Goal: Feedback & Contribution: Submit feedback/report problem

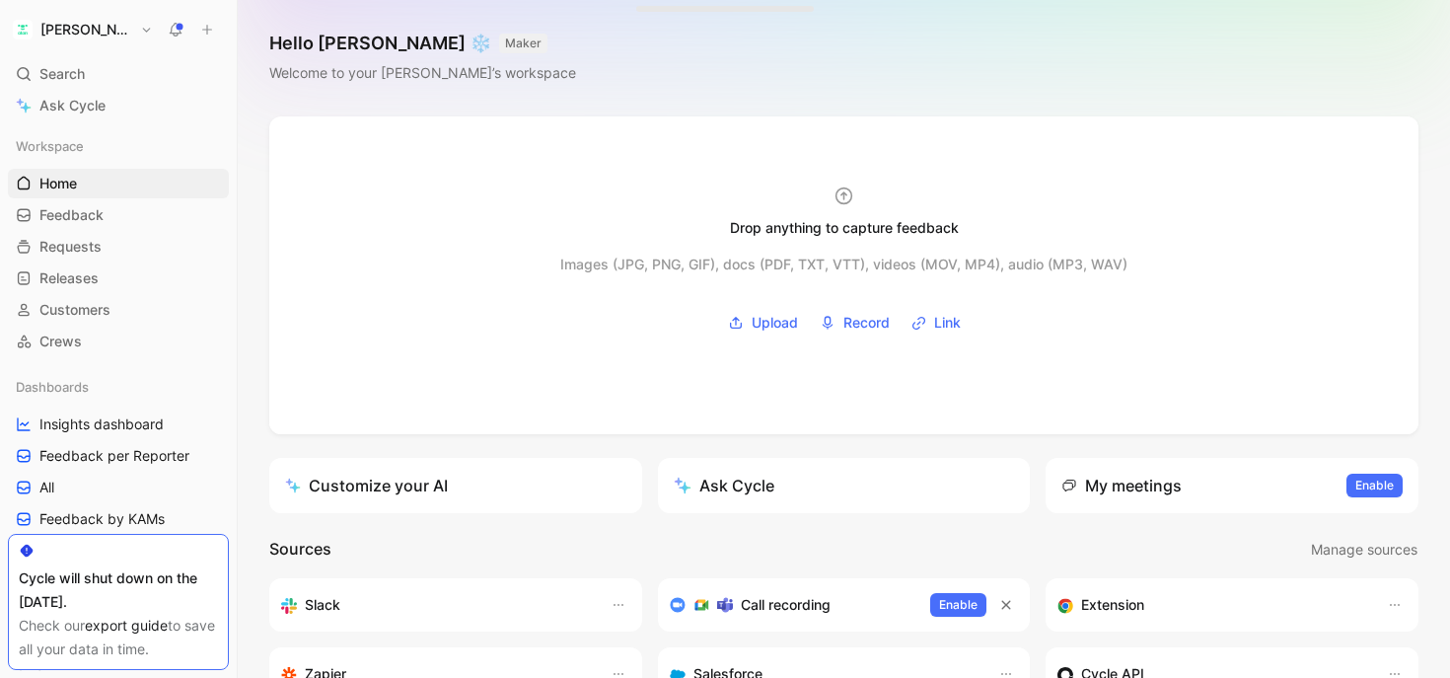
click at [73, 38] on button "[PERSON_NAME]" at bounding box center [83, 30] width 150 height 28
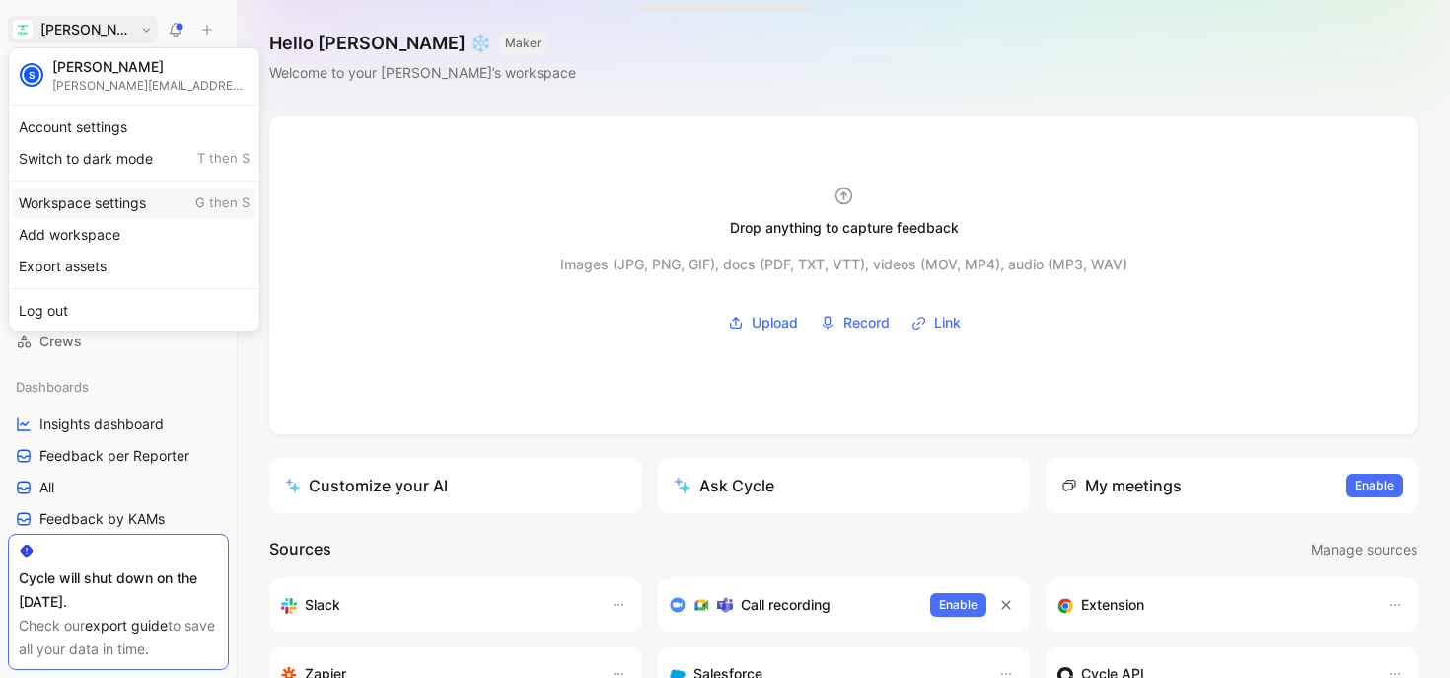
click at [97, 196] on div "Workspace settings G then S" at bounding box center [134, 203] width 243 height 32
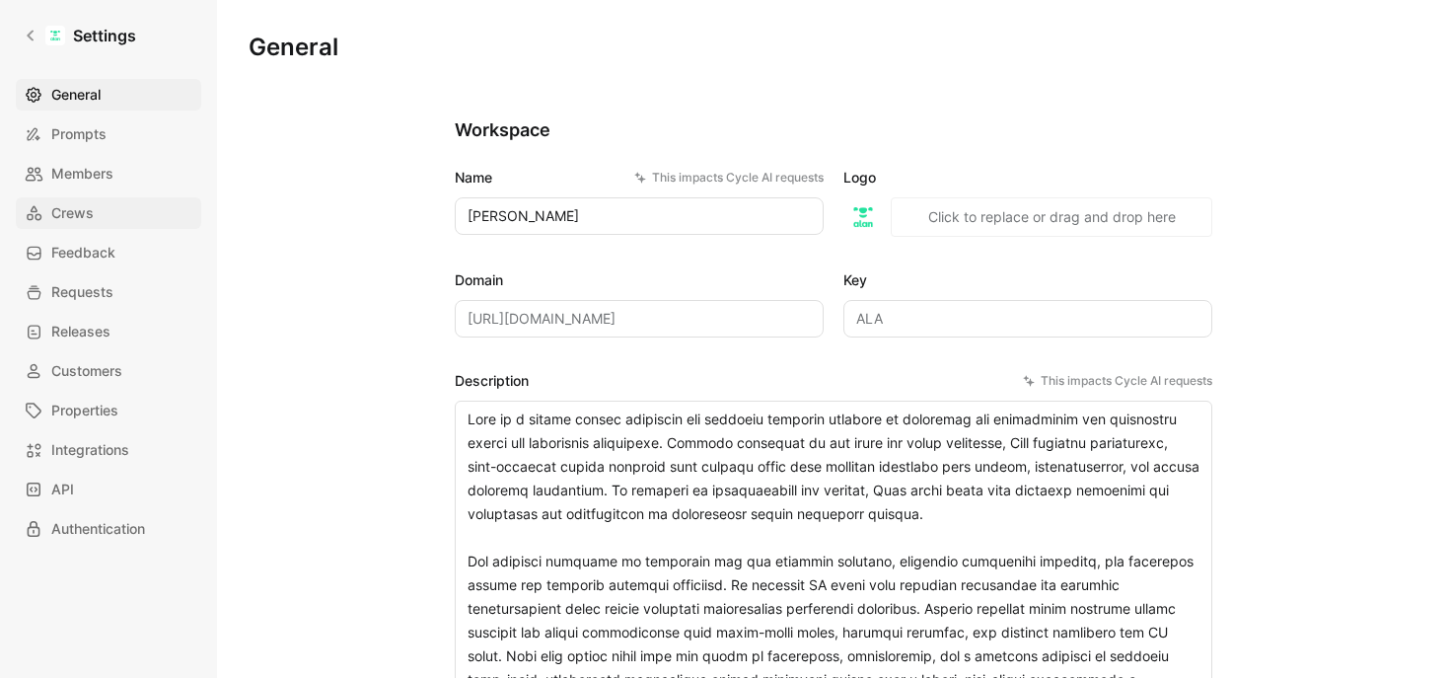
click at [63, 221] on span "Crews" at bounding box center [72, 213] width 42 height 24
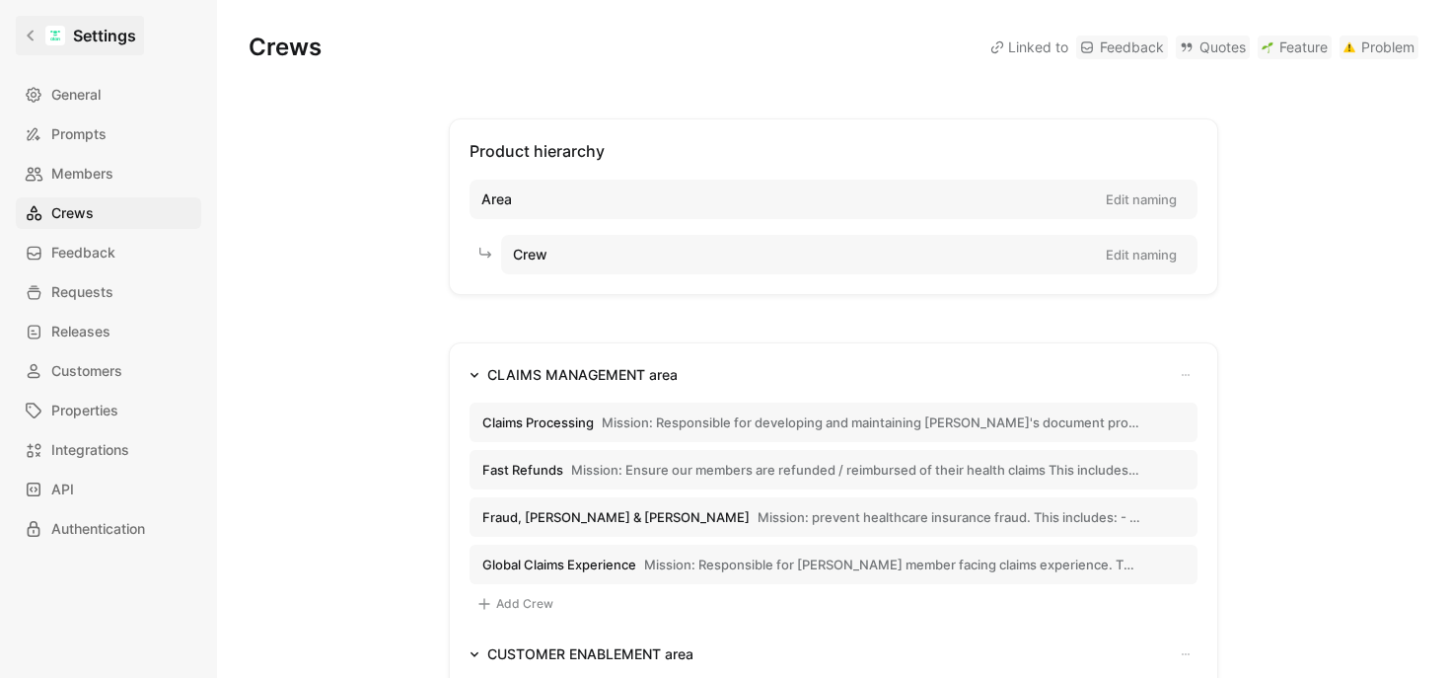
click at [25, 44] on link "Settings" at bounding box center [80, 35] width 128 height 39
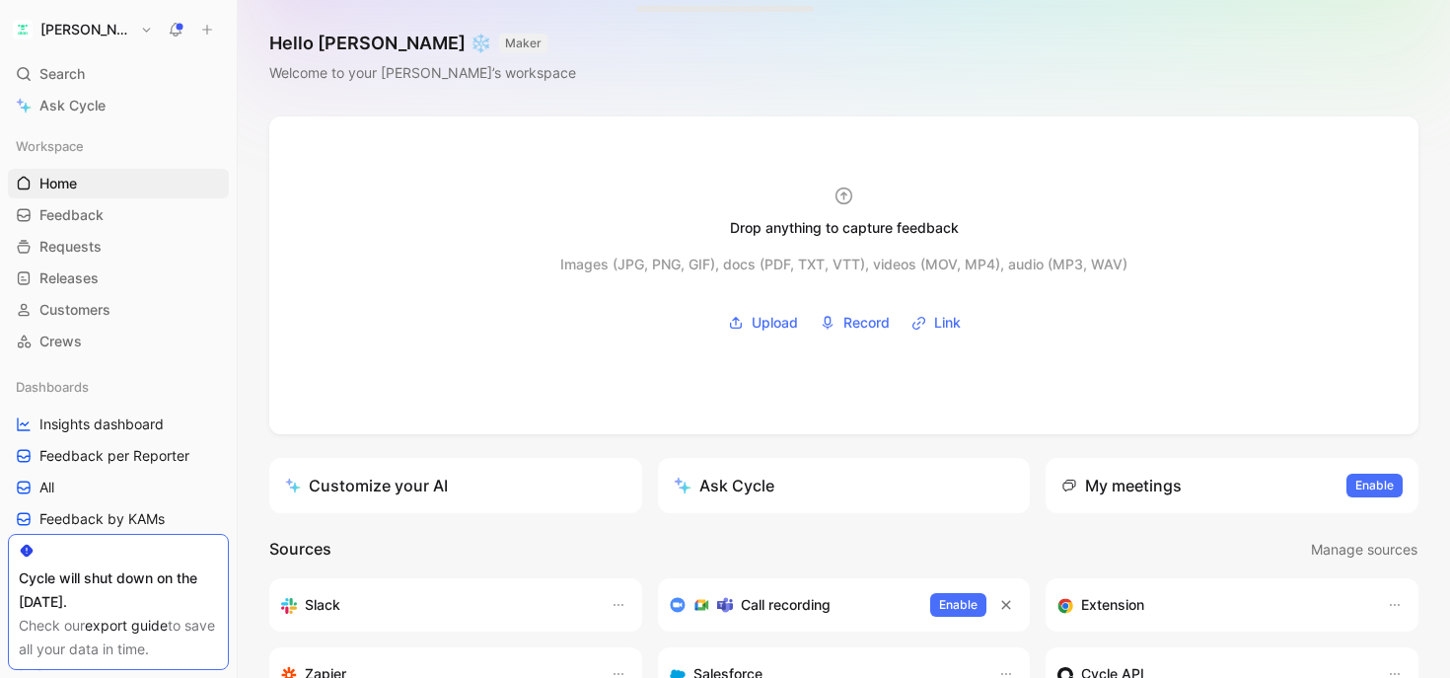
click at [77, 23] on button "[PERSON_NAME]" at bounding box center [83, 30] width 150 height 28
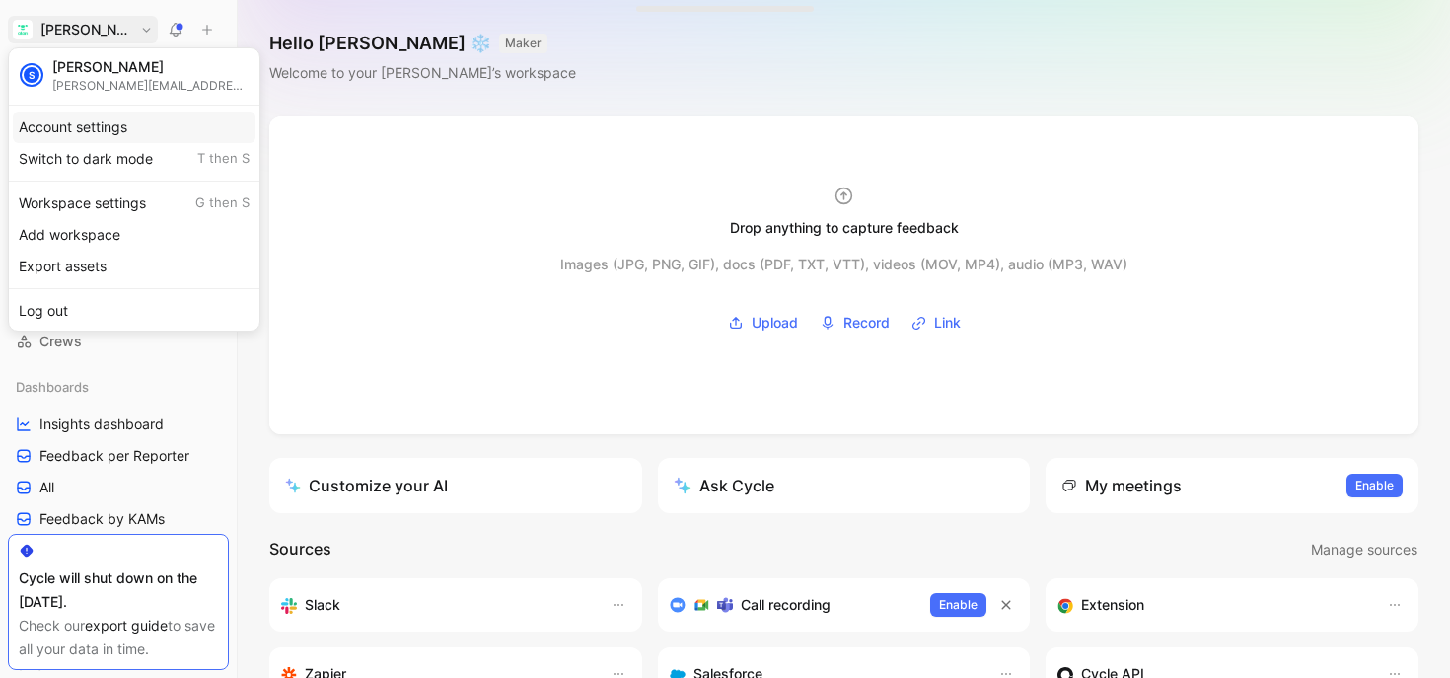
click at [64, 126] on div "Account settings" at bounding box center [134, 127] width 243 height 32
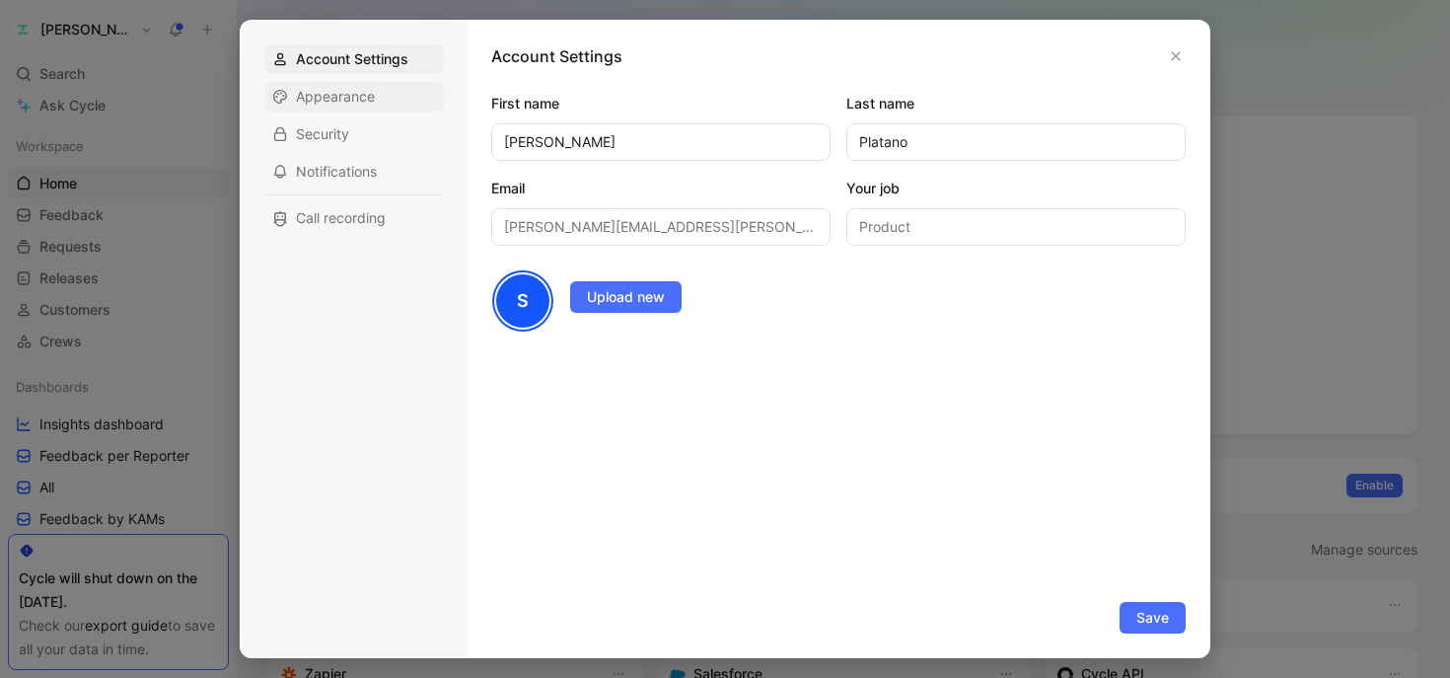
click at [265, 87] on div "Appearance" at bounding box center [354, 97] width 180 height 30
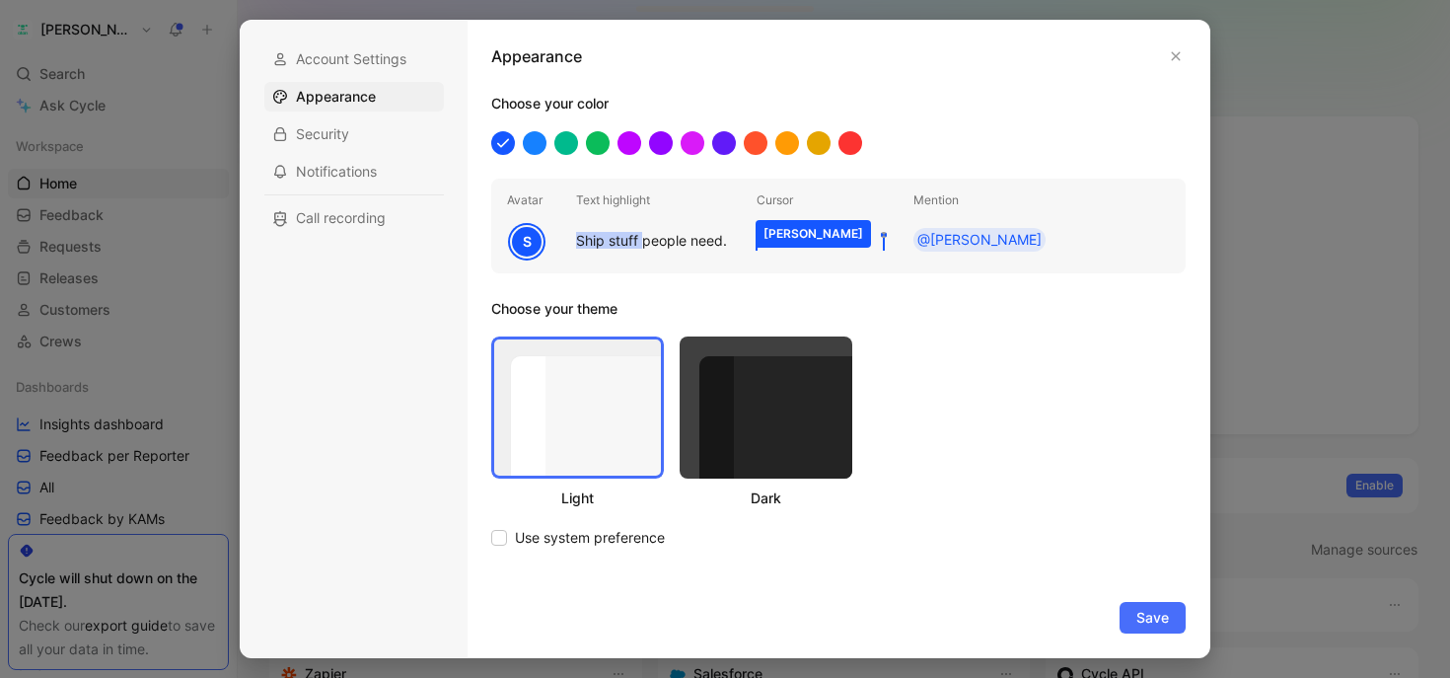
click at [110, 69] on div at bounding box center [725, 339] width 1450 height 678
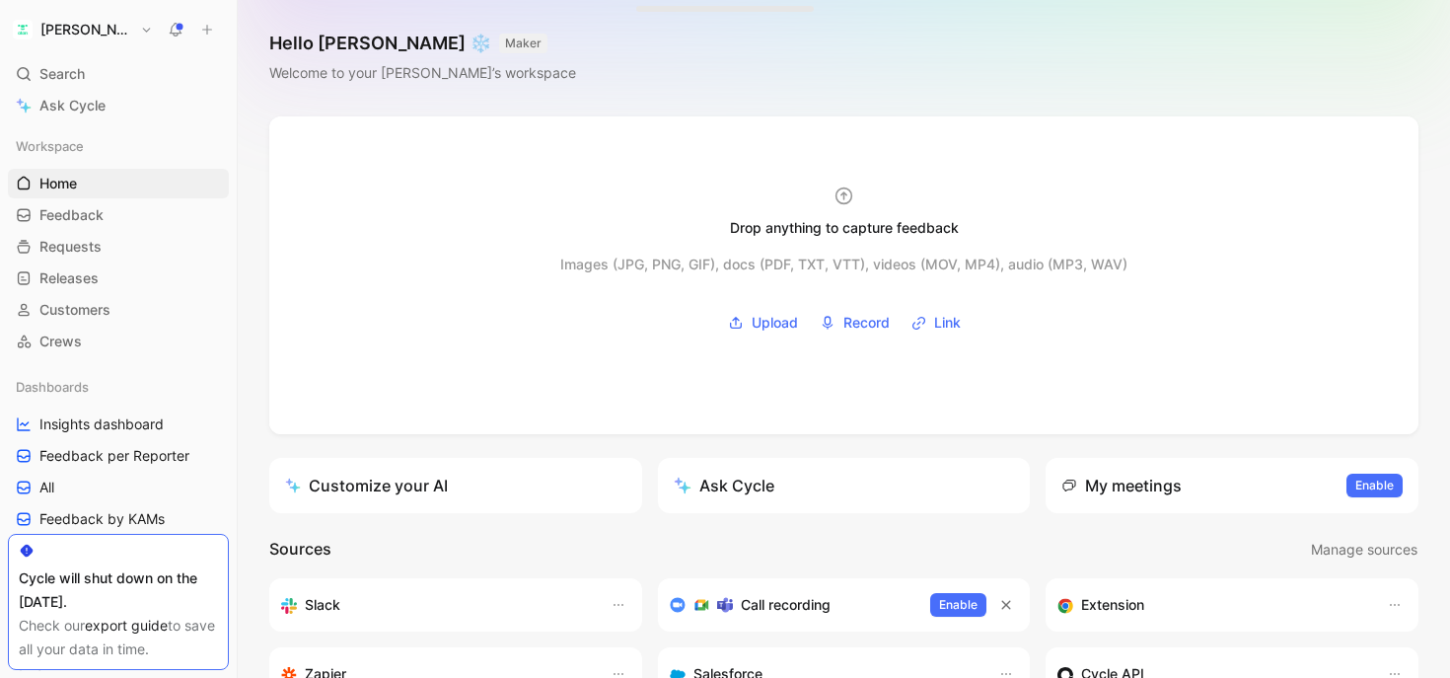
click at [78, 28] on button "[PERSON_NAME]" at bounding box center [83, 30] width 150 height 28
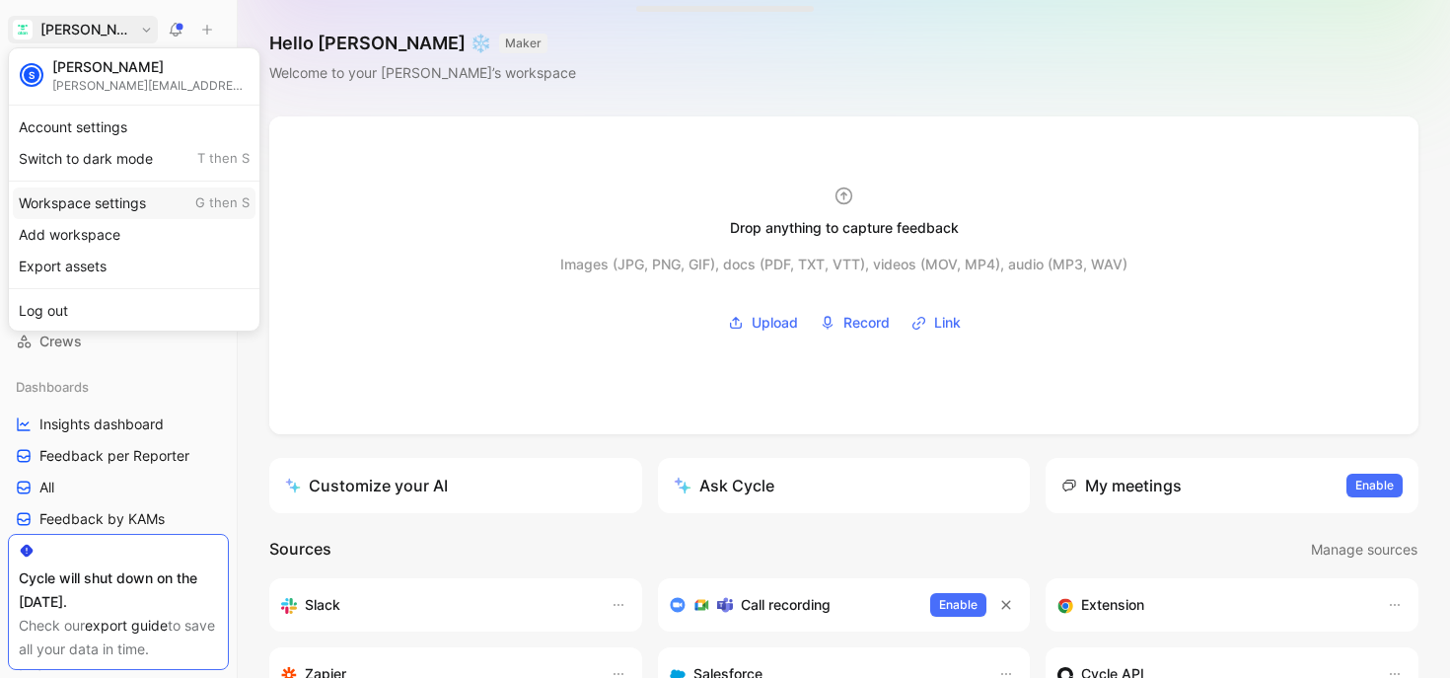
click at [63, 200] on div "Workspace settings G then S" at bounding box center [134, 203] width 243 height 32
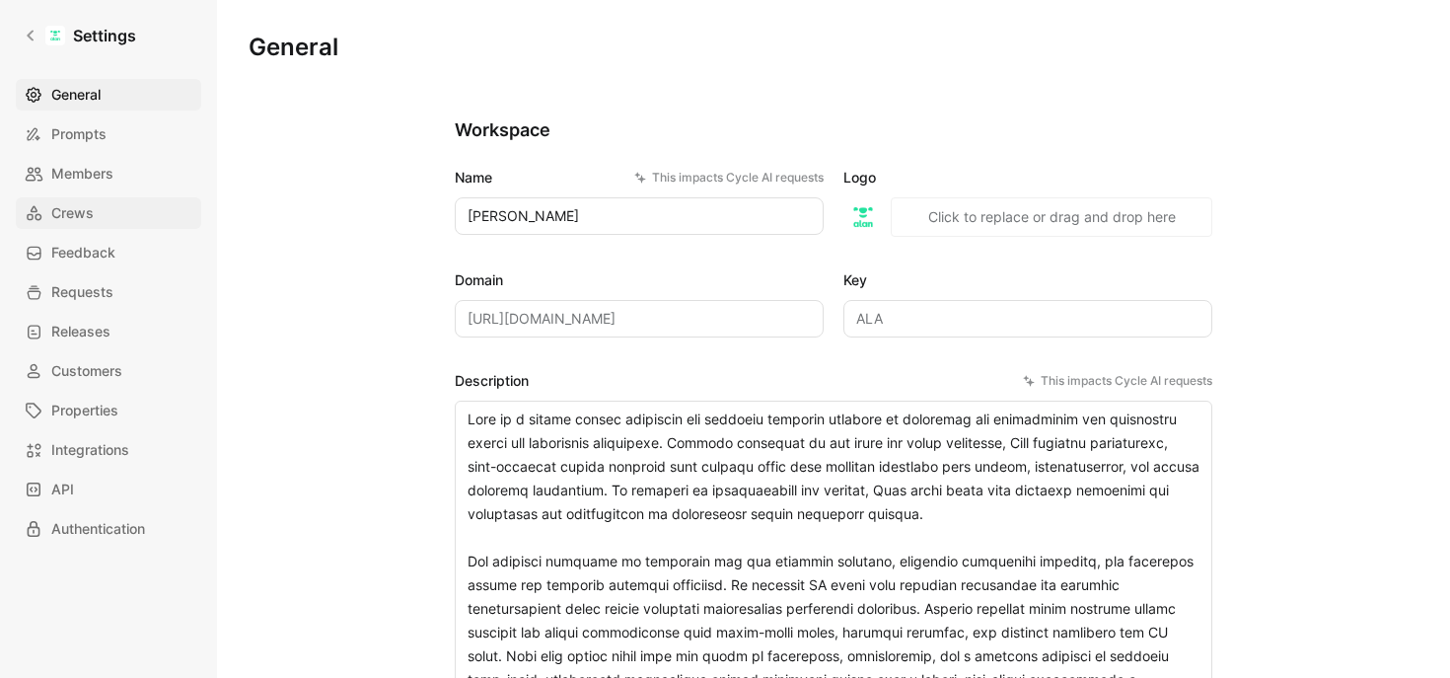
click at [77, 218] on span "Crews" at bounding box center [72, 213] width 42 height 24
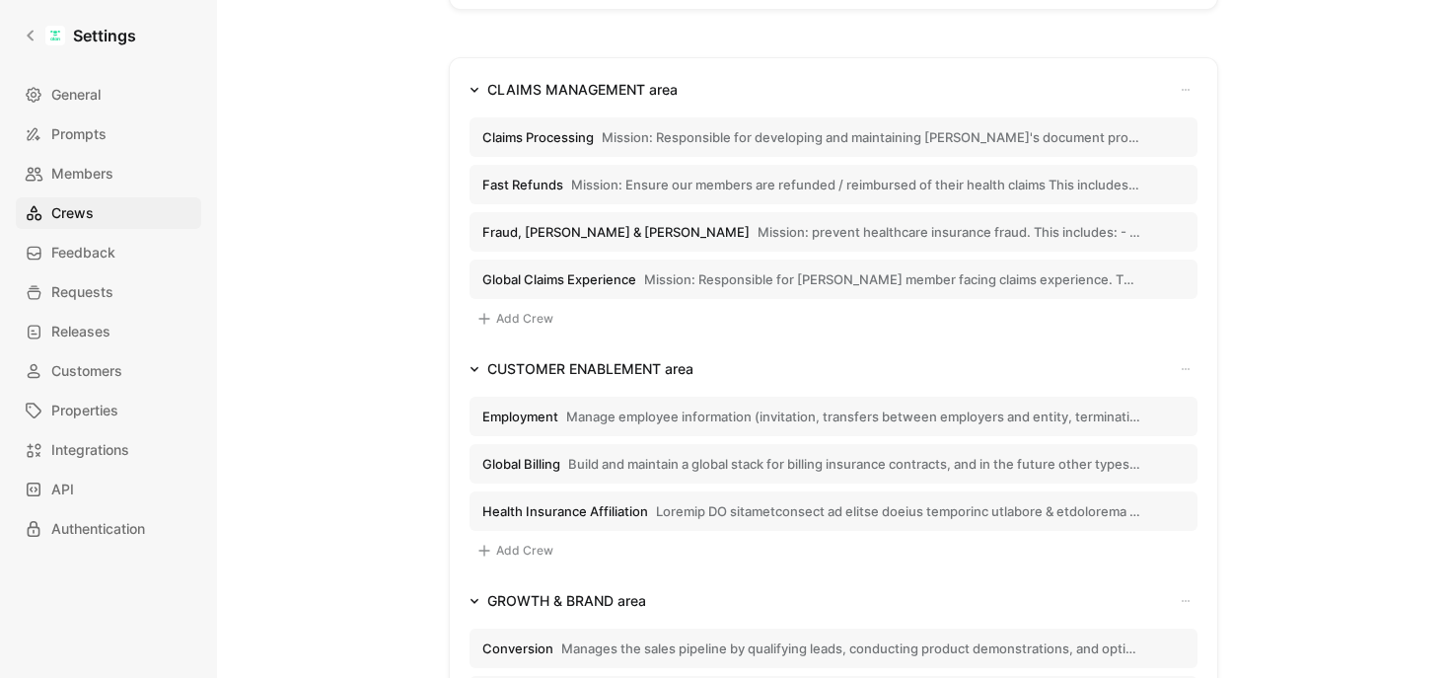
scroll to position [308, 0]
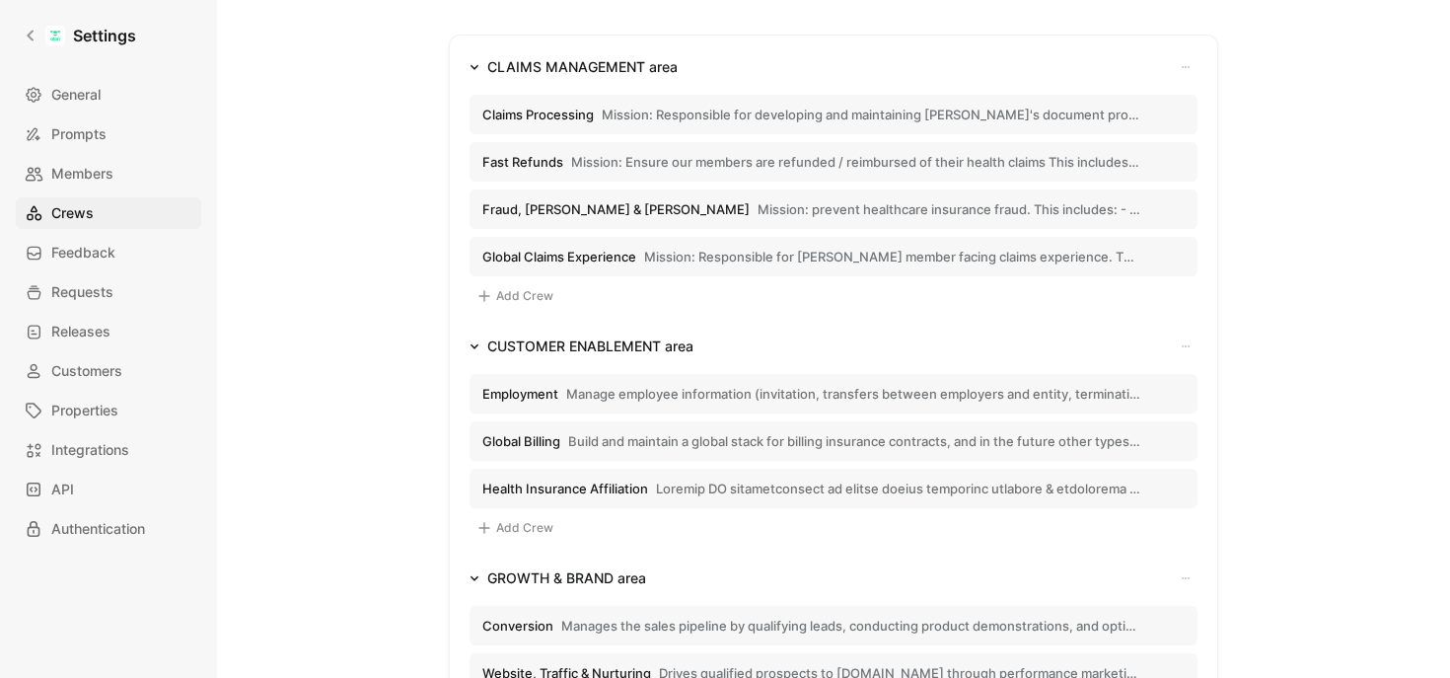
click at [547, 159] on span "Fast Refunds" at bounding box center [522, 162] width 81 height 18
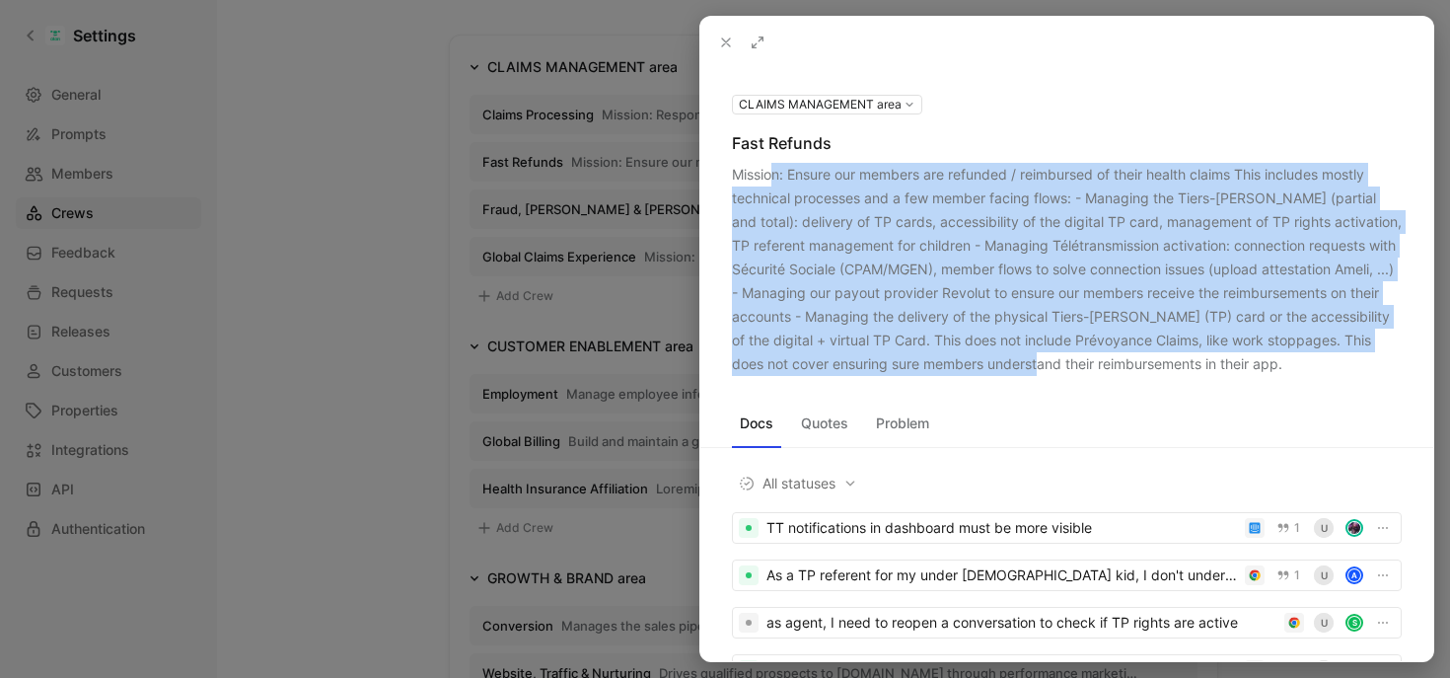
drag, startPoint x: 774, startPoint y: 174, endPoint x: 1089, endPoint y: 364, distance: 367.8
click at [1089, 364] on div "Mission: Ensure our members are refunded / reimbursed of their health claims Th…" at bounding box center [1067, 269] width 670 height 213
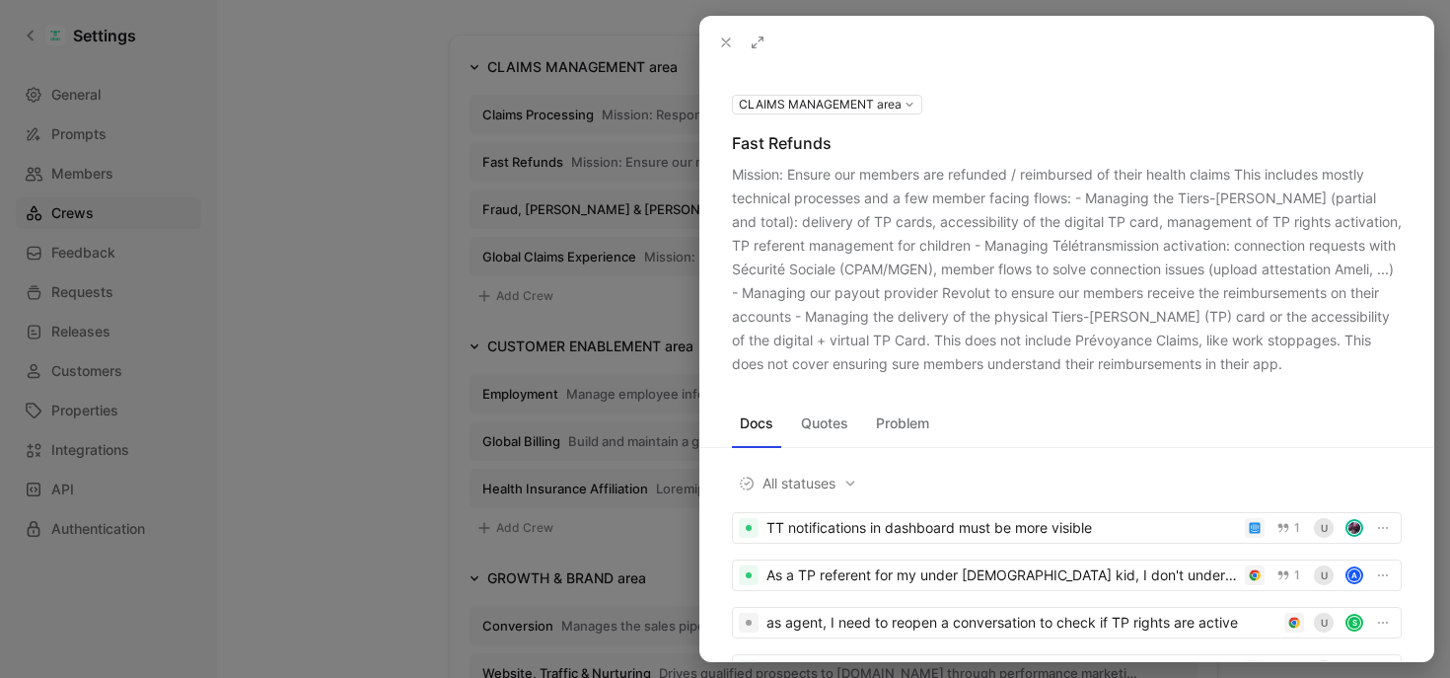
click at [373, 191] on div at bounding box center [725, 339] width 1450 height 678
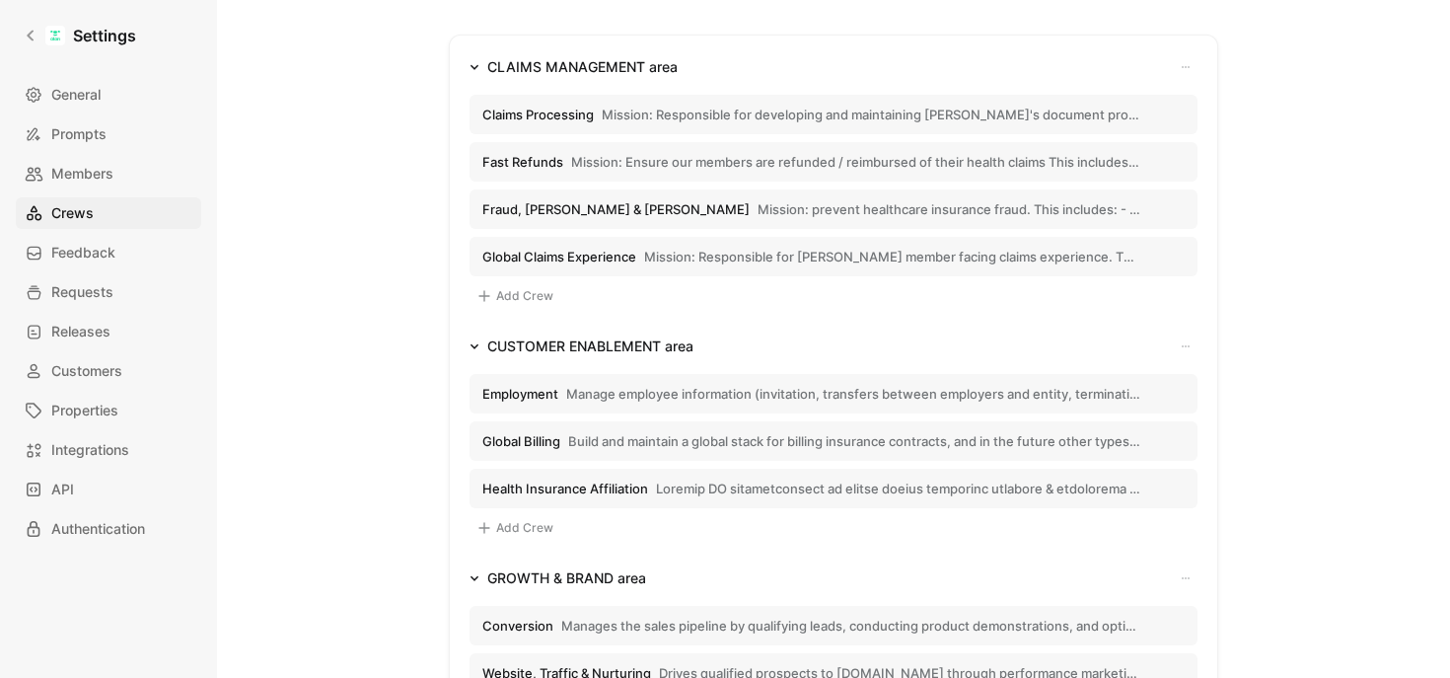
click at [562, 111] on span "Claims Processing" at bounding box center [537, 115] width 111 height 18
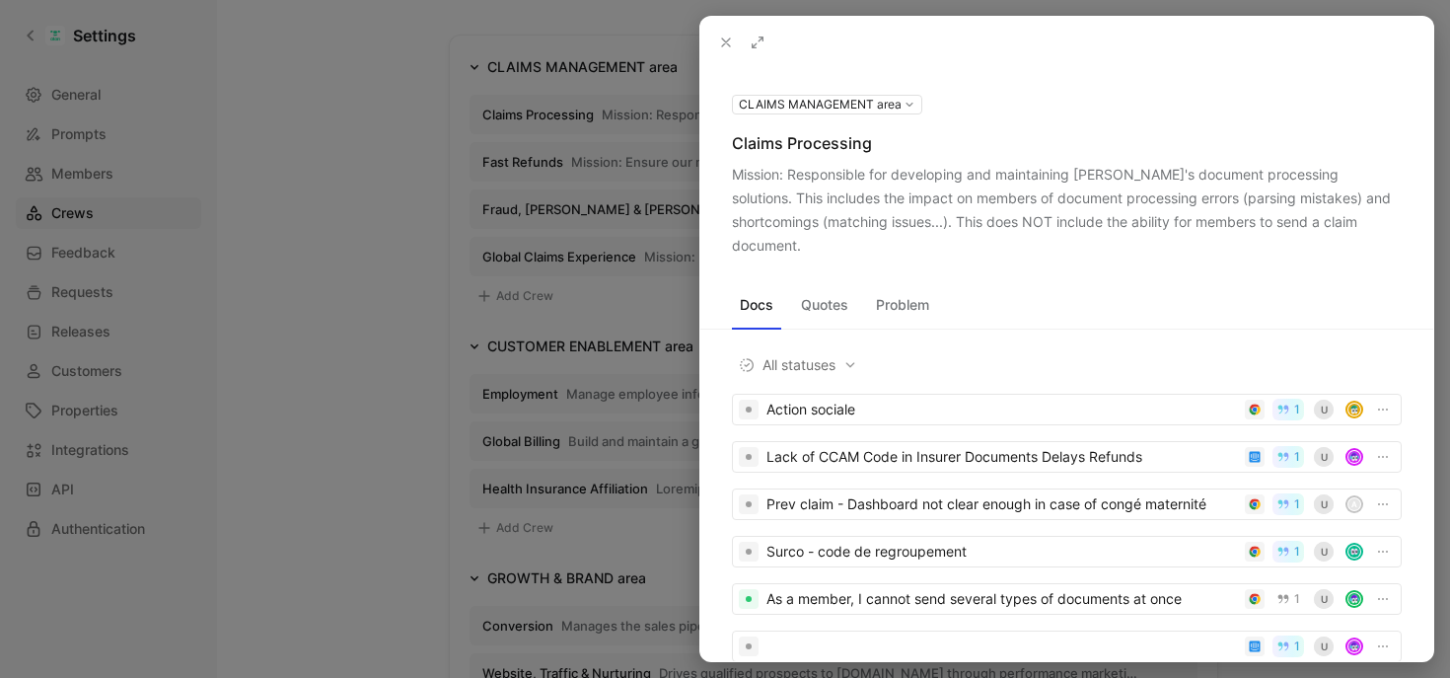
click at [306, 296] on div at bounding box center [725, 339] width 1450 height 678
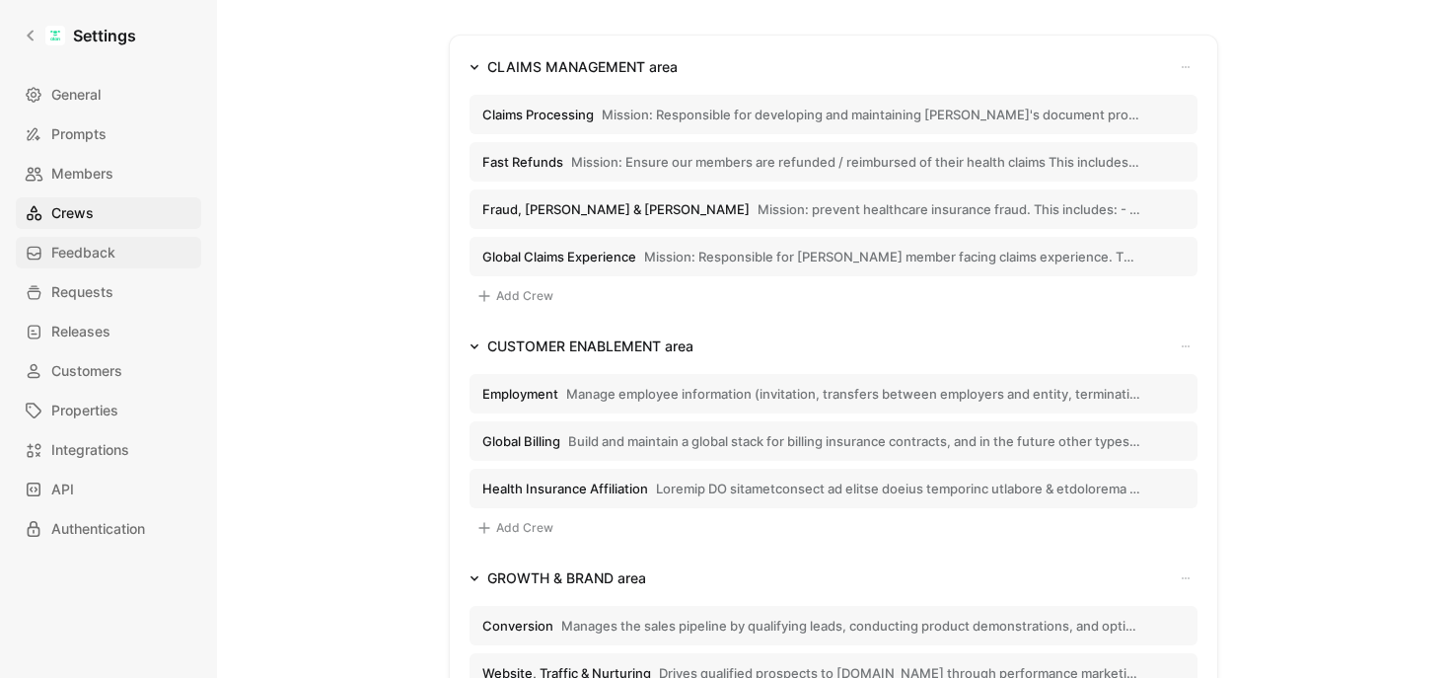
click at [103, 249] on span "Feedback" at bounding box center [83, 253] width 64 height 24
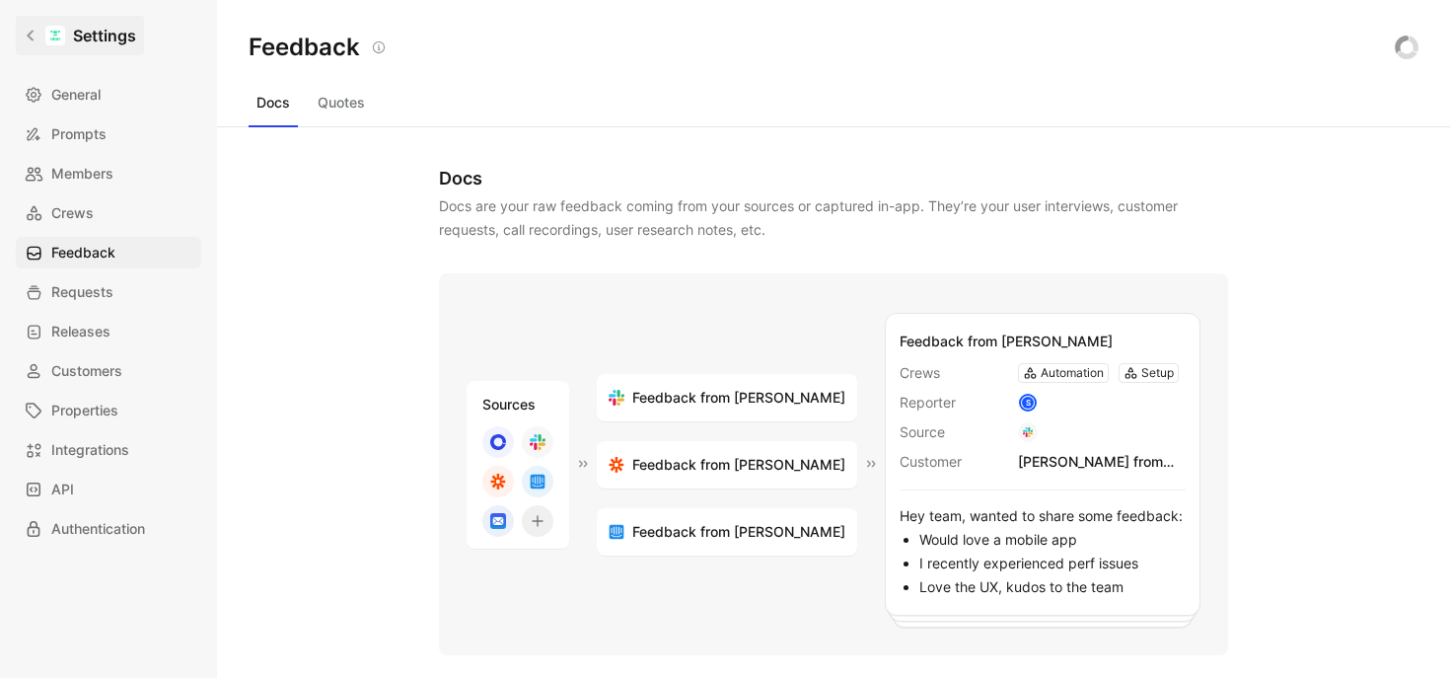
click at [29, 34] on icon at bounding box center [30, 36] width 7 height 11
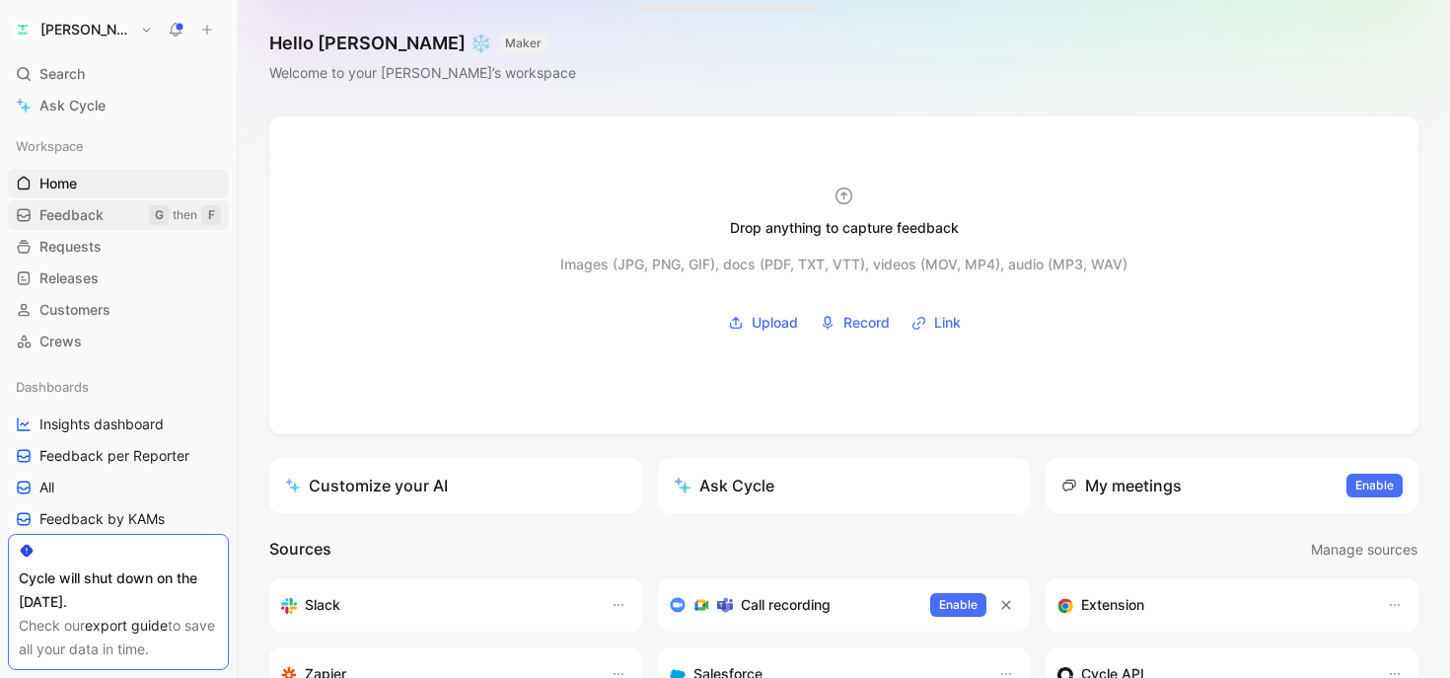
click at [75, 214] on span "Feedback" at bounding box center [71, 215] width 64 height 20
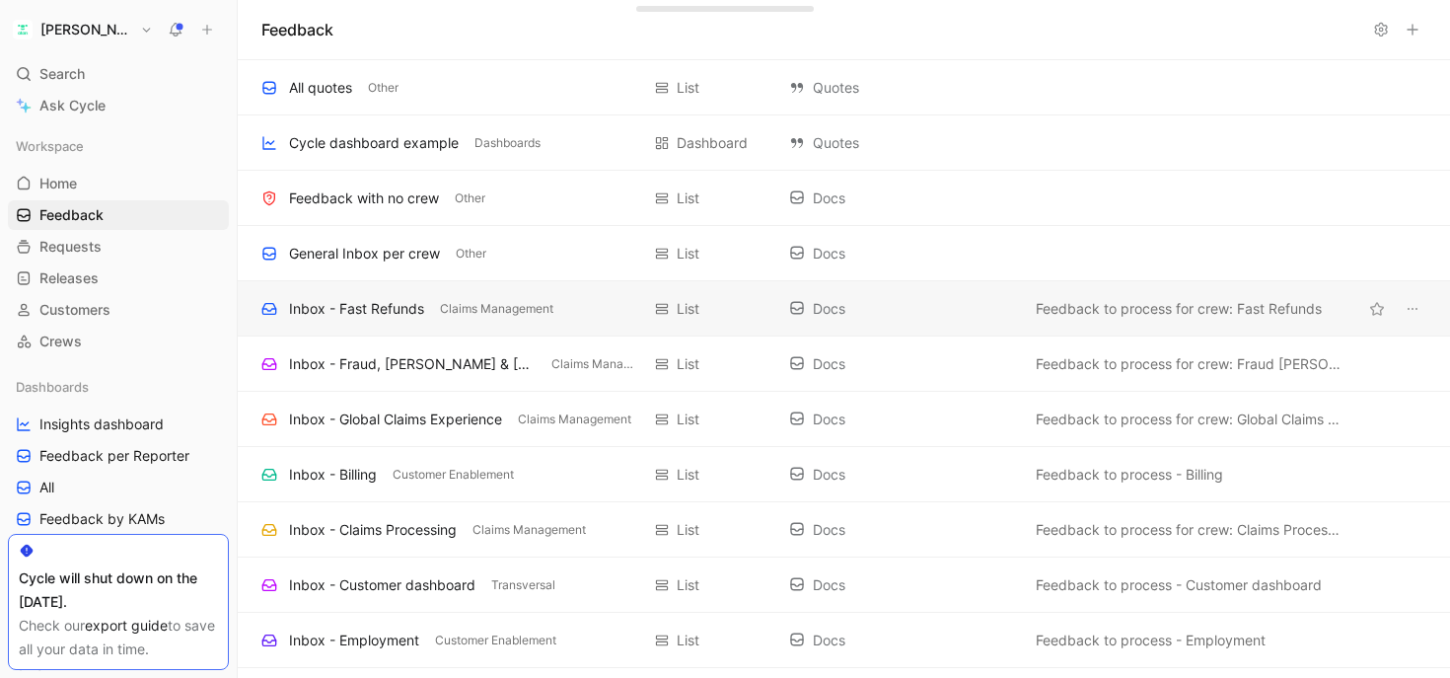
click at [383, 305] on div "Inbox - Fast Refunds" at bounding box center [356, 309] width 135 height 24
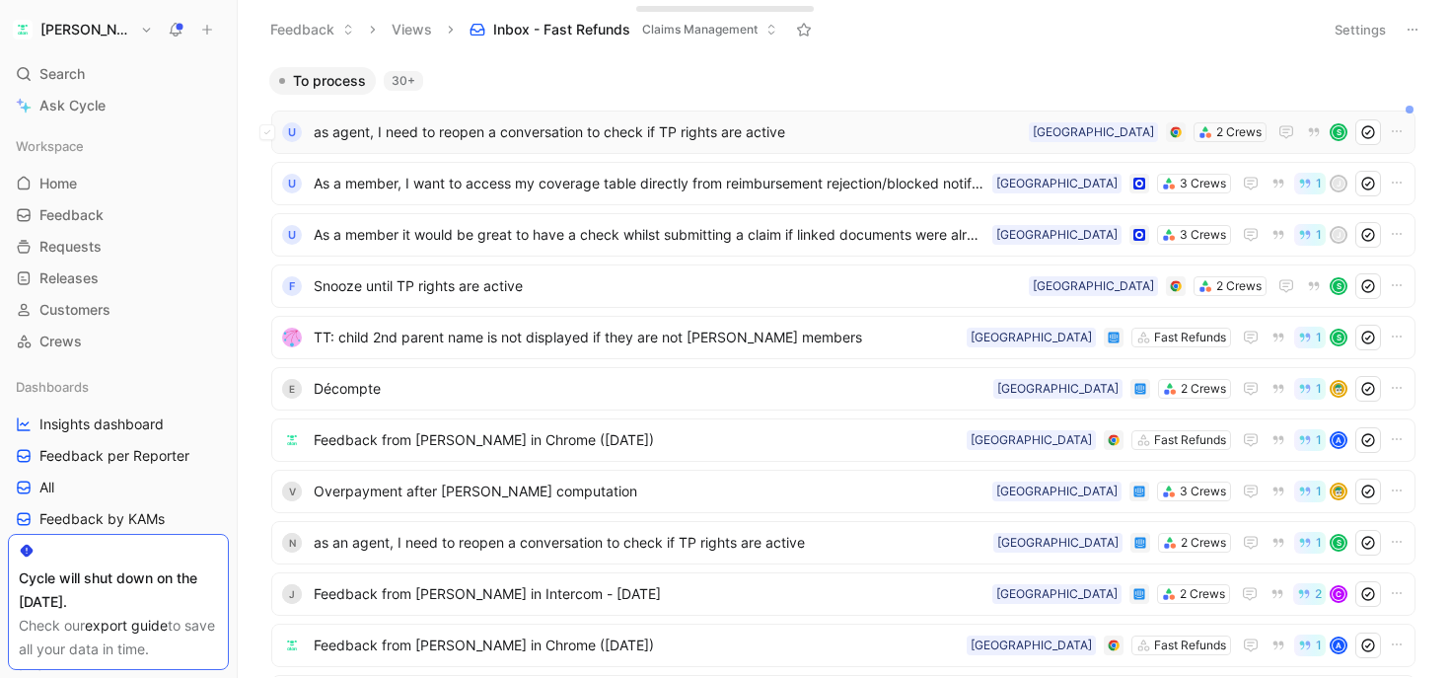
click at [571, 129] on span "as agent, I need to reopen a conversation to check if TP rights are active" at bounding box center [667, 132] width 707 height 24
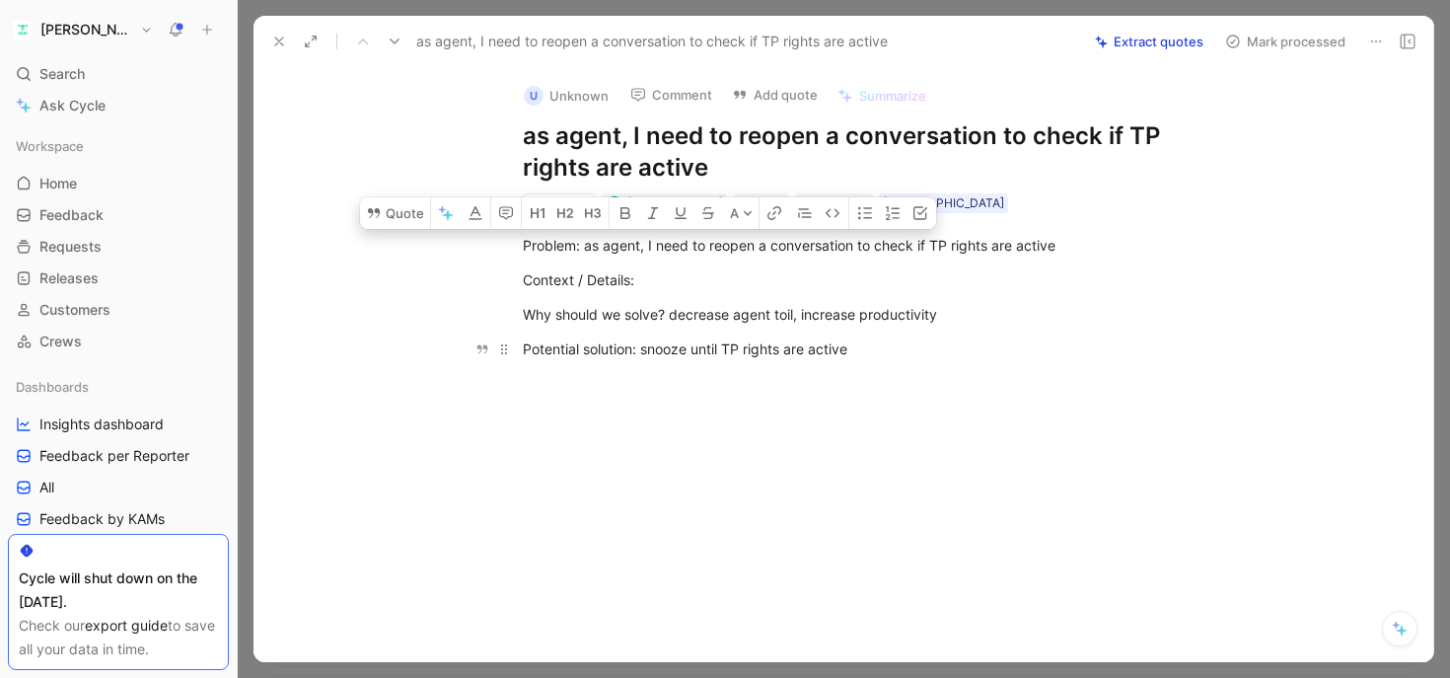
drag, startPoint x: 578, startPoint y: 247, endPoint x: 716, endPoint y: 356, distance: 176.2
click at [716, 356] on div "Problem: as agent, I need to reopen a conversation to check if TP rights are ac…" at bounding box center [864, 297] width 1138 height 168
click at [695, 351] on div "Potential solution: snooze until TP rights are active" at bounding box center [864, 348] width 683 height 21
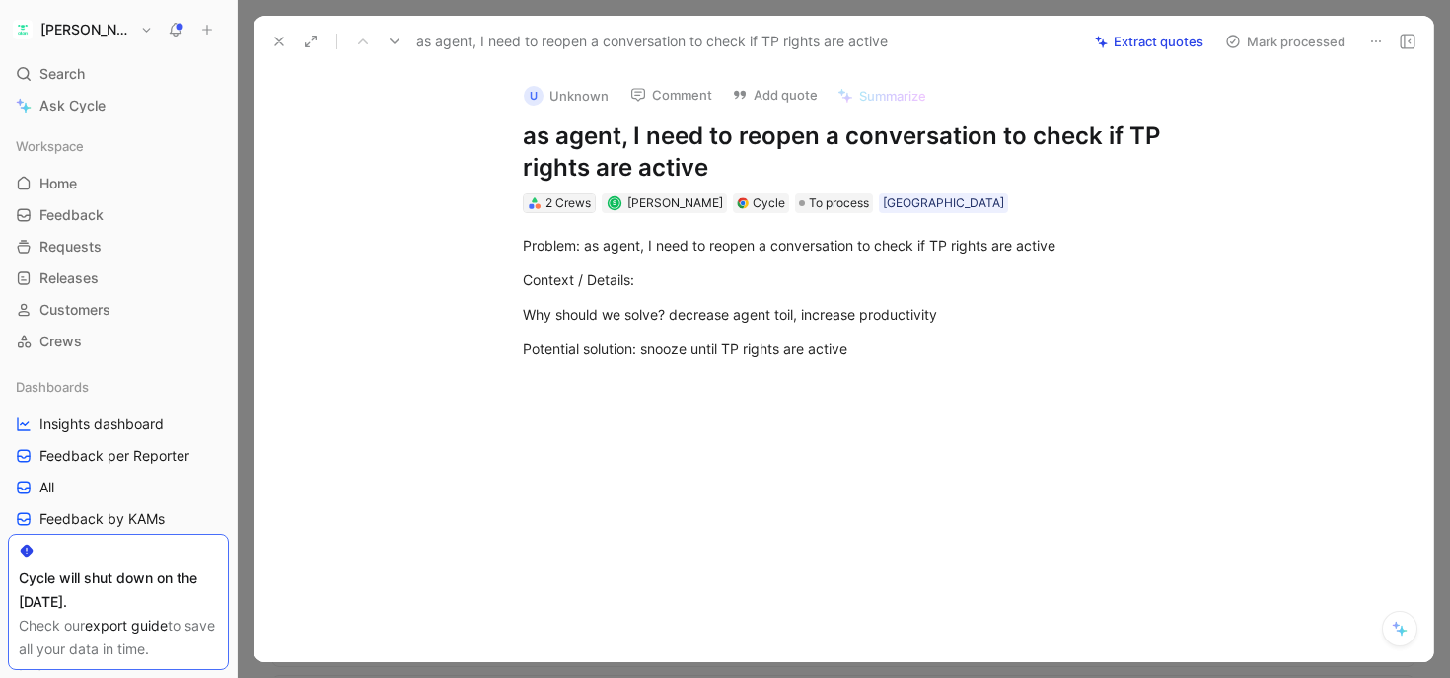
click at [558, 203] on div "2 Crews" at bounding box center [568, 203] width 45 height 20
drag, startPoint x: 638, startPoint y: 135, endPoint x: 716, endPoint y: 159, distance: 81.4
click at [717, 160] on h1 "as agent, I need to reopen a conversation to check if TP rights are active" at bounding box center [864, 151] width 683 height 63
click at [626, 138] on h1 "as agent, I need to reopen a conversation to check if TP rights are active" at bounding box center [864, 151] width 683 height 63
drag, startPoint x: 621, startPoint y: 138, endPoint x: 520, endPoint y: 138, distance: 101.6
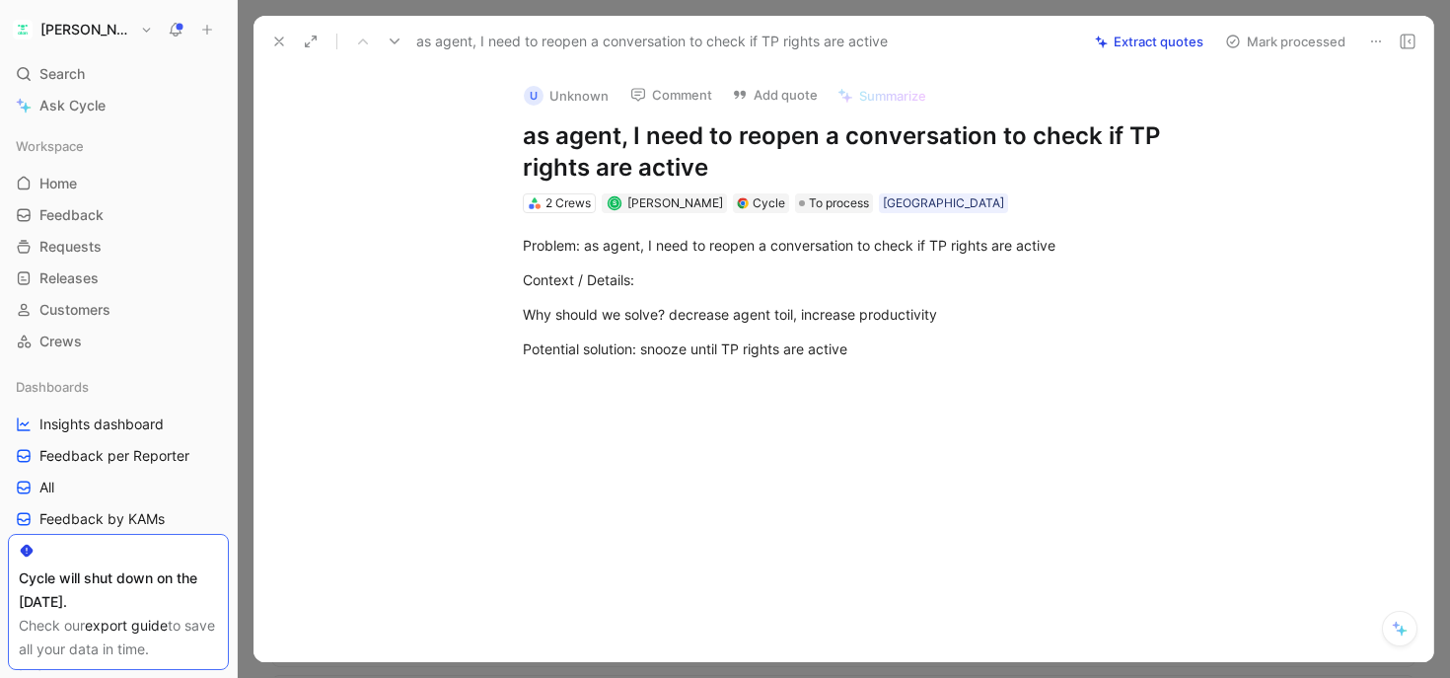
click at [520, 138] on div "U Unknown Comment Add quote Summarize as agent, I need to reopen a conversation…" at bounding box center [864, 141] width 758 height 148
click at [579, 138] on h1 "as agent, I need to reopen a conversation to check if TP rights are active" at bounding box center [864, 151] width 683 height 63
drag, startPoint x: 639, startPoint y: 133, endPoint x: 800, endPoint y: 157, distance: 162.5
click at [800, 157] on h1 "as agent, I need to reopen a conversation to check if TP rights are active" at bounding box center [864, 151] width 683 height 63
click at [838, 142] on h1 "as agent, I need to reopen a conversation to check if TP rights are active" at bounding box center [864, 151] width 683 height 63
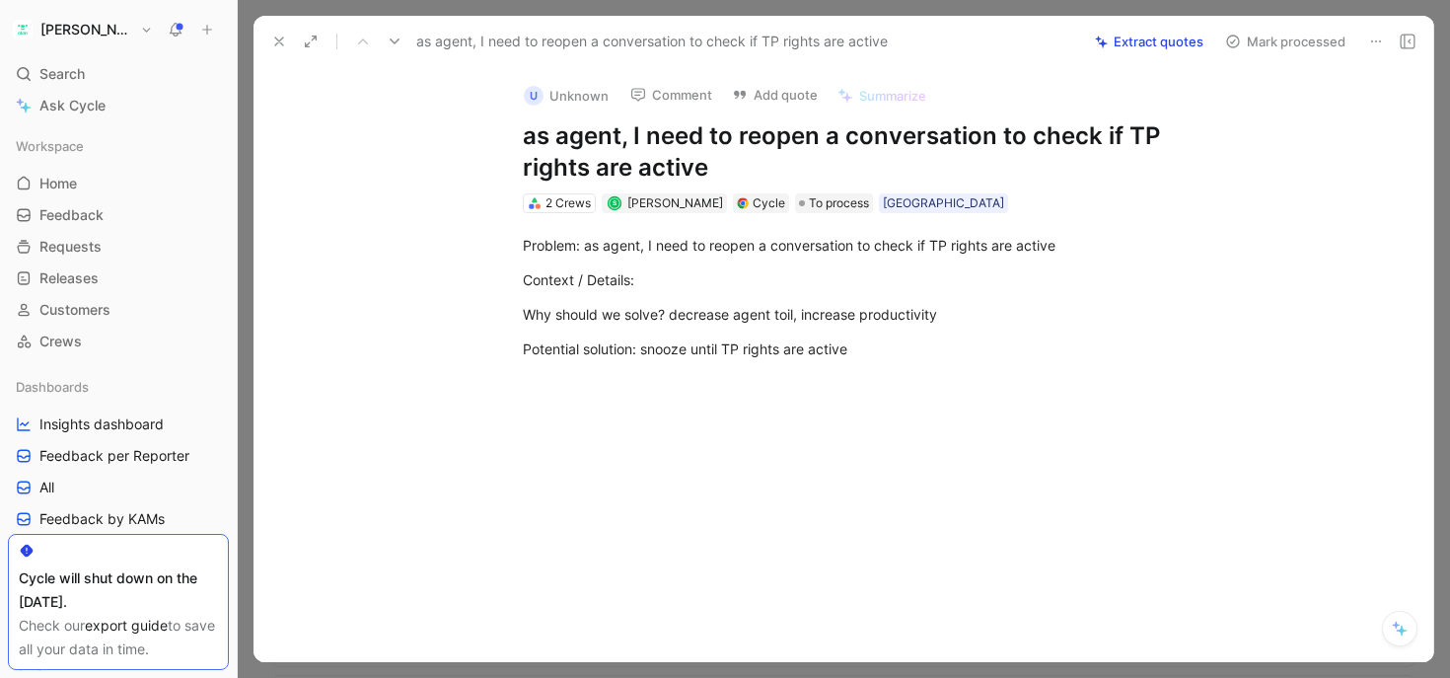
drag, startPoint x: 829, startPoint y: 140, endPoint x: 978, endPoint y: 138, distance: 149.0
click at [978, 138] on h1 "as agent, I need to reopen a conversation to check if TP rights are active" at bounding box center [864, 151] width 683 height 63
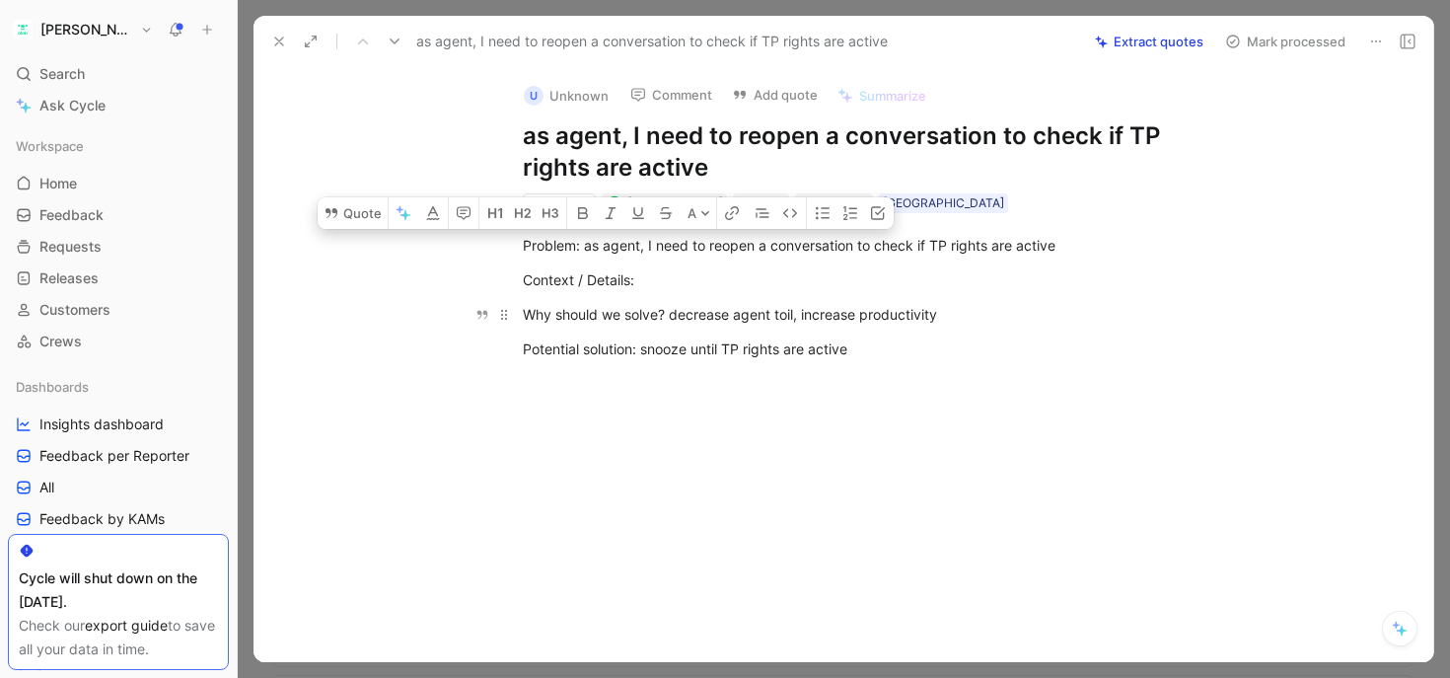
drag, startPoint x: 525, startPoint y: 242, endPoint x: 690, endPoint y: 319, distance: 181.8
click at [691, 319] on div "Problem: as agent, I need to reopen a conversation to check if TP rights are ac…" at bounding box center [864, 297] width 1138 height 168
click at [681, 319] on div "Why should we solve? decrease agent toil, increase productivity" at bounding box center [864, 314] width 683 height 21
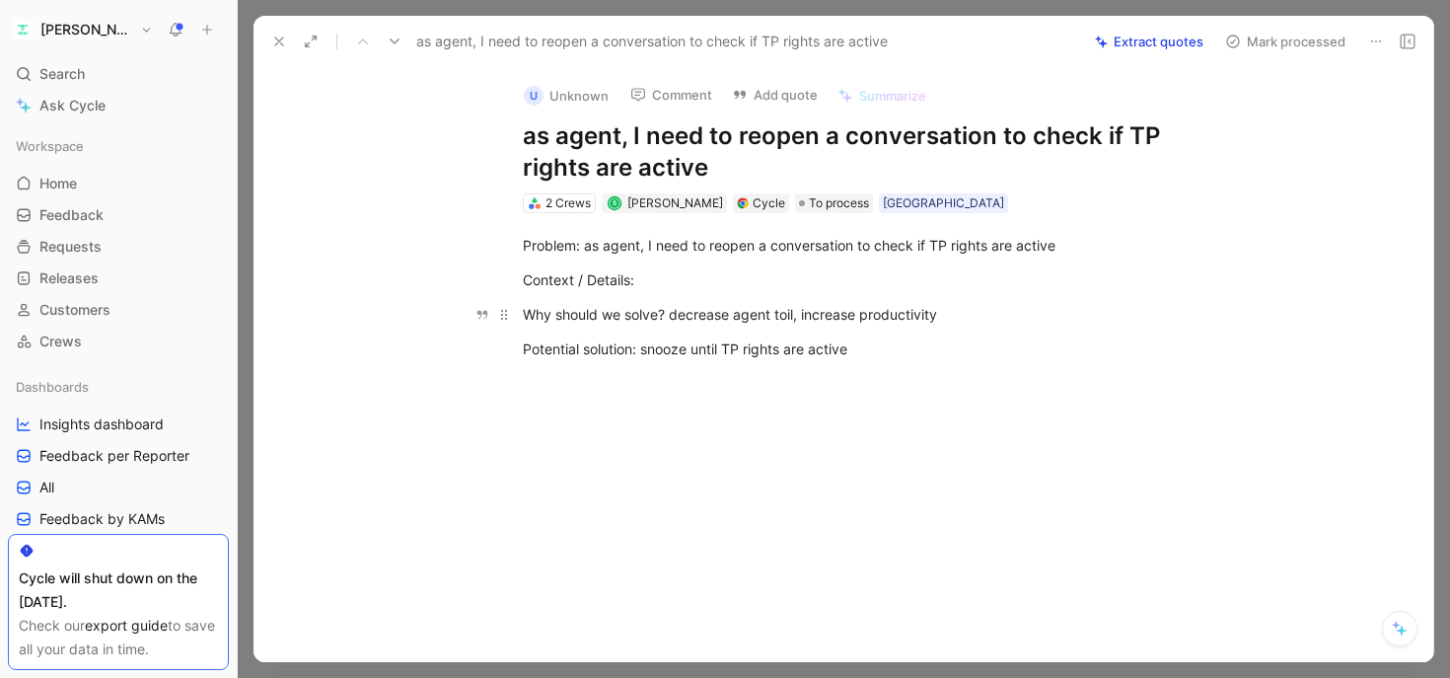
drag, startPoint x: 671, startPoint y: 314, endPoint x: 523, endPoint y: 314, distance: 148.0
click at [523, 314] on div "Why should we solve? decrease agent toil, increase productivity" at bounding box center [864, 314] width 683 height 21
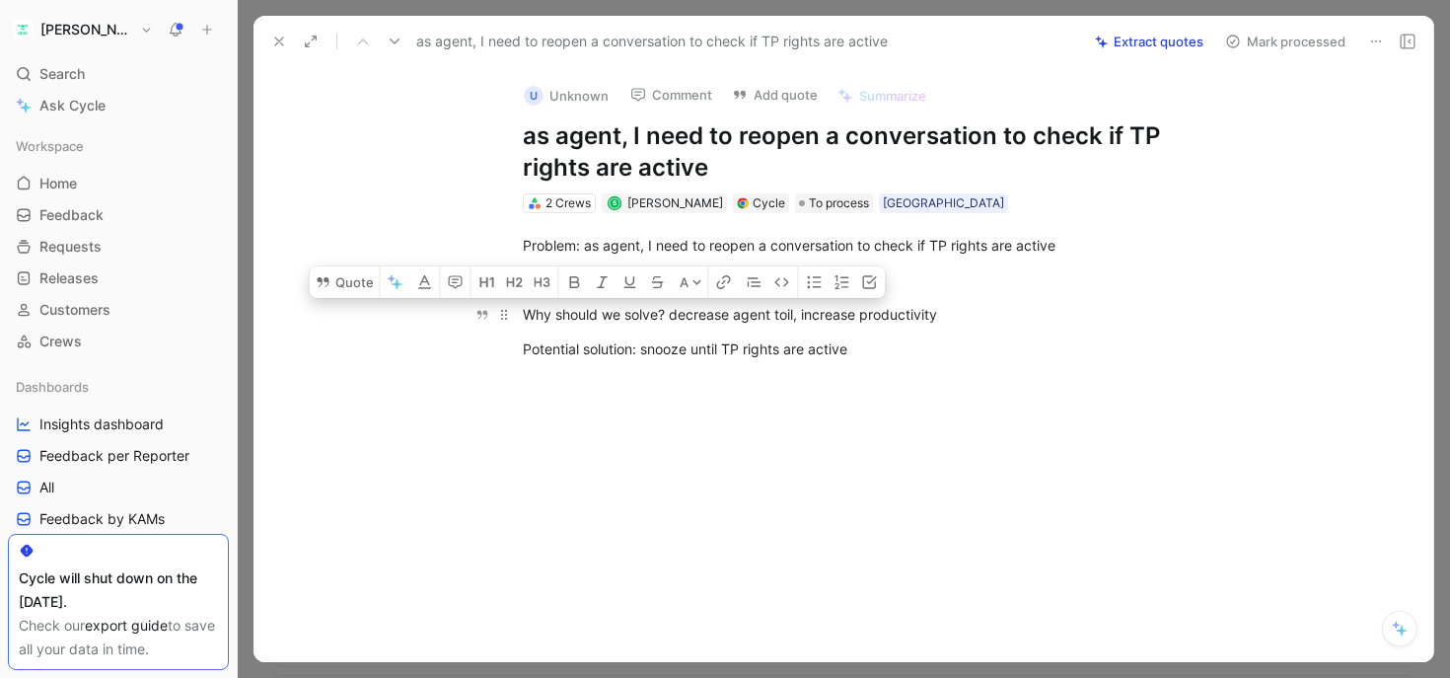
click at [629, 322] on div "Why should we solve? decrease agent toil, increase productivity" at bounding box center [864, 314] width 683 height 21
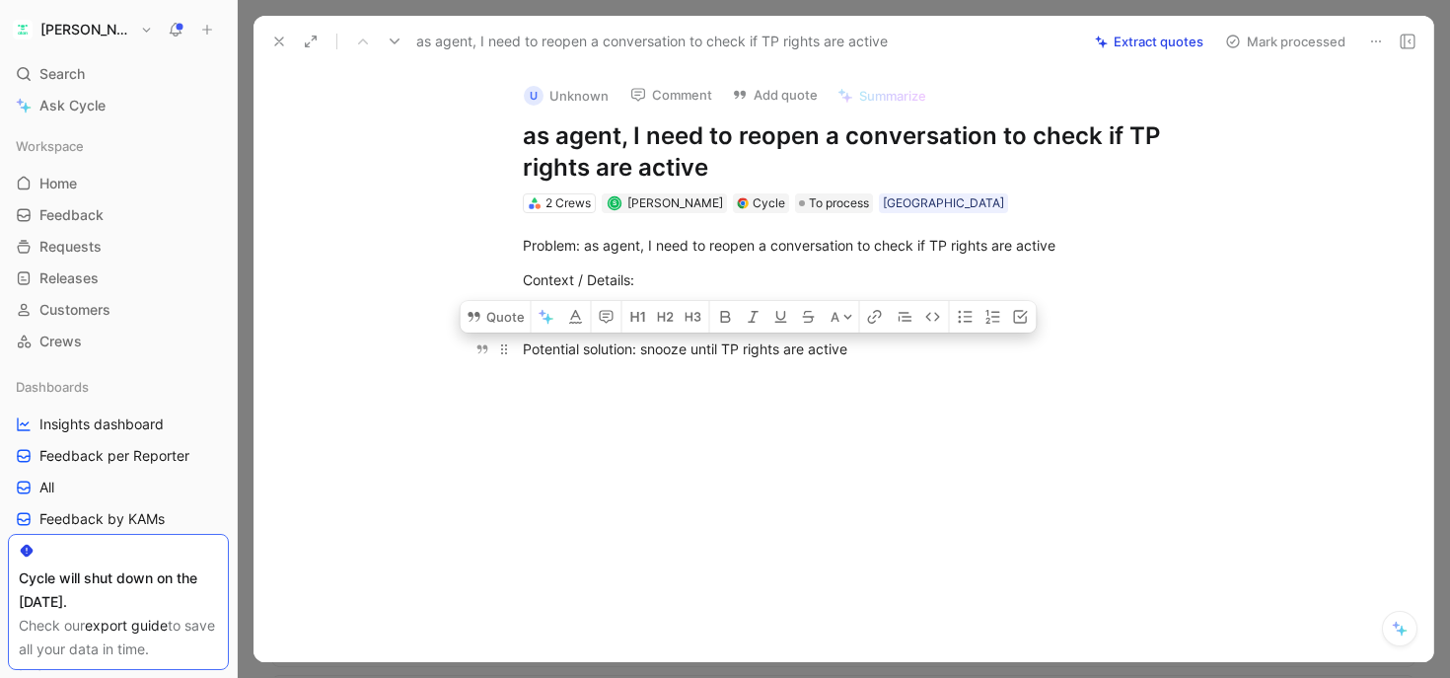
drag, startPoint x: 641, startPoint y: 349, endPoint x: 849, endPoint y: 348, distance: 208.1
click at [849, 348] on div "Potential solution: snooze until TP rights are active" at bounding box center [864, 348] width 683 height 21
click at [838, 350] on div "Potential solution: snooze until TP rights are active" at bounding box center [864, 348] width 683 height 21
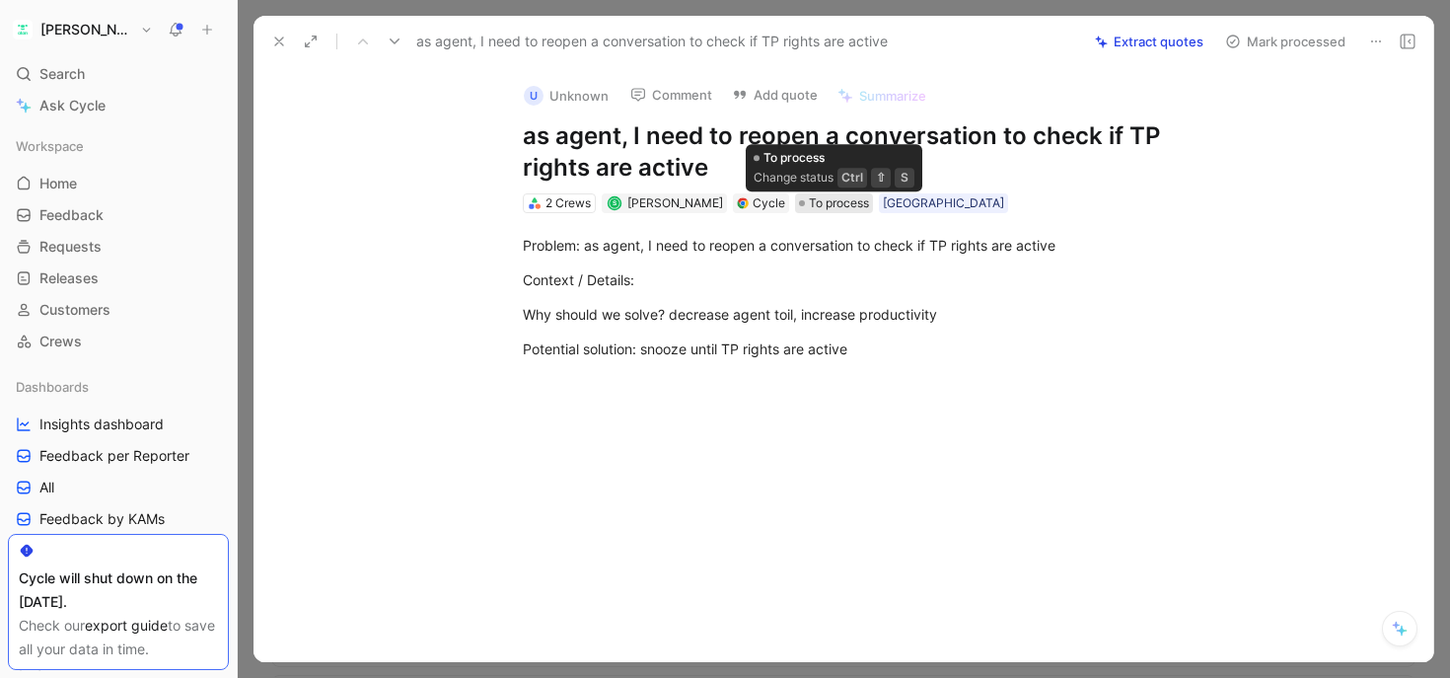
click at [831, 203] on span "To process" at bounding box center [839, 203] width 60 height 20
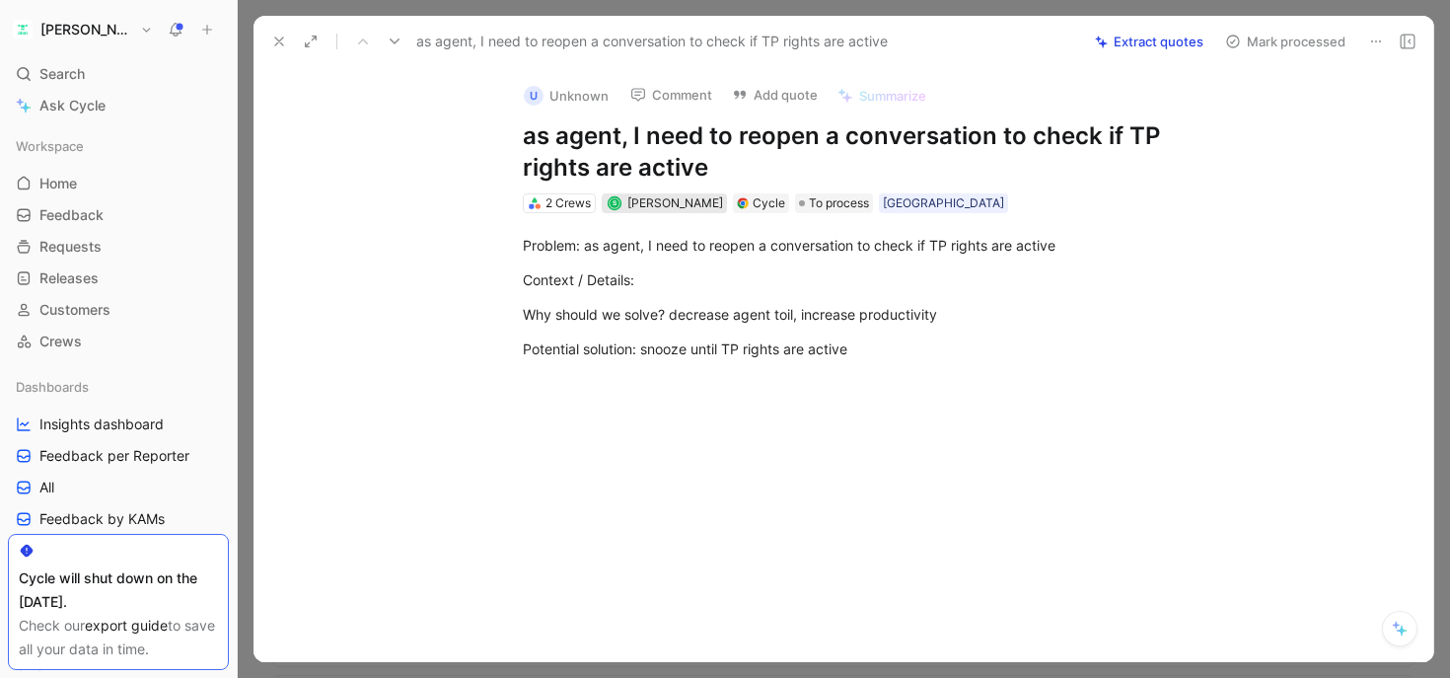
click at [656, 211] on div "[PERSON_NAME]" at bounding box center [675, 203] width 96 height 20
click at [655, 99] on button "Comment" at bounding box center [671, 95] width 100 height 28
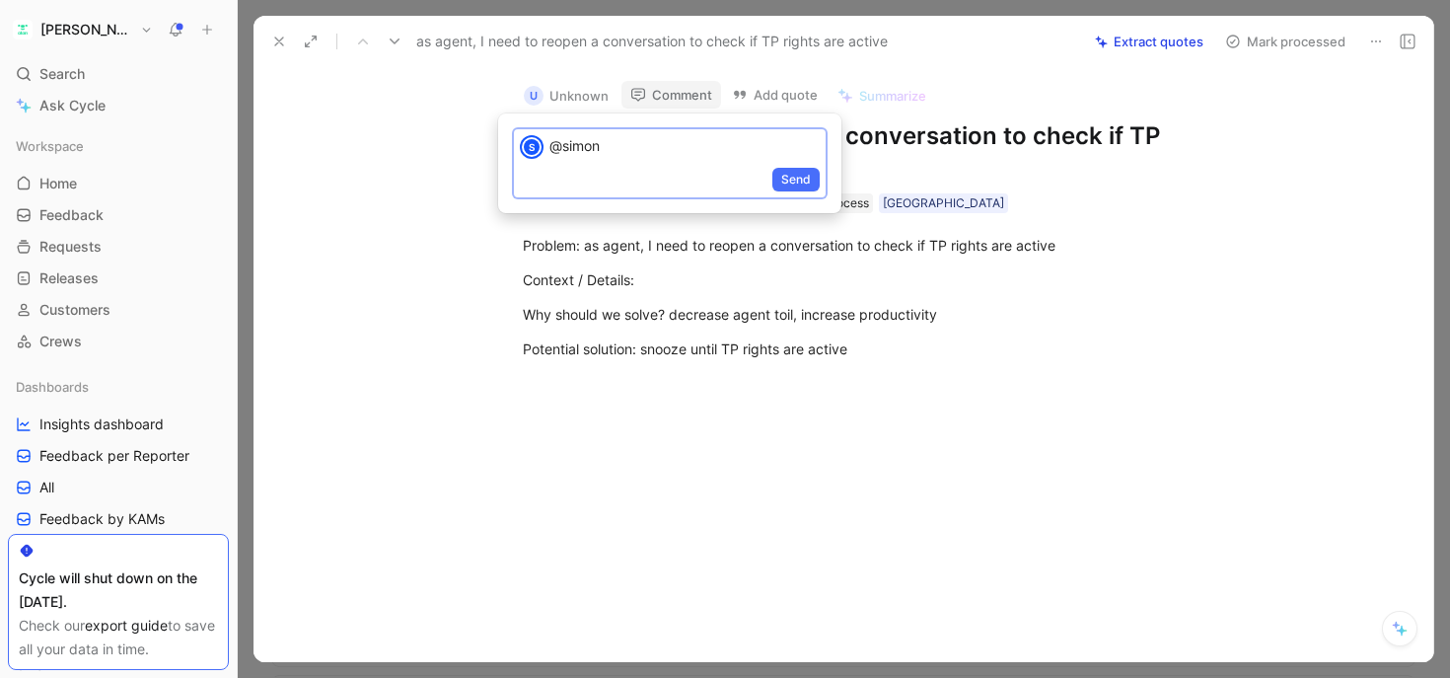
drag, startPoint x: 622, startPoint y: 136, endPoint x: 541, endPoint y: 136, distance: 81.9
click at [541, 136] on div "S @simon" at bounding box center [670, 147] width 312 height 36
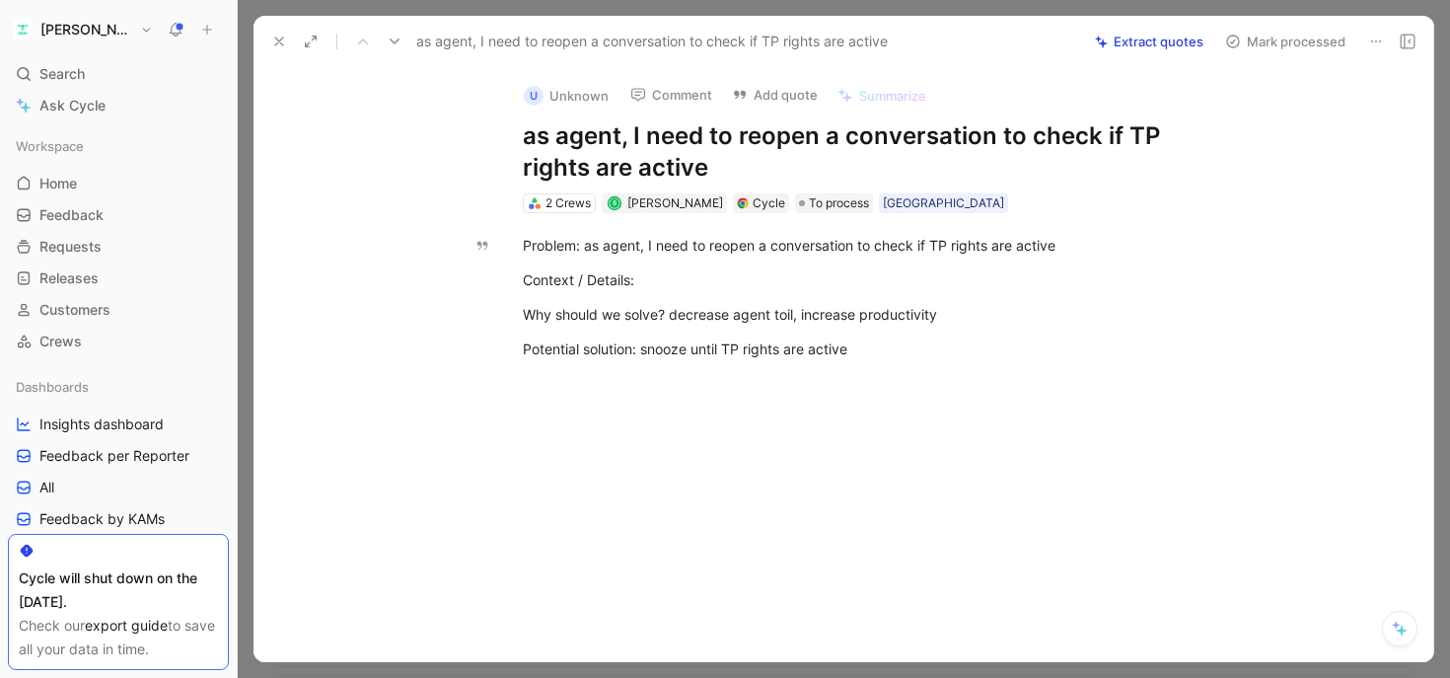
click at [772, 95] on button "Add quote" at bounding box center [775, 95] width 104 height 28
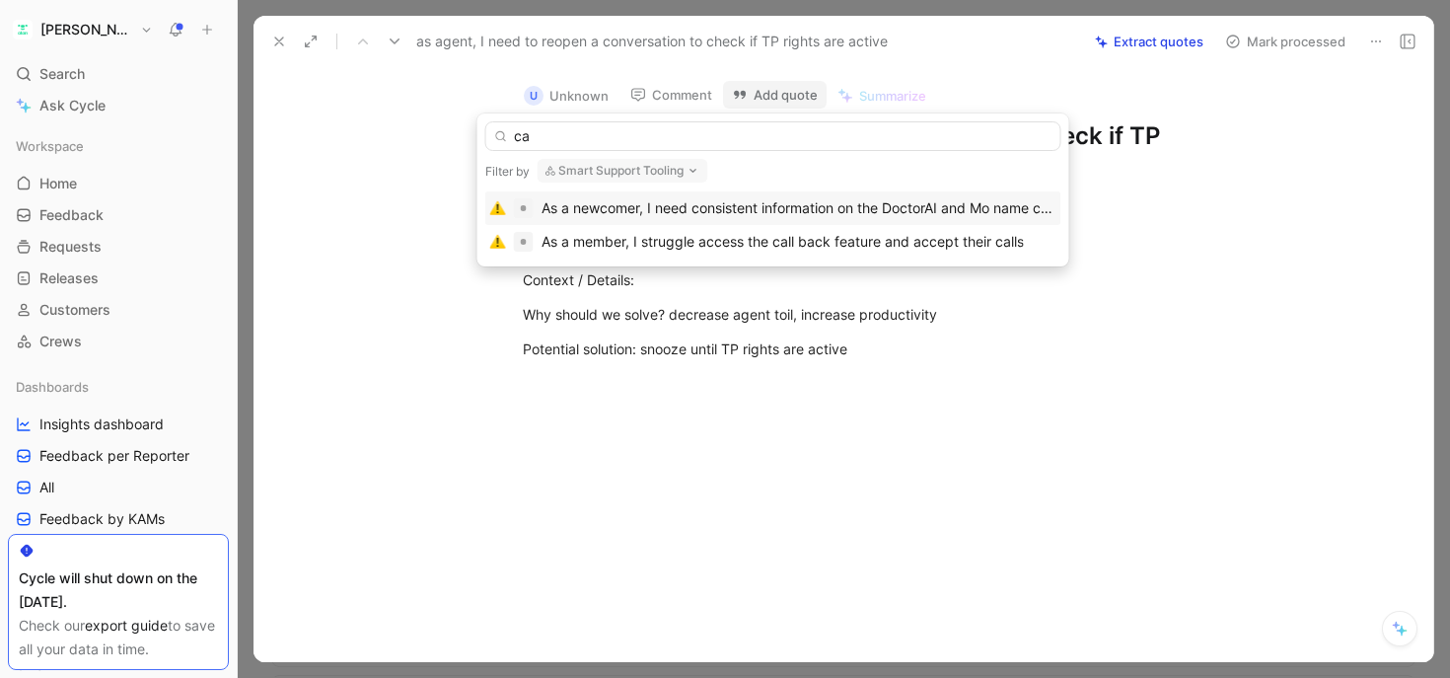
type input "c"
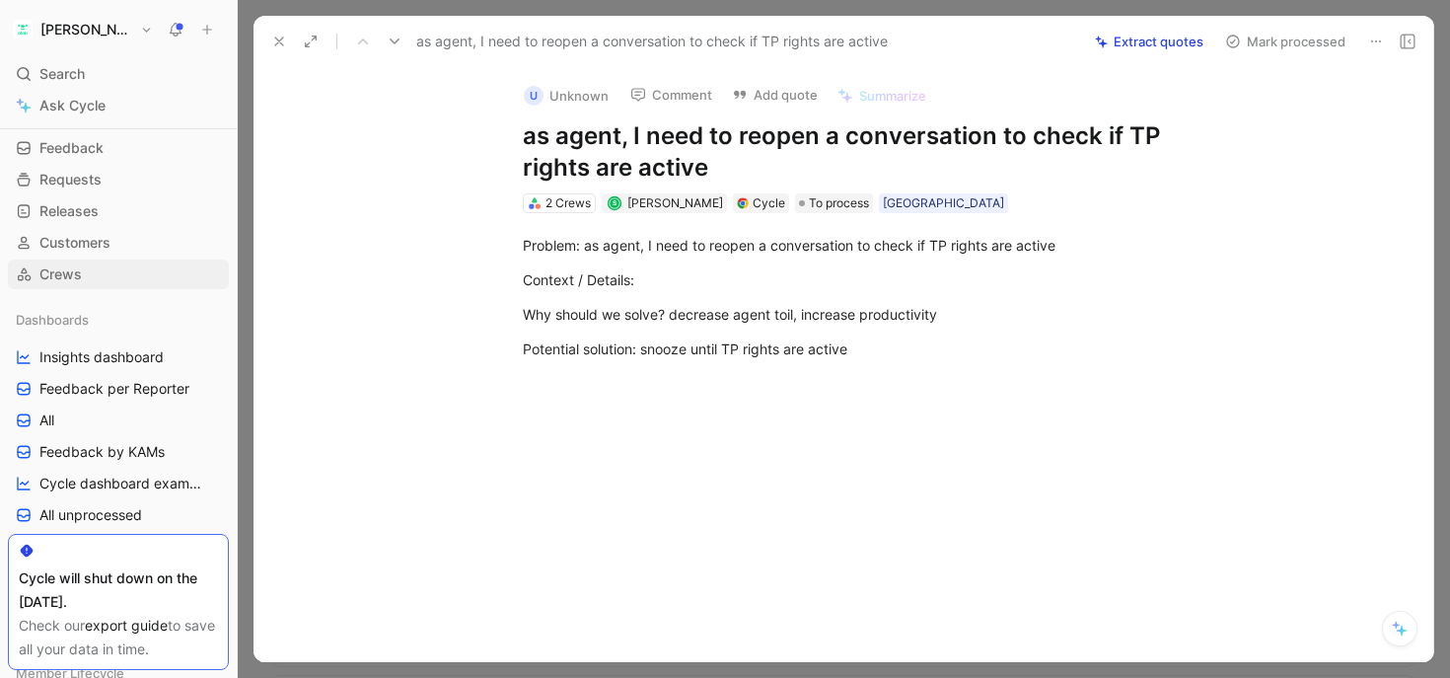
scroll to position [78, 0]
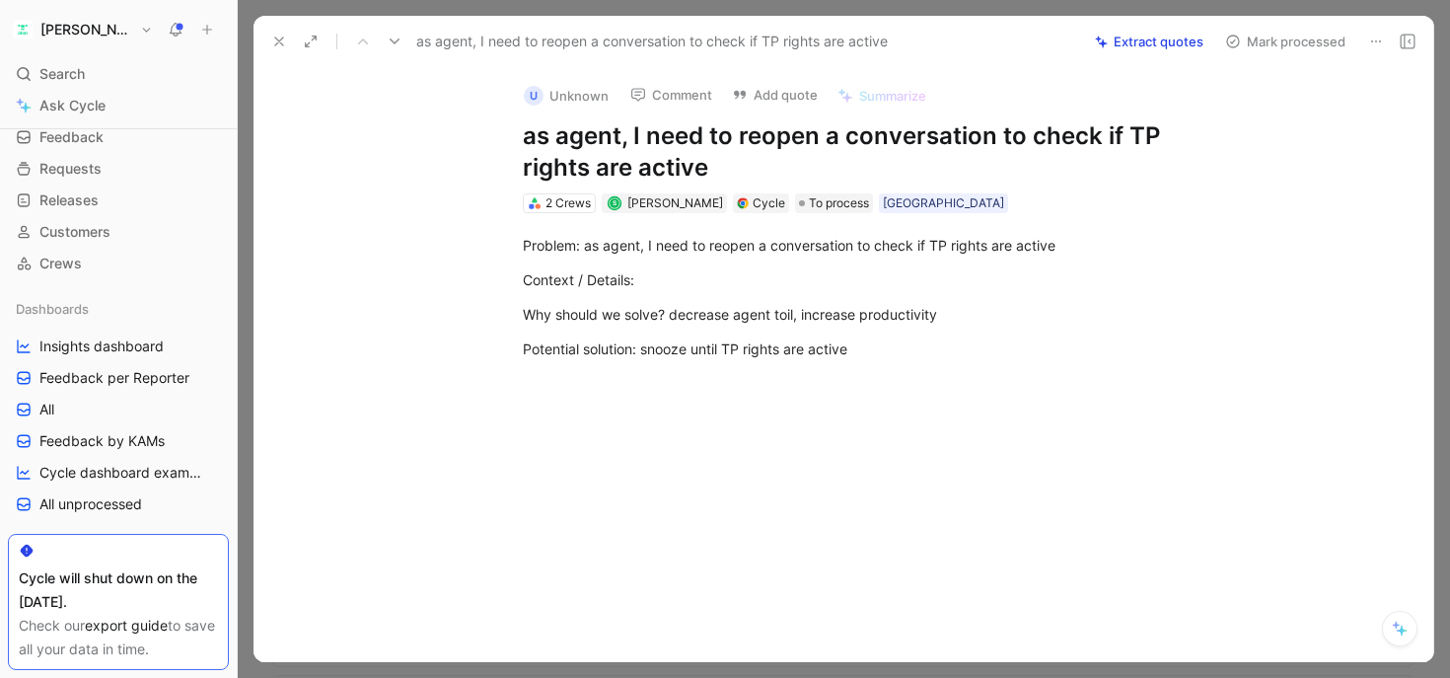
click at [778, 91] on button "Add quote" at bounding box center [775, 95] width 104 height 28
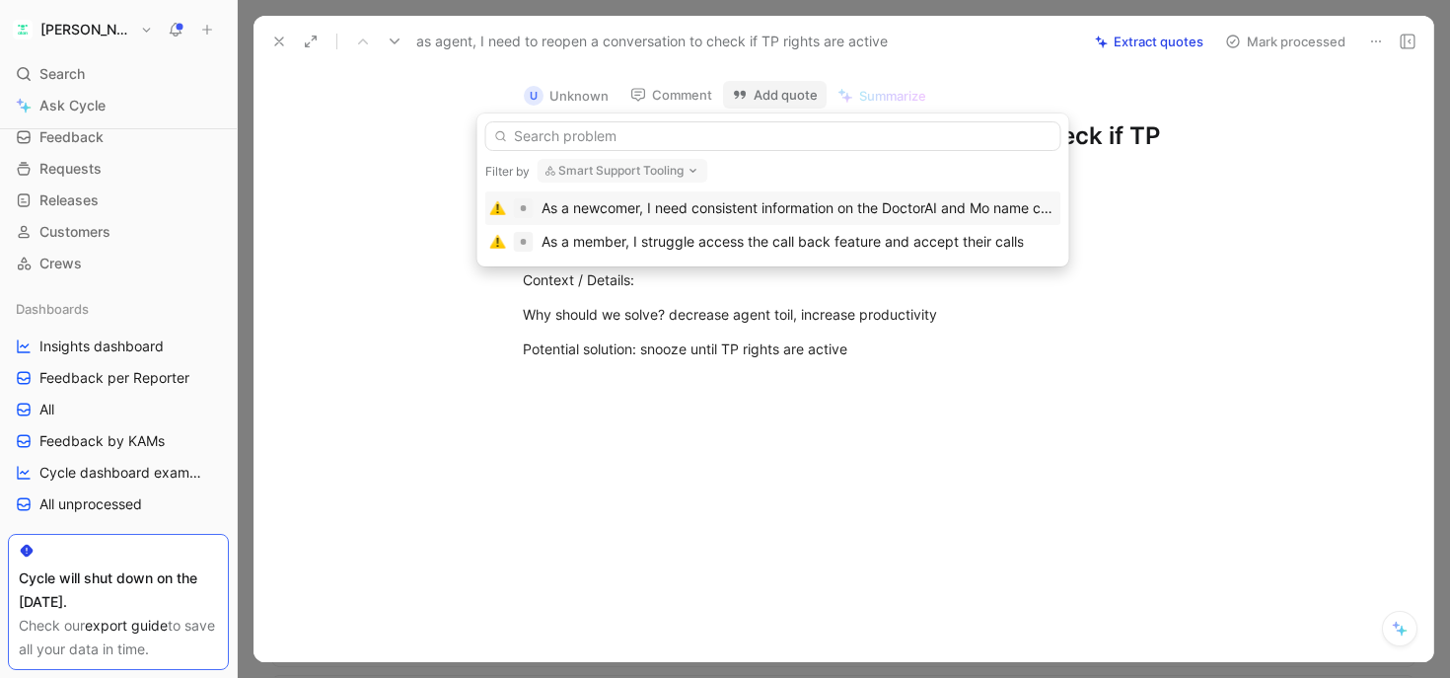
click at [623, 168] on button "Smart Support Tooling" at bounding box center [623, 171] width 171 height 24
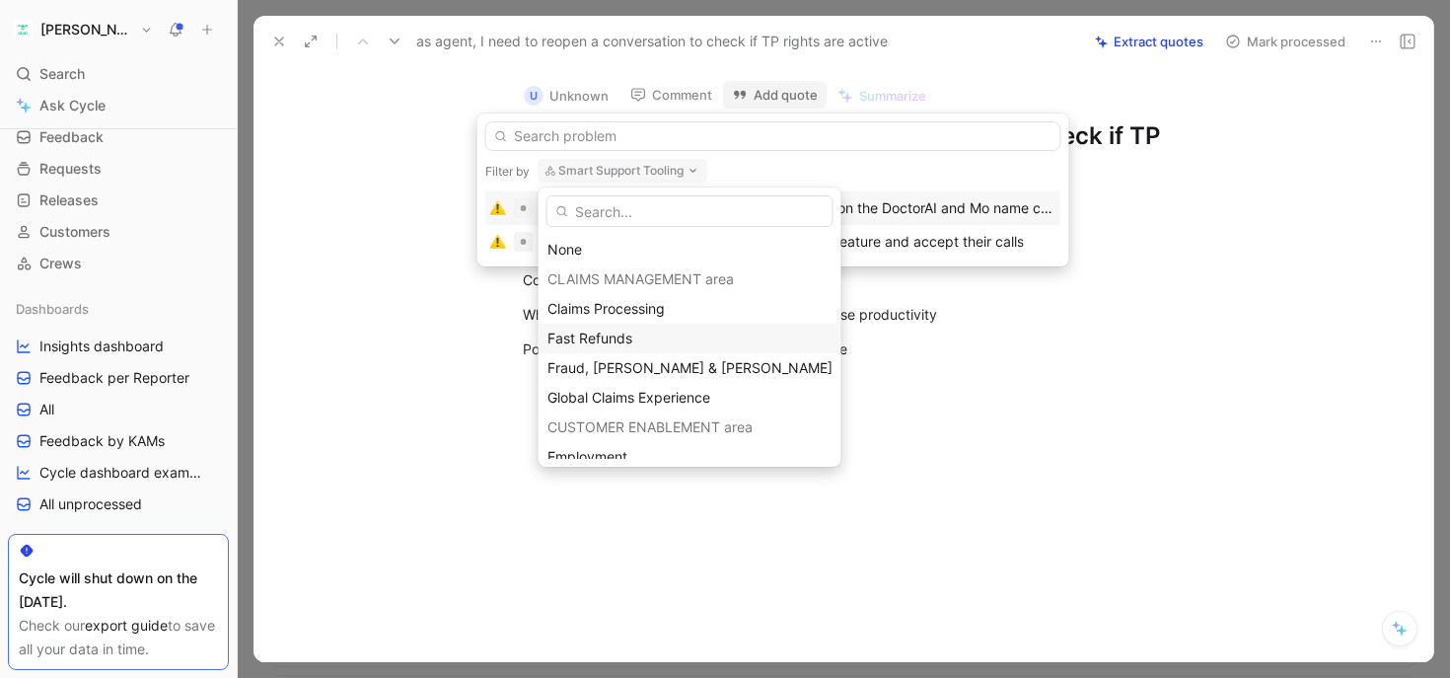
click at [583, 328] on div "Fast Refunds" at bounding box center [689, 339] width 285 height 24
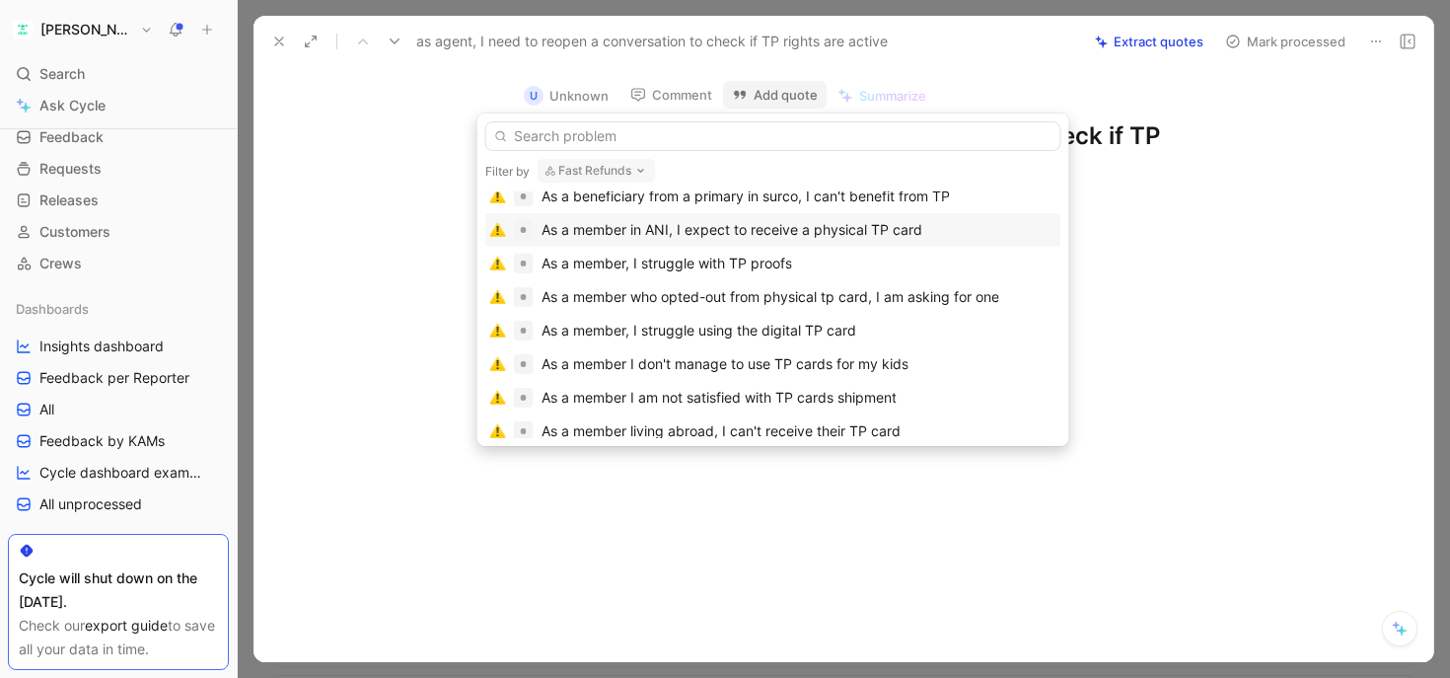
scroll to position [156, 0]
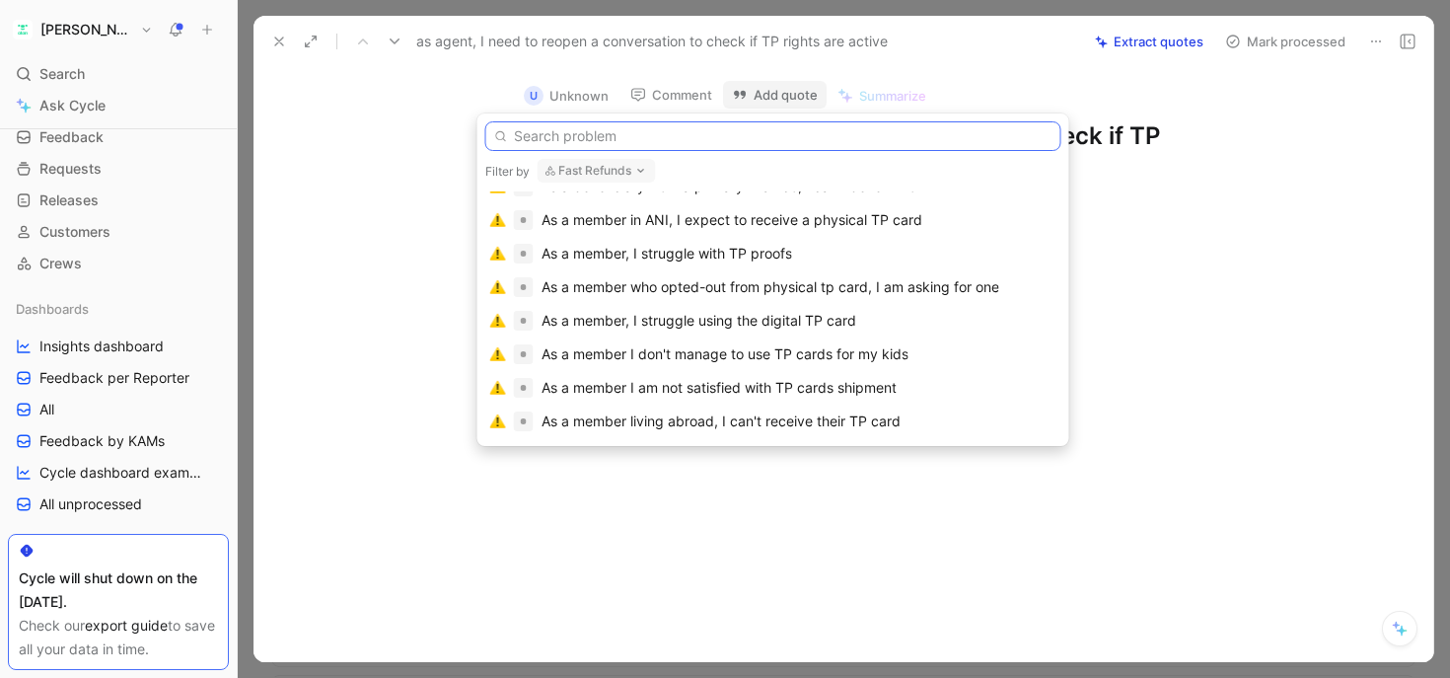
click at [547, 141] on input "text" at bounding box center [773, 136] width 576 height 30
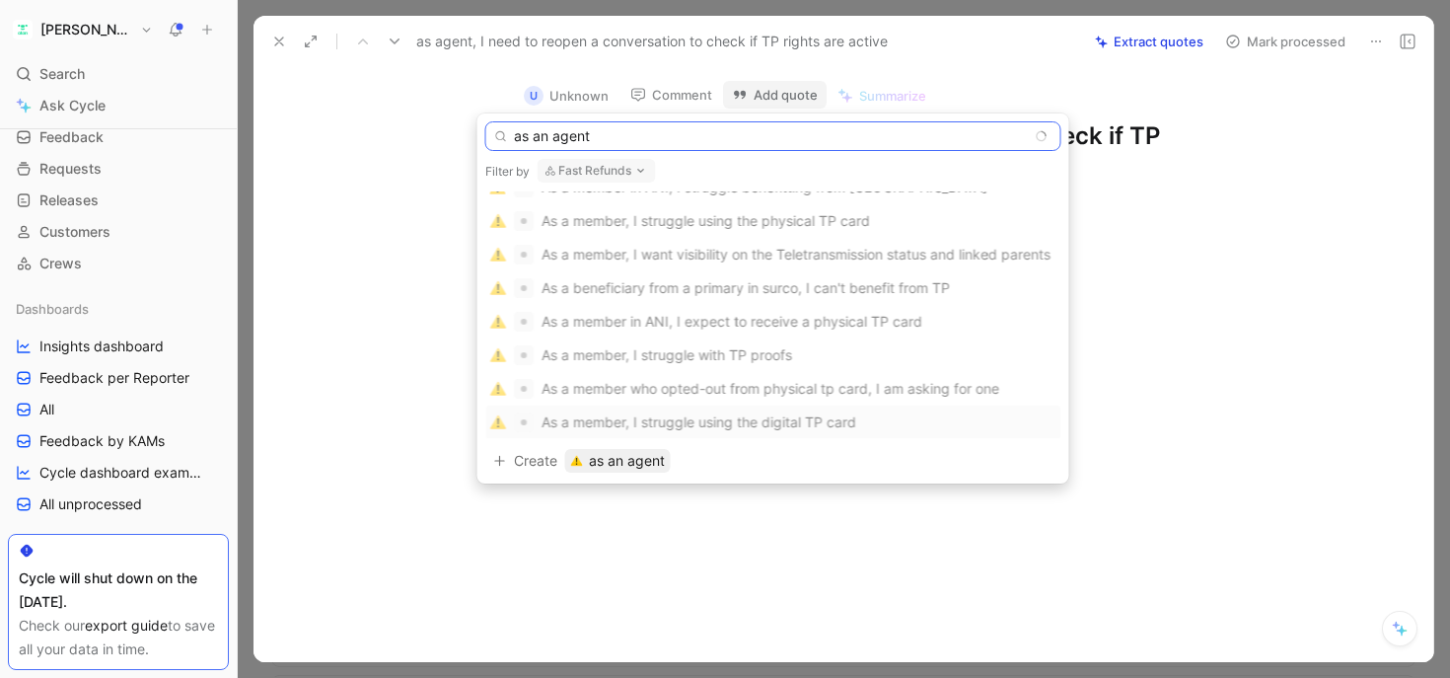
scroll to position [0, 0]
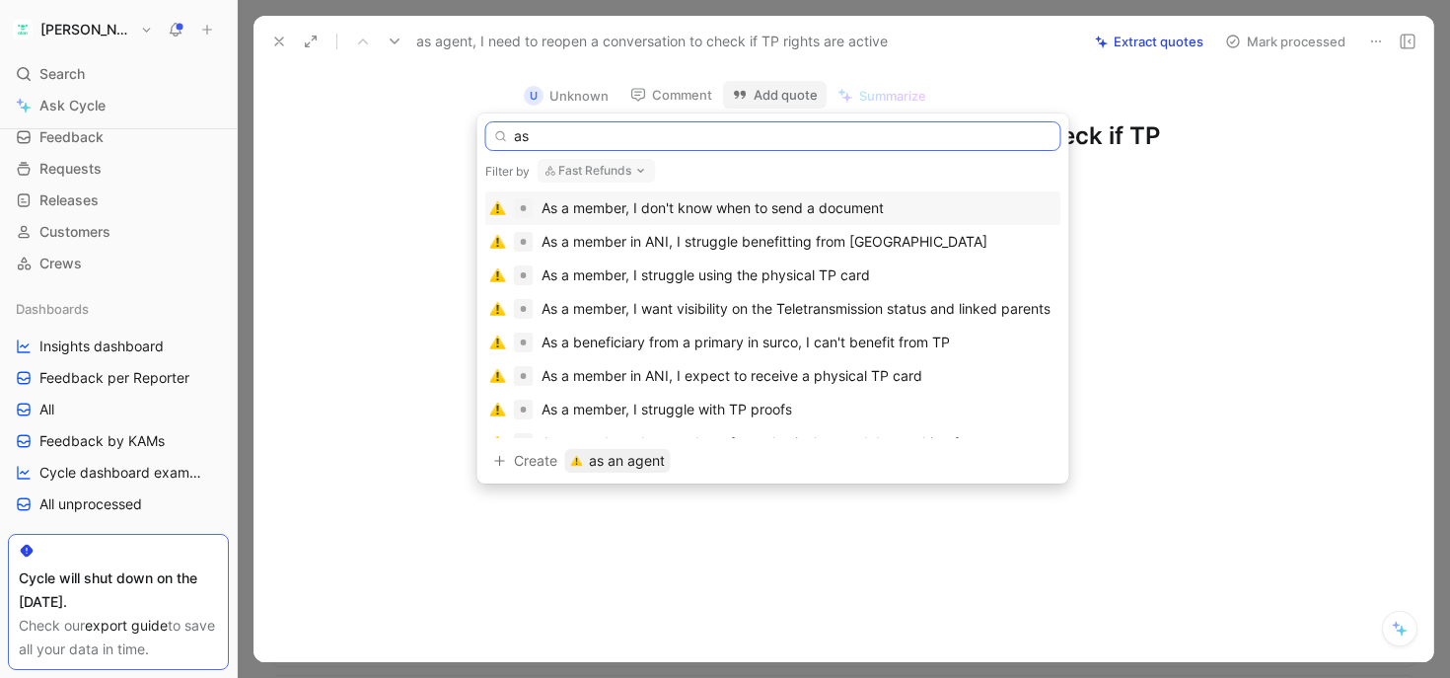
type input "a"
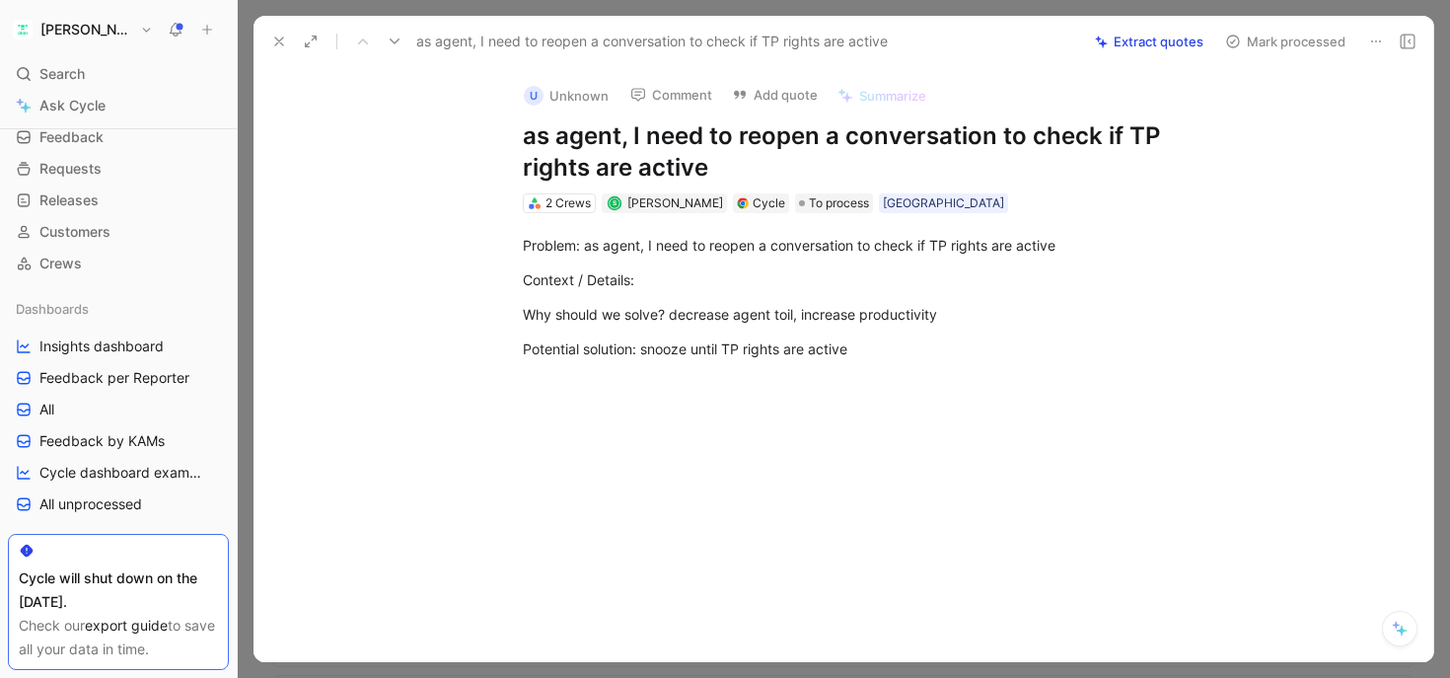
drag, startPoint x: 631, startPoint y: 127, endPoint x: 687, endPoint y: 150, distance: 59.7
click at [688, 151] on h1 "as agent, I need to reopen a conversation to check if TP rights are active" at bounding box center [864, 151] width 683 height 63
click at [687, 150] on h1 "as agent, I need to reopen a conversation to check if TP rights are active" at bounding box center [864, 151] width 683 height 63
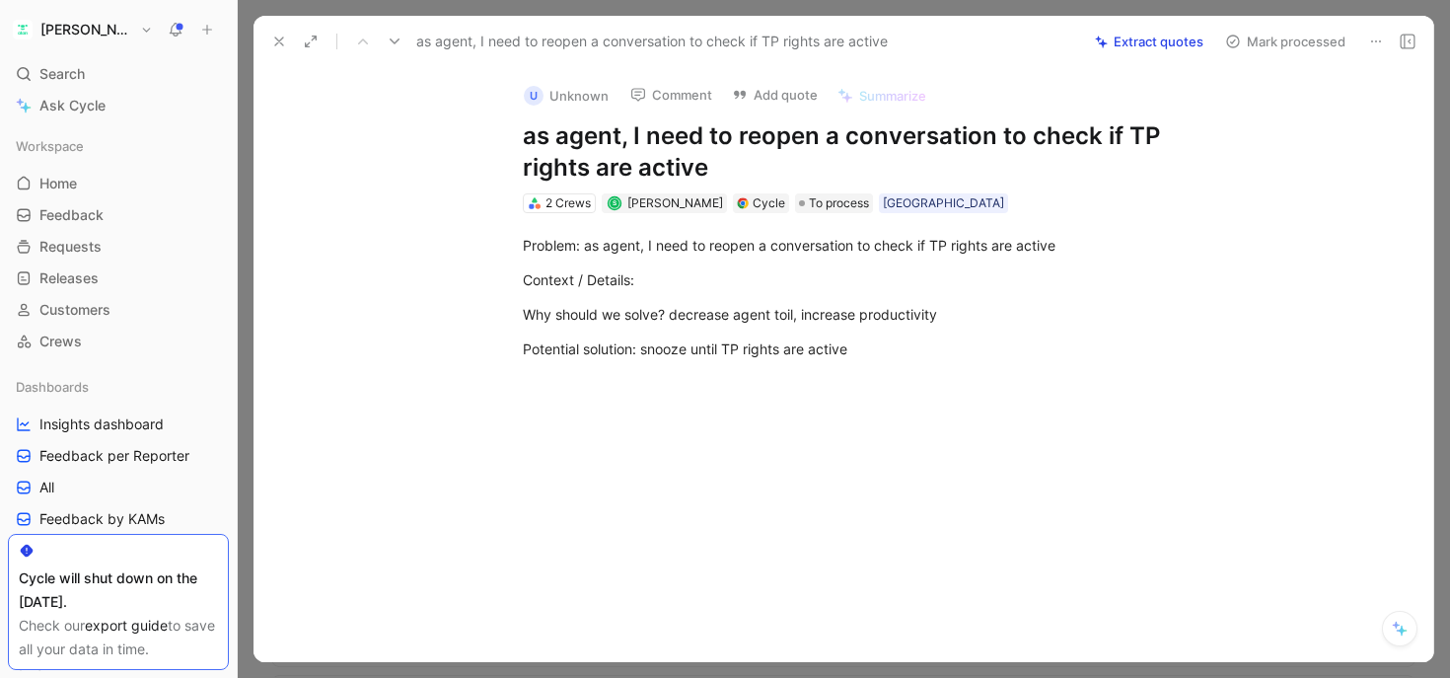
click at [84, 36] on button "[PERSON_NAME]" at bounding box center [83, 30] width 150 height 28
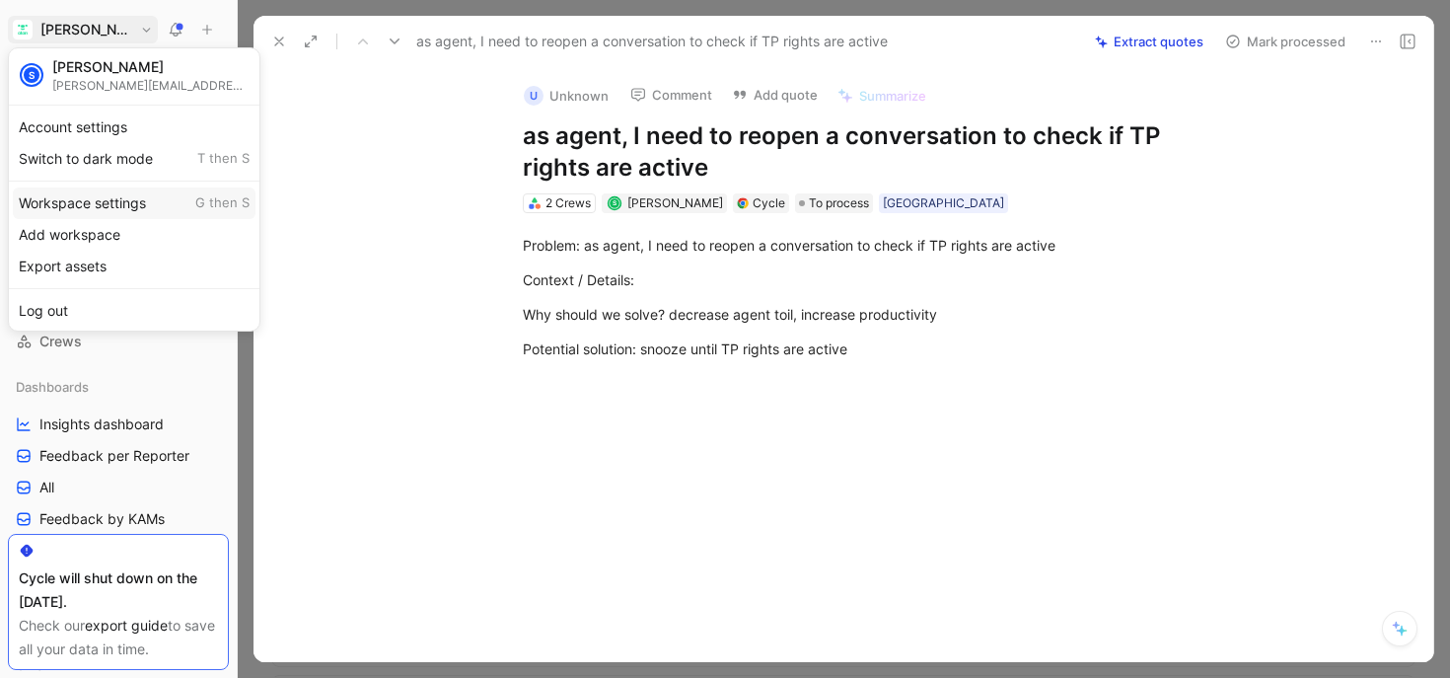
click at [88, 199] on div "Workspace settings G then S" at bounding box center [134, 203] width 243 height 32
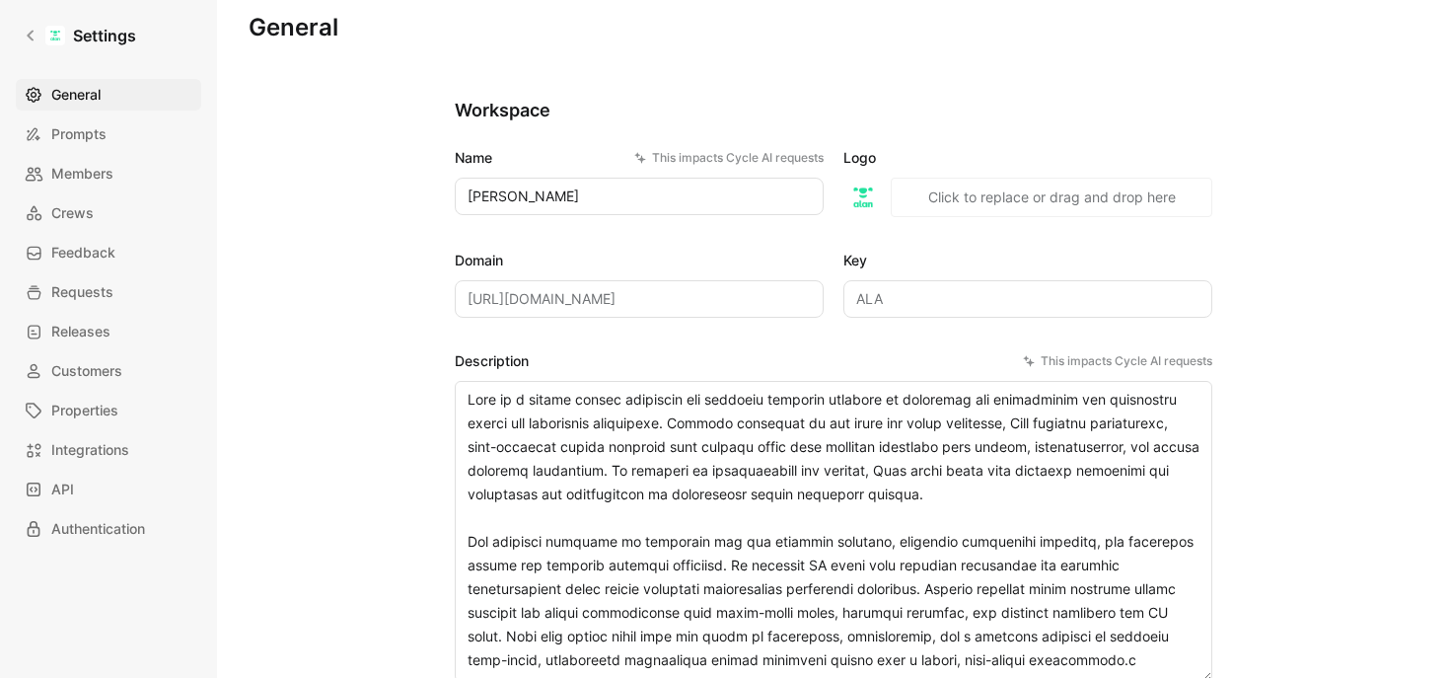
scroll to position [21, 0]
click at [76, 261] on span "Feedback" at bounding box center [83, 253] width 64 height 24
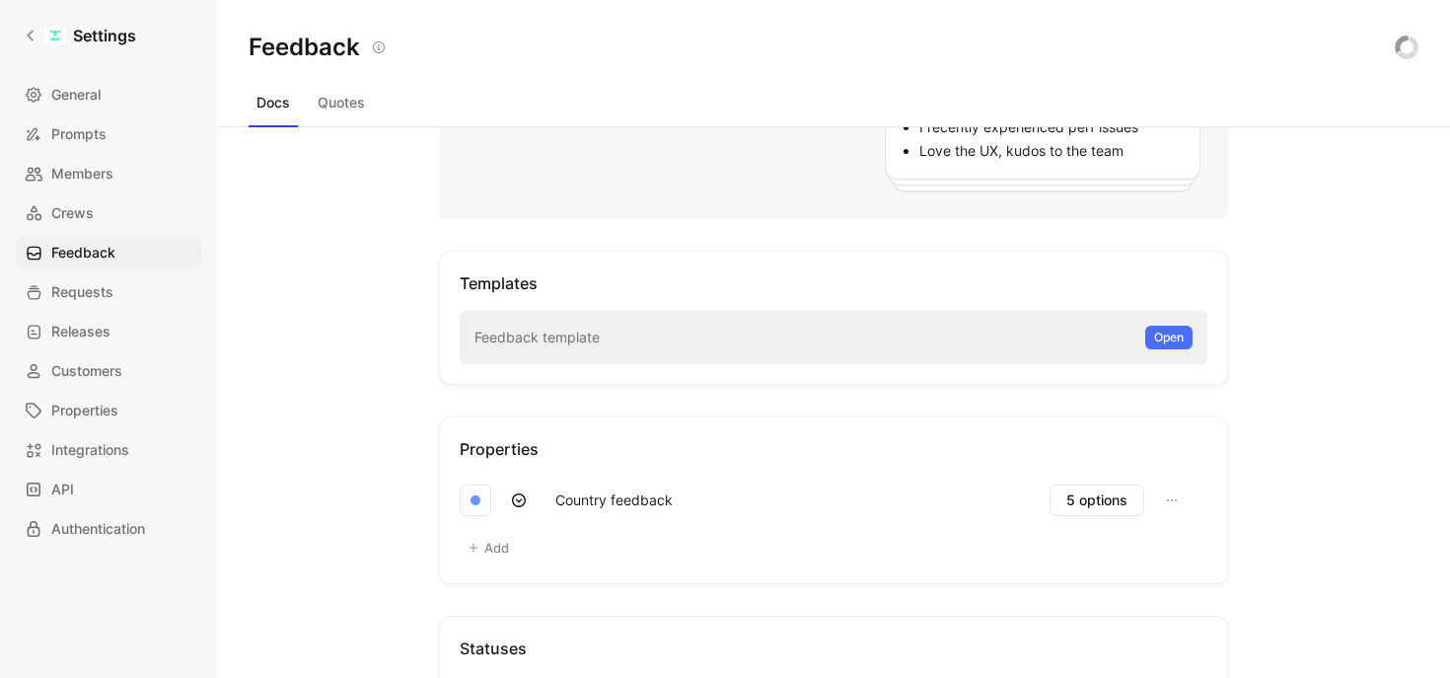
scroll to position [444, 0]
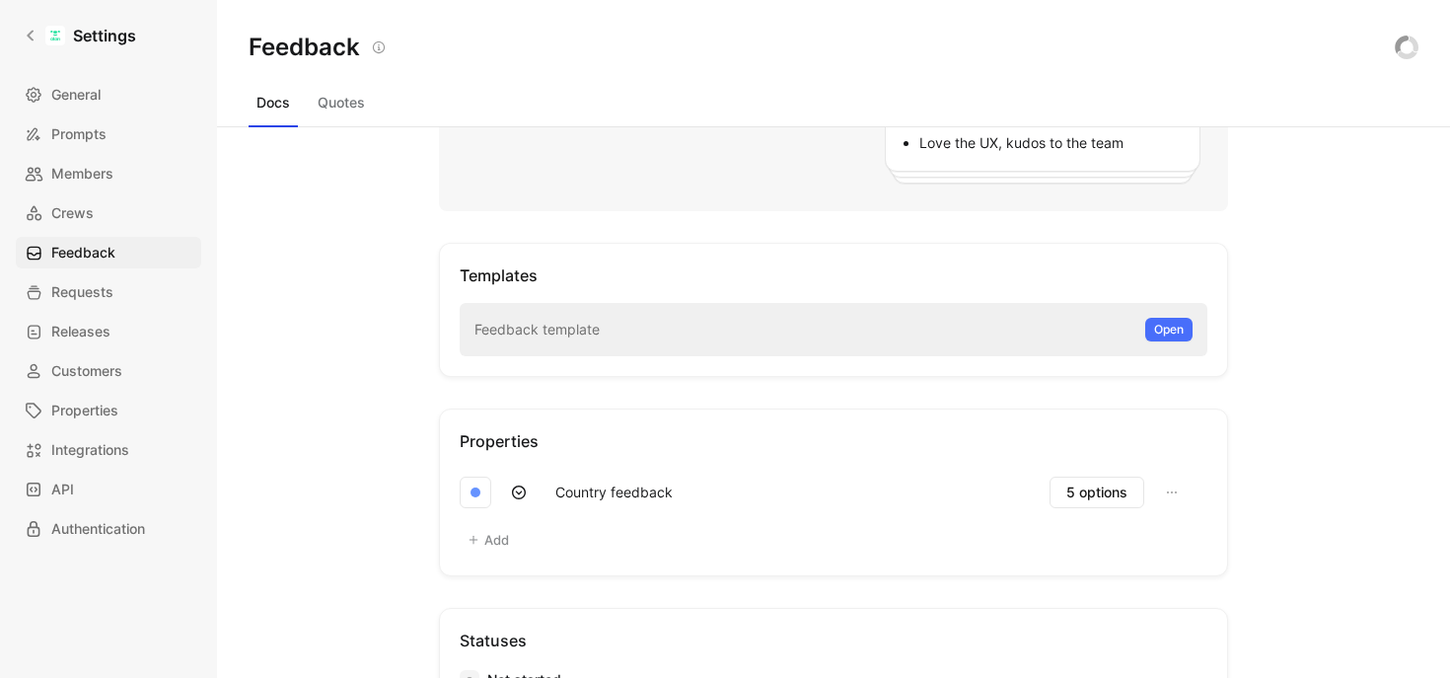
click at [350, 101] on button "Quotes" at bounding box center [341, 103] width 63 height 32
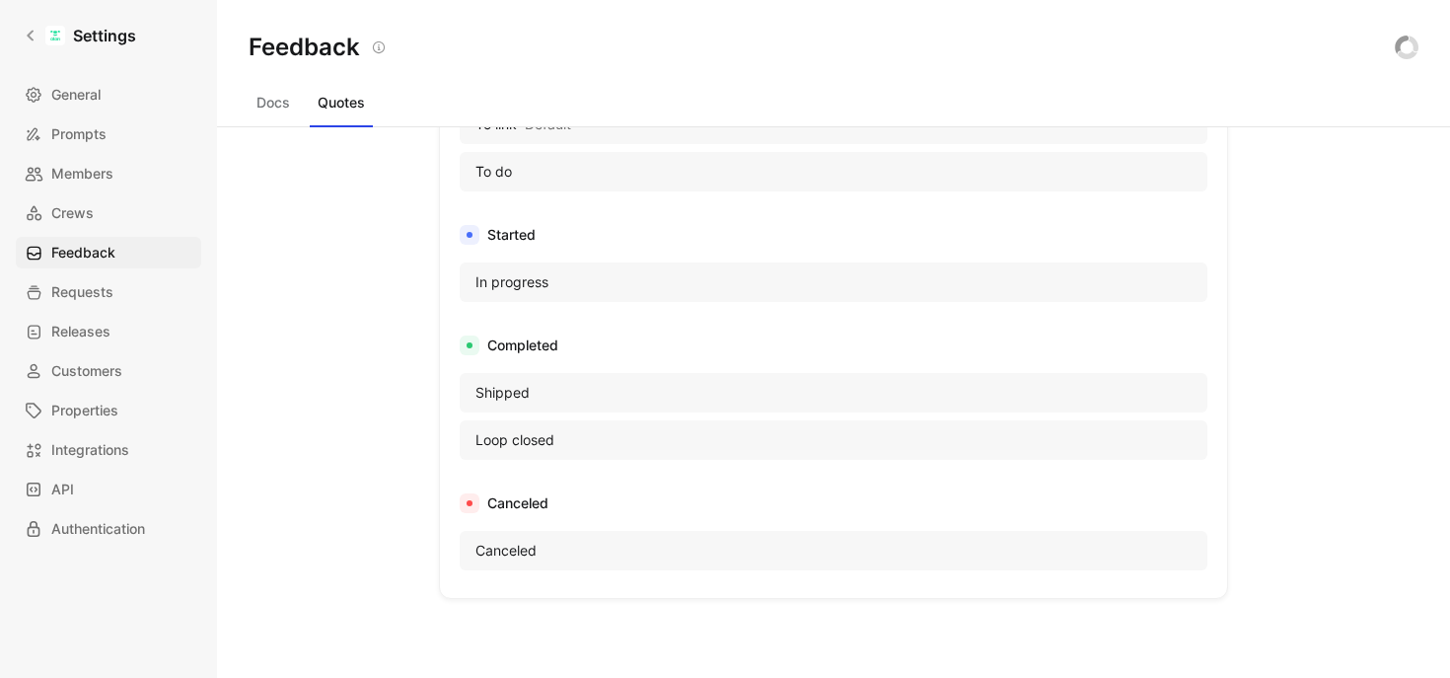
scroll to position [1099, 0]
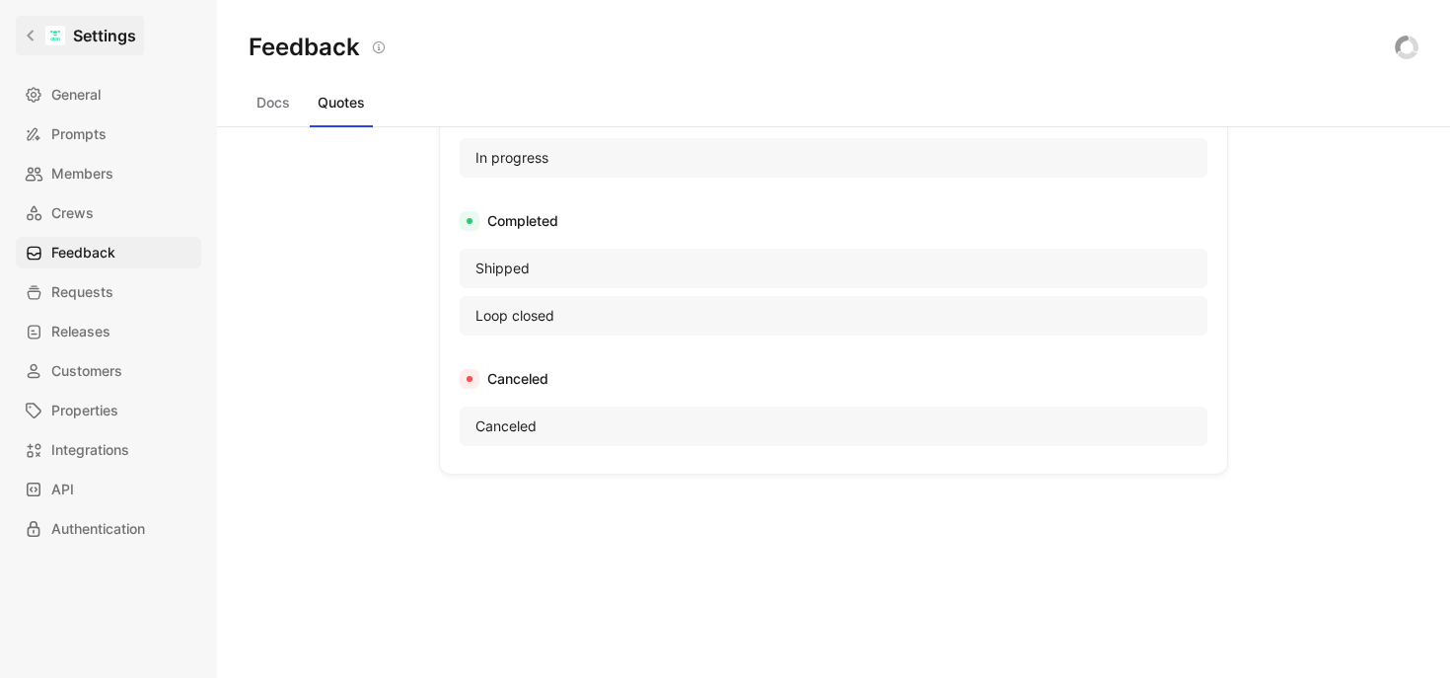
click at [31, 36] on icon at bounding box center [31, 36] width 14 height 14
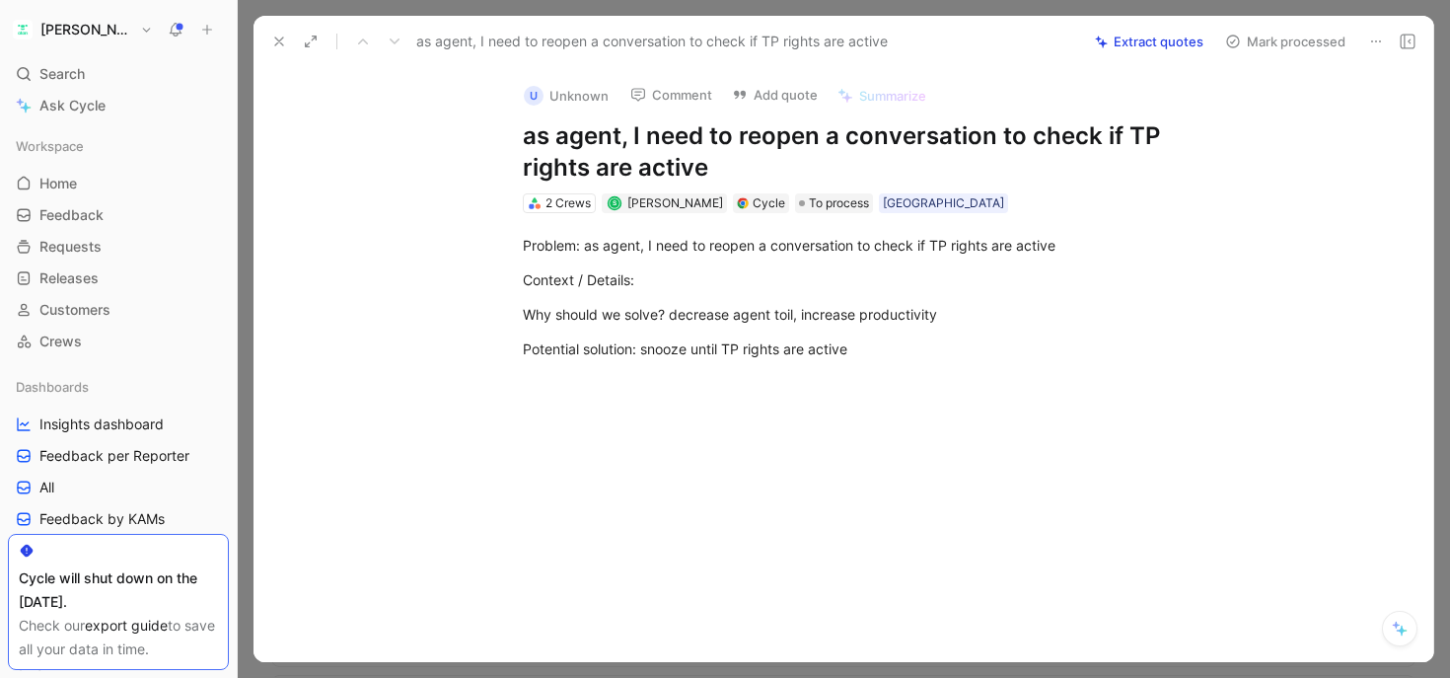
click at [287, 36] on button at bounding box center [279, 42] width 28 height 28
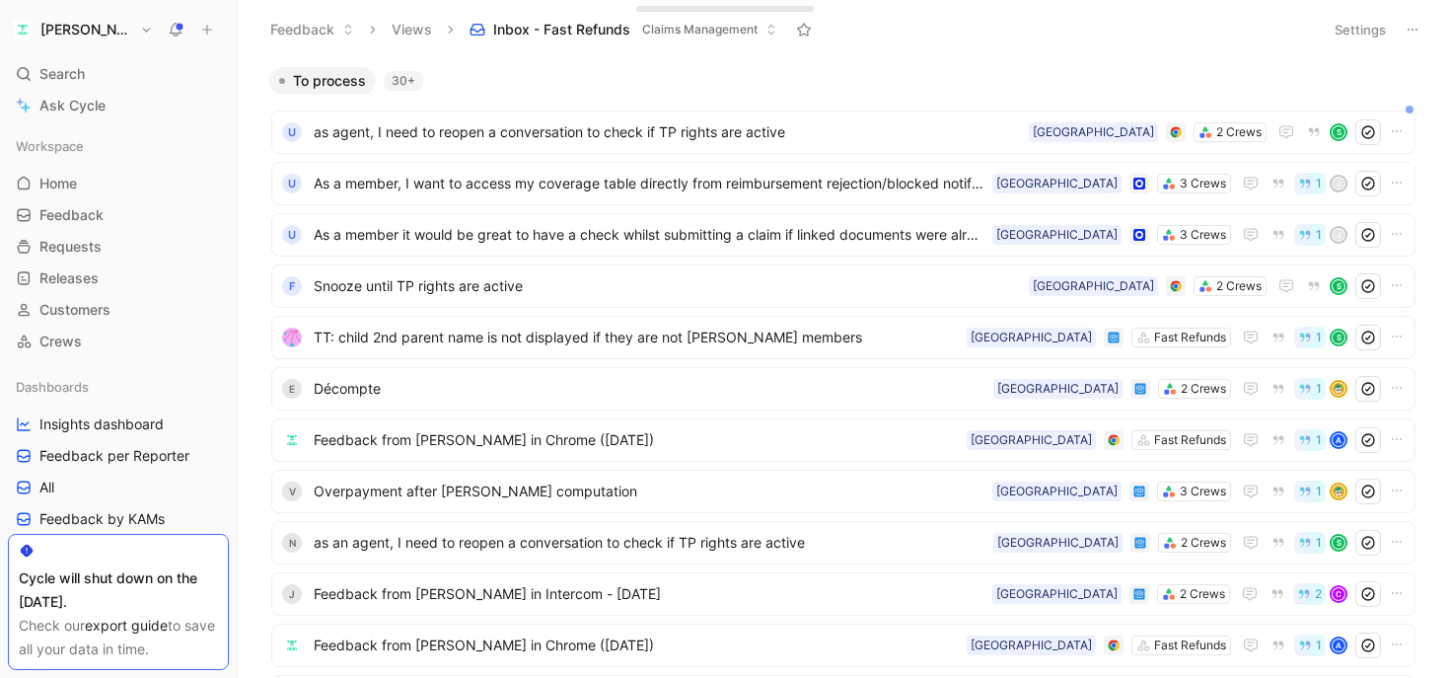
click at [1354, 32] on button "Settings" at bounding box center [1360, 30] width 69 height 28
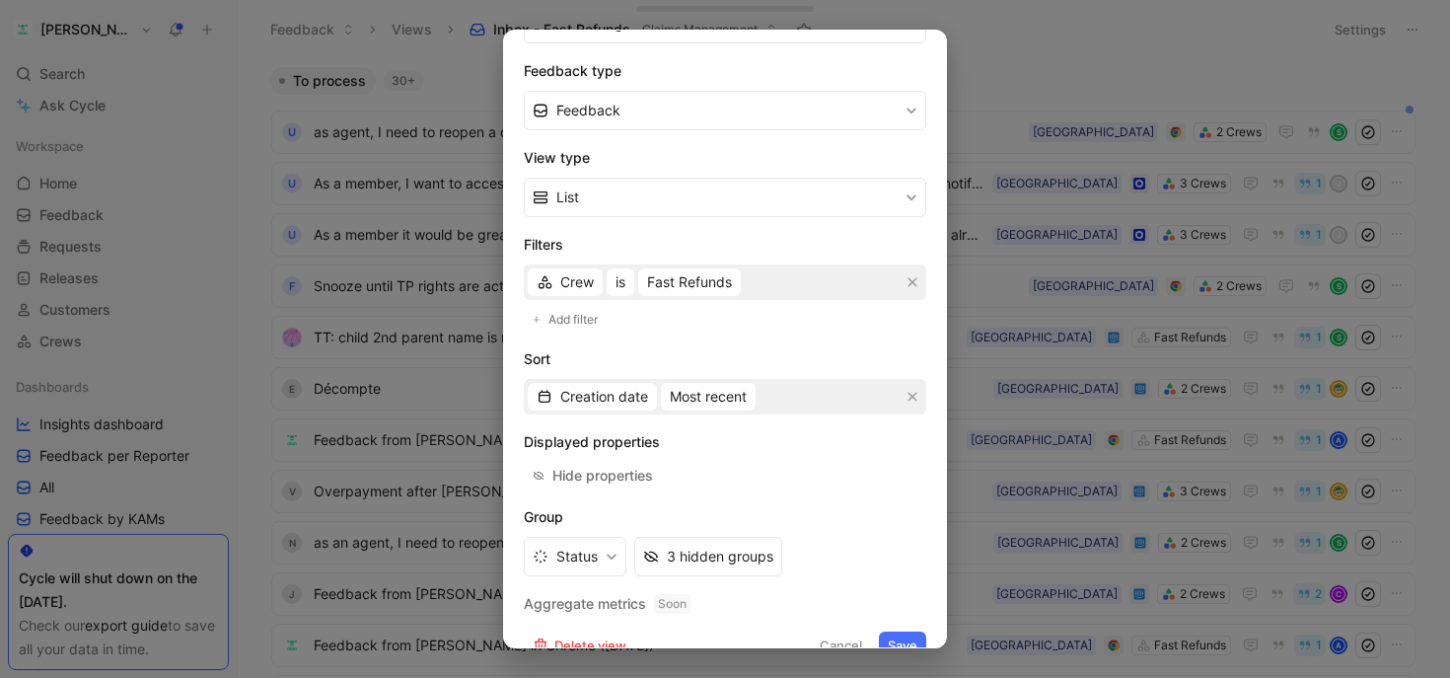
scroll to position [321, 0]
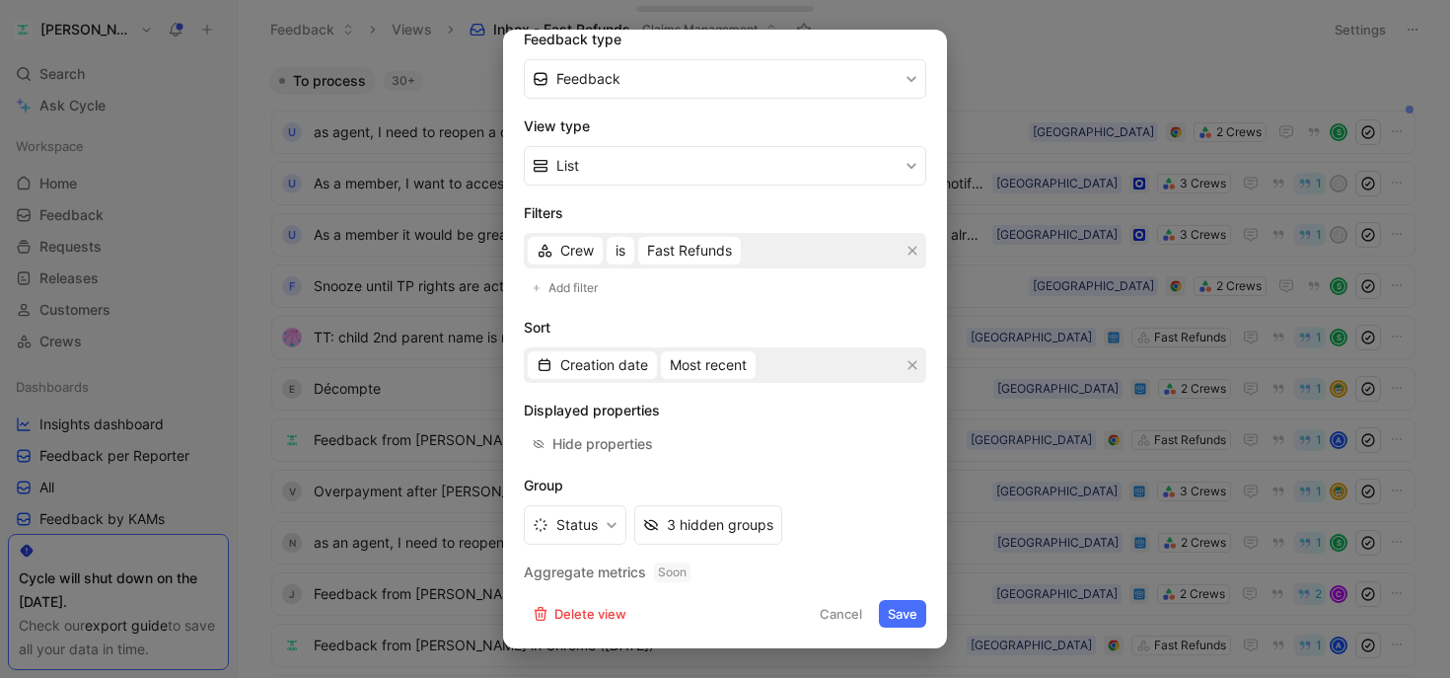
click at [982, 51] on div at bounding box center [725, 339] width 1450 height 678
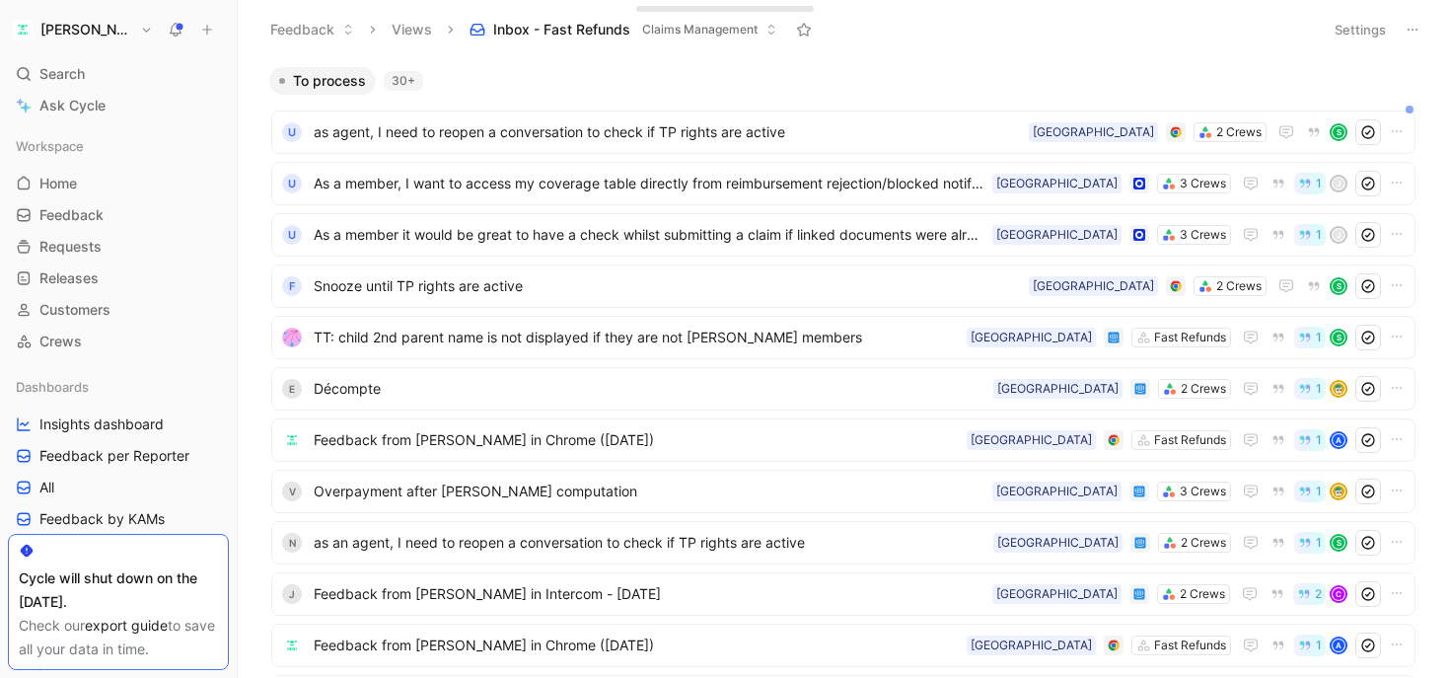
click at [348, 30] on icon at bounding box center [348, 30] width 12 height 12
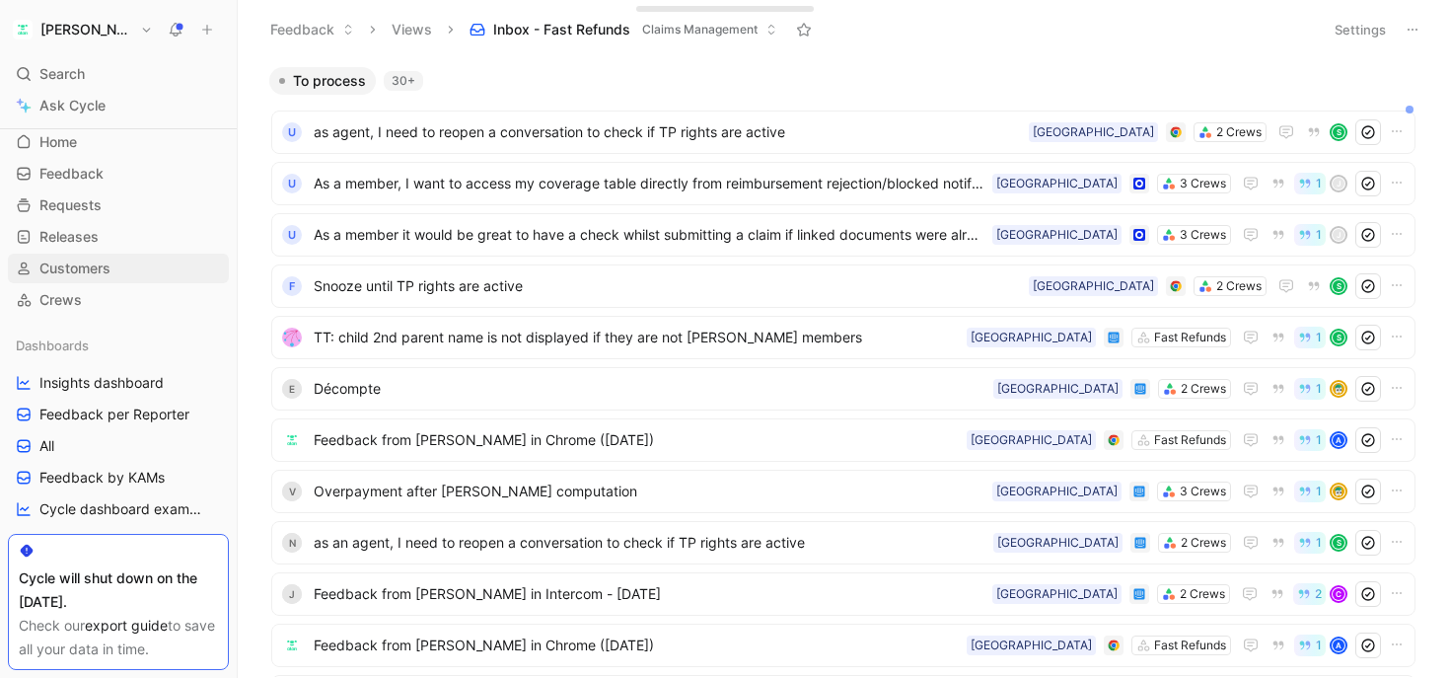
scroll to position [0, 0]
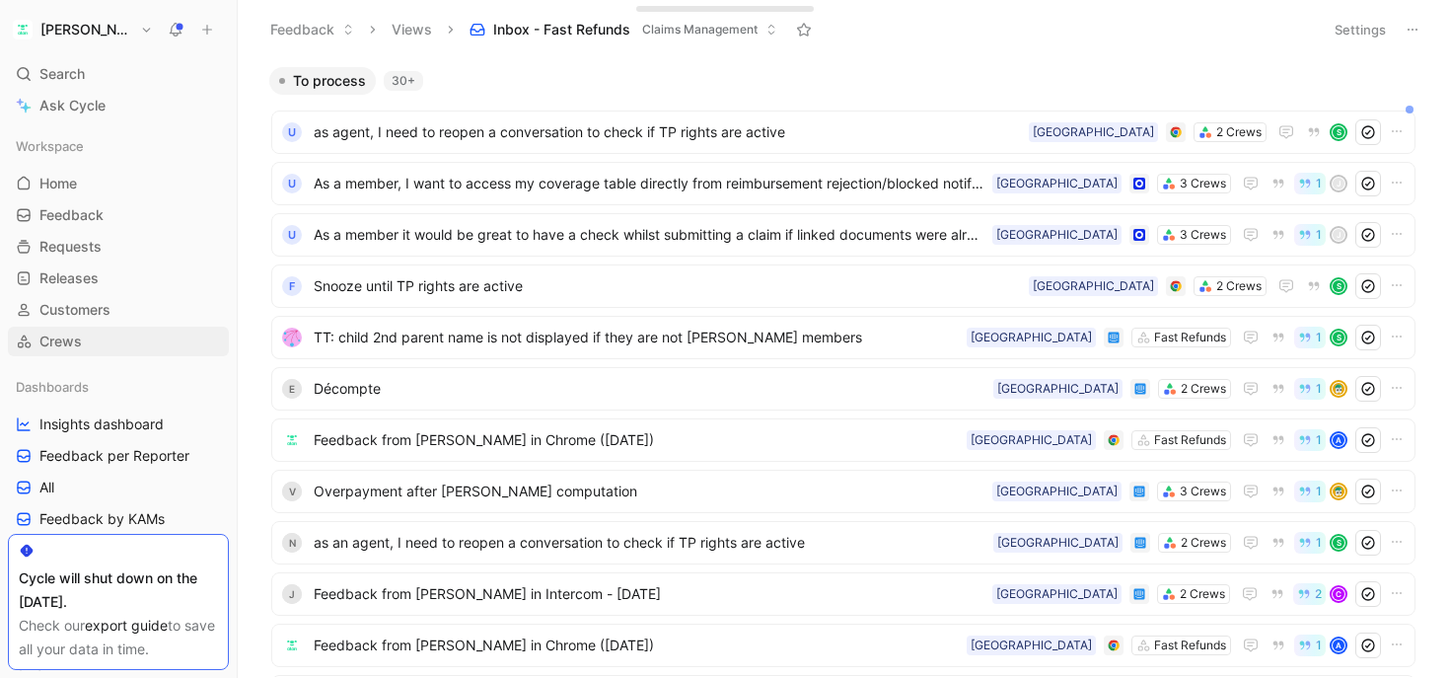
click at [69, 338] on span "Crews" at bounding box center [60, 341] width 42 height 20
click at [605, 123] on span "as agent, I need to reopen a conversation to check if TP rights are active" at bounding box center [667, 132] width 707 height 24
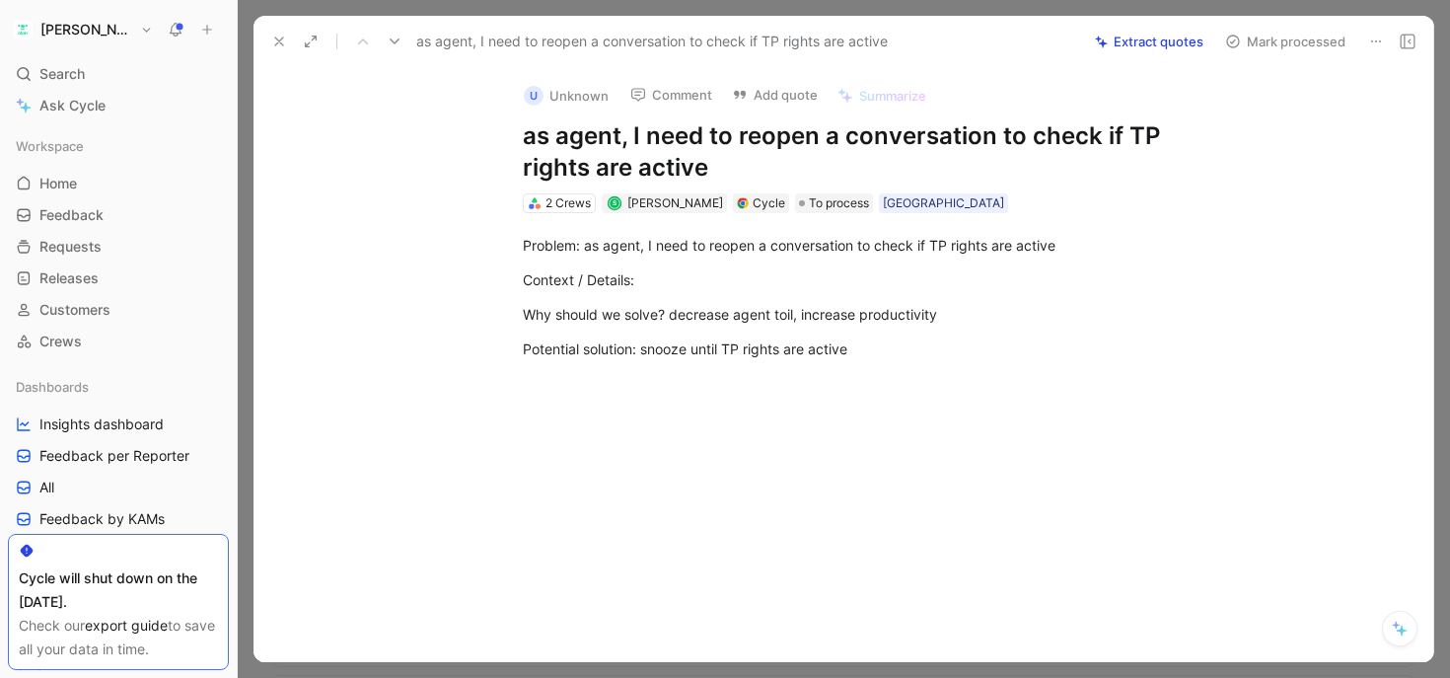
click at [752, 94] on button "Add quote" at bounding box center [775, 95] width 104 height 28
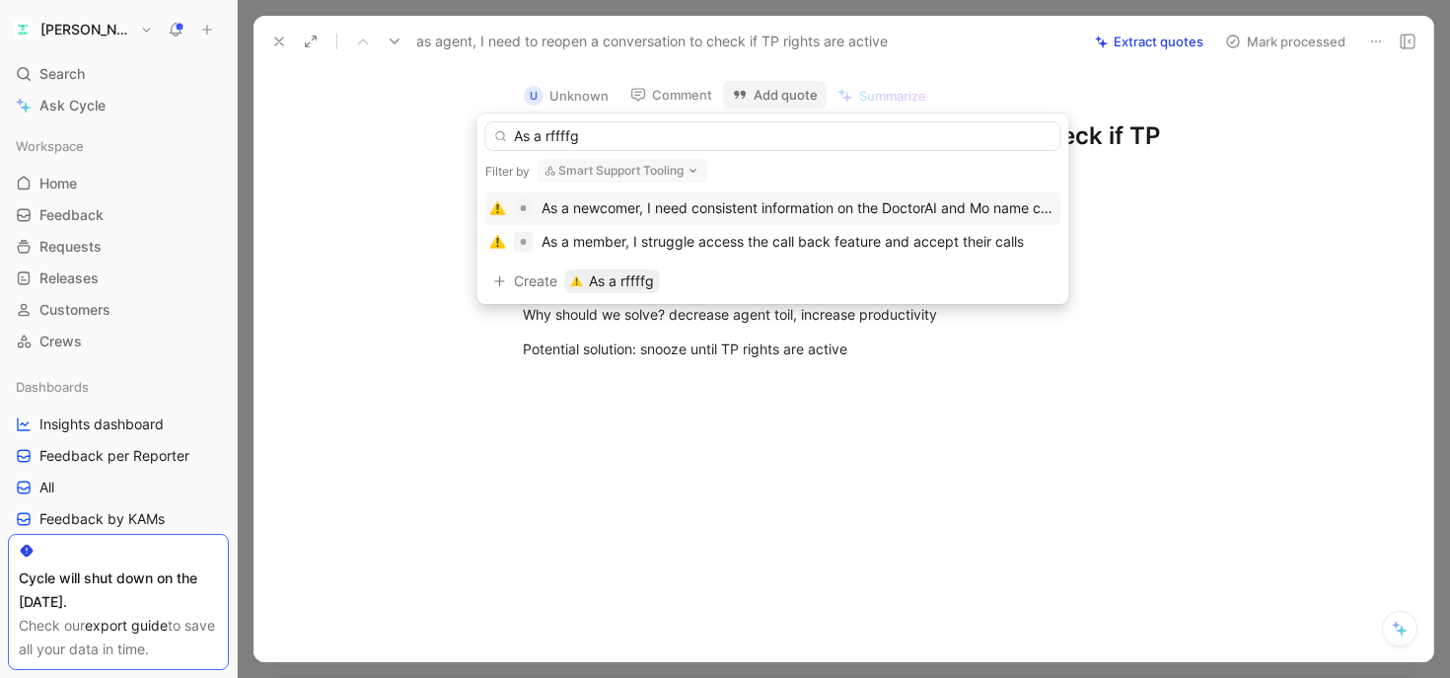
click at [562, 137] on input "As a rffffg" at bounding box center [773, 136] width 576 height 30
click at [602, 140] on input "As an agent, automate" at bounding box center [773, 136] width 576 height 30
type input "As an agent, I'd like automate"
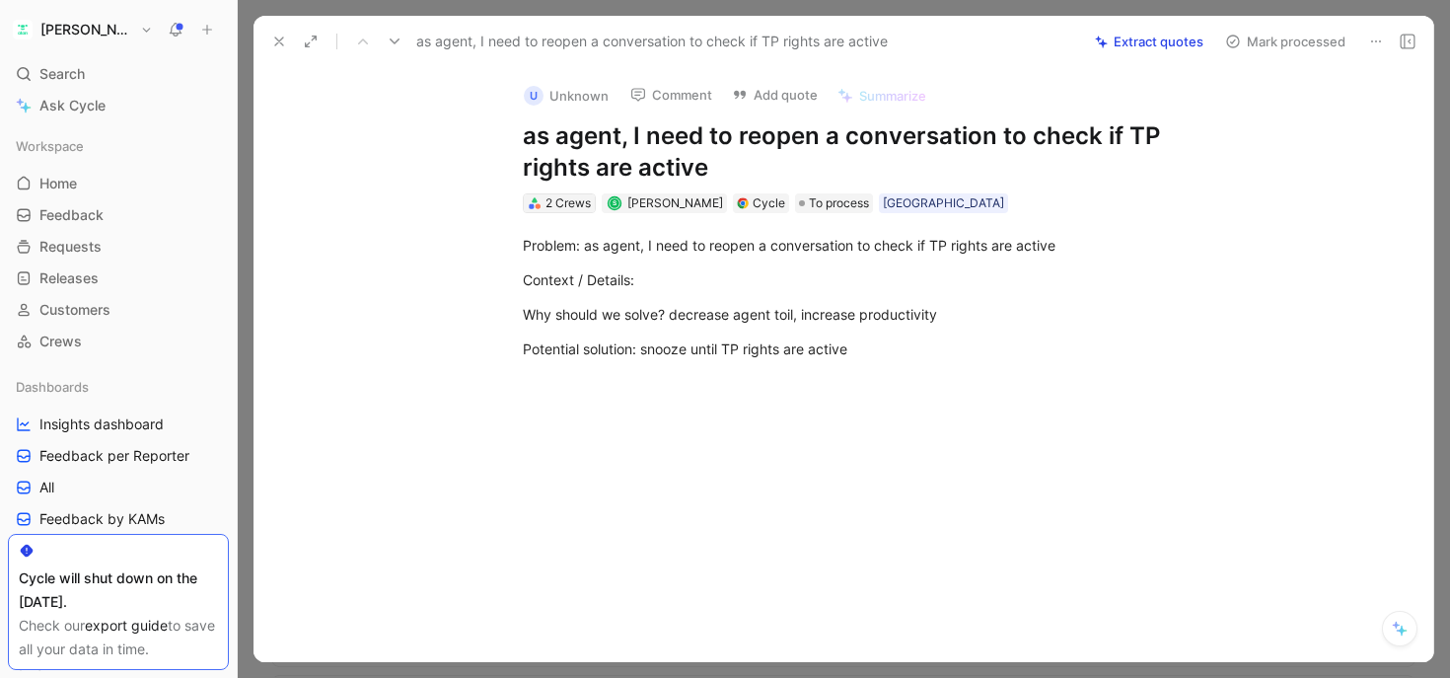
click at [571, 207] on div "2 Crews" at bounding box center [568, 203] width 45 height 20
click at [707, 201] on span "[PERSON_NAME]" at bounding box center [675, 202] width 96 height 15
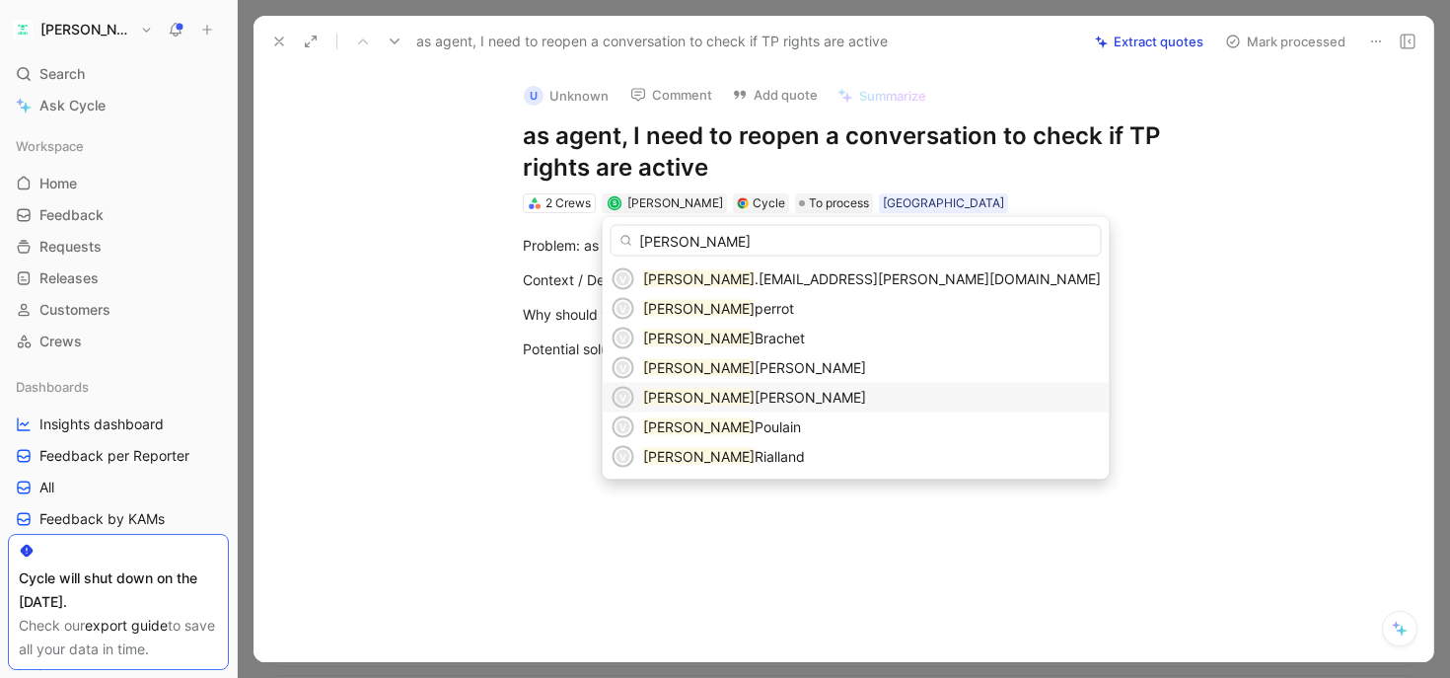
type input "[PERSON_NAME]"
click at [755, 401] on span "[PERSON_NAME]" at bounding box center [810, 397] width 111 height 17
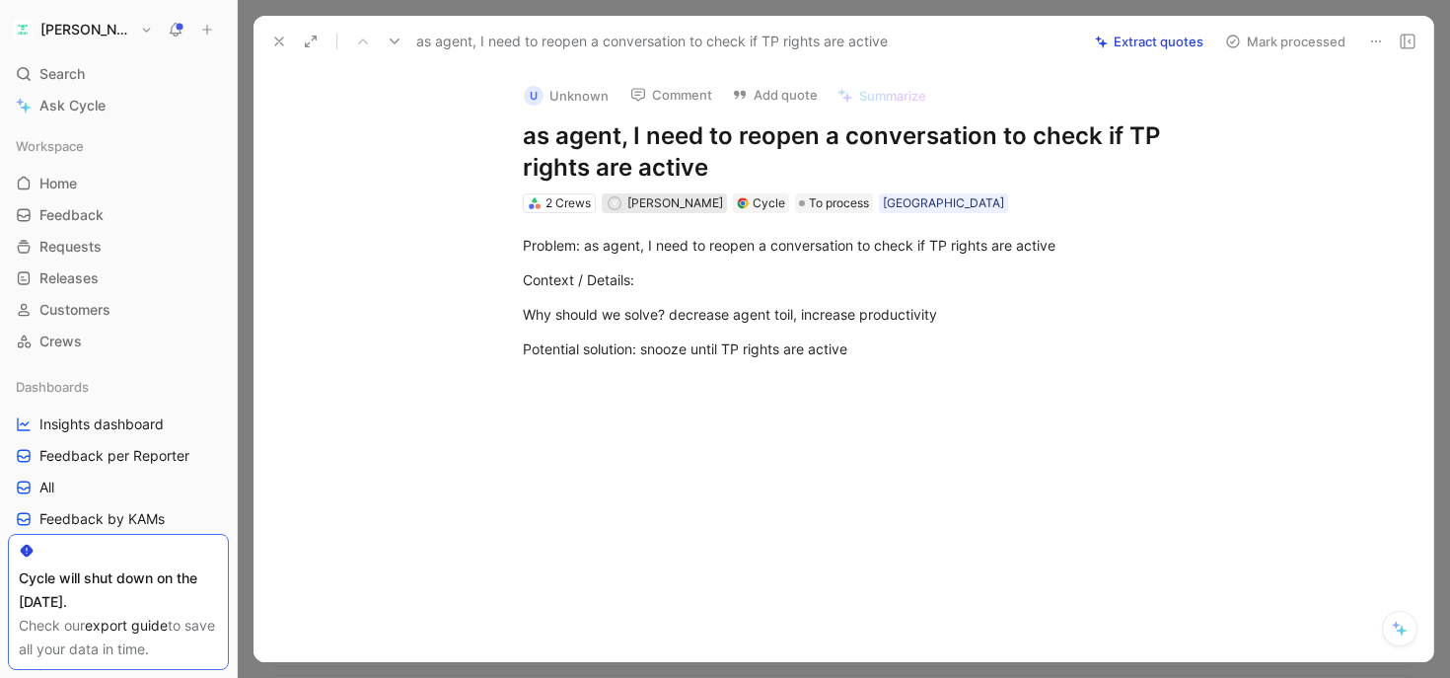
click at [654, 204] on span "[PERSON_NAME]" at bounding box center [675, 202] width 96 height 15
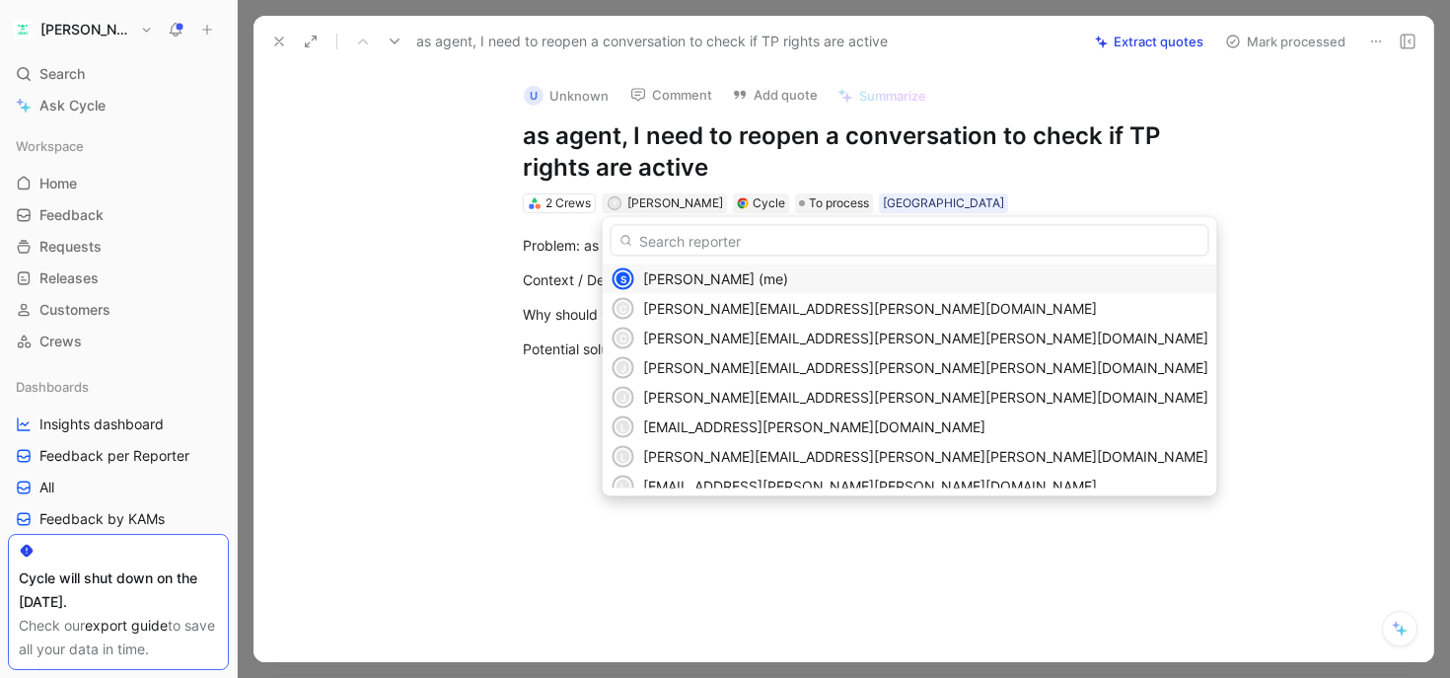
type input "i"
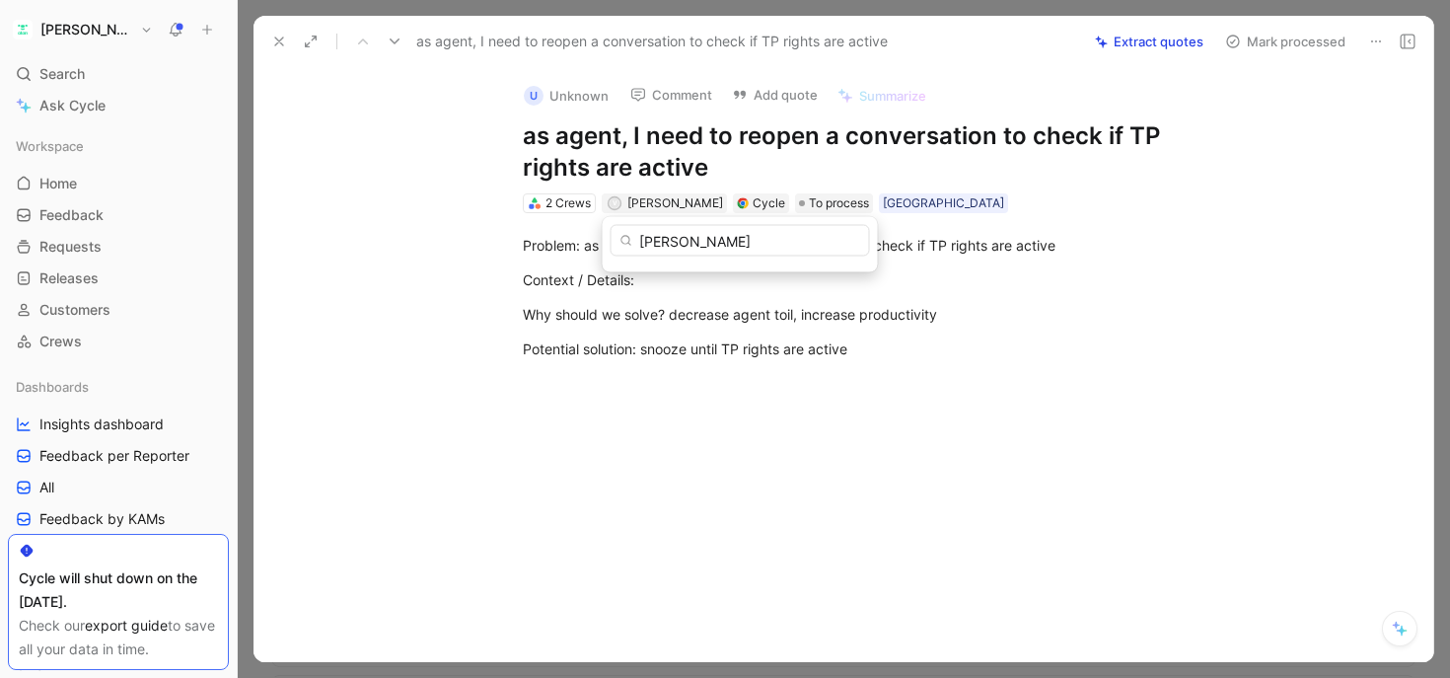
type input "[PERSON_NAME]"
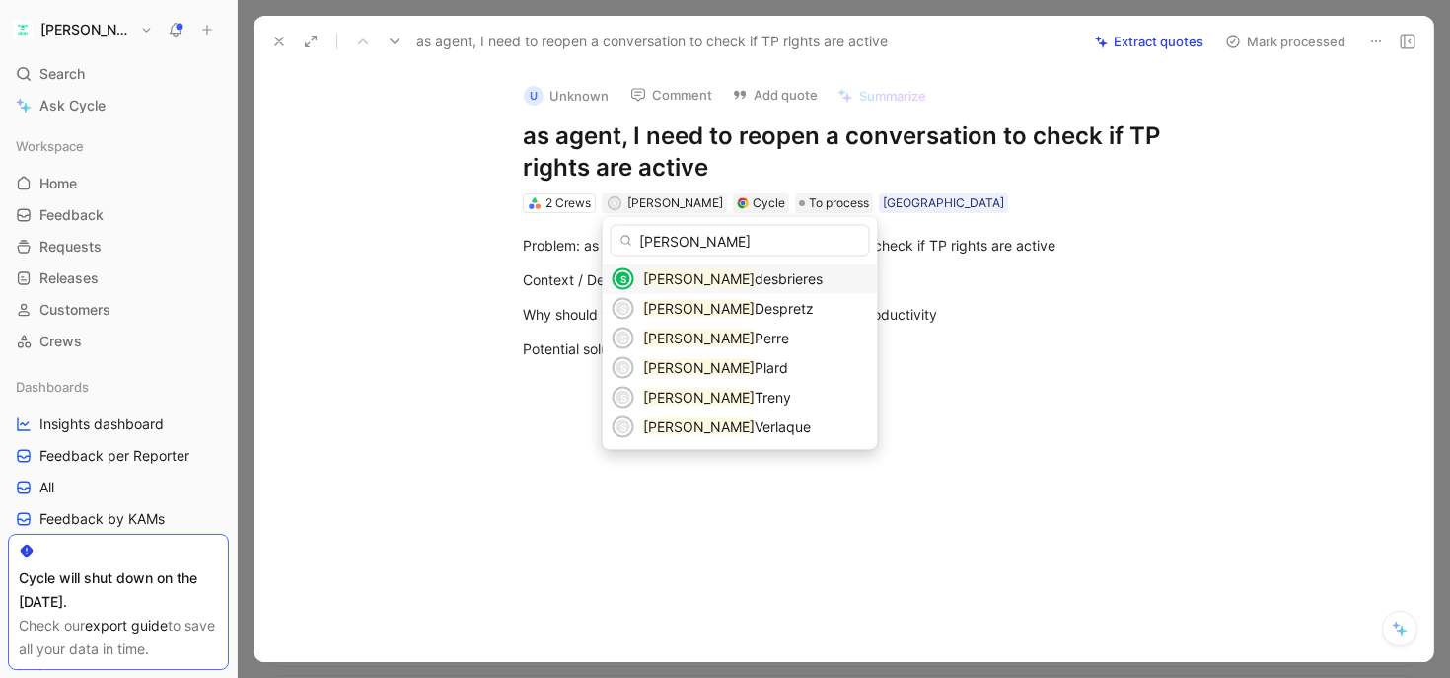
click at [755, 283] on span "desbrieres" at bounding box center [789, 278] width 68 height 17
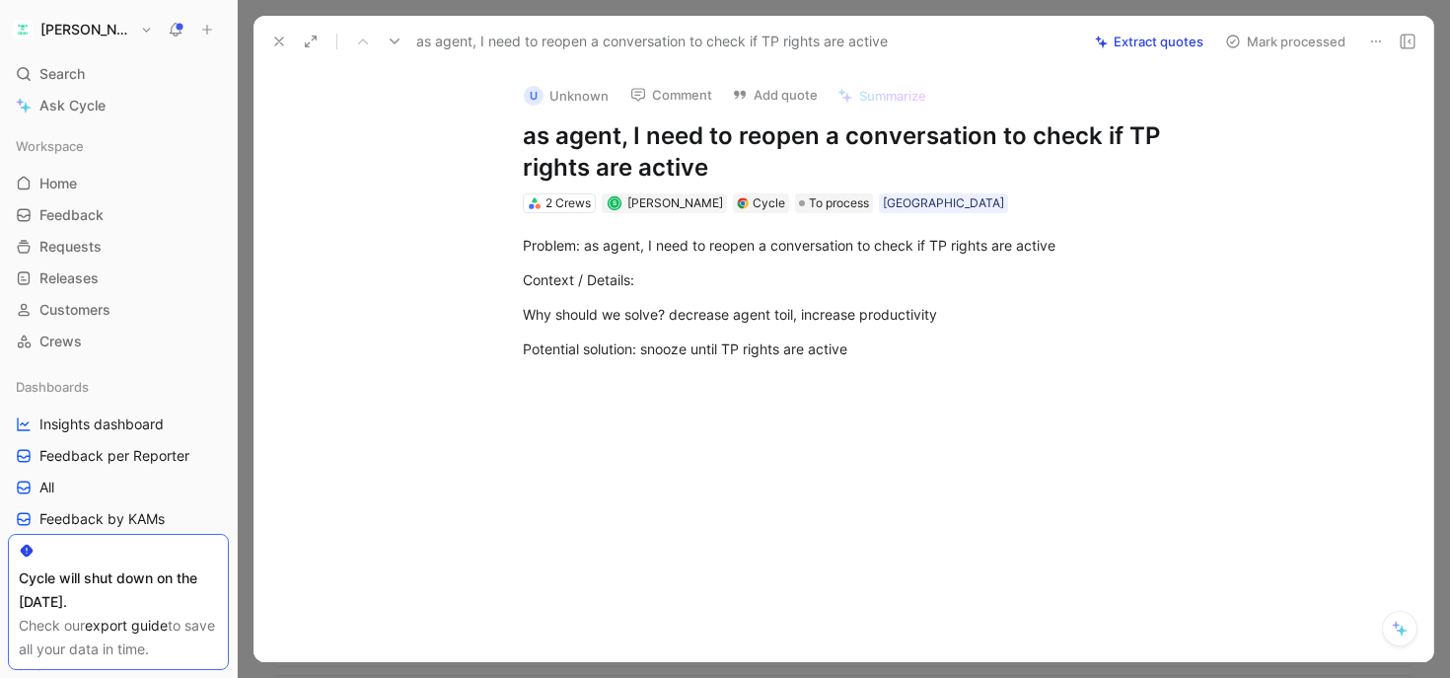
click at [271, 41] on icon at bounding box center [279, 42] width 16 height 16
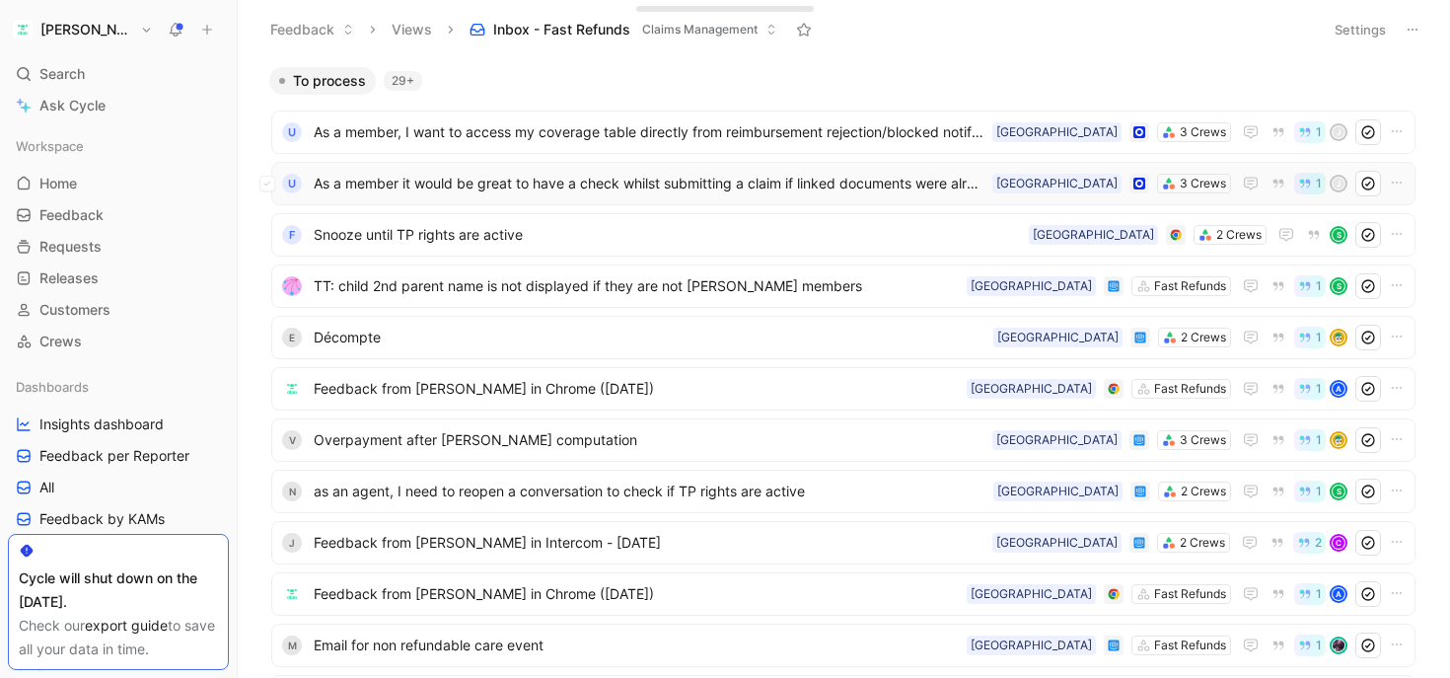
click at [547, 182] on span "As a member it would be great to have a check whilst submitting a claim if link…" at bounding box center [649, 184] width 671 height 24
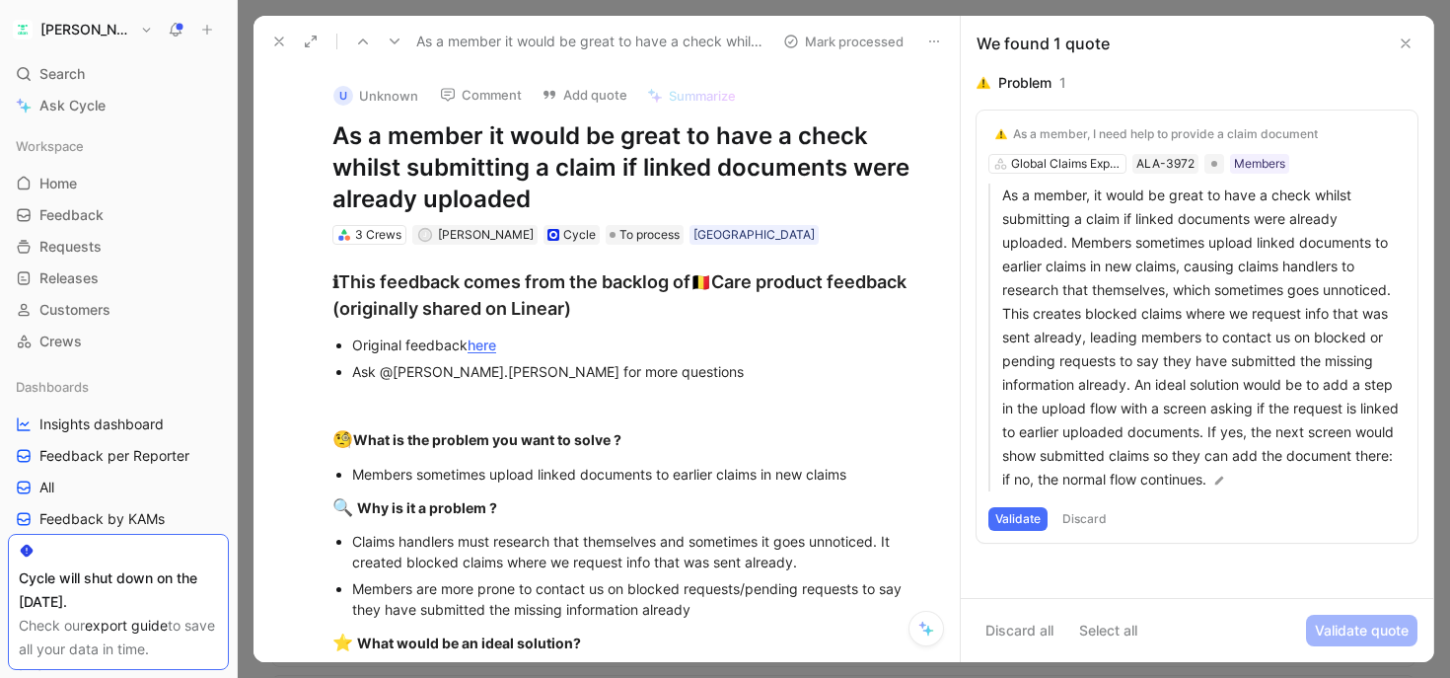
drag, startPoint x: 492, startPoint y: 142, endPoint x: 775, endPoint y: 142, distance: 283.1
click at [775, 142] on h1 "As a member it would be great to have a check whilst submitting a claim if link…" at bounding box center [627, 167] width 590 height 95
drag, startPoint x: 407, startPoint y: 173, endPoint x: 650, endPoint y: 187, distance: 243.1
click at [651, 187] on h1 "As a member it would be great to have a check whilst submitting a claim if link…" at bounding box center [627, 167] width 590 height 95
click at [522, 188] on h1 "As a member it would be great to have a check whilst submitting a claim if link…" at bounding box center [627, 167] width 590 height 95
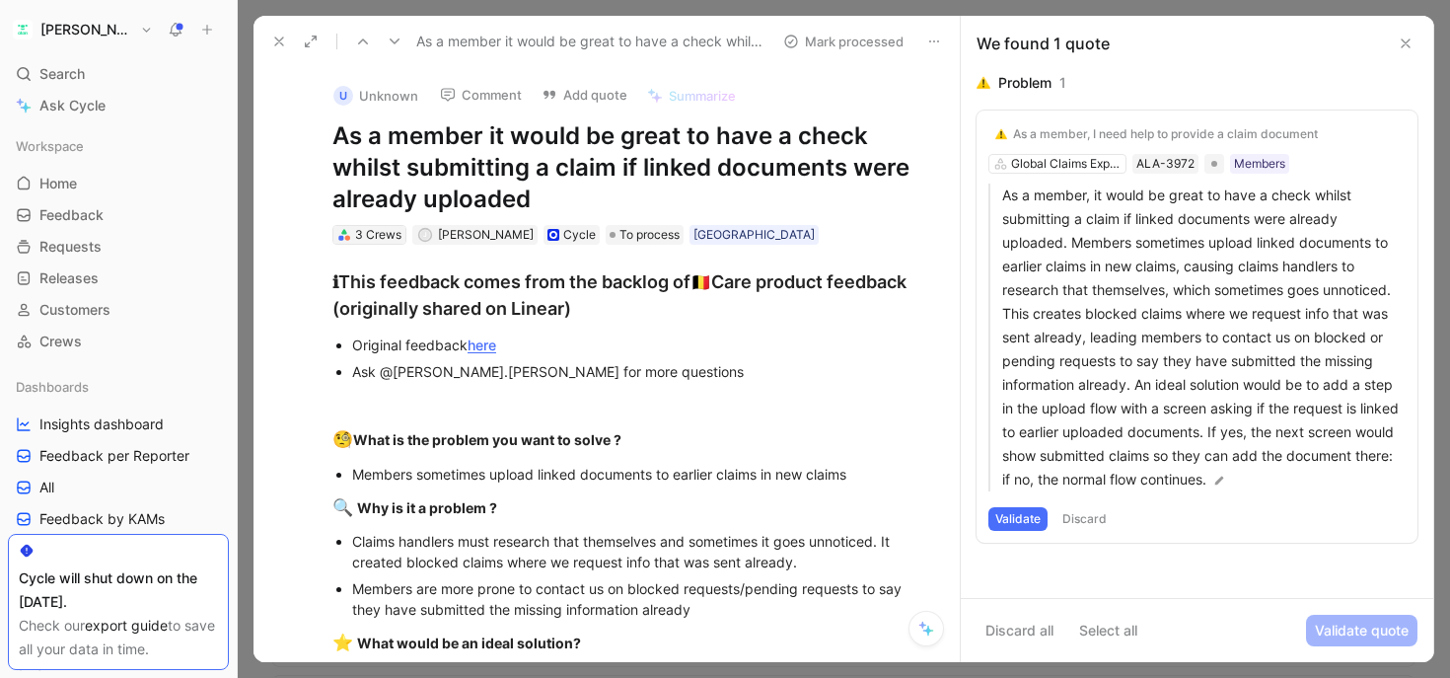
click at [350, 232] on icon at bounding box center [344, 235] width 14 height 14
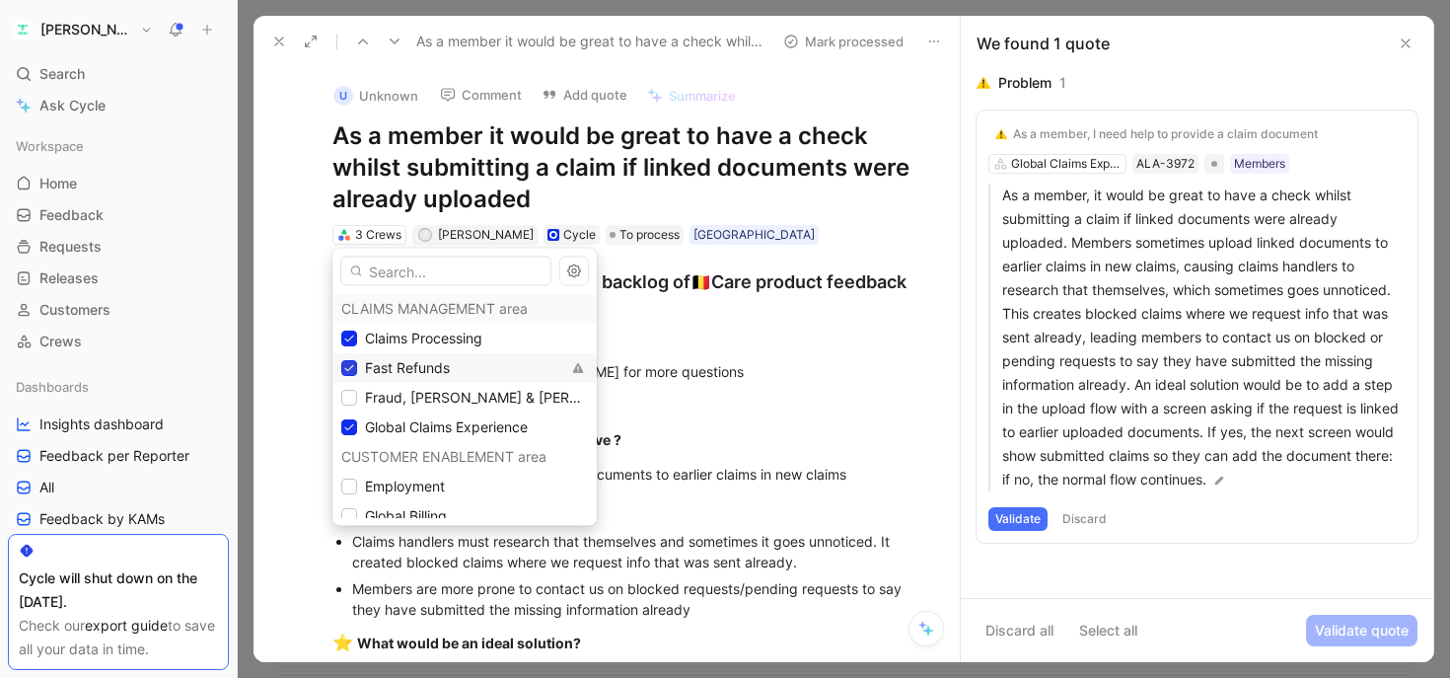
click at [356, 366] on div at bounding box center [349, 368] width 16 height 16
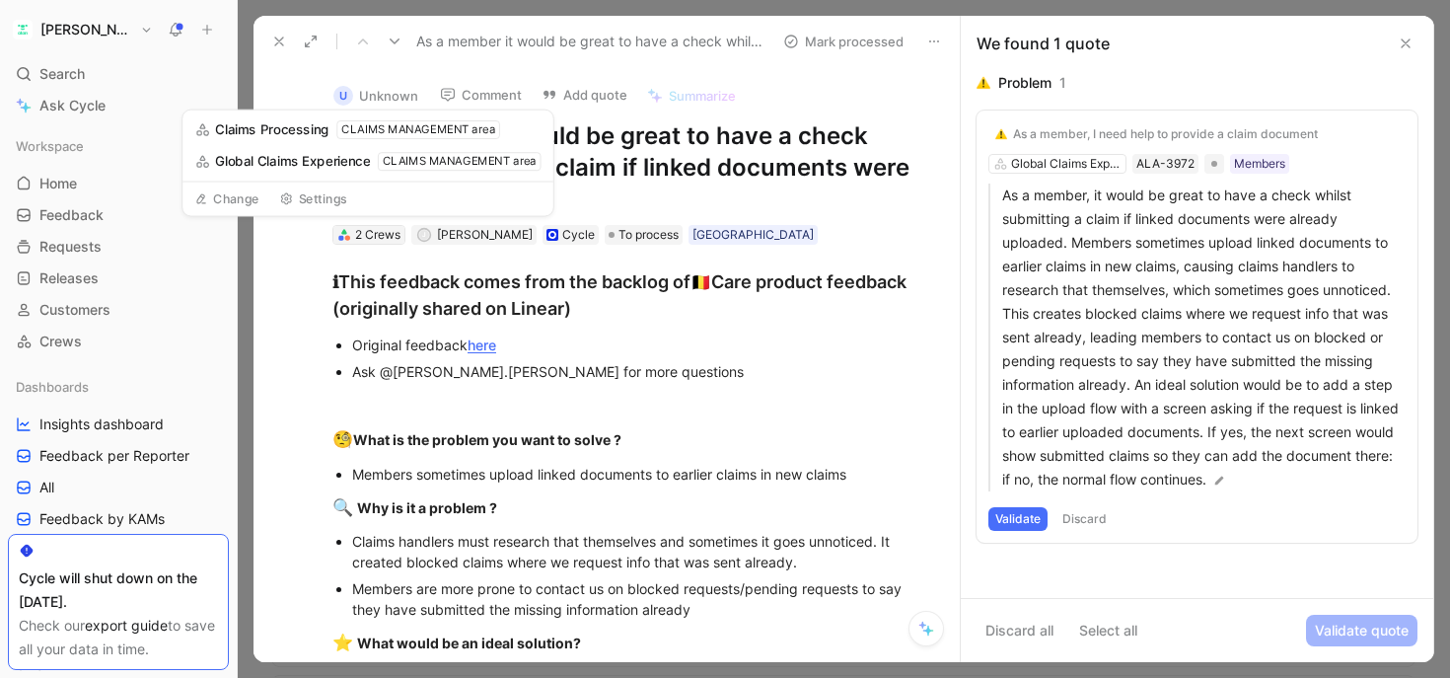
click at [370, 231] on div "2 Crews" at bounding box center [377, 235] width 45 height 20
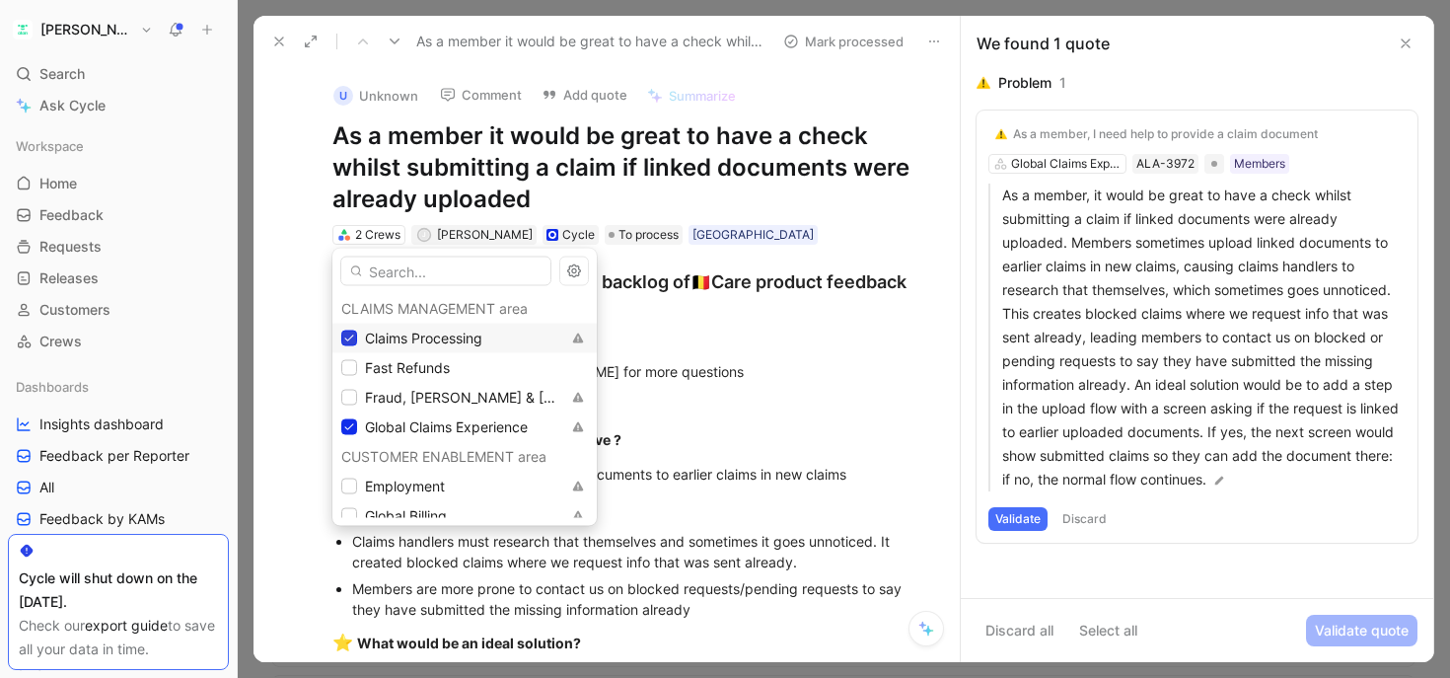
click at [355, 334] on div at bounding box center [349, 338] width 16 height 16
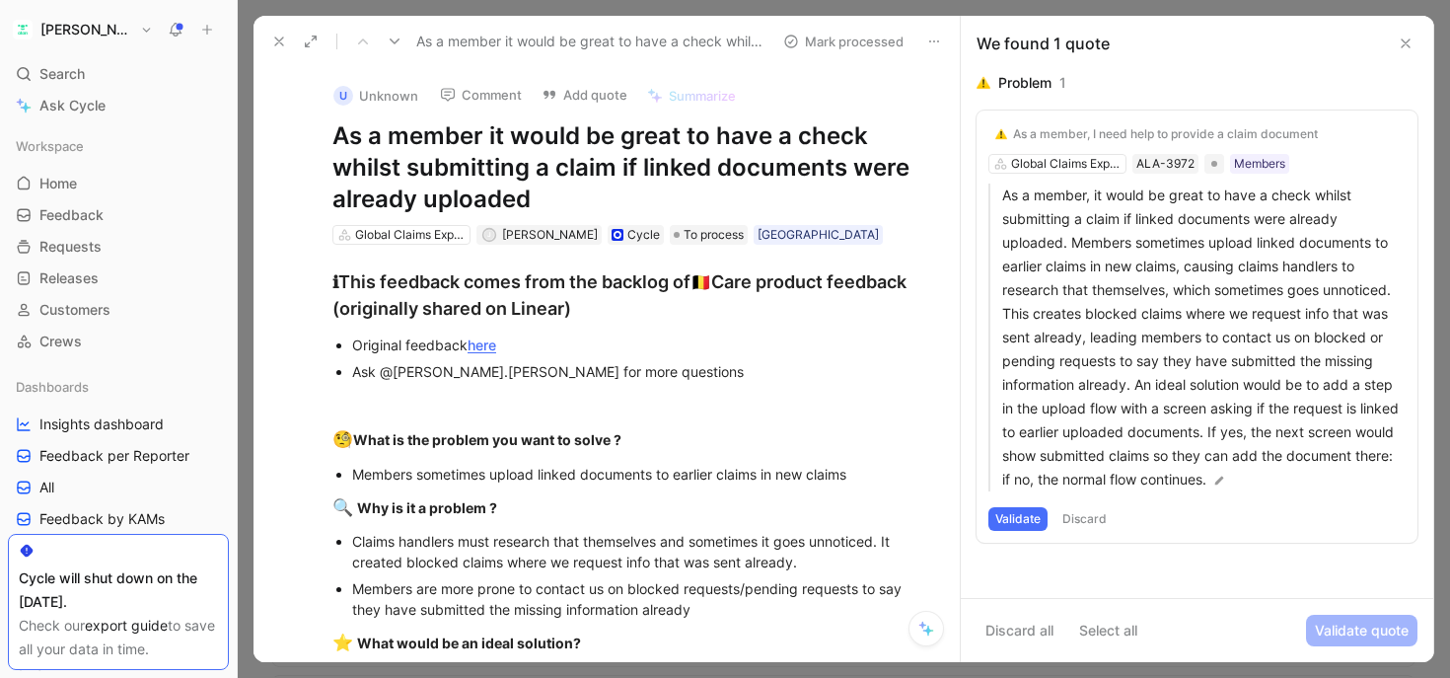
click at [277, 36] on icon at bounding box center [279, 42] width 16 height 16
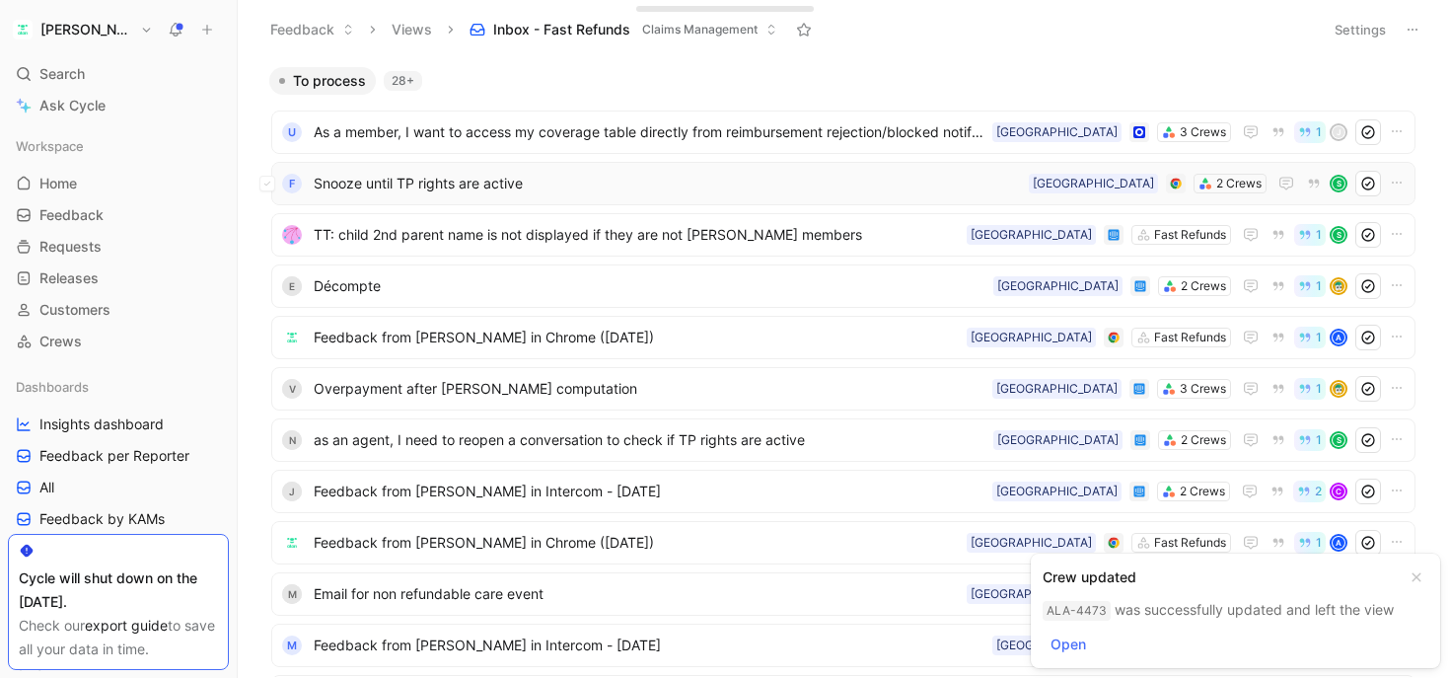
click at [552, 185] on span "Snooze until TP rights are active" at bounding box center [667, 184] width 707 height 24
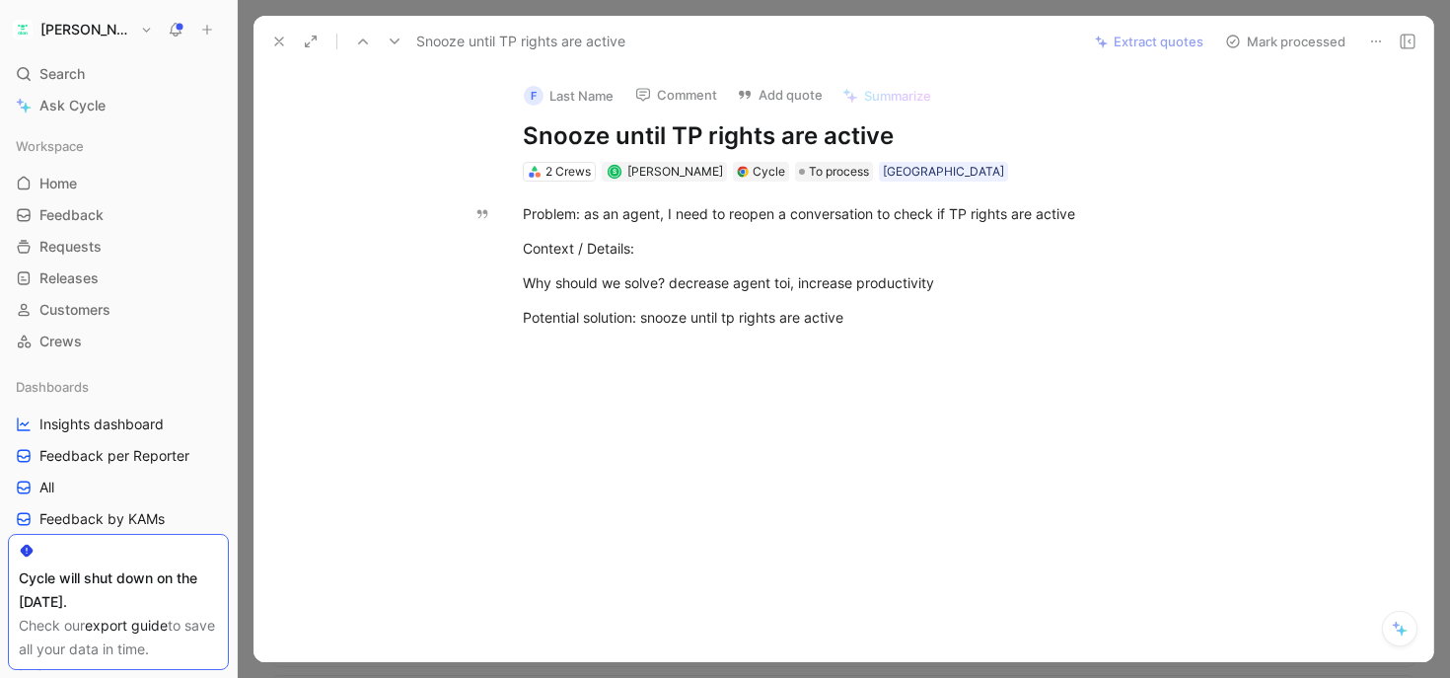
click at [279, 41] on use at bounding box center [279, 41] width 8 height 8
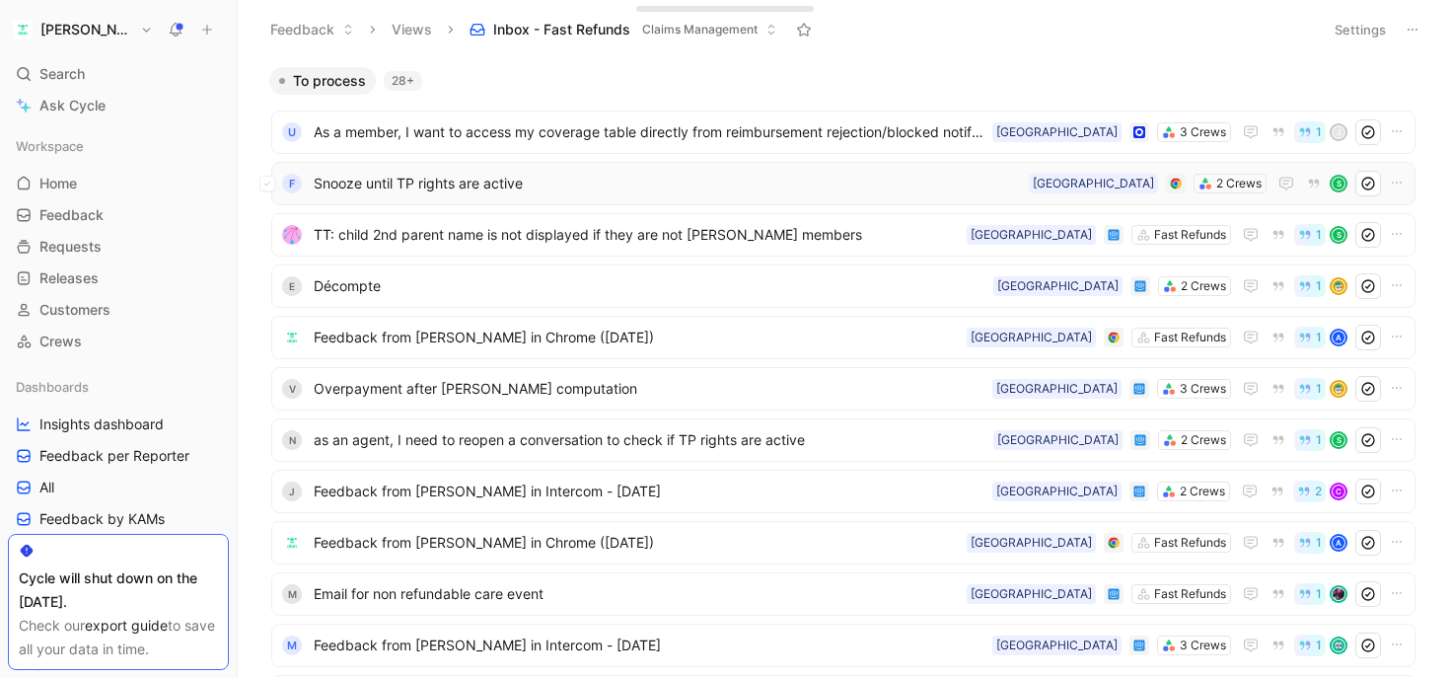
click at [501, 192] on span "Snooze until TP rights are active" at bounding box center [667, 184] width 707 height 24
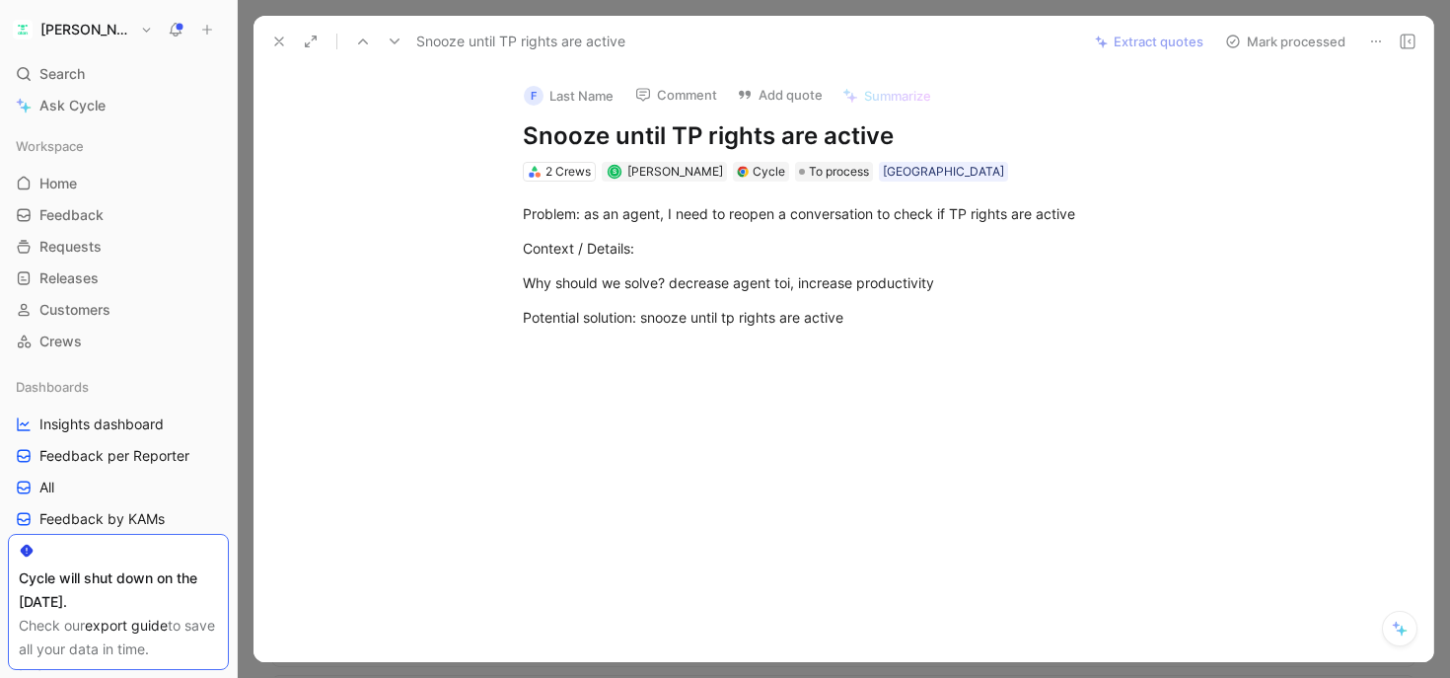
click at [565, 182] on div "Problem: as an agent, I need to reopen a conversation to check if TP rights are…" at bounding box center [864, 266] width 1138 height 168
click at [565, 172] on div "2 Crews" at bounding box center [568, 172] width 45 height 20
click at [277, 37] on icon at bounding box center [279, 42] width 16 height 16
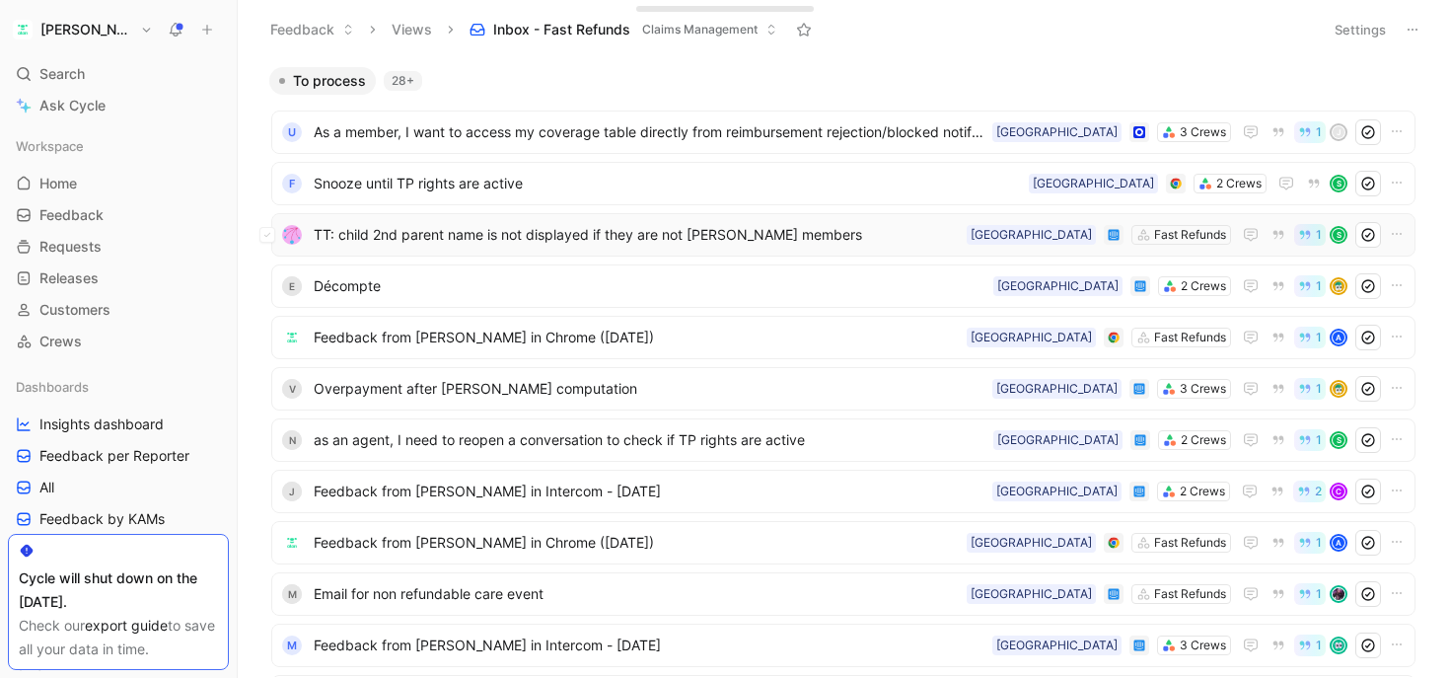
click at [499, 227] on span "TT: child 2nd parent name is not displayed if they are not [PERSON_NAME] members" at bounding box center [636, 235] width 645 height 24
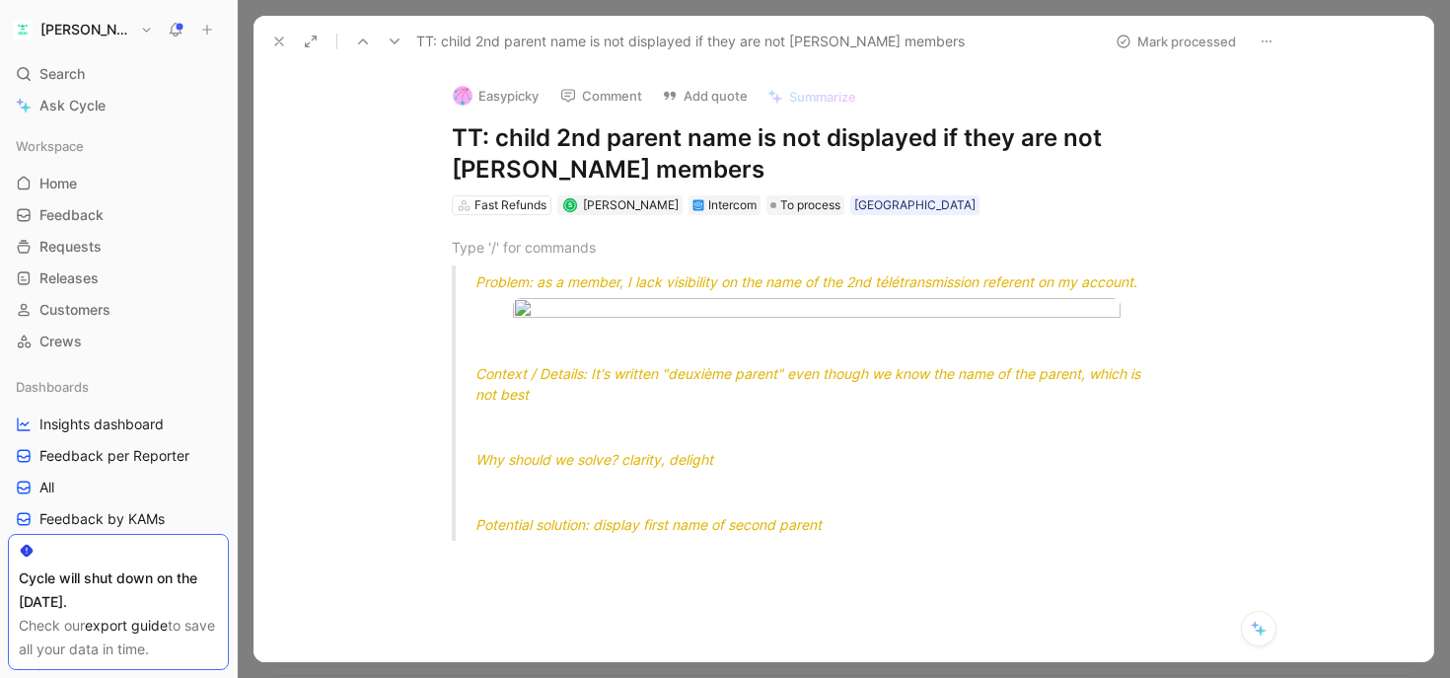
drag, startPoint x: 570, startPoint y: 138, endPoint x: 831, endPoint y: 138, distance: 260.4
click at [835, 138] on h1 "TT: child 2nd parent name is not displayed if they are not [PERSON_NAME] members" at bounding box center [793, 153] width 683 height 63
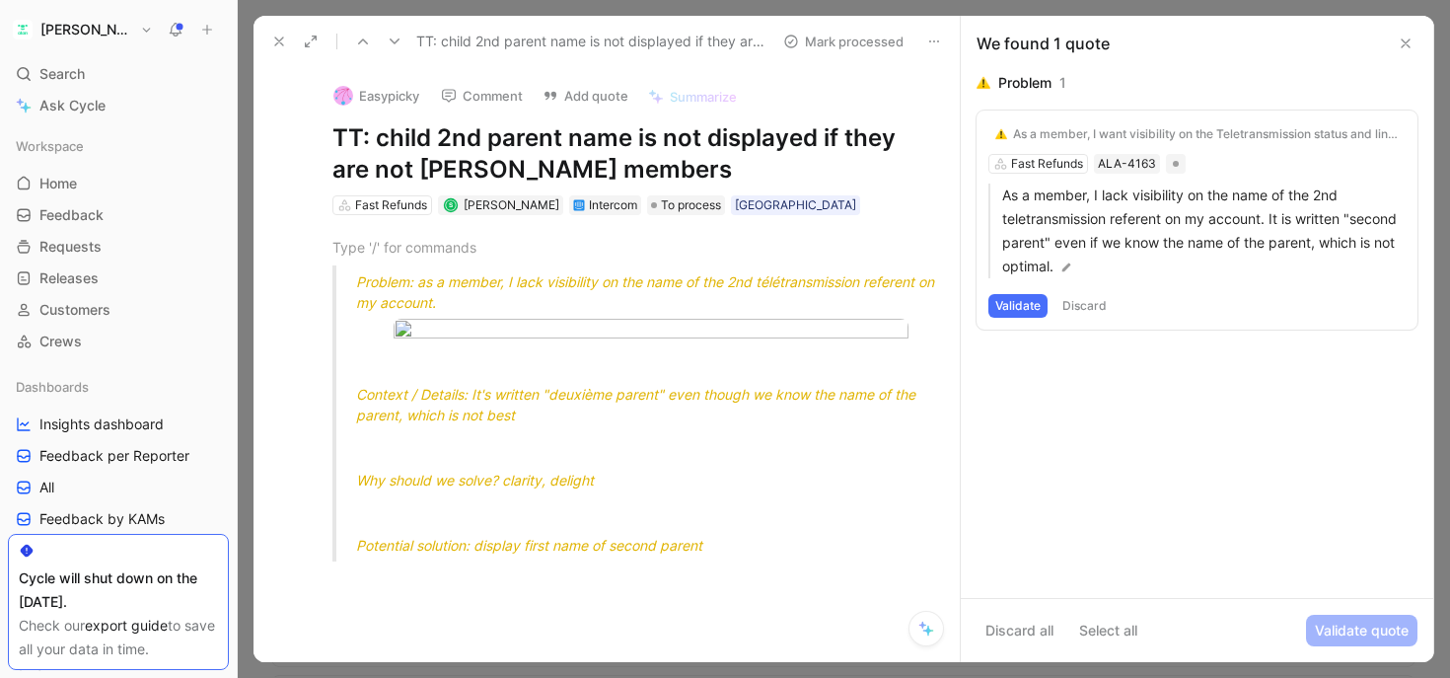
click at [739, 143] on h1 "TT: child 2nd parent name is not displayed if they are not [PERSON_NAME] members" at bounding box center [627, 153] width 590 height 63
drag, startPoint x: 630, startPoint y: 138, endPoint x: 587, endPoint y: 173, distance: 55.5
click at [587, 173] on h1 "TT: child 2nd parent name is not displayed if they are not [PERSON_NAME] members" at bounding box center [627, 153] width 590 height 63
click at [589, 168] on h1 "TT: child 2nd parent name is not displayed if they are not [PERSON_NAME] members" at bounding box center [627, 153] width 590 height 63
drag, startPoint x: 608, startPoint y: 168, endPoint x: 379, endPoint y: 140, distance: 230.5
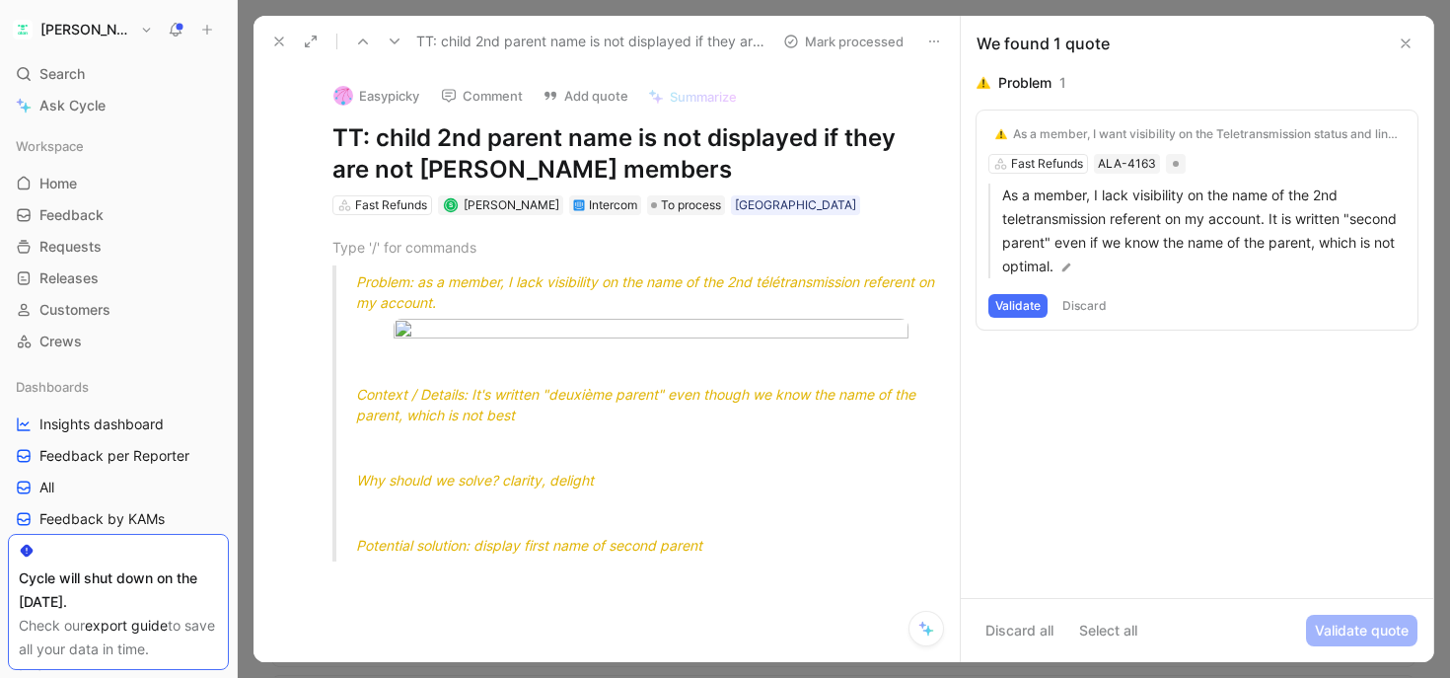
click at [379, 140] on h1 "TT: child 2nd parent name is not displayed if they are not [PERSON_NAME] members" at bounding box center [627, 153] width 590 height 63
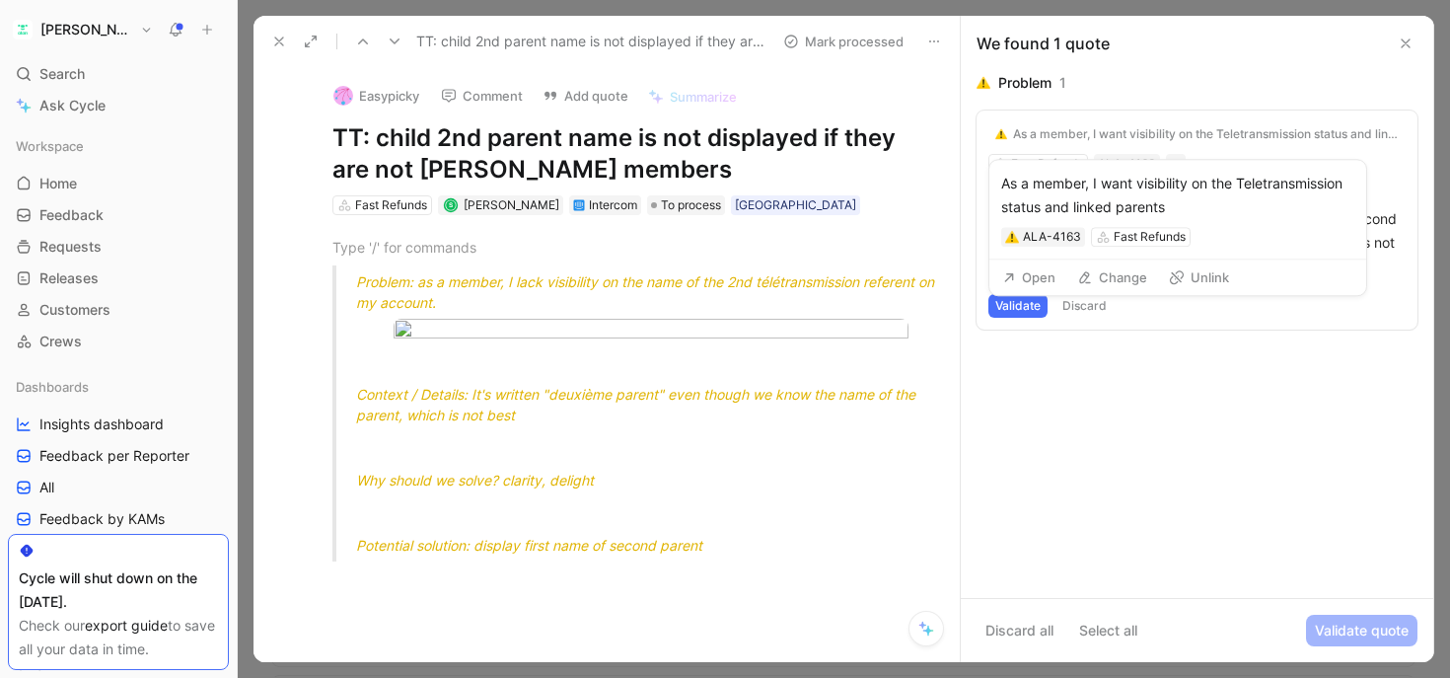
click at [1165, 133] on div "As a member, I want visibility on the Teletransmission status and linked parents" at bounding box center [1206, 134] width 386 height 16
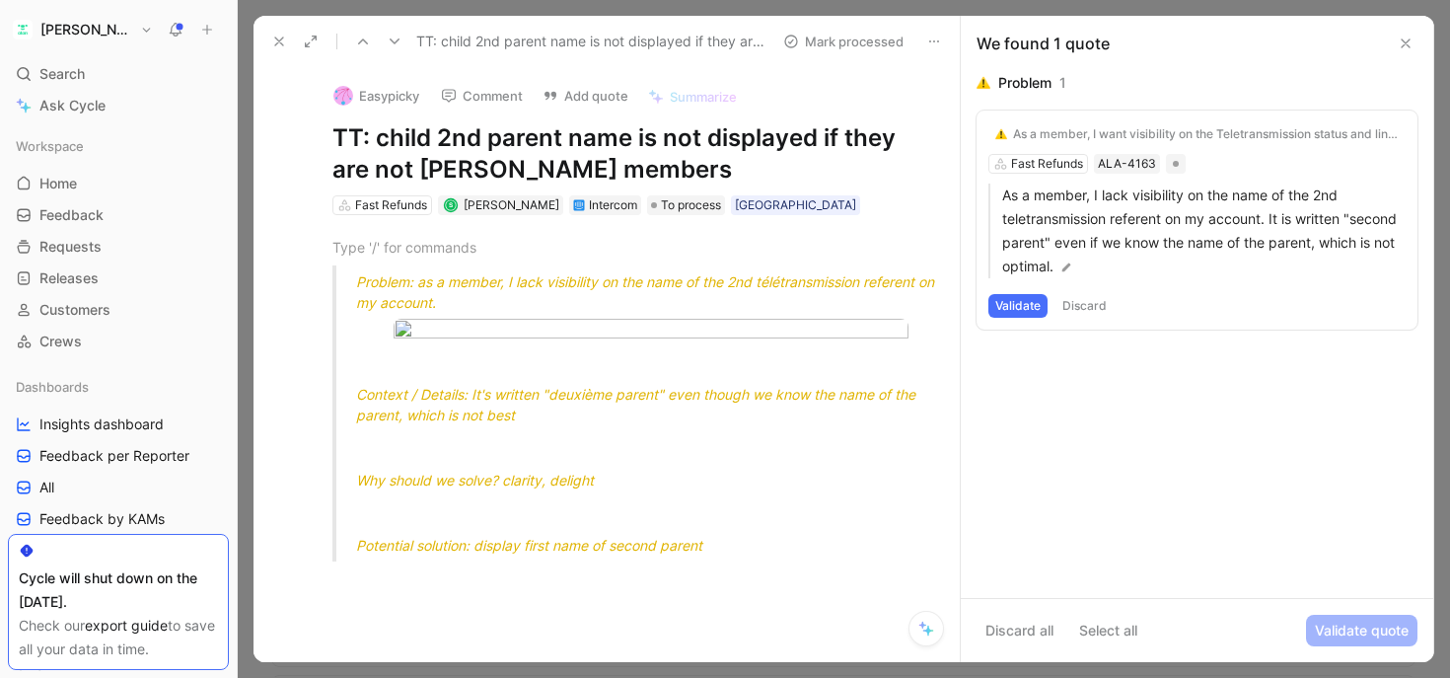
click at [1009, 306] on button "Validate" at bounding box center [1017, 306] width 59 height 24
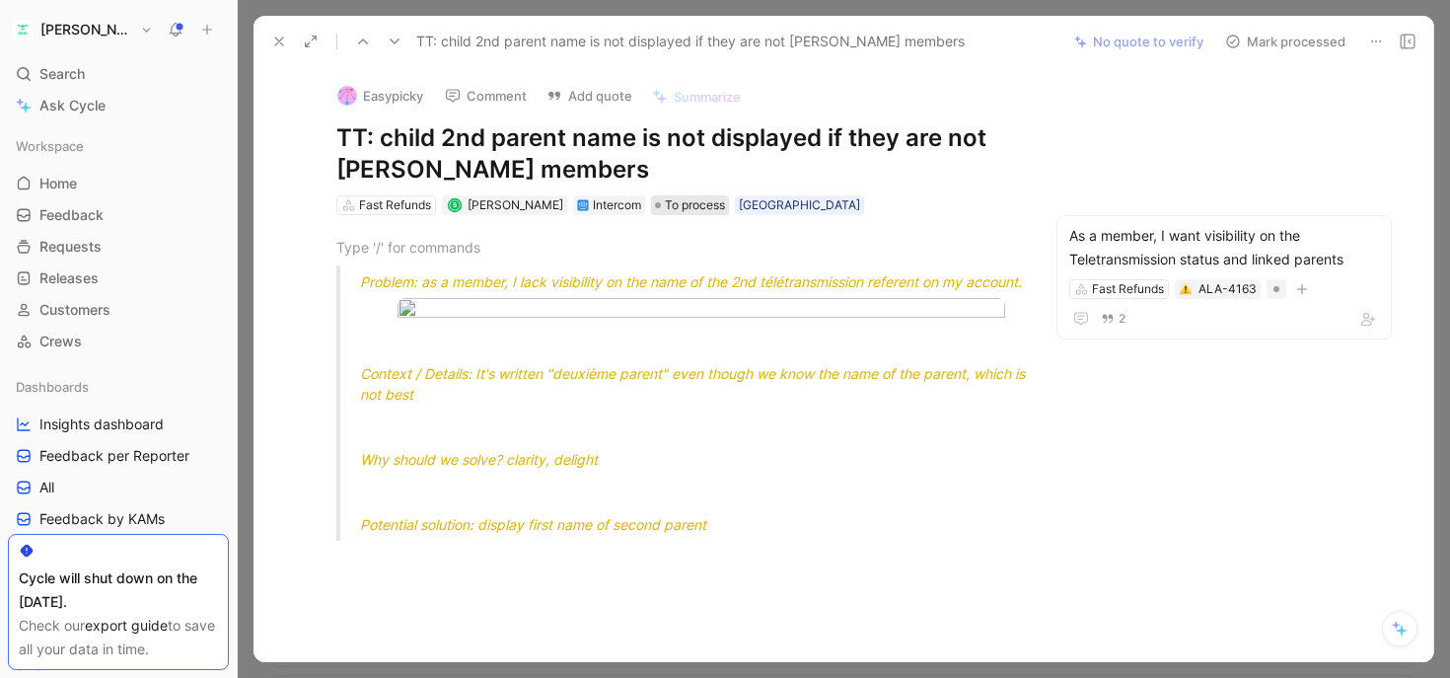
click at [695, 211] on span "To process" at bounding box center [695, 205] width 60 height 20
click at [696, 198] on span "To process" at bounding box center [695, 205] width 60 height 20
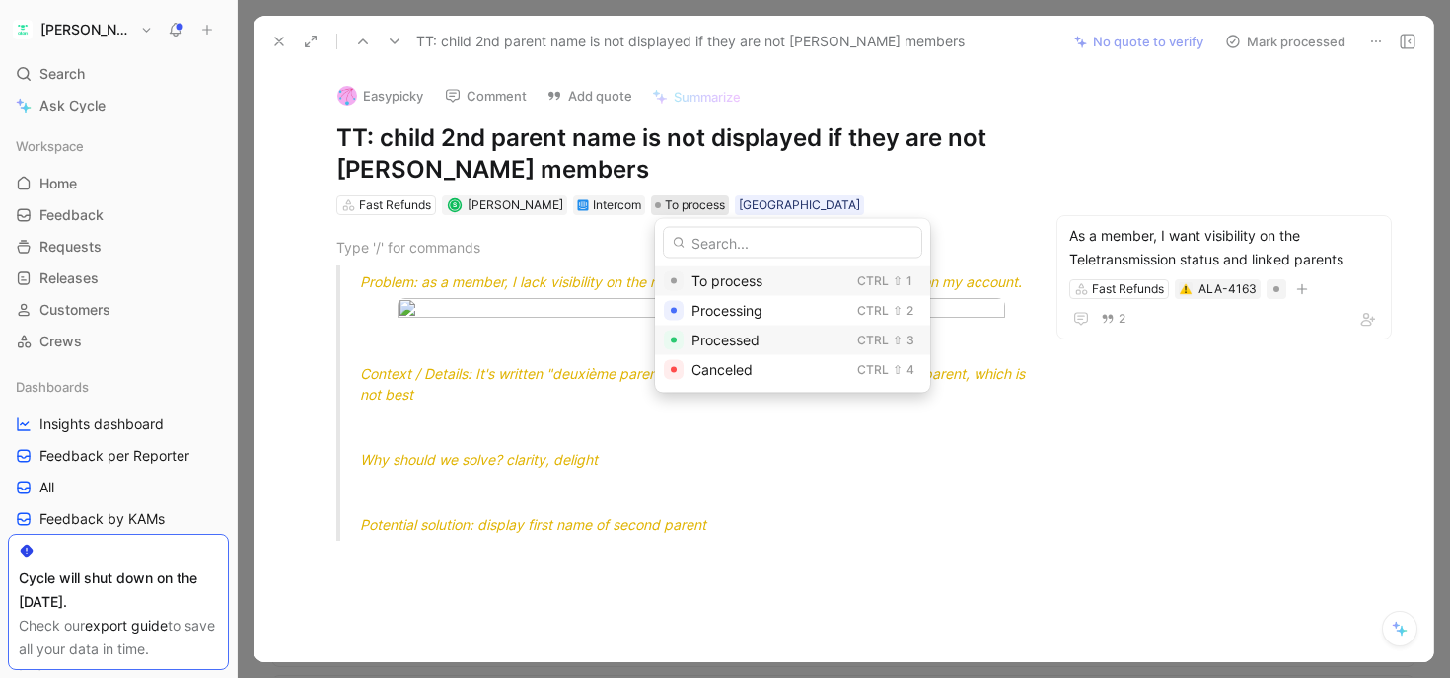
click at [738, 334] on span "Processed" at bounding box center [726, 339] width 68 height 17
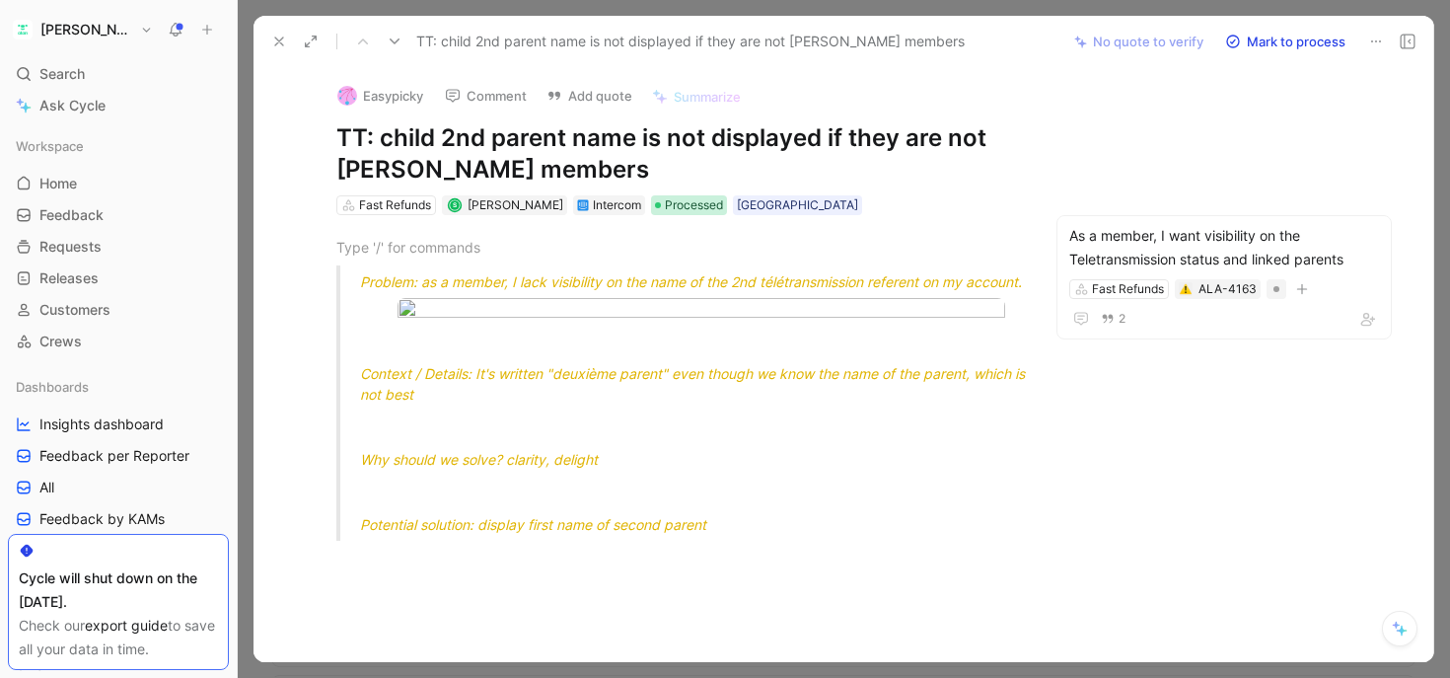
click at [682, 206] on span "Processed" at bounding box center [694, 205] width 58 height 20
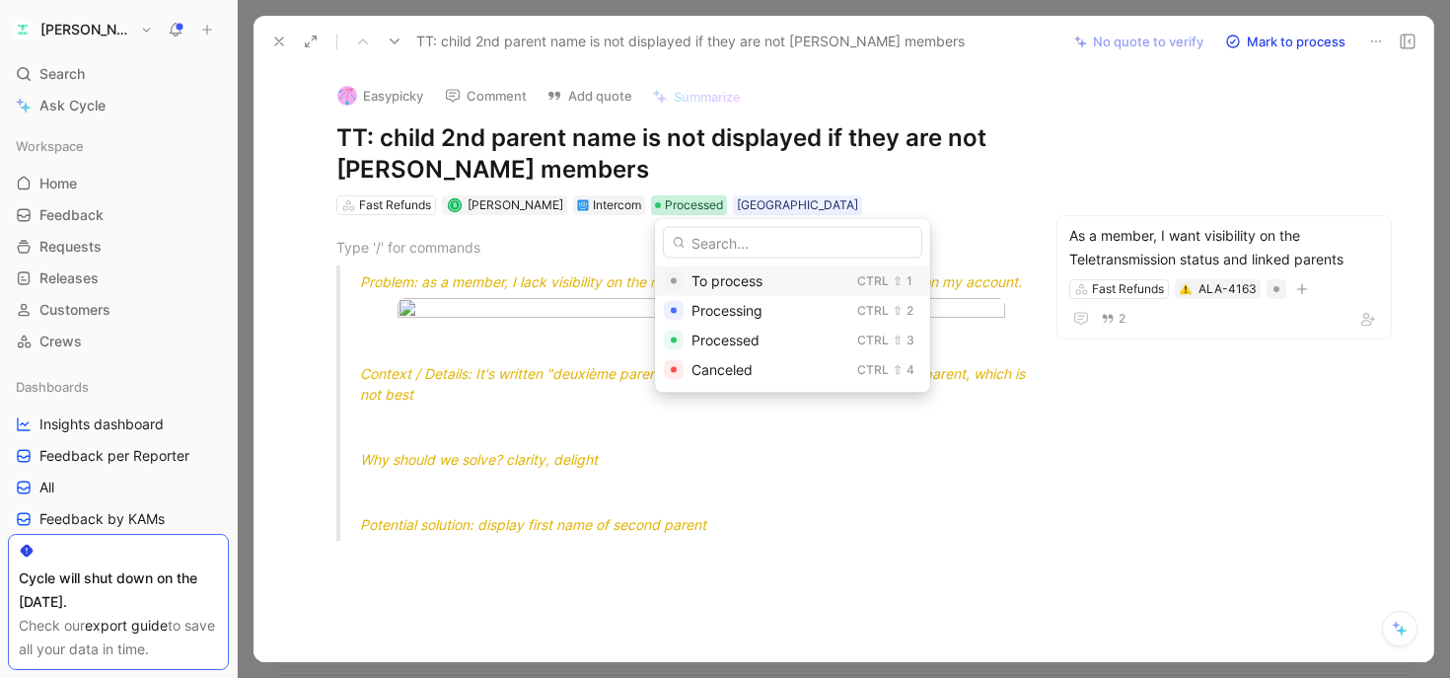
click at [699, 273] on span "To process" at bounding box center [727, 280] width 71 height 17
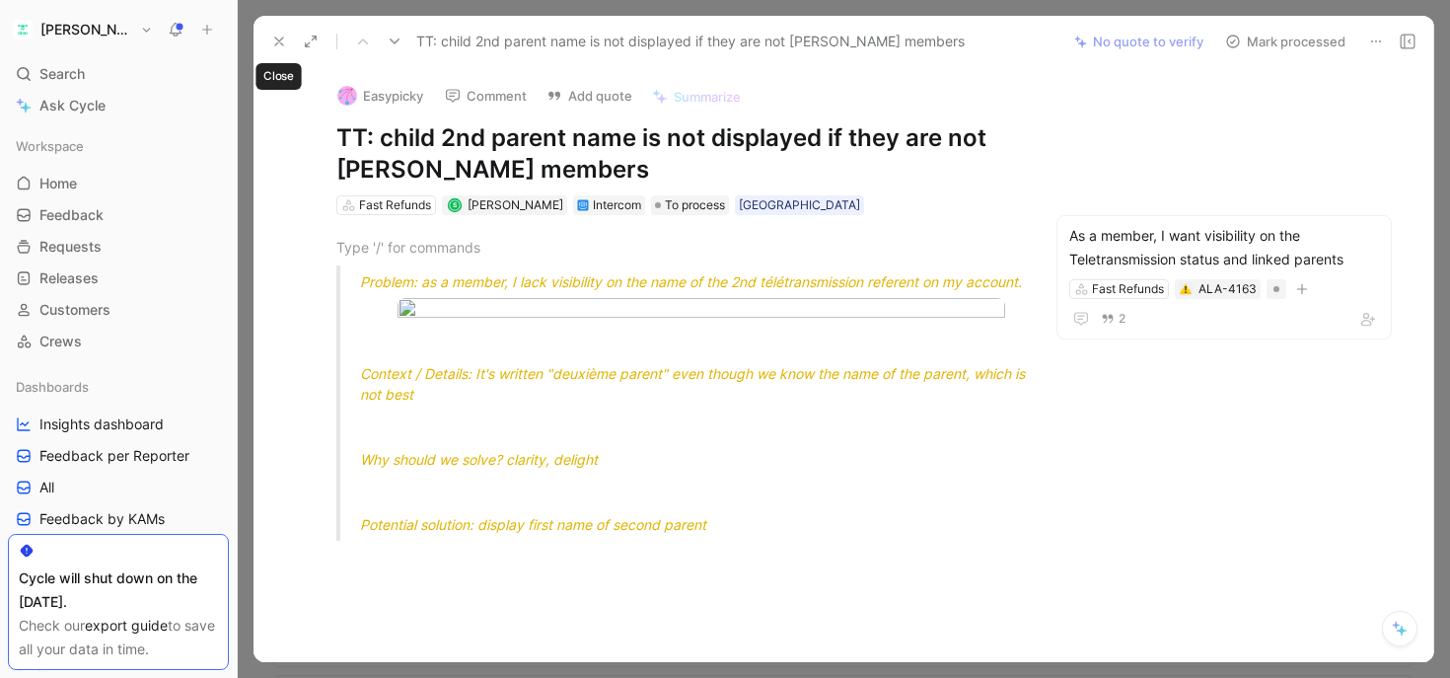
click at [273, 35] on icon at bounding box center [279, 42] width 16 height 16
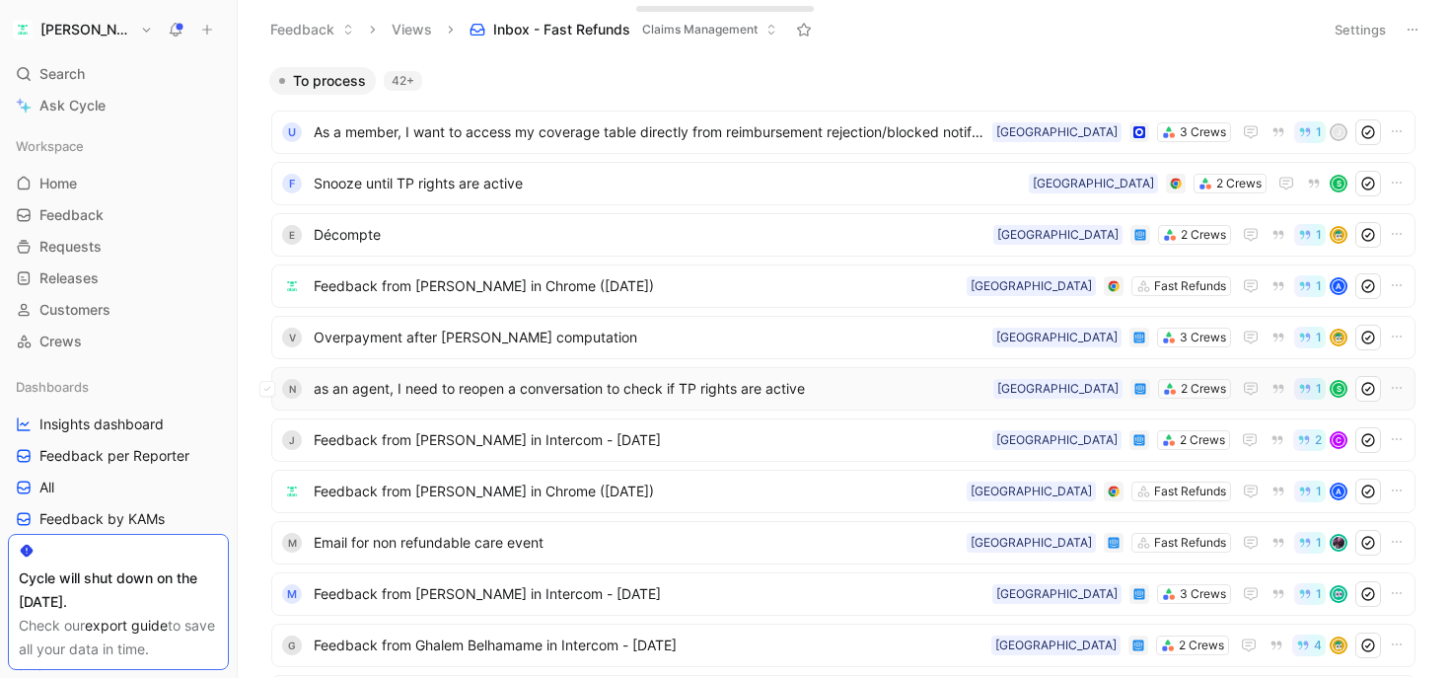
click at [442, 387] on span "as an agent, I need to reopen a conversation to check if TP rights are active" at bounding box center [650, 389] width 672 height 24
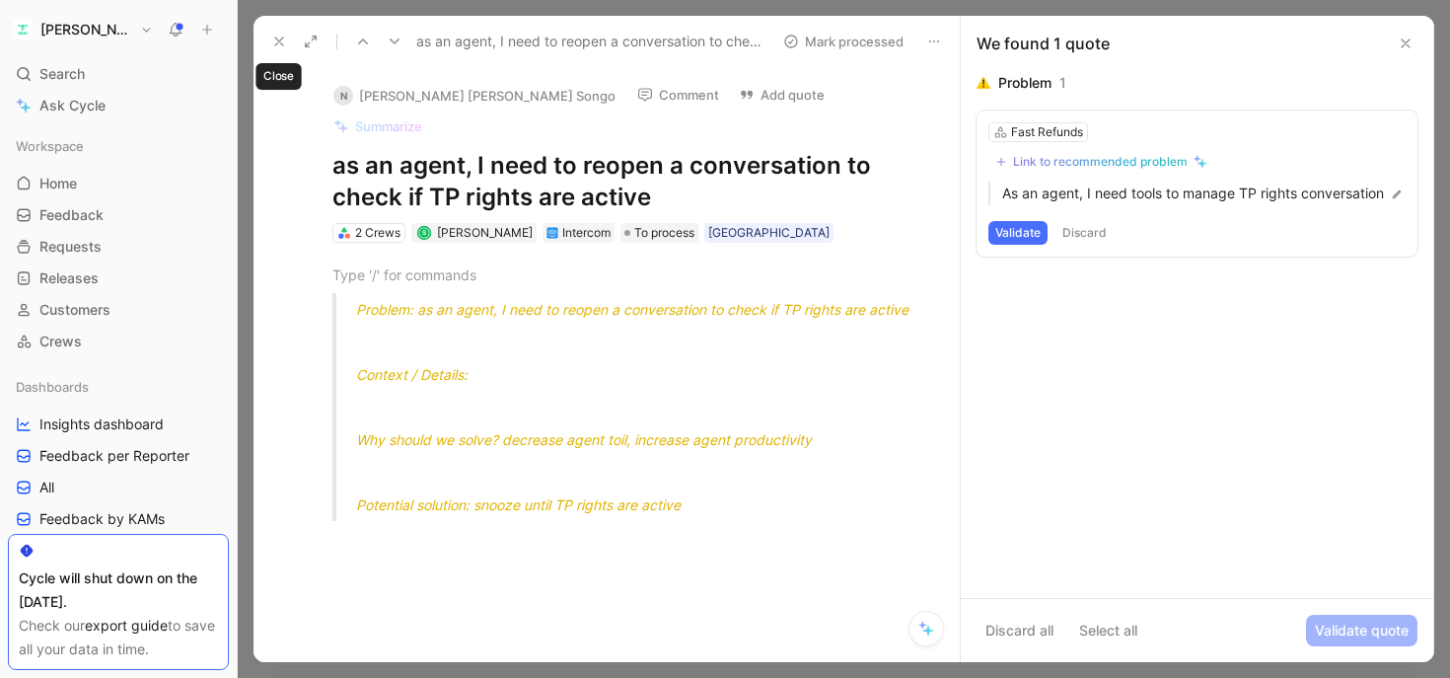
click at [279, 36] on icon at bounding box center [279, 42] width 16 height 16
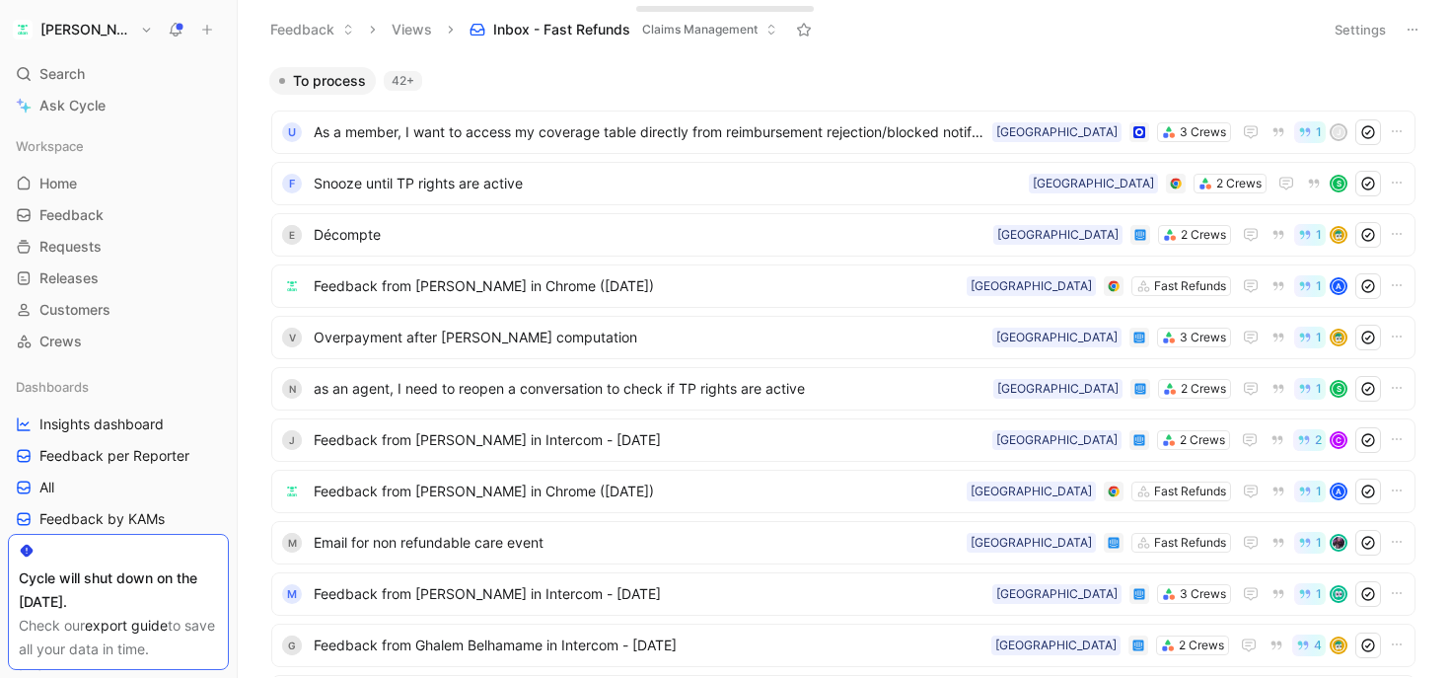
click at [406, 30] on button "Views" at bounding box center [412, 30] width 58 height 30
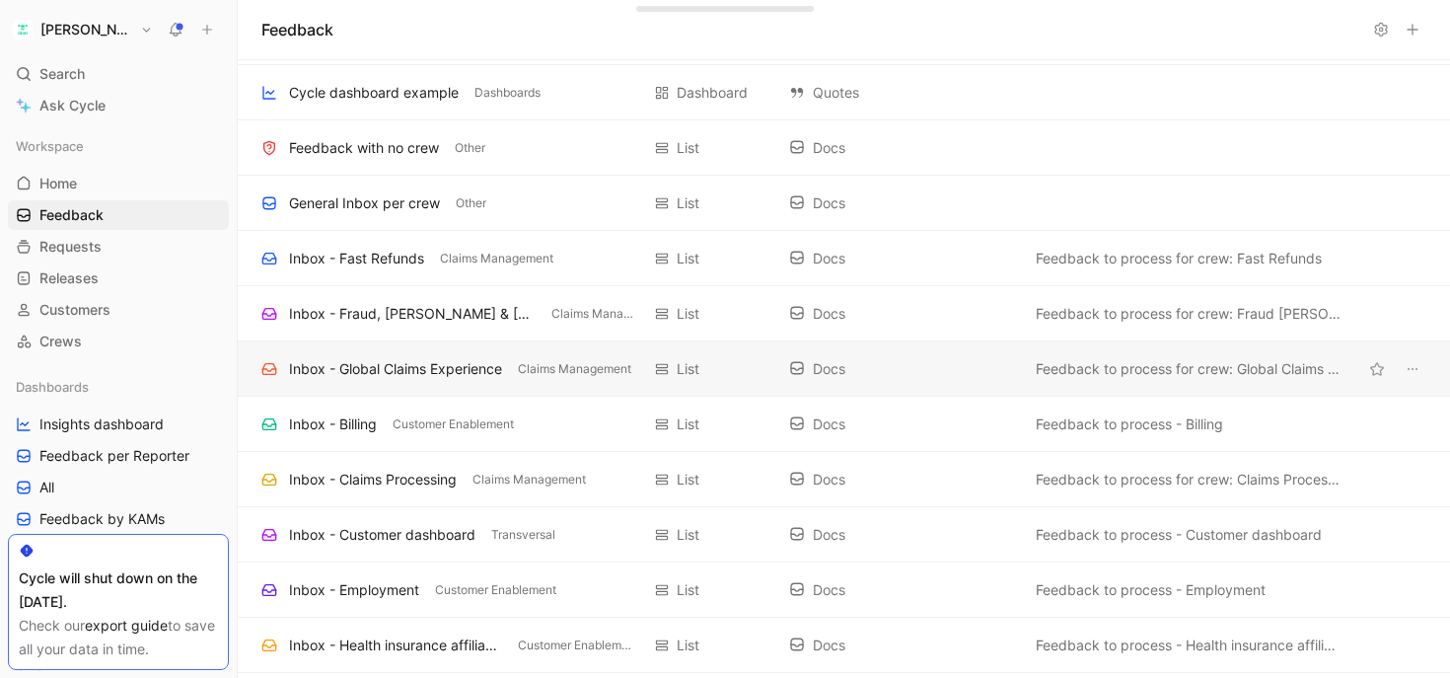
scroll to position [58, 0]
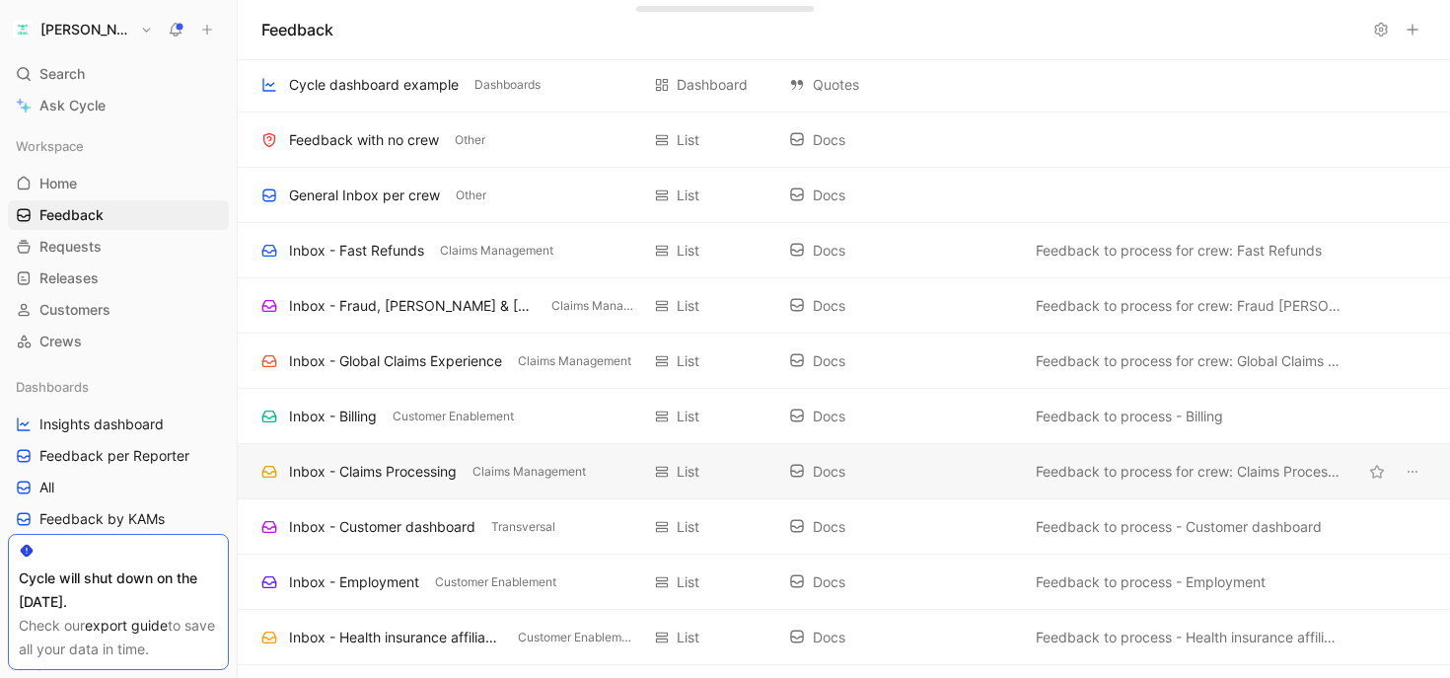
click at [387, 467] on div "Inbox - Claims Processing" at bounding box center [373, 472] width 168 height 24
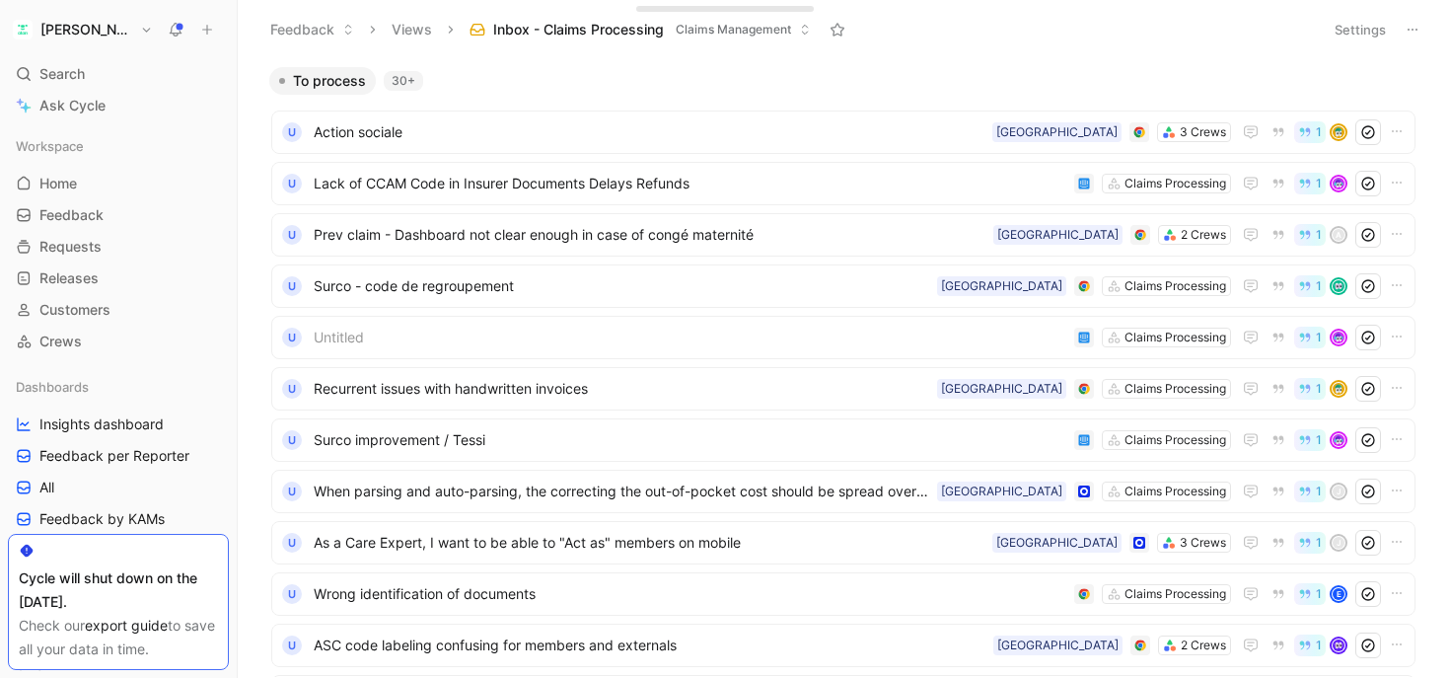
click at [410, 30] on button "Views" at bounding box center [412, 30] width 58 height 30
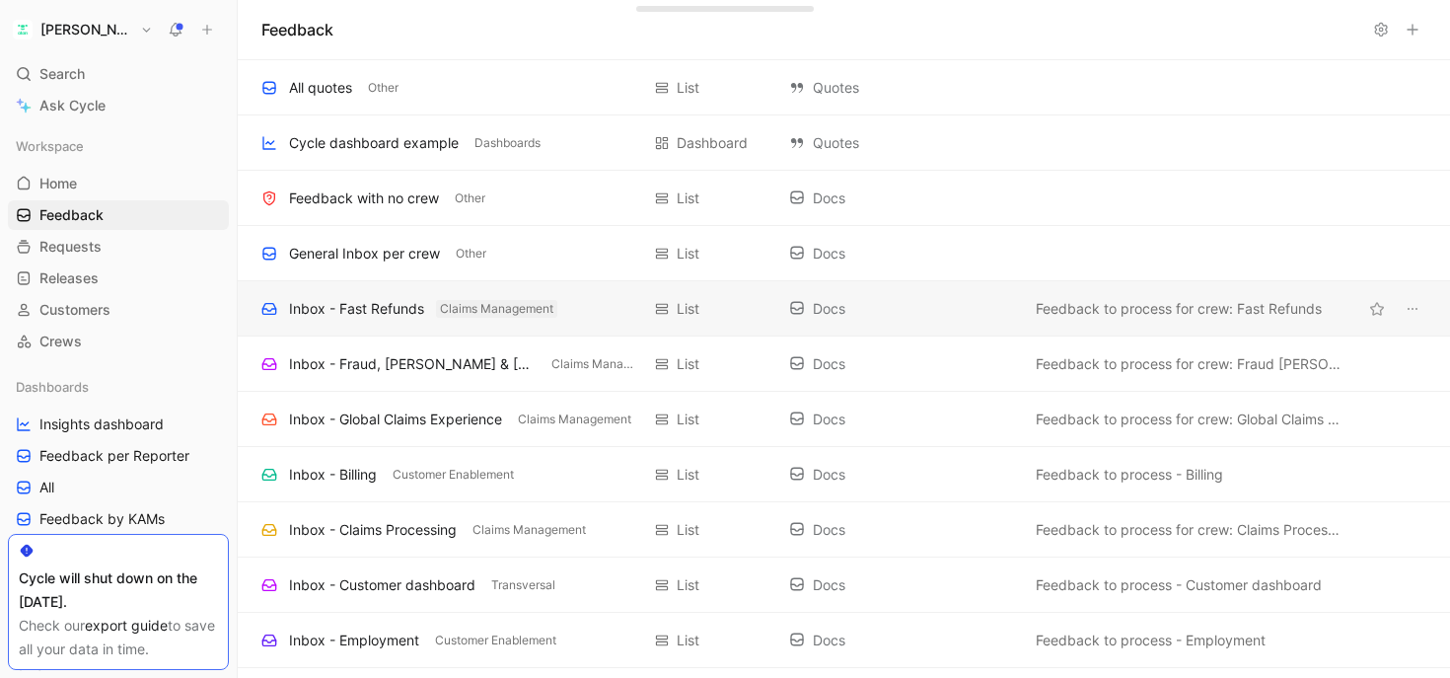
click at [442, 302] on span "Claims Management" at bounding box center [496, 309] width 113 height 20
click at [616, 302] on div "Inbox - Fast Refunds Claims Management" at bounding box center [450, 309] width 378 height 24
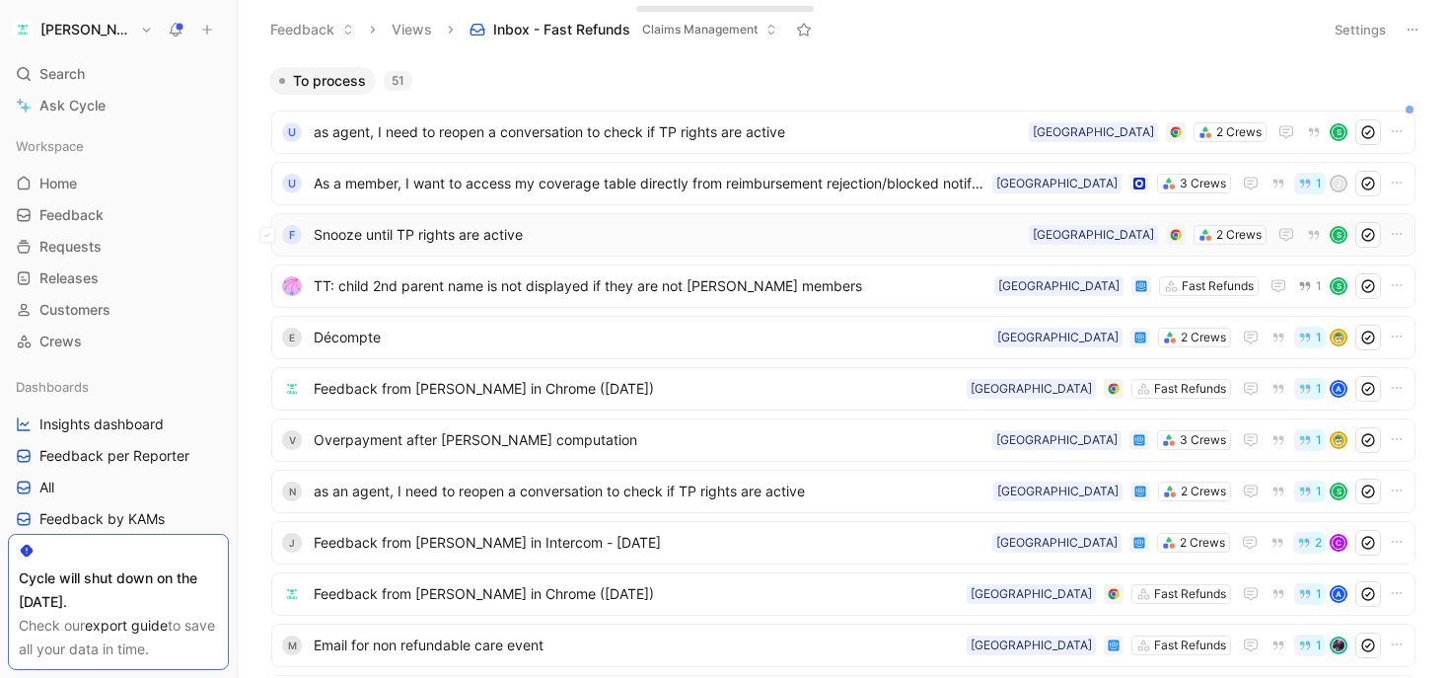
click at [547, 238] on span "Snooze until TP rights are active" at bounding box center [667, 235] width 707 height 24
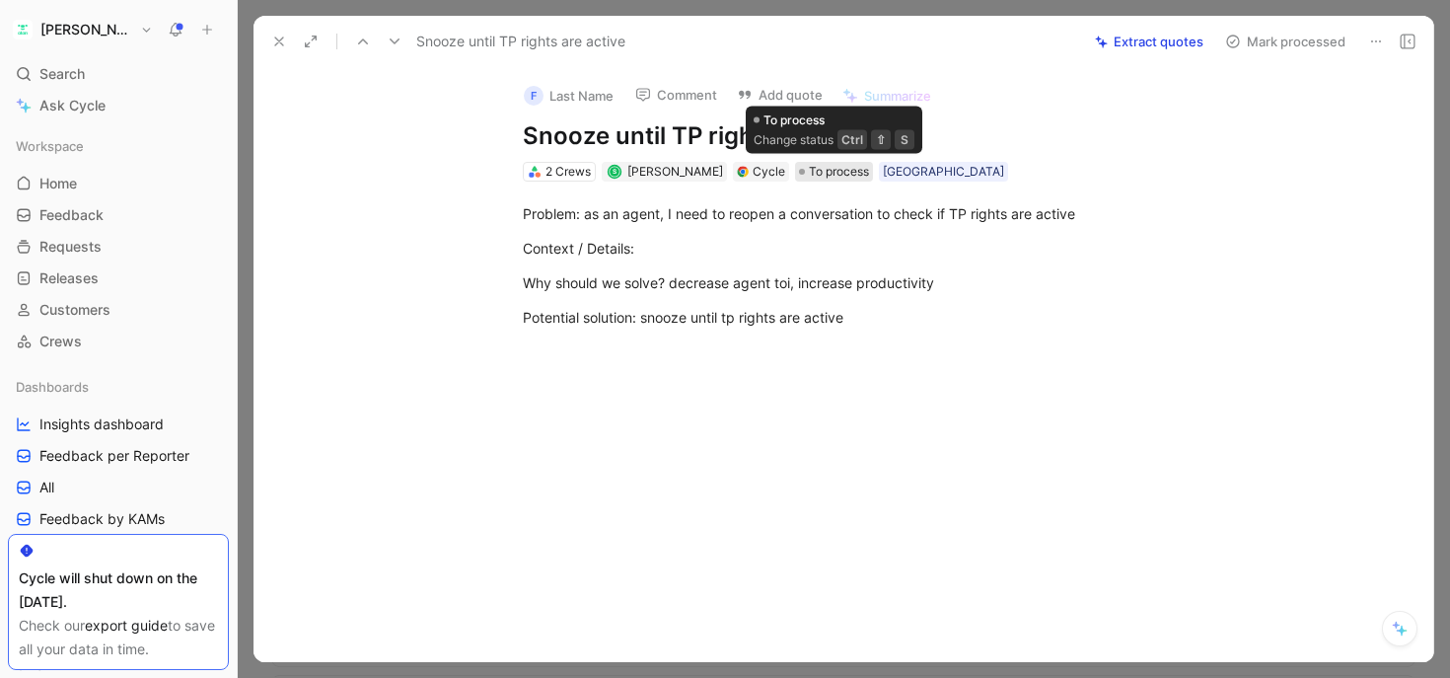
click at [855, 178] on span "To process" at bounding box center [839, 172] width 60 height 20
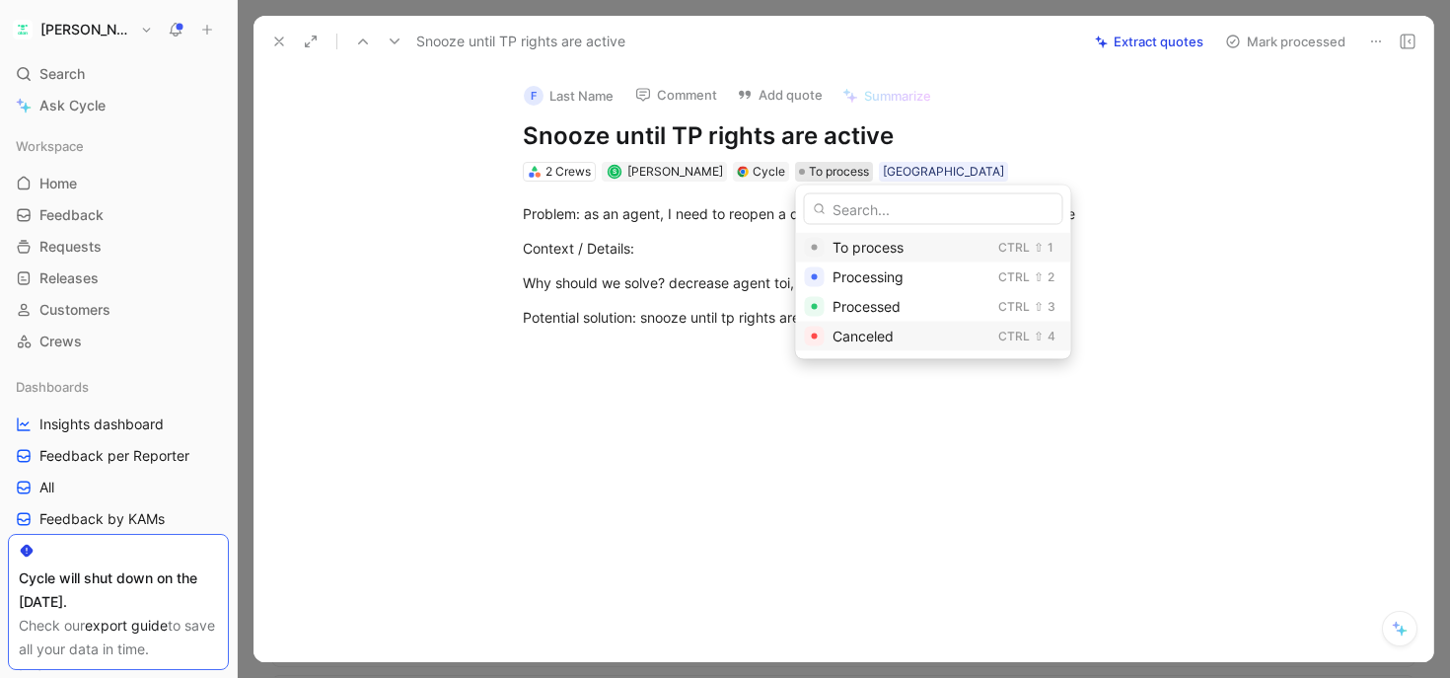
click at [843, 338] on span "Canceled" at bounding box center [863, 336] width 61 height 17
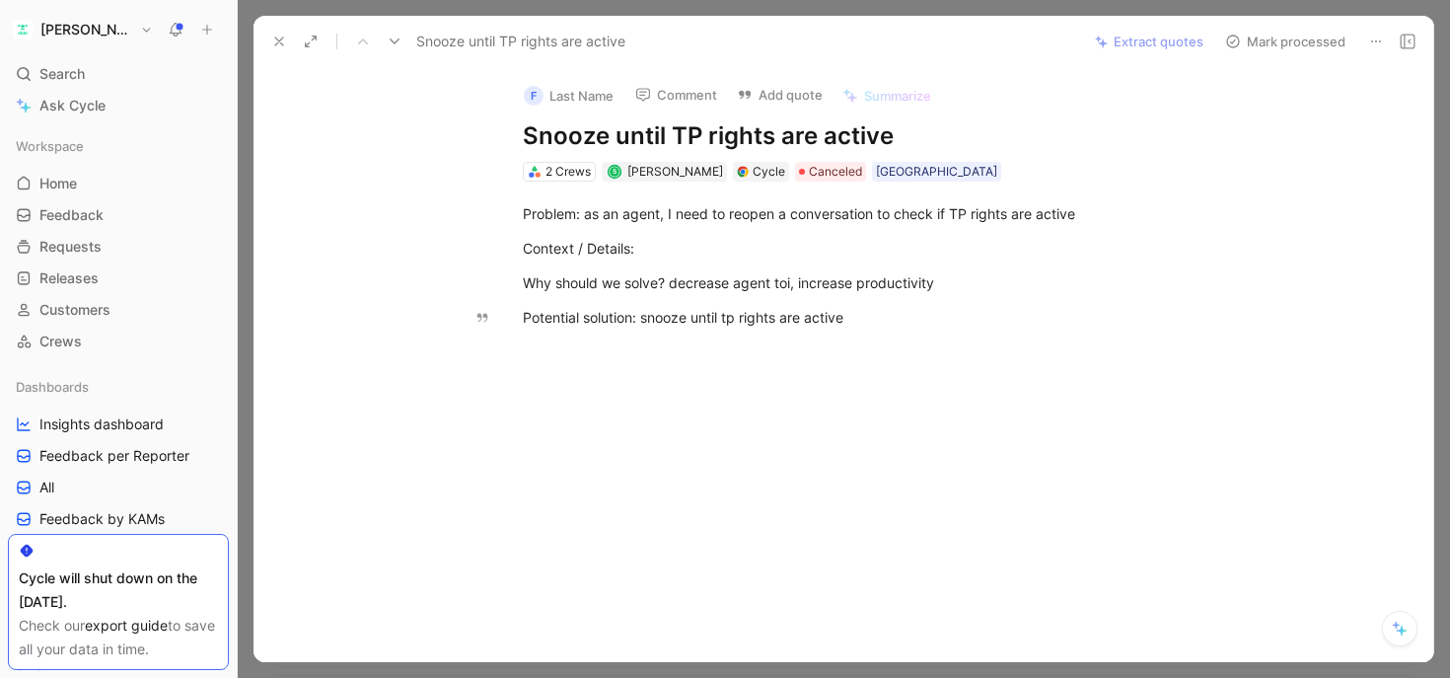
click at [671, 87] on button "Comment" at bounding box center [676, 95] width 100 height 28
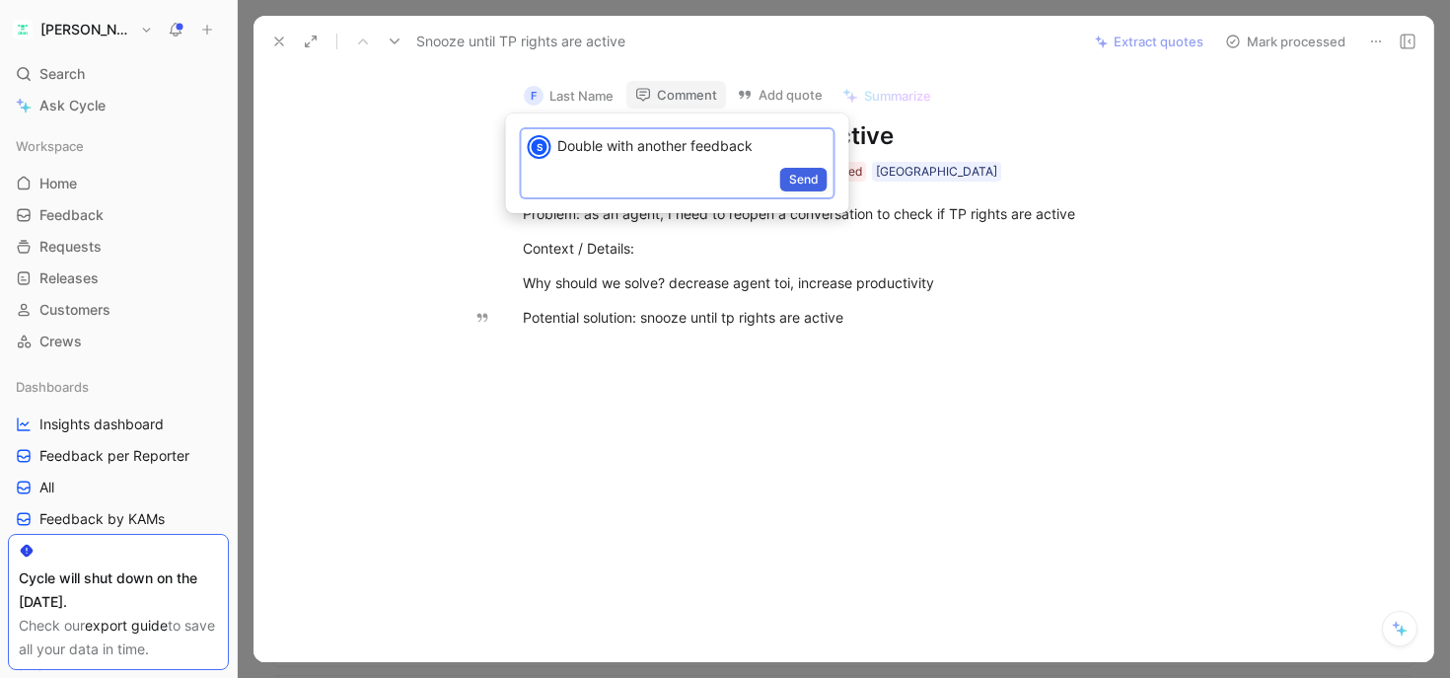
click at [805, 175] on span "Send" at bounding box center [804, 180] width 30 height 20
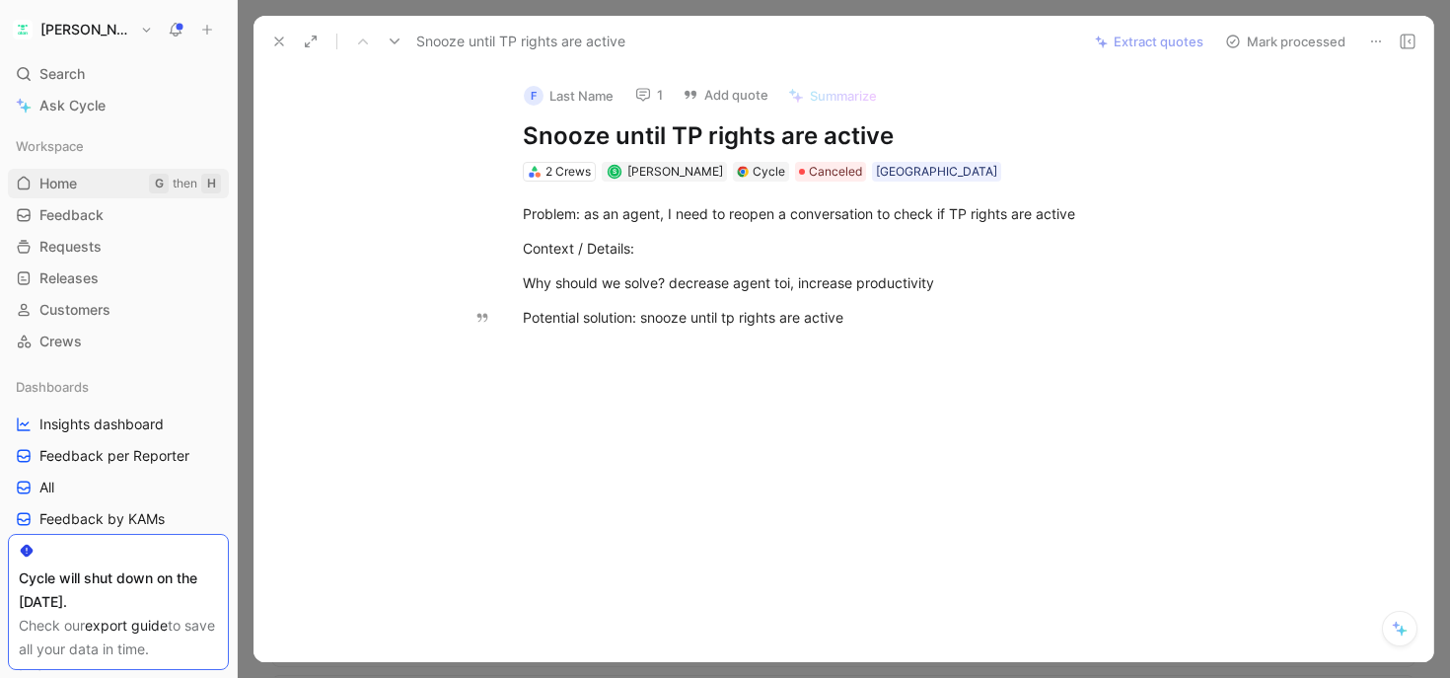
click at [48, 179] on span "Home" at bounding box center [57, 184] width 37 height 20
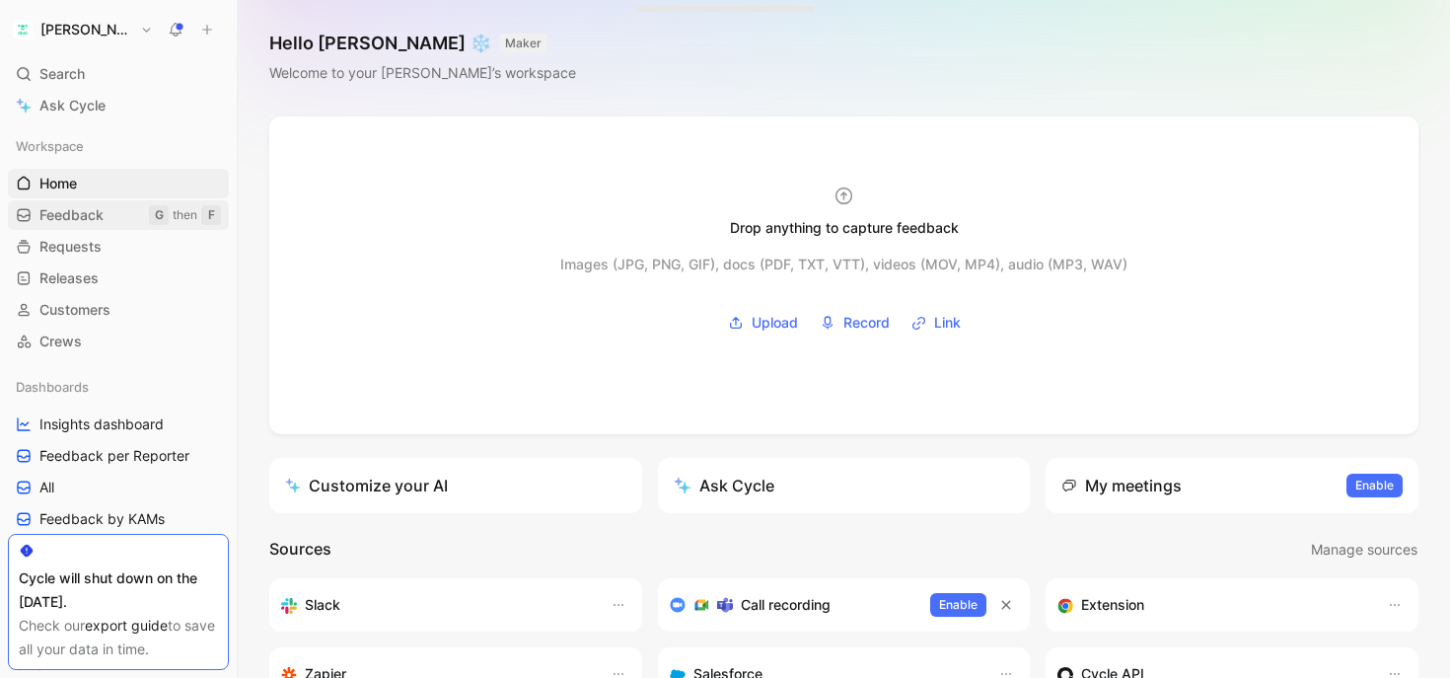
click at [76, 210] on span "Feedback" at bounding box center [71, 215] width 64 height 20
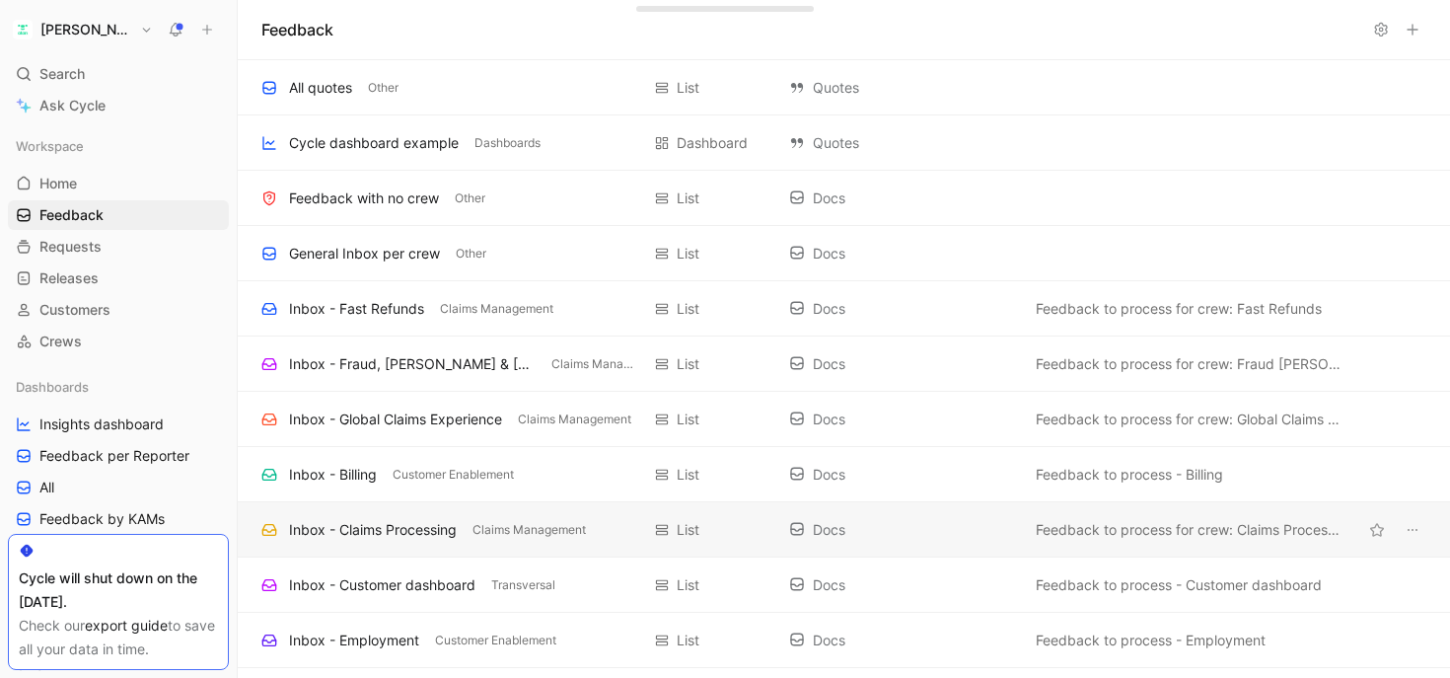
click at [400, 538] on div "Inbox - Claims Processing" at bounding box center [373, 530] width 168 height 24
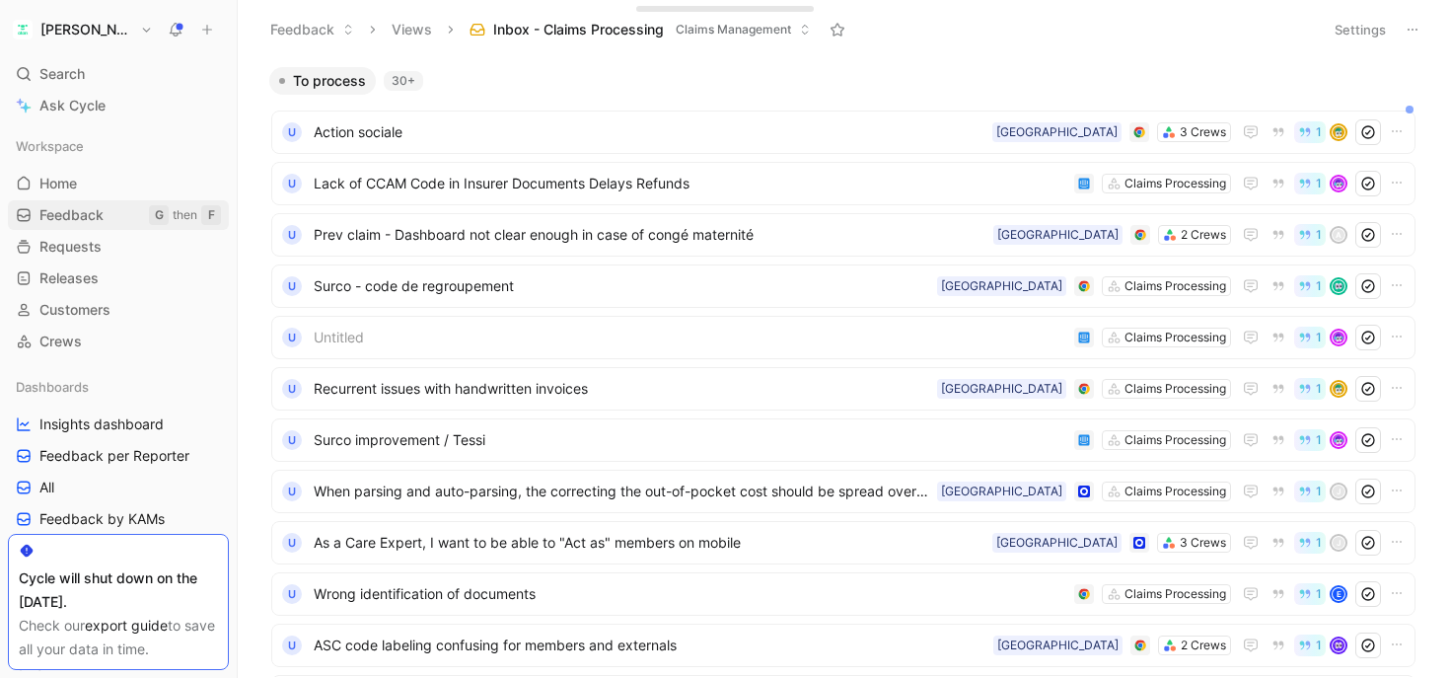
click at [101, 211] on span "Feedback" at bounding box center [71, 215] width 64 height 20
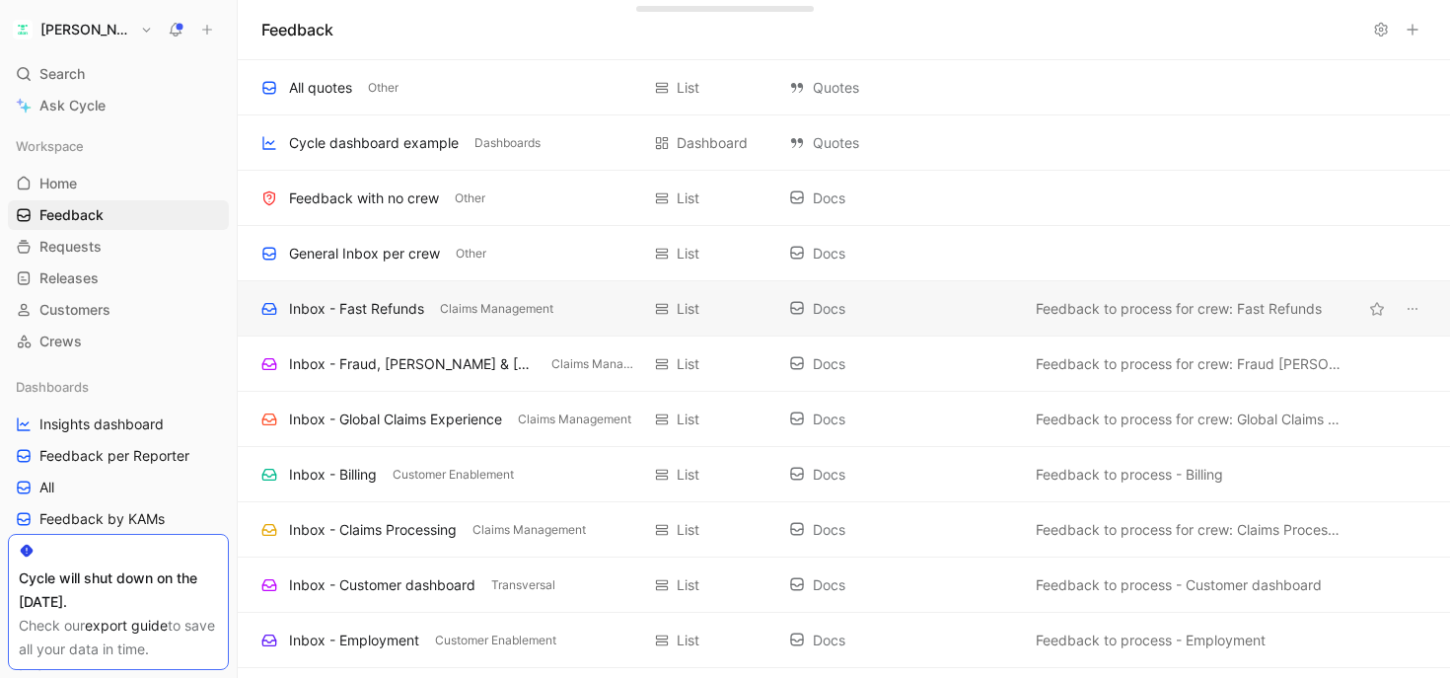
click at [425, 321] on div "Inbox - Fast Refunds Claims Management List Docs Feedback to process for crew: …" at bounding box center [844, 308] width 1212 height 55
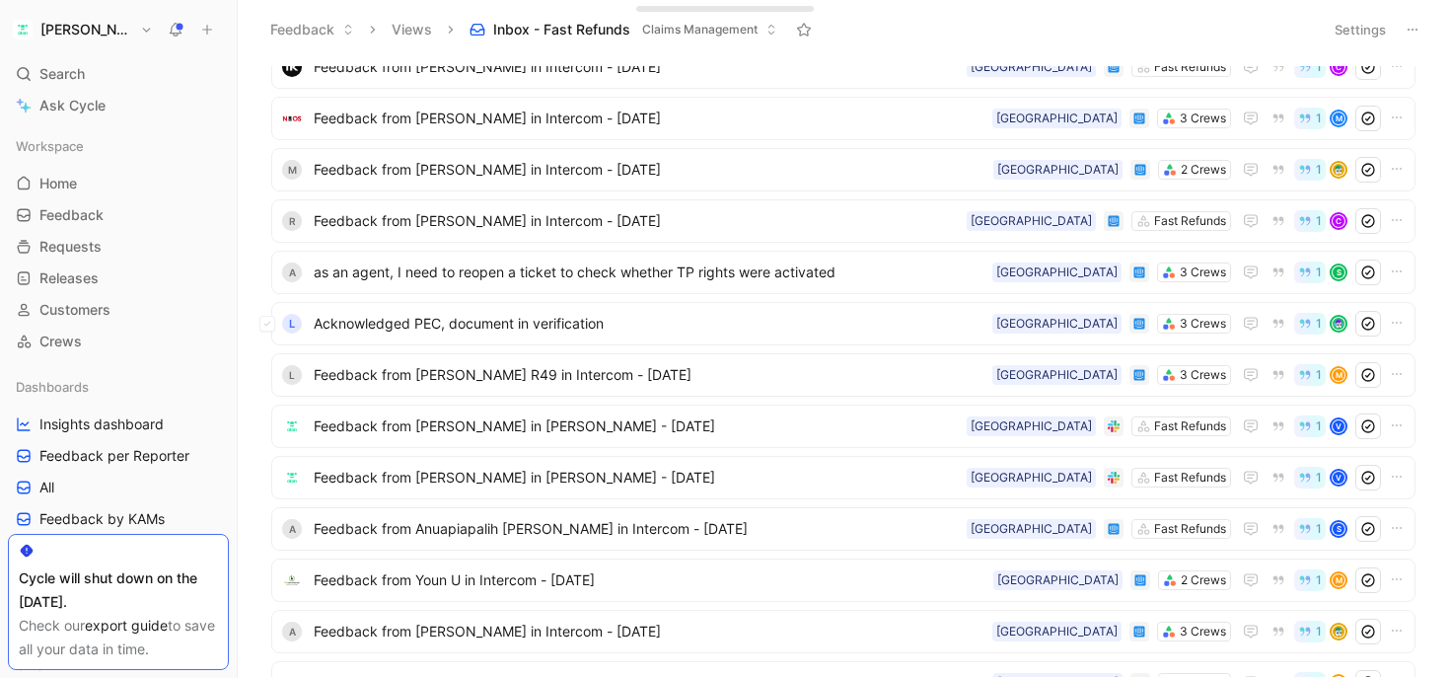
scroll to position [2017, 0]
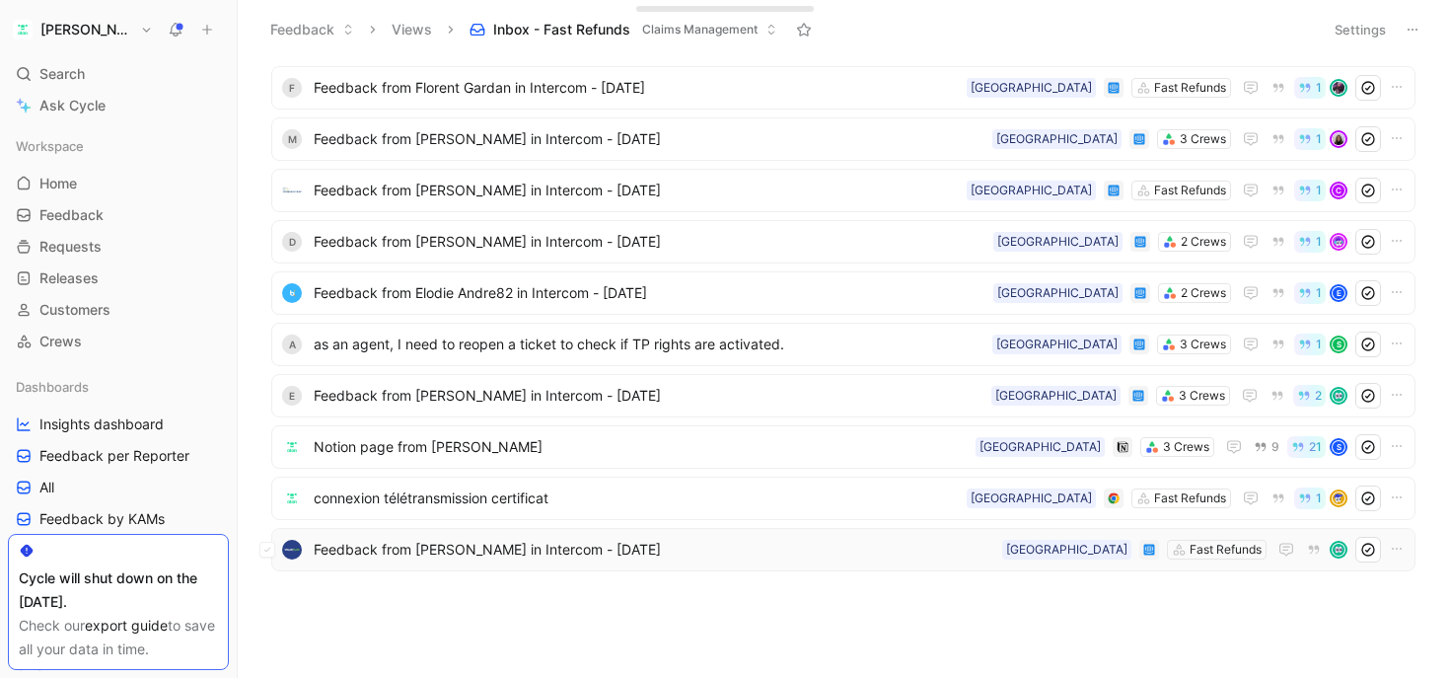
click at [444, 547] on span "Feedback from [PERSON_NAME] in Intercom - [DATE]" at bounding box center [654, 550] width 681 height 24
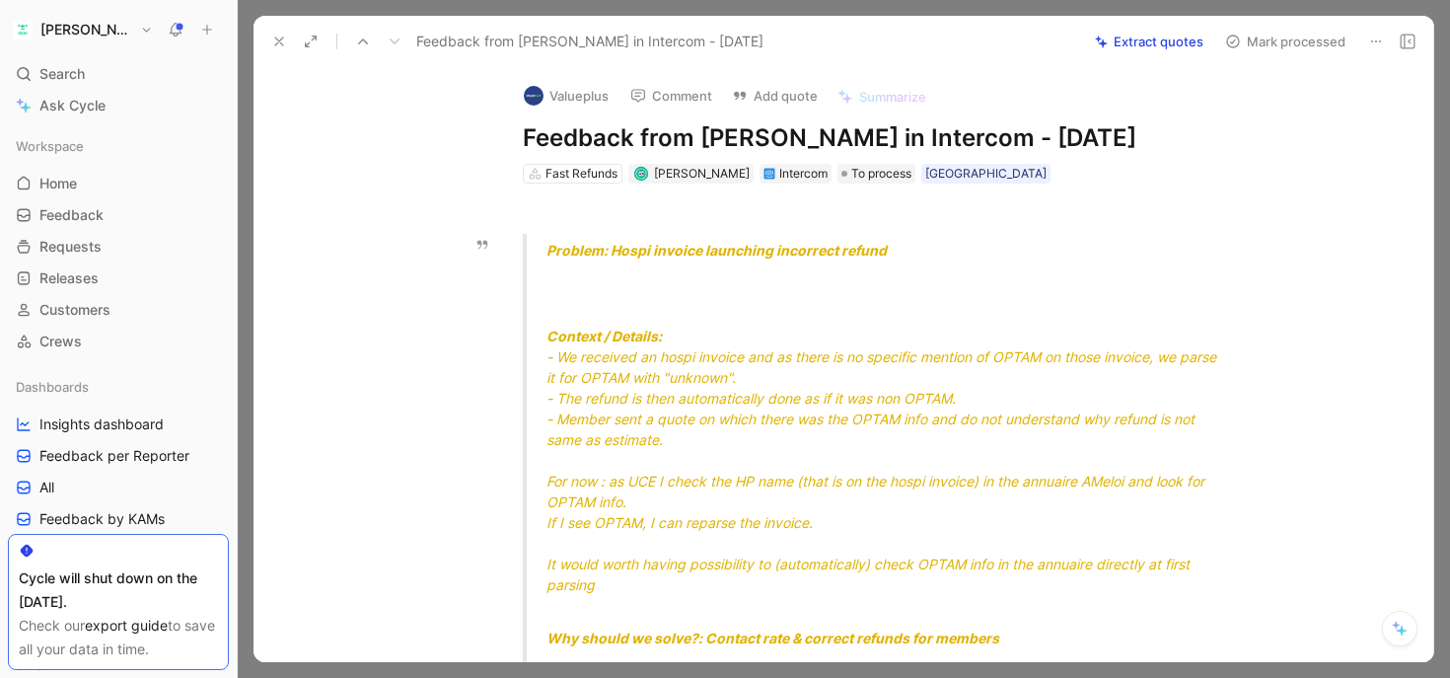
drag, startPoint x: 596, startPoint y: 248, endPoint x: 838, endPoint y: 248, distance: 241.7
click at [838, 248] on span "Problem: Hospi invoice launching incorrect refund" at bounding box center [717, 250] width 340 height 17
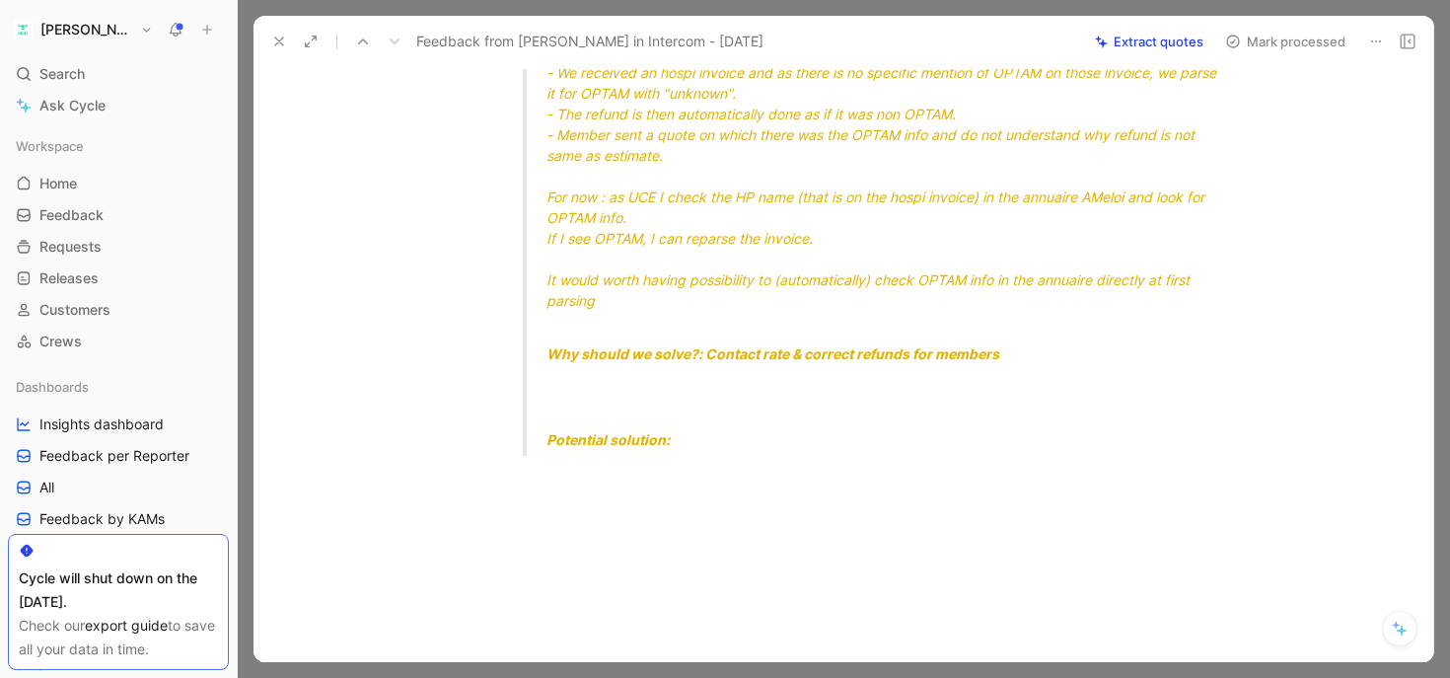
scroll to position [286, 0]
drag, startPoint x: 913, startPoint y: 285, endPoint x: 638, endPoint y: 285, distance: 275.2
click at [638, 285] on div "Context / Details: - We received an hospi invoice and as there is no specific m…" at bounding box center [888, 184] width 683 height 290
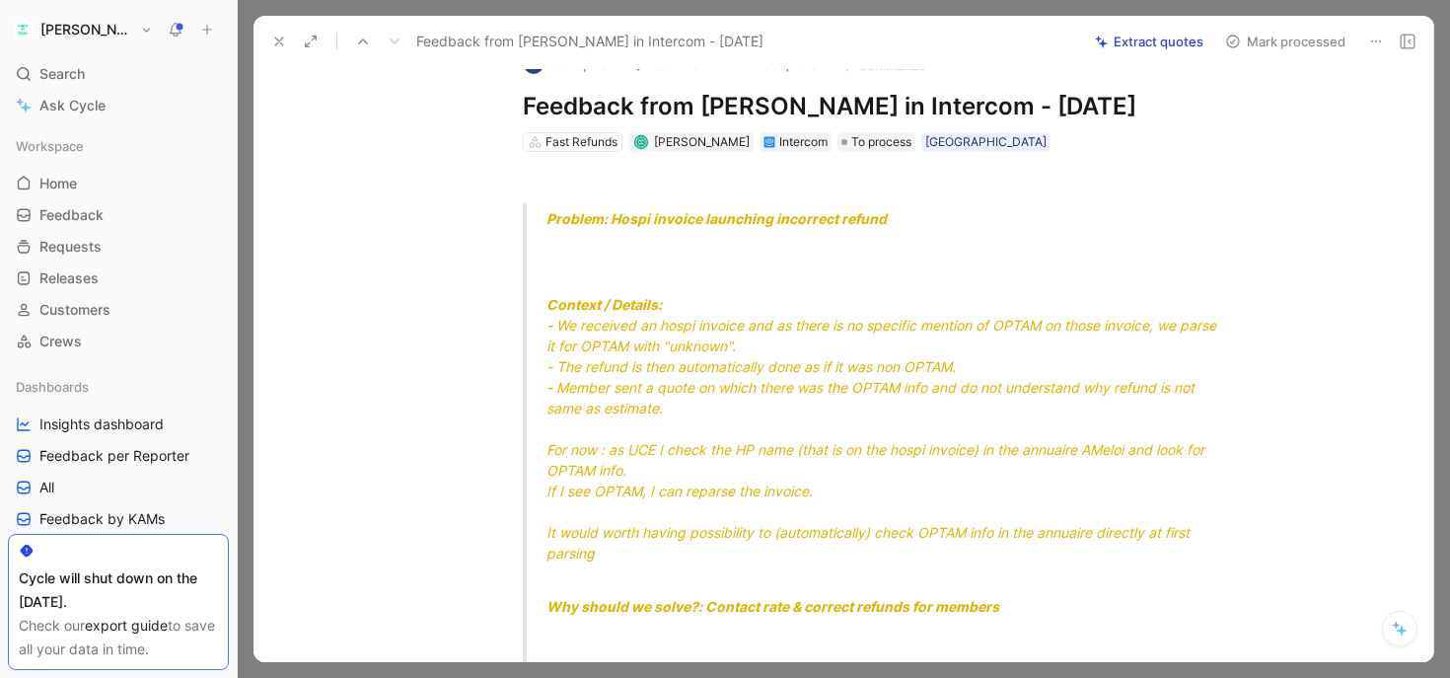
scroll to position [30, 0]
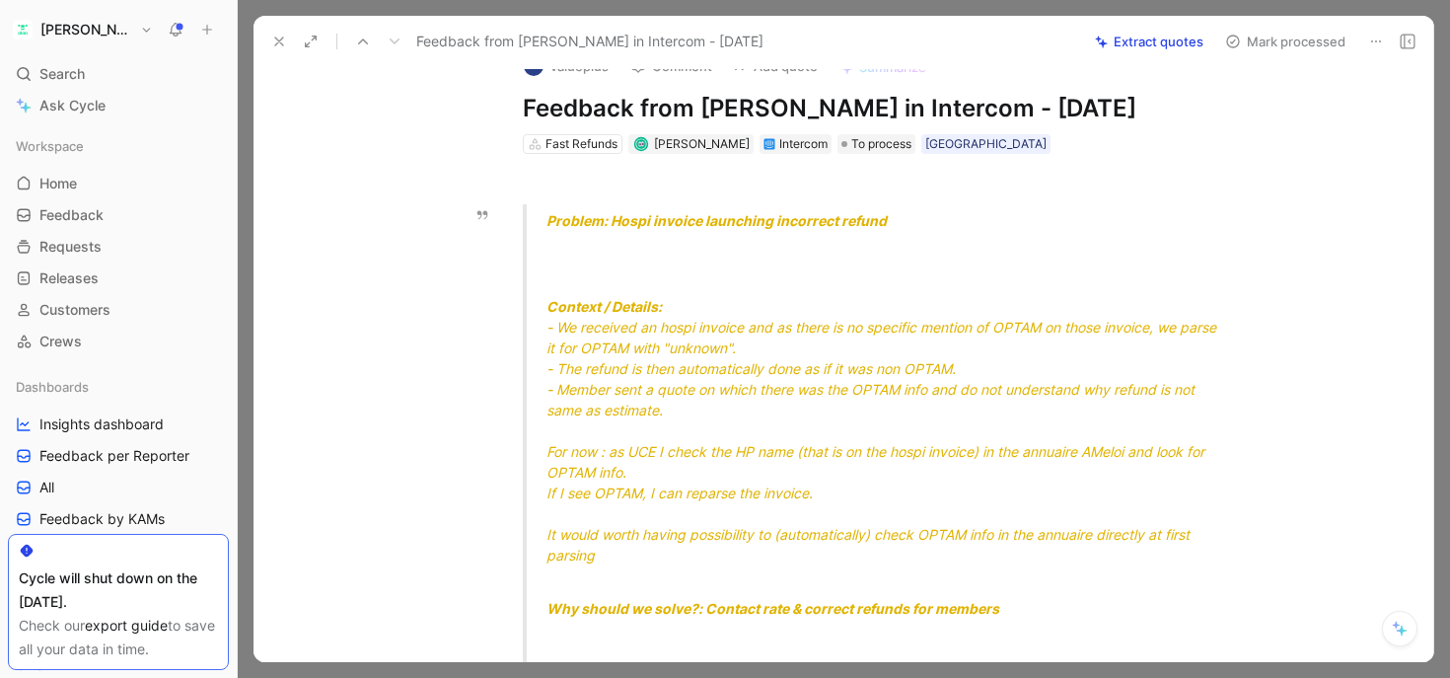
drag, startPoint x: 651, startPoint y: 452, endPoint x: 989, endPoint y: 451, distance: 338.4
click at [990, 452] on span "For now : as UCE I check the HP name (that is on the hospi invoice) in the annu…" at bounding box center [878, 461] width 662 height 37
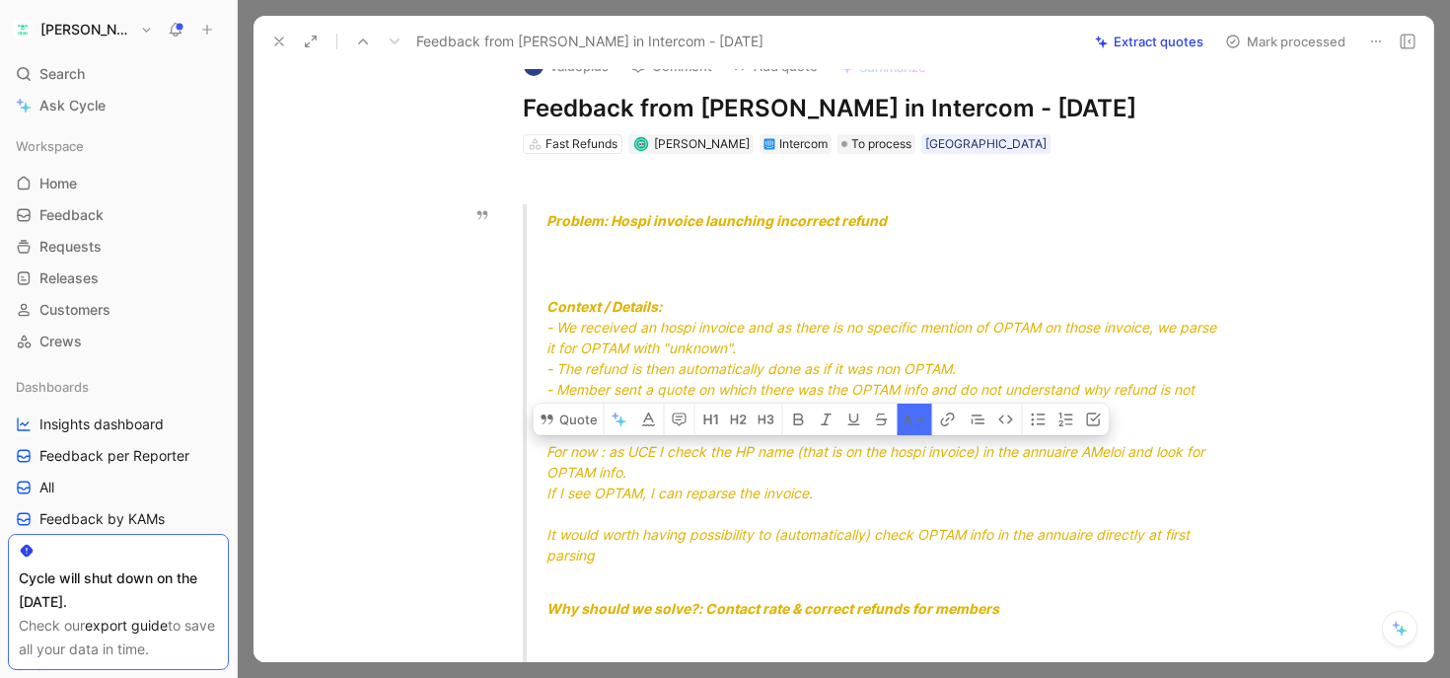
click at [995, 450] on span "For now : as UCE I check the HP name (that is on the hospi invoice) in the annu…" at bounding box center [878, 461] width 662 height 37
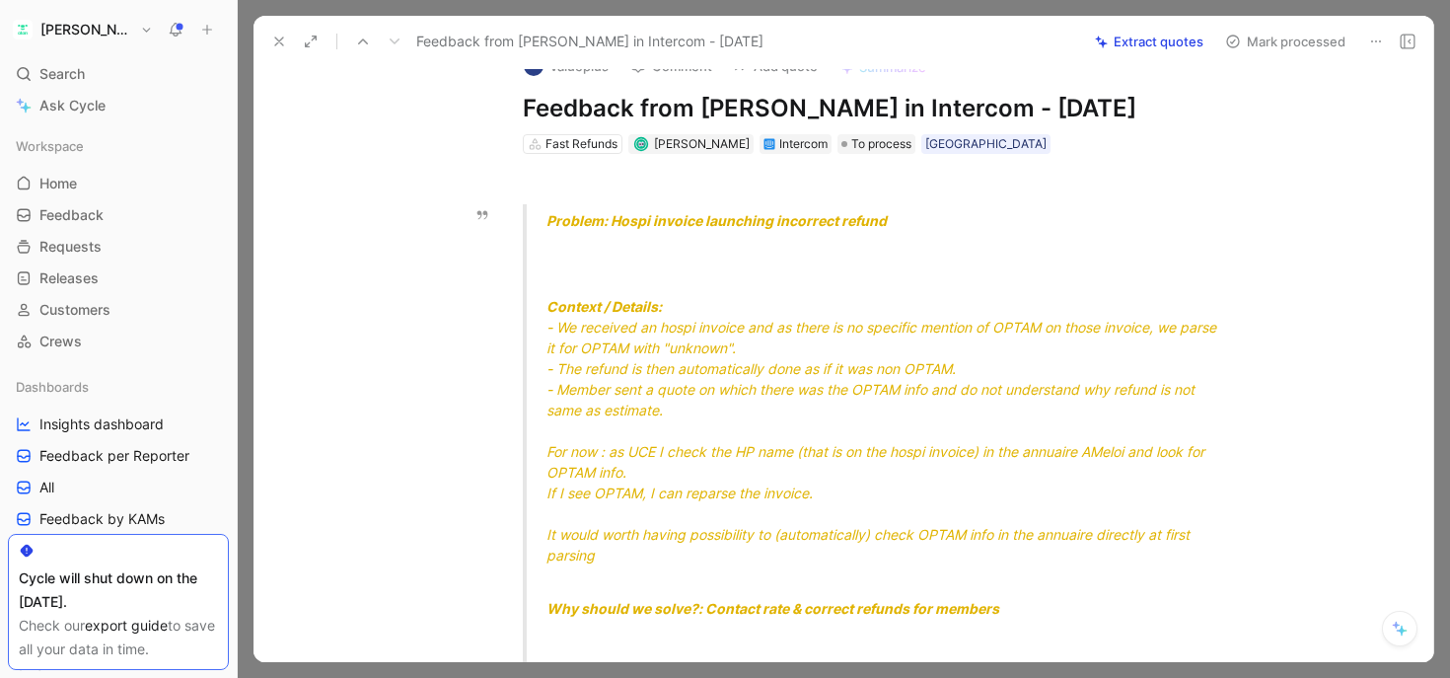
drag, startPoint x: 1052, startPoint y: 450, endPoint x: 672, endPoint y: 450, distance: 379.8
click at [672, 450] on span "For now : as UCE I check the HP name (that is on the hospi invoice) in the annu…" at bounding box center [878, 461] width 662 height 37
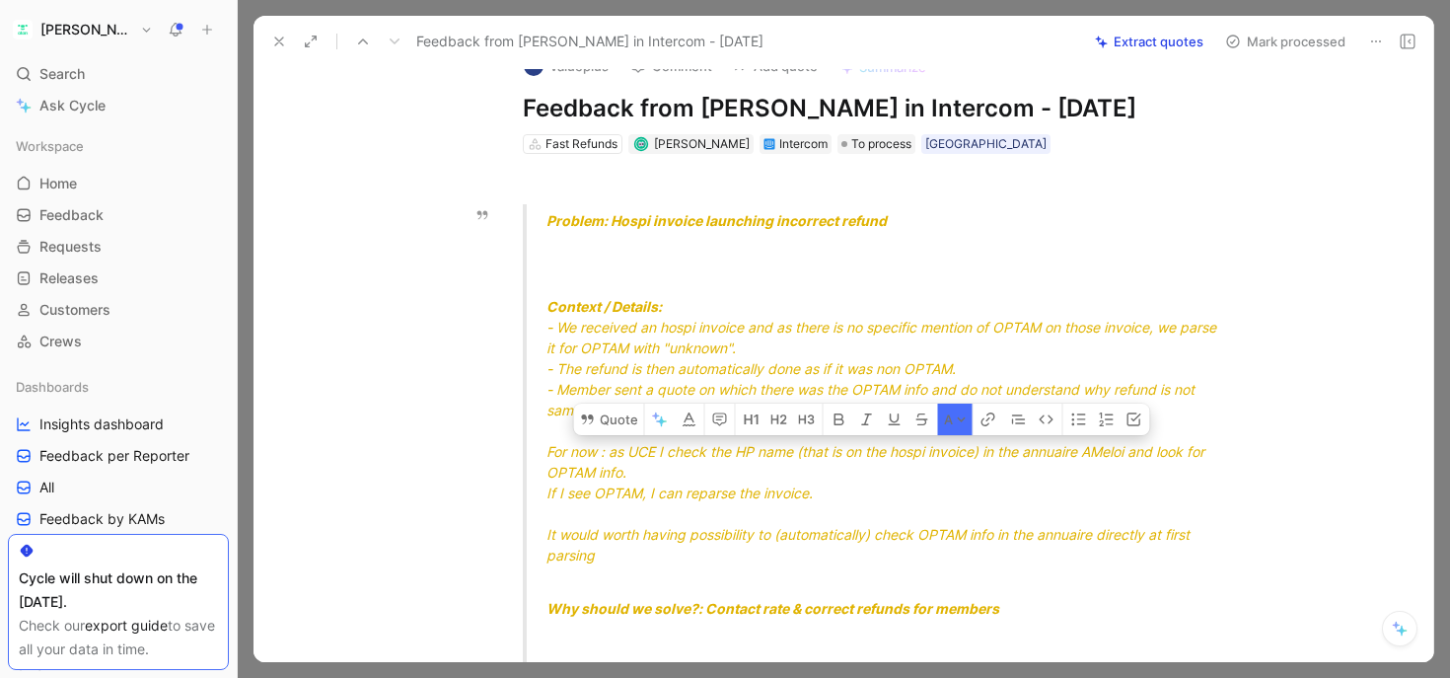
click at [672, 450] on span "For now : as UCE I check the HP name (that is on the hospi invoice) in the annu…" at bounding box center [878, 461] width 662 height 37
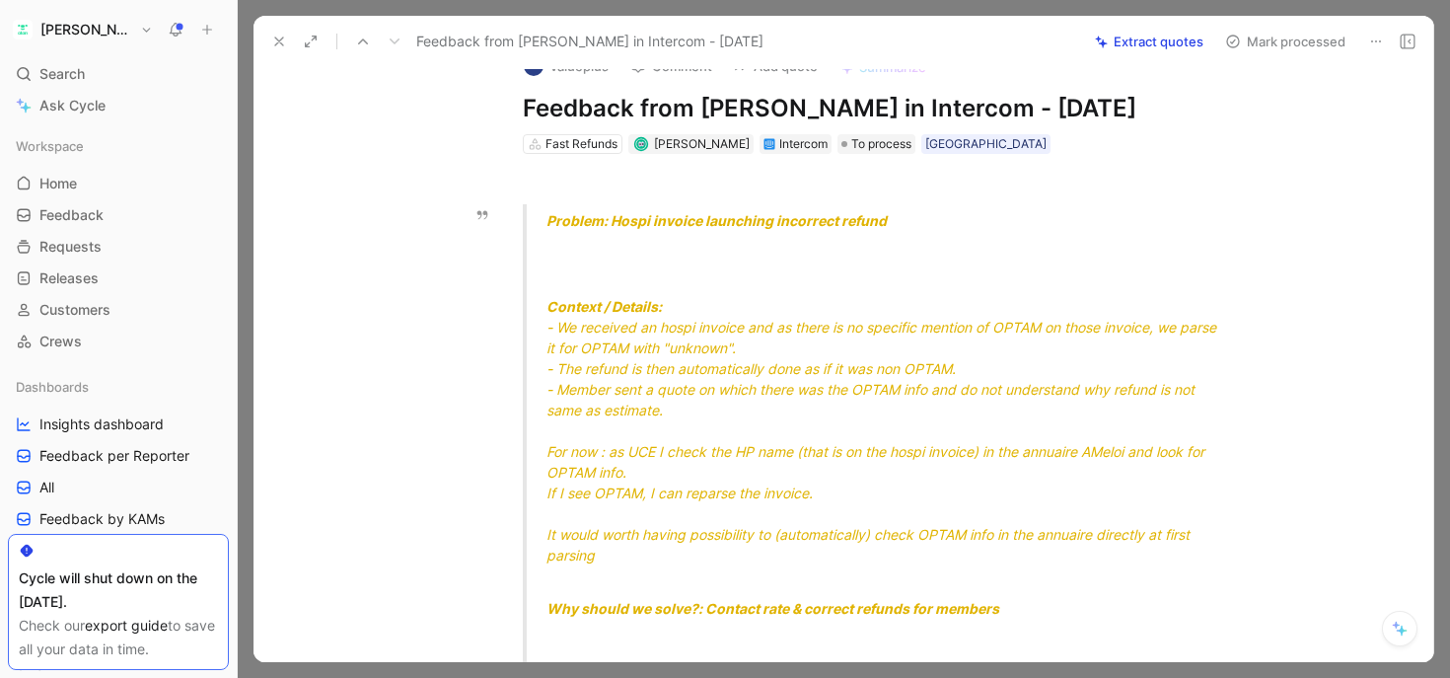
scroll to position [0, 0]
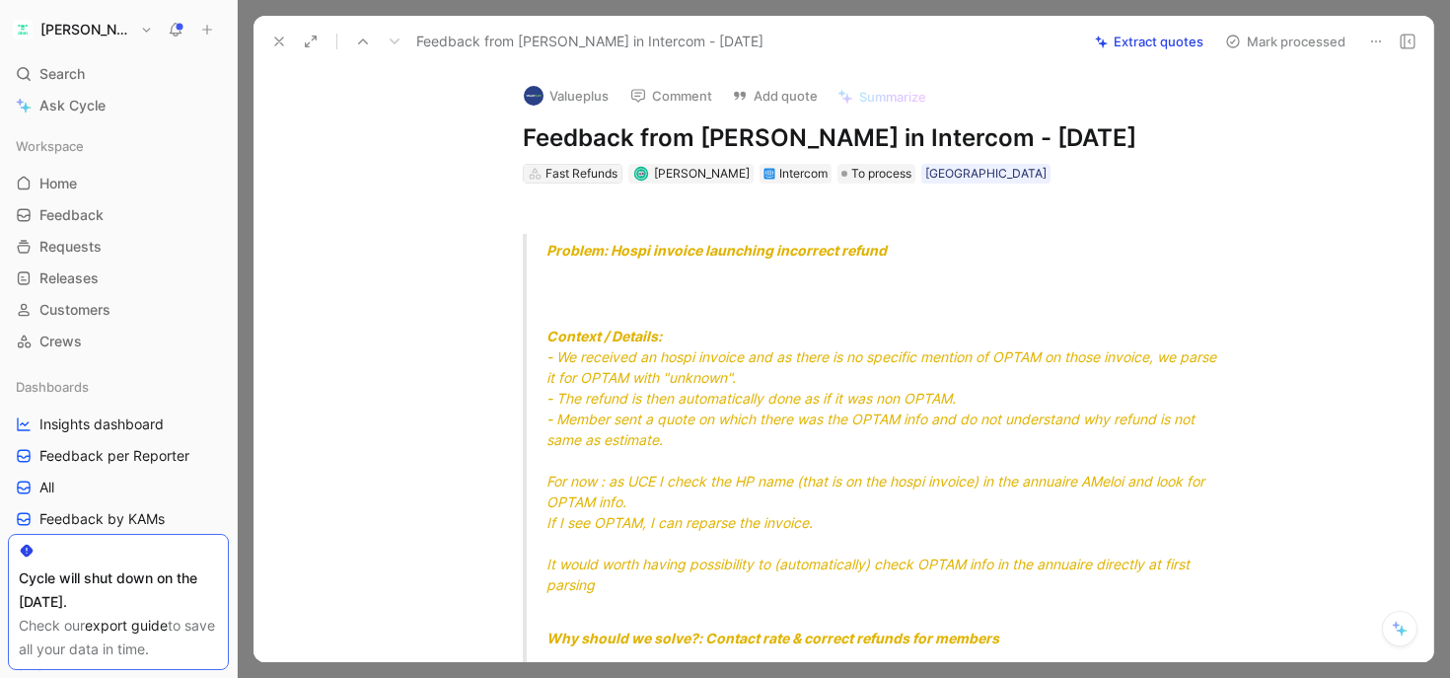
click at [589, 170] on div "Fast Refunds" at bounding box center [582, 174] width 72 height 20
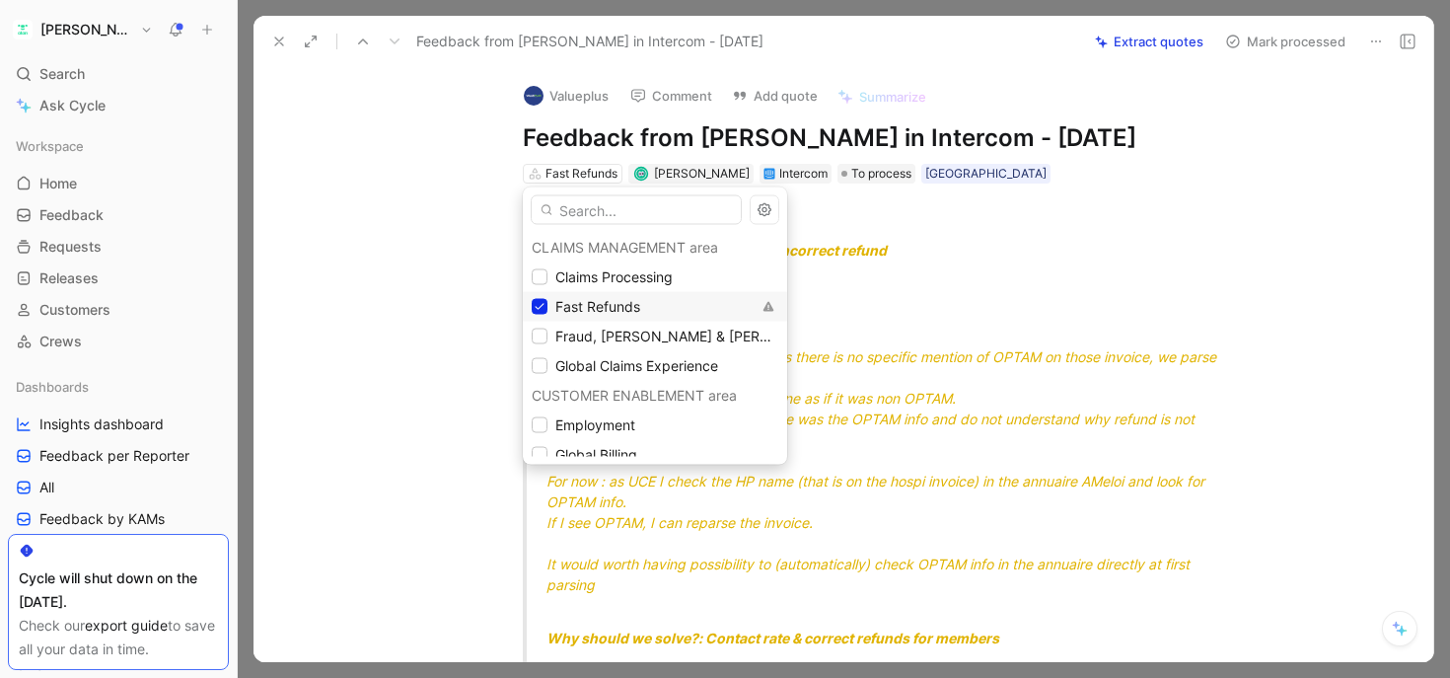
click at [614, 307] on span "Fast Refunds" at bounding box center [597, 306] width 85 height 17
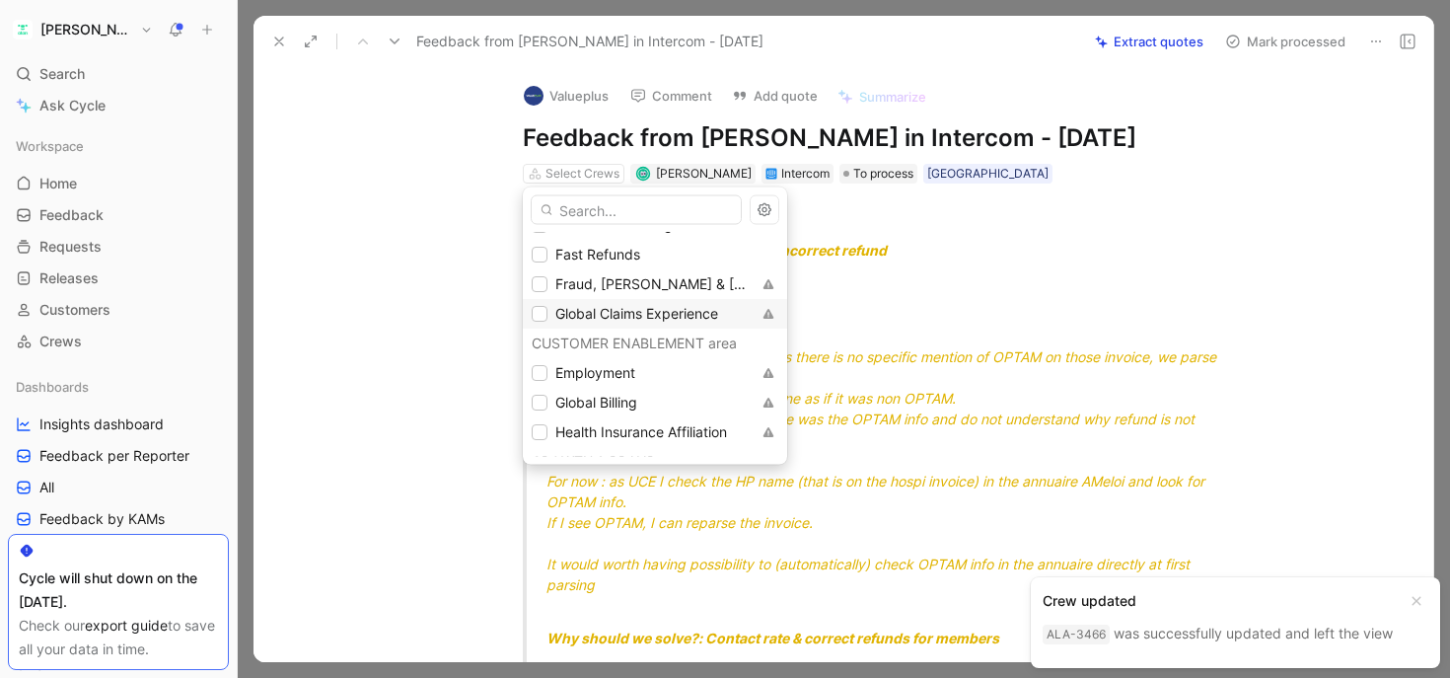
scroll to position [31, 0]
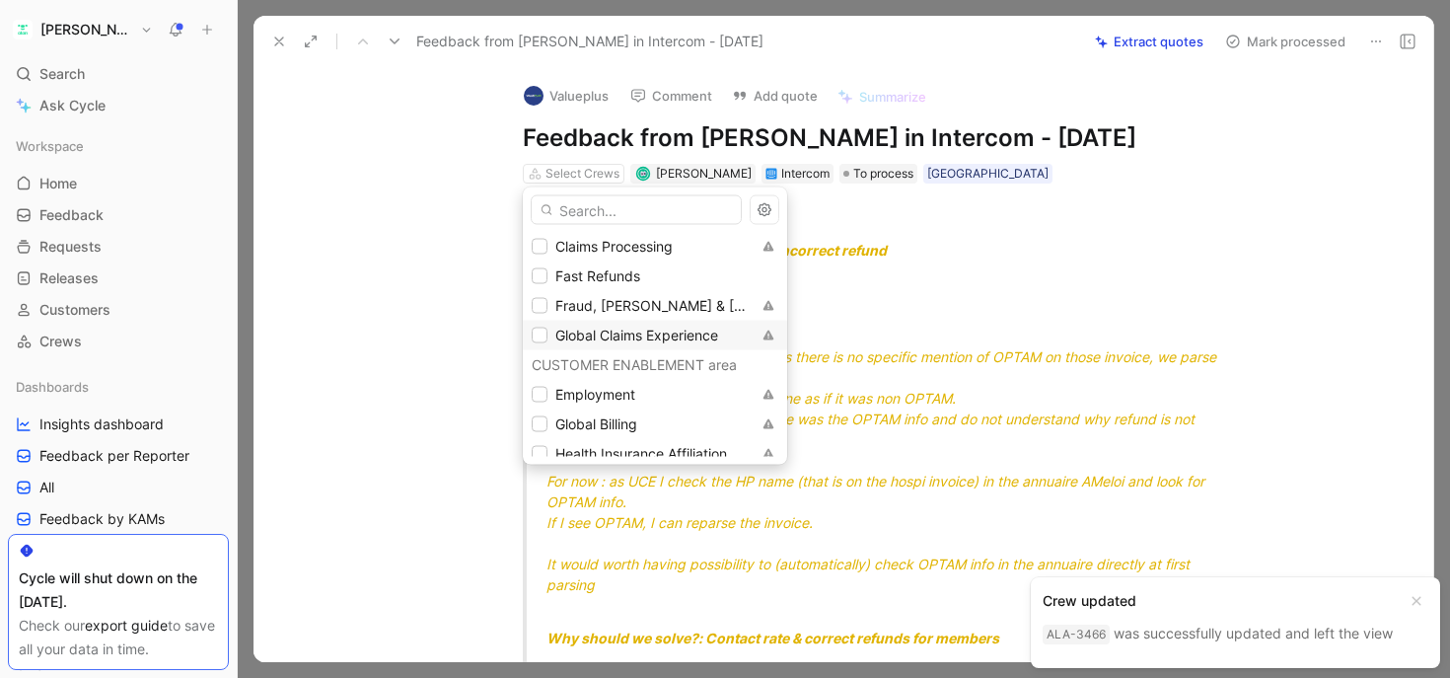
click at [629, 335] on span "Global Claims Experience" at bounding box center [636, 335] width 163 height 17
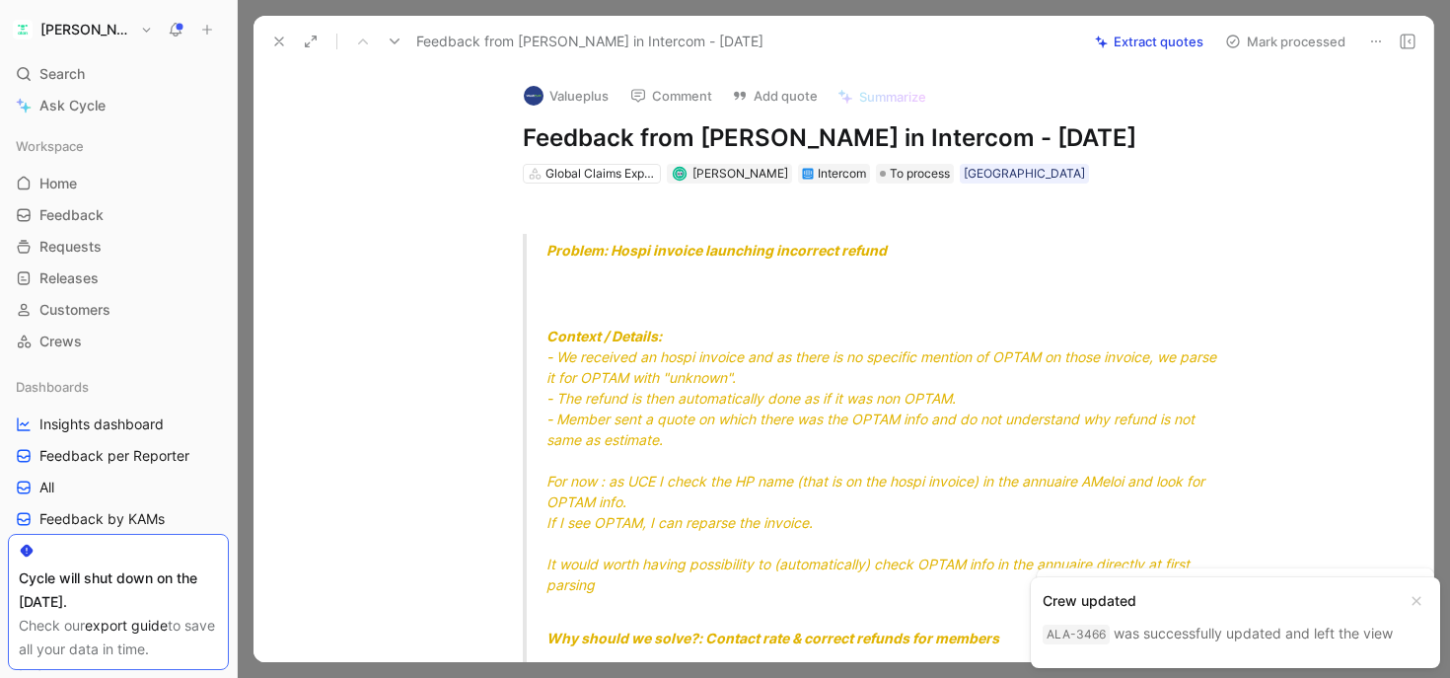
click at [1299, 39] on button "Mark processed" at bounding box center [1285, 42] width 138 height 28
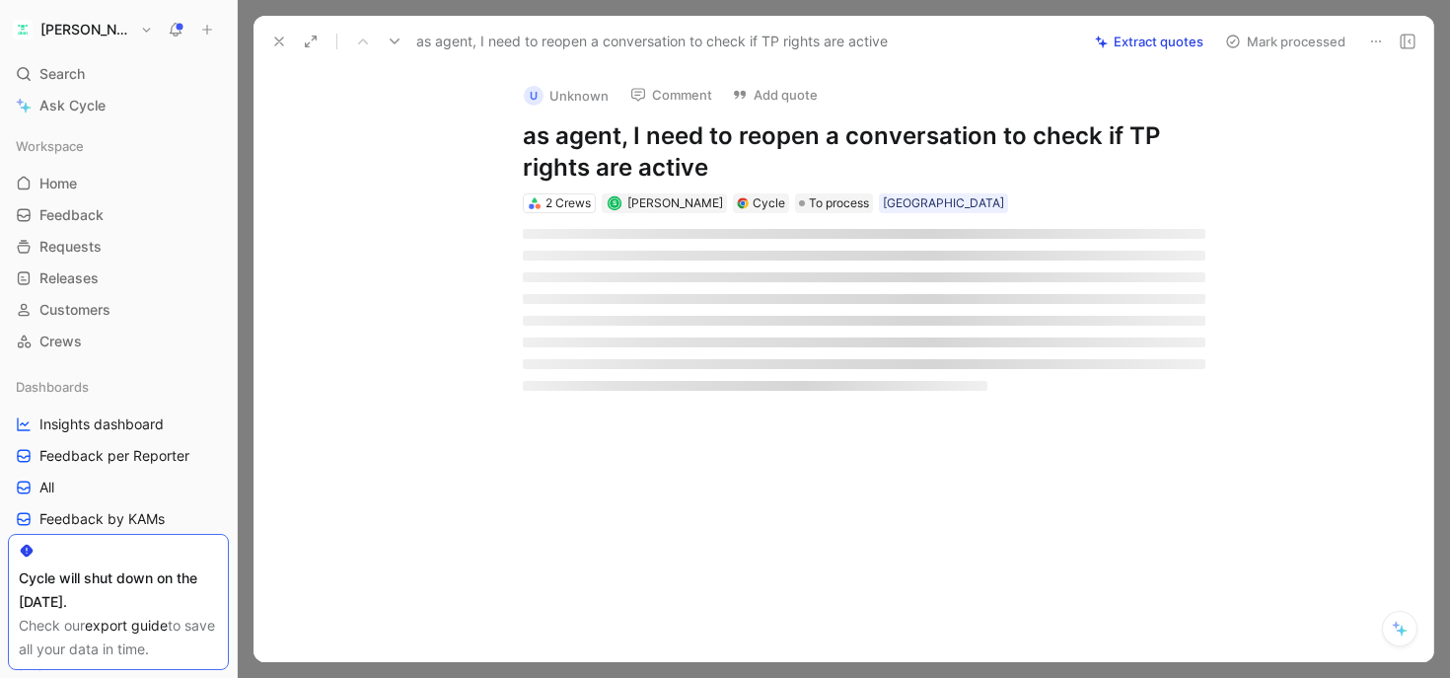
click at [265, 36] on button at bounding box center [279, 42] width 28 height 28
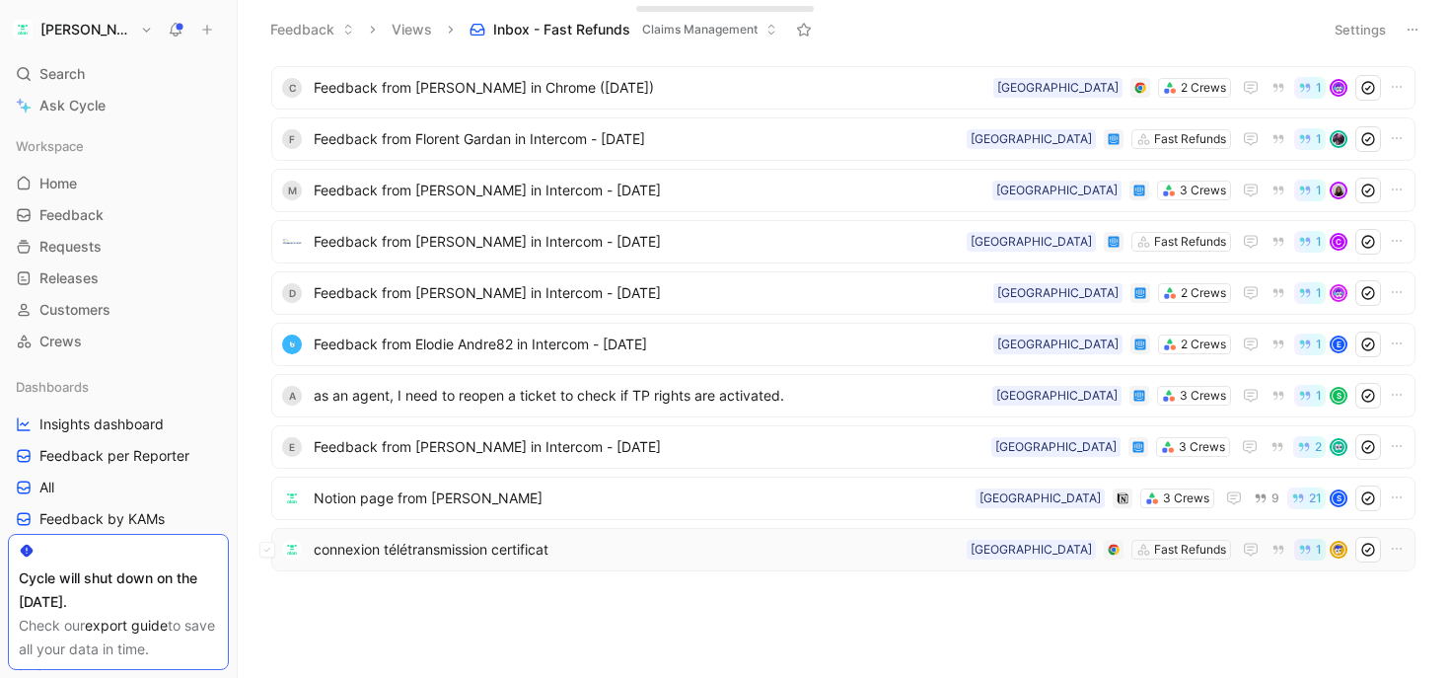
click at [456, 557] on span "connexion télétransmission certificat" at bounding box center [636, 550] width 645 height 24
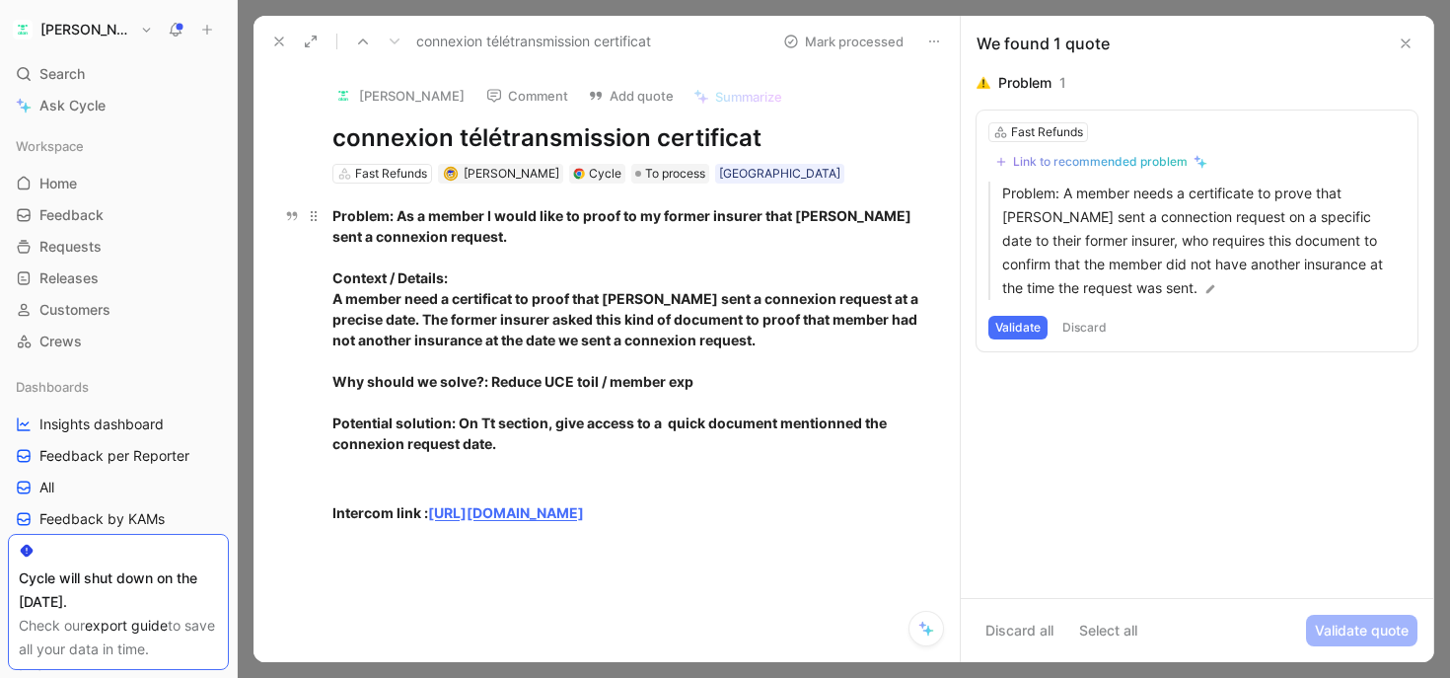
drag, startPoint x: 502, startPoint y: 211, endPoint x: 774, endPoint y: 211, distance: 272.3
click at [774, 211] on strong "Problem: As a member I would like to proof to my former insurer that [PERSON_NA…" at bounding box center [623, 225] width 582 height 37
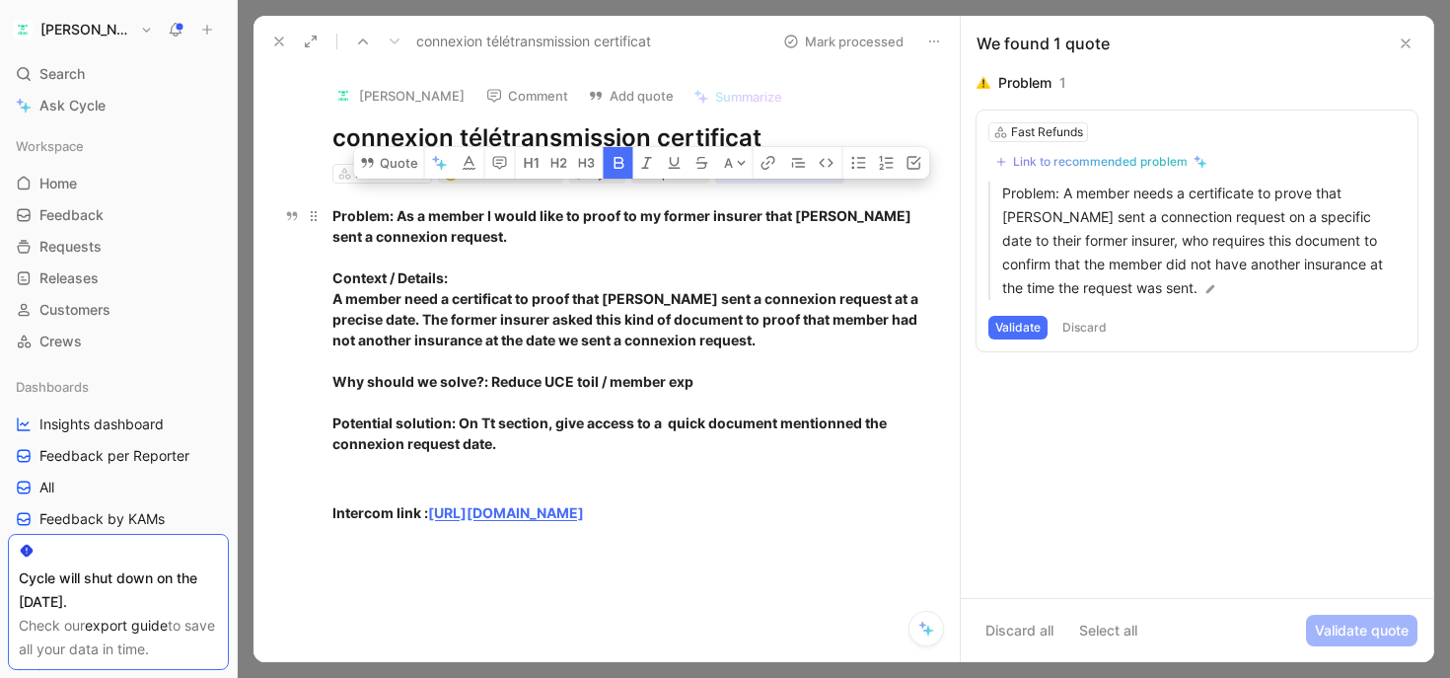
click at [777, 215] on strong "Problem: As a member I would like to proof to my former insurer that [PERSON_NA…" at bounding box center [623, 225] width 582 height 37
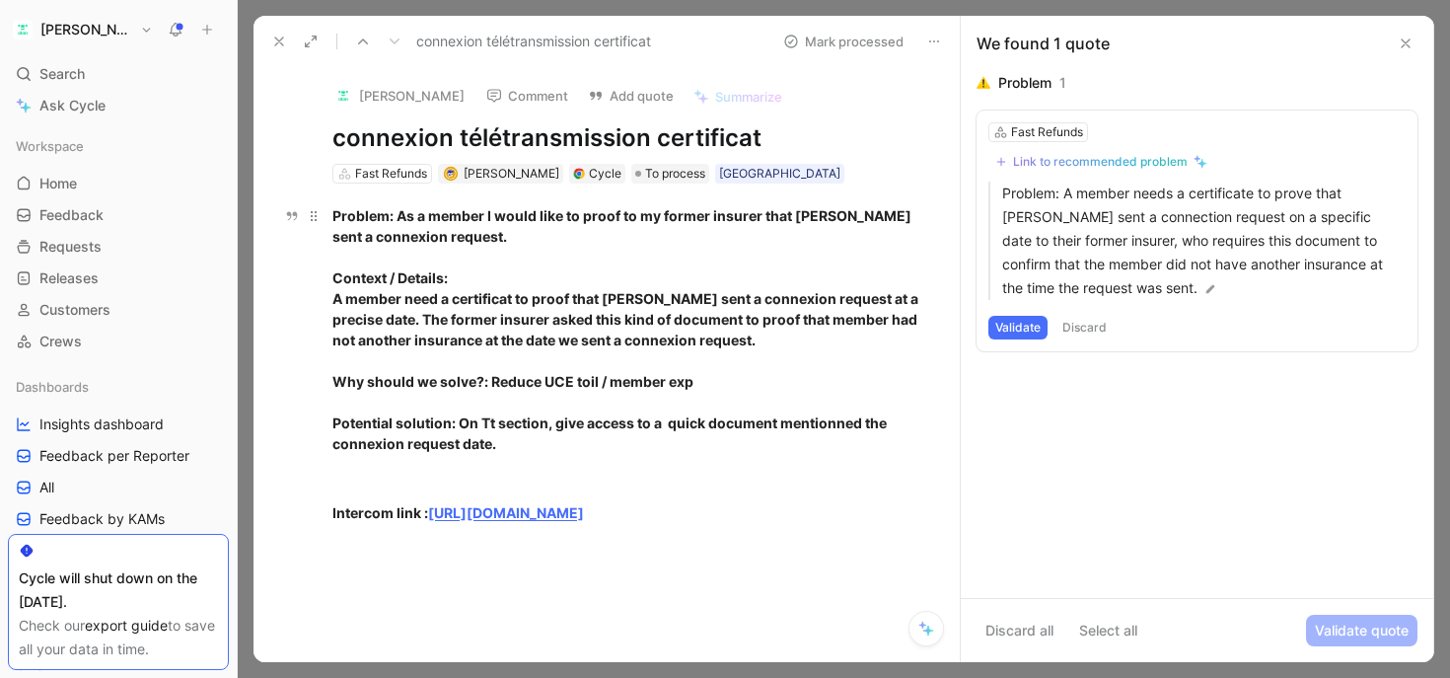
drag, startPoint x: 826, startPoint y: 215, endPoint x: 598, endPoint y: 215, distance: 227.9
click at [598, 215] on strong "Problem: As a member I would like to proof to my former insurer that [PERSON_NA…" at bounding box center [623, 225] width 582 height 37
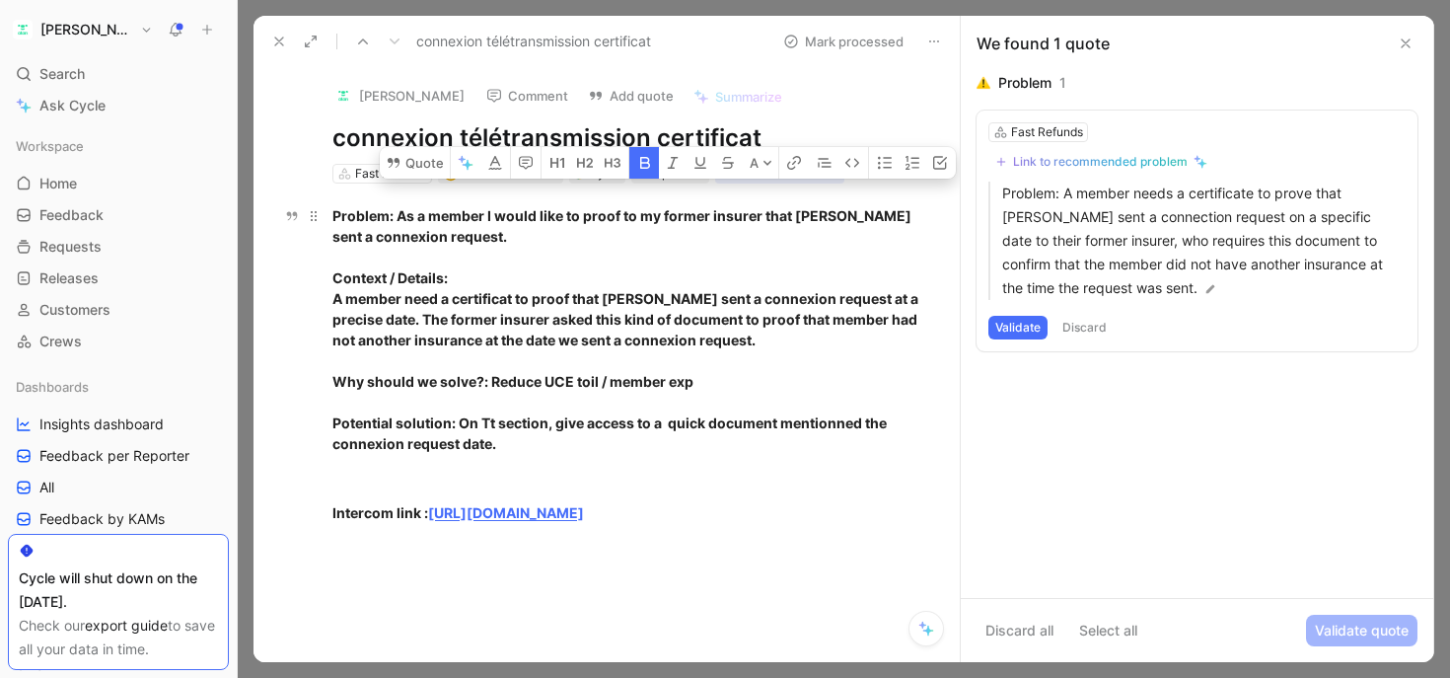
click at [598, 215] on strong "Problem: As a member I would like to proof to my former insurer that [PERSON_NA…" at bounding box center [623, 225] width 582 height 37
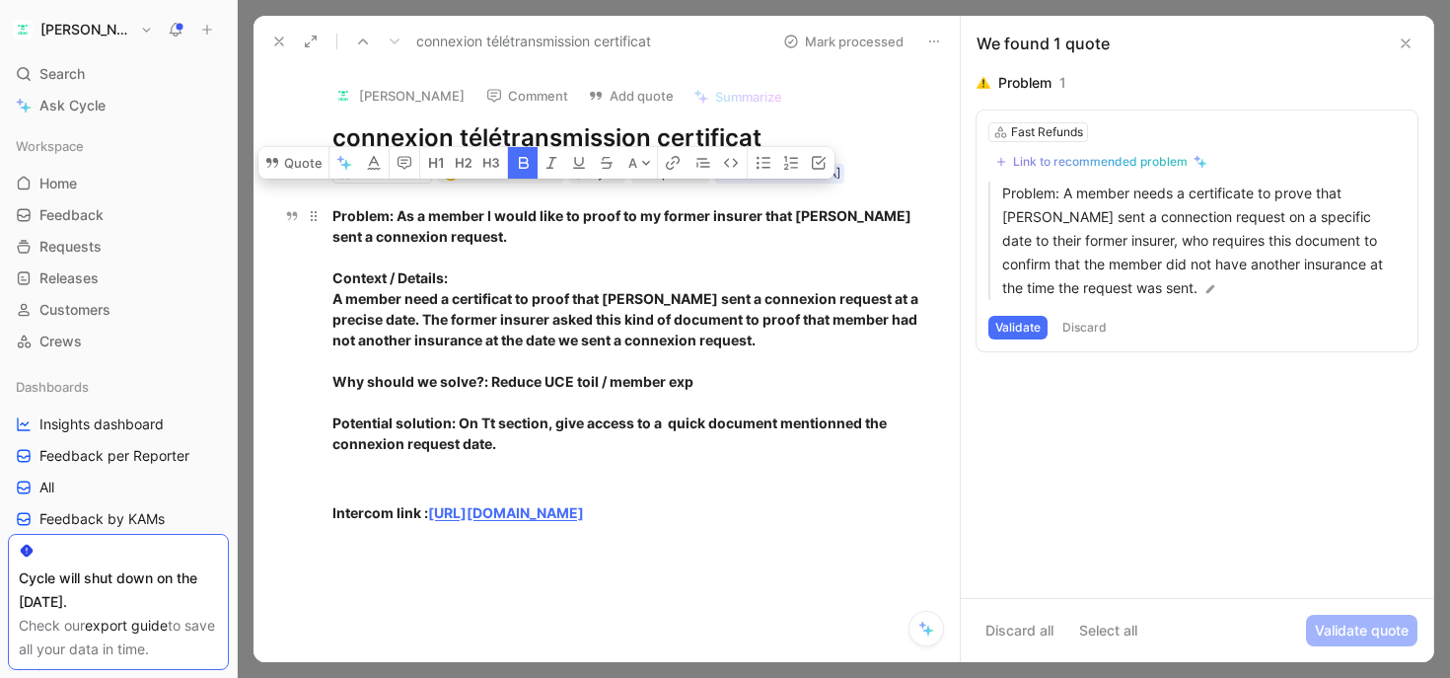
drag, startPoint x: 469, startPoint y: 237, endPoint x: 398, endPoint y: 220, distance: 73.0
click at [398, 220] on div "Problem: As a member I would like to proof to my former insurer that [PERSON_NA…" at bounding box center [627, 329] width 590 height 249
click at [398, 220] on strong "Problem: As a member I would like to proof to my former insurer that [PERSON_NA…" at bounding box center [623, 225] width 582 height 37
drag, startPoint x: 401, startPoint y: 214, endPoint x: 475, endPoint y: 231, distance: 75.9
click at [476, 231] on div "Problem: As a member I would like to proof to my former insurer that [PERSON_NA…" at bounding box center [627, 329] width 590 height 249
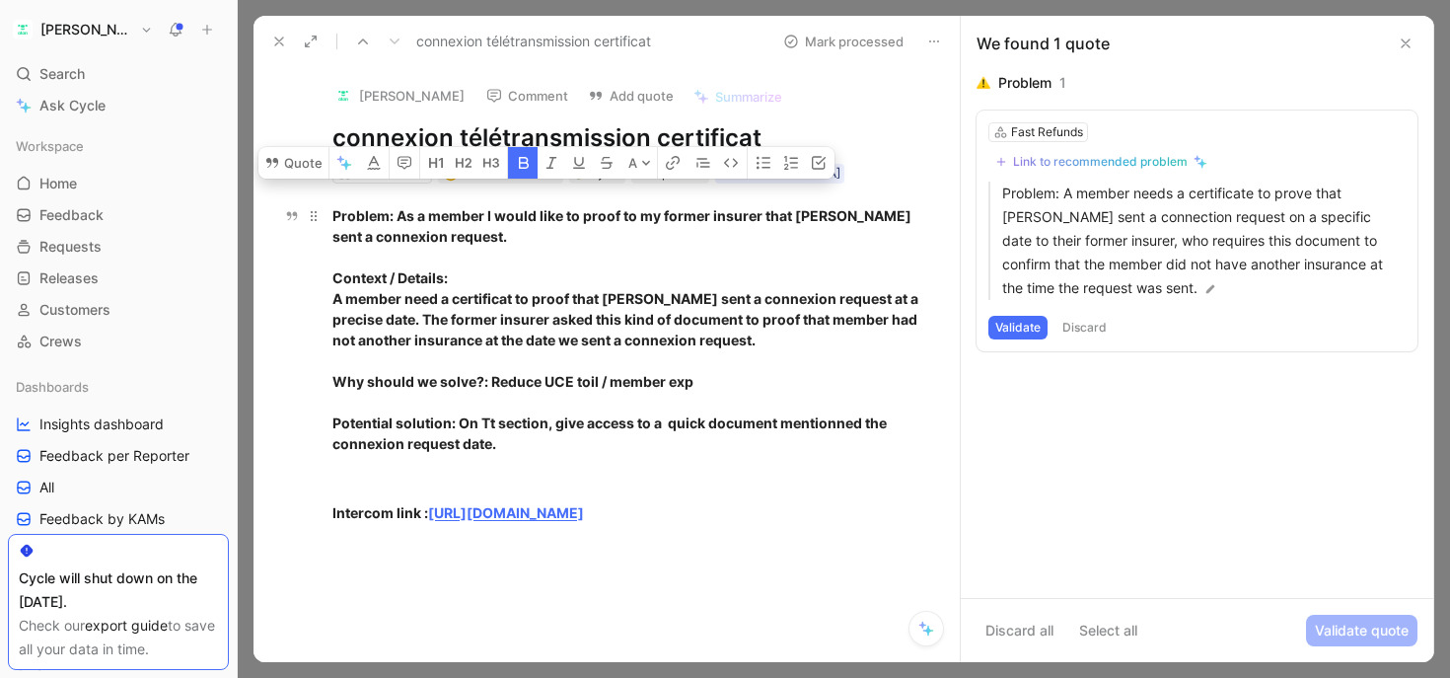
click at [442, 230] on strong "Problem: As a member I would like to proof to my former insurer that [PERSON_NA…" at bounding box center [623, 225] width 582 height 37
drag, startPoint x: 393, startPoint y: 212, endPoint x: 467, endPoint y: 231, distance: 76.3
click at [467, 231] on div "Problem: As a member I would like to proof to my former insurer that [PERSON_NA…" at bounding box center [627, 329] width 590 height 249
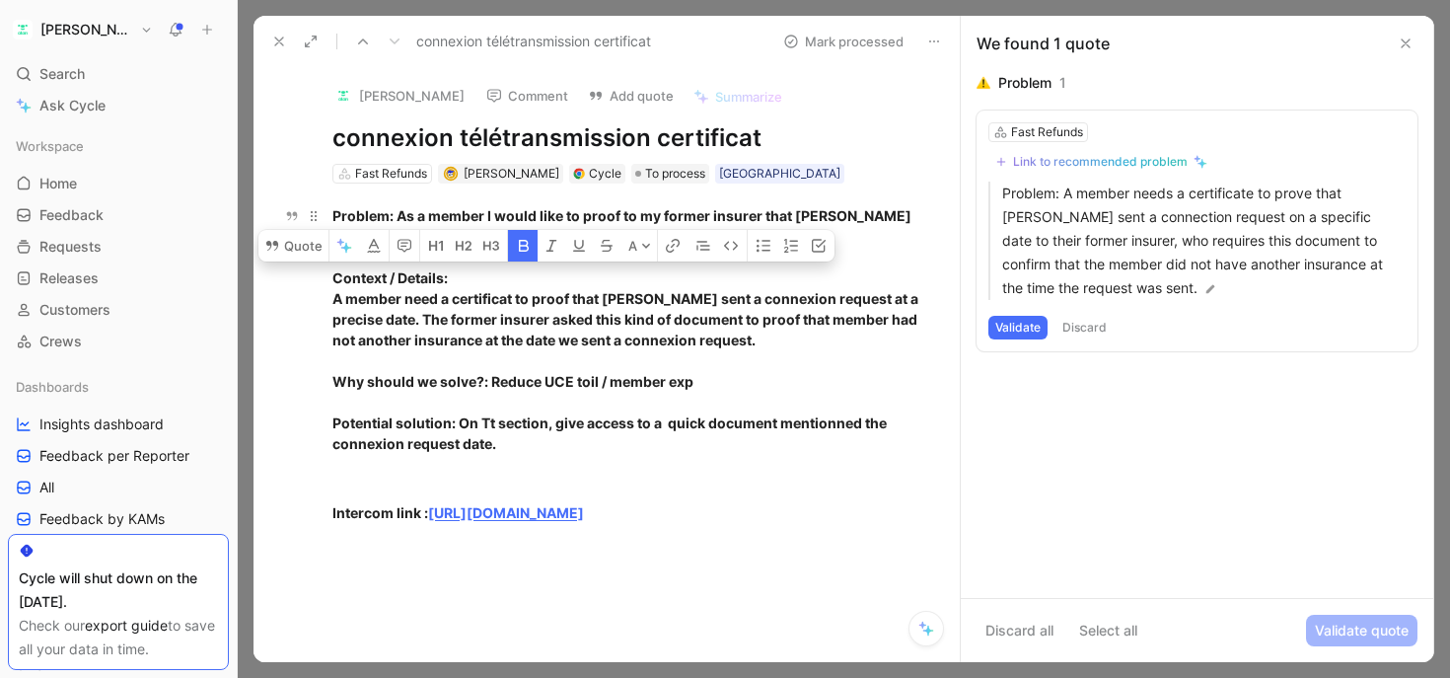
drag, startPoint x: 348, startPoint y: 296, endPoint x: 691, endPoint y: 295, distance: 342.3
click at [691, 295] on strong "A member need a certificat to proof that [PERSON_NAME] sent a connexion request…" at bounding box center [626, 319] width 589 height 58
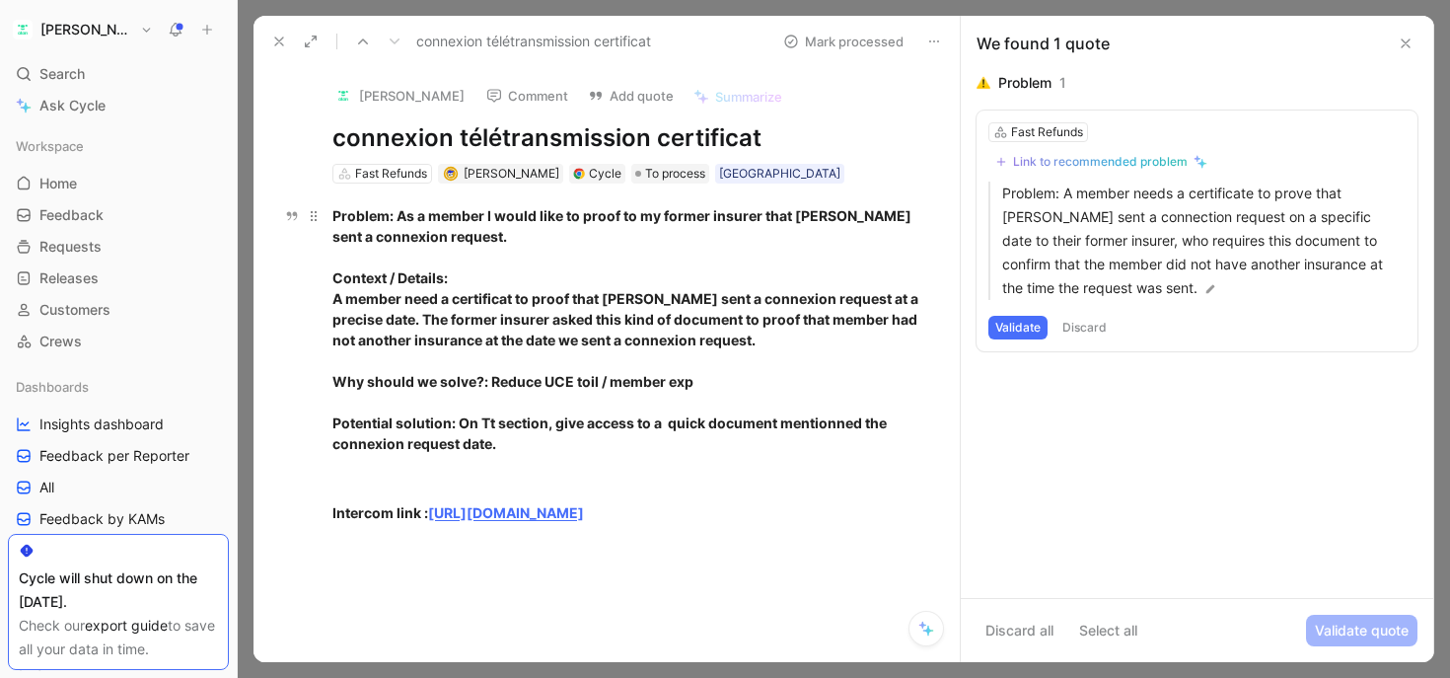
click at [498, 331] on strong "A member need a certificat to proof that [PERSON_NAME] sent a connexion request…" at bounding box center [626, 319] width 589 height 58
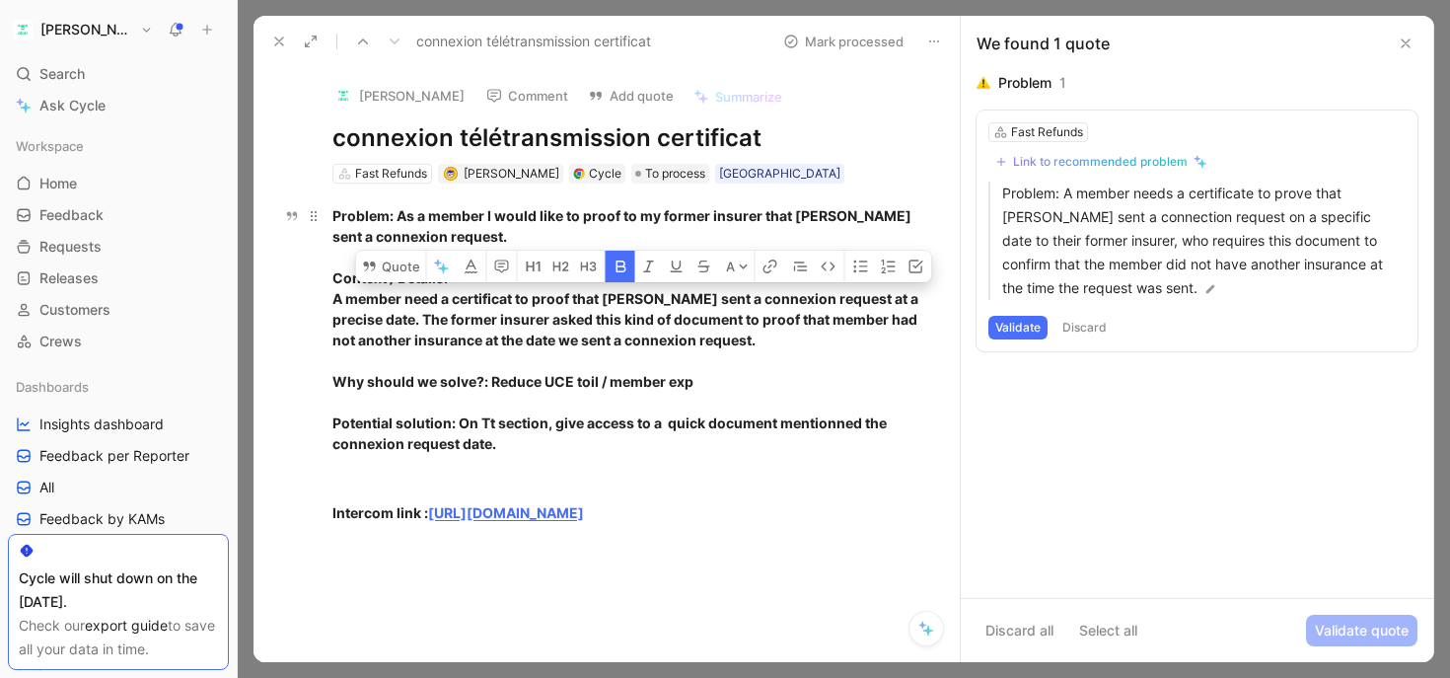
drag, startPoint x: 428, startPoint y: 325, endPoint x: 853, endPoint y: 317, distance: 425.2
click at [853, 317] on strong "A member need a certificat to proof that [PERSON_NAME] sent a connexion request…" at bounding box center [626, 319] width 589 height 58
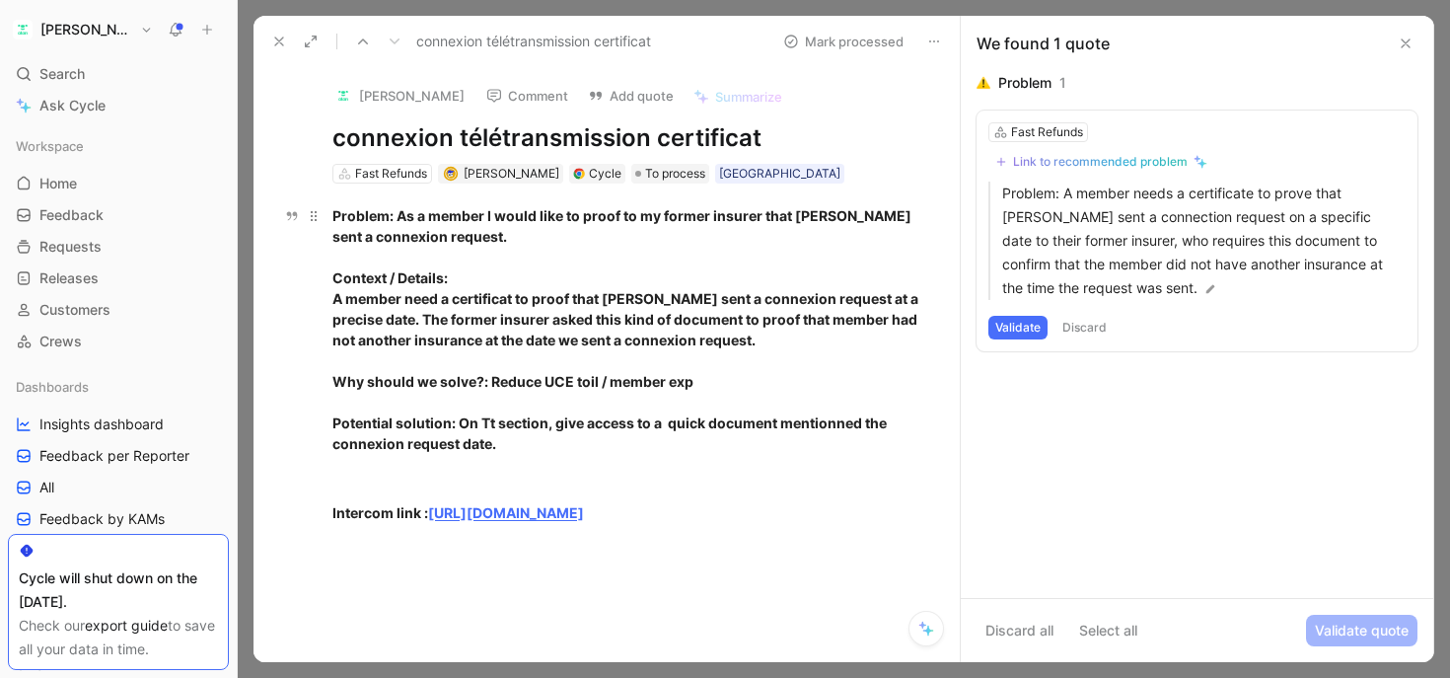
click at [870, 318] on strong "A member need a certificat to proof that [PERSON_NAME] sent a connexion request…" at bounding box center [626, 319] width 589 height 58
drag, startPoint x: 711, startPoint y: 339, endPoint x: 382, endPoint y: 339, distance: 329.5
click at [382, 339] on strong "A member need a certificat to proof that [PERSON_NAME] sent a connexion request…" at bounding box center [626, 319] width 589 height 58
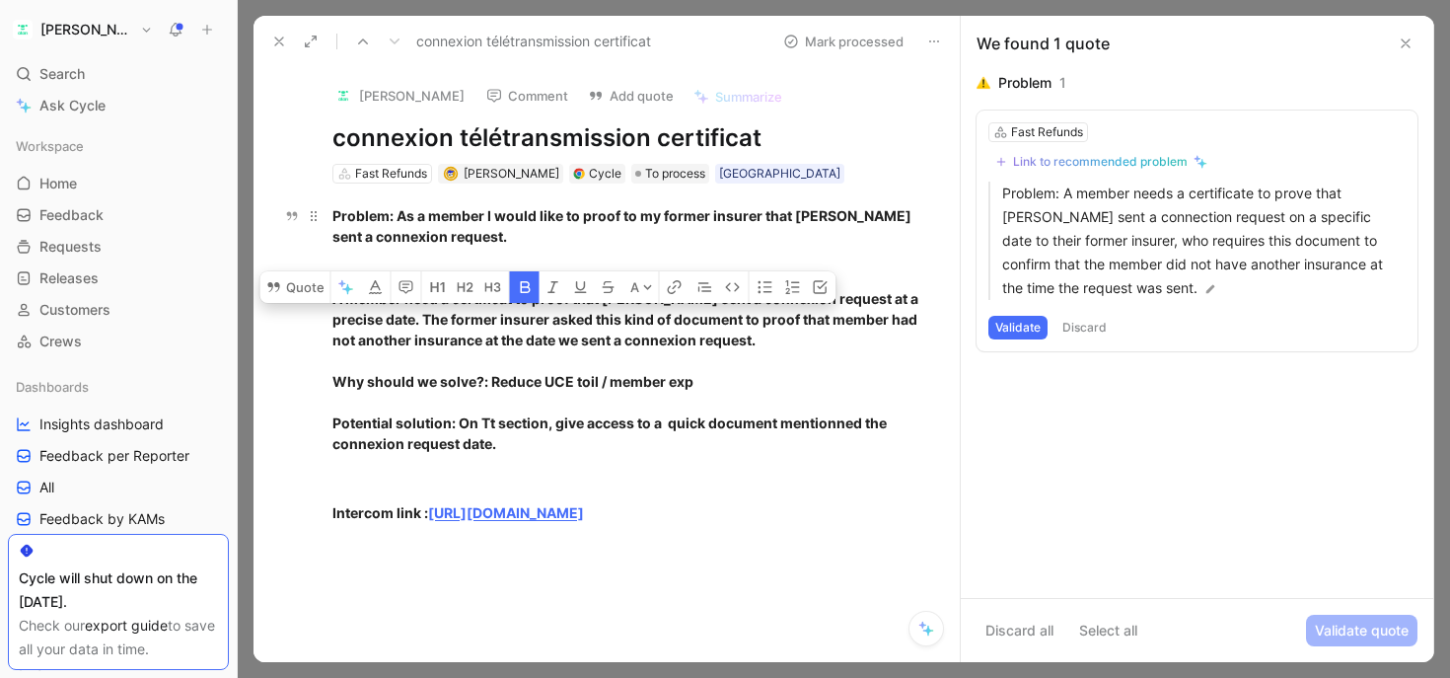
click at [382, 339] on strong "A member need a certificat to proof that [PERSON_NAME] sent a connexion request…" at bounding box center [626, 319] width 589 height 58
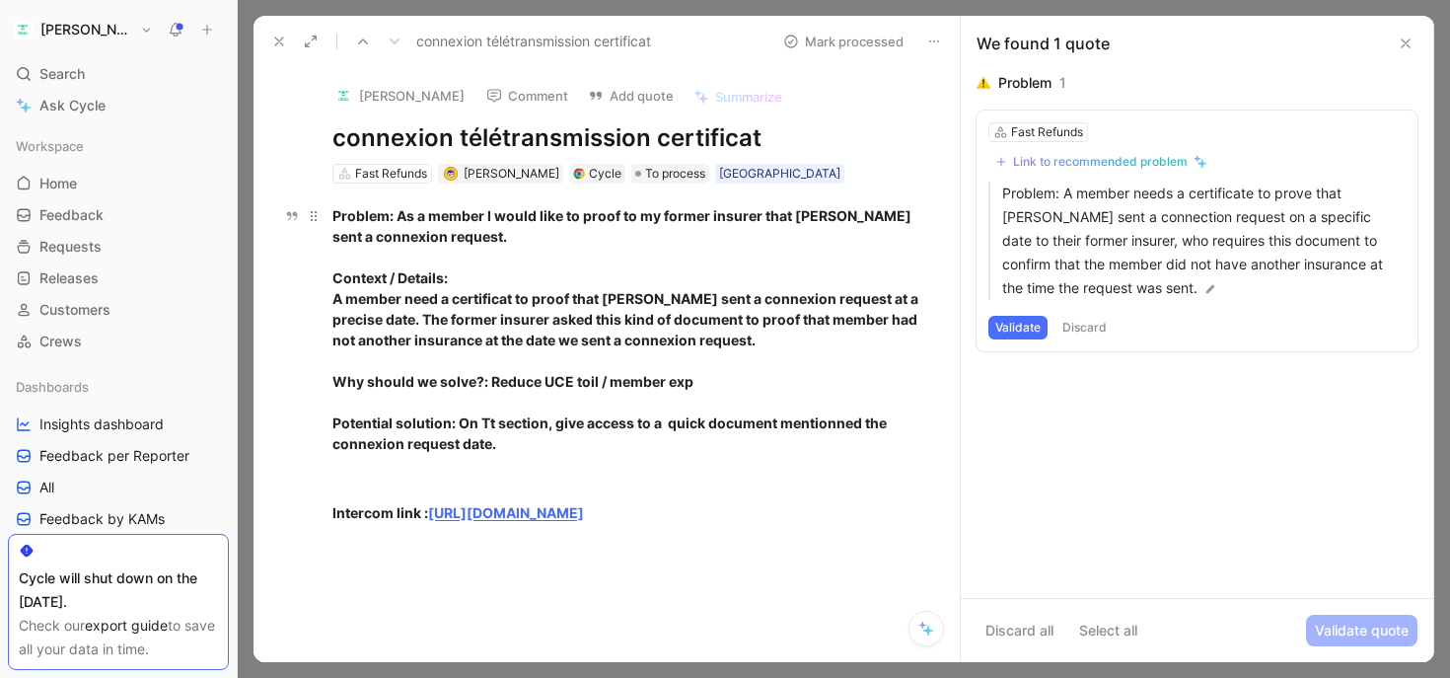
drag, startPoint x: 379, startPoint y: 393, endPoint x: 652, endPoint y: 379, distance: 273.6
click at [652, 379] on div "Problem: As a member I would like to proof to my former insurer that [PERSON_NA…" at bounding box center [627, 329] width 590 height 249
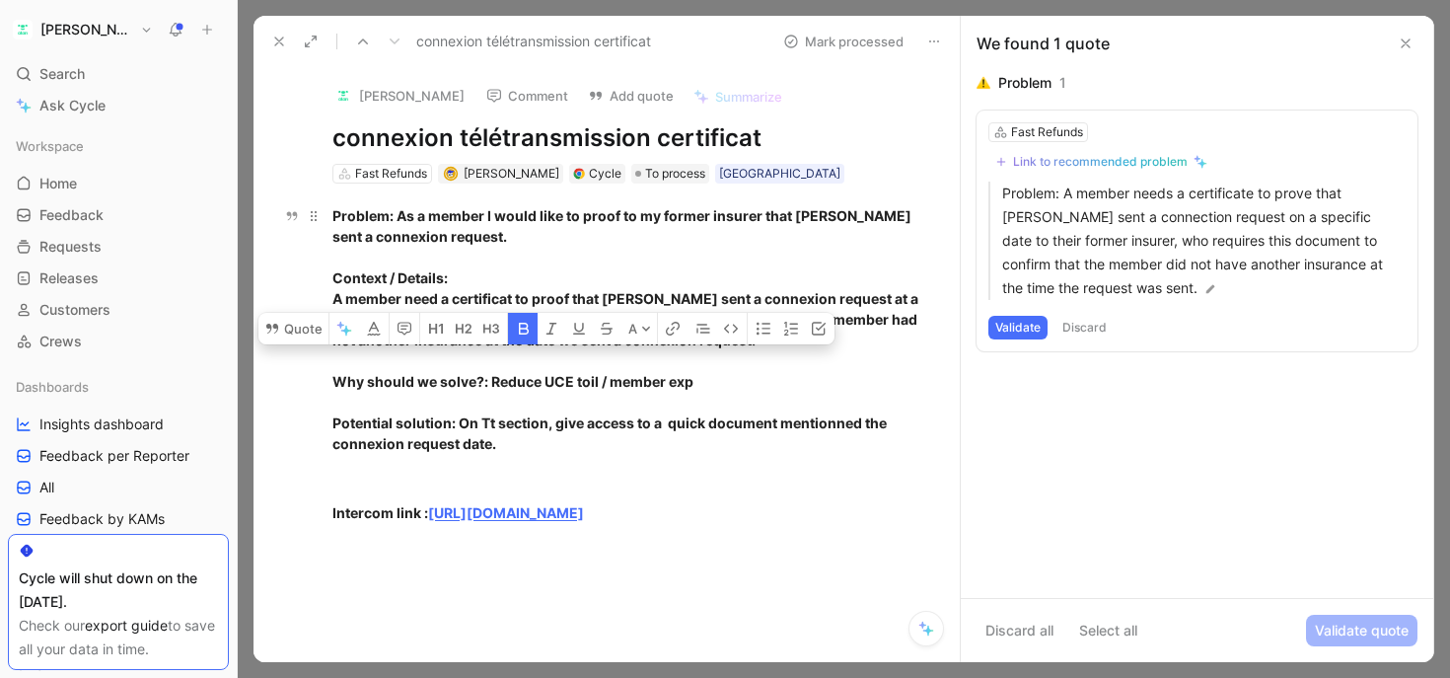
click at [652, 379] on strong "Why should we solve?: Reduce UCE toil / member exp" at bounding box center [512, 381] width 361 height 17
drag, startPoint x: 666, startPoint y: 379, endPoint x: 402, endPoint y: 381, distance: 263.4
click at [402, 381] on strong "Why should we solve?: Reduce UCE toil / member exp" at bounding box center [512, 381] width 361 height 17
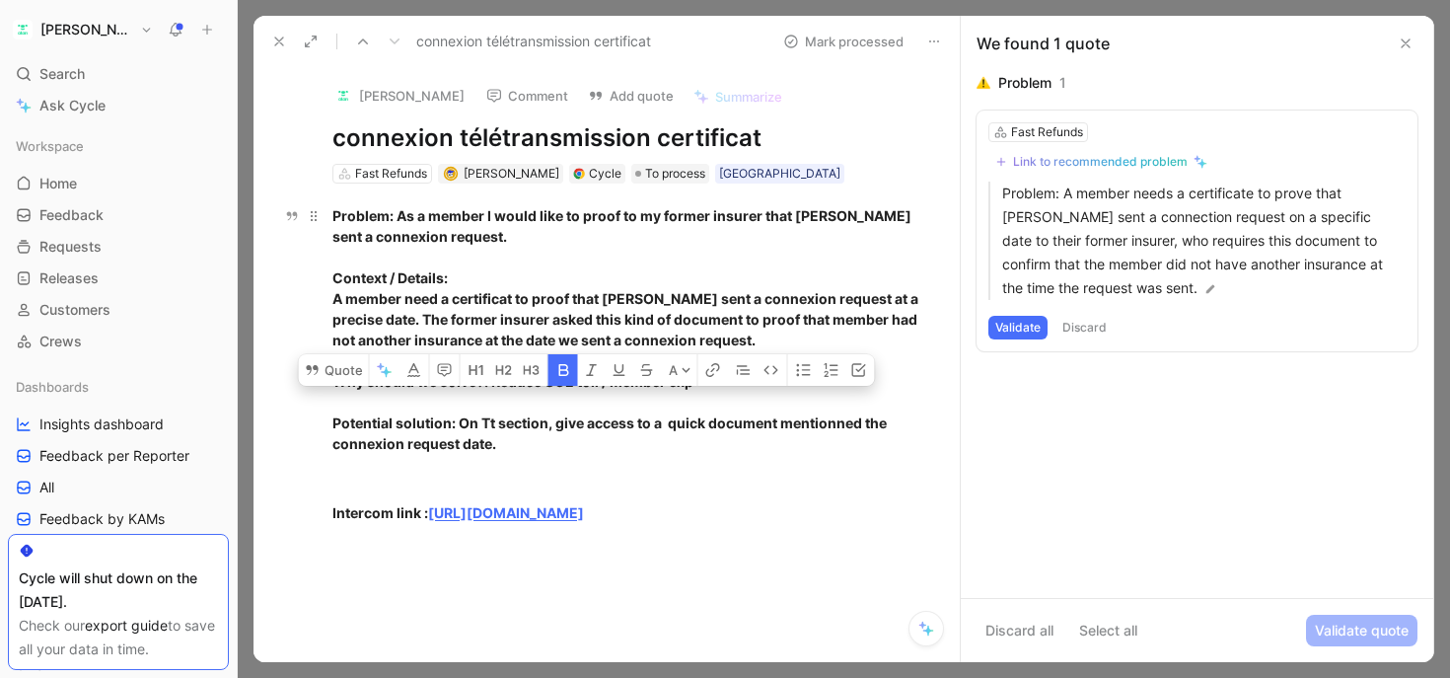
drag, startPoint x: 376, startPoint y: 421, endPoint x: 790, endPoint y: 420, distance: 414.3
click at [790, 420] on strong "Potential solution: On Tt section, give access to a quick document mentionned t…" at bounding box center [610, 432] width 557 height 37
click at [801, 420] on strong "Potential solution: On Tt section, give access to a quick document mentionned t…" at bounding box center [610, 432] width 557 height 37
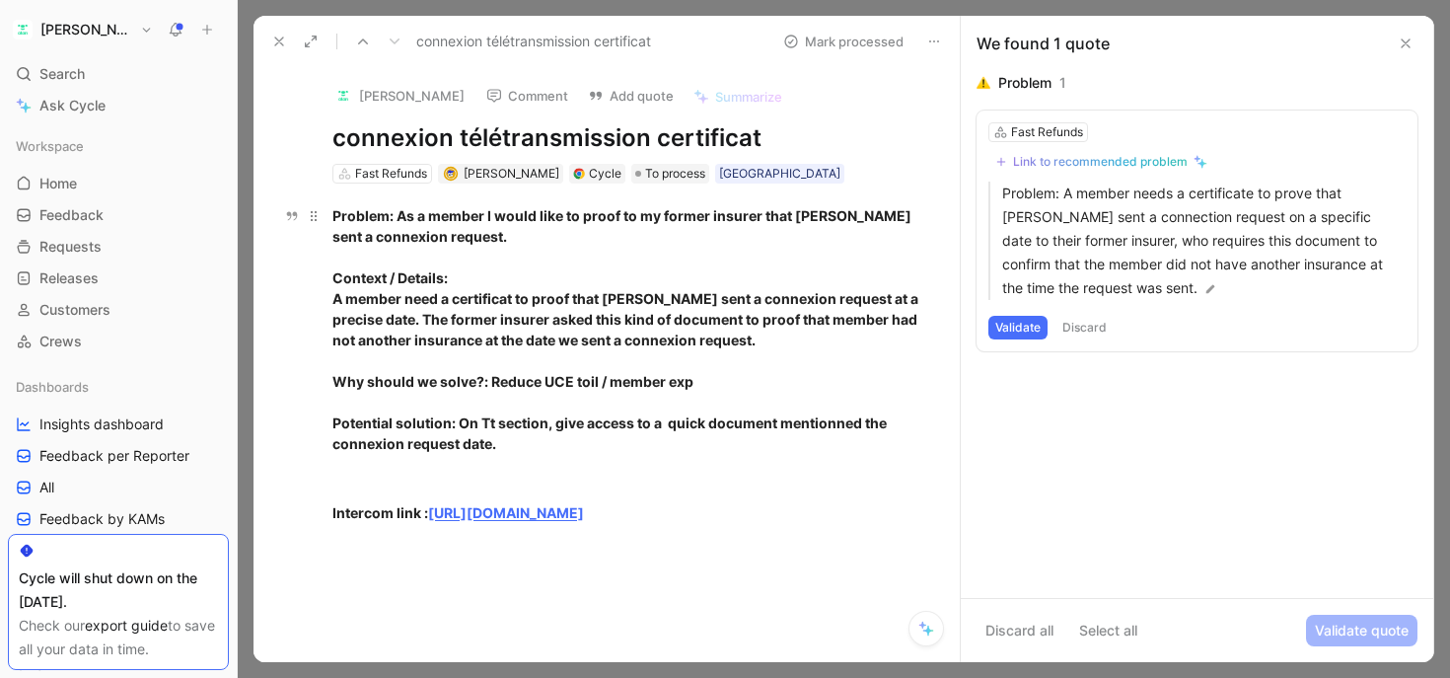
drag, startPoint x: 824, startPoint y: 422, endPoint x: 428, endPoint y: 422, distance: 395.6
click at [428, 422] on strong "Potential solution: On Tt section, give access to a quick document mentionned t…" at bounding box center [610, 432] width 557 height 37
click at [410, 424] on strong "Potential solution: On Tt section, give access to a quick document mentionned t…" at bounding box center [610, 432] width 557 height 37
click at [1048, 168] on div "Link to recommended problem" at bounding box center [1100, 162] width 175 height 16
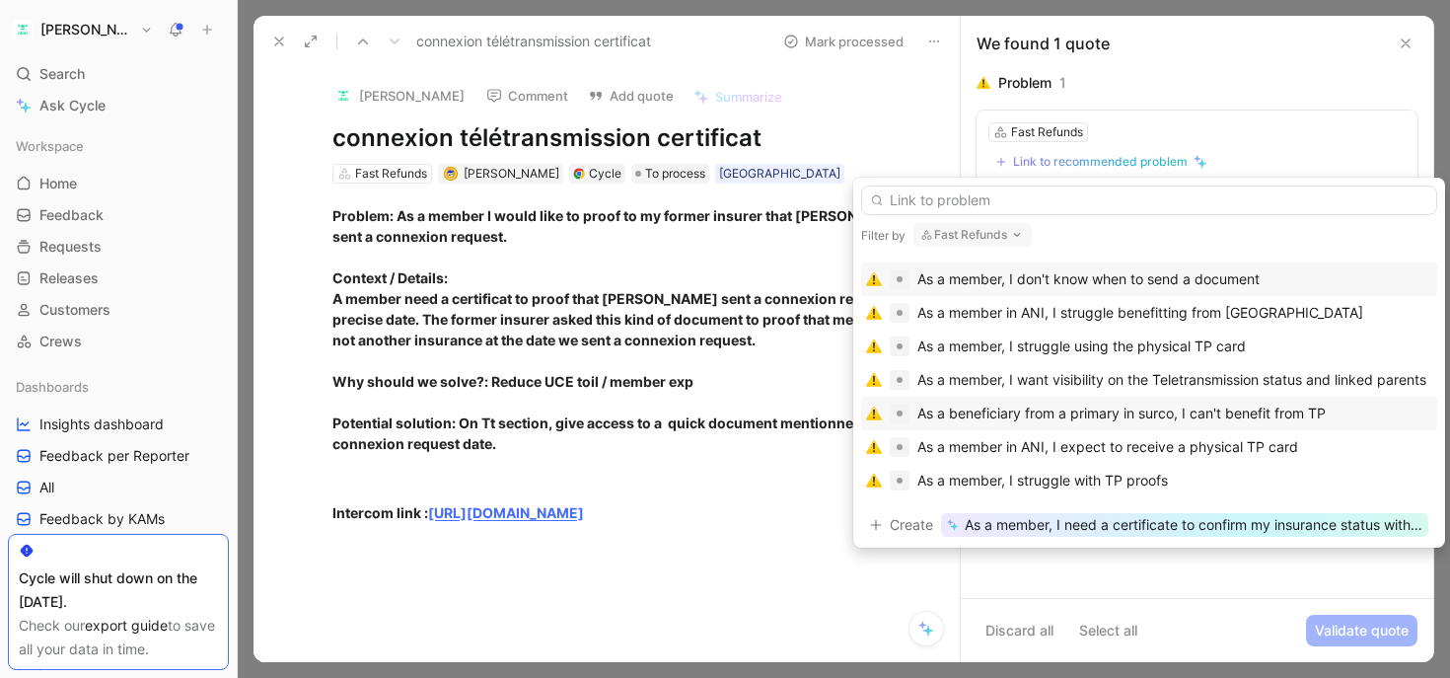
scroll to position [76, 0]
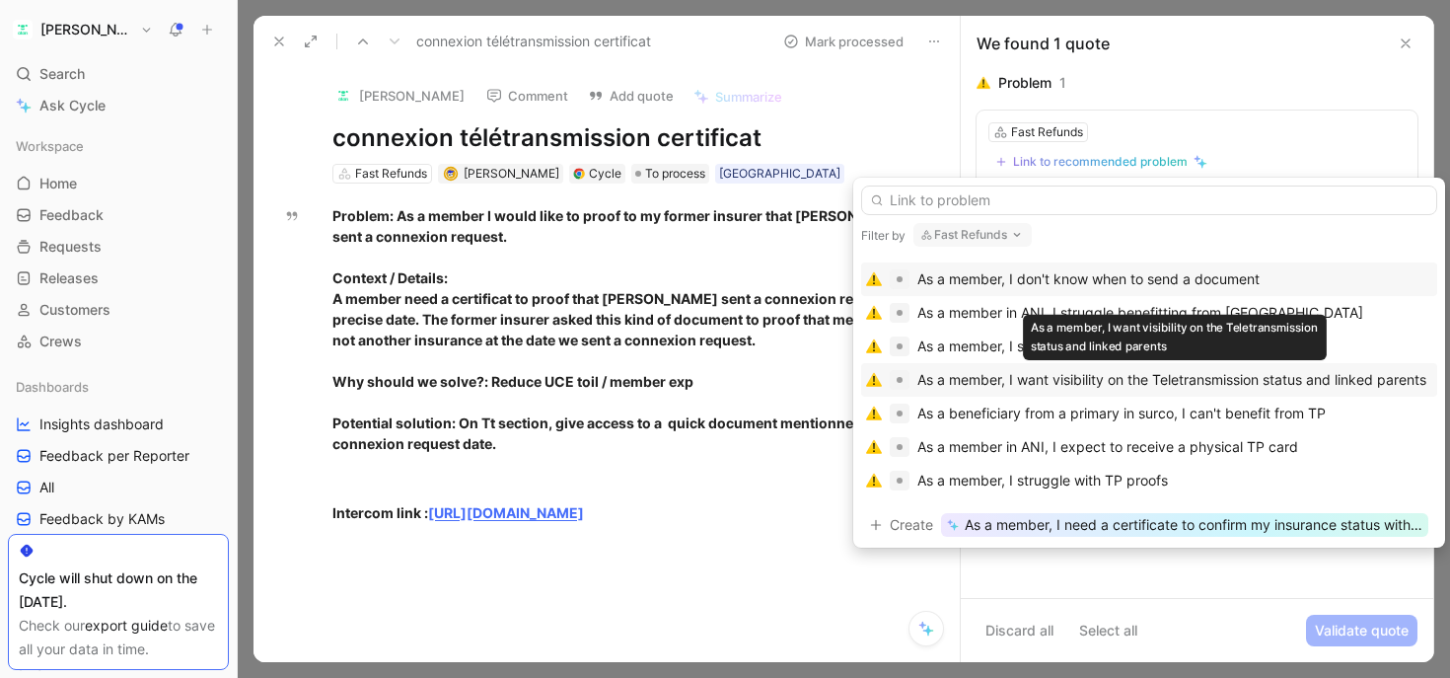
click at [1082, 385] on div "As a member, I want visibility on the Teletransmission status and linked parents" at bounding box center [1171, 380] width 509 height 24
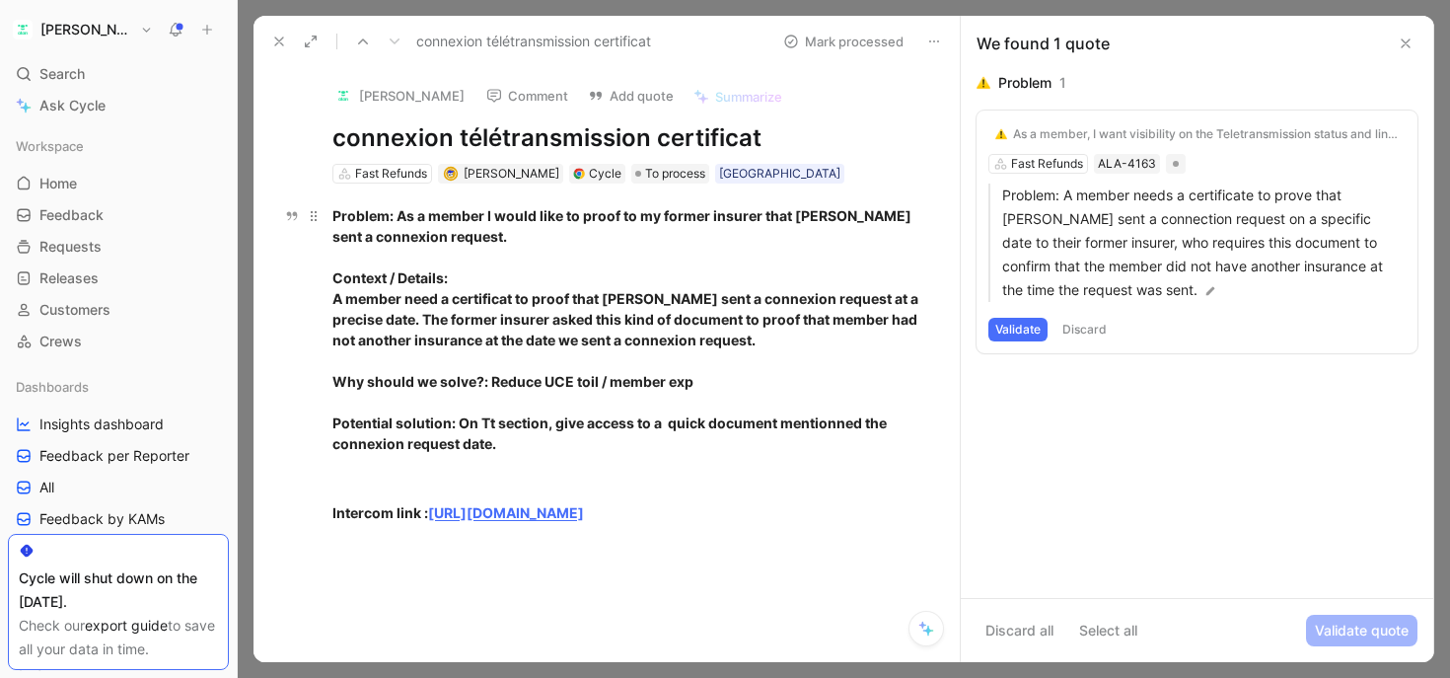
drag, startPoint x: 853, startPoint y: 424, endPoint x: 551, endPoint y: 424, distance: 301.9
click at [551, 424] on strong "Potential solution: On Tt section, give access to a quick document mentionned t…" at bounding box center [610, 432] width 557 height 37
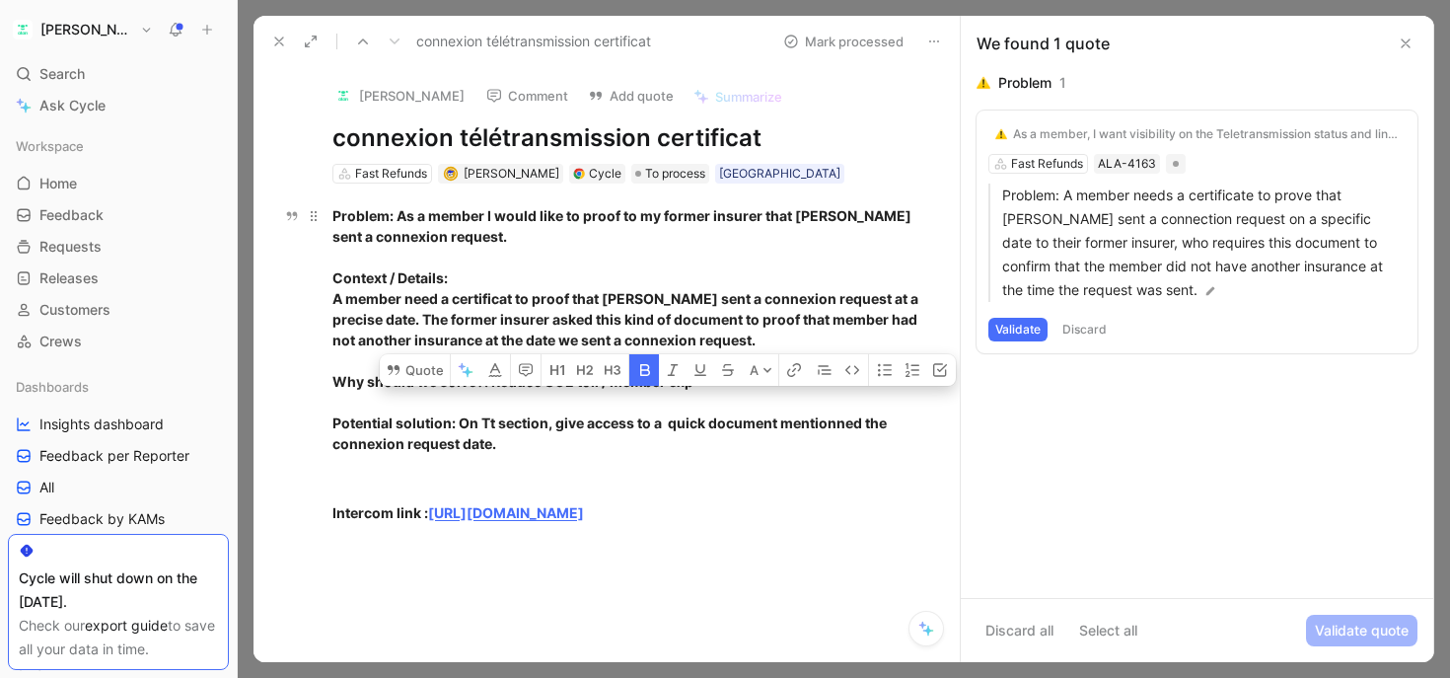
click at [551, 424] on strong "Potential solution: On Tt section, give access to a quick document mentionned t…" at bounding box center [610, 432] width 557 height 37
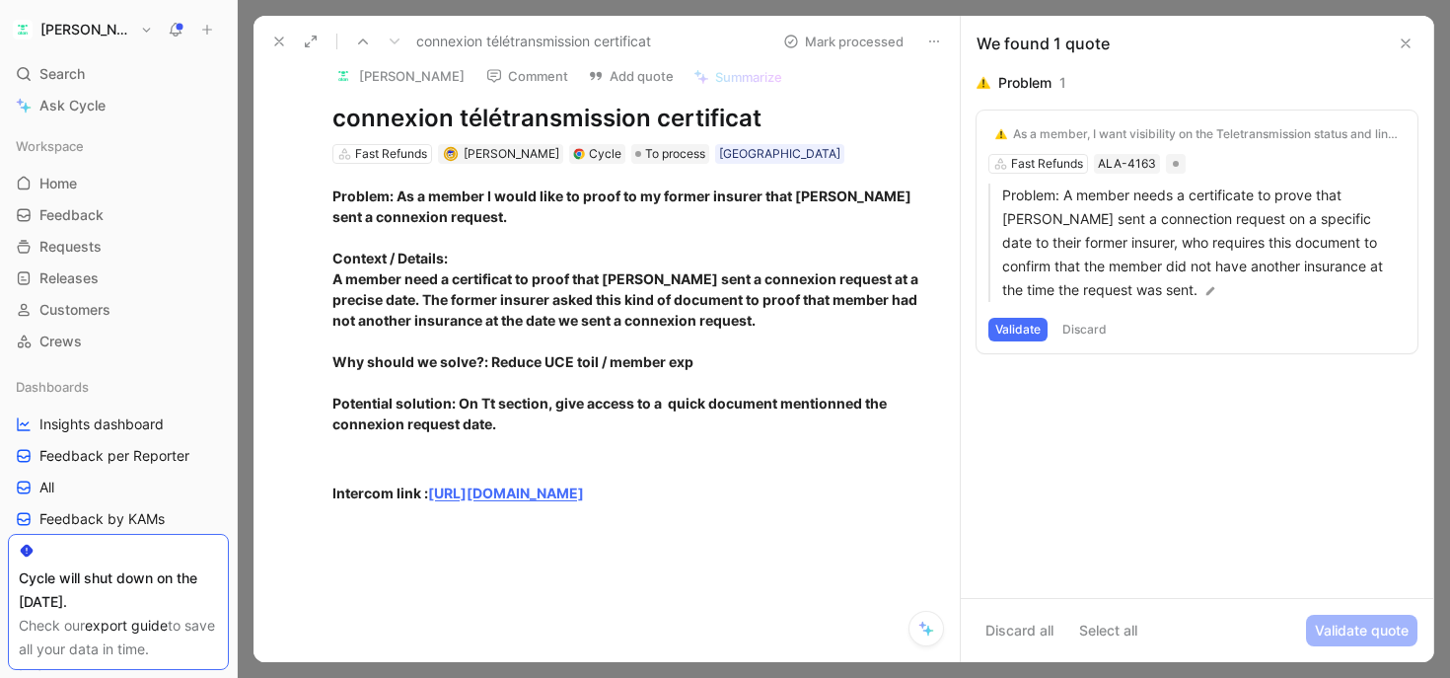
scroll to position [0, 0]
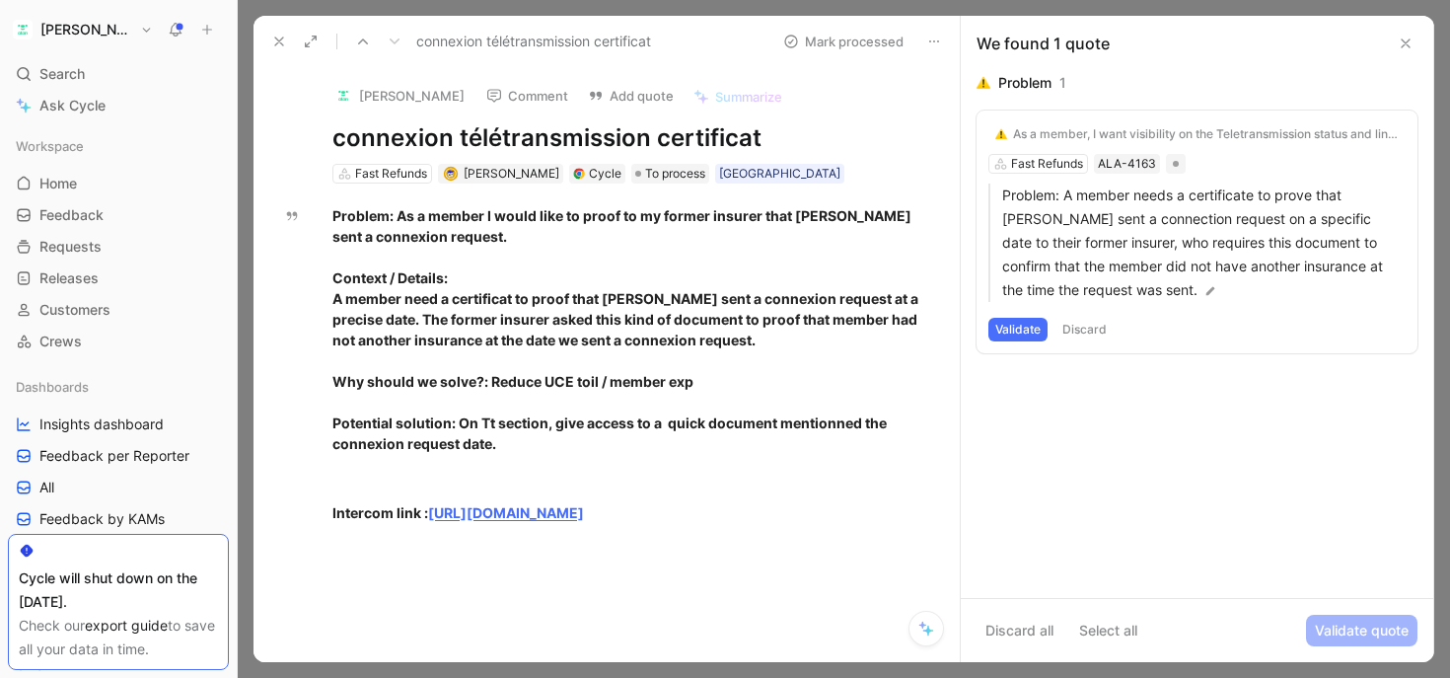
click at [1021, 325] on button "Validate" at bounding box center [1017, 330] width 59 height 24
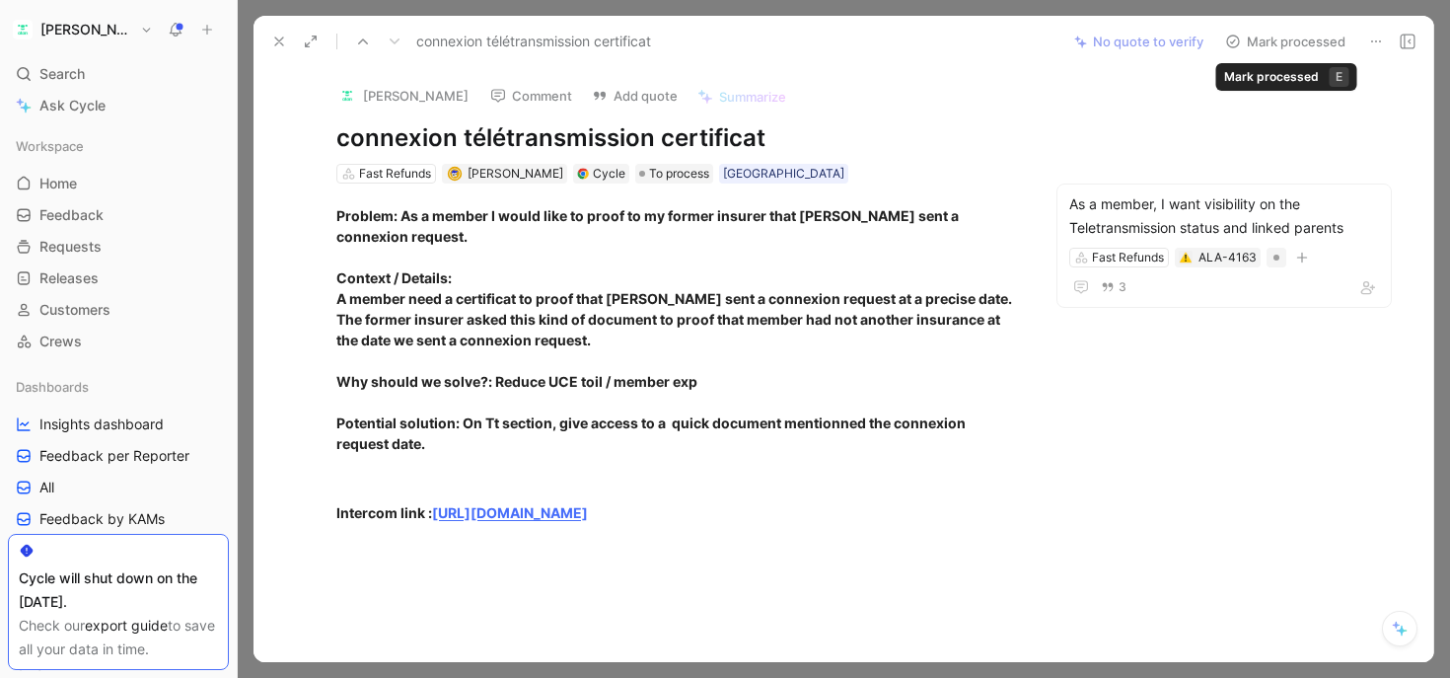
click at [1265, 37] on button "Mark processed" at bounding box center [1285, 42] width 138 height 28
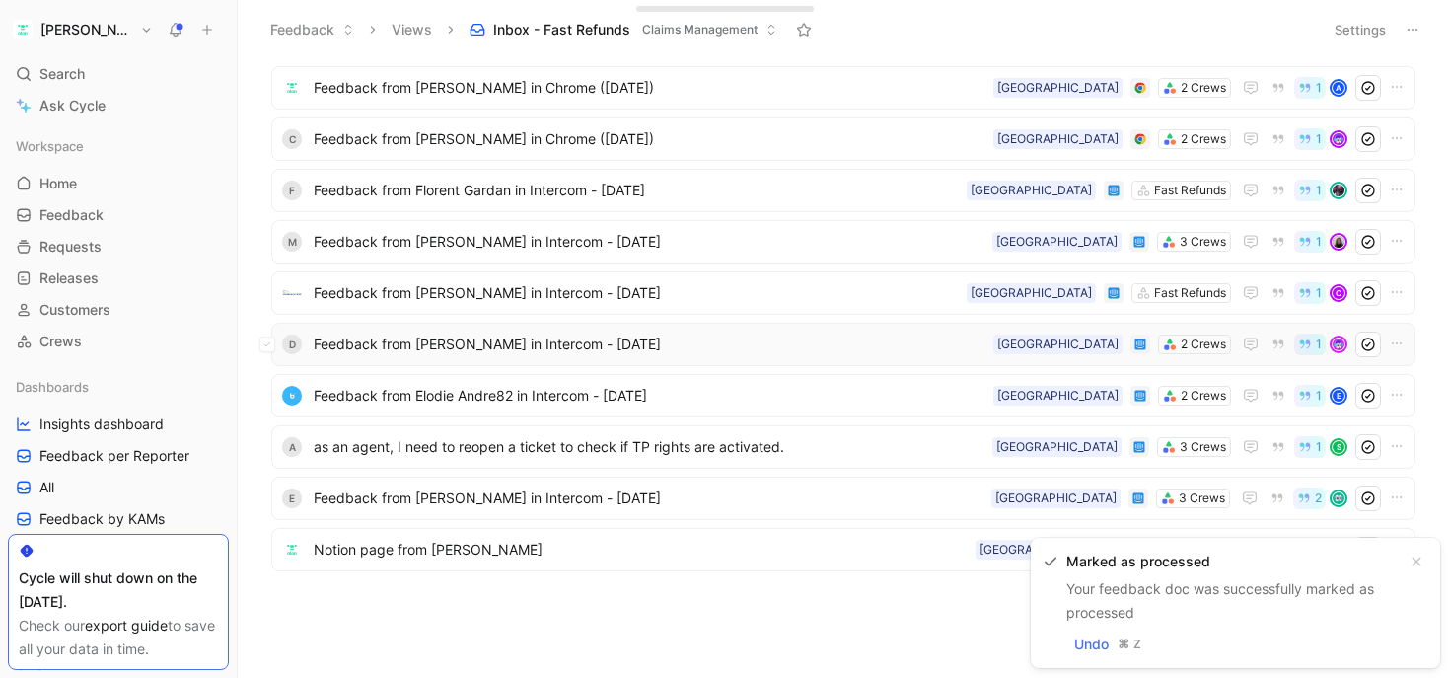
click at [492, 351] on span "Feedback from [PERSON_NAME] in Intercom - [DATE]" at bounding box center [650, 344] width 672 height 24
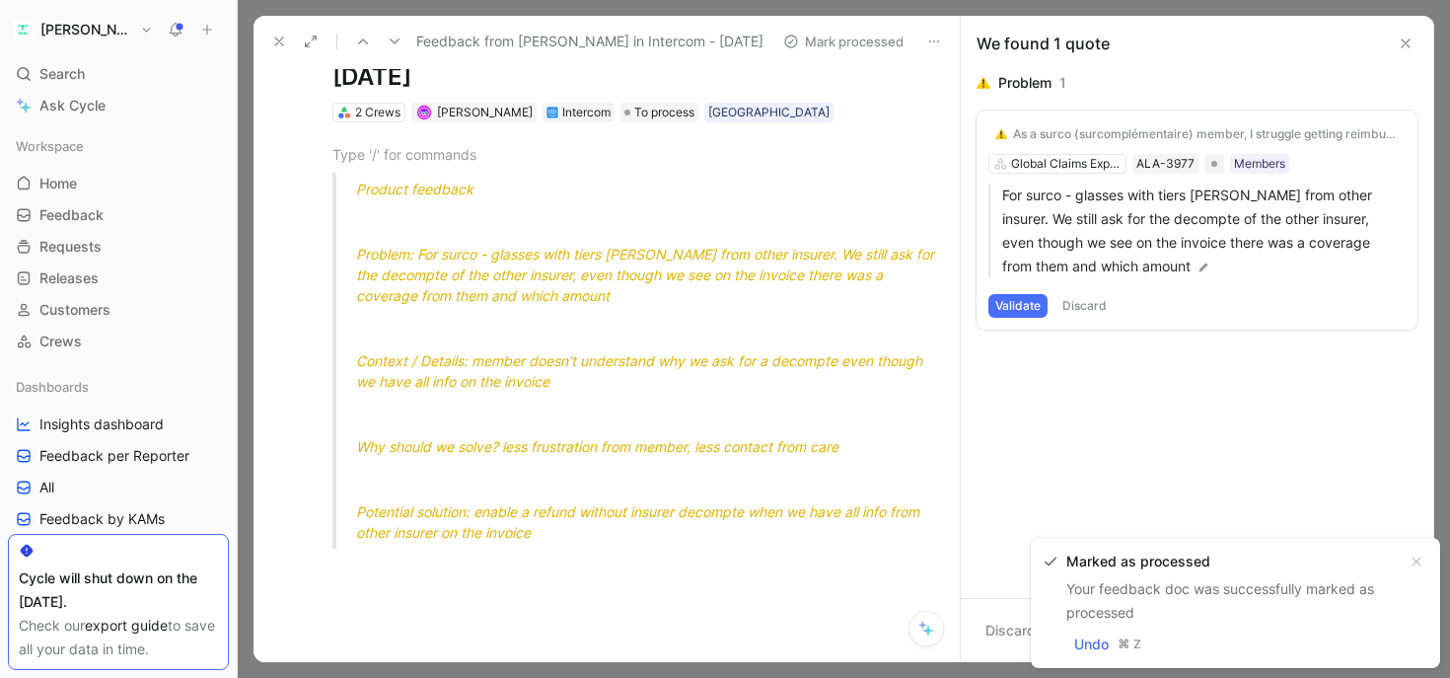
scroll to position [93, 0]
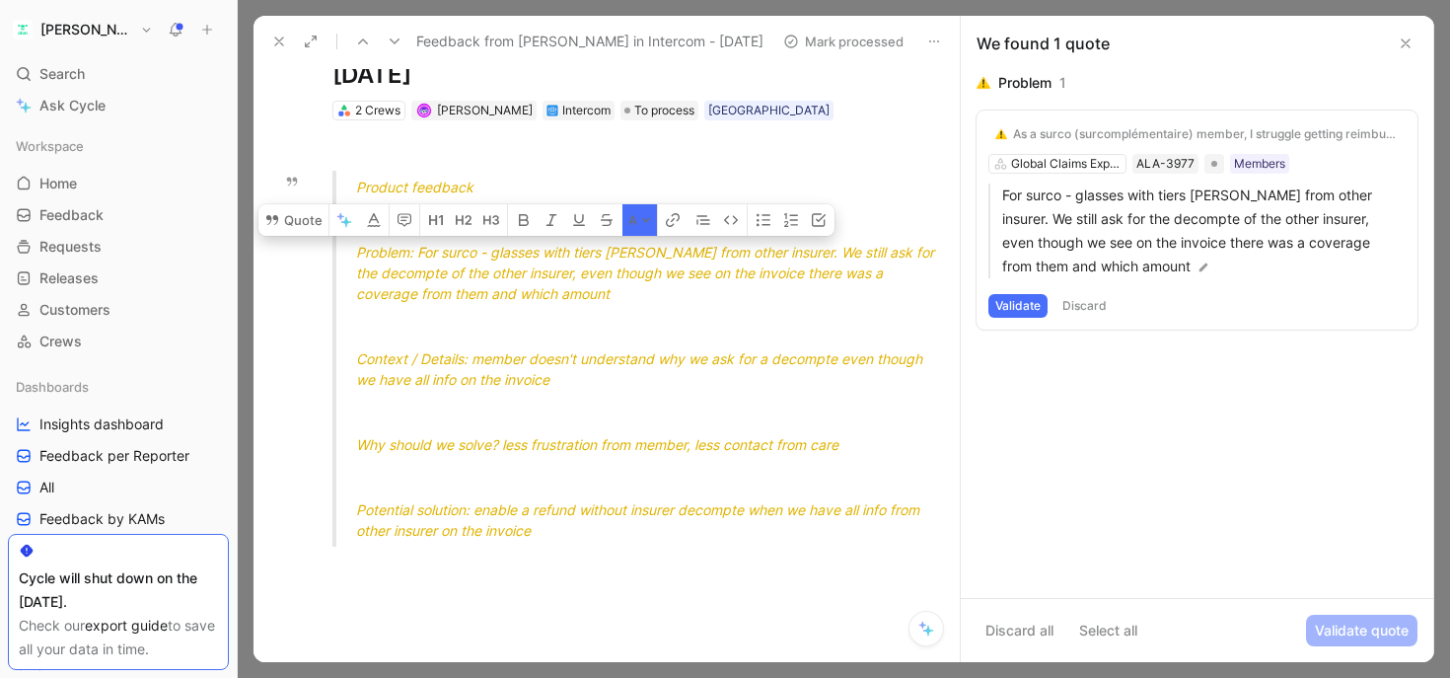
drag, startPoint x: 540, startPoint y: 258, endPoint x: 528, endPoint y: 286, distance: 30.1
click at [528, 286] on span "Problem: For surco - glasses with tiers [PERSON_NAME] from other insurer. We st…" at bounding box center [647, 273] width 582 height 58
click at [539, 275] on span "Problem: For surco - glasses with tiers [PERSON_NAME] from other insurer. We st…" at bounding box center [647, 273] width 582 height 58
drag, startPoint x: 577, startPoint y: 251, endPoint x: 527, endPoint y: 282, distance: 59.4
click at [527, 282] on div "Problem: For surco - glasses with tiers [PERSON_NAME] from other insurer. We st…" at bounding box center [651, 273] width 590 height 62
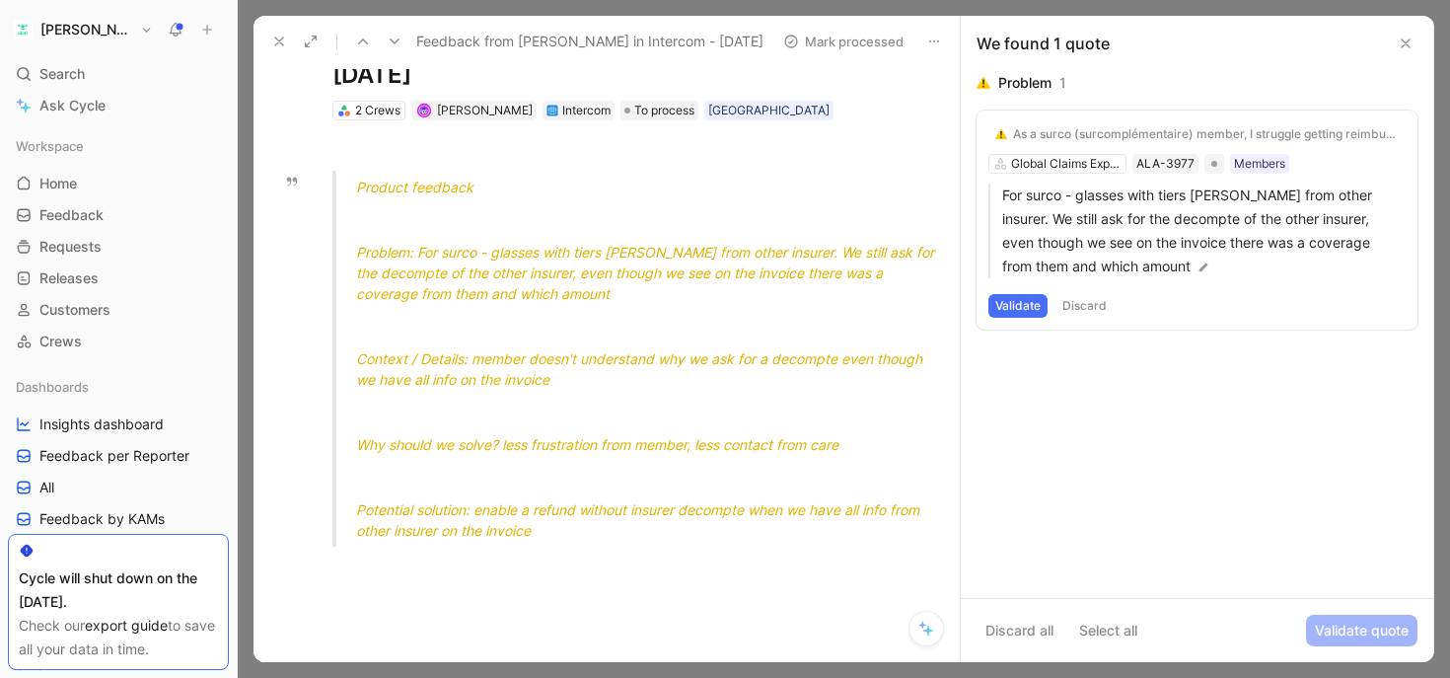
click at [533, 286] on span "Problem: For surco - glasses with tiers [PERSON_NAME] from other insurer. We st…" at bounding box center [647, 273] width 582 height 58
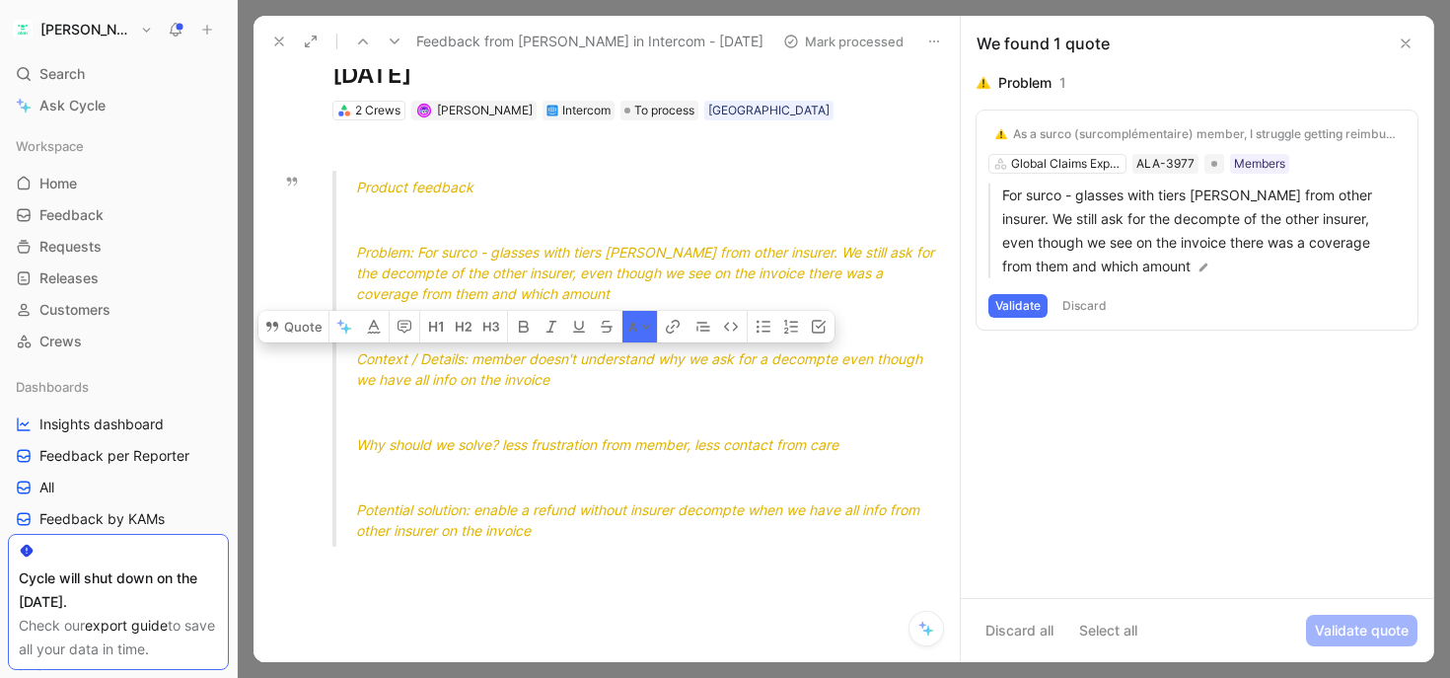
drag, startPoint x: 511, startPoint y: 363, endPoint x: 539, endPoint y: 388, distance: 37.0
click at [539, 388] on div "Context / Details: member doesn't understand why we ask for a decompte even tho…" at bounding box center [651, 368] width 590 height 41
click at [540, 388] on div "Context / Details: member doesn't understand why we ask for a decompte even tho…" at bounding box center [651, 368] width 590 height 41
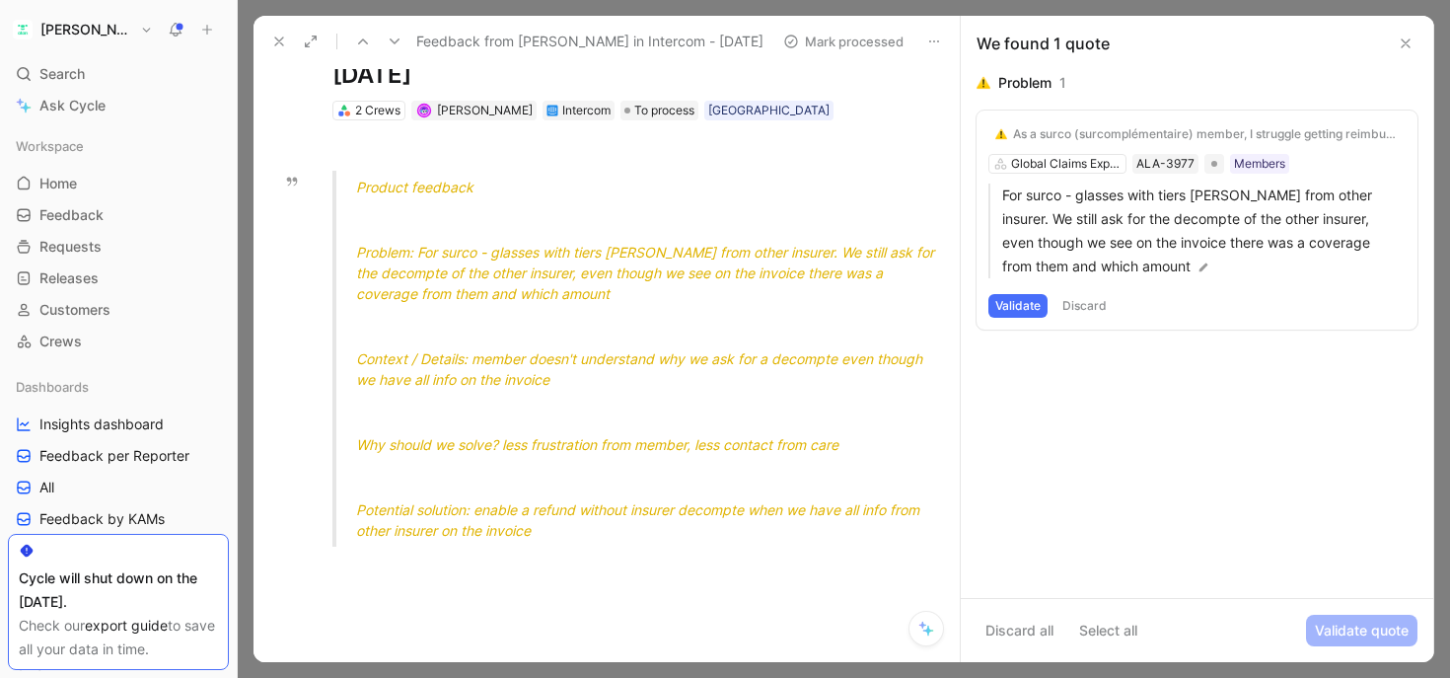
drag, startPoint x: 554, startPoint y: 387, endPoint x: 484, endPoint y: 366, distance: 73.0
click at [484, 366] on div "Context / Details: member doesn't understand why we ask for a decompte even tho…" at bounding box center [651, 368] width 590 height 41
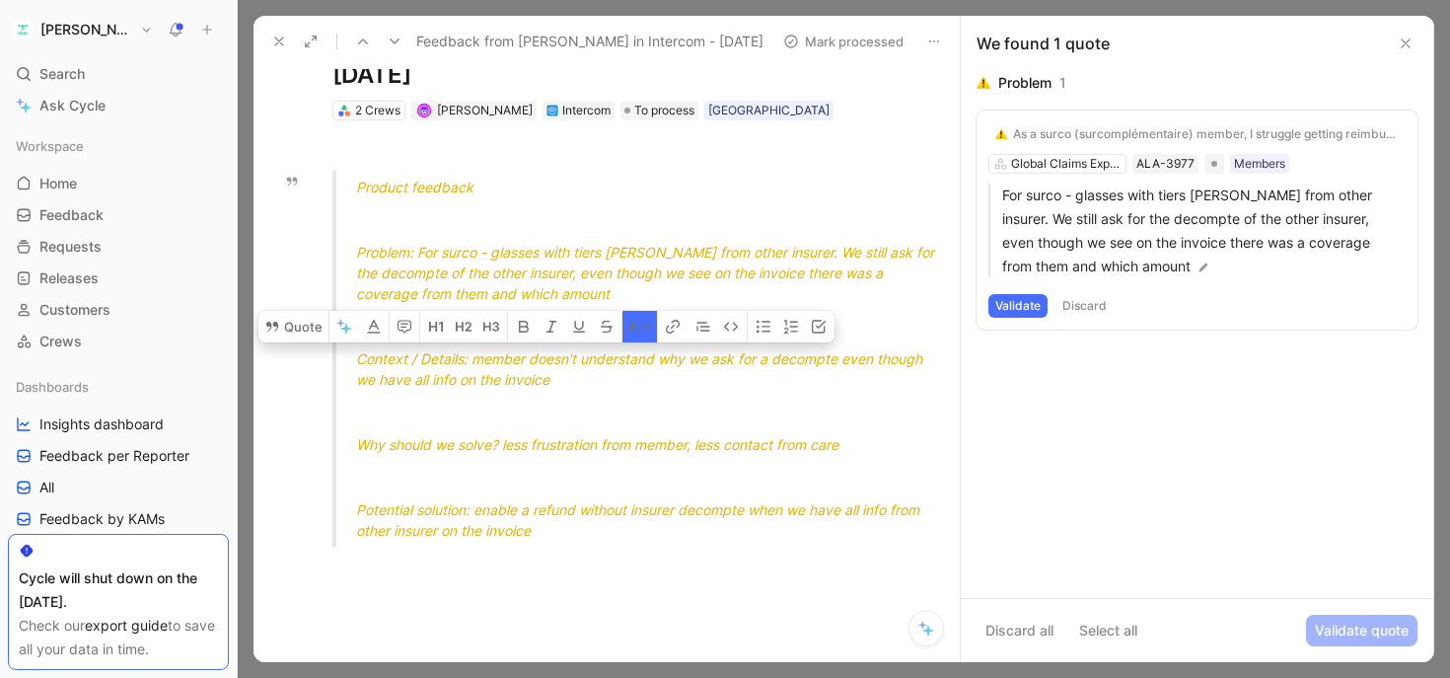
click at [484, 366] on span "Context / Details: member doesn't understand why we ask for a decompte even tho…" at bounding box center [641, 368] width 570 height 37
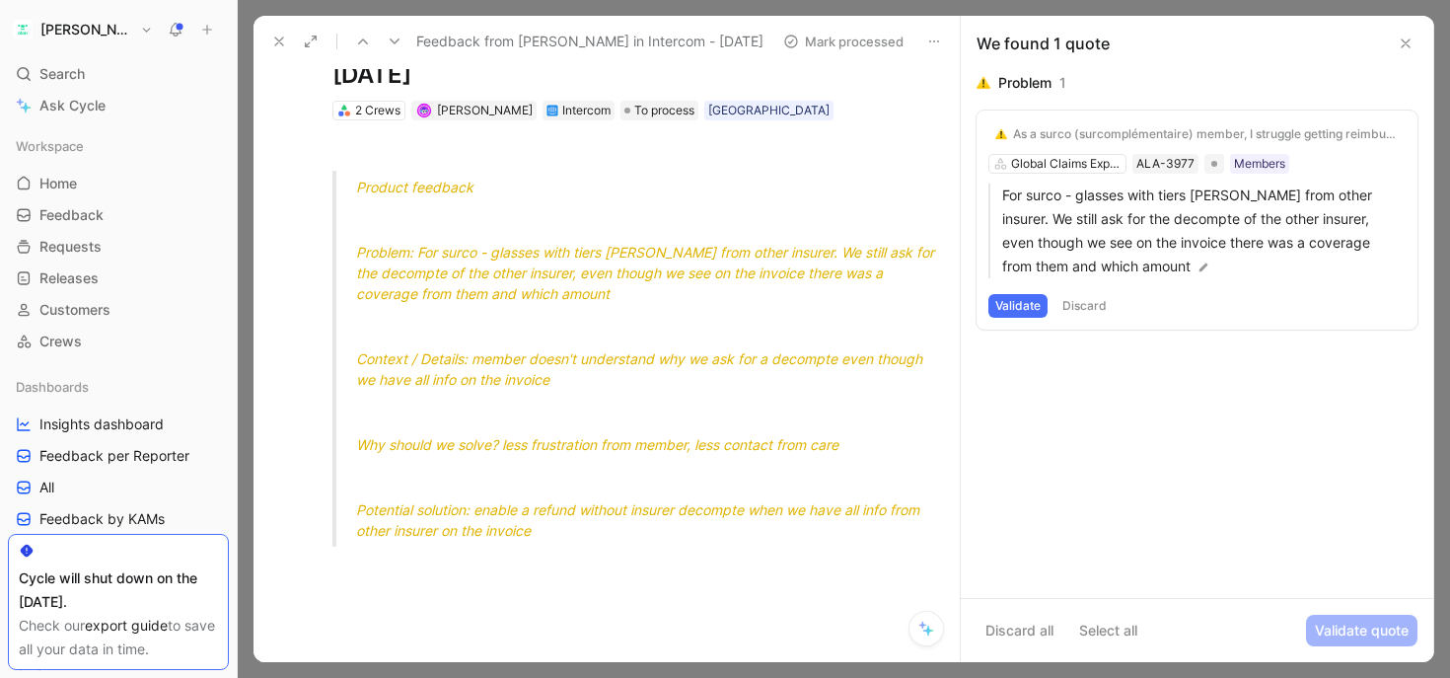
scroll to position [82, 0]
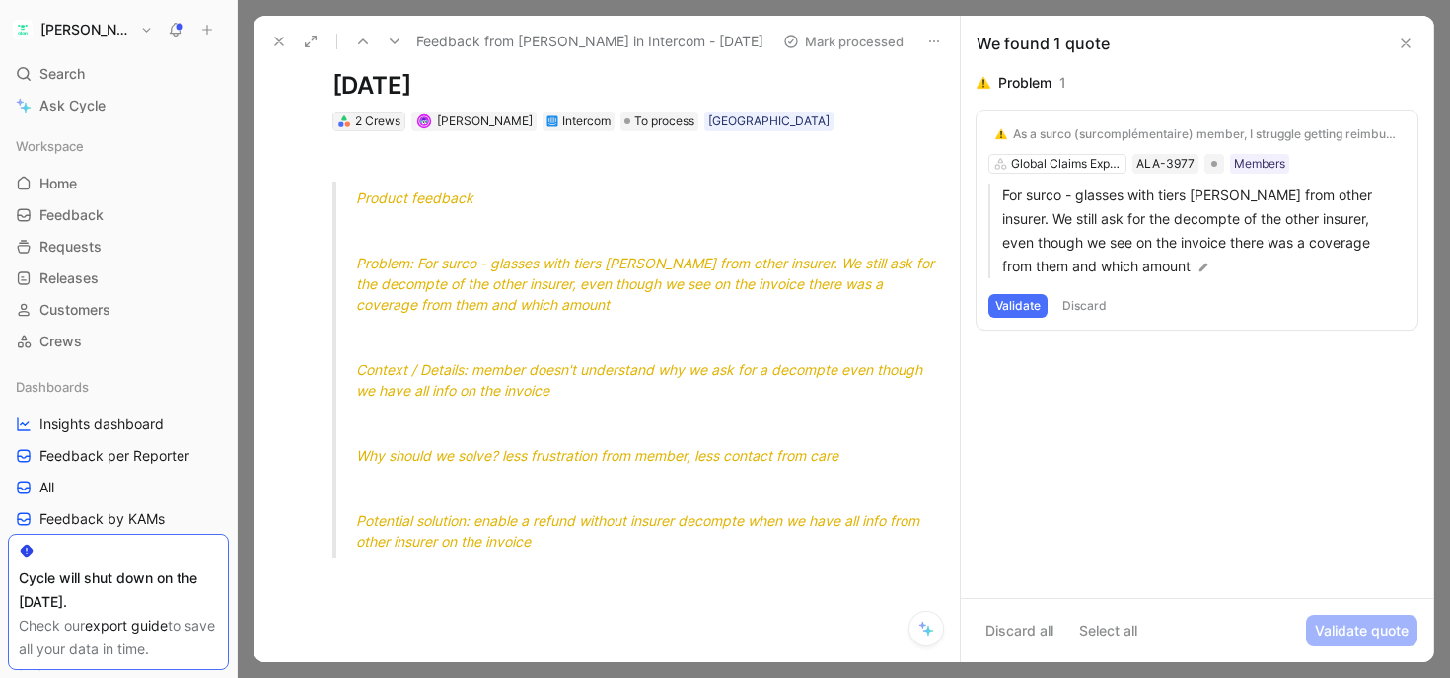
click at [376, 124] on div "2 Crews" at bounding box center [377, 121] width 45 height 20
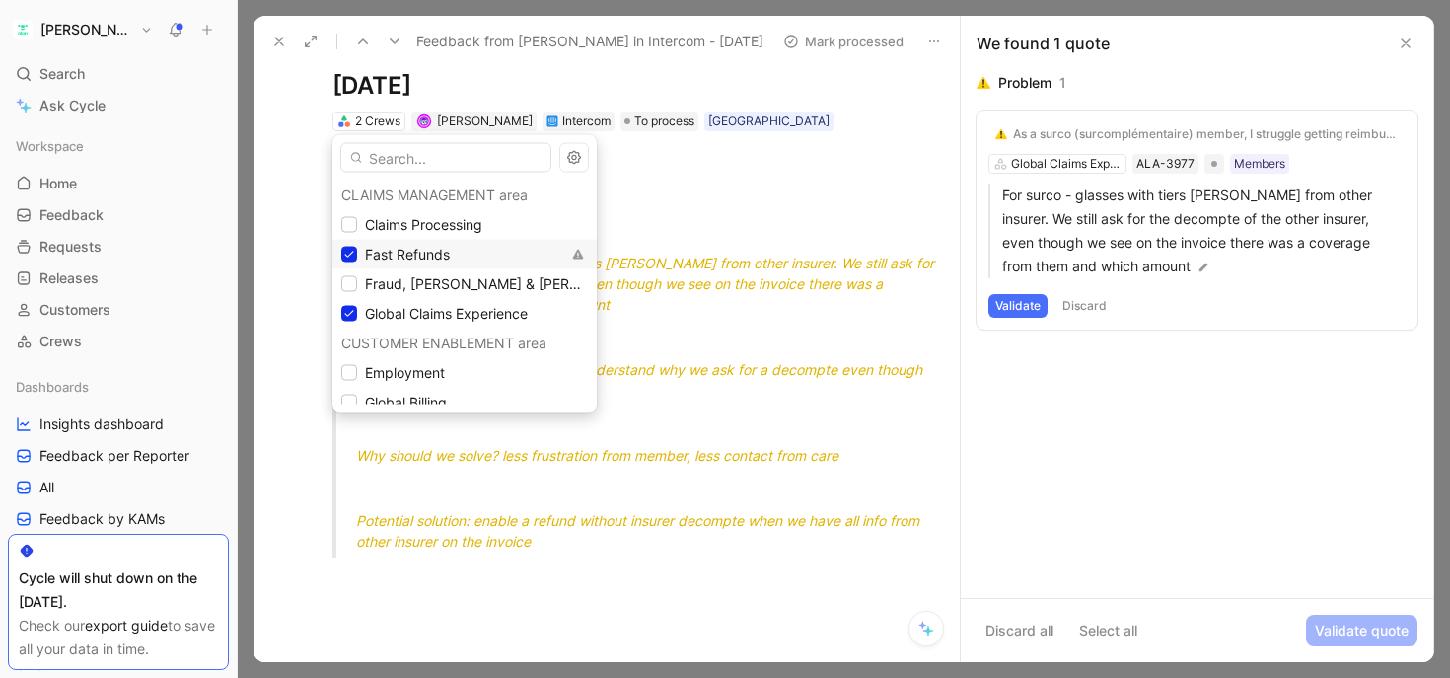
click at [393, 245] on span "Fast Refunds" at bounding box center [407, 255] width 85 height 24
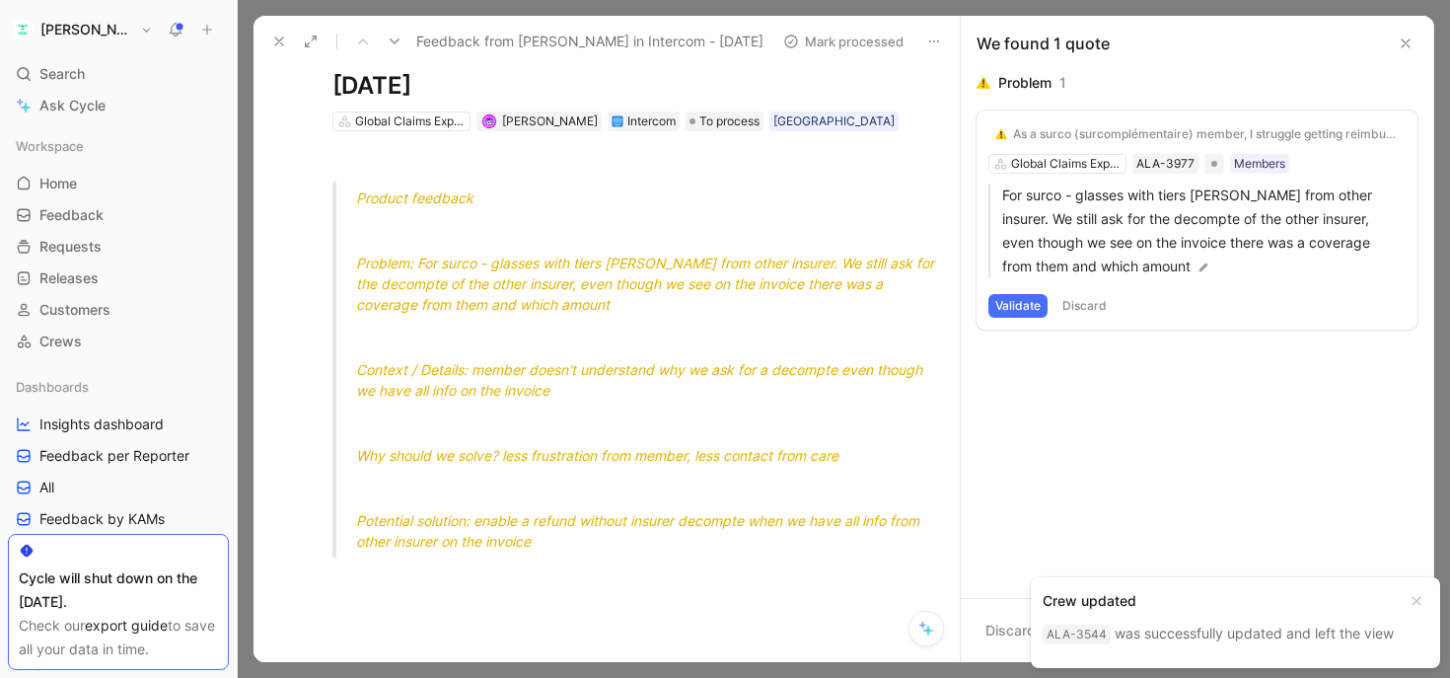
click at [1402, 31] on div "We found 1 quote" at bounding box center [1197, 43] width 473 height 55
click at [274, 47] on icon at bounding box center [279, 42] width 16 height 16
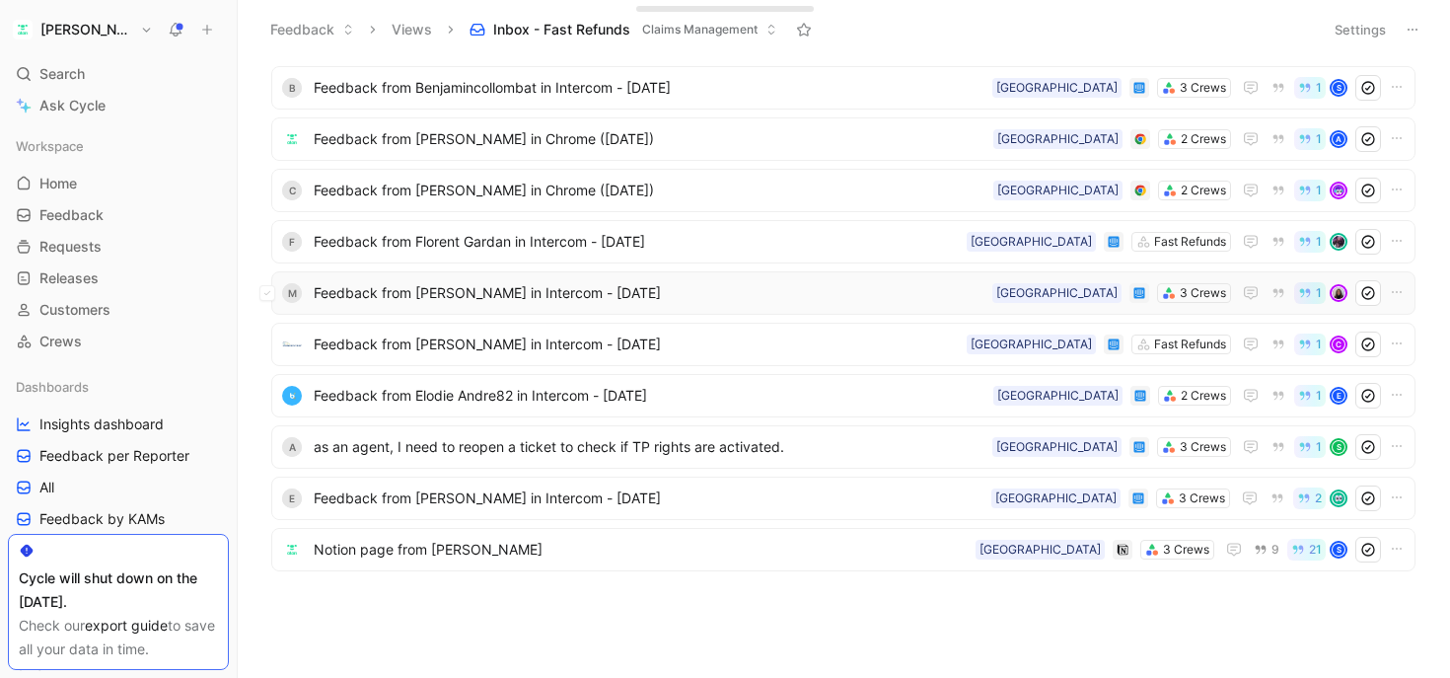
click at [505, 292] on span "Feedback from [PERSON_NAME] in Intercom - [DATE]" at bounding box center [649, 293] width 671 height 24
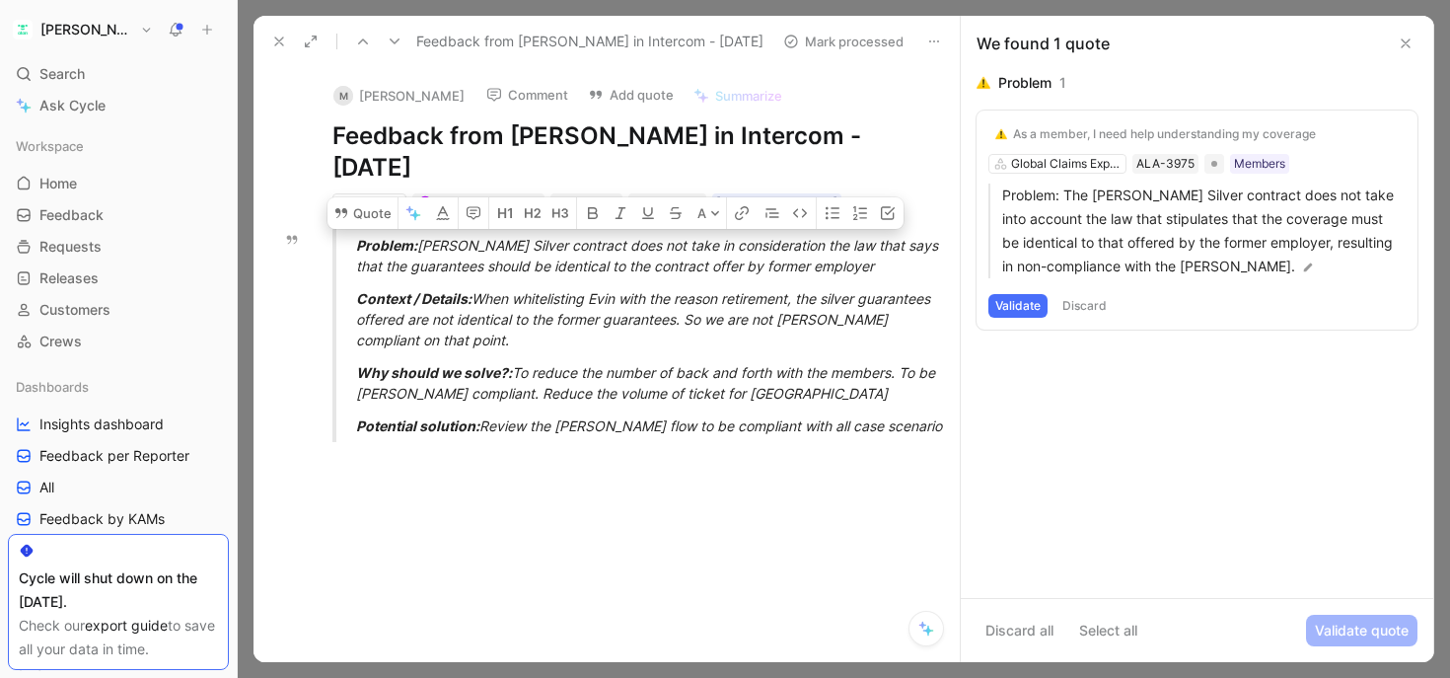
drag, startPoint x: 455, startPoint y: 244, endPoint x: 767, endPoint y: 263, distance: 313.3
click at [767, 263] on div "Problem: [PERSON_NAME] Silver contract does not take in consideration the law t…" at bounding box center [651, 255] width 590 height 41
click at [775, 265] on div "Problem: [PERSON_NAME] Silver contract does not take in consideration the law t…" at bounding box center [651, 255] width 590 height 41
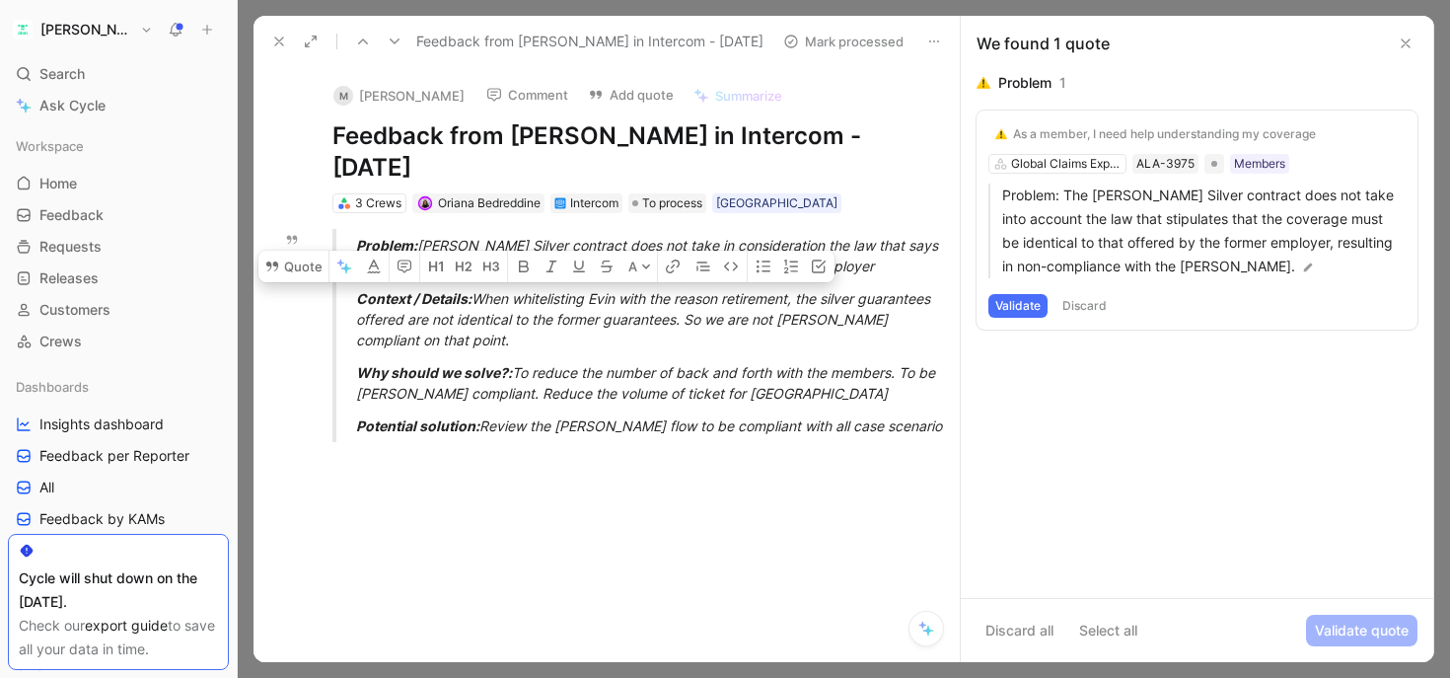
drag, startPoint x: 504, startPoint y: 294, endPoint x: 810, endPoint y: 330, distance: 308.0
click at [810, 331] on div "Context / Details: When whitelisting Evin with the reason retirement, the silve…" at bounding box center [651, 319] width 590 height 62
click at [775, 312] on div "Context / Details: When whitelisting Evin with the reason retirement, the silve…" at bounding box center [651, 319] width 590 height 62
drag, startPoint x: 721, startPoint y: 293, endPoint x: 710, endPoint y: 316, distance: 25.1
click at [710, 316] on div "Context / Details: When whitelisting Evin with the reason retirement, the silve…" at bounding box center [651, 319] width 590 height 62
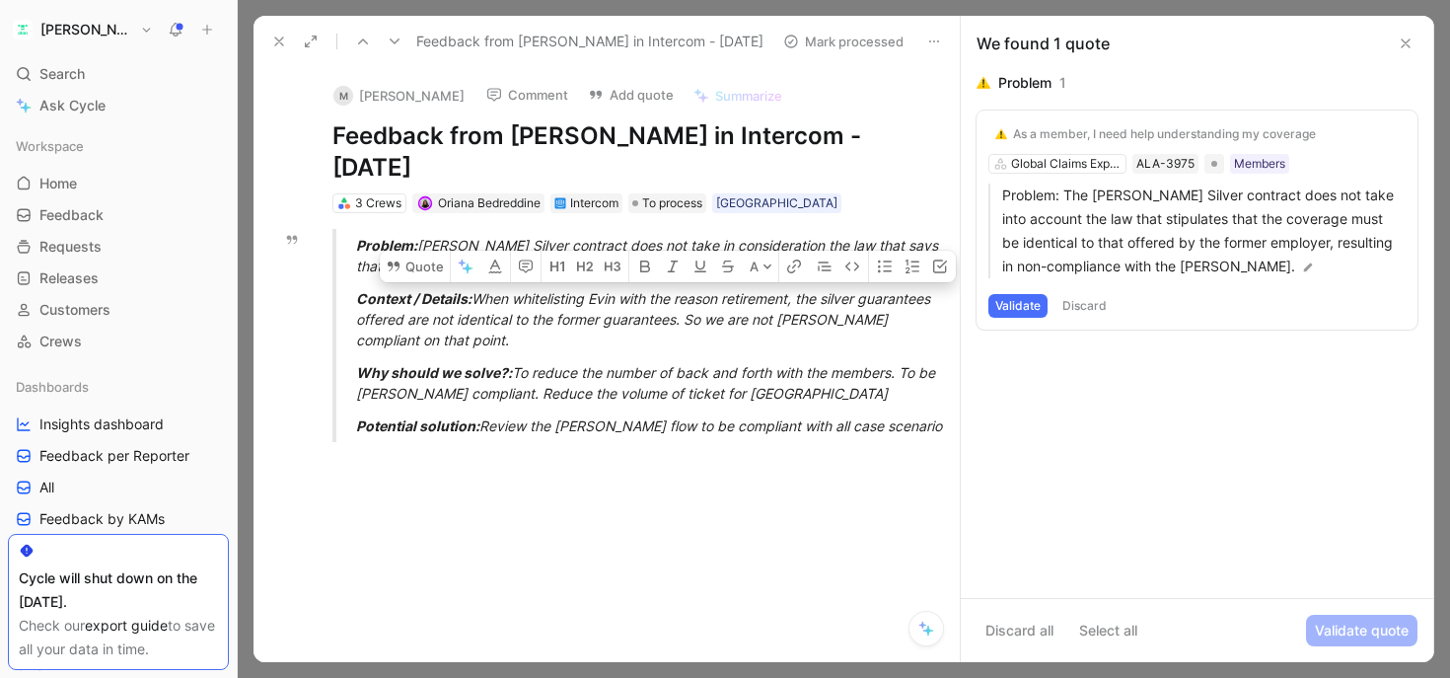
click at [721, 316] on div "Context / Details: When whitelisting Evin with the reason retirement, the silve…" at bounding box center [651, 319] width 590 height 62
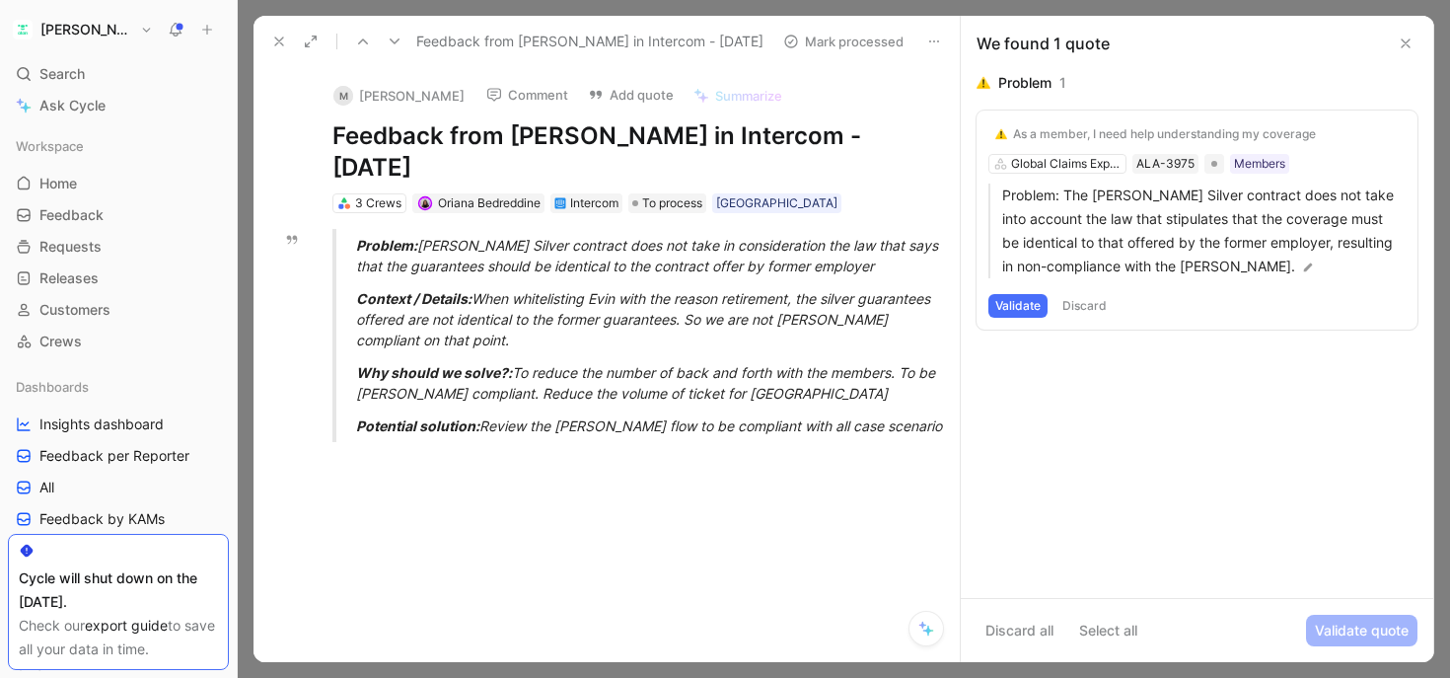
drag, startPoint x: 542, startPoint y: 375, endPoint x: 694, endPoint y: 384, distance: 153.2
click at [694, 384] on div "Why should we solve?: To reduce the number of back and forth with the members. …" at bounding box center [651, 382] width 590 height 41
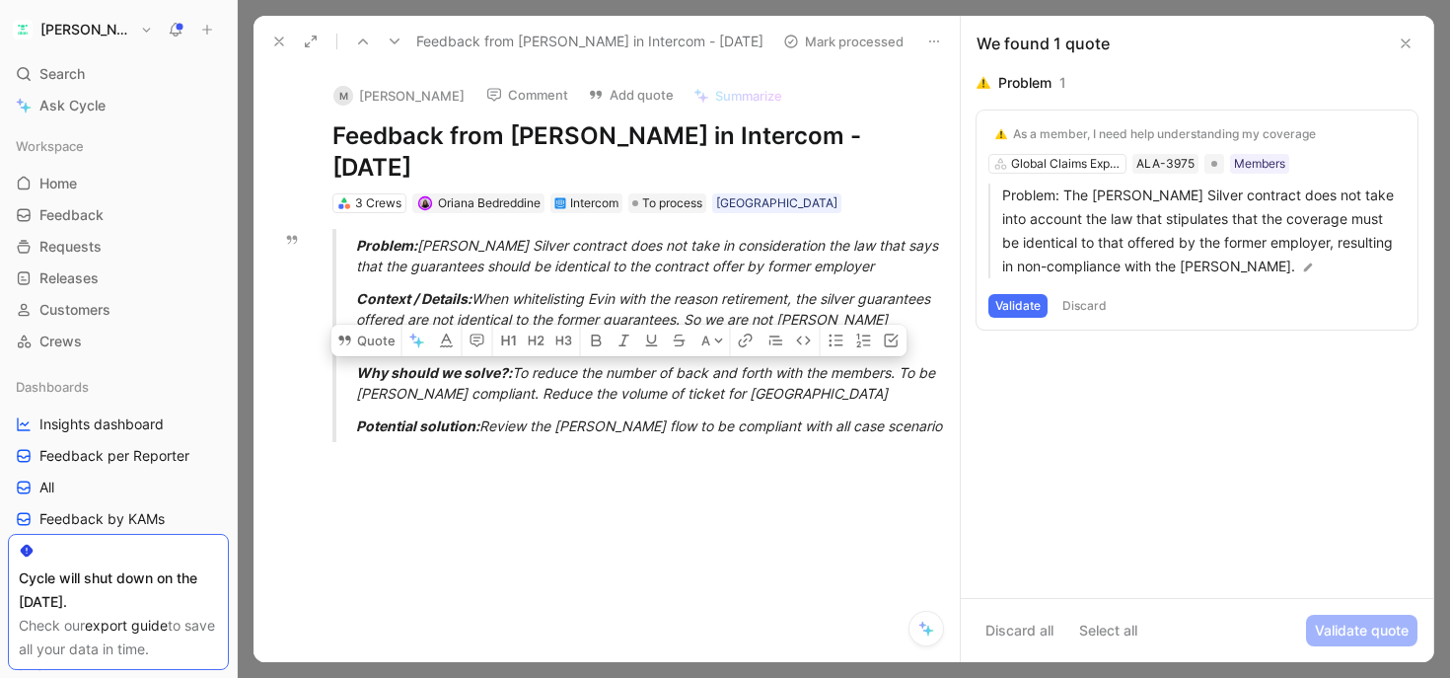
drag, startPoint x: 694, startPoint y: 384, endPoint x: 543, endPoint y: 370, distance: 152.5
click at [543, 370] on div "Why should we solve?: To reduce the number of back and forth with the members. …" at bounding box center [651, 382] width 590 height 41
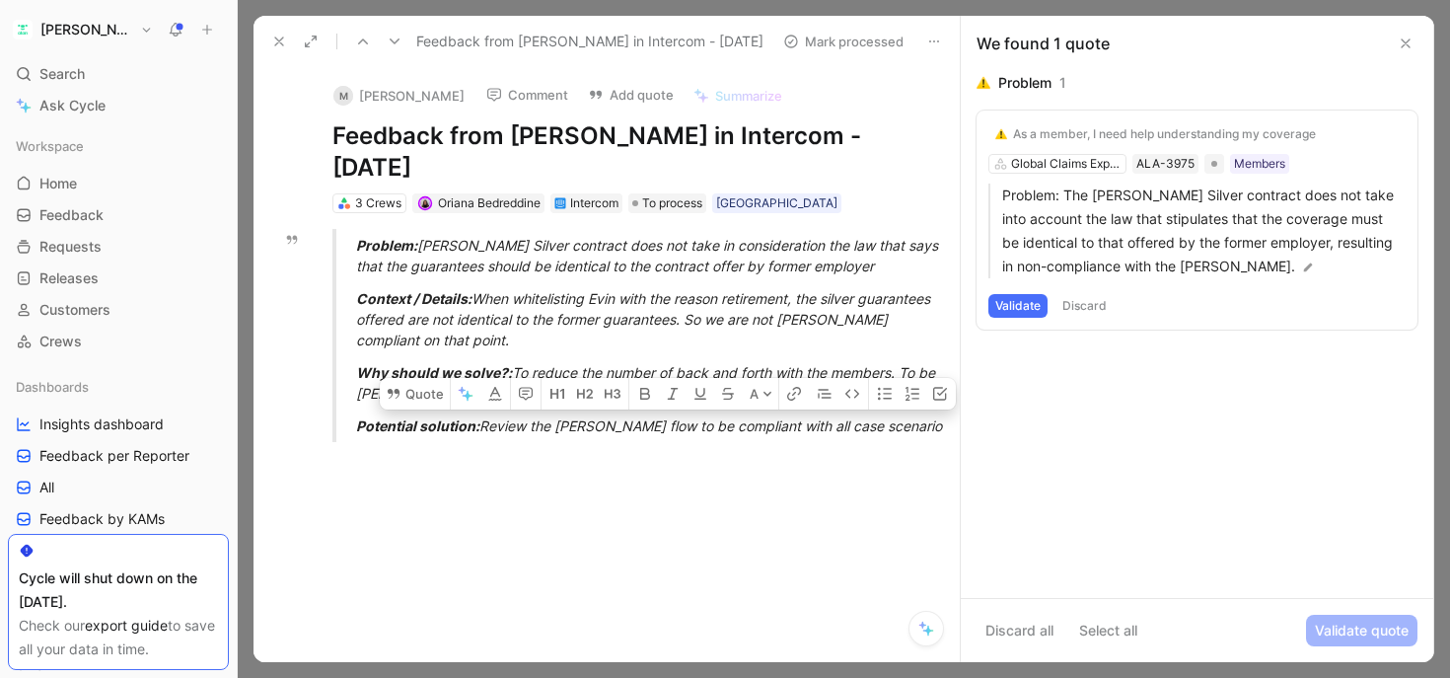
drag, startPoint x: 530, startPoint y: 427, endPoint x: 843, endPoint y: 428, distance: 313.7
click at [843, 428] on div "Potential solution: Review the [PERSON_NAME] flow to be compliant with all case…" at bounding box center [651, 425] width 590 height 21
click at [845, 428] on div "Potential solution: Review the [PERSON_NAME] flow to be compliant with all case…" at bounding box center [651, 425] width 590 height 21
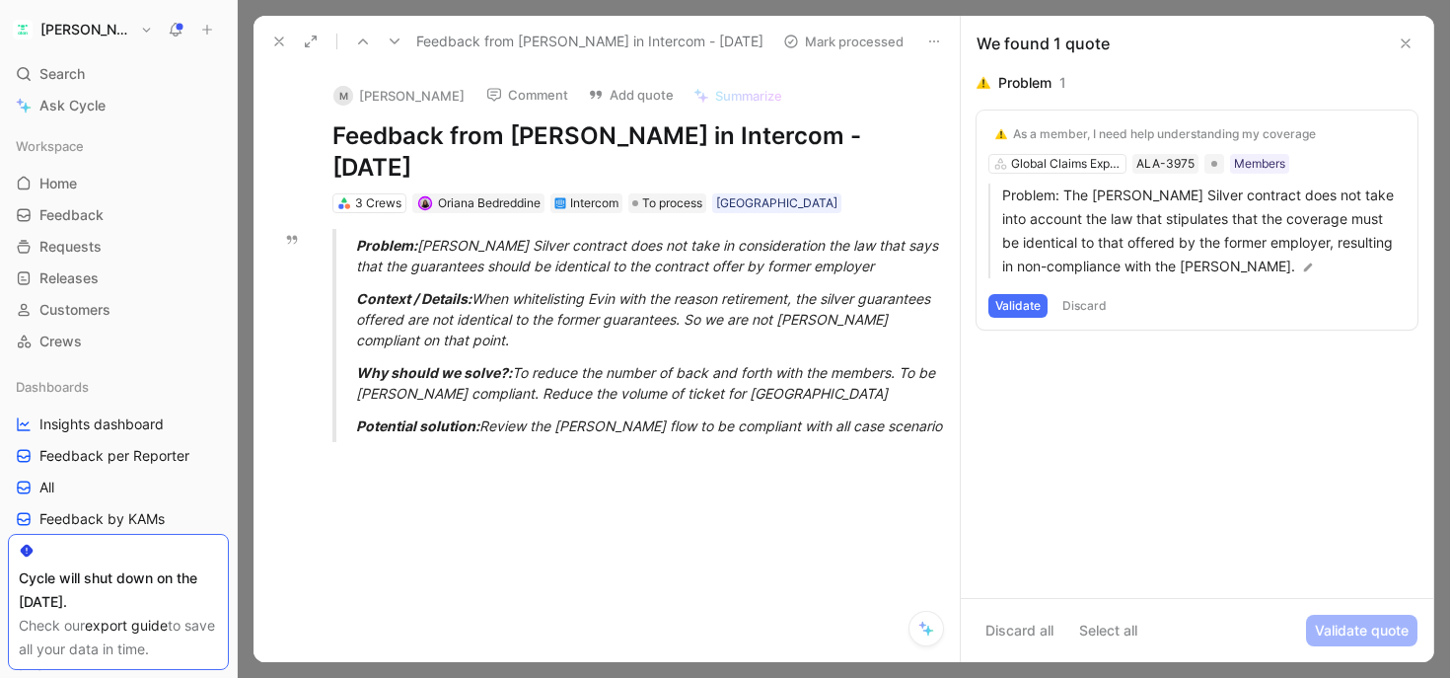
drag, startPoint x: 864, startPoint y: 428, endPoint x: 504, endPoint y: 428, distance: 360.1
click at [504, 428] on div "Potential solution: Review the [PERSON_NAME] flow to be compliant with all case…" at bounding box center [651, 425] width 590 height 21
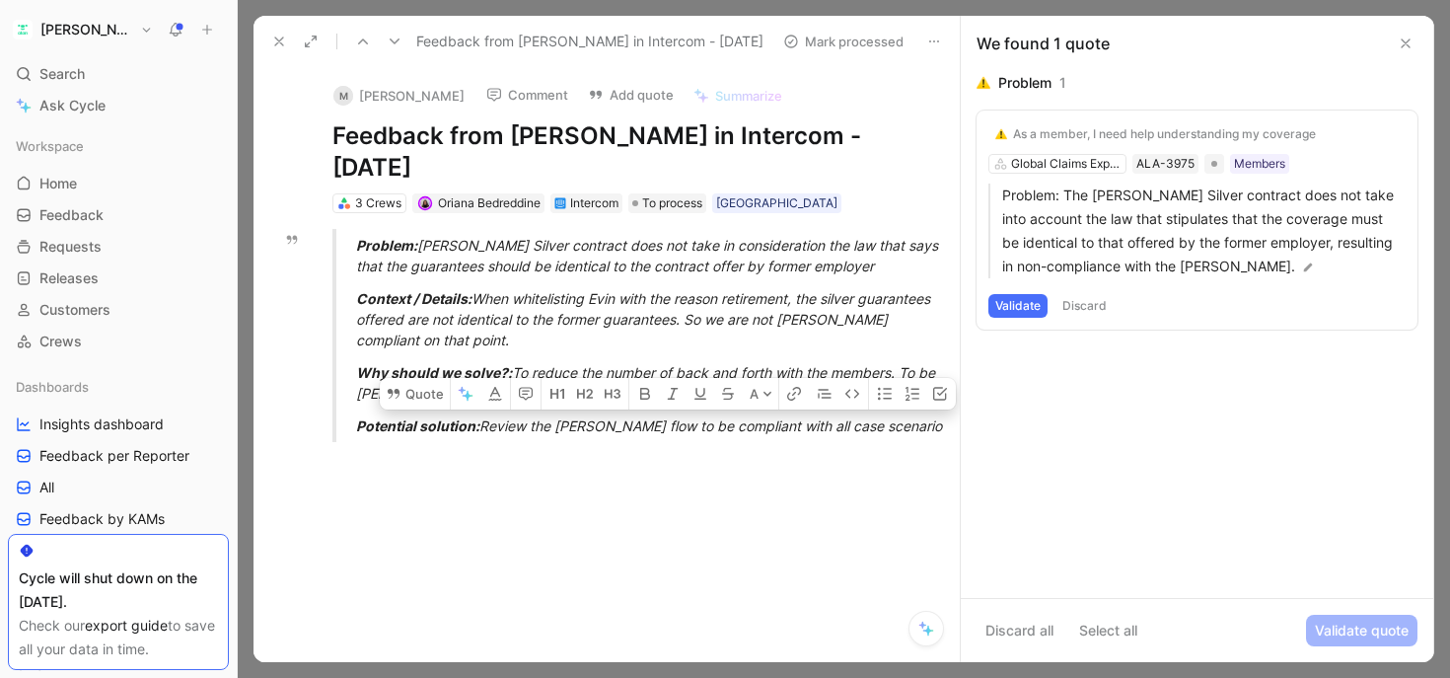
click at [504, 428] on div "Potential solution: Review the [PERSON_NAME] flow to be compliant with all case…" at bounding box center [651, 425] width 590 height 21
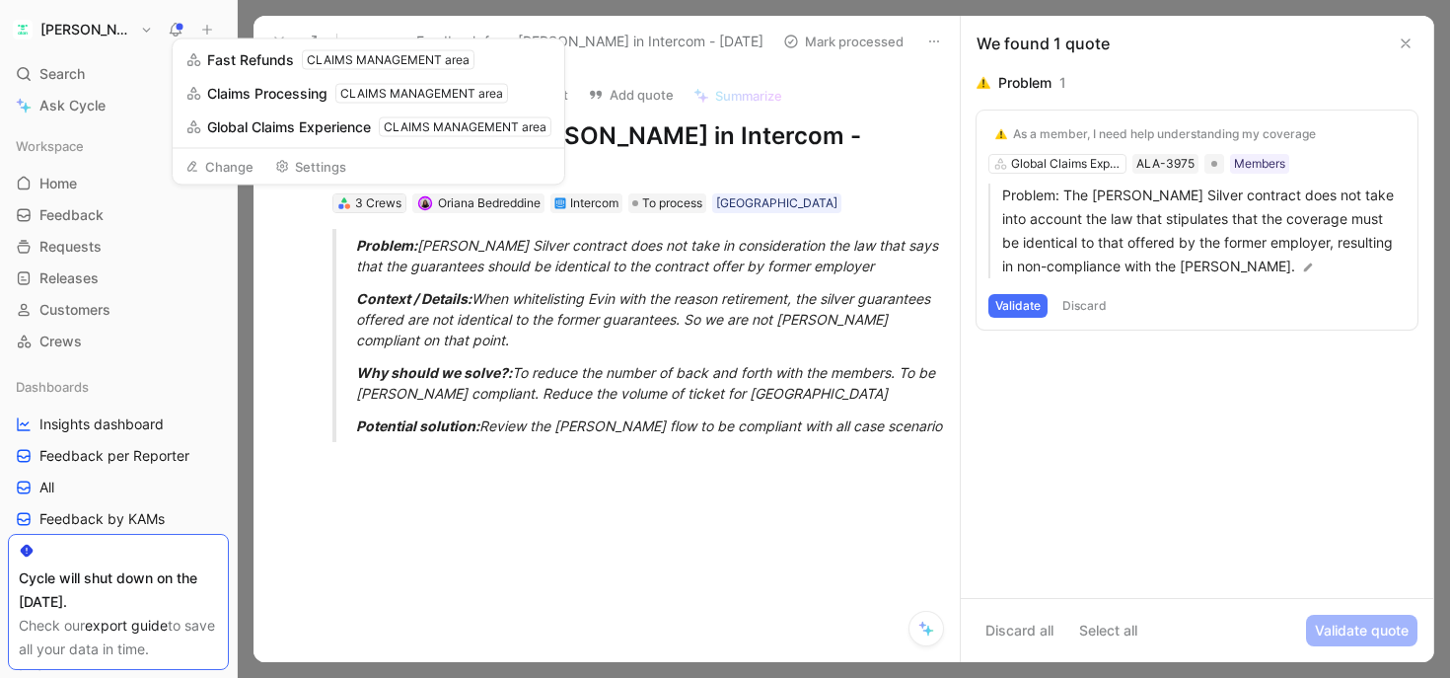
click at [370, 207] on div "3 Crews" at bounding box center [378, 203] width 46 height 20
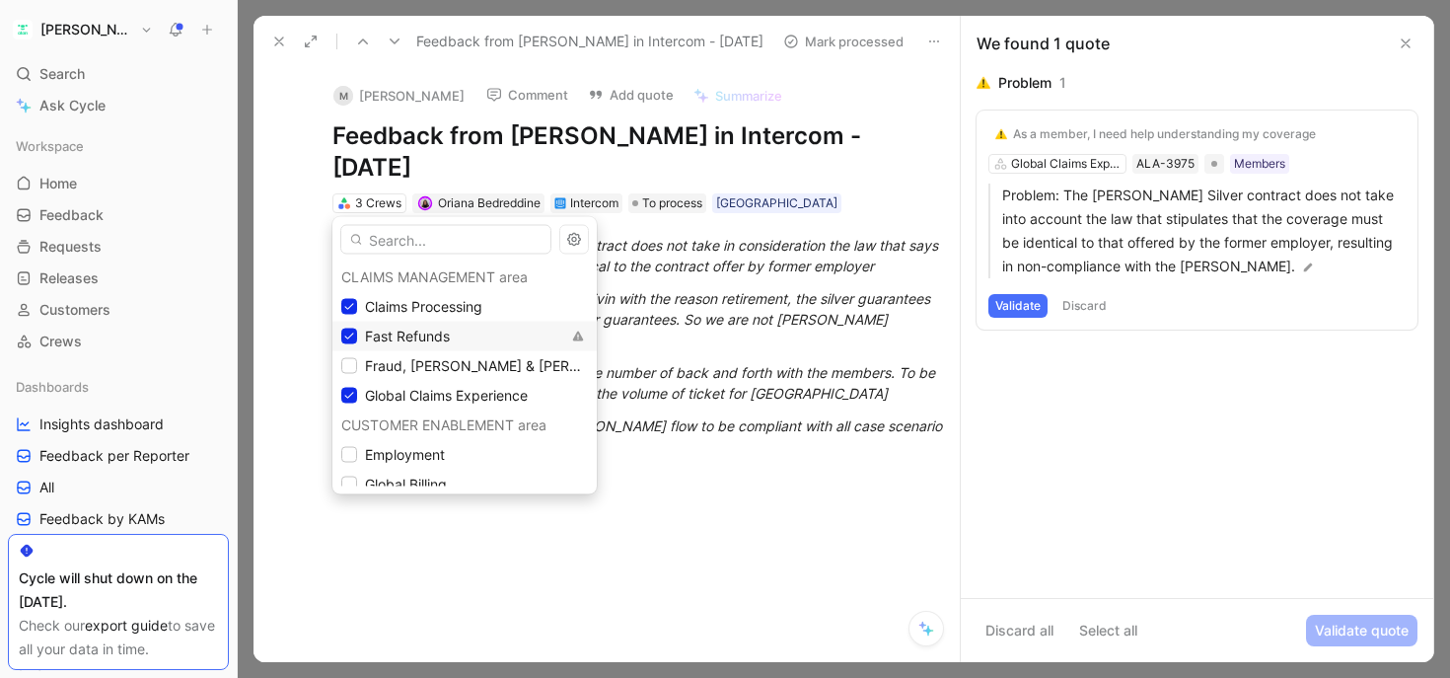
click at [371, 332] on span "Fast Refunds" at bounding box center [407, 336] width 85 height 17
click at [386, 314] on span "Claims Processing" at bounding box center [423, 306] width 117 height 17
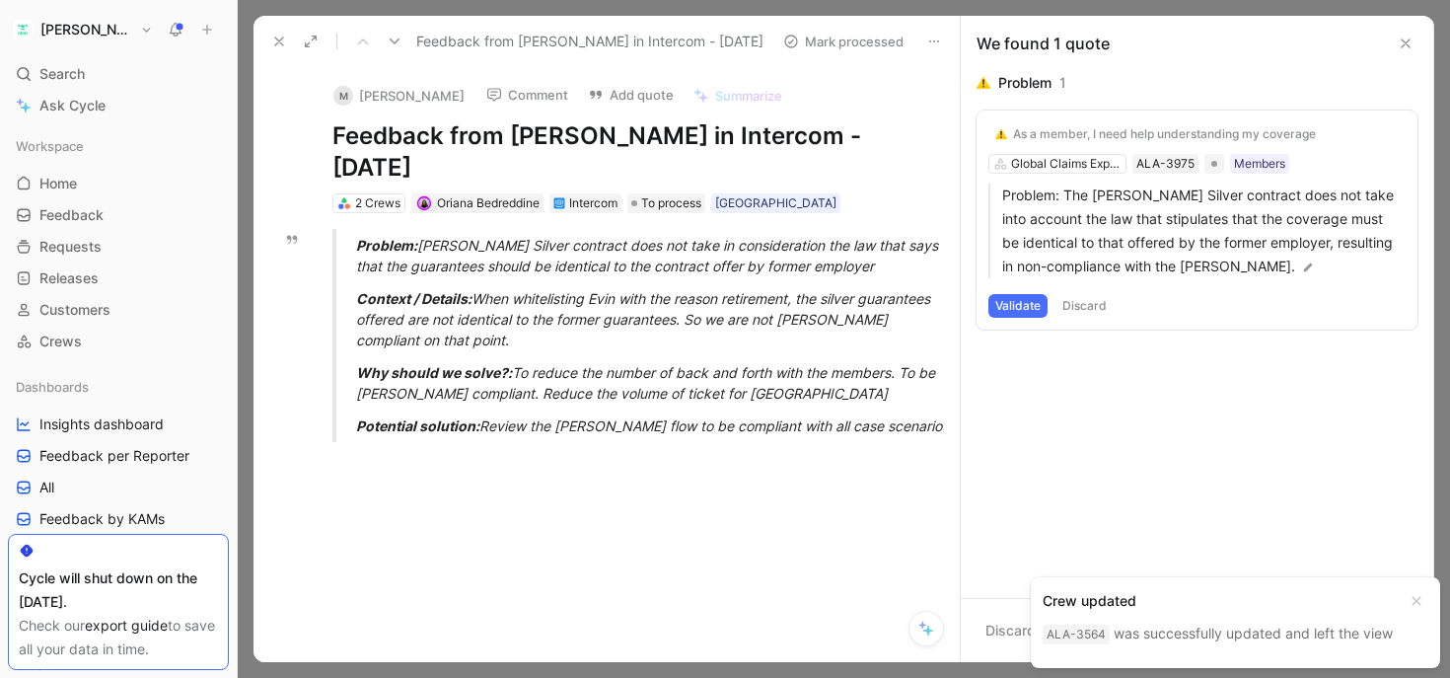
click at [282, 34] on icon at bounding box center [279, 42] width 16 height 16
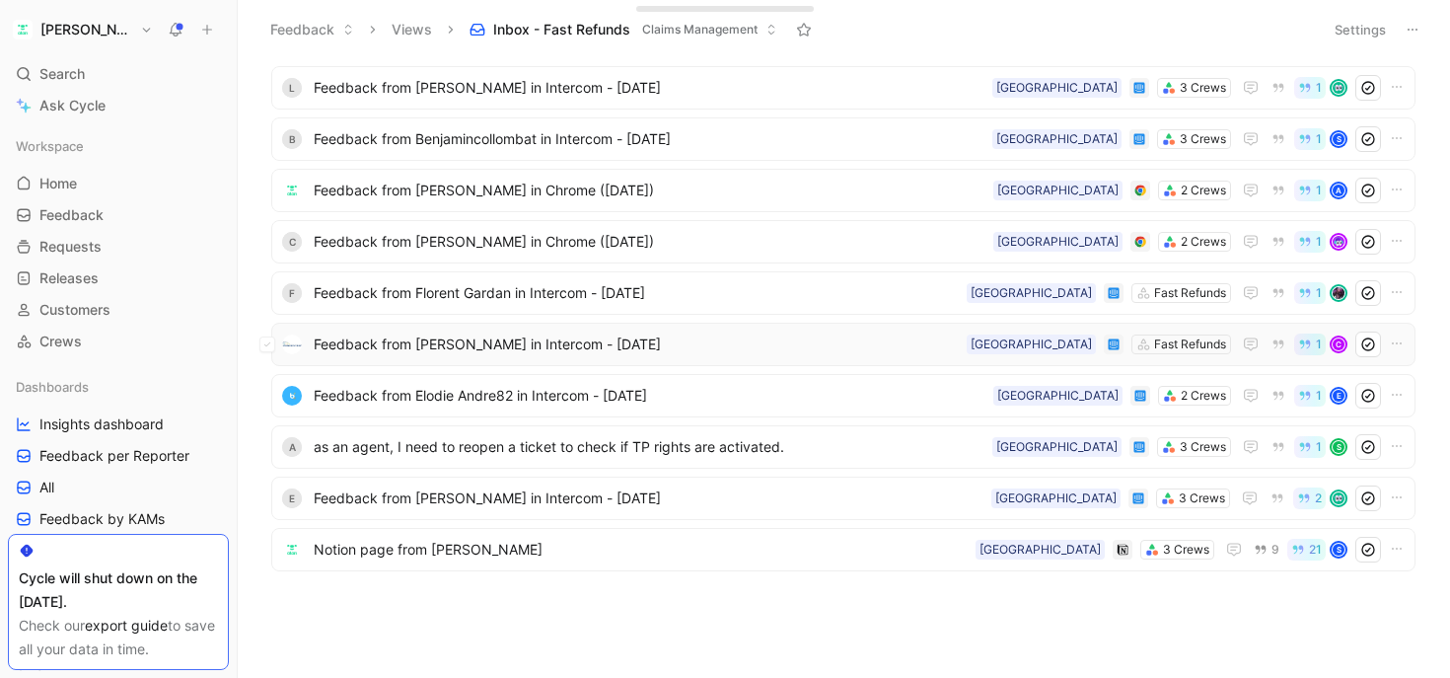
click at [477, 342] on span "Feedback from [PERSON_NAME] in Intercom - [DATE]" at bounding box center [636, 344] width 645 height 24
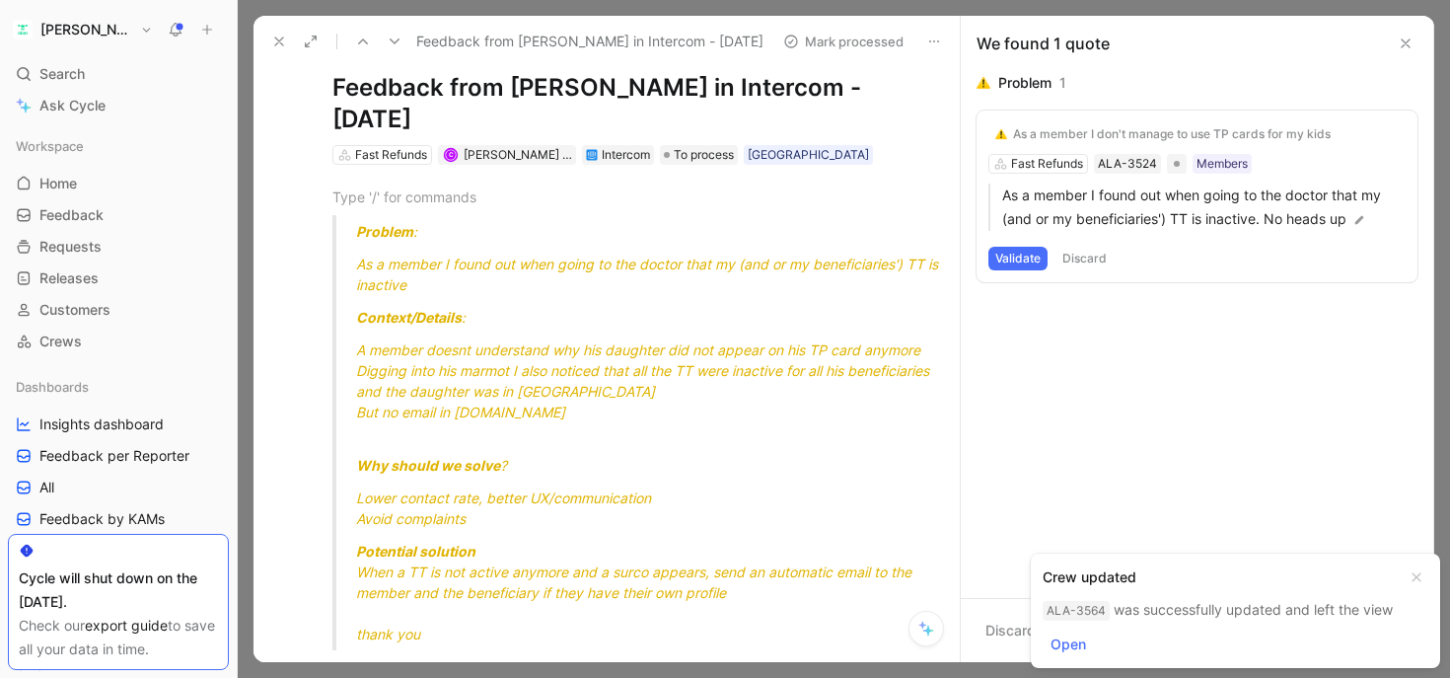
scroll to position [52, 0]
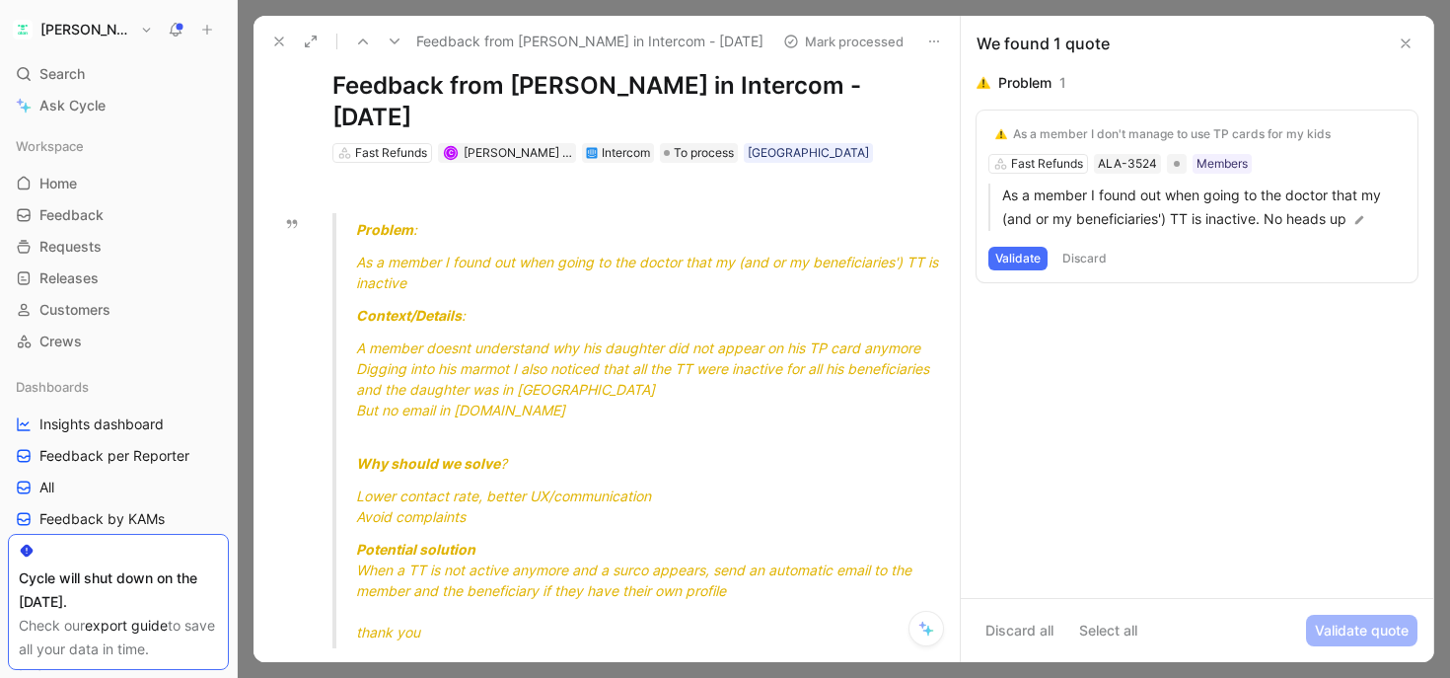
drag, startPoint x: 416, startPoint y: 257, endPoint x: 702, endPoint y: 252, distance: 286.1
click at [702, 252] on div "As a member I found out when going to the doctor that my (and or my beneficiari…" at bounding box center [651, 272] width 590 height 41
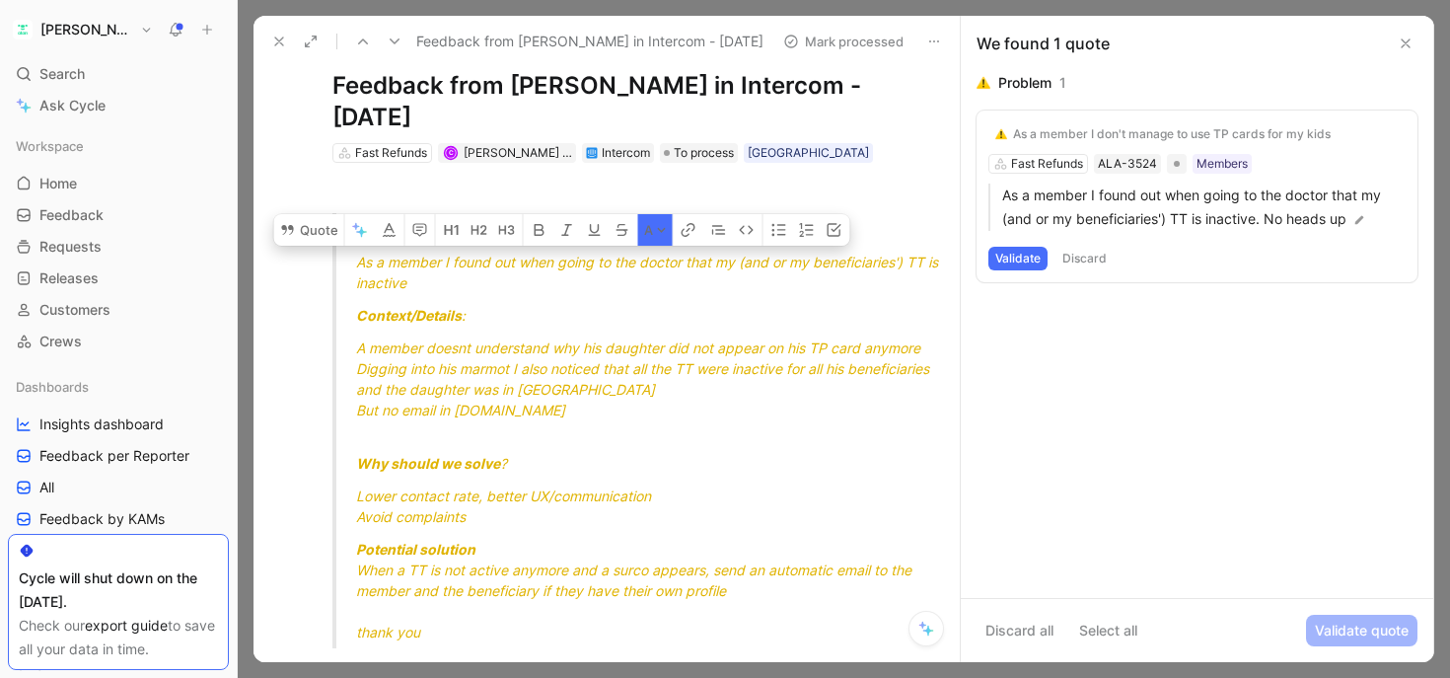
click at [743, 257] on span "As a member I found out when going to the doctor that my (and or my beneficiari…" at bounding box center [649, 272] width 586 height 37
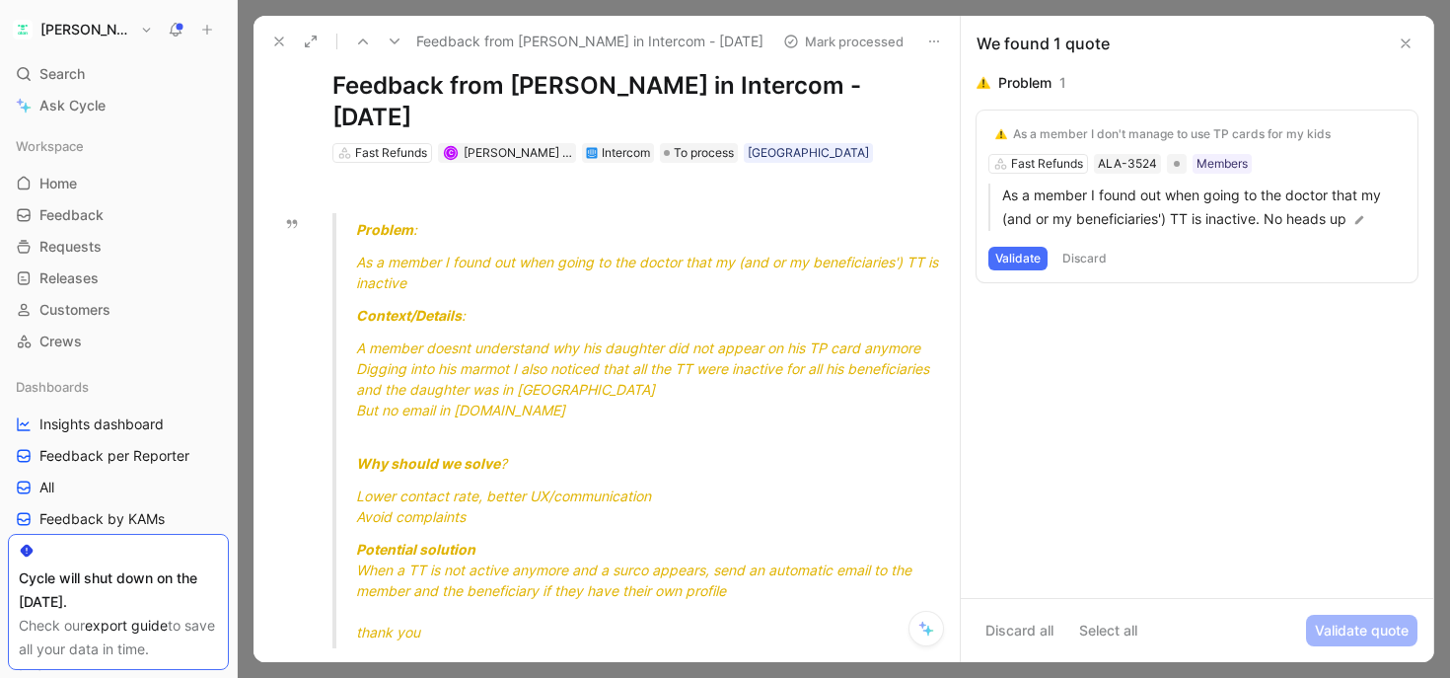
drag, startPoint x: 844, startPoint y: 257, endPoint x: 534, endPoint y: 257, distance: 310.7
click at [534, 257] on span "As a member I found out when going to the doctor that my (and or my beneficiari…" at bounding box center [649, 272] width 586 height 37
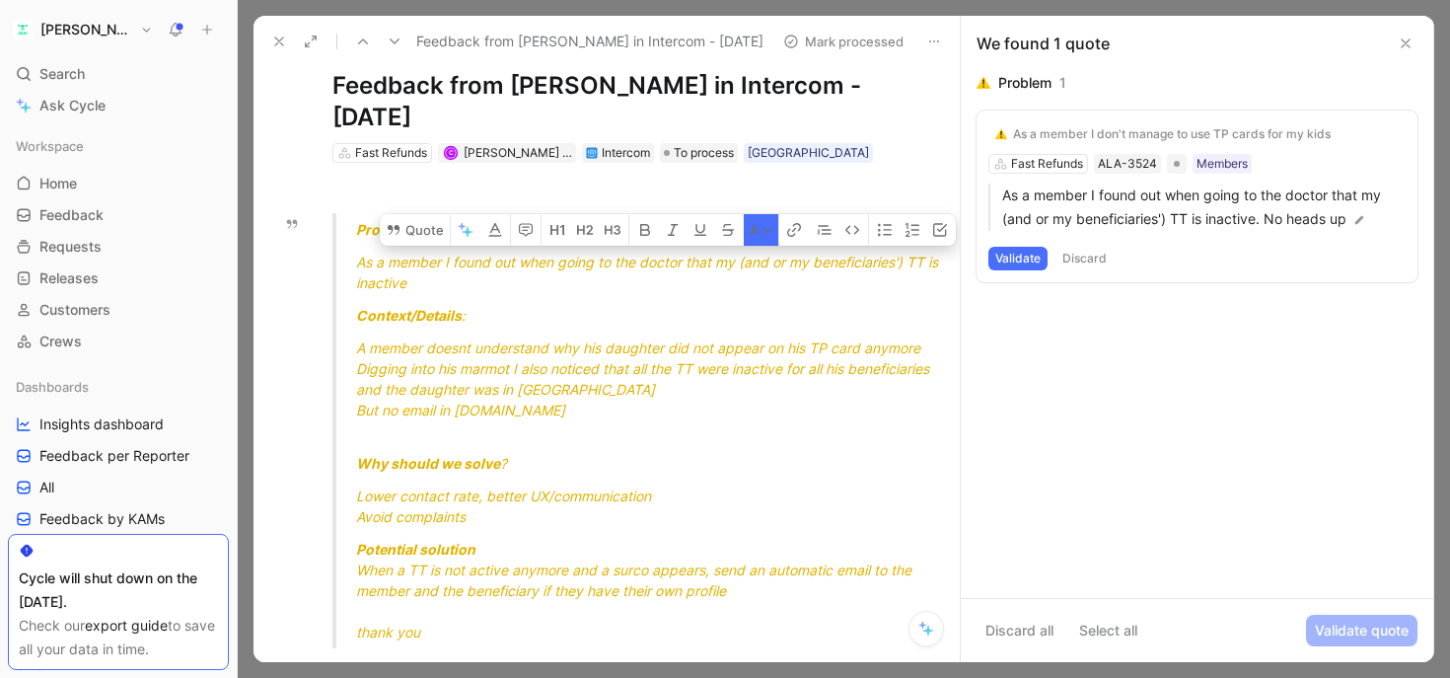
click at [534, 257] on span "As a member I found out when going to the doctor that my (and or my beneficiari…" at bounding box center [649, 272] width 586 height 37
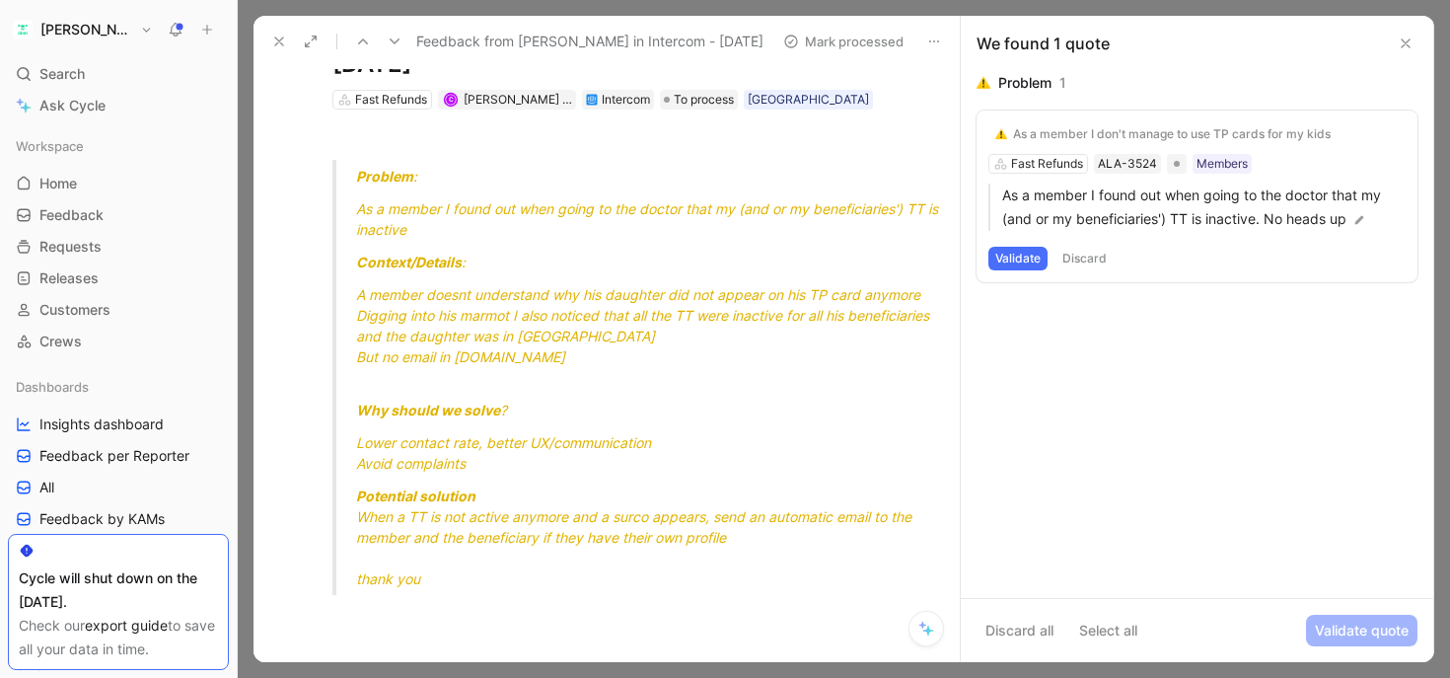
scroll to position [120, 0]
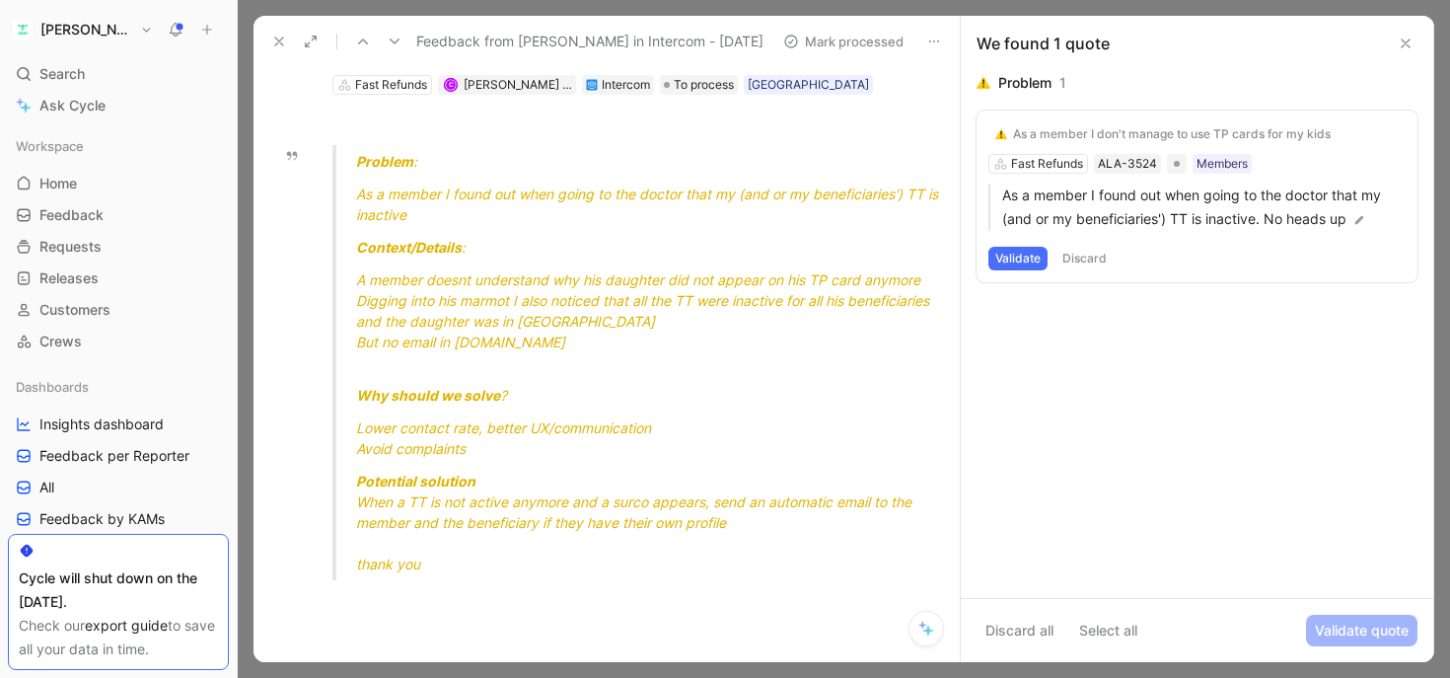
drag, startPoint x: 427, startPoint y: 279, endPoint x: 746, endPoint y: 278, distance: 318.6
click at [748, 278] on span "A member doesnt understand why his daughter did not appear on his TP card anymo…" at bounding box center [638, 279] width 564 height 17
click at [787, 280] on span "A member doesnt understand why his daughter did not appear on his TP card anymo…" at bounding box center [638, 279] width 564 height 17
drag, startPoint x: 838, startPoint y: 280, endPoint x: 564, endPoint y: 280, distance: 273.3
click at [564, 280] on span "A member doesnt understand why his daughter did not appear on his TP card anymo…" at bounding box center [638, 279] width 564 height 17
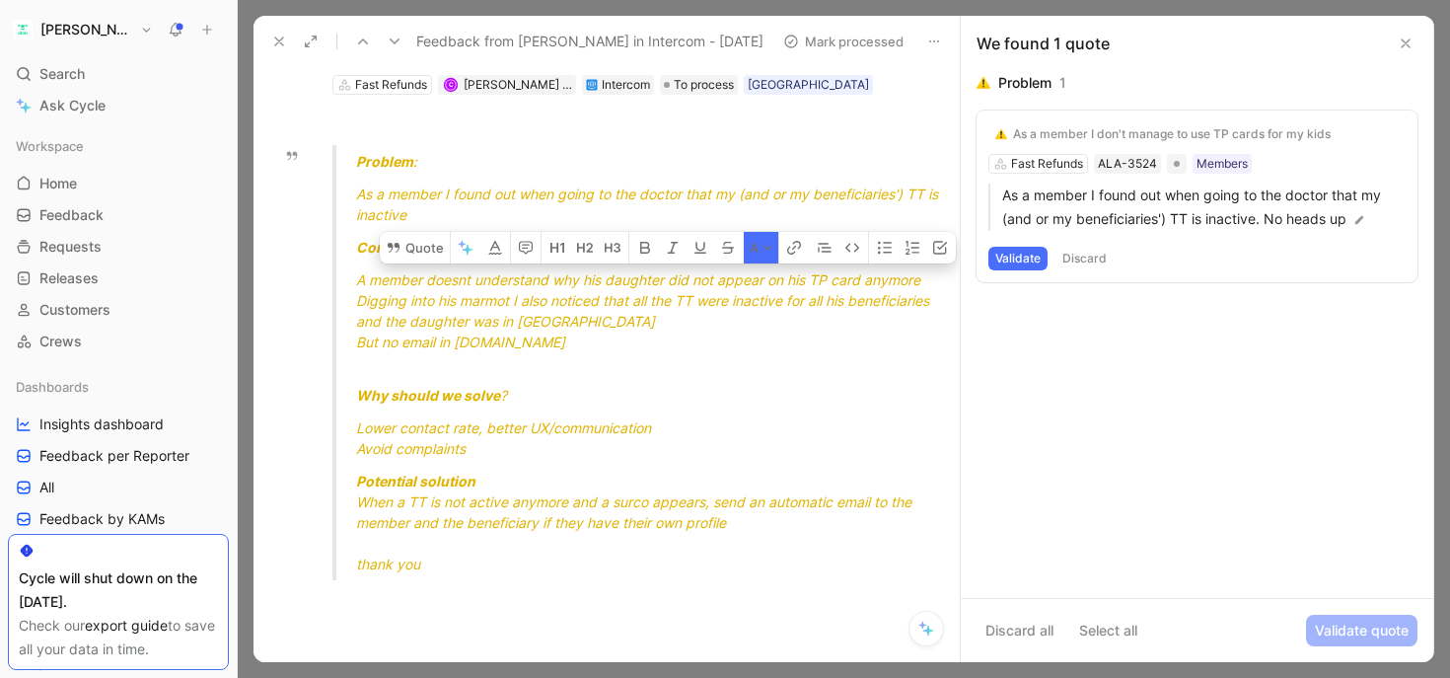
click at [564, 280] on span "A member doesnt understand why his daughter did not appear on his TP card anymo…" at bounding box center [638, 279] width 564 height 17
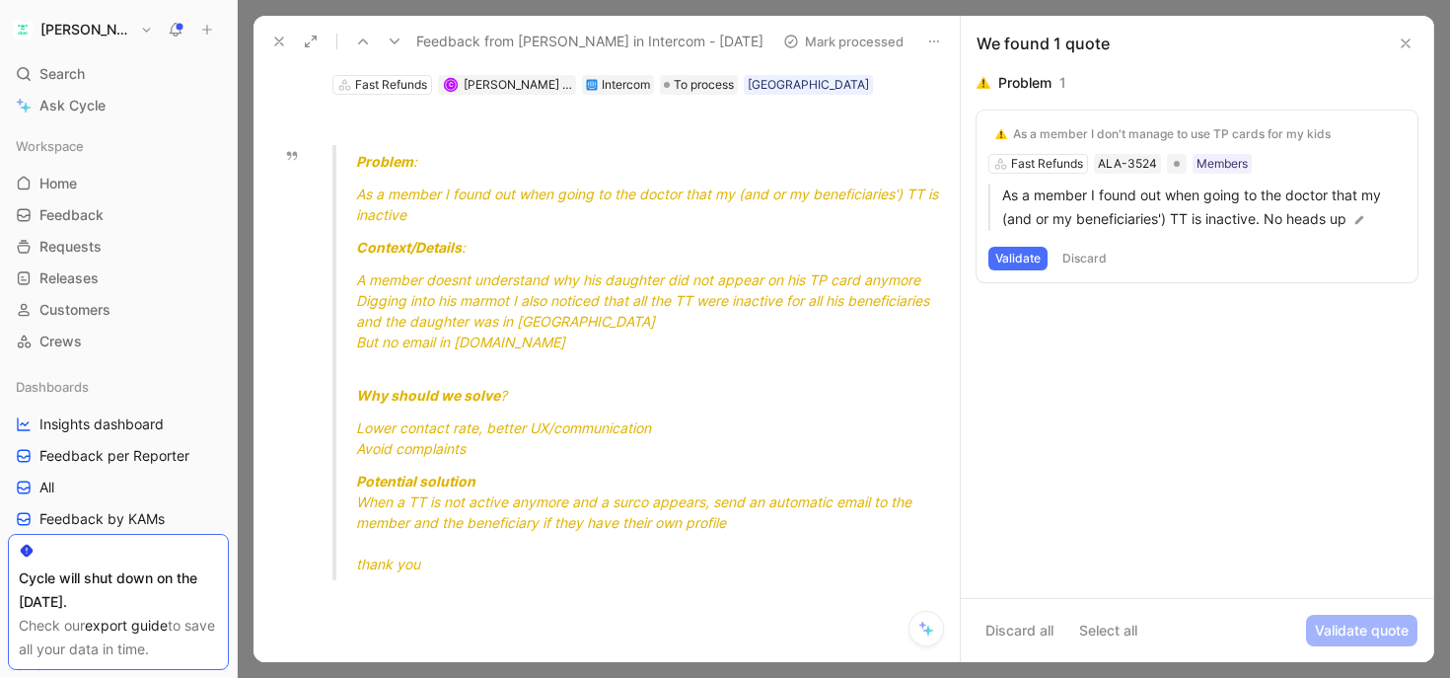
scroll to position [1777, 0]
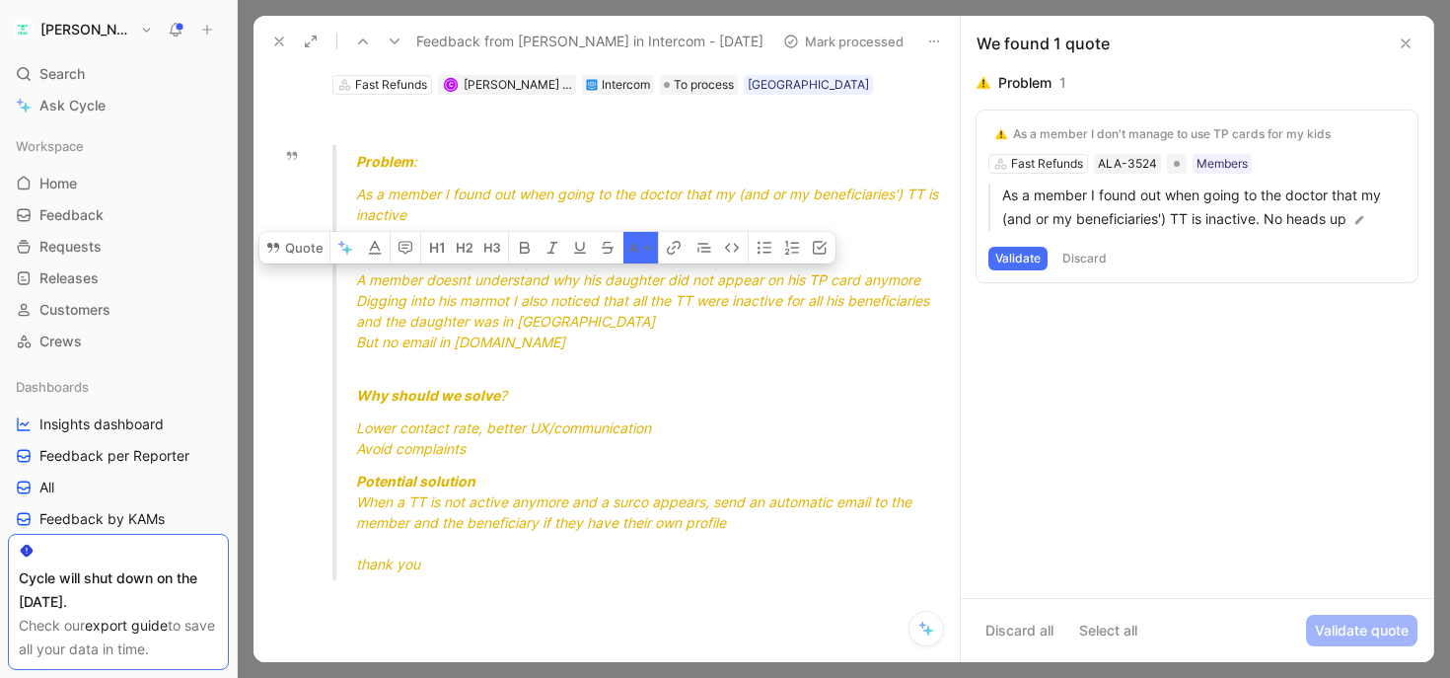
drag, startPoint x: 509, startPoint y: 279, endPoint x: 584, endPoint y: 305, distance: 79.2
click at [584, 305] on div "A member doesnt understand why his daughter did not appear on his TP card anymo…" at bounding box center [651, 321] width 590 height 104
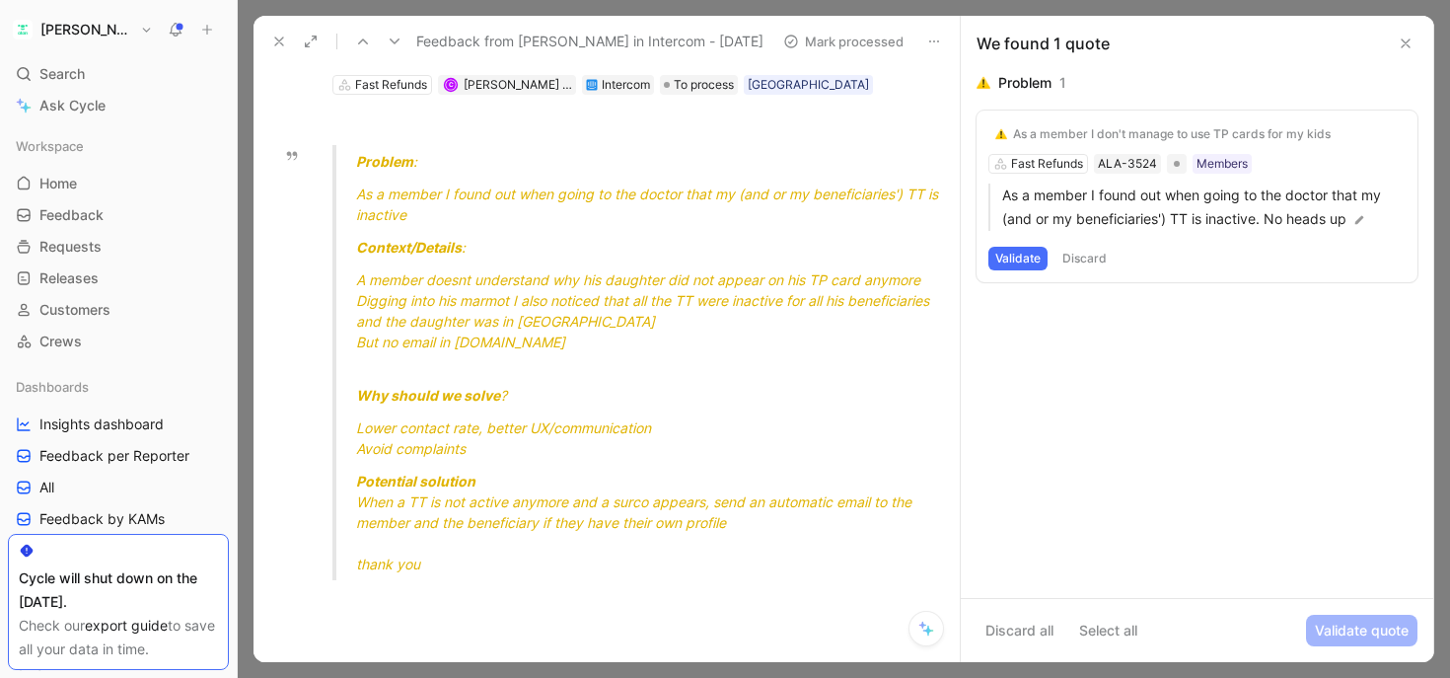
click at [611, 303] on span "Digging into his marmot I also noticed that all the TT were inactive for all hi…" at bounding box center [644, 310] width 577 height 37
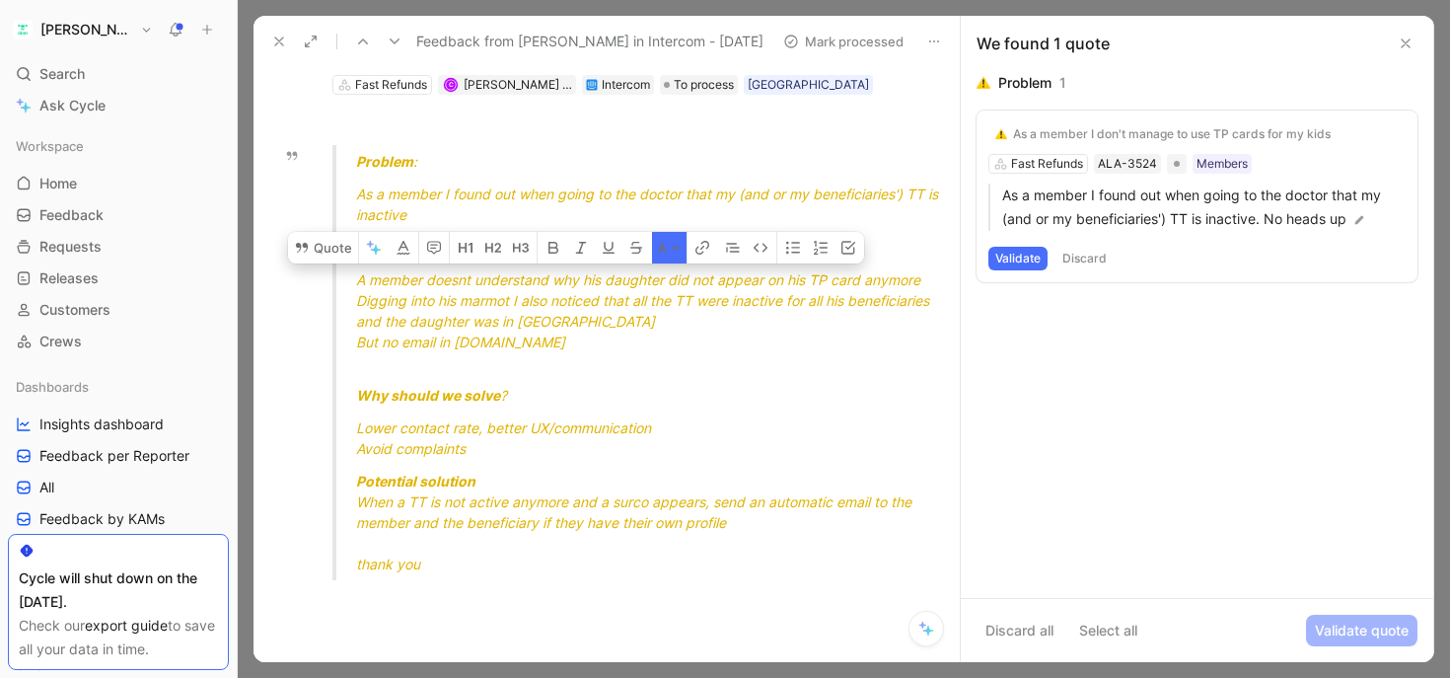
drag, startPoint x: 660, startPoint y: 303, endPoint x: 495, endPoint y: 288, distance: 165.4
click at [495, 288] on div "A member doesnt understand why his daughter did not appear on his TP card anymo…" at bounding box center [651, 321] width 590 height 104
click at [460, 314] on span "Digging into his marmot I also noticed that all the TT were inactive for all hi…" at bounding box center [644, 310] width 577 height 37
drag, startPoint x: 490, startPoint y: 318, endPoint x: 420, endPoint y: 283, distance: 78.1
click at [420, 283] on div "A member doesnt understand why his daughter did not appear on his TP card anymo…" at bounding box center [651, 321] width 590 height 104
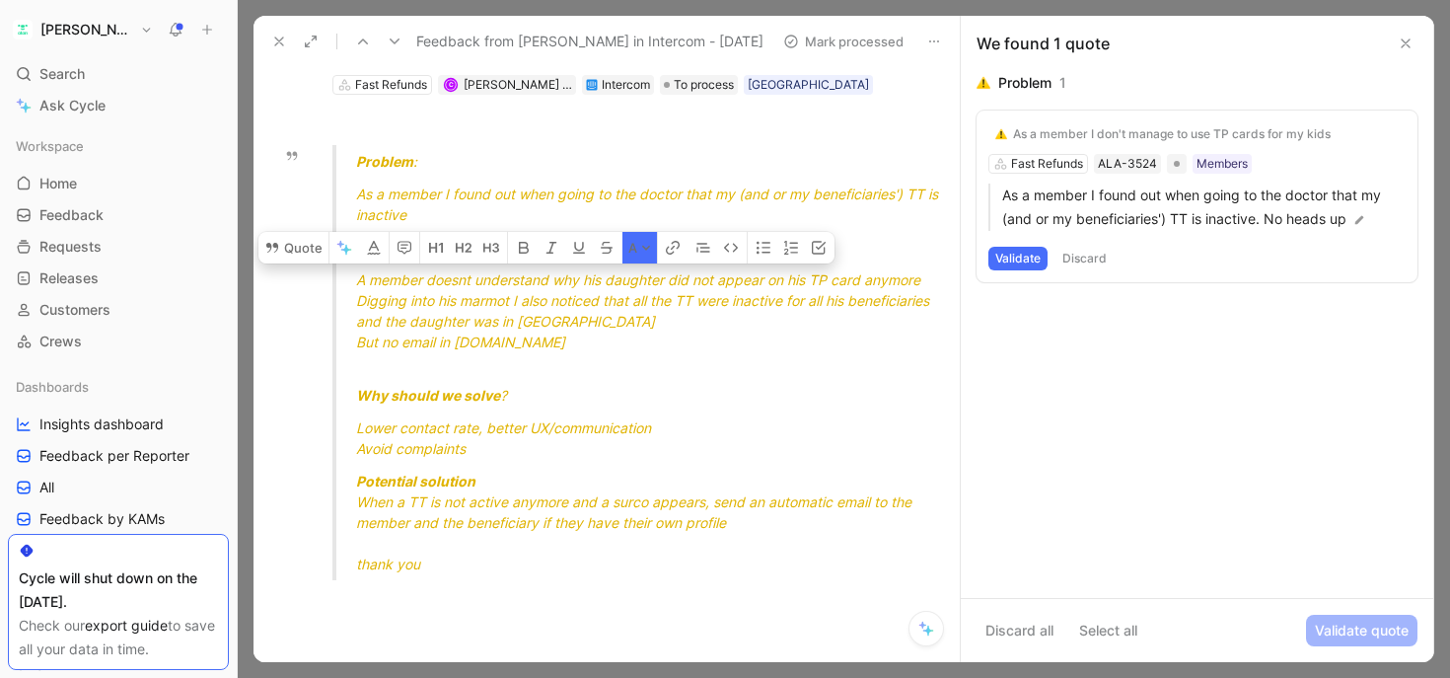
click at [463, 292] on span "Digging into his marmot I also noticed that all the TT were inactive for all hi…" at bounding box center [644, 310] width 577 height 37
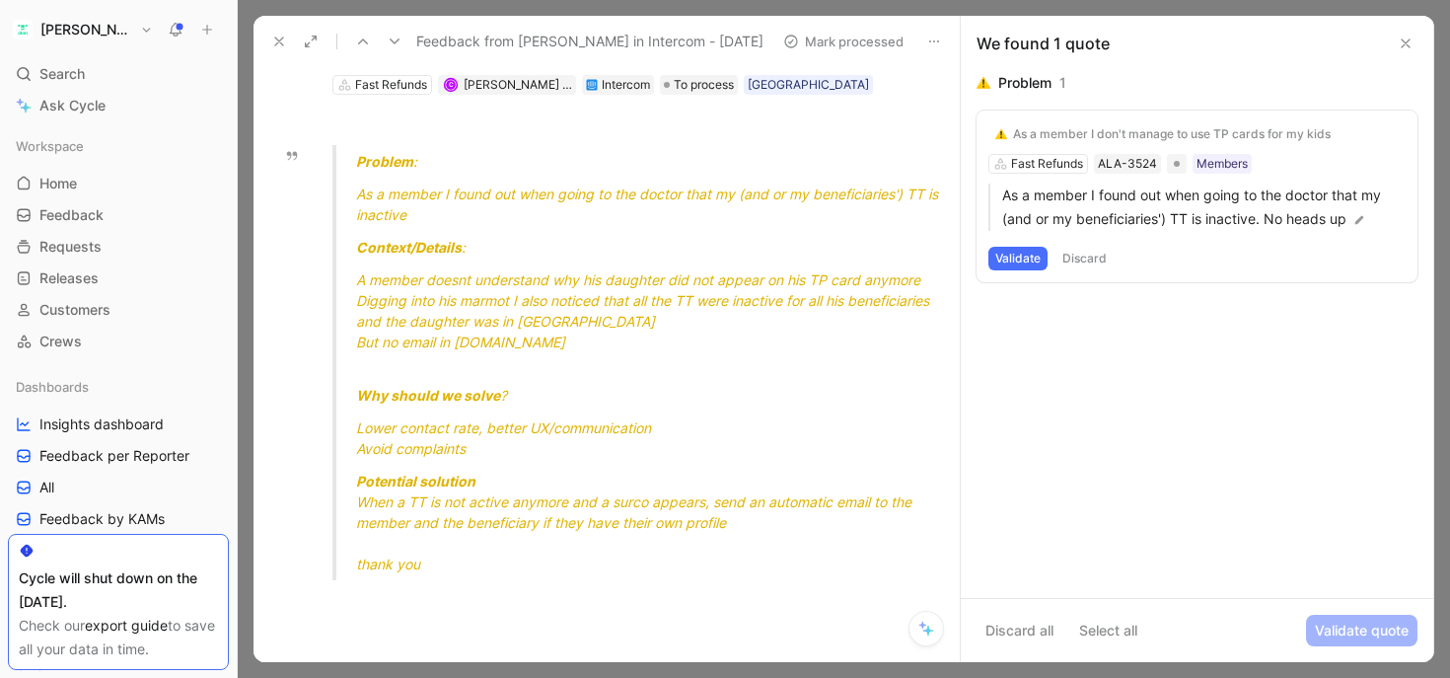
click at [1070, 388] on div "Problem 1 As a member I don't manage to use TP cards for my kids Fast Refunds A…" at bounding box center [1197, 334] width 473 height 527
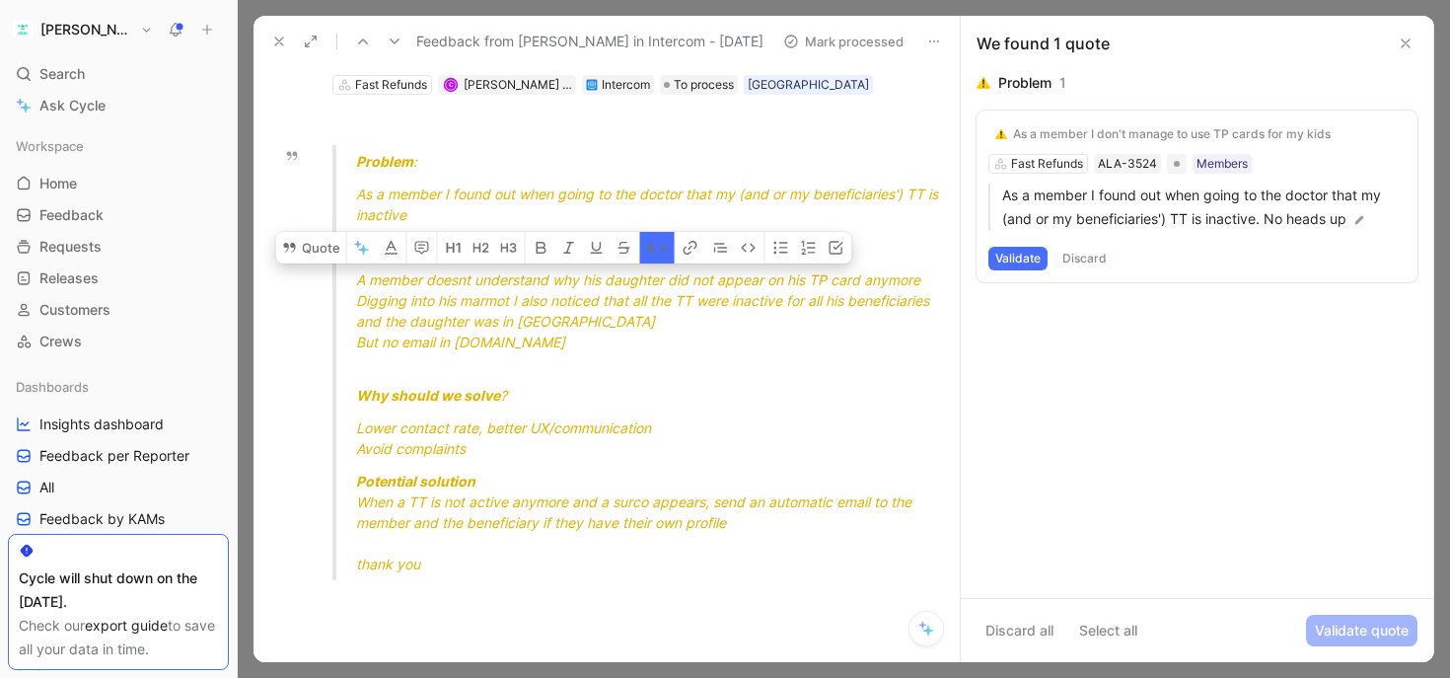
drag, startPoint x: 461, startPoint y: 284, endPoint x: 666, endPoint y: 306, distance: 206.3
click at [666, 306] on div "A member doesnt understand why his daughter did not appear on his TP card anymo…" at bounding box center [651, 321] width 590 height 104
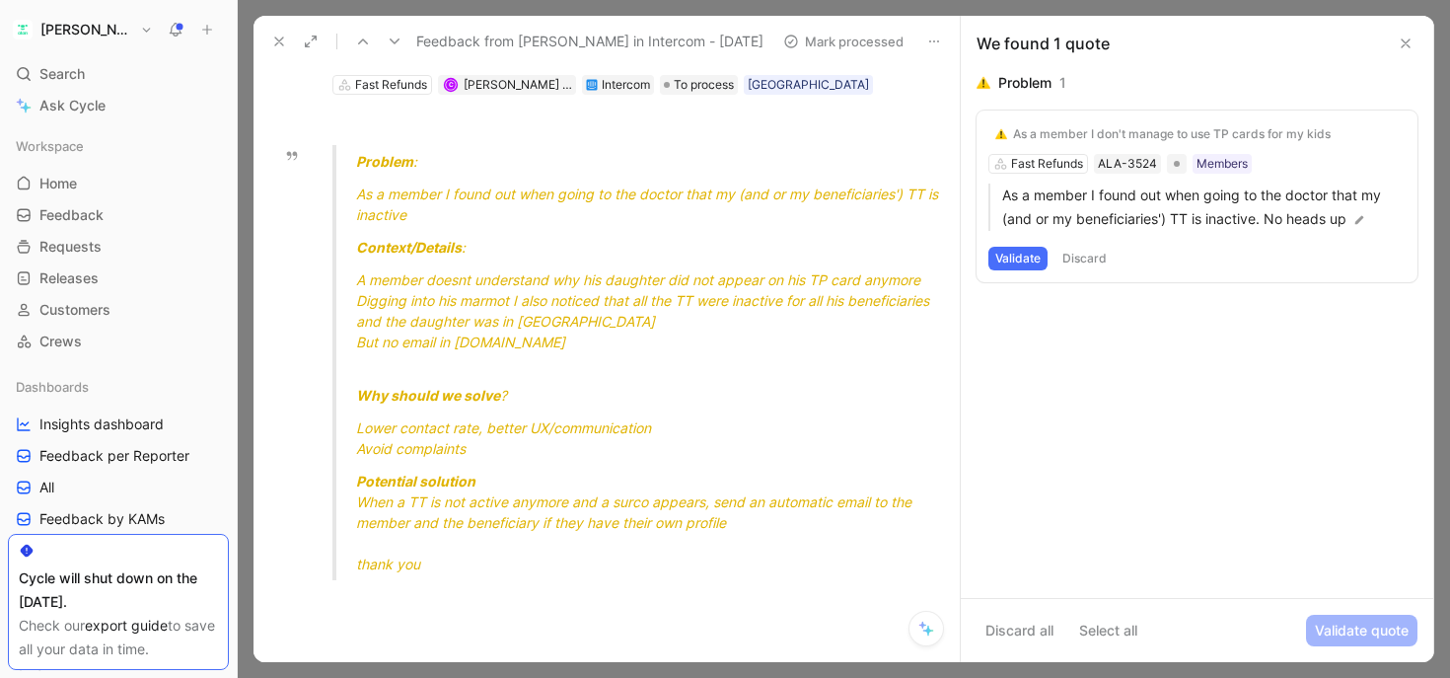
click at [680, 306] on span "Digging into his marmot I also noticed that all the TT were inactive for all hi…" at bounding box center [644, 310] width 577 height 37
drag, startPoint x: 642, startPoint y: 506, endPoint x: 796, endPoint y: 503, distance: 153.9
click at [798, 505] on span "When a TT is not active anymore and a surco appears, send an automatic email to…" at bounding box center [635, 511] width 559 height 37
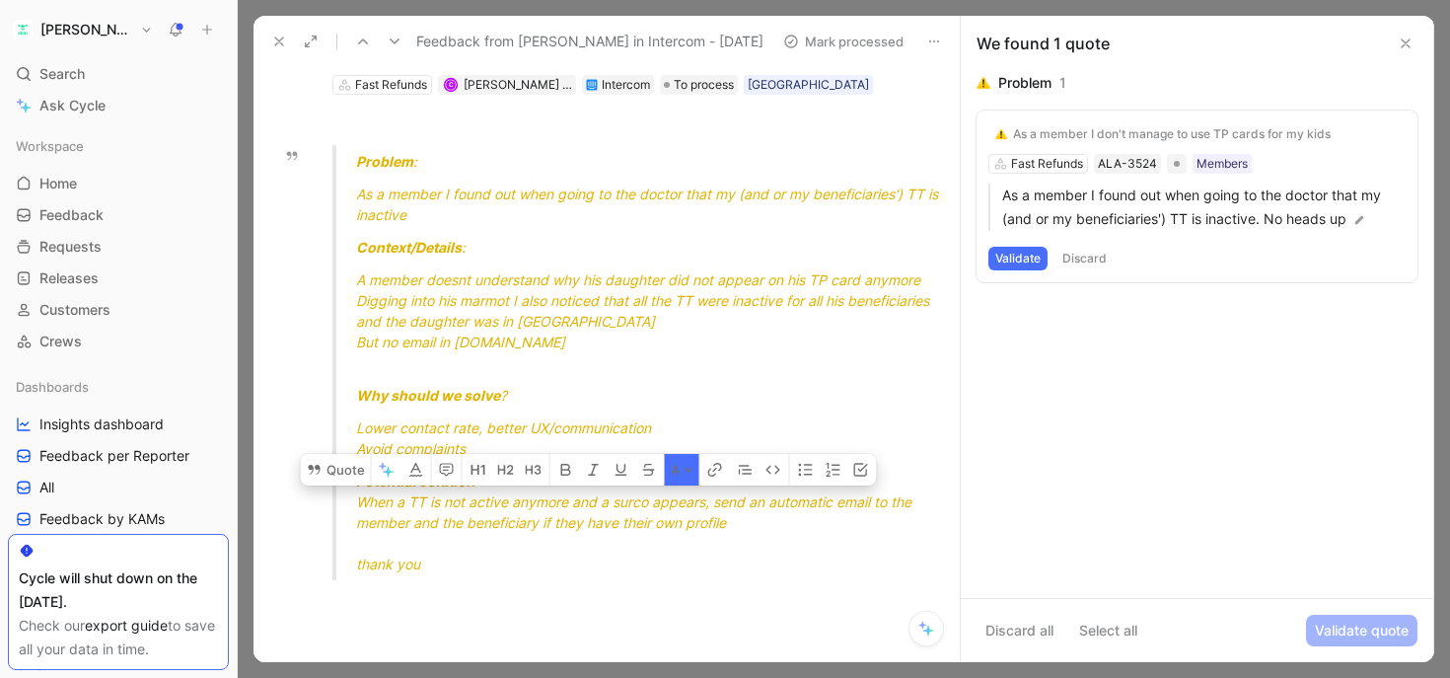
click at [819, 503] on span "When a TT is not active anymore and a surco appears, send an automatic email to…" at bounding box center [635, 511] width 559 height 37
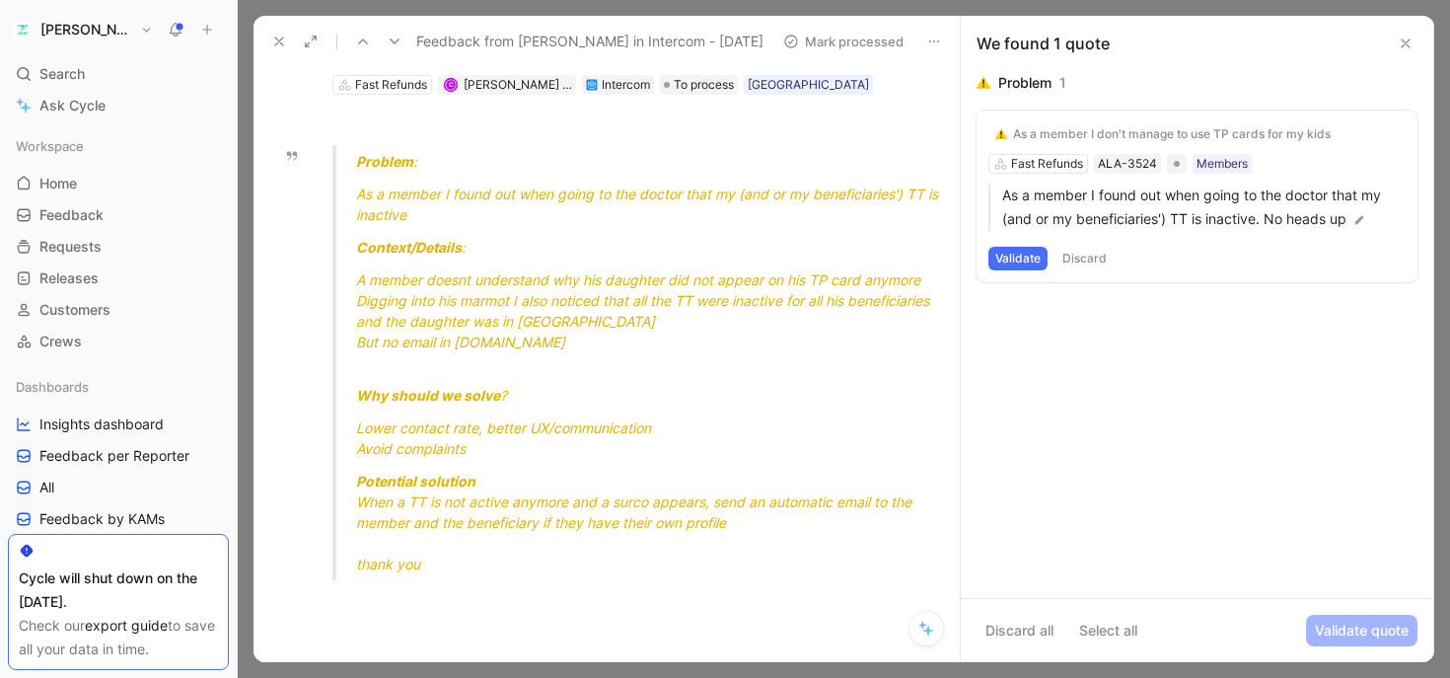
drag, startPoint x: 873, startPoint y: 503, endPoint x: 539, endPoint y: 503, distance: 334.4
click at [539, 503] on span "When a TT is not active anymore and a surco appears, send an automatic email to…" at bounding box center [635, 511] width 559 height 37
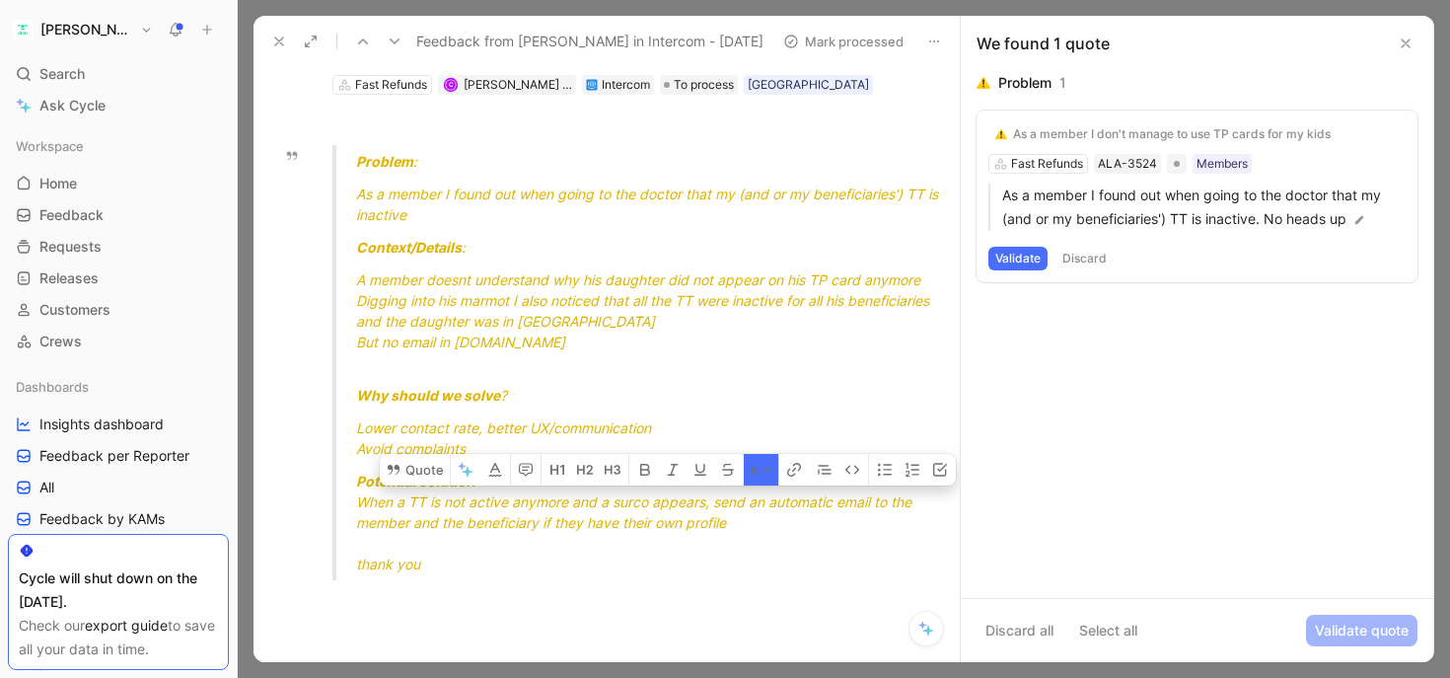
click at [539, 503] on span "When a TT is not active anymore and a surco appears, send an automatic email to…" at bounding box center [635, 511] width 559 height 37
drag, startPoint x: 646, startPoint y: 525, endPoint x: 452, endPoint y: 507, distance: 195.1
click at [452, 507] on span "When a TT is not active anymore and a surco appears, send an automatic email to…" at bounding box center [635, 511] width 559 height 37
drag, startPoint x: 646, startPoint y: 520, endPoint x: 403, endPoint y: 509, distance: 242.9
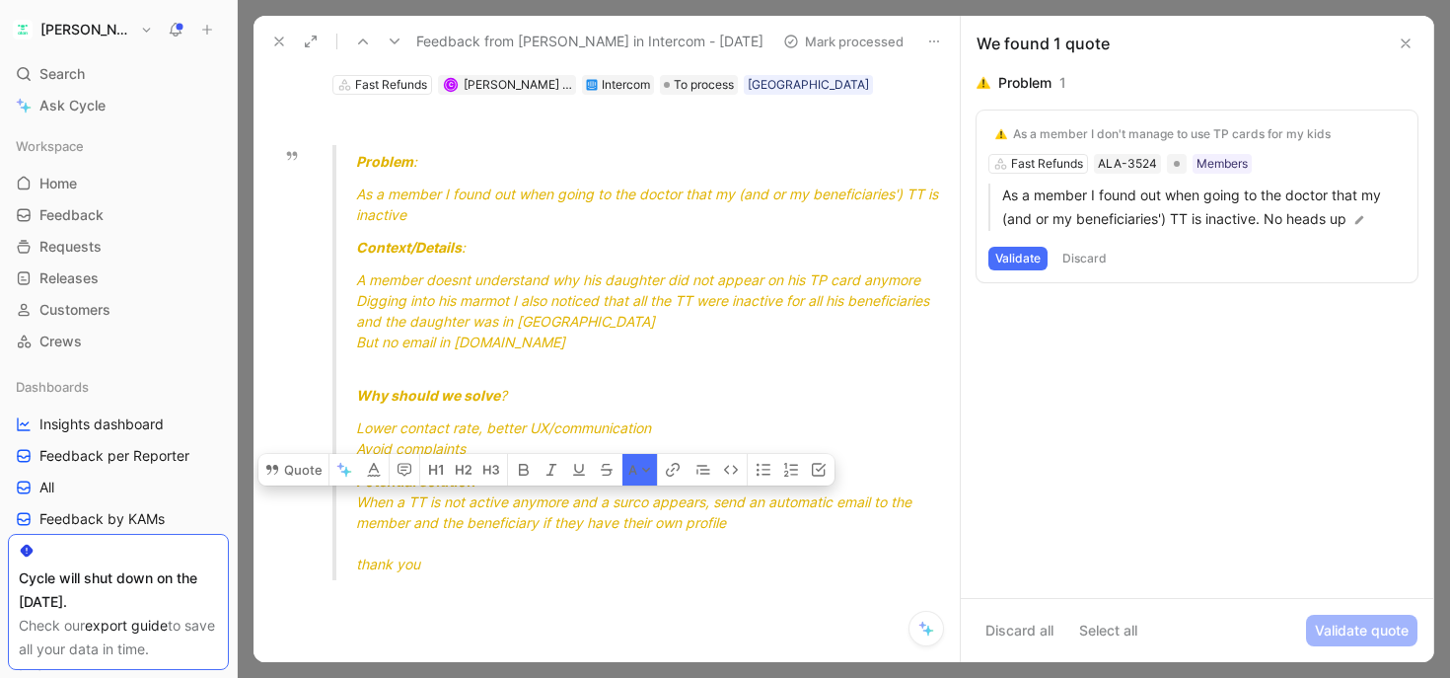
click at [403, 509] on div "Potential solution When a TT is not active anymore and a surco appears, send an…" at bounding box center [651, 523] width 590 height 104
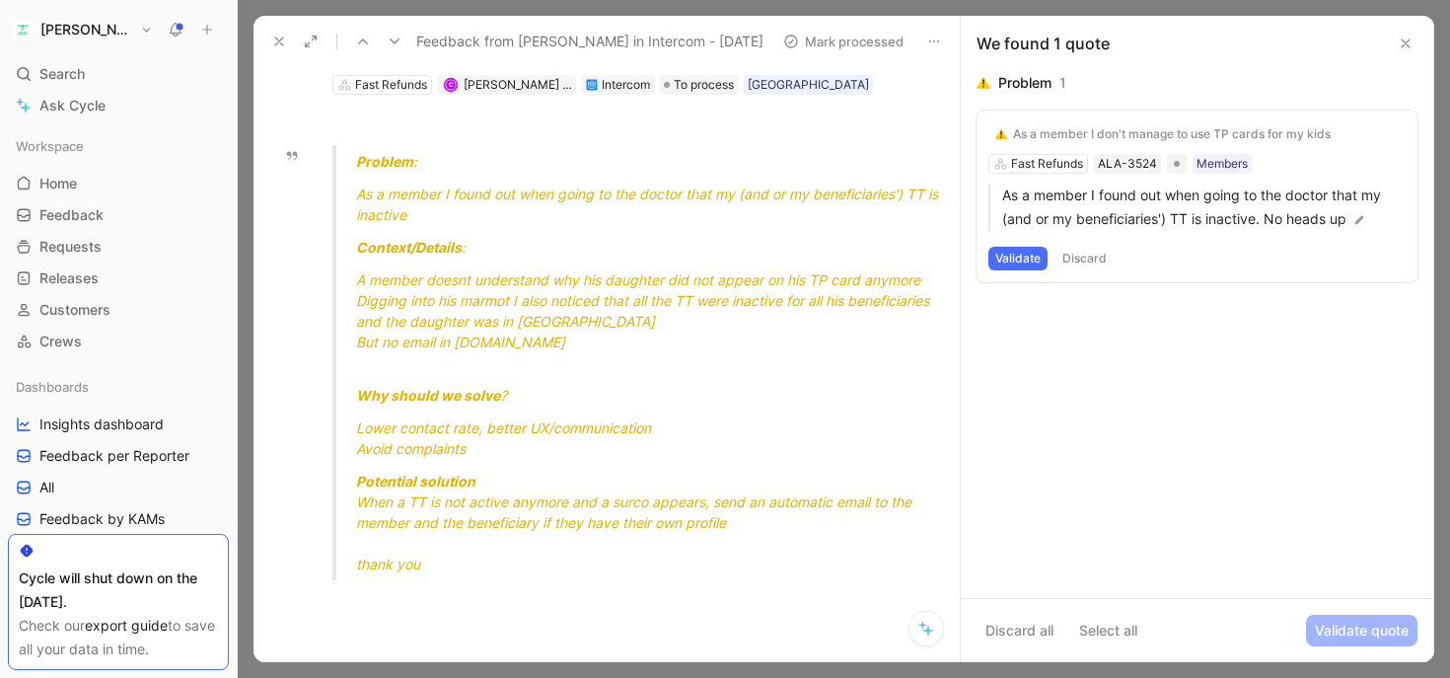
drag, startPoint x: 823, startPoint y: 276, endPoint x: 535, endPoint y: 277, distance: 288.0
click at [535, 277] on span "A member doesnt understand why his daughter did not appear on his TP card anymo…" at bounding box center [638, 279] width 564 height 17
click at [526, 305] on span "Digging into his marmot I also noticed that all the TT were inactive for all hi…" at bounding box center [644, 310] width 577 height 37
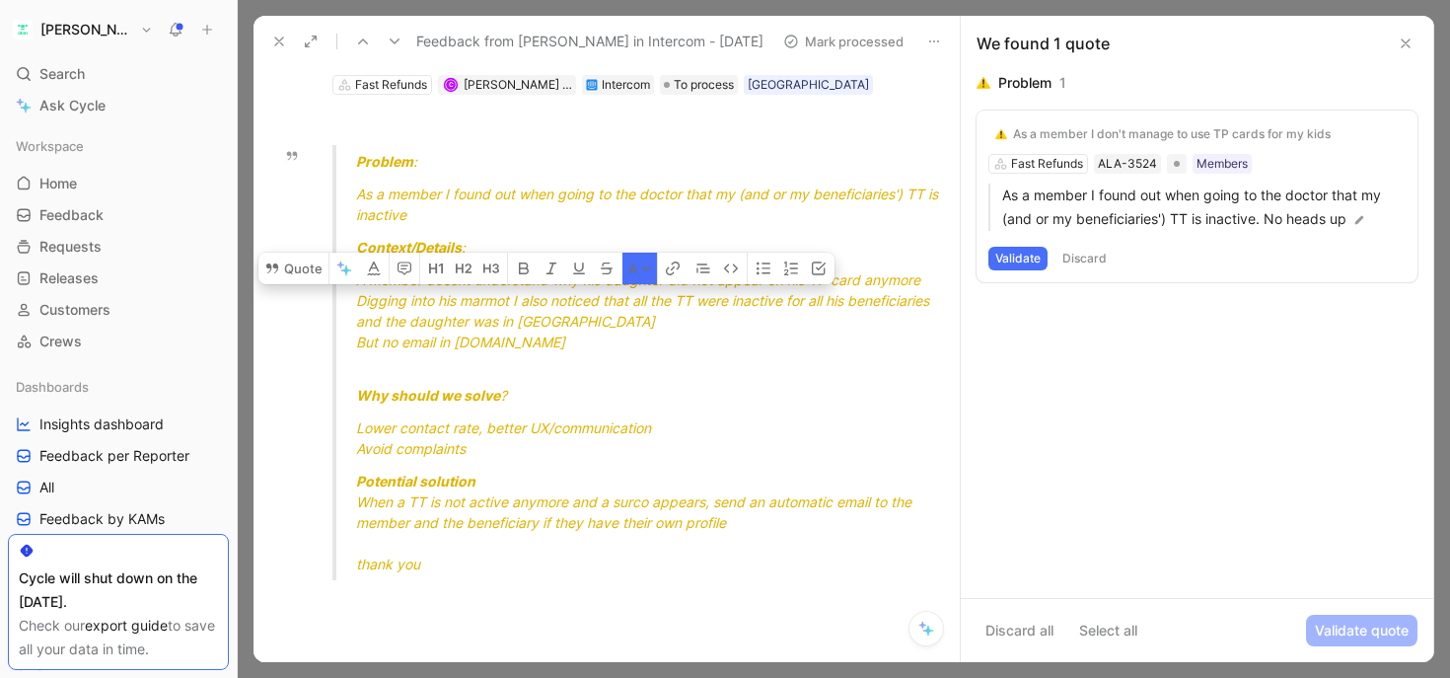
drag, startPoint x: 526, startPoint y: 298, endPoint x: 540, endPoint y: 321, distance: 26.6
click at [540, 321] on span "Digging into his marmot I also noticed that all the TT were inactive for all hi…" at bounding box center [644, 310] width 577 height 37
click at [1016, 348] on div "Problem 1 As a member I don't manage to use TP cards for my kids Fast Refunds A…" at bounding box center [1197, 334] width 473 height 527
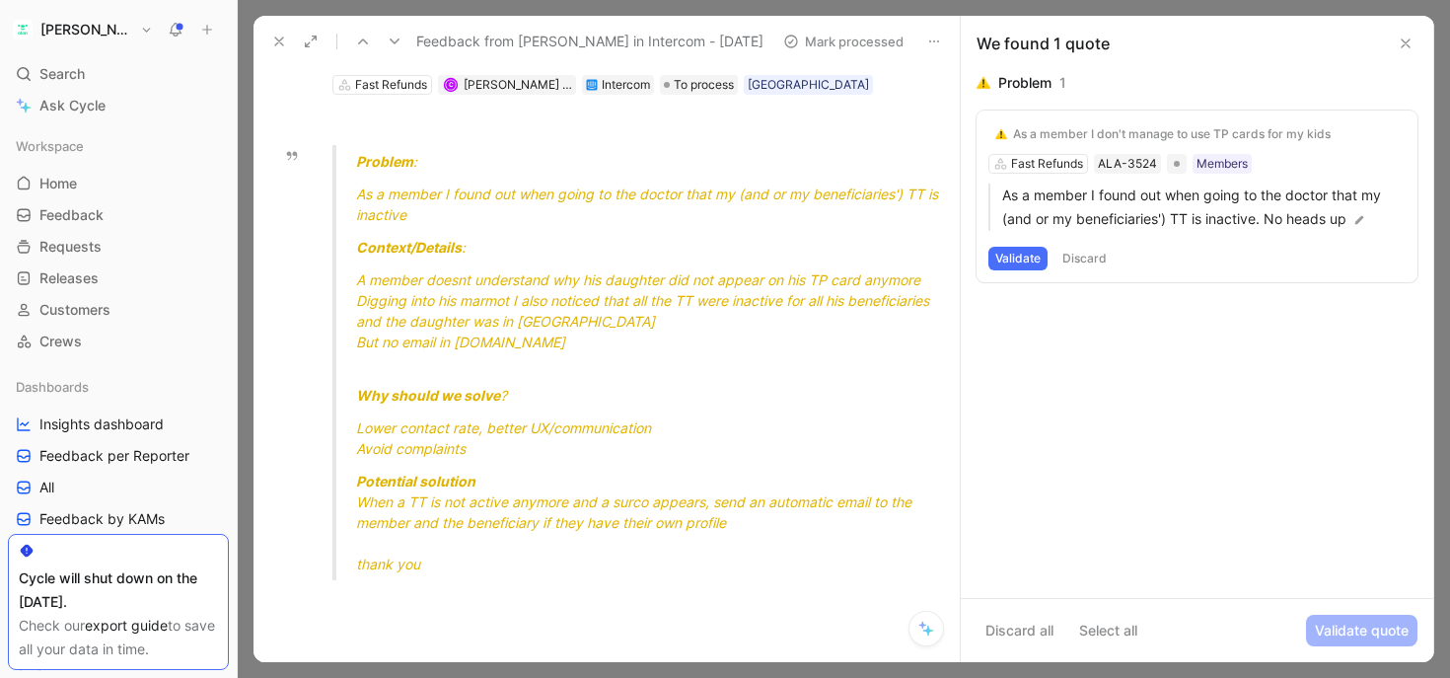
click at [1014, 252] on button "Validate" at bounding box center [1017, 259] width 59 height 24
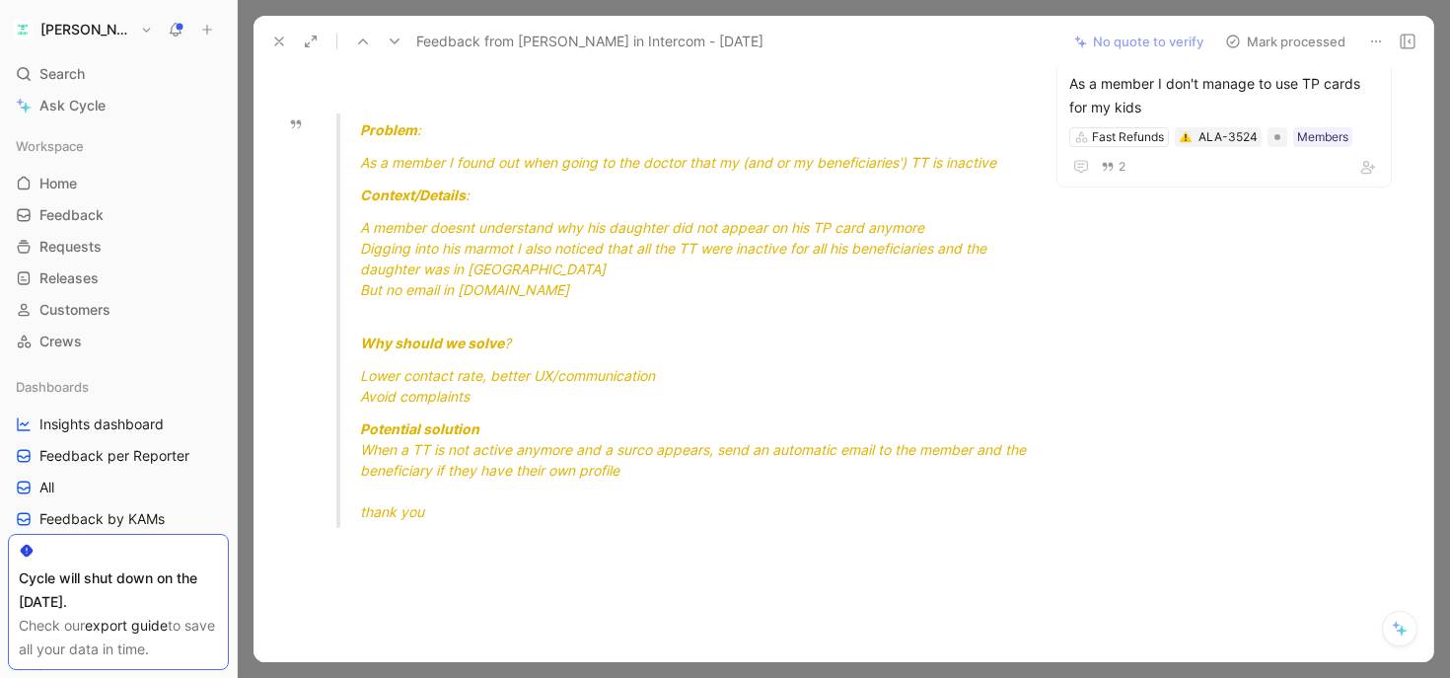
click at [1307, 49] on button "Mark processed" at bounding box center [1285, 42] width 138 height 28
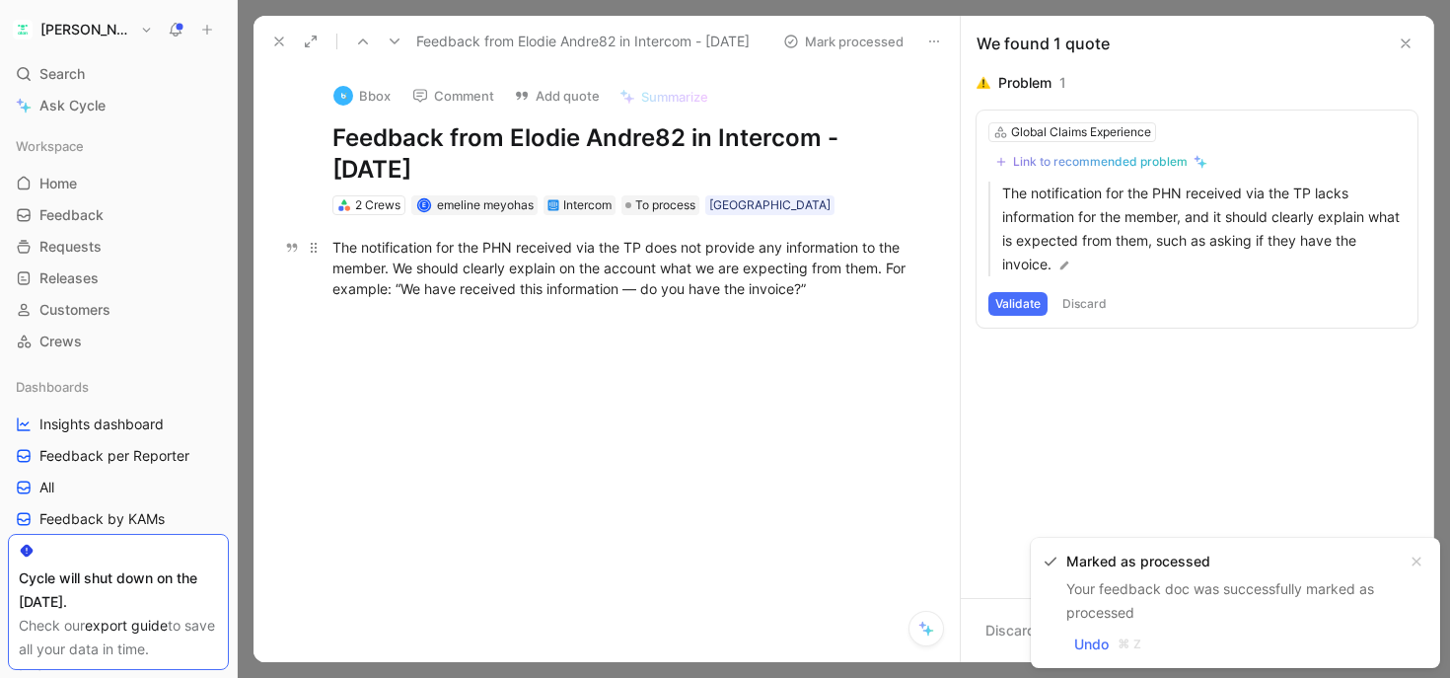
drag, startPoint x: 409, startPoint y: 256, endPoint x: 760, endPoint y: 255, distance: 350.2
click at [761, 256] on div "The notification for the PHN received via the TP does not provide any informati…" at bounding box center [627, 268] width 590 height 62
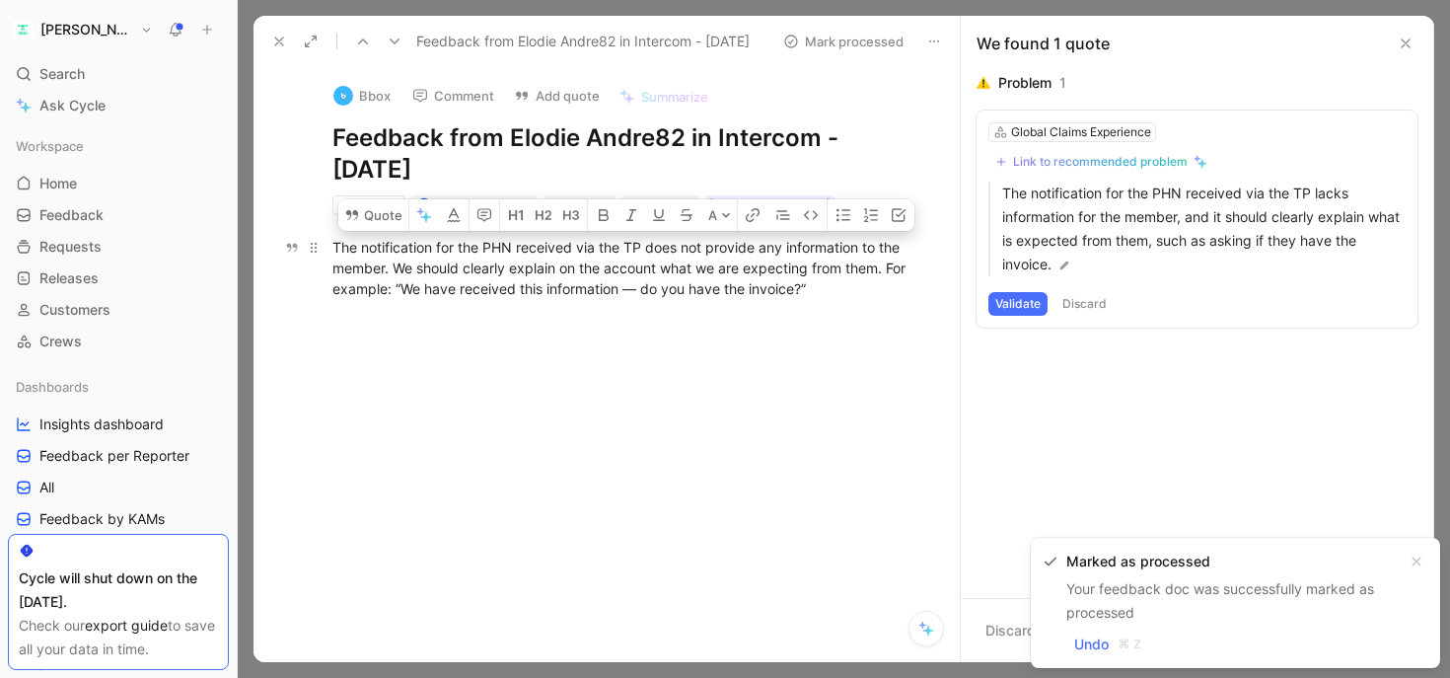
drag, startPoint x: 797, startPoint y: 252, endPoint x: 451, endPoint y: 252, distance: 346.2
click at [451, 252] on div "The notification for the PHN received via the TP does not provide any informati…" at bounding box center [627, 268] width 590 height 62
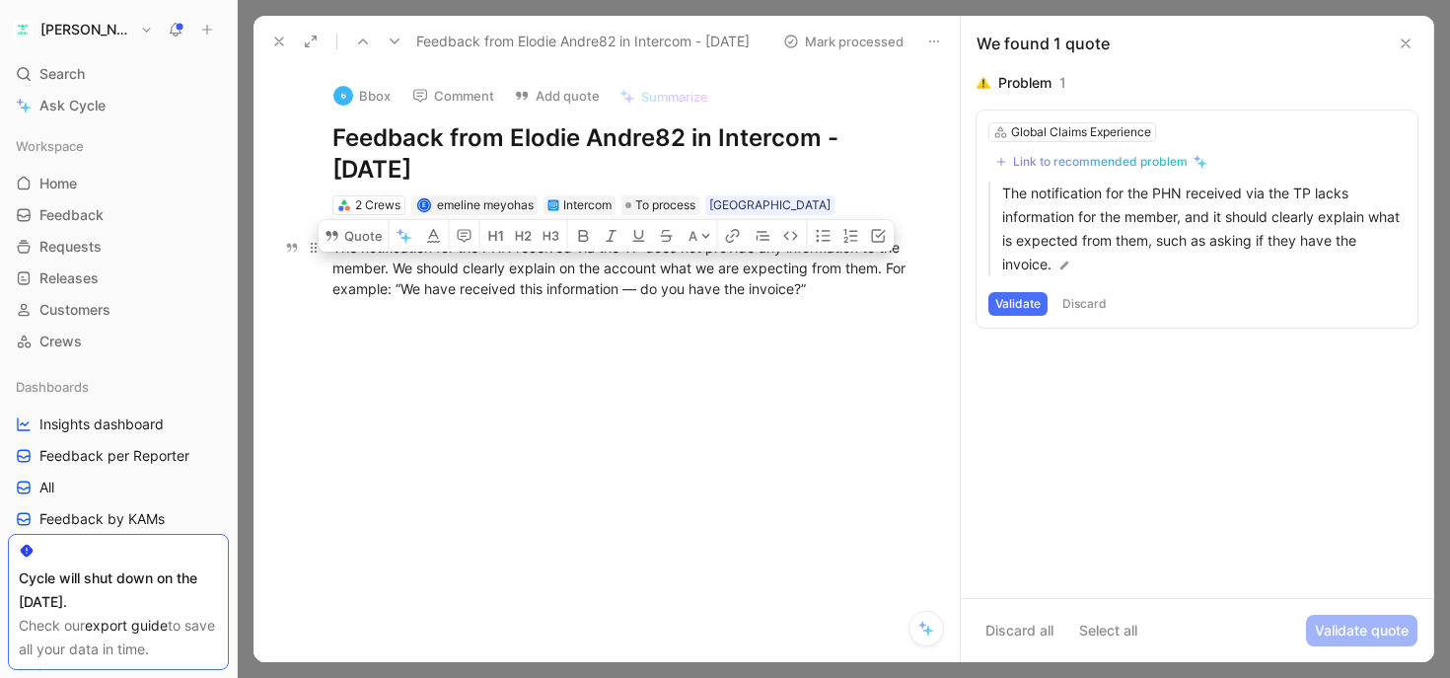
drag, startPoint x: 438, startPoint y: 268, endPoint x: 768, endPoint y: 263, distance: 330.5
click at [768, 263] on div "The notification for the PHN received via the TP does not provide any informati…" at bounding box center [627, 268] width 590 height 62
click at [768, 273] on div "The notification for the PHN received via the TP does not provide any informati…" at bounding box center [627, 268] width 590 height 62
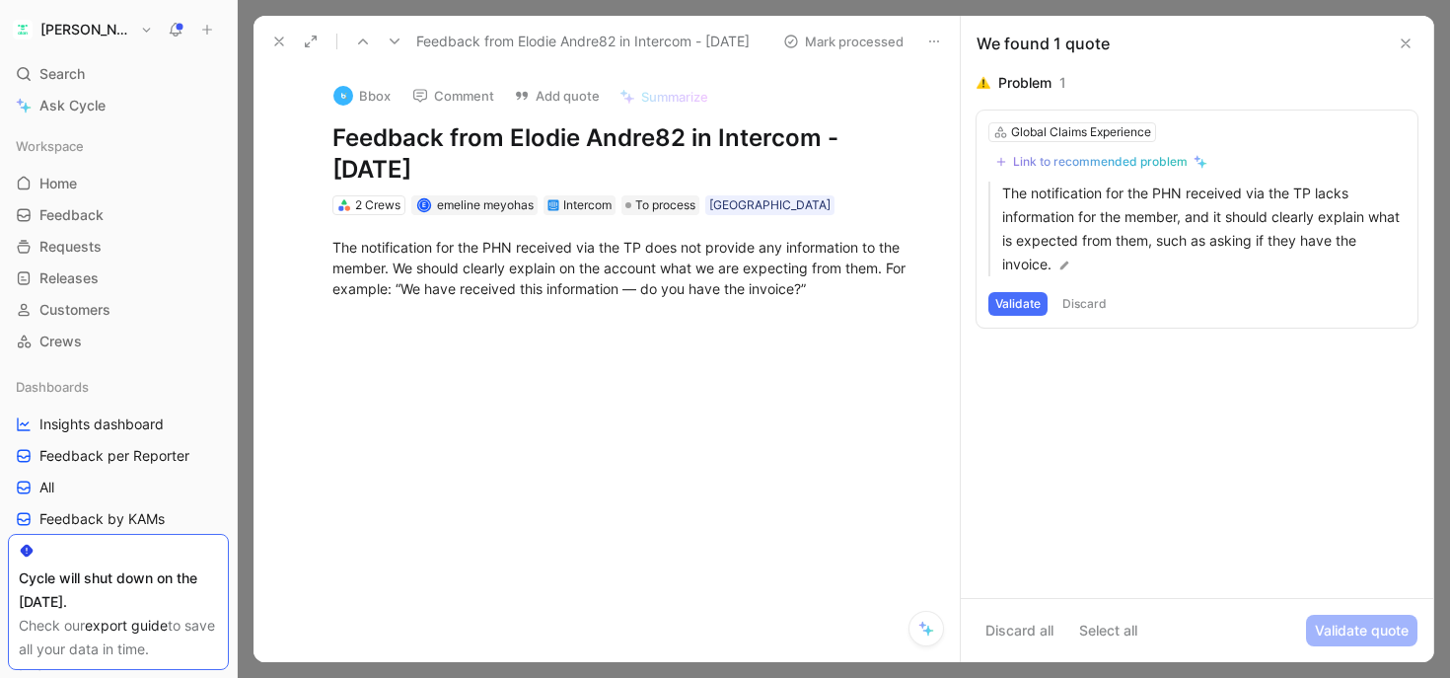
scroll to position [1690, 0]
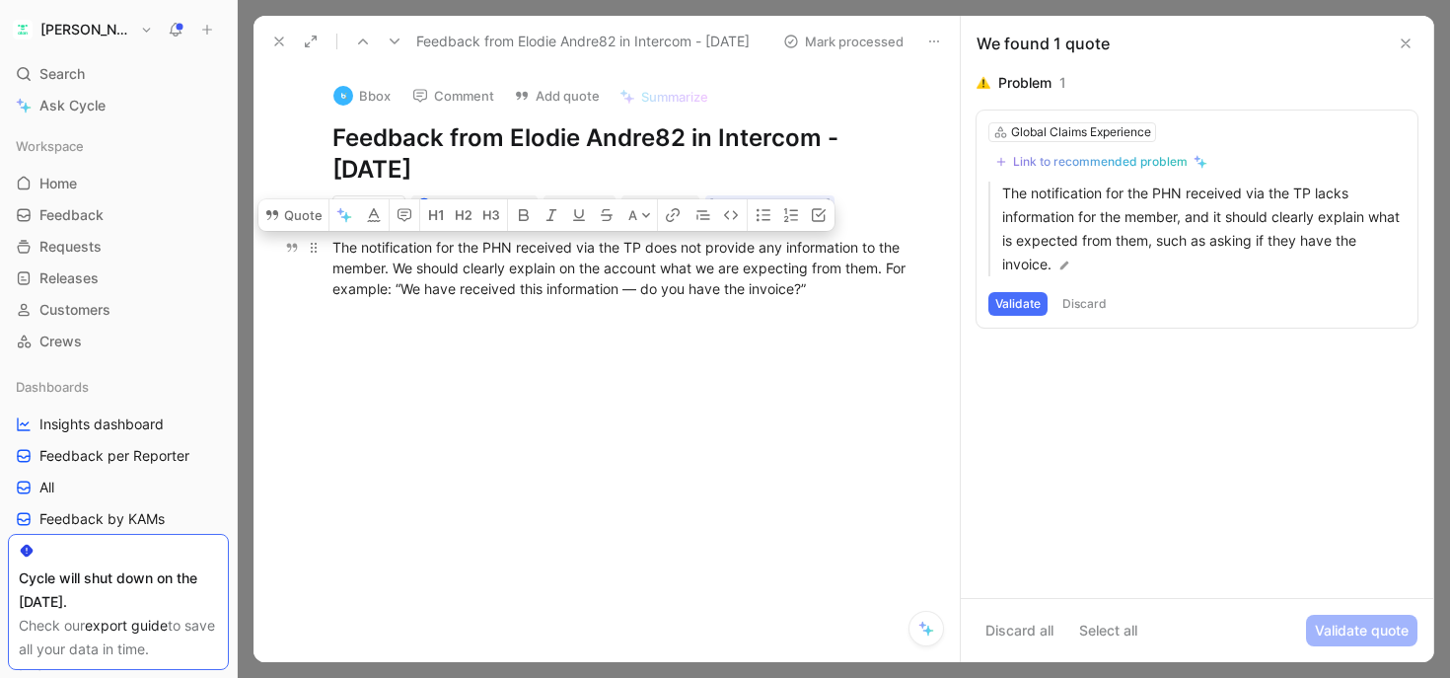
drag, startPoint x: 513, startPoint y: 248, endPoint x: 486, endPoint y: 248, distance: 26.6
click at [486, 248] on div "The notification for the PHN received via the TP does not provide any informati…" at bounding box center [627, 268] width 590 height 62
click at [593, 275] on div "The notification for the PHN received via the TP does not provide any informati…" at bounding box center [627, 268] width 590 height 62
drag, startPoint x: 512, startPoint y: 247, endPoint x: 487, endPoint y: 247, distance: 24.7
click at [487, 247] on div "The notification for the PHN received via the TP does not provide any informati…" at bounding box center [627, 268] width 590 height 62
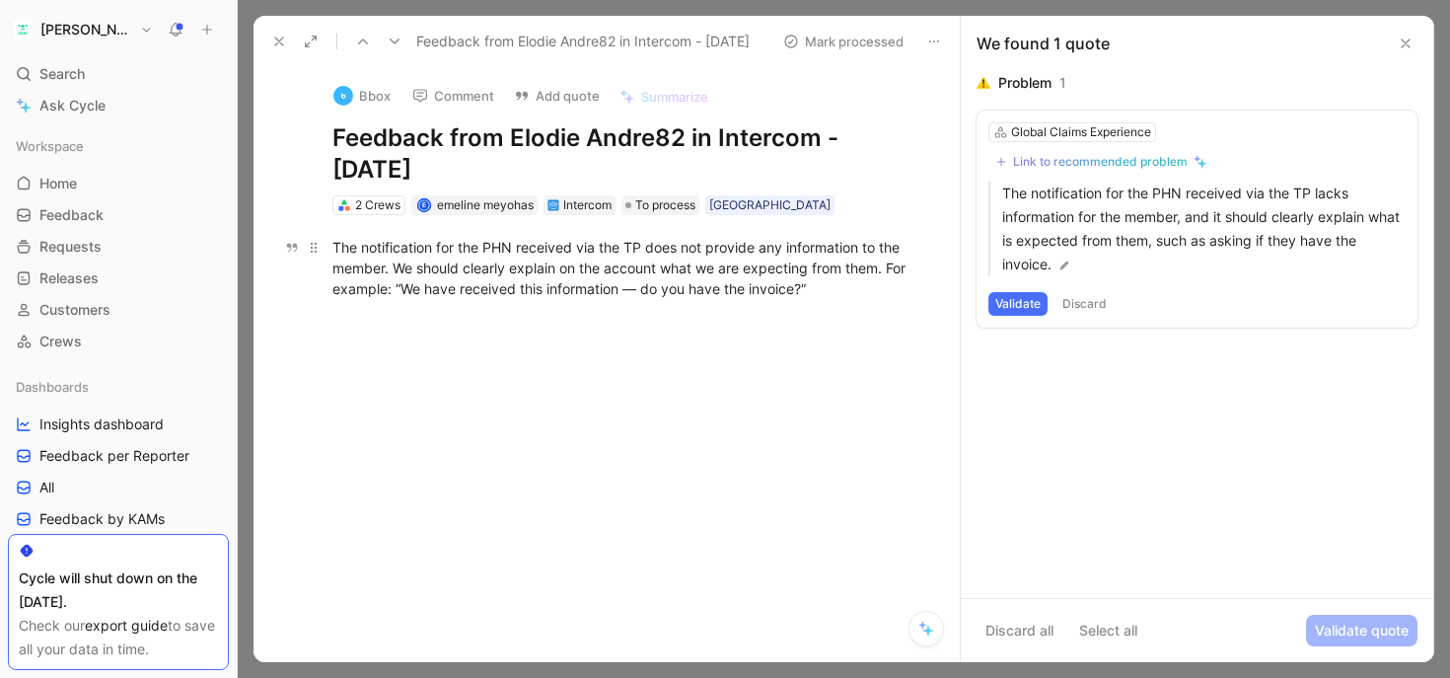
click at [488, 248] on div "The notification for the PHN received via the TP does not provide any informati…" at bounding box center [627, 268] width 590 height 62
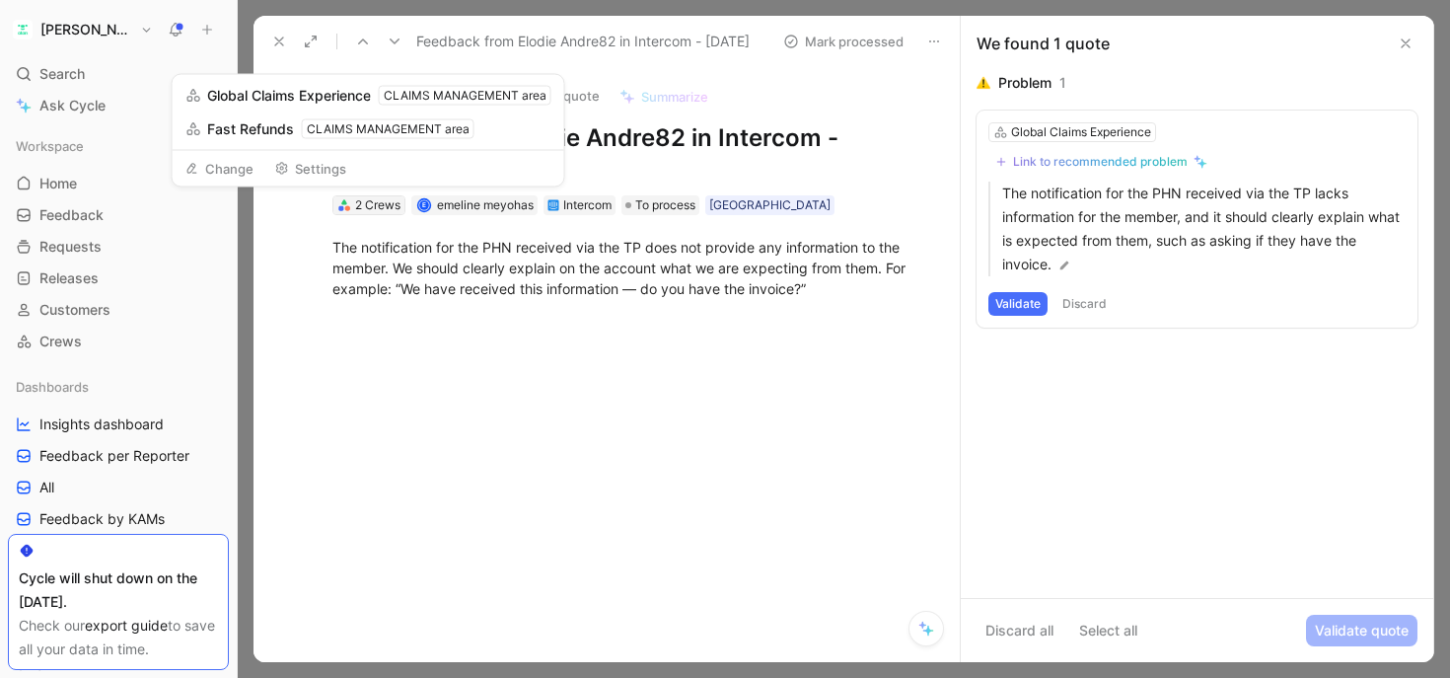
click at [391, 205] on div "2 Crews" at bounding box center [377, 205] width 45 height 20
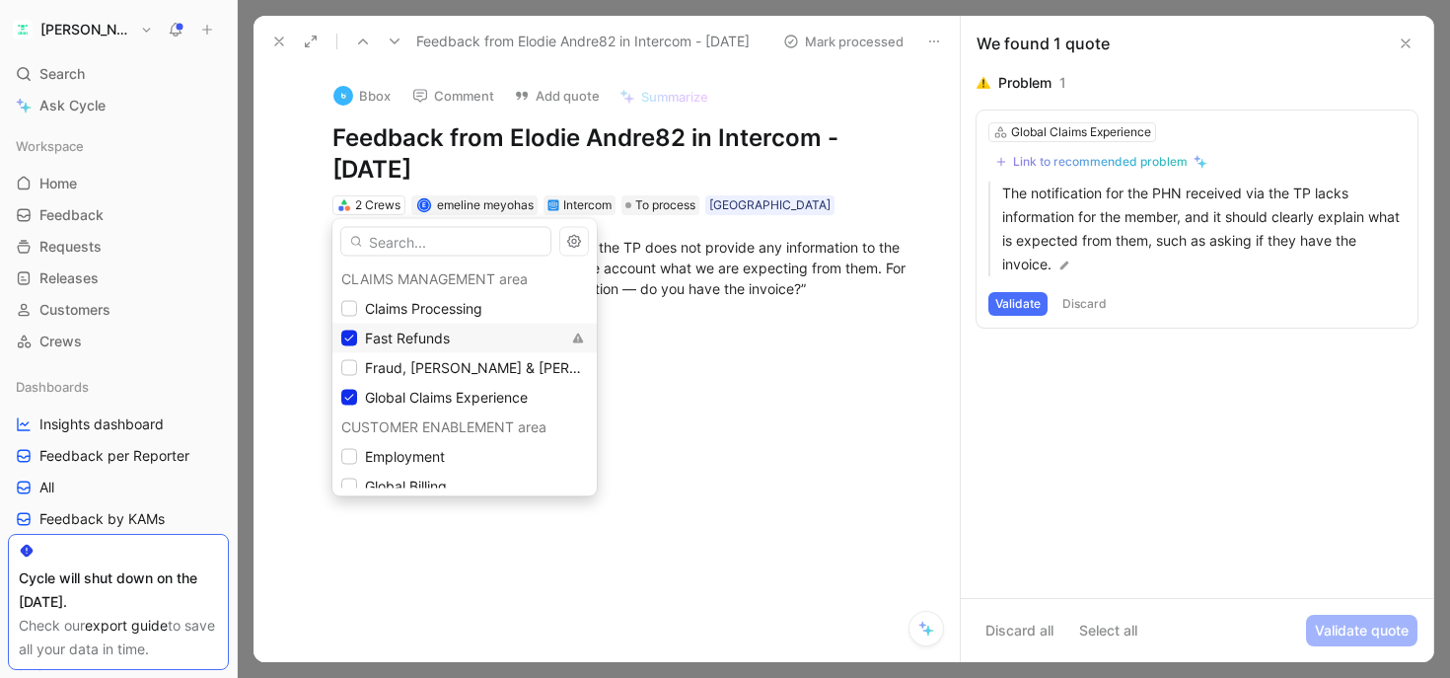
click at [404, 332] on span "Fast Refunds" at bounding box center [407, 337] width 85 height 17
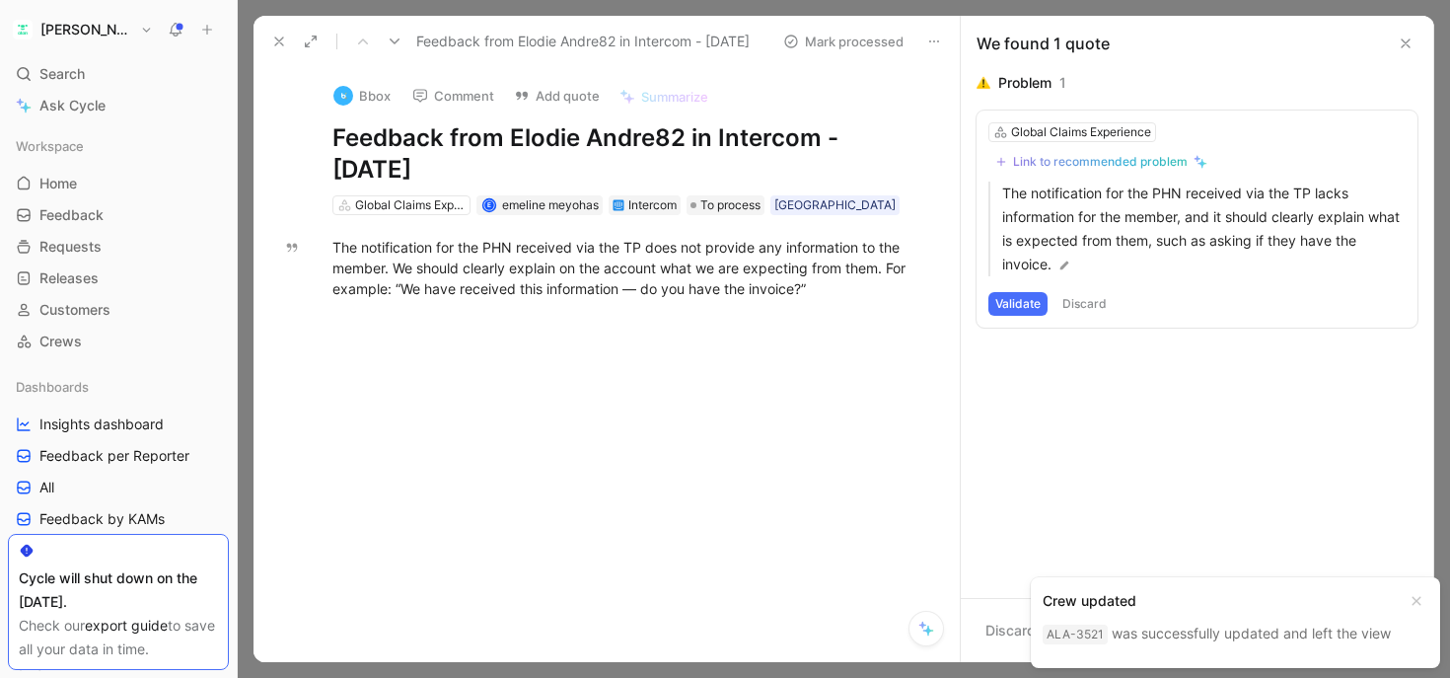
click at [1408, 35] on button at bounding box center [1406, 44] width 24 height 24
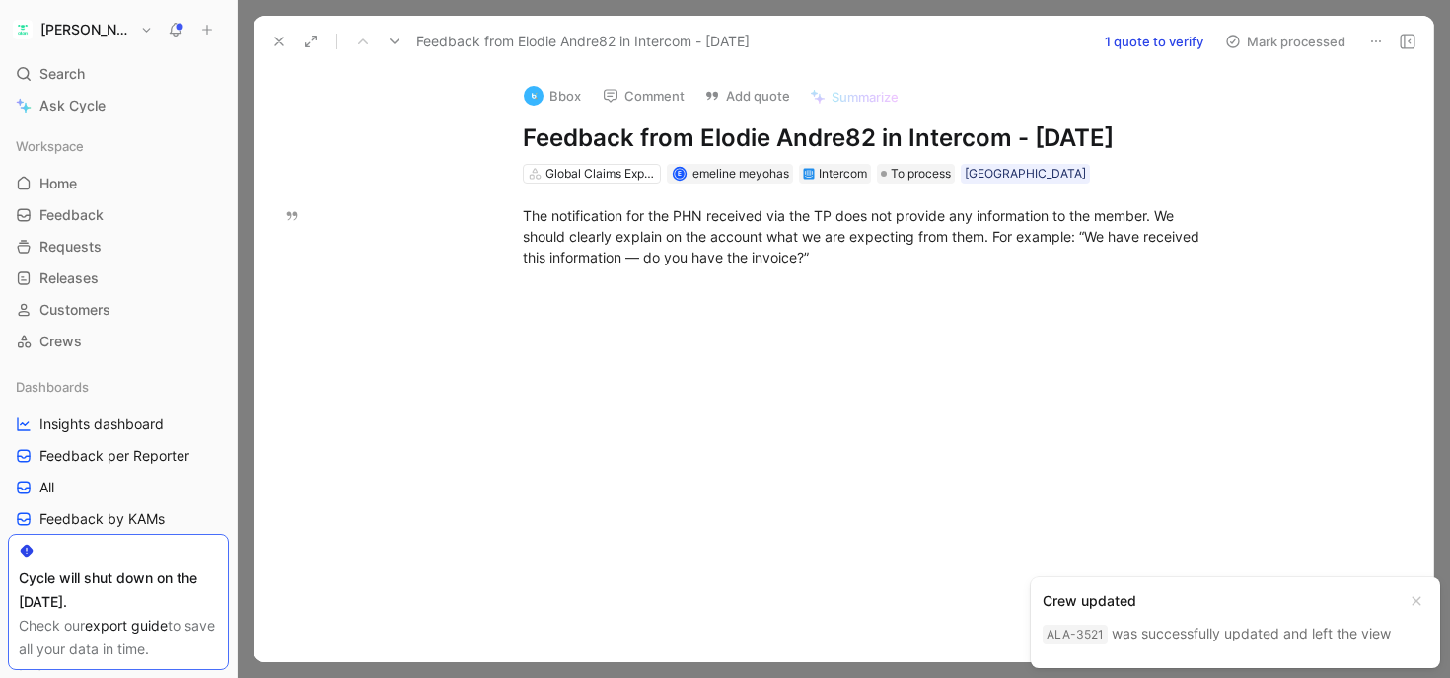
click at [1408, 35] on use at bounding box center [1408, 42] width 14 height 14
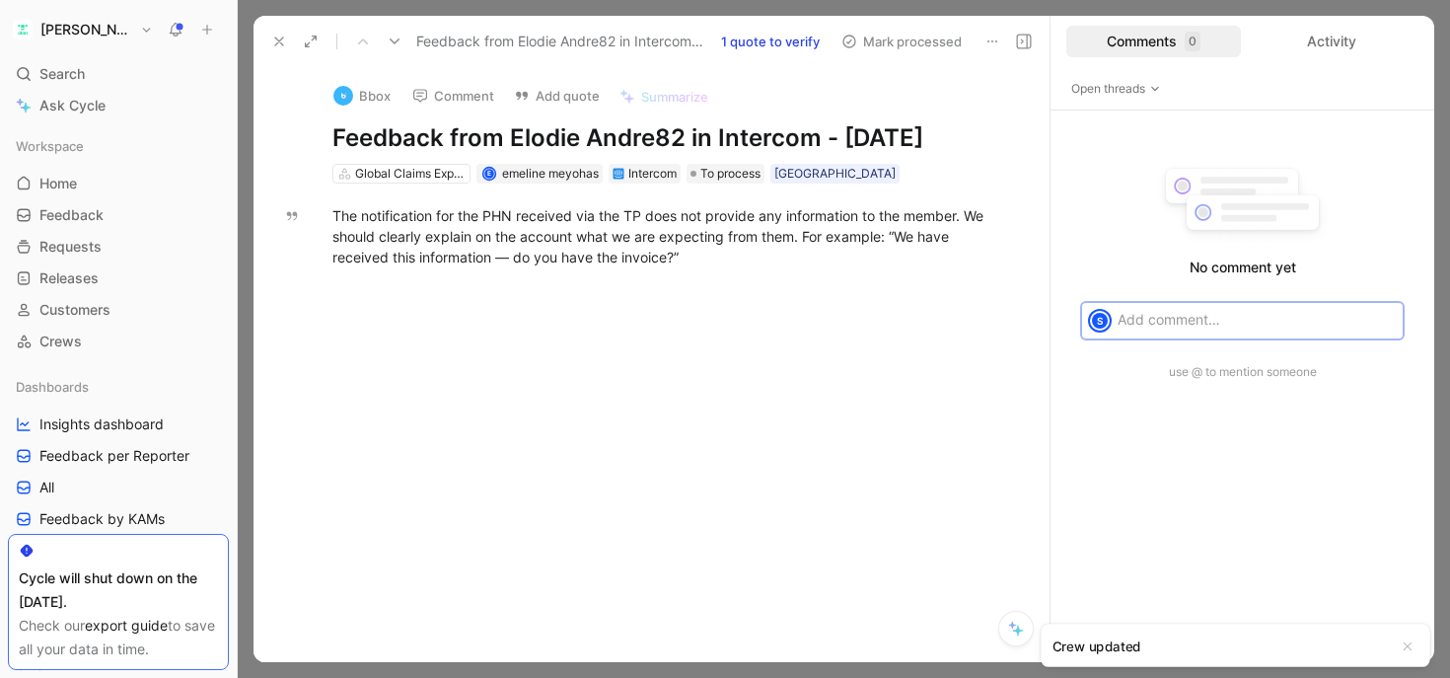
click at [270, 44] on button at bounding box center [279, 42] width 28 height 28
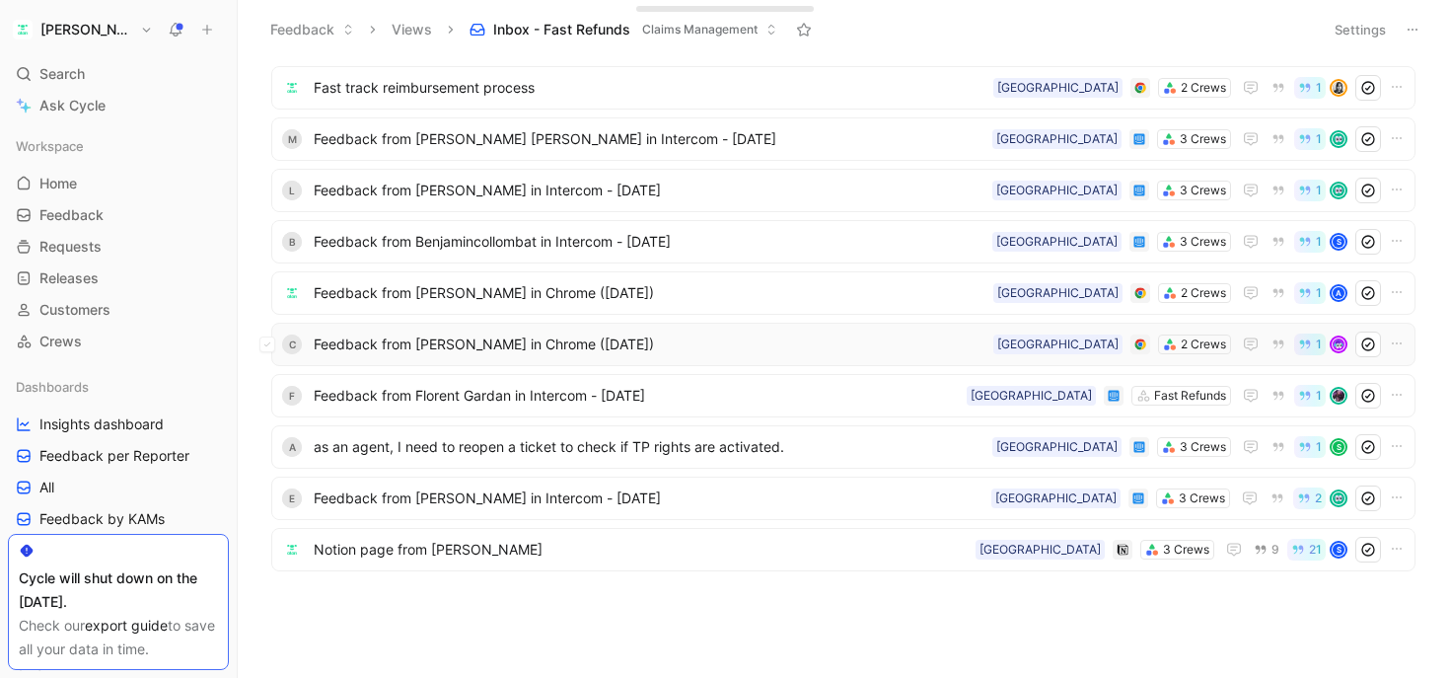
click at [454, 342] on span "Feedback from [PERSON_NAME] in Chrome ([DATE])" at bounding box center [650, 344] width 672 height 24
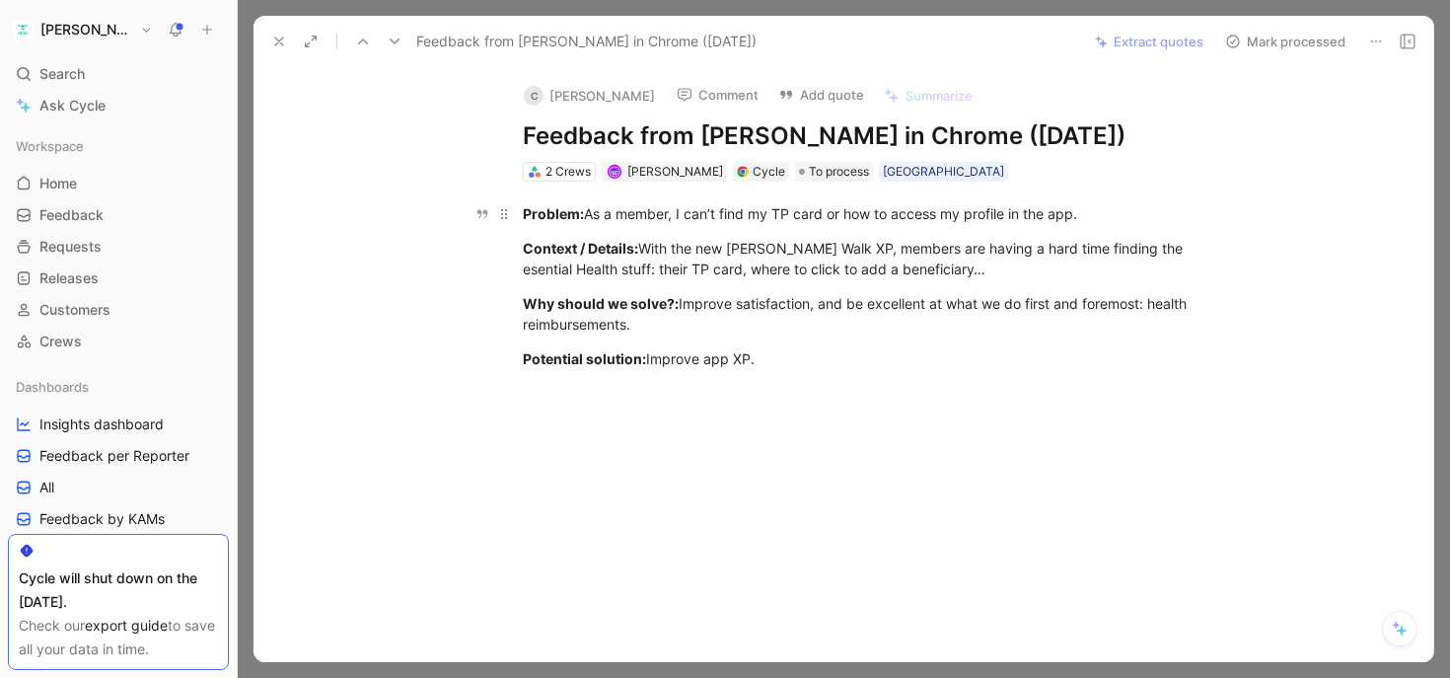
drag, startPoint x: 728, startPoint y: 214, endPoint x: 1009, endPoint y: 214, distance: 281.1
click at [1010, 214] on div "Problem: As a member, I can’t find my TP card or how to access my profile in th…" at bounding box center [864, 213] width 683 height 21
click at [1009, 214] on div "Problem: As a member, I can’t find my TP card or how to access my profile in th…" at bounding box center [864, 213] width 683 height 21
drag, startPoint x: 1056, startPoint y: 213, endPoint x: 705, endPoint y: 217, distance: 350.2
click at [705, 217] on div "Problem: As a member, I can’t find my TP card or how to access my profile in th…" at bounding box center [864, 213] width 683 height 21
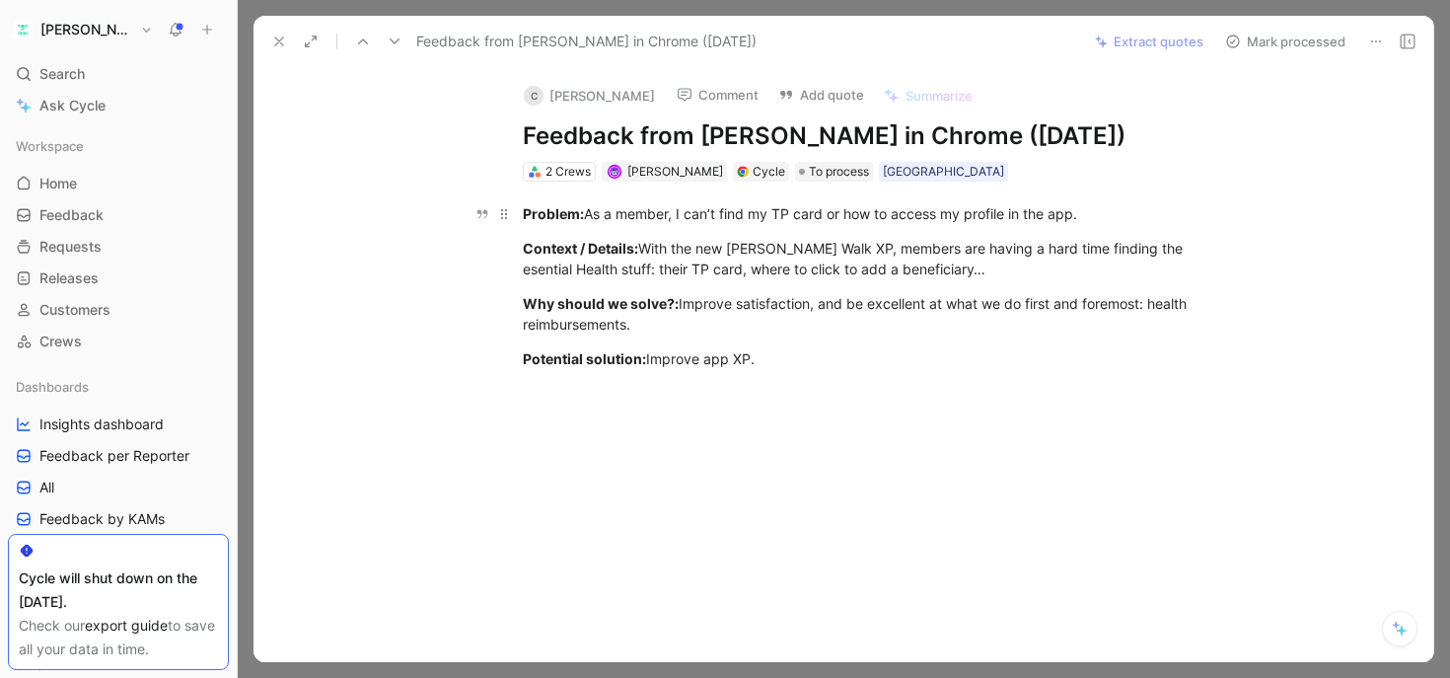
click at [705, 217] on div "Problem: As a member, I can’t find my TP card or how to access my profile in th…" at bounding box center [864, 213] width 683 height 21
drag, startPoint x: 653, startPoint y: 212, endPoint x: 1020, endPoint y: 212, distance: 367.0
click at [1022, 212] on div "Problem: As a member, I can’t find my TP card or how to access my profile in th…" at bounding box center [864, 213] width 683 height 21
drag, startPoint x: 684, startPoint y: 250, endPoint x: 1005, endPoint y: 250, distance: 321.6
click at [1005, 250] on div "Context / Details: With the new [PERSON_NAME] Walk XP, members are having a har…" at bounding box center [864, 258] width 683 height 41
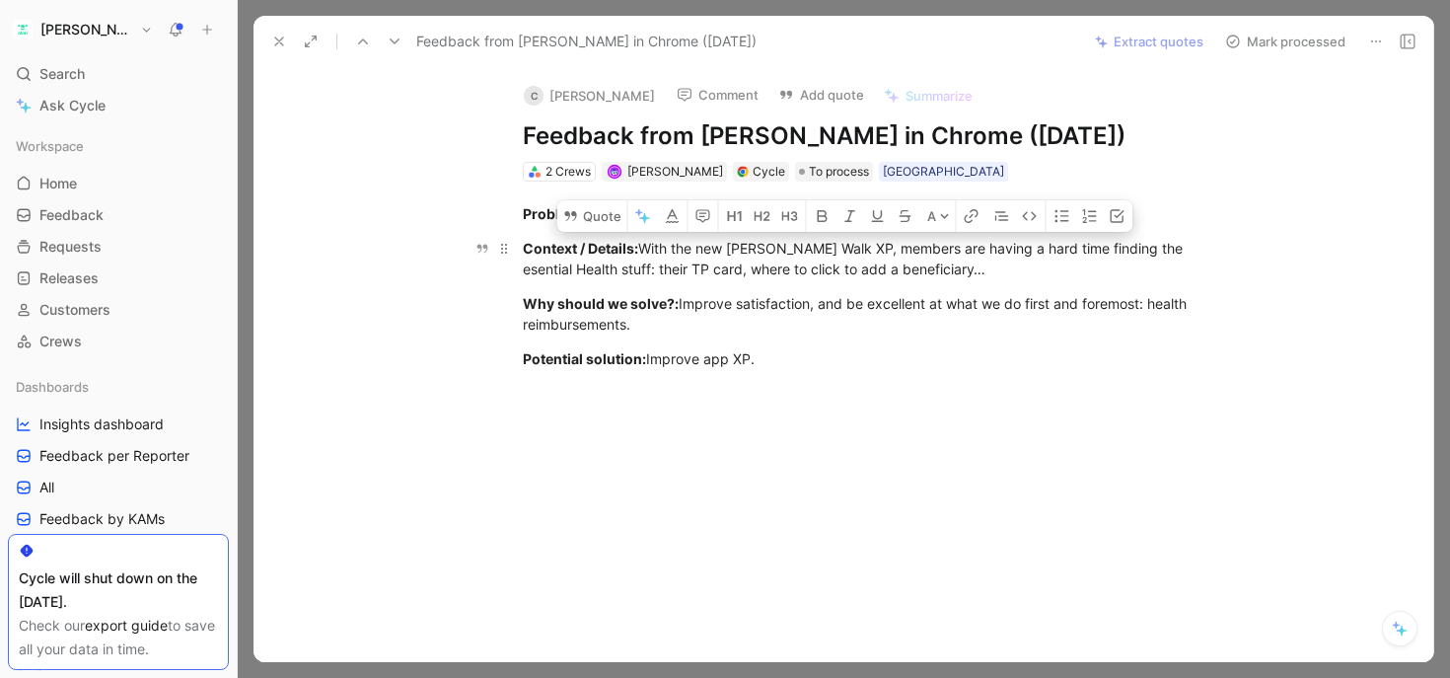
click at [1055, 251] on div "Context / Details: With the new [PERSON_NAME] Walk XP, members are having a har…" at bounding box center [864, 258] width 683 height 41
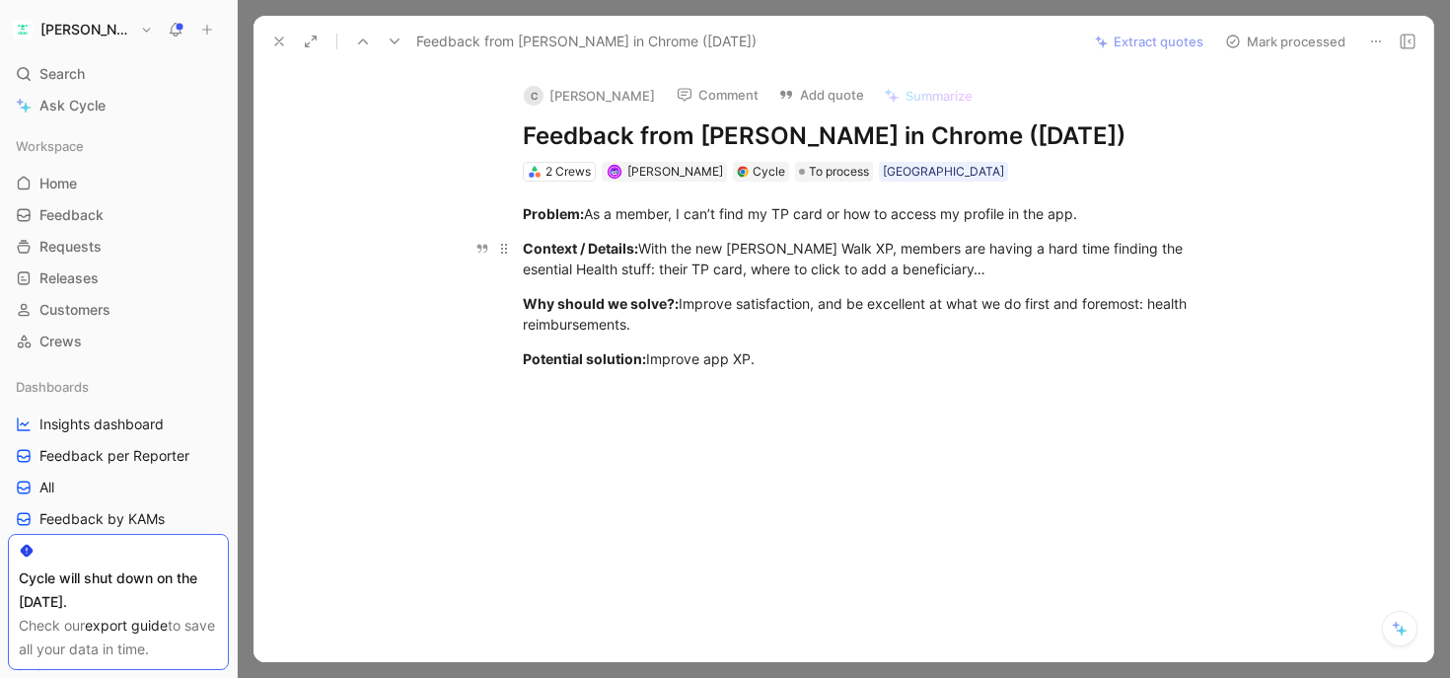
drag, startPoint x: 1121, startPoint y: 251, endPoint x: 821, endPoint y: 251, distance: 299.9
click at [821, 251] on div "Context / Details: With the new [PERSON_NAME] Walk XP, members are having a har…" at bounding box center [864, 258] width 683 height 41
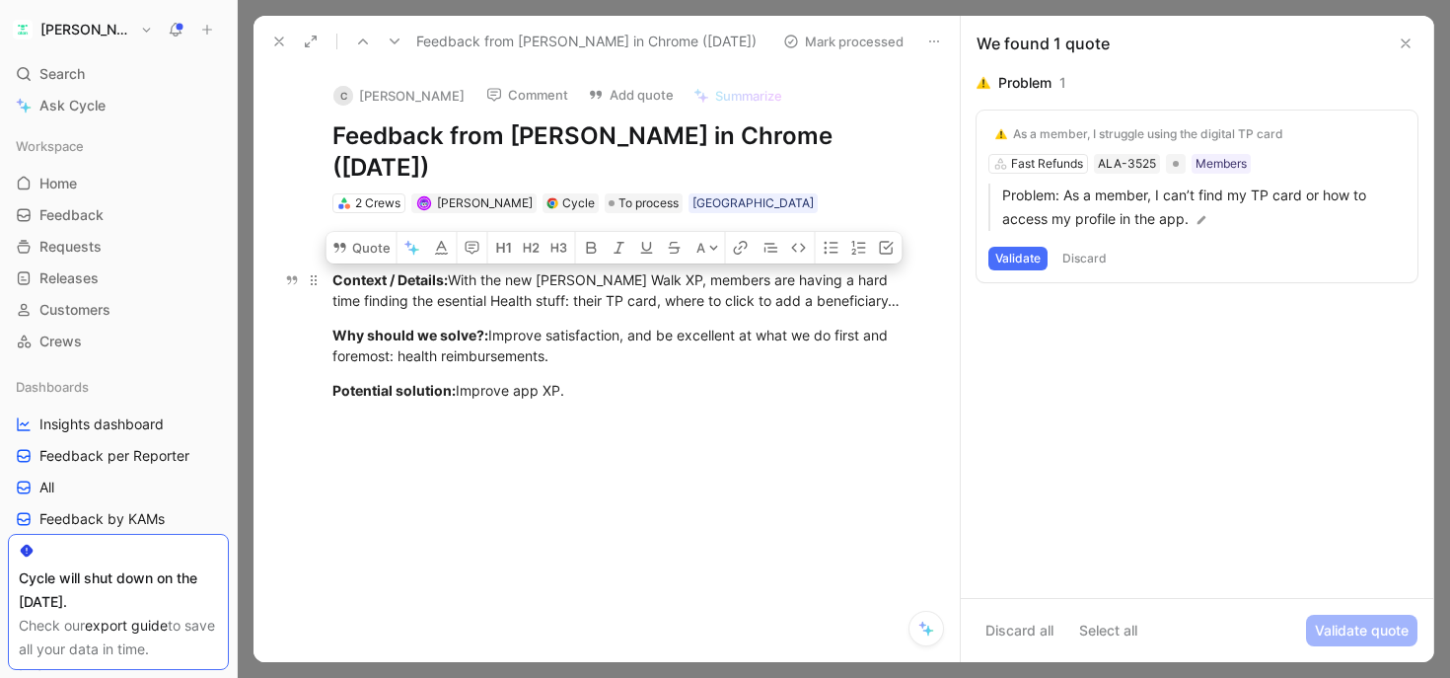
drag, startPoint x: 586, startPoint y: 269, endPoint x: 745, endPoint y: 288, distance: 159.9
click at [745, 288] on div "Context / Details: With the new [PERSON_NAME] Walk XP, members are having a har…" at bounding box center [627, 289] width 590 height 41
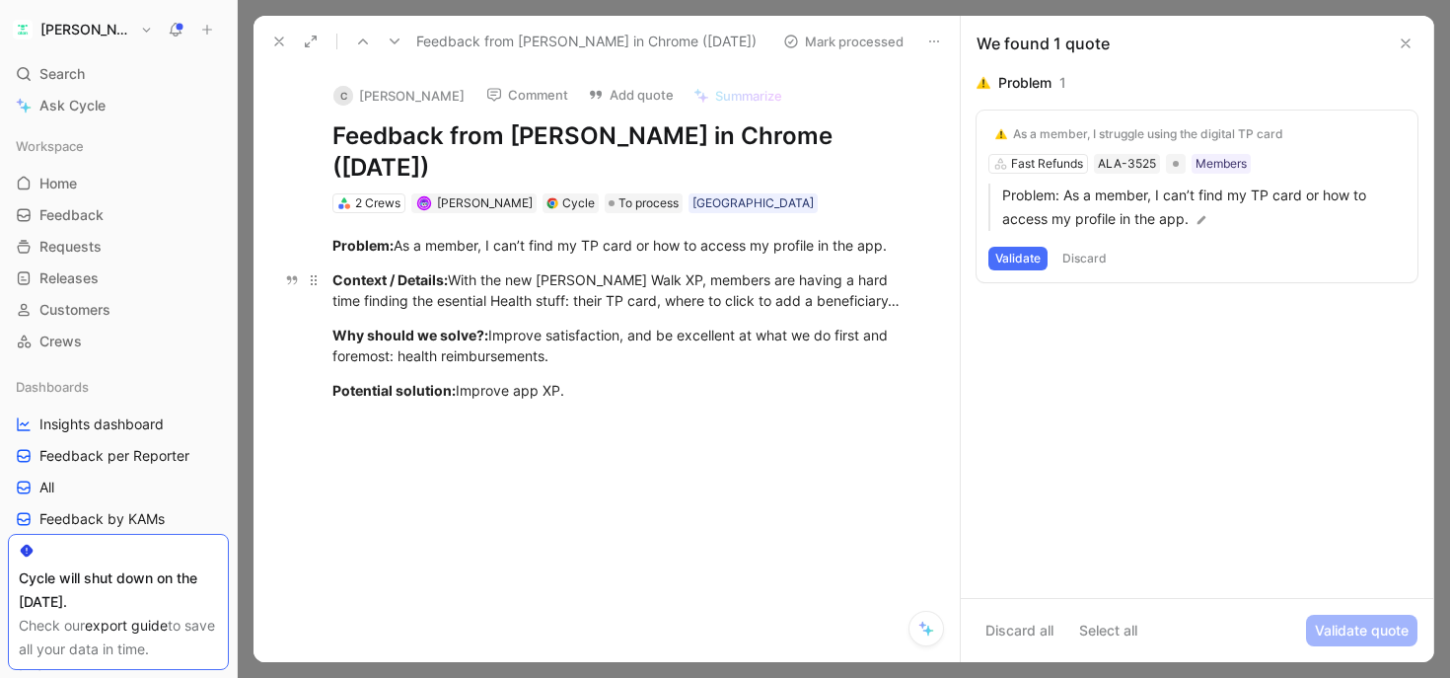
click at [737, 303] on div "Context / Details: With the new [PERSON_NAME] Walk XP, members are having a har…" at bounding box center [627, 289] width 590 height 41
drag, startPoint x: 781, startPoint y: 303, endPoint x: 508, endPoint y: 301, distance: 273.3
click at [508, 301] on div "Context / Details: With the new [PERSON_NAME] Walk XP, members are having a har…" at bounding box center [627, 289] width 590 height 41
drag, startPoint x: 523, startPoint y: 339, endPoint x: 750, endPoint y: 339, distance: 226.9
click at [753, 339] on div "Why should we solve?: Improve satisfaction, and be excellent at what we do firs…" at bounding box center [627, 345] width 590 height 41
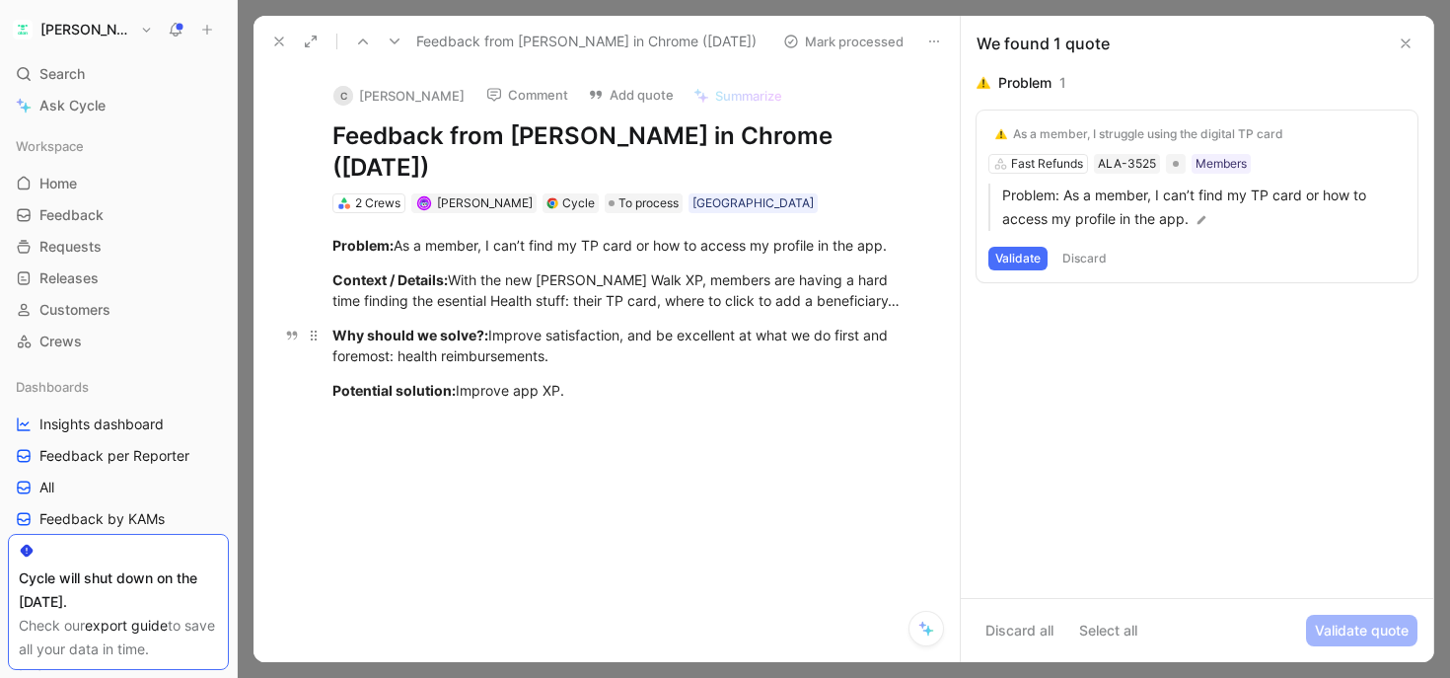
click at [750, 339] on div "Why should we solve?: Improve satisfaction, and be excellent at what we do firs…" at bounding box center [627, 345] width 590 height 41
click at [389, 197] on div "2 Crews" at bounding box center [377, 203] width 45 height 20
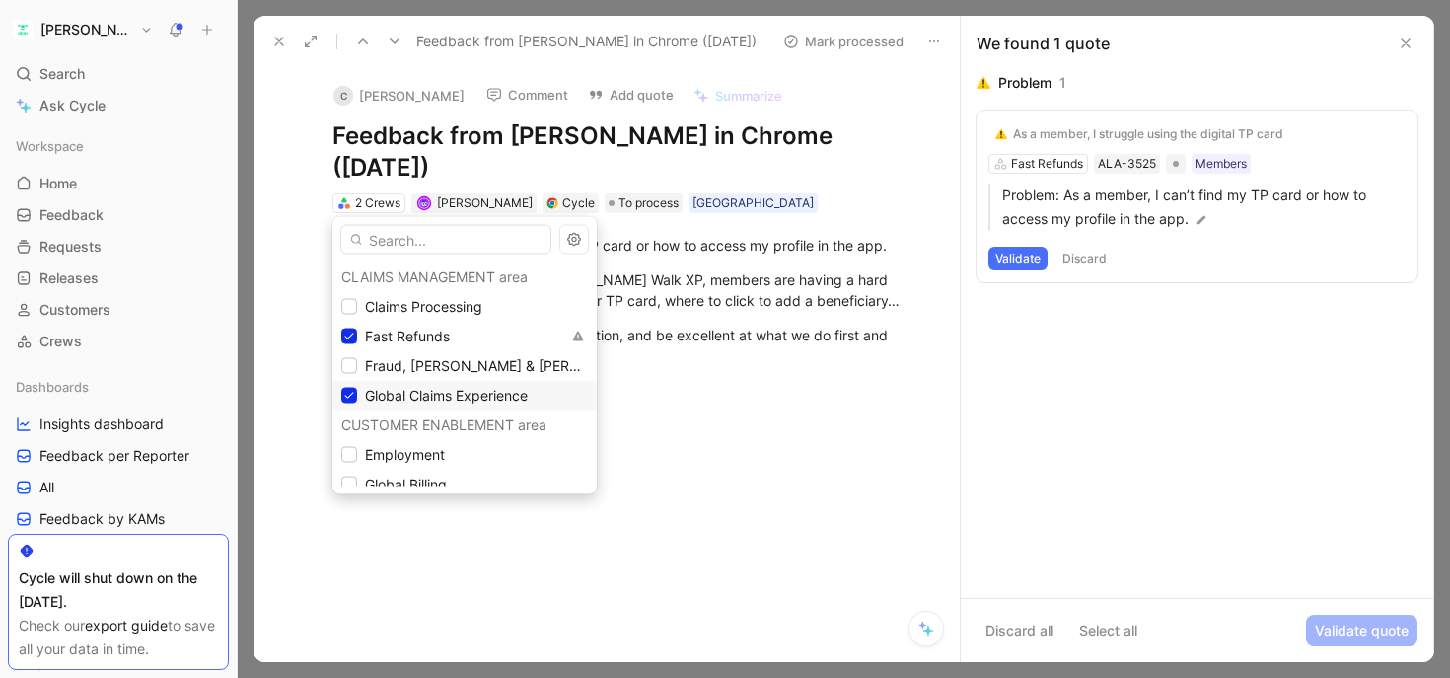
click at [373, 393] on span "Global Claims Experience" at bounding box center [446, 395] width 163 height 17
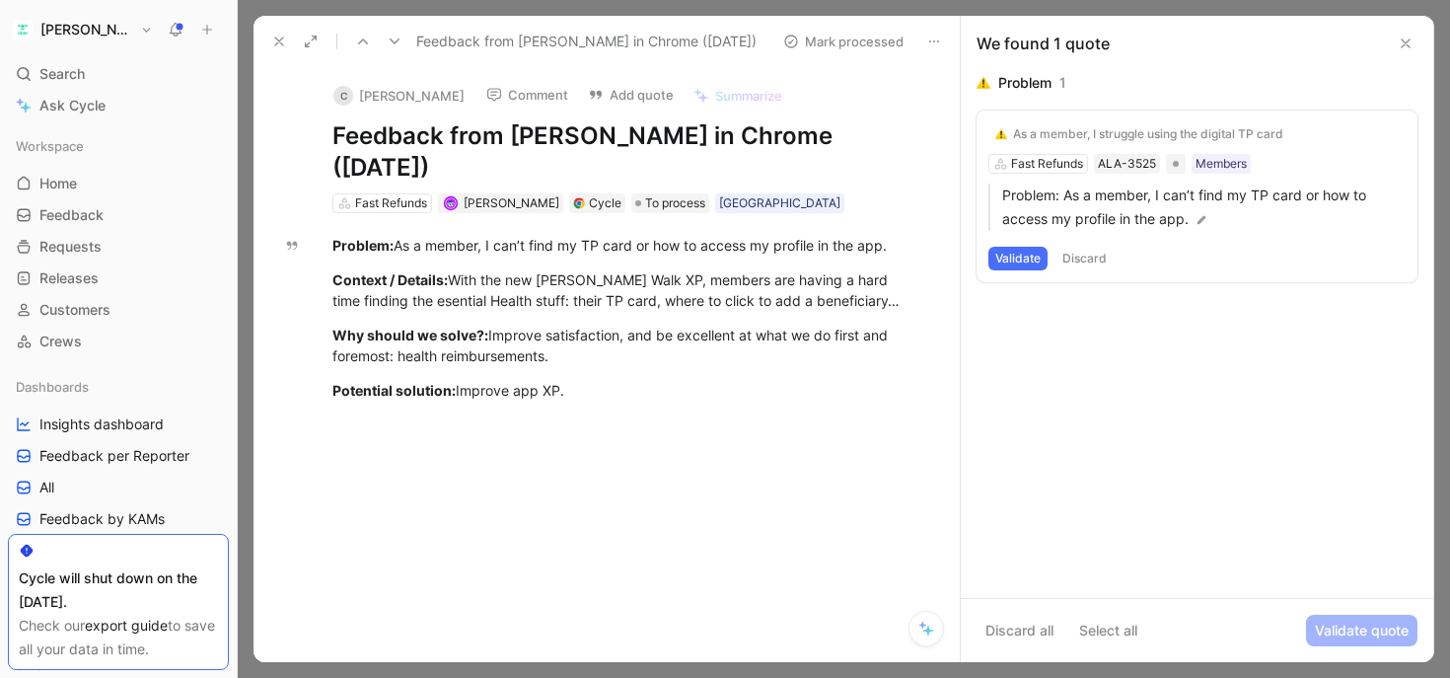
click at [1019, 262] on button "Validate" at bounding box center [1017, 259] width 59 height 24
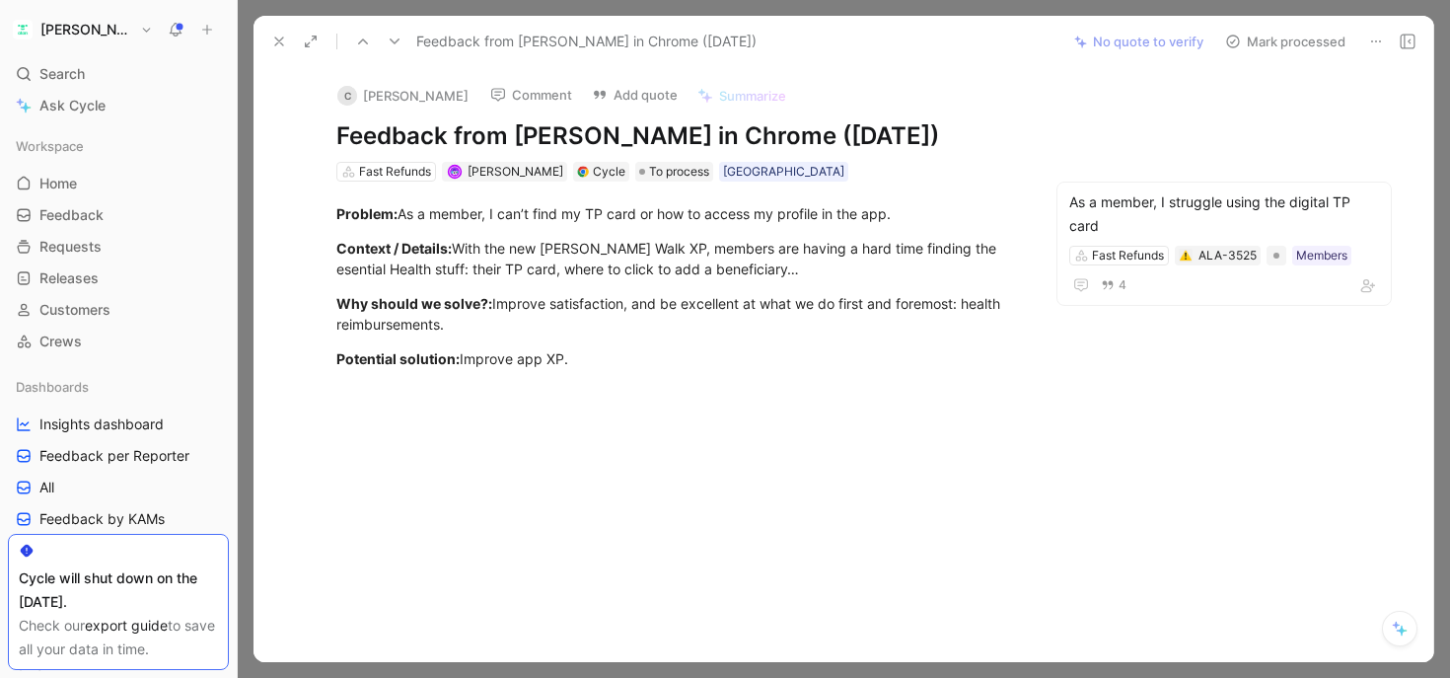
click at [610, 96] on button "Add quote" at bounding box center [635, 95] width 104 height 28
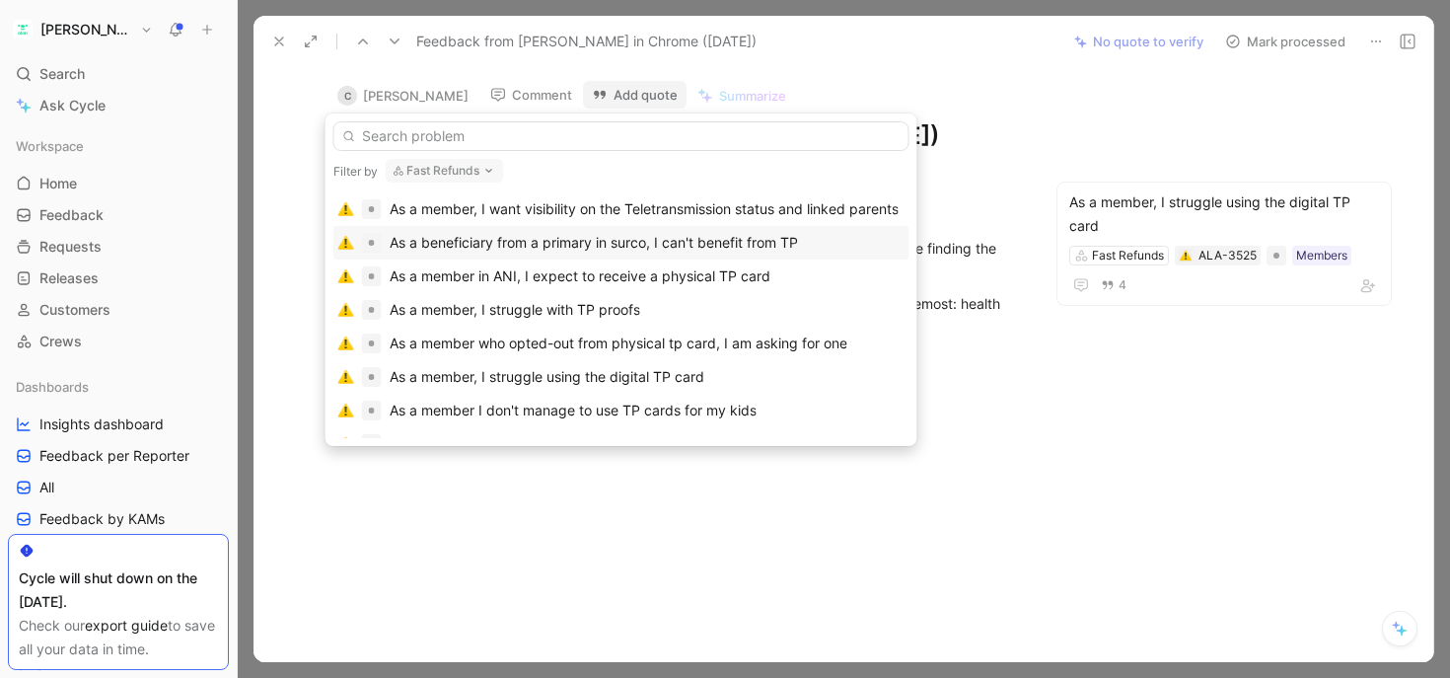
scroll to position [156, 0]
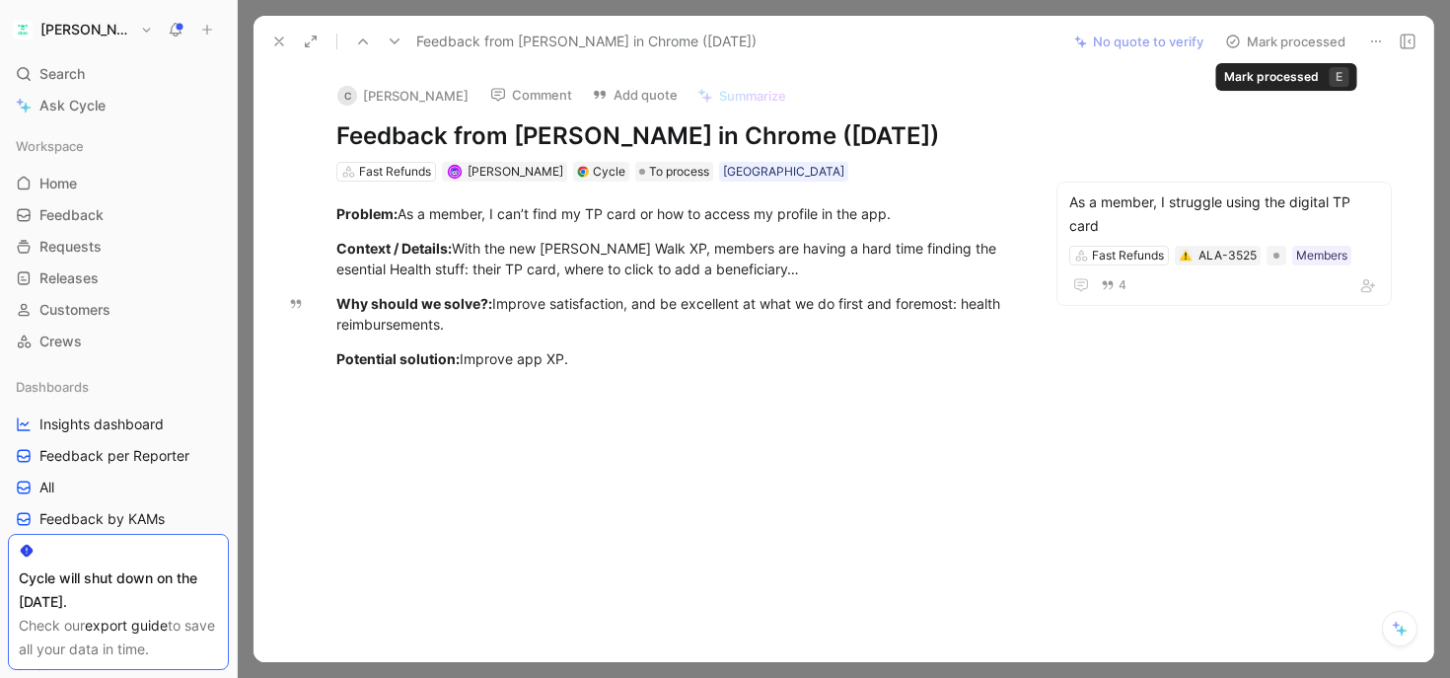
click at [1315, 40] on button "Mark processed" at bounding box center [1285, 42] width 138 height 28
click at [1260, 44] on button "Mark processed" at bounding box center [1285, 42] width 138 height 28
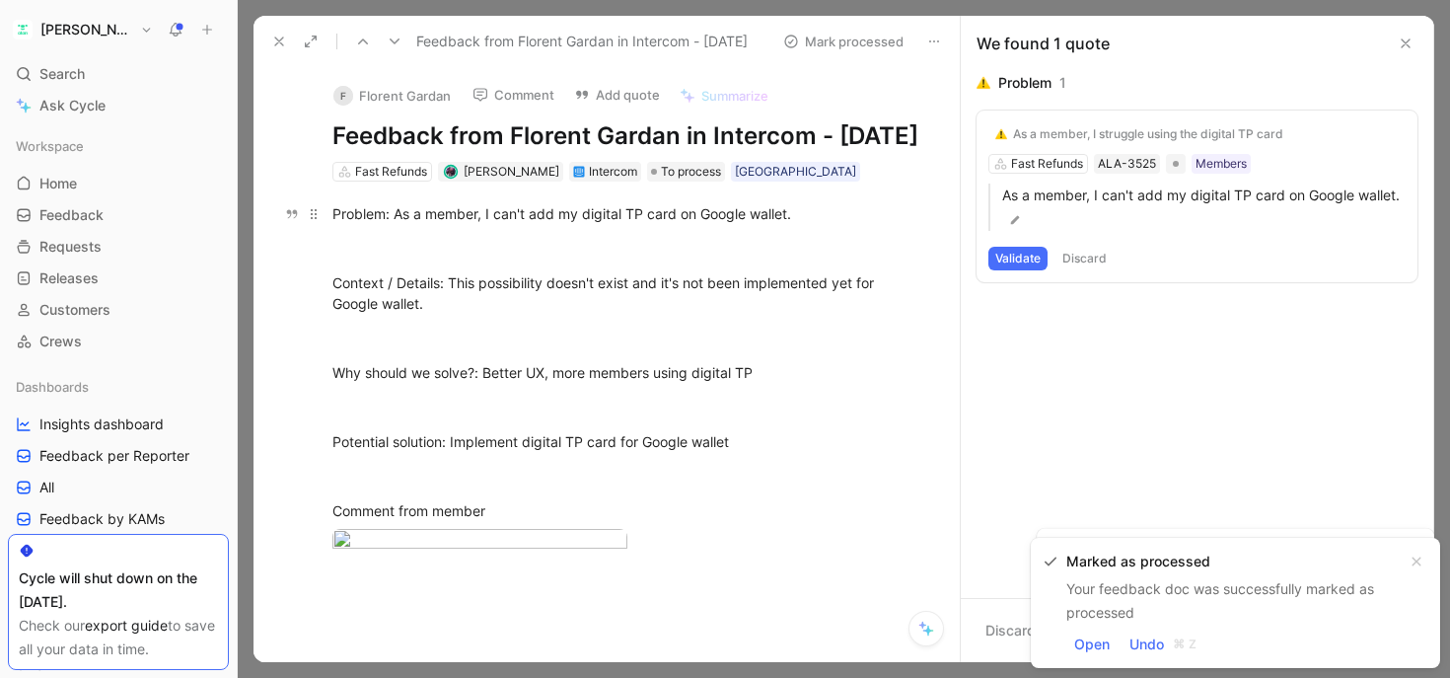
drag, startPoint x: 720, startPoint y: 249, endPoint x: 499, endPoint y: 249, distance: 221.0
click at [499, 224] on div "Problem: As a member, I can't add my digital TP card on Google wallet." at bounding box center [627, 213] width 590 height 21
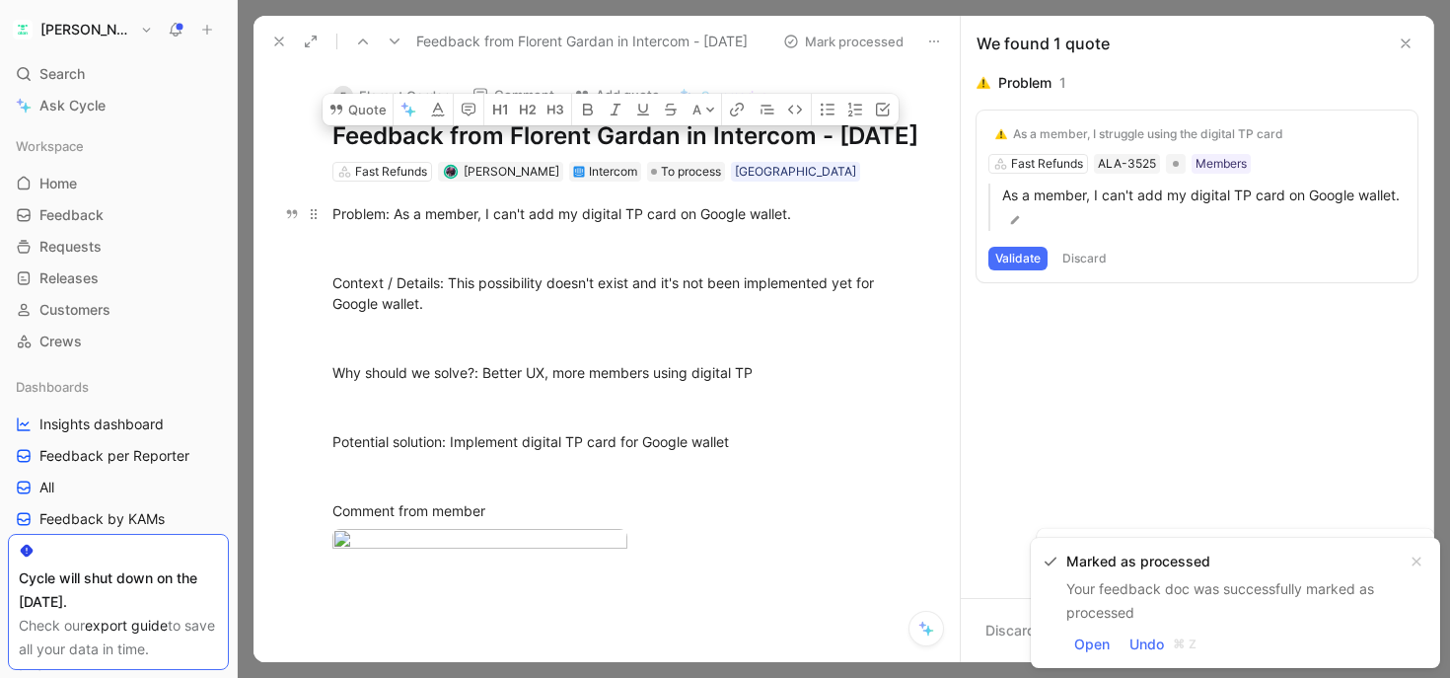
click at [499, 224] on div "Problem: As a member, I can't add my digital TP card on Google wallet." at bounding box center [627, 213] width 590 height 21
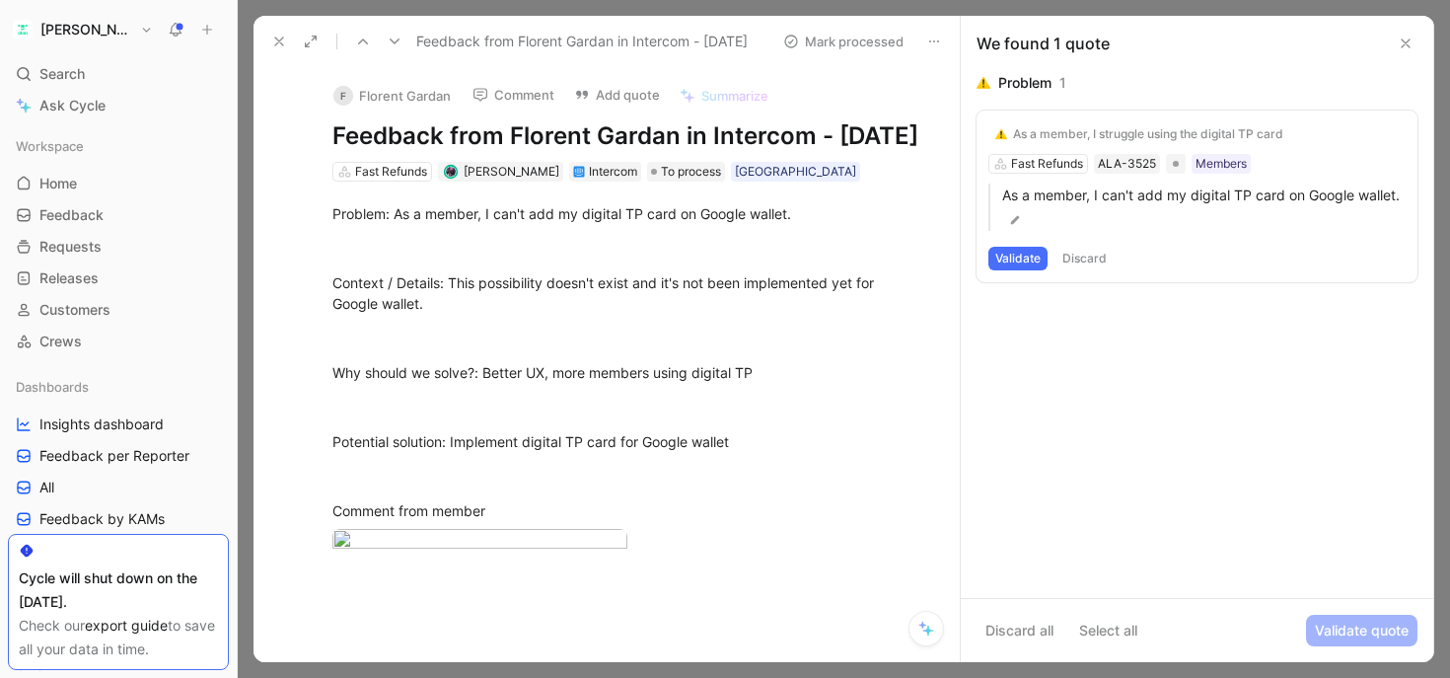
click at [1022, 255] on button "Validate" at bounding box center [1017, 259] width 59 height 24
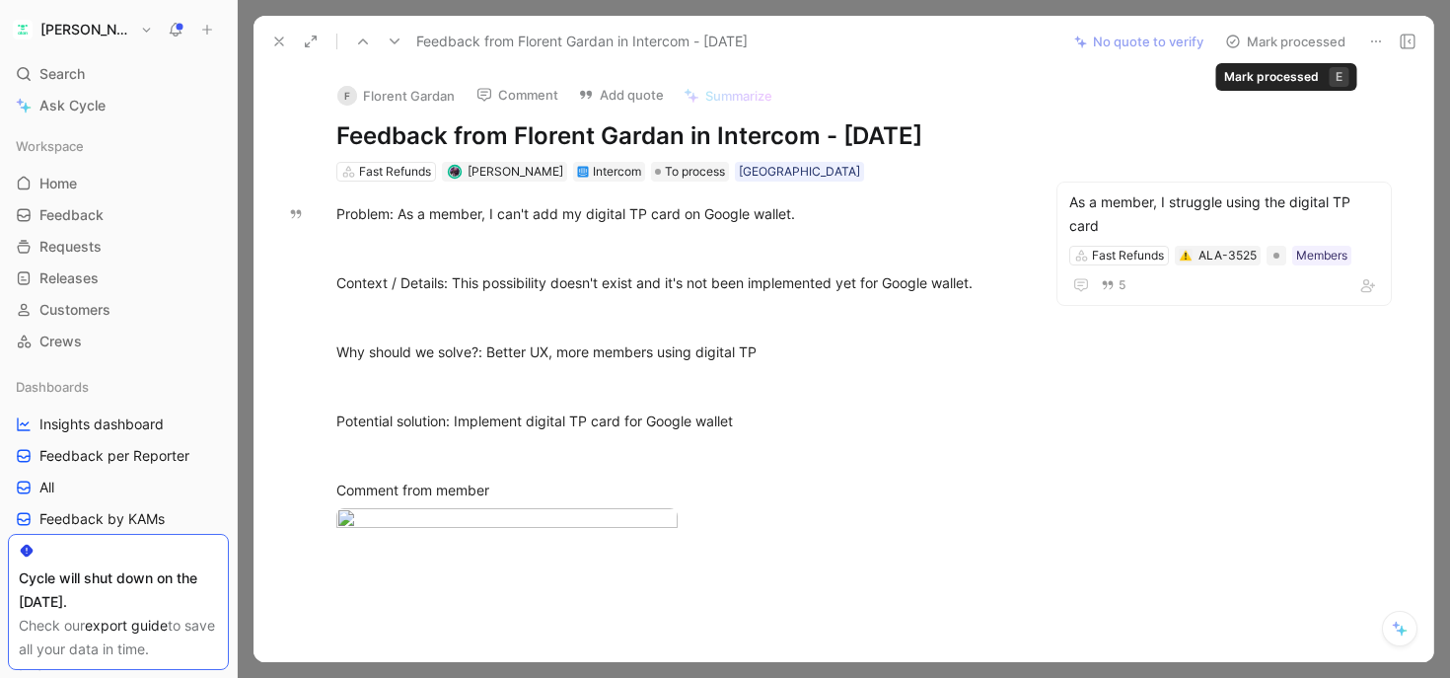
click at [1271, 41] on button "Mark processed" at bounding box center [1285, 42] width 138 height 28
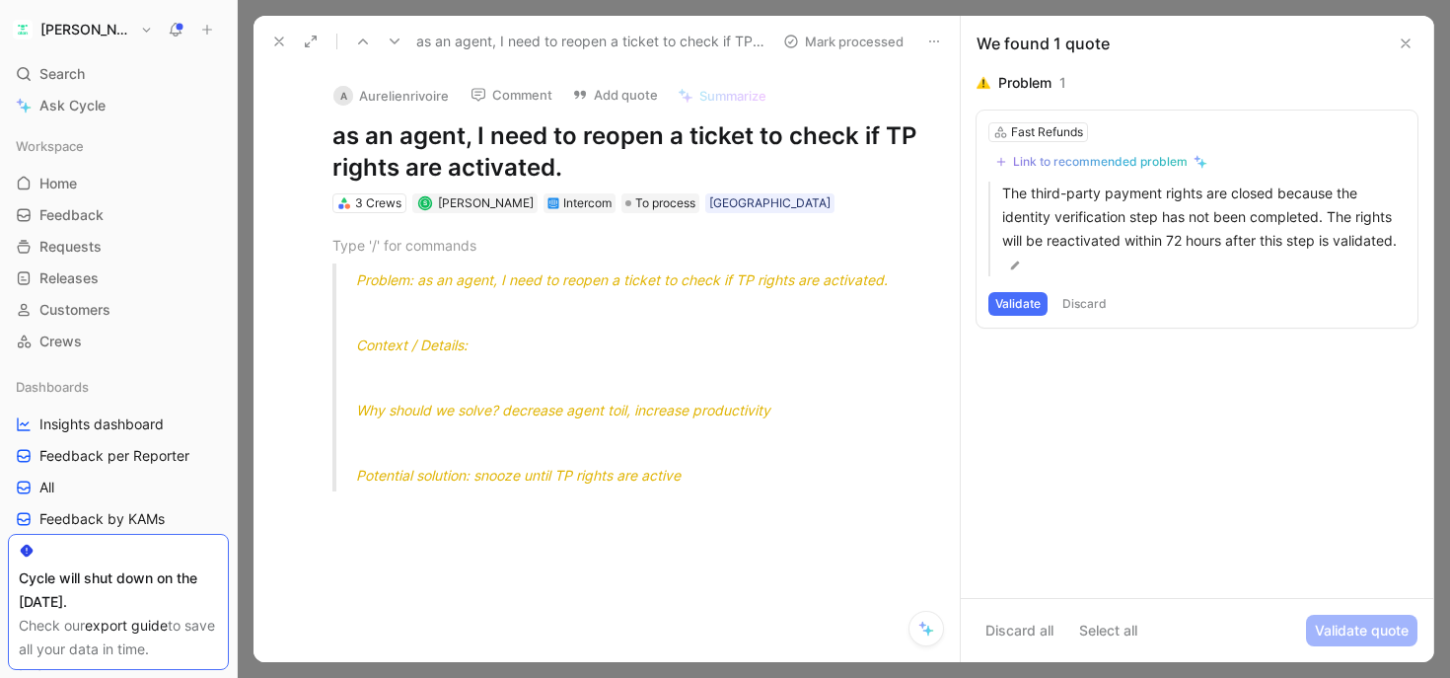
click at [268, 36] on button at bounding box center [279, 42] width 28 height 28
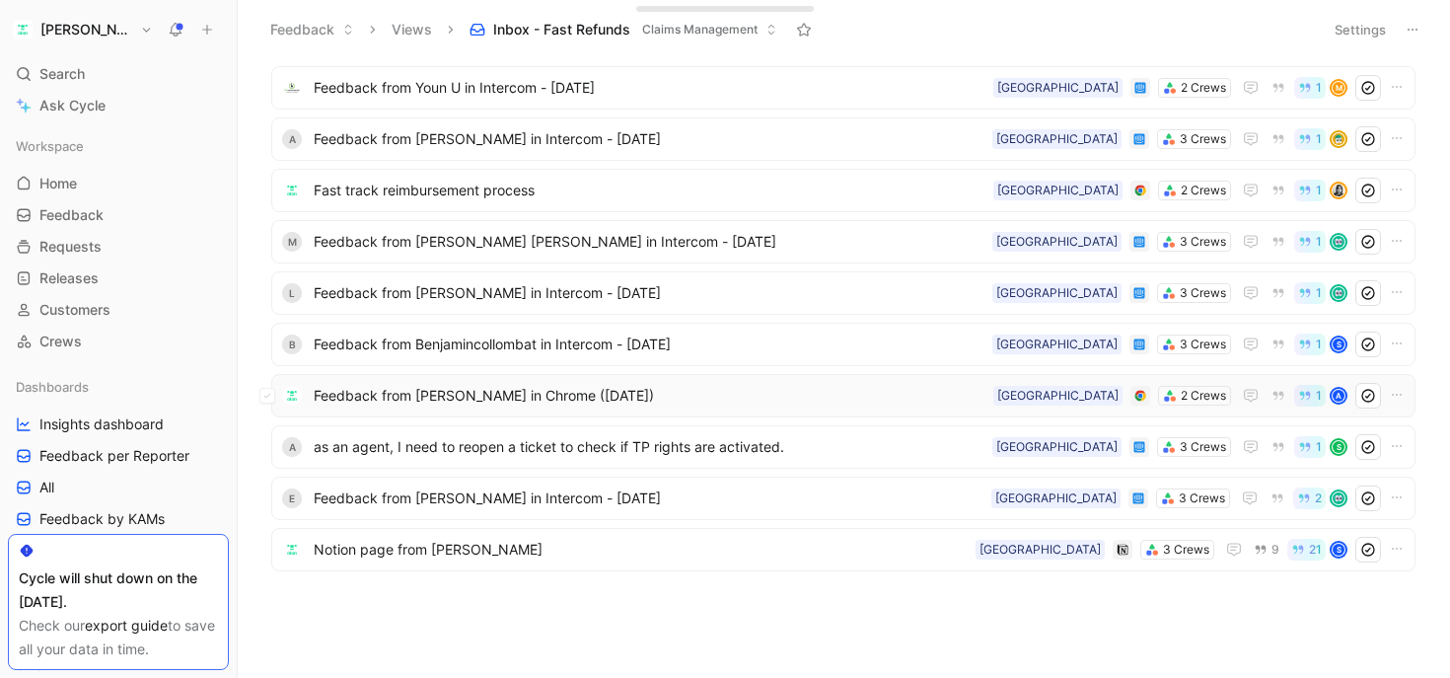
click at [410, 399] on span "Feedback from [PERSON_NAME] in Chrome ([DATE])" at bounding box center [650, 396] width 672 height 24
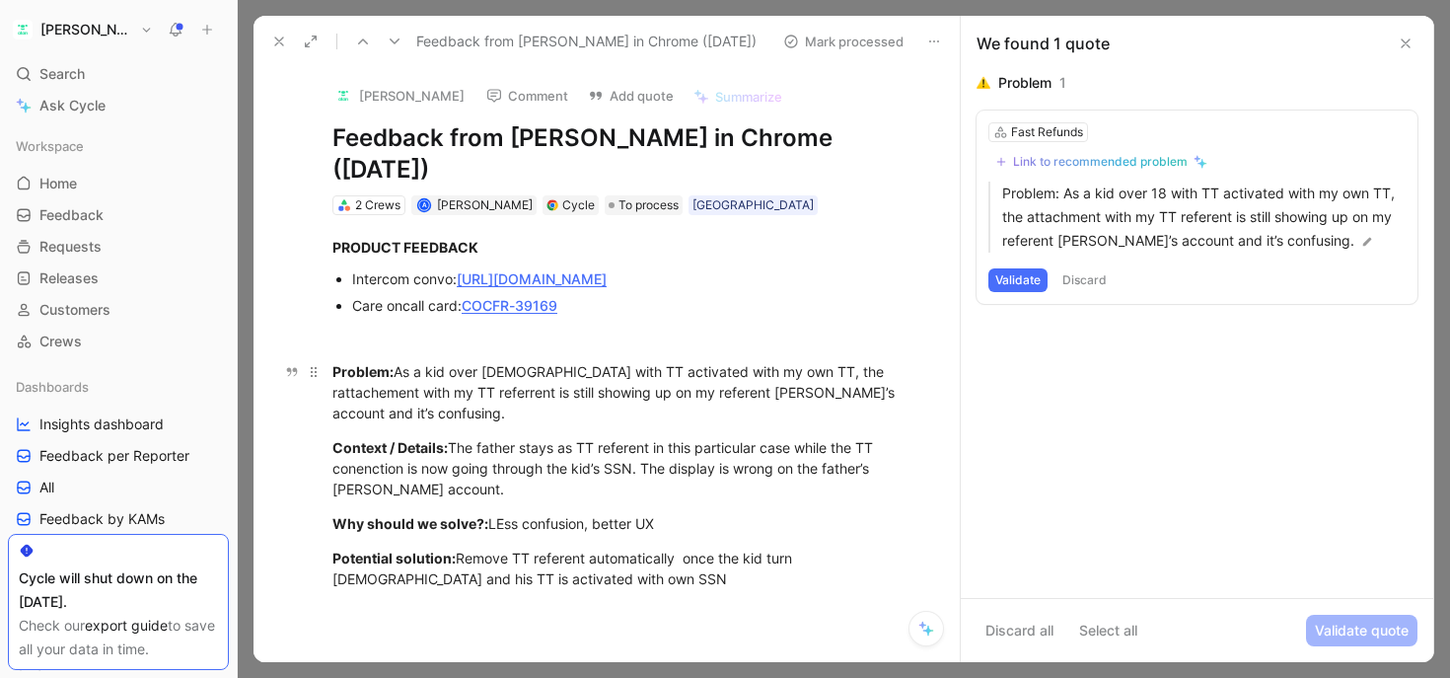
drag, startPoint x: 449, startPoint y: 363, endPoint x: 800, endPoint y: 363, distance: 351.2
click at [800, 363] on div "Problem: As a kid over [DEMOGRAPHIC_DATA] with TT activated with my own TT, the…" at bounding box center [627, 392] width 590 height 62
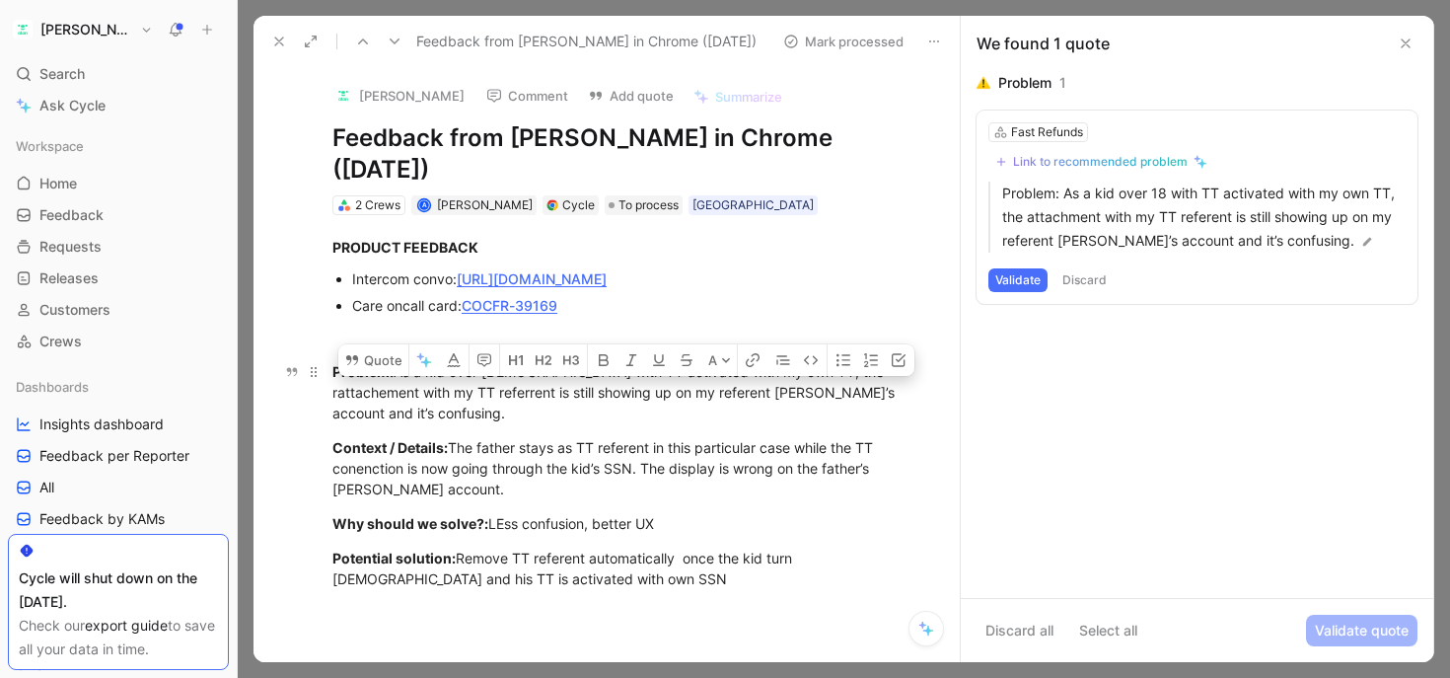
click at [816, 367] on div "Problem: As a kid over [DEMOGRAPHIC_DATA] with TT activated with my own TT, the…" at bounding box center [627, 392] width 590 height 62
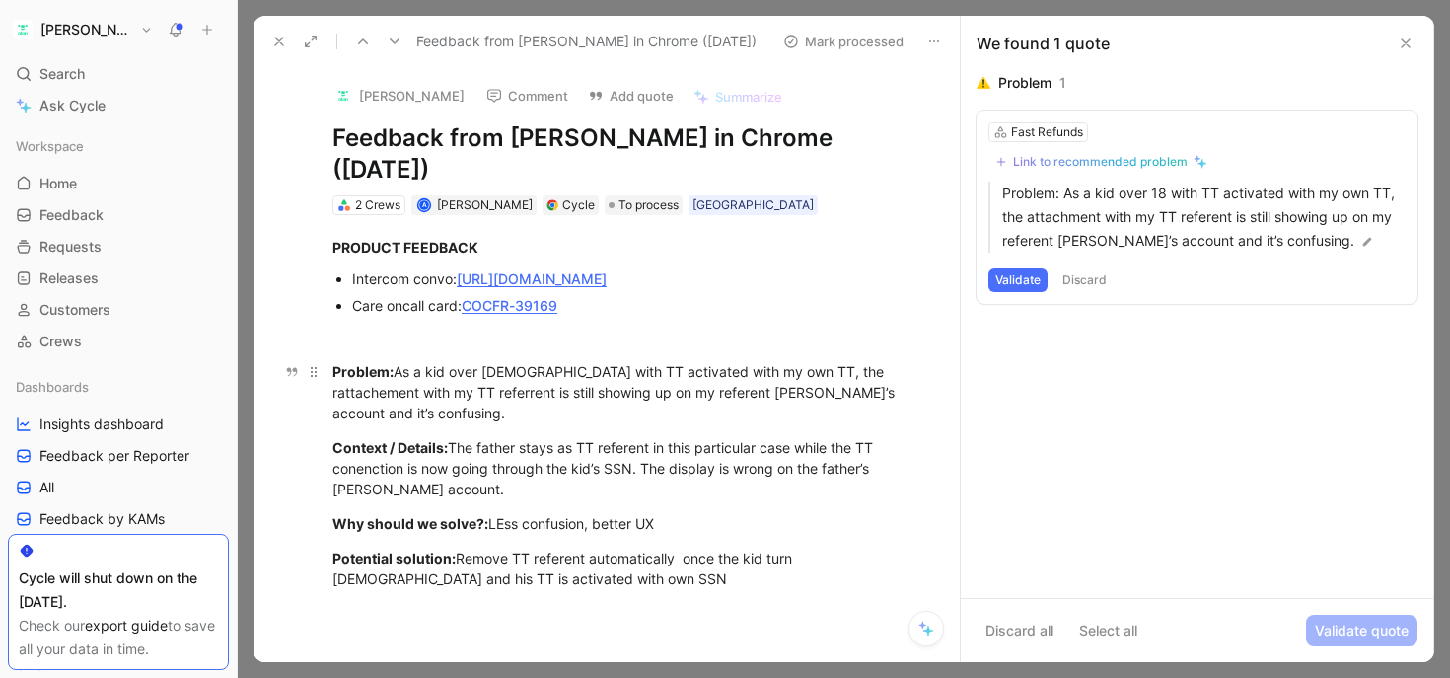
drag, startPoint x: 858, startPoint y: 367, endPoint x: 504, endPoint y: 359, distance: 354.2
click at [504, 359] on p "Problem: As a kid over [DEMOGRAPHIC_DATA] with TT activated with my own TT, the…" at bounding box center [627, 392] width 665 height 74
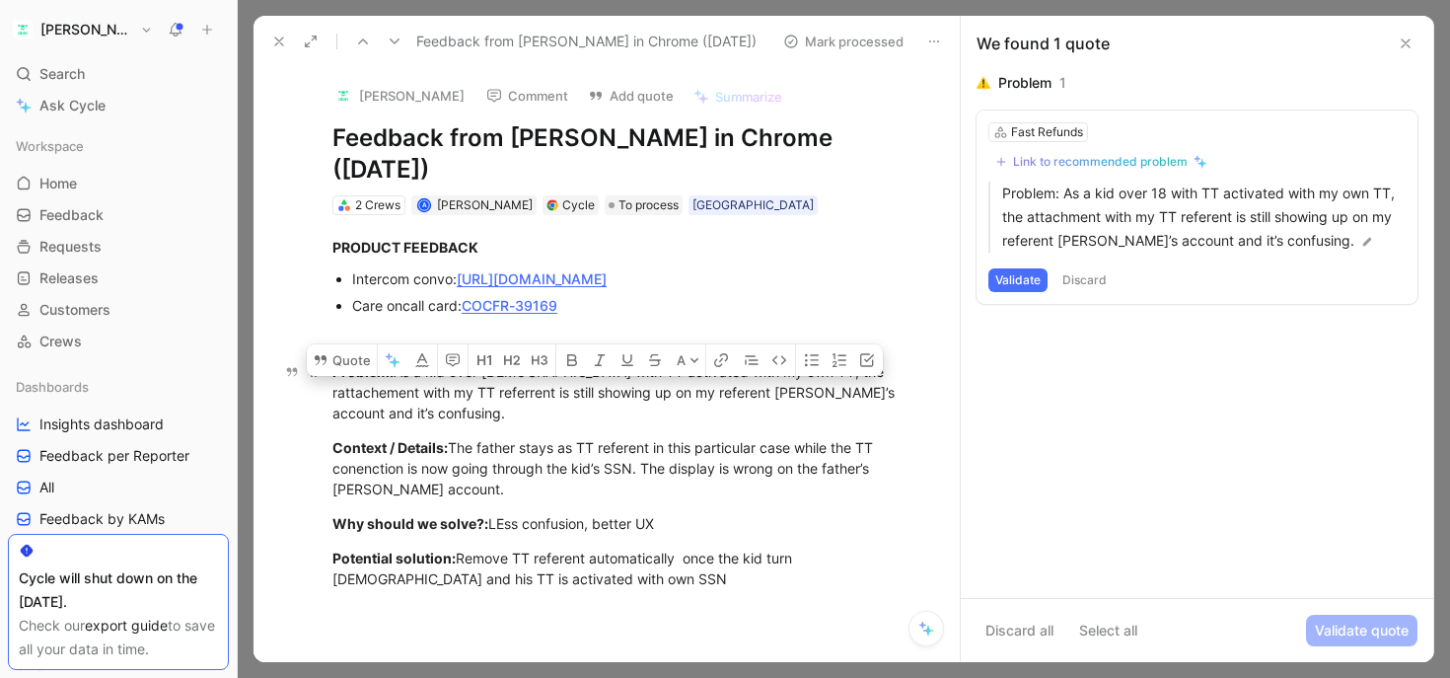
click at [468, 394] on div "Problem: As a kid over [DEMOGRAPHIC_DATA] with TT activated with my own TT, the…" at bounding box center [627, 392] width 590 height 62
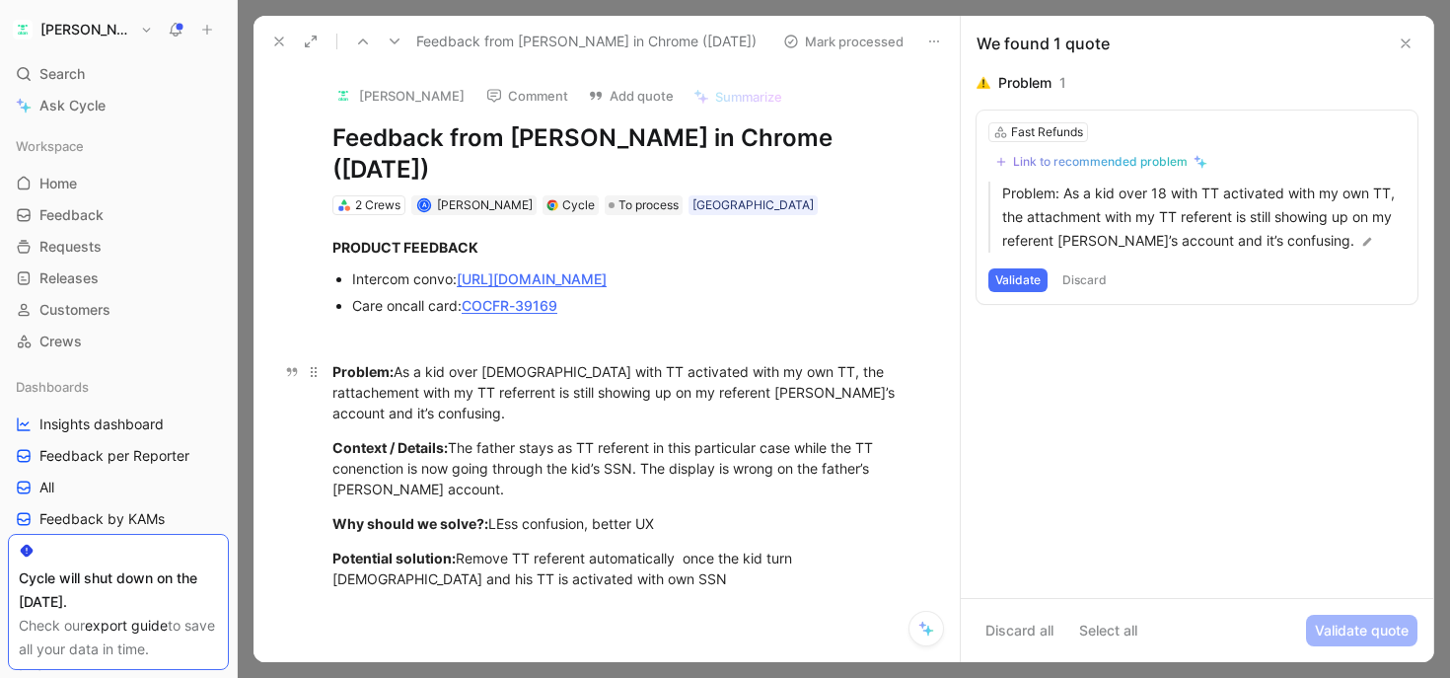
drag, startPoint x: 510, startPoint y: 390, endPoint x: 775, endPoint y: 390, distance: 265.4
click at [775, 390] on div "Problem: As a kid over [DEMOGRAPHIC_DATA] with TT activated with my own TT, the…" at bounding box center [627, 392] width 590 height 62
click at [799, 390] on div "Problem: As a kid over [DEMOGRAPHIC_DATA] with TT activated with my own TT, the…" at bounding box center [627, 392] width 590 height 62
drag, startPoint x: 522, startPoint y: 427, endPoint x: 822, endPoint y: 427, distance: 299.9
click at [823, 437] on div "Context / Details: The father stays as TT referent in this particular case whil…" at bounding box center [627, 468] width 590 height 62
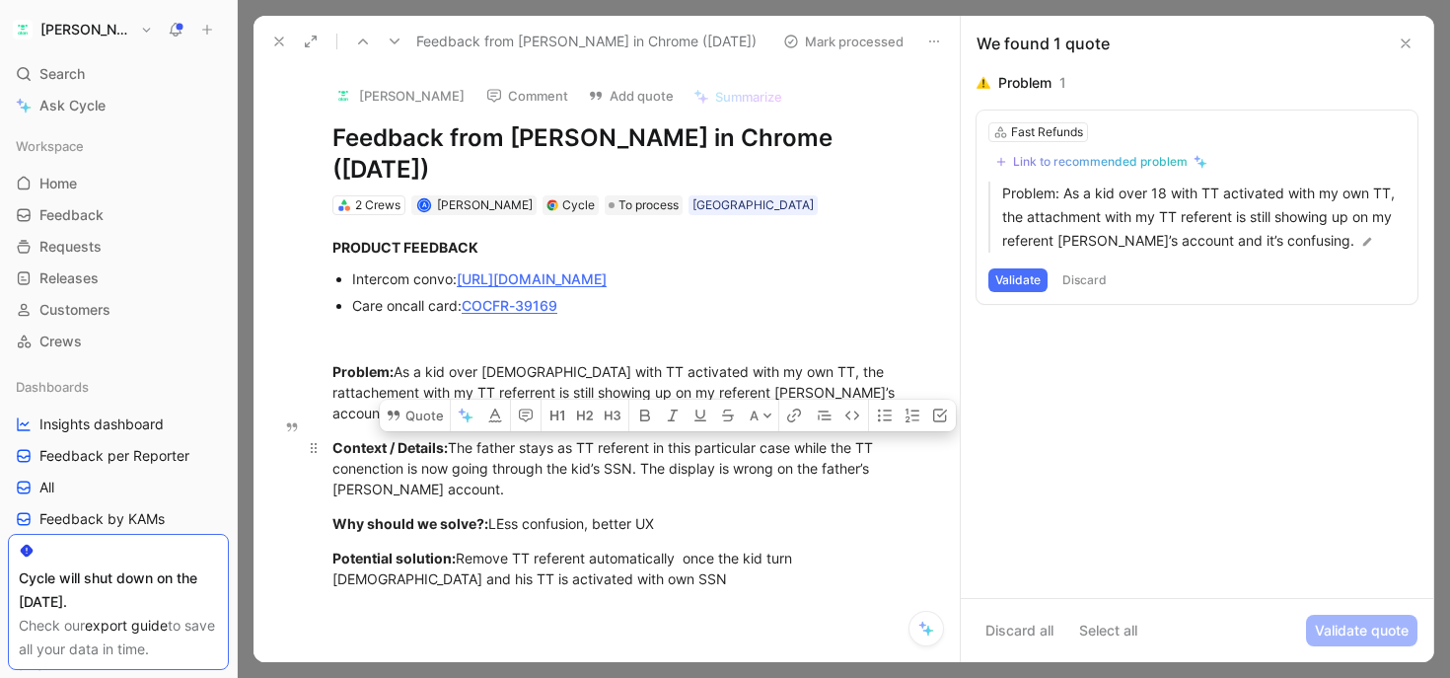
click at [826, 437] on div "Context / Details: The father stays as TT referent in this particular case whil…" at bounding box center [627, 468] width 590 height 62
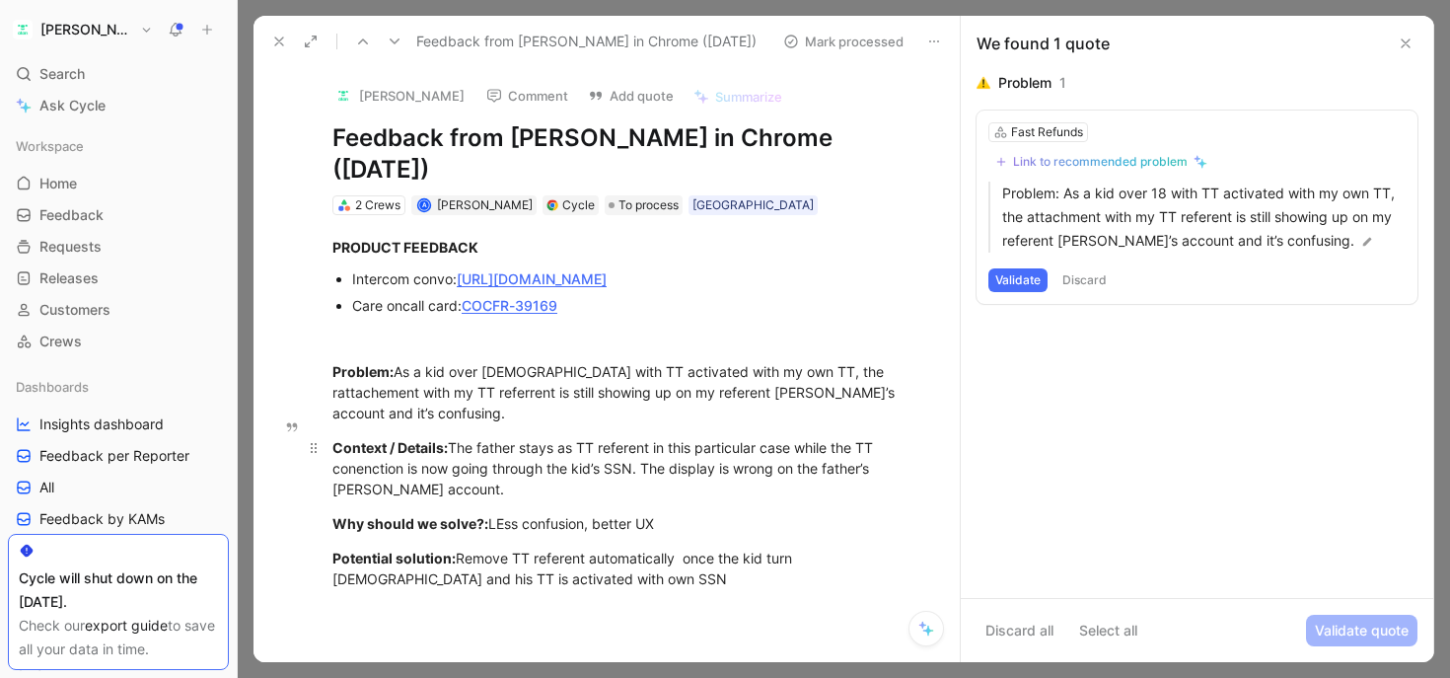
drag, startPoint x: 812, startPoint y: 446, endPoint x: 547, endPoint y: 446, distance: 264.4
click at [547, 446] on div "Context / Details: The father stays as TT referent in this particular case whil…" at bounding box center [627, 468] width 590 height 62
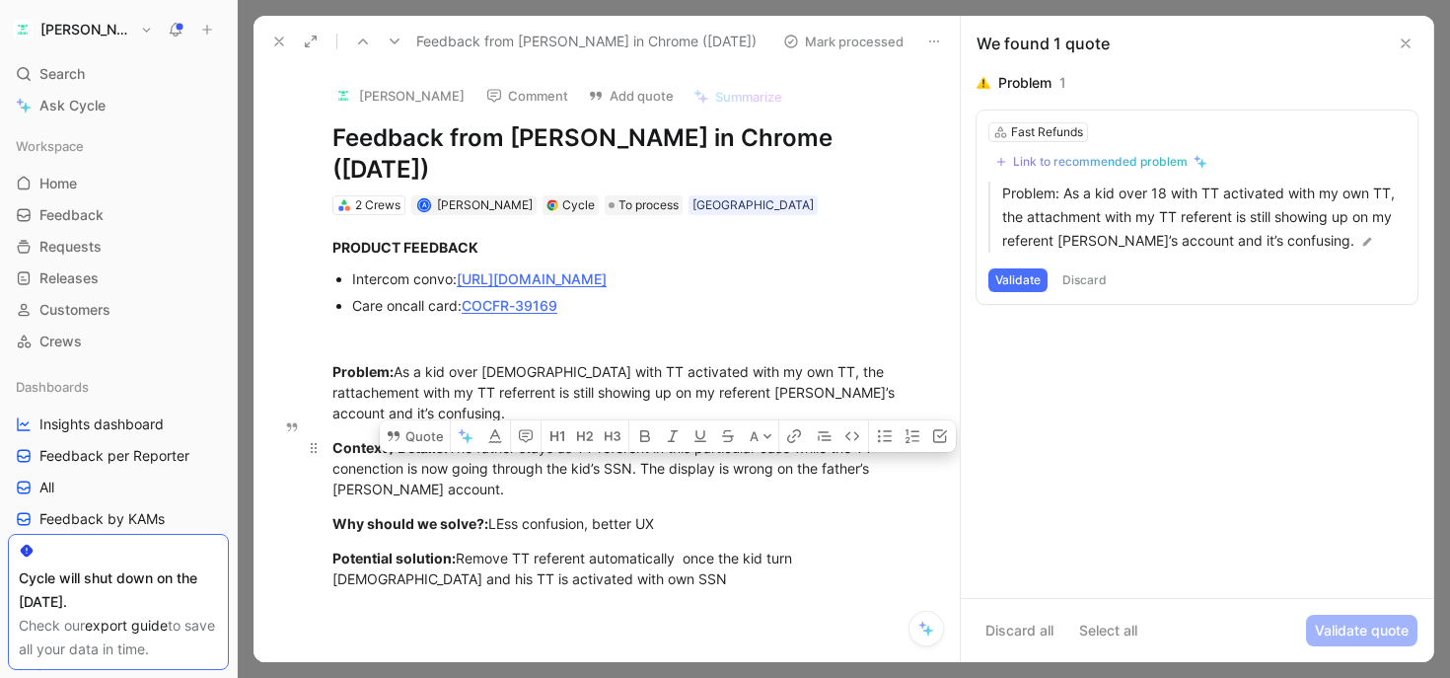
click at [547, 446] on div "Context / Details: The father stays as TT referent in this particular case whil…" at bounding box center [627, 468] width 590 height 62
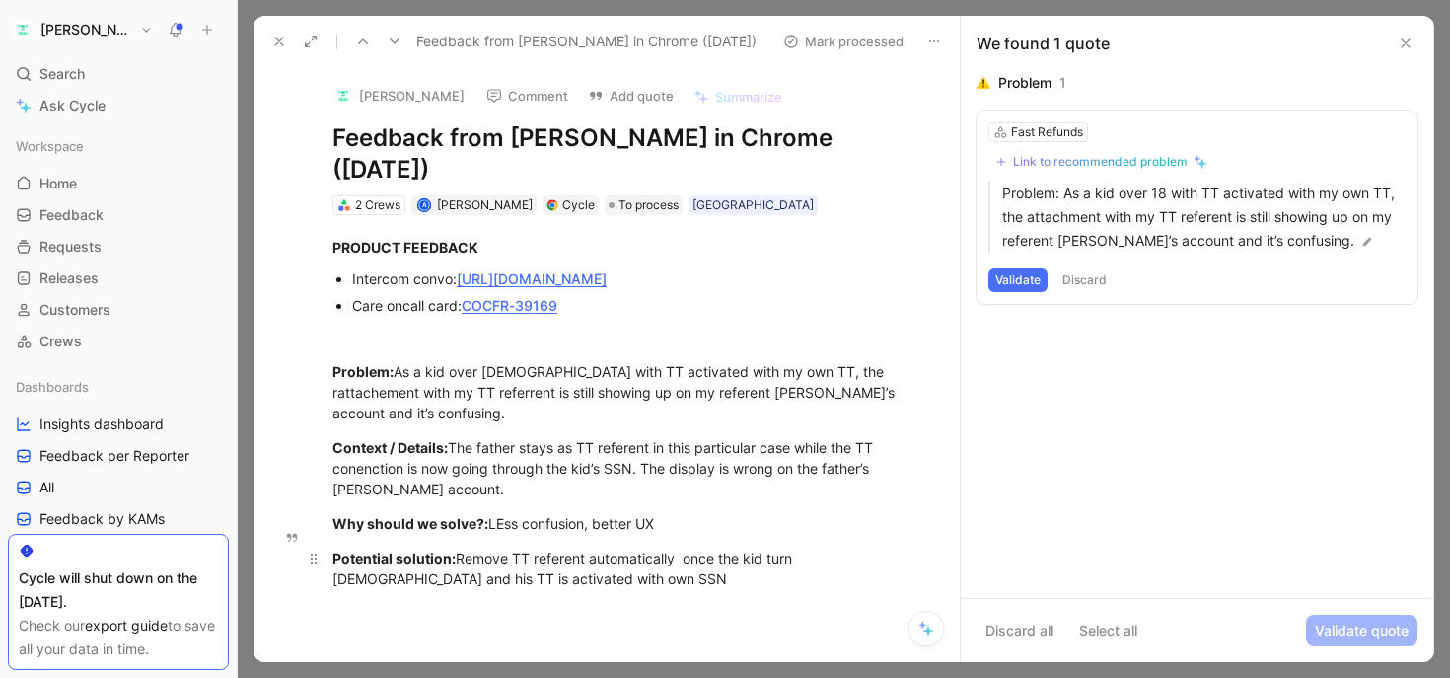
drag, startPoint x: 611, startPoint y: 540, endPoint x: 878, endPoint y: 540, distance: 267.3
click at [881, 547] on div "Potential solution: Remove TT referent automatically once the kid turn [DEMOGRA…" at bounding box center [627, 567] width 590 height 41
click at [889, 547] on div "Potential solution: Remove TT referent automatically once the kid turn [DEMOGRA…" at bounding box center [627, 567] width 590 height 41
click at [1026, 159] on button "Fast Refunds CLAIMS MANAGEMENT area Mission: Ensure our members are refunded / …" at bounding box center [1039, 346] width 423 height 382
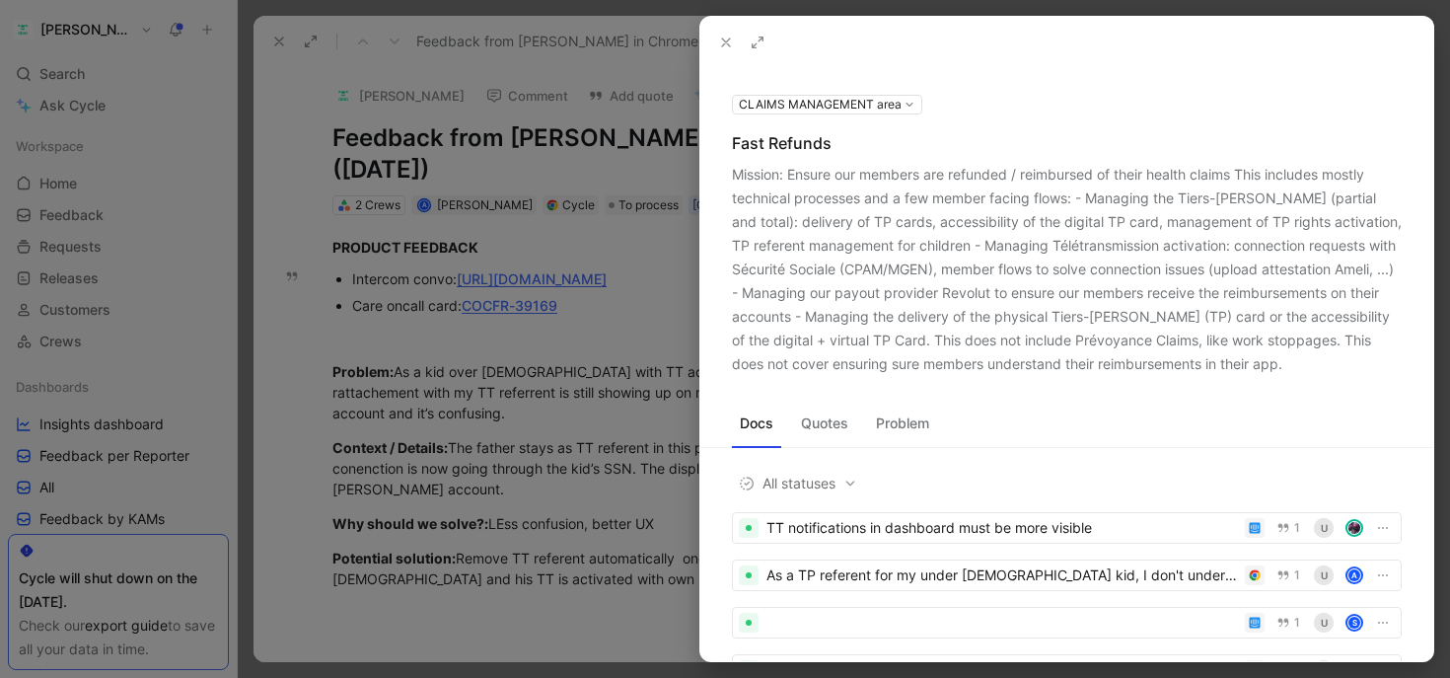
click at [720, 35] on icon at bounding box center [726, 43] width 16 height 16
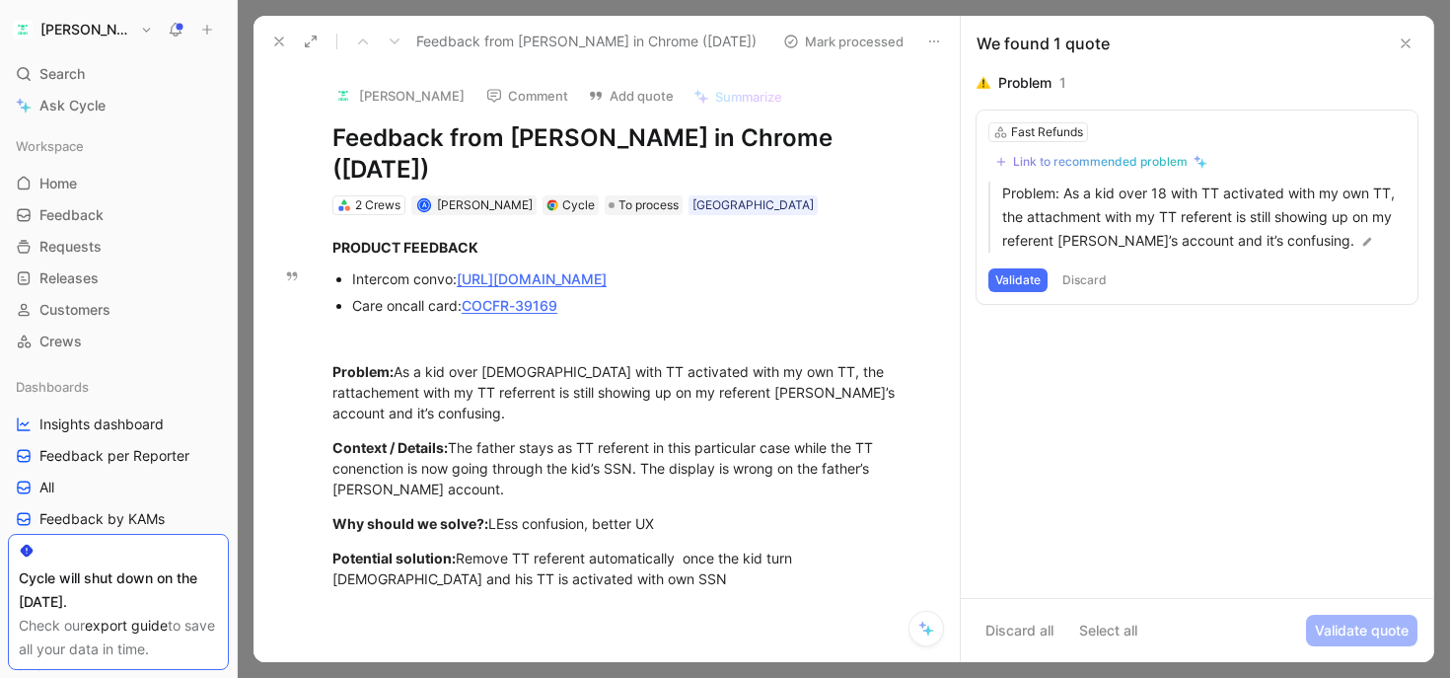
click at [1055, 165] on div "Link to recommended problem" at bounding box center [1100, 162] width 175 height 16
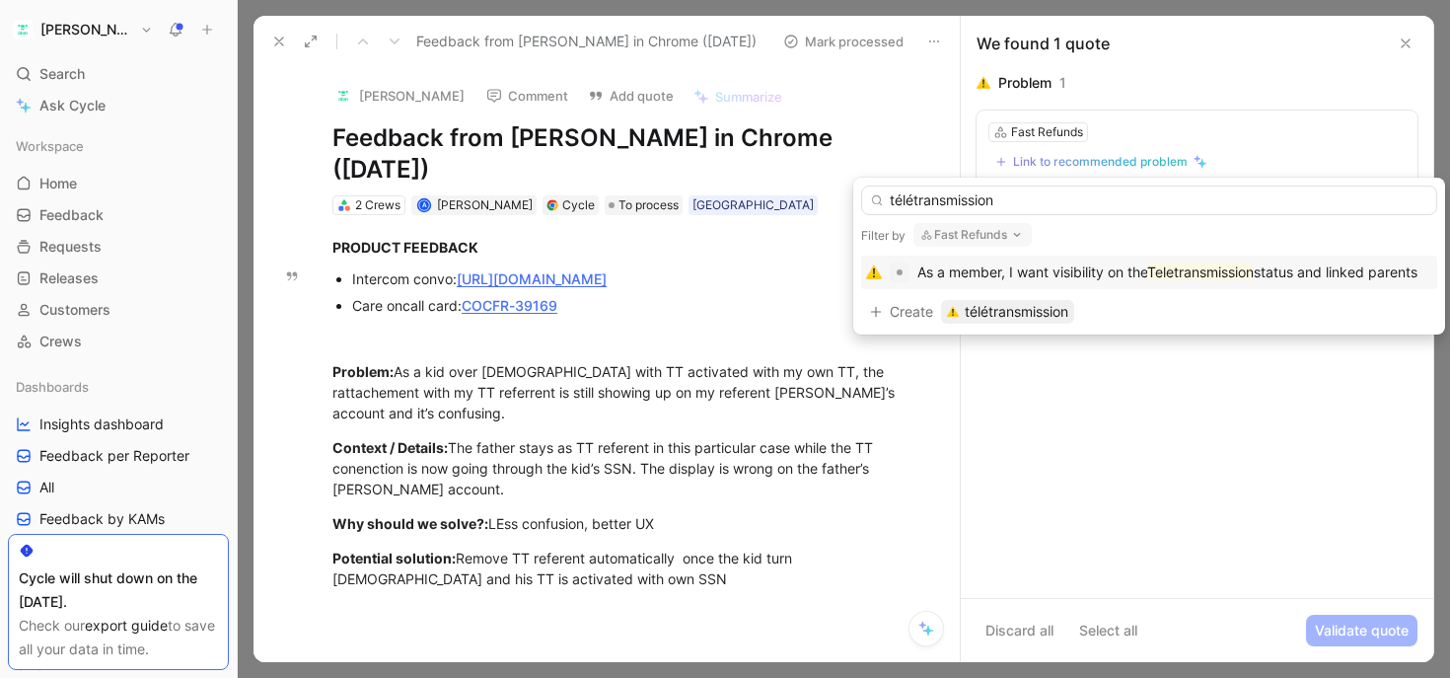
type input "télétransmission"
click at [1158, 271] on mark "Teletransmission" at bounding box center [1200, 271] width 107 height 17
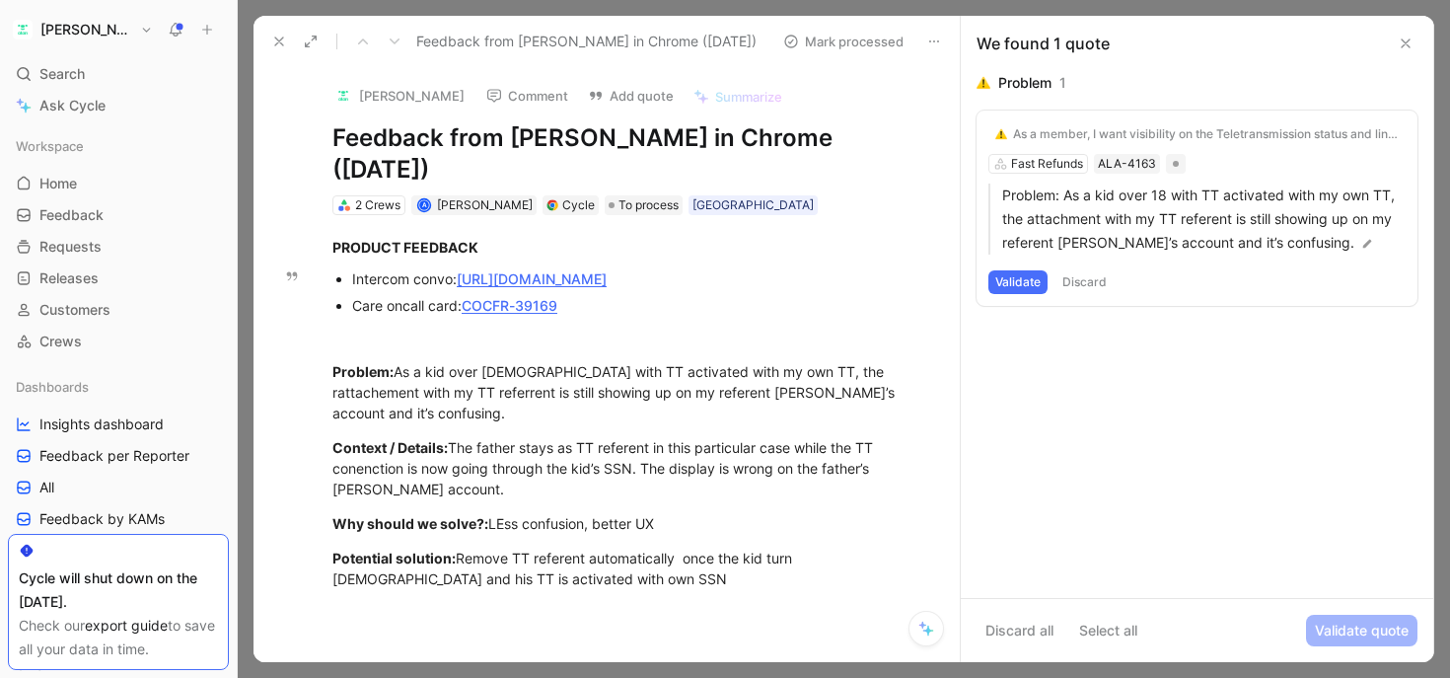
click at [1010, 280] on button "Validate" at bounding box center [1017, 282] width 59 height 24
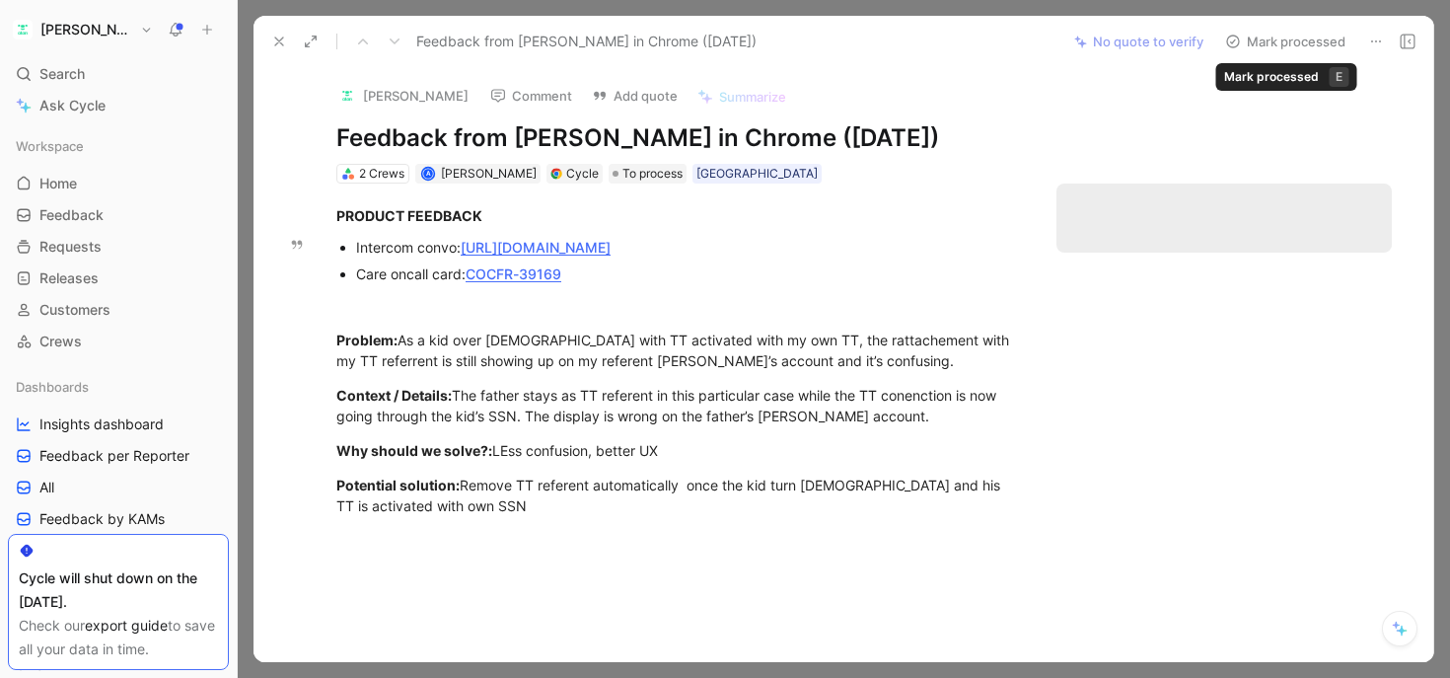
click at [1272, 42] on button "Mark processed" at bounding box center [1285, 42] width 138 height 28
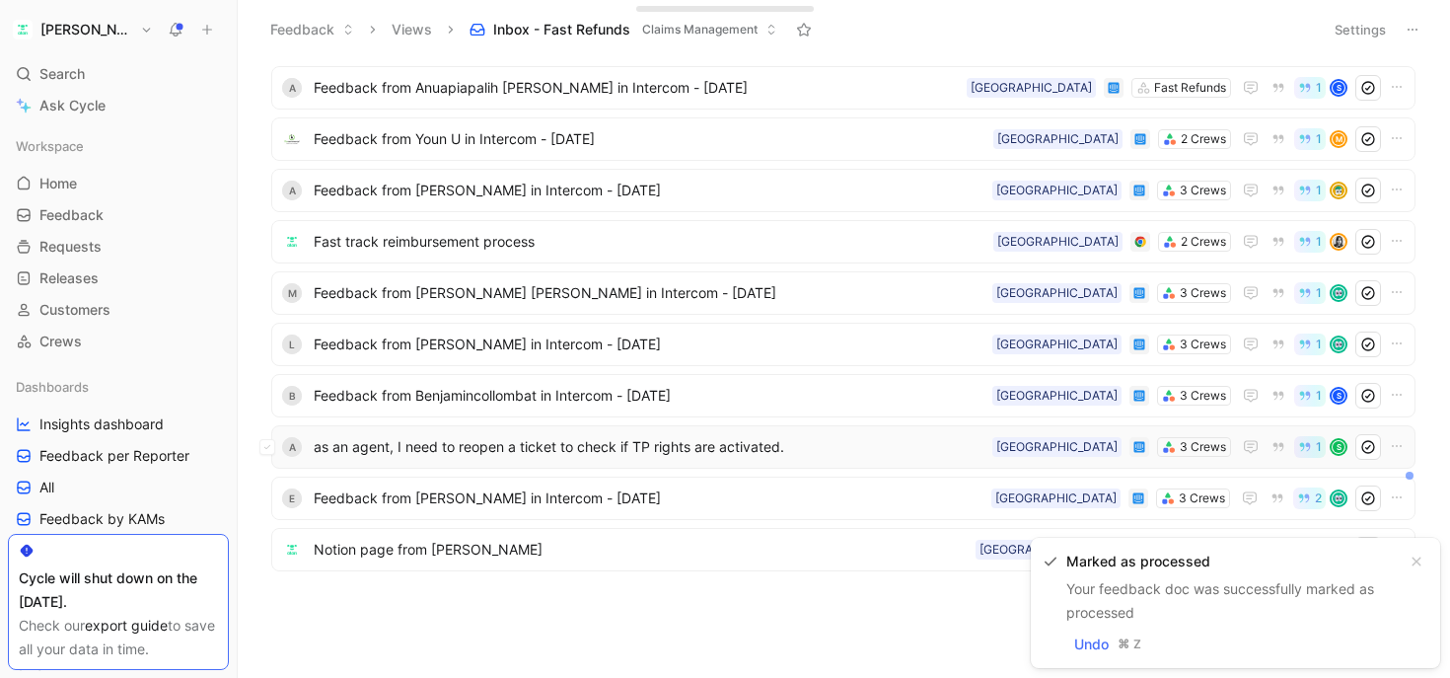
click at [394, 452] on span "as an agent, I need to reopen a ticket to check if TP rights are activated." at bounding box center [649, 447] width 671 height 24
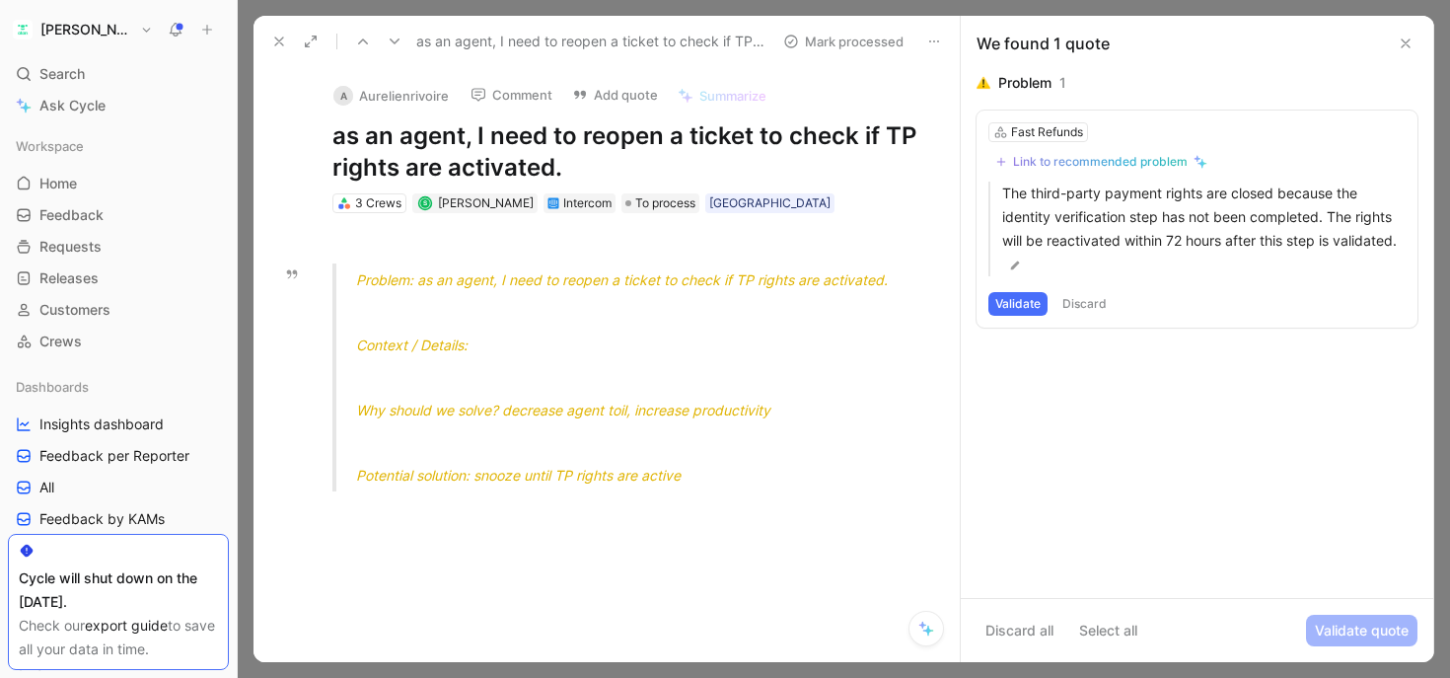
drag, startPoint x: 474, startPoint y: 275, endPoint x: 854, endPoint y: 274, distance: 379.8
click at [855, 274] on span "Problem: as an agent, I need to reopen a ticket to check if TP rights are activ…" at bounding box center [622, 279] width 532 height 17
click at [854, 274] on span "Problem: as an agent, I need to reopen a ticket to check if TP rights are activ…" at bounding box center [622, 279] width 532 height 17
drag, startPoint x: 859, startPoint y: 274, endPoint x: 433, endPoint y: 274, distance: 426.2
click at [433, 274] on span "Problem: as an agent, I need to reopen a ticket to check if TP rights are activ…" at bounding box center [622, 279] width 532 height 17
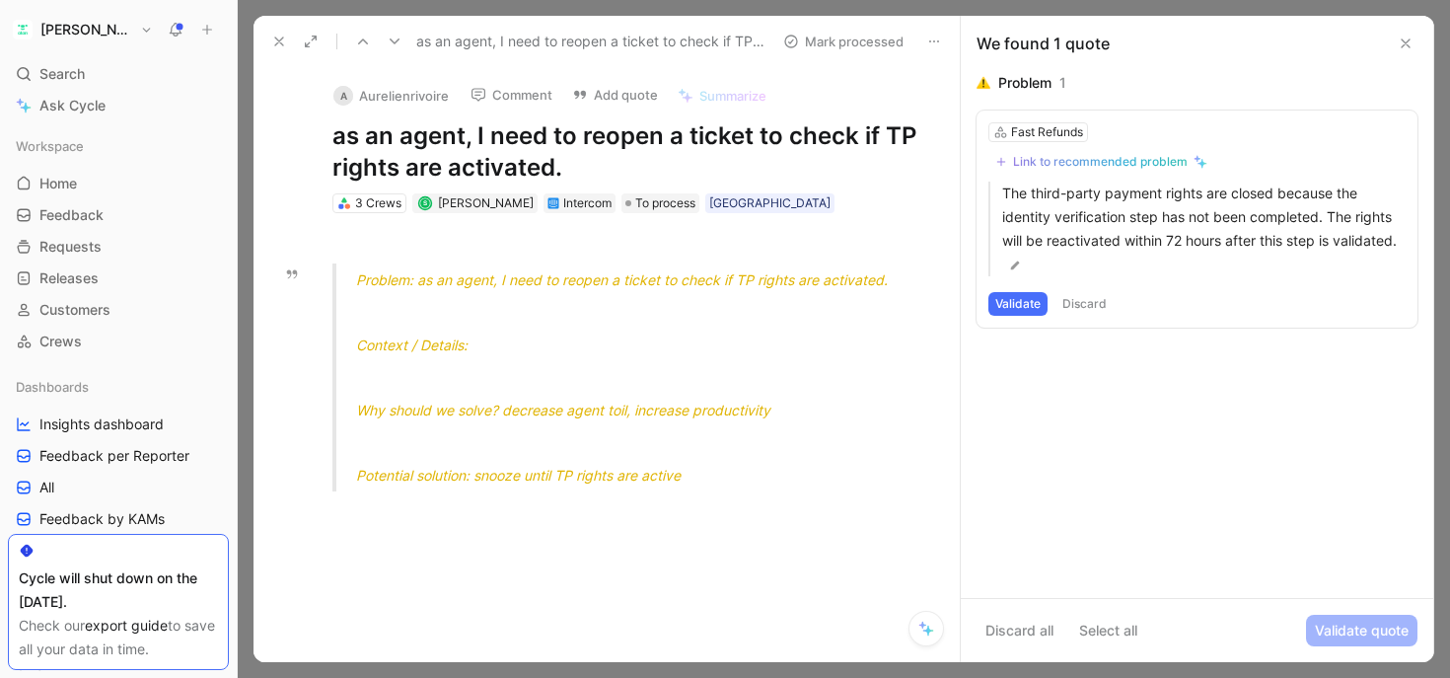
click at [433, 274] on span "Problem: as an agent, I need to reopen a ticket to check if TP rights are activ…" at bounding box center [622, 279] width 532 height 17
drag, startPoint x: 433, startPoint y: 274, endPoint x: 773, endPoint y: 278, distance: 340.4
click at [773, 278] on span "Problem: as an agent, I need to reopen a ticket to check if TP rights are activ…" at bounding box center [622, 279] width 532 height 17
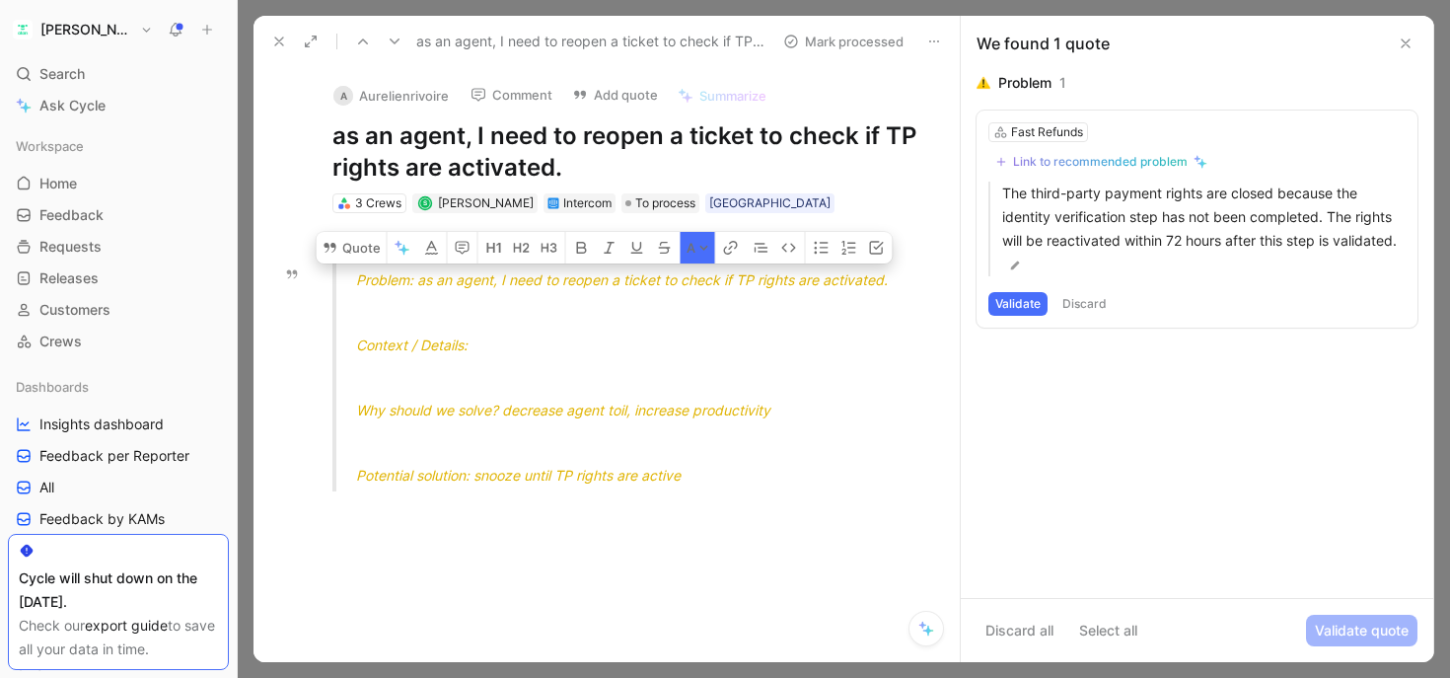
drag, startPoint x: 815, startPoint y: 285, endPoint x: 827, endPoint y: 285, distance: 11.8
click at [815, 285] on span "Problem: as an agent, I need to reopen a ticket to check if TP rights are activ…" at bounding box center [622, 279] width 532 height 17
drag, startPoint x: 844, startPoint y: 285, endPoint x: 477, endPoint y: 281, distance: 367.0
click at [477, 281] on span "Problem: as an agent, I need to reopen a ticket to check if TP rights are activ…" at bounding box center [622, 279] width 532 height 17
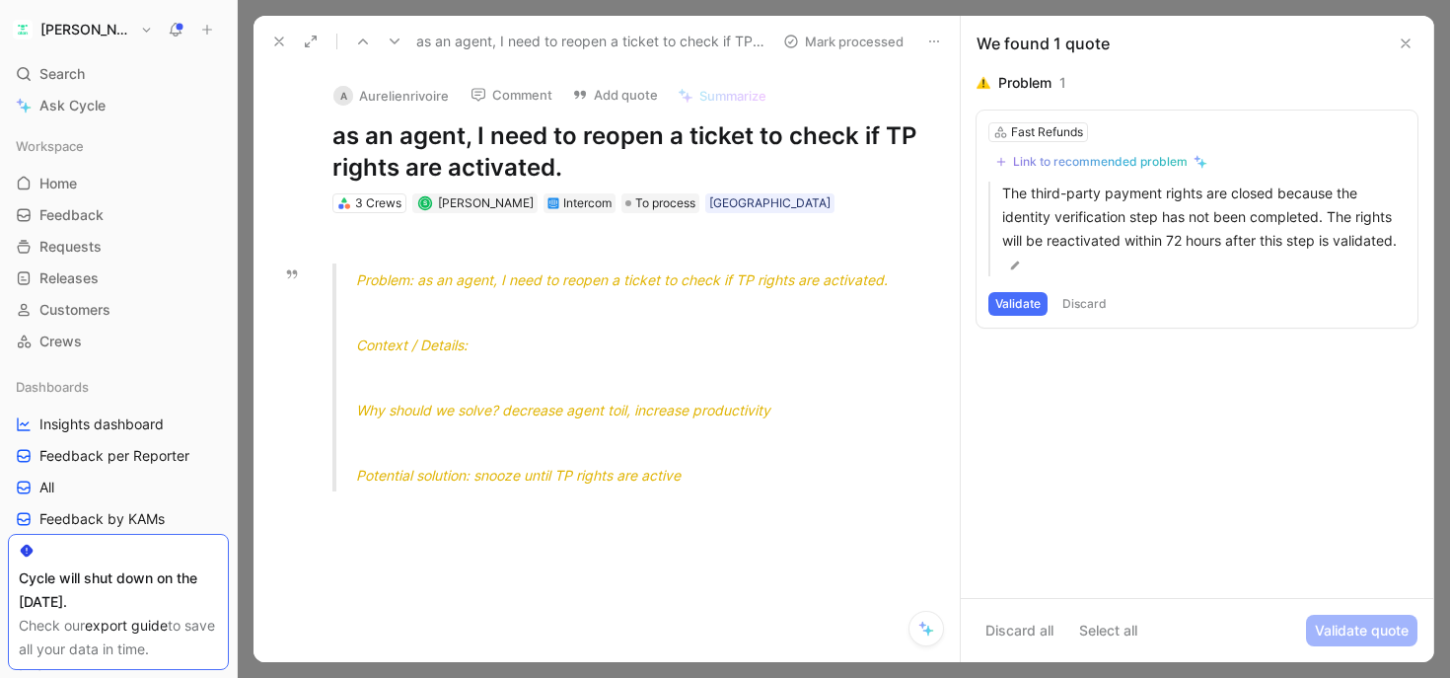
drag, startPoint x: 840, startPoint y: 282, endPoint x: 628, endPoint y: 282, distance: 212.1
click at [628, 282] on span "Problem: as an agent, I need to reopen a ticket to check if TP rights are activ…" at bounding box center [622, 279] width 532 height 17
click at [273, 35] on icon at bounding box center [279, 42] width 16 height 16
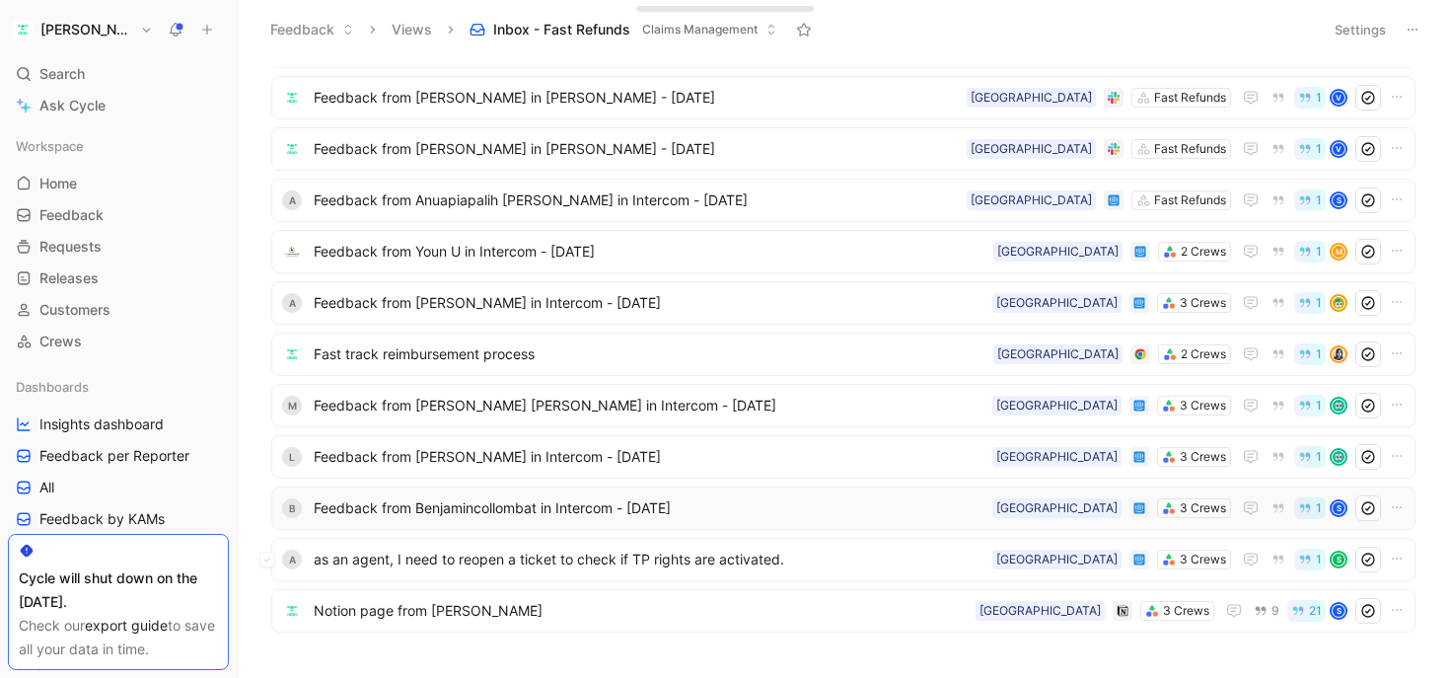
scroll to position [1473, 0]
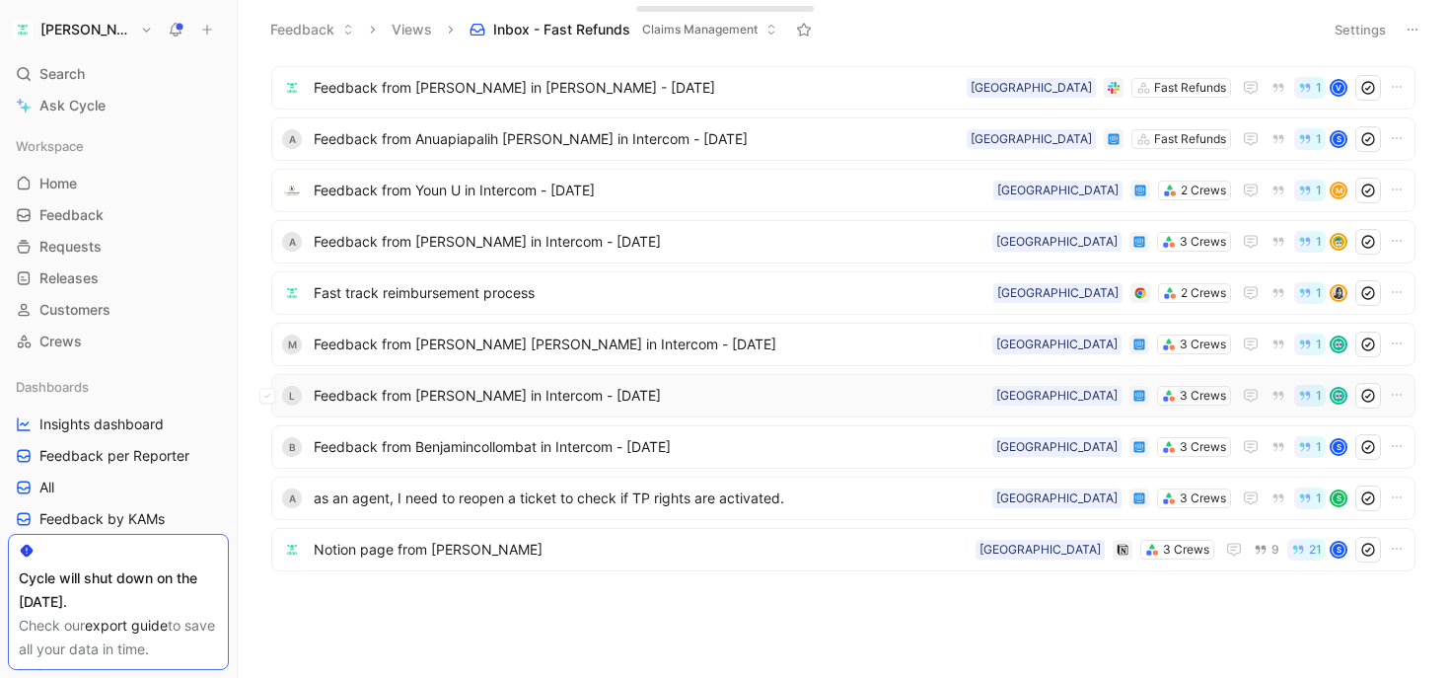
click at [439, 391] on span "Feedback from [PERSON_NAME] in Intercom - [DATE]" at bounding box center [649, 396] width 671 height 24
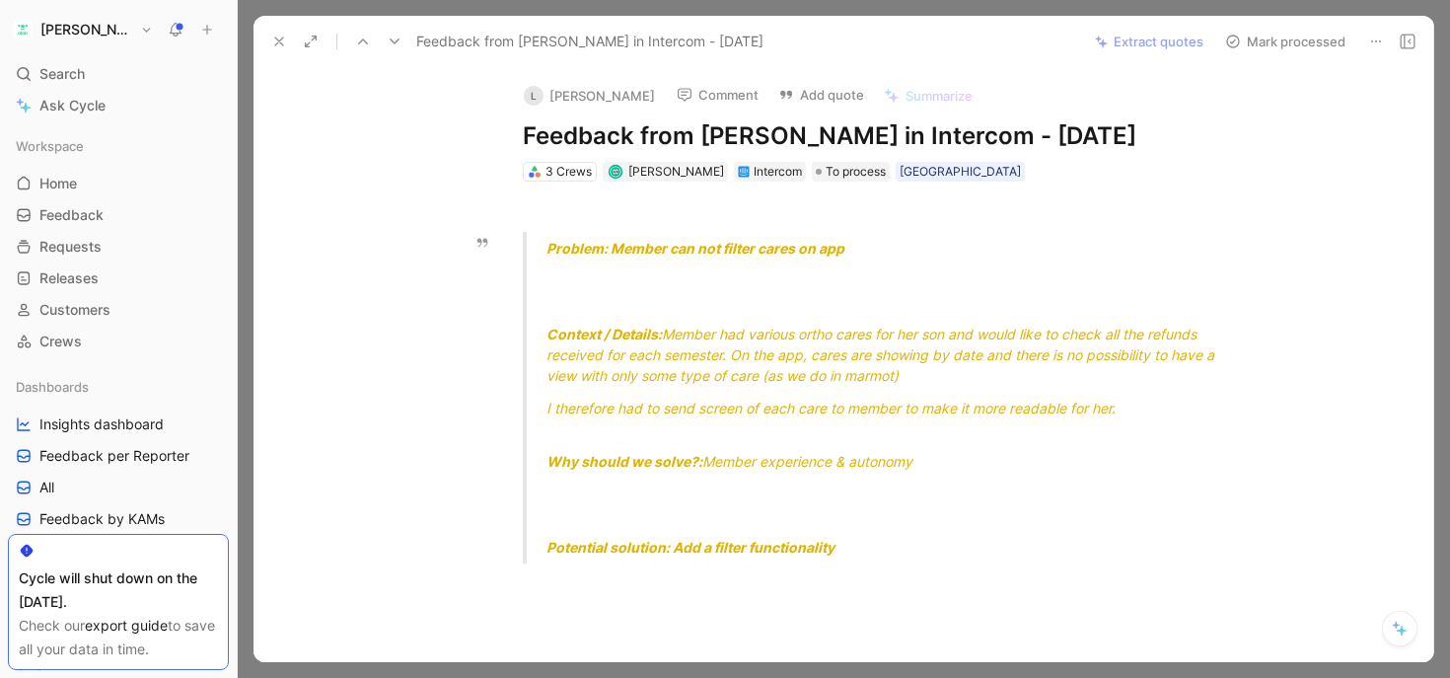
drag, startPoint x: 773, startPoint y: 245, endPoint x: 845, endPoint y: 245, distance: 72.0
click at [845, 245] on div "Problem: Member can not filter cares on app" at bounding box center [888, 248] width 683 height 21
click at [828, 250] on span "Problem: Member can not filter cares on app" at bounding box center [696, 248] width 298 height 17
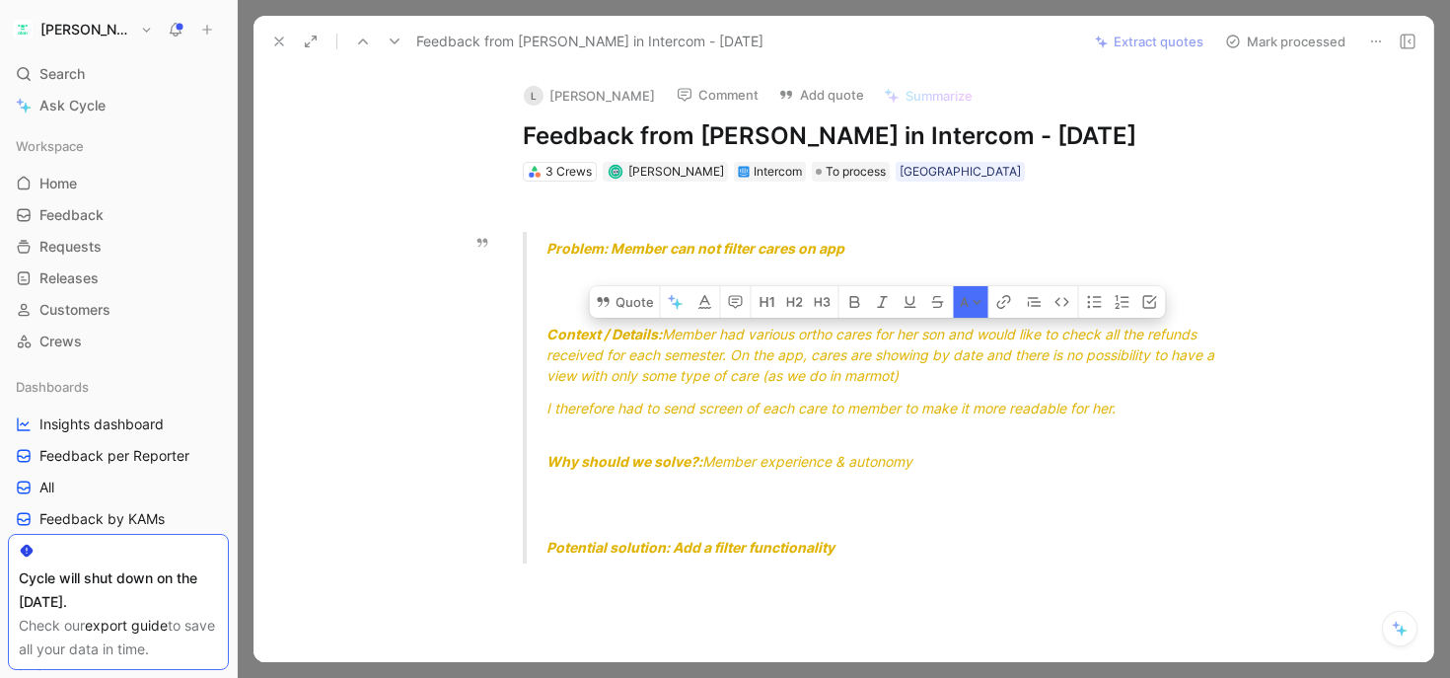
drag, startPoint x: 694, startPoint y: 338, endPoint x: 1057, endPoint y: 338, distance: 362.0
click at [1057, 338] on span "Member had various ortho cares for her son and would like to check all the refu…" at bounding box center [883, 355] width 672 height 58
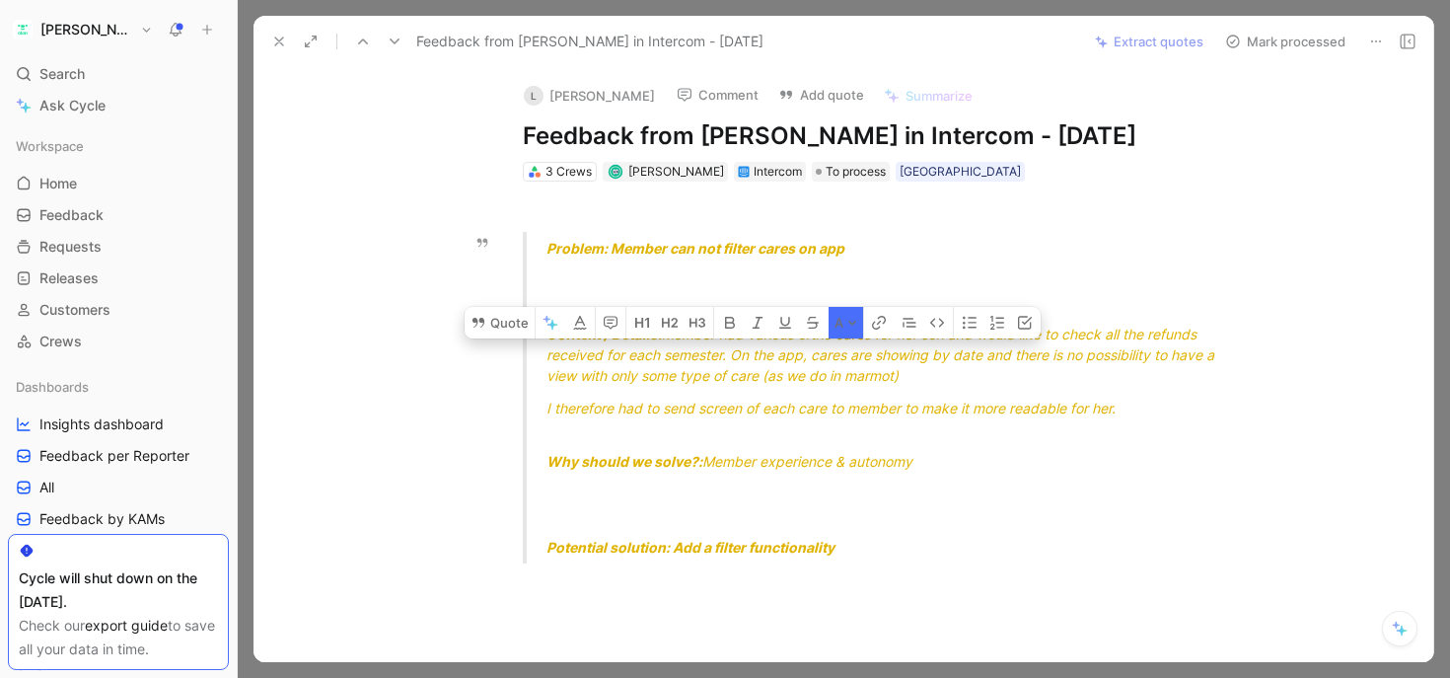
drag, startPoint x: 641, startPoint y: 357, endPoint x: 860, endPoint y: 374, distance: 219.6
click at [860, 374] on span "Member had various ortho cares for her son and would like to check all the refu…" at bounding box center [883, 355] width 672 height 58
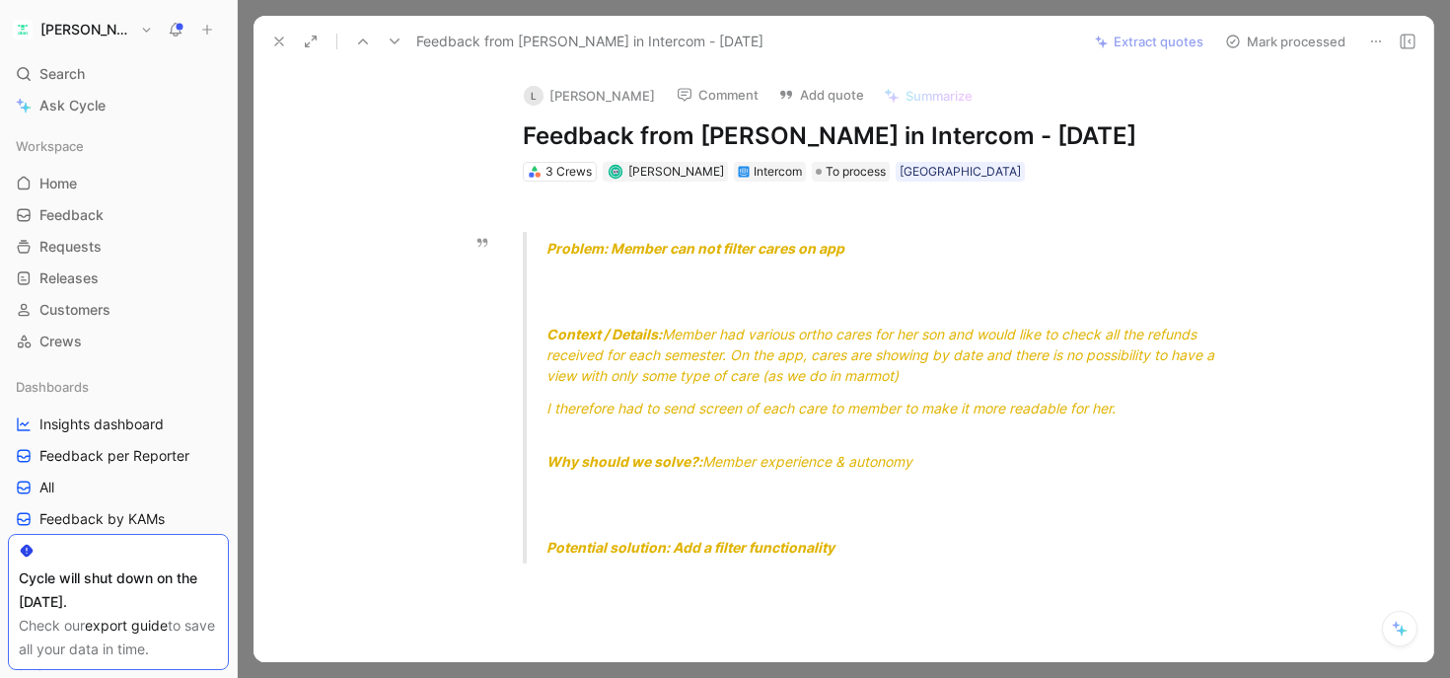
click at [868, 374] on span "Member had various ortho cares for her son and would like to check all the refu…" at bounding box center [883, 355] width 672 height 58
click at [552, 169] on div "3 Crews" at bounding box center [569, 172] width 46 height 20
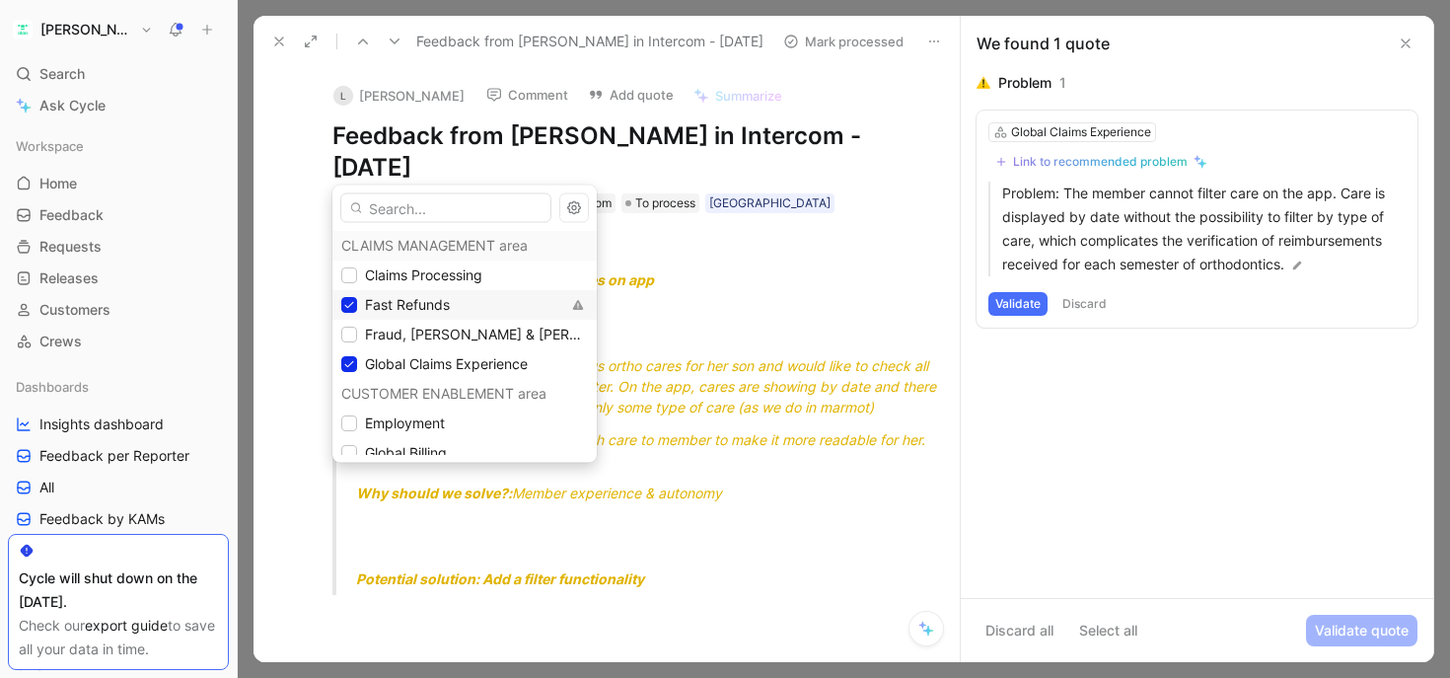
click at [616, 304] on body "[PERSON_NAME] Search ⌘ K Ask Cycle Workspace Home G then H Feedback G then F Re…" at bounding box center [725, 339] width 1450 height 678
click at [471, 309] on div "Fast Refunds" at bounding box center [450, 305] width 219 height 24
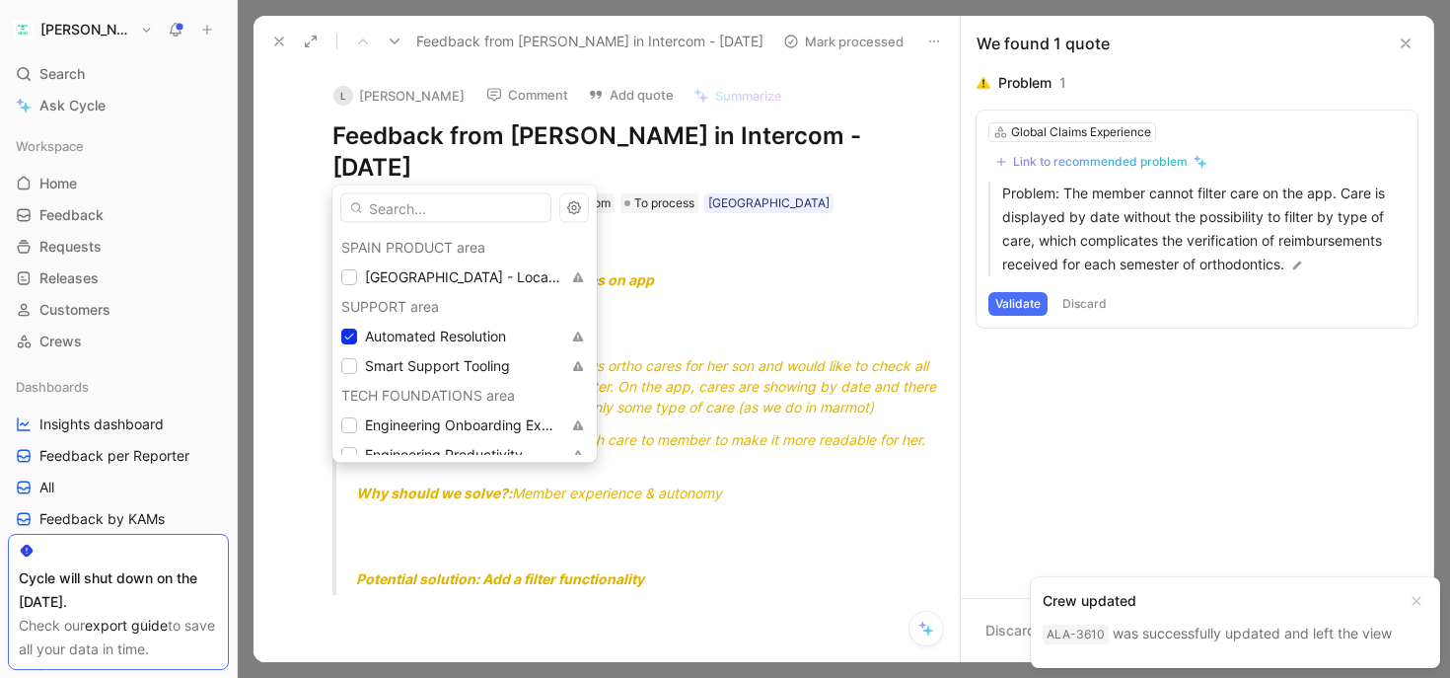
scroll to position [747, 0]
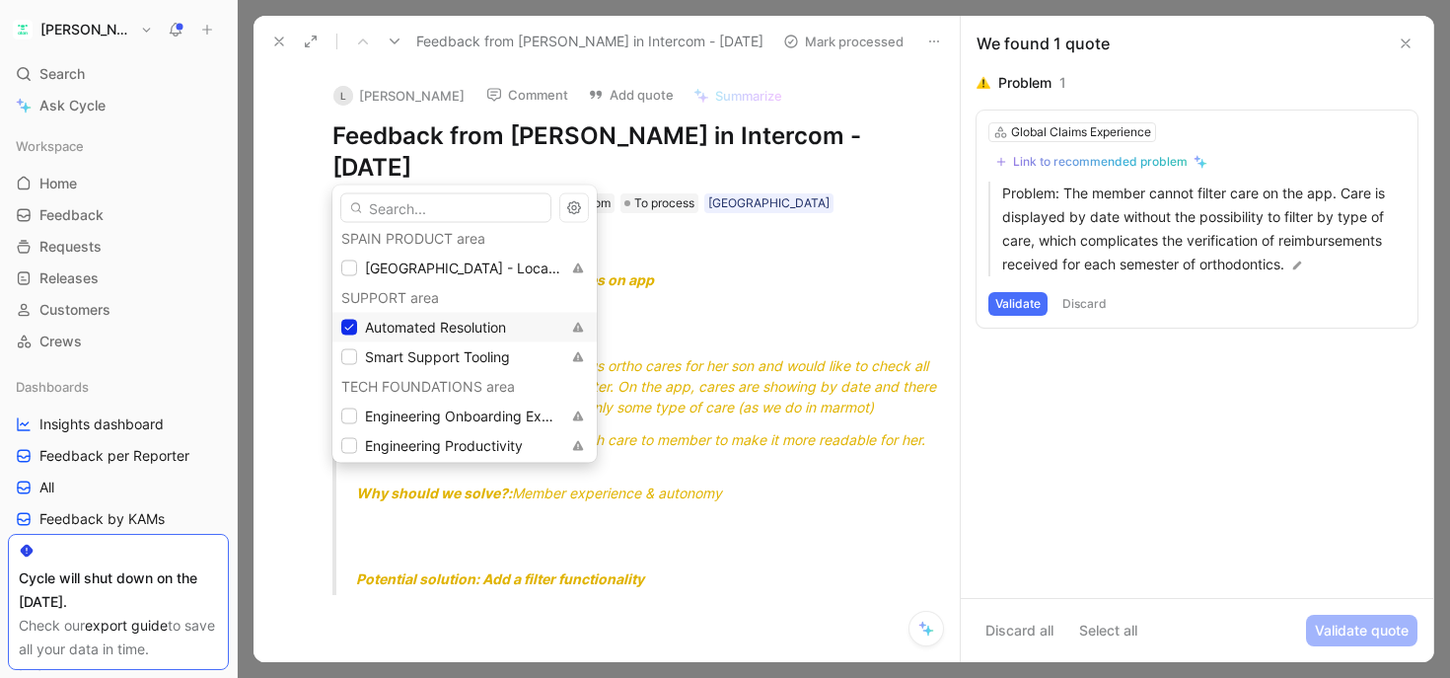
click at [482, 327] on span "Automated Resolution" at bounding box center [435, 327] width 141 height 17
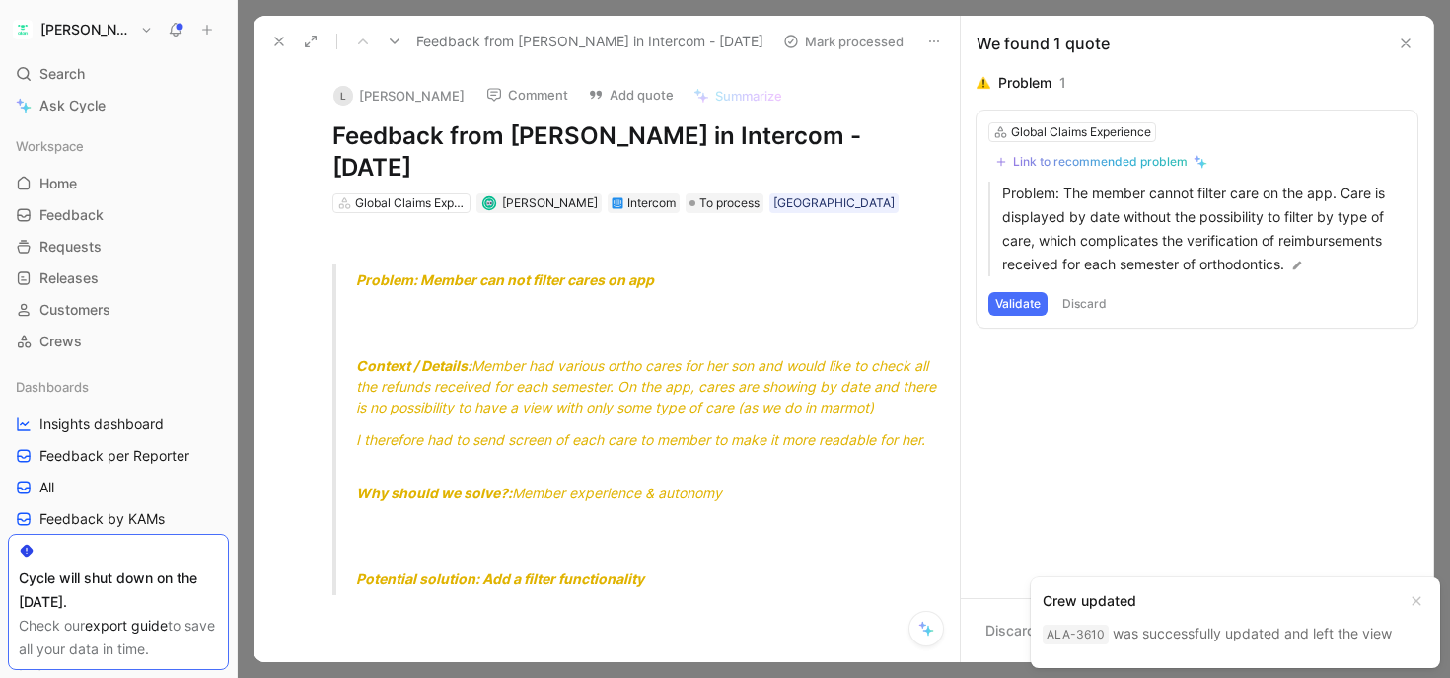
click at [279, 35] on icon at bounding box center [279, 42] width 16 height 16
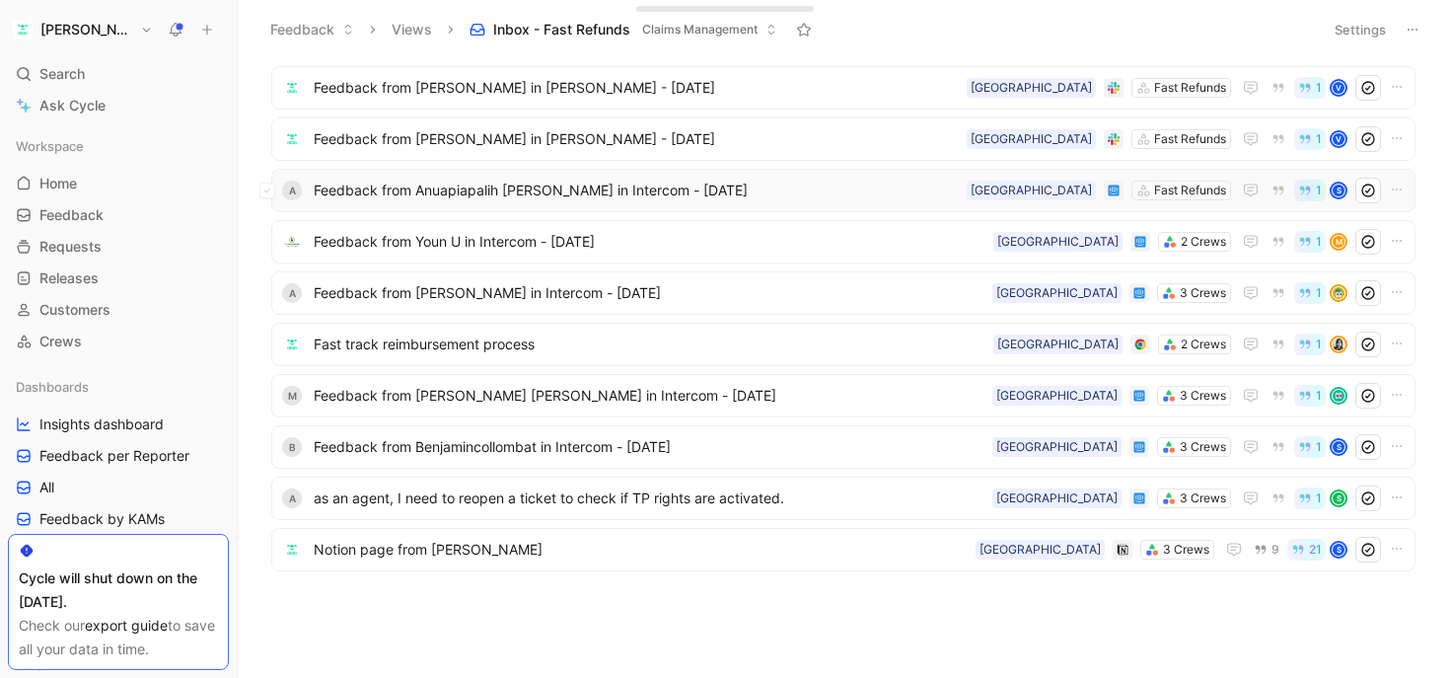
click at [464, 200] on span "Feedback from Anuapiapalih [PERSON_NAME] in Intercom - [DATE]" at bounding box center [636, 191] width 645 height 24
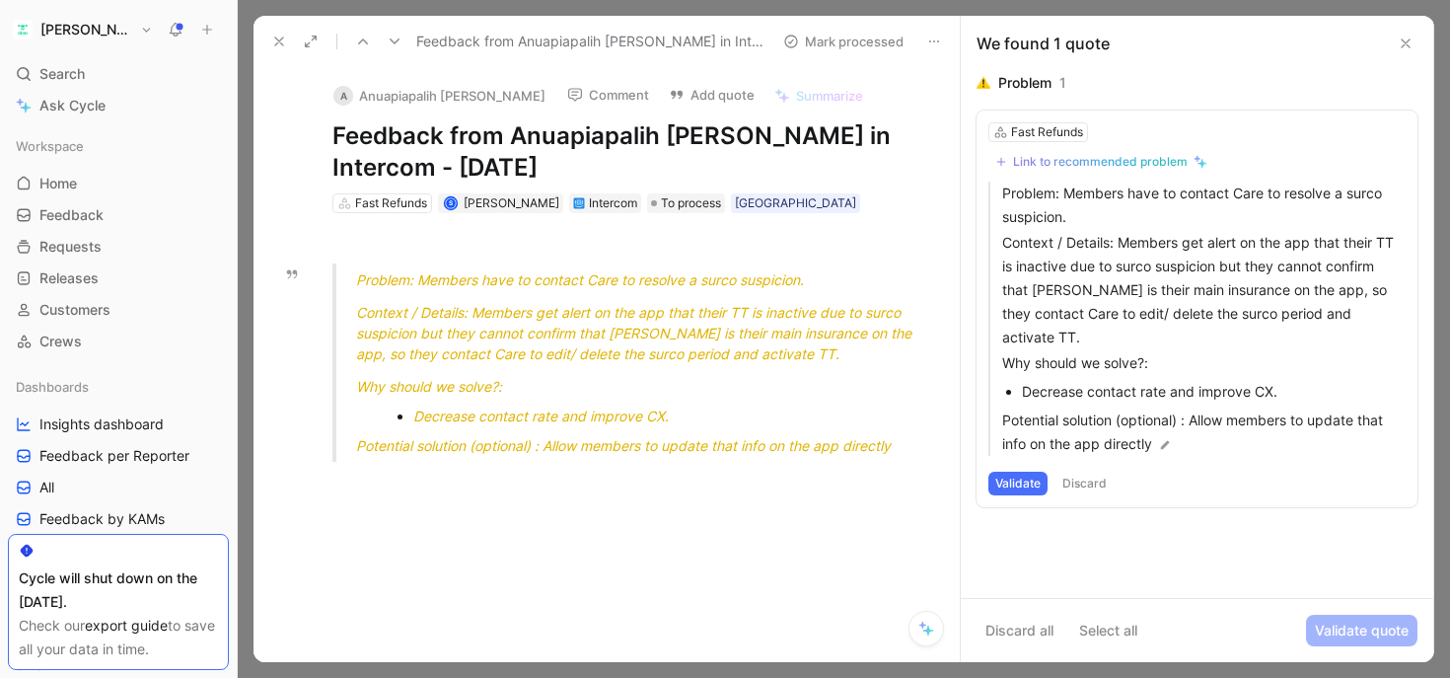
drag, startPoint x: 623, startPoint y: 282, endPoint x: 740, endPoint y: 282, distance: 116.4
click at [740, 282] on span "Problem: Members have to contact Care to resolve a surco suspicion." at bounding box center [580, 279] width 448 height 17
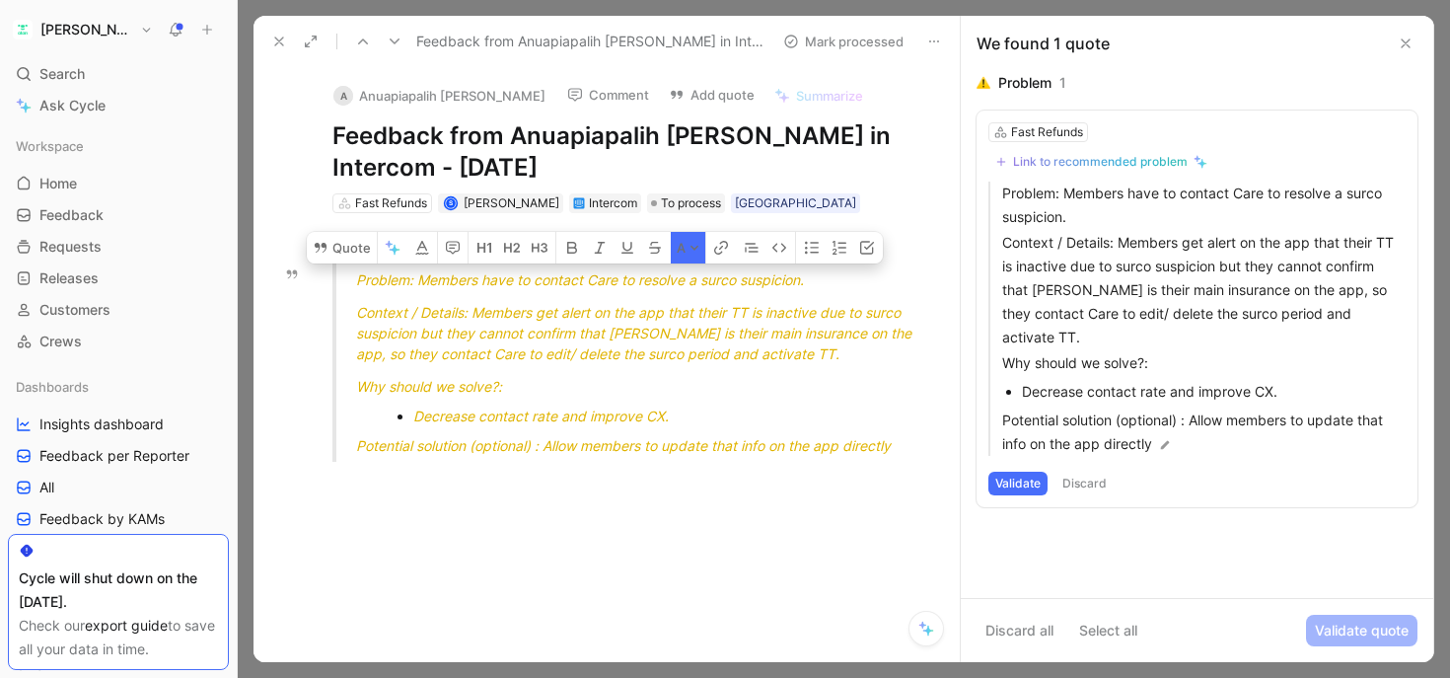
click at [740, 282] on span "Problem: Members have to contact Care to resolve a surco suspicion." at bounding box center [580, 279] width 448 height 17
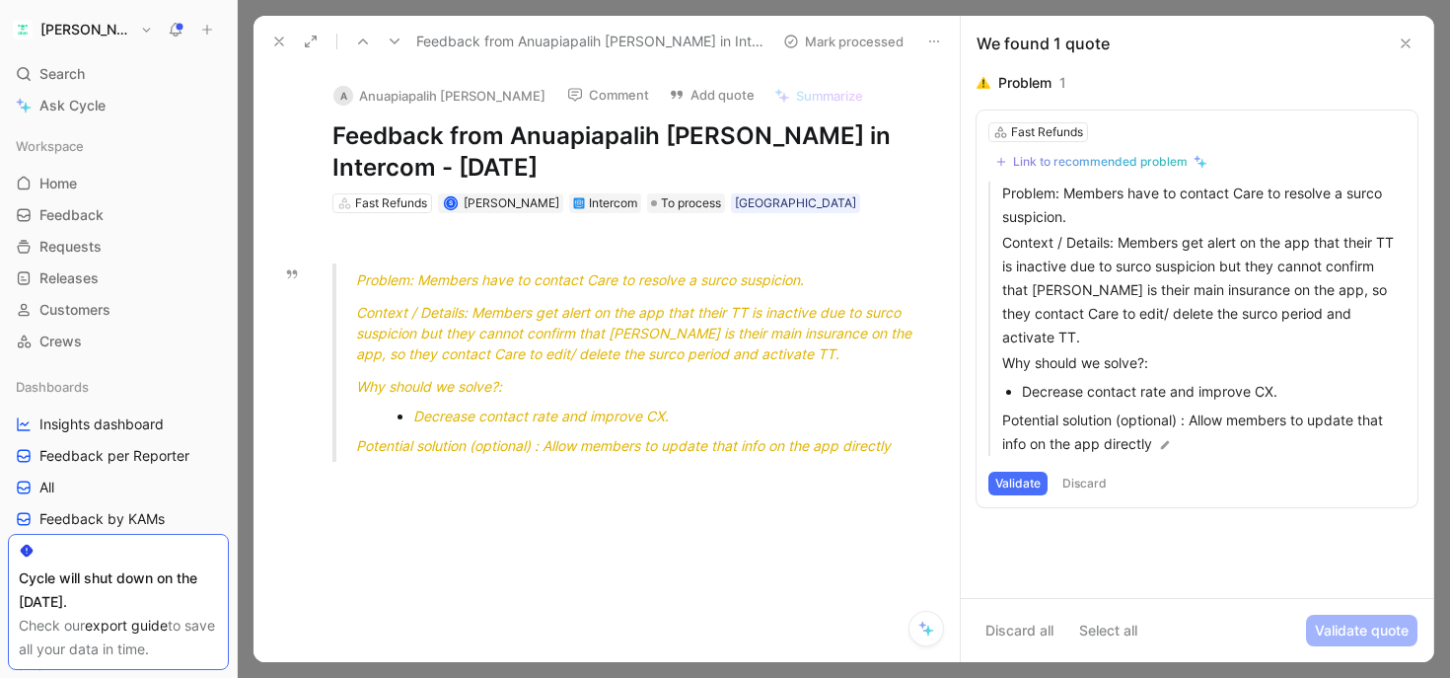
drag, startPoint x: 783, startPoint y: 282, endPoint x: 461, endPoint y: 282, distance: 322.6
click at [461, 282] on span "Problem: Members have to contact Care to resolve a surco suspicion." at bounding box center [580, 279] width 448 height 17
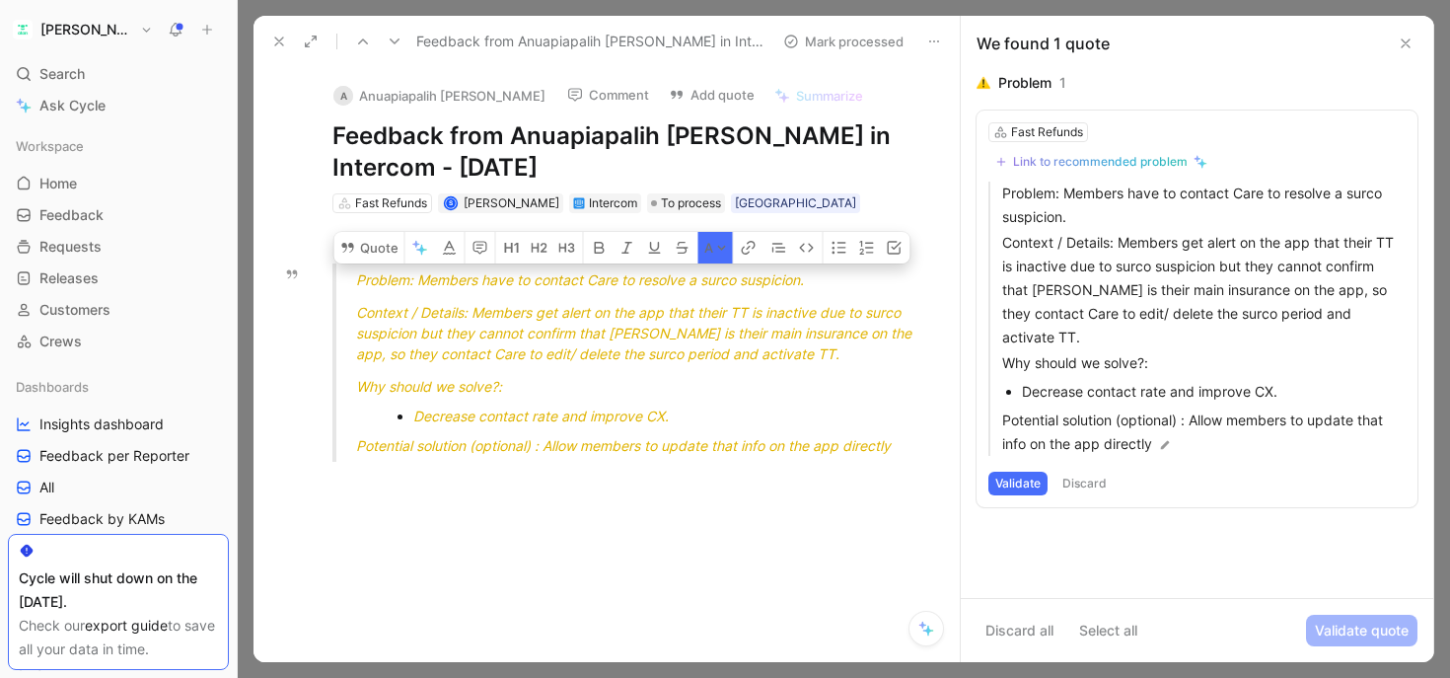
click at [461, 282] on span "Problem: Members have to contact Care to resolve a surco suspicion." at bounding box center [580, 279] width 448 height 17
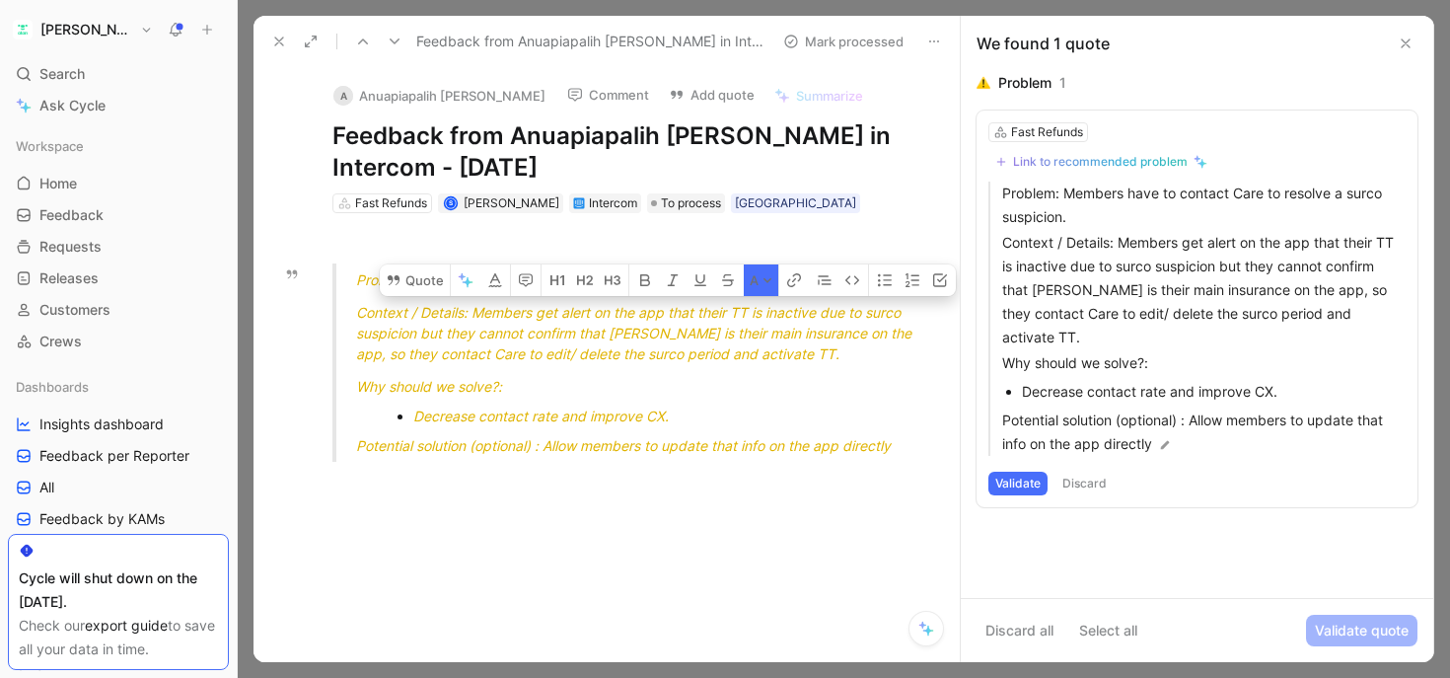
drag, startPoint x: 491, startPoint y: 319, endPoint x: 881, endPoint y: 319, distance: 389.7
click at [881, 319] on span "Context / Details: Members get alert on the app that their TT is inactive due t…" at bounding box center [635, 333] width 559 height 58
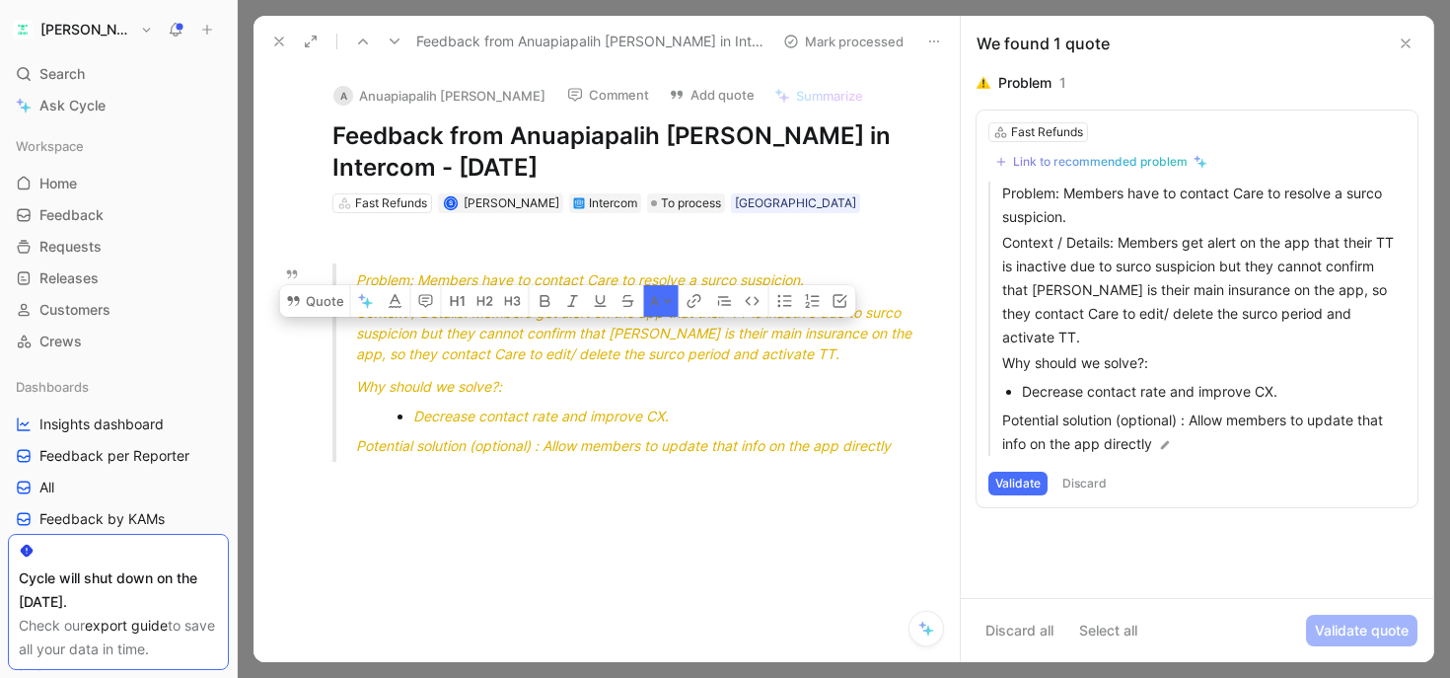
drag, startPoint x: 487, startPoint y: 337, endPoint x: 650, endPoint y: 326, distance: 163.2
click at [650, 326] on span "Context / Details: Members get alert on the app that their TT is inactive due t…" at bounding box center [635, 333] width 559 height 58
click at [616, 352] on span "Context / Details: Members get alert on the app that their TT is inactive due t…" at bounding box center [635, 333] width 559 height 58
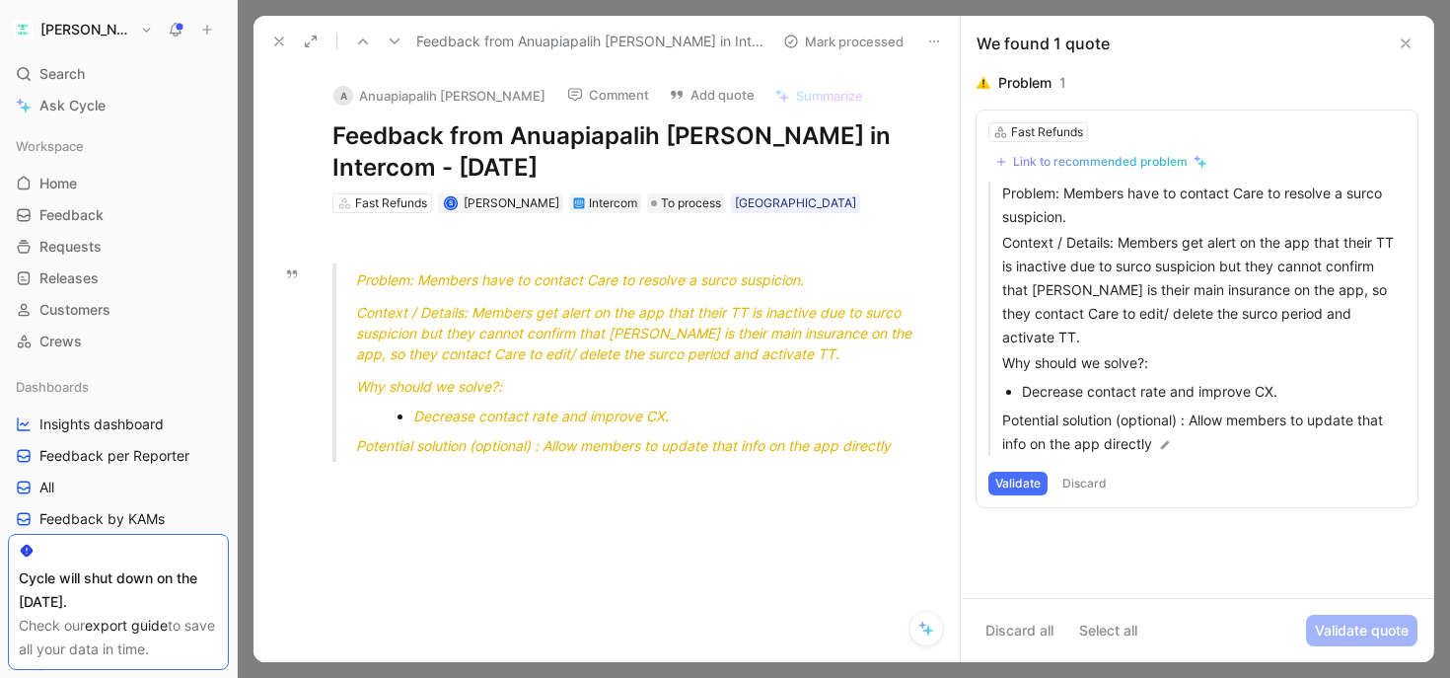
drag, startPoint x: 698, startPoint y: 352, endPoint x: 488, endPoint y: 352, distance: 210.1
click at [488, 352] on span "Context / Details: Members get alert on the app that their TT is inactive due t…" at bounding box center [635, 333] width 559 height 58
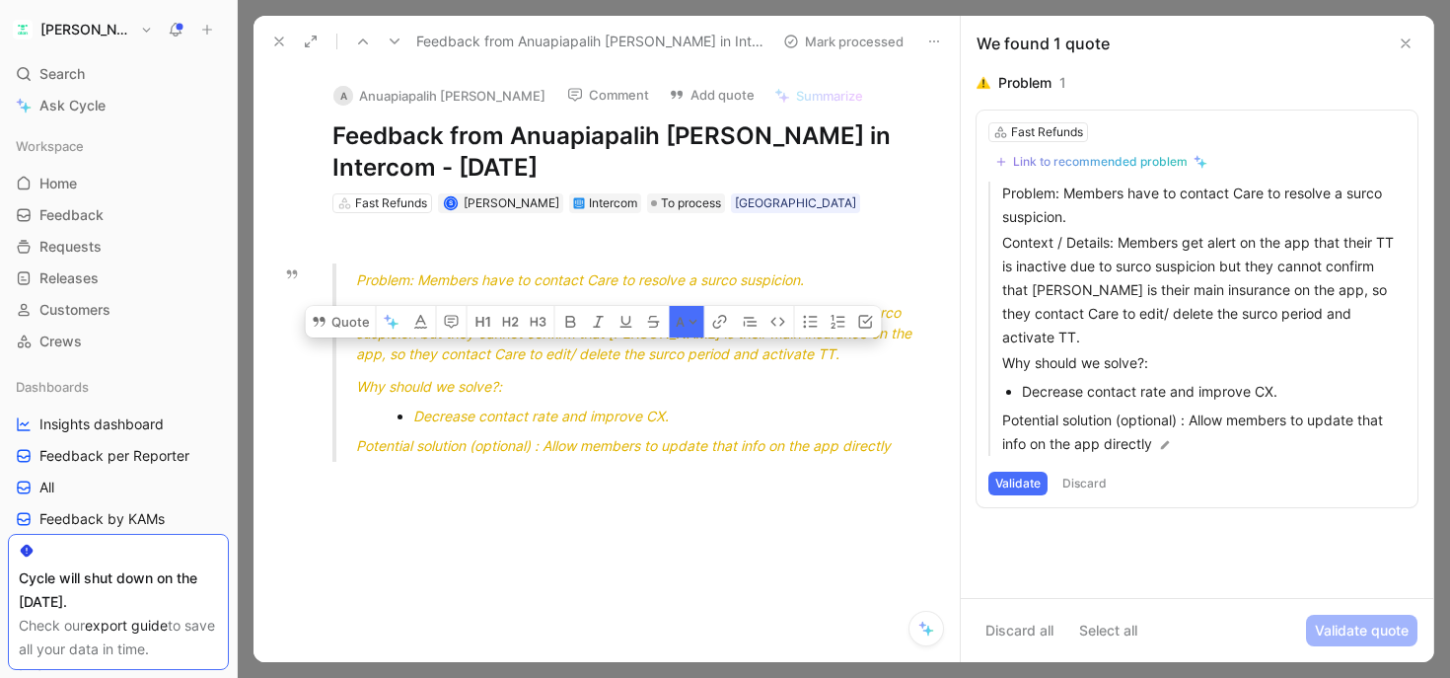
click at [488, 352] on span "Context / Details: Members get alert on the app that their TT is inactive due t…" at bounding box center [635, 333] width 559 height 58
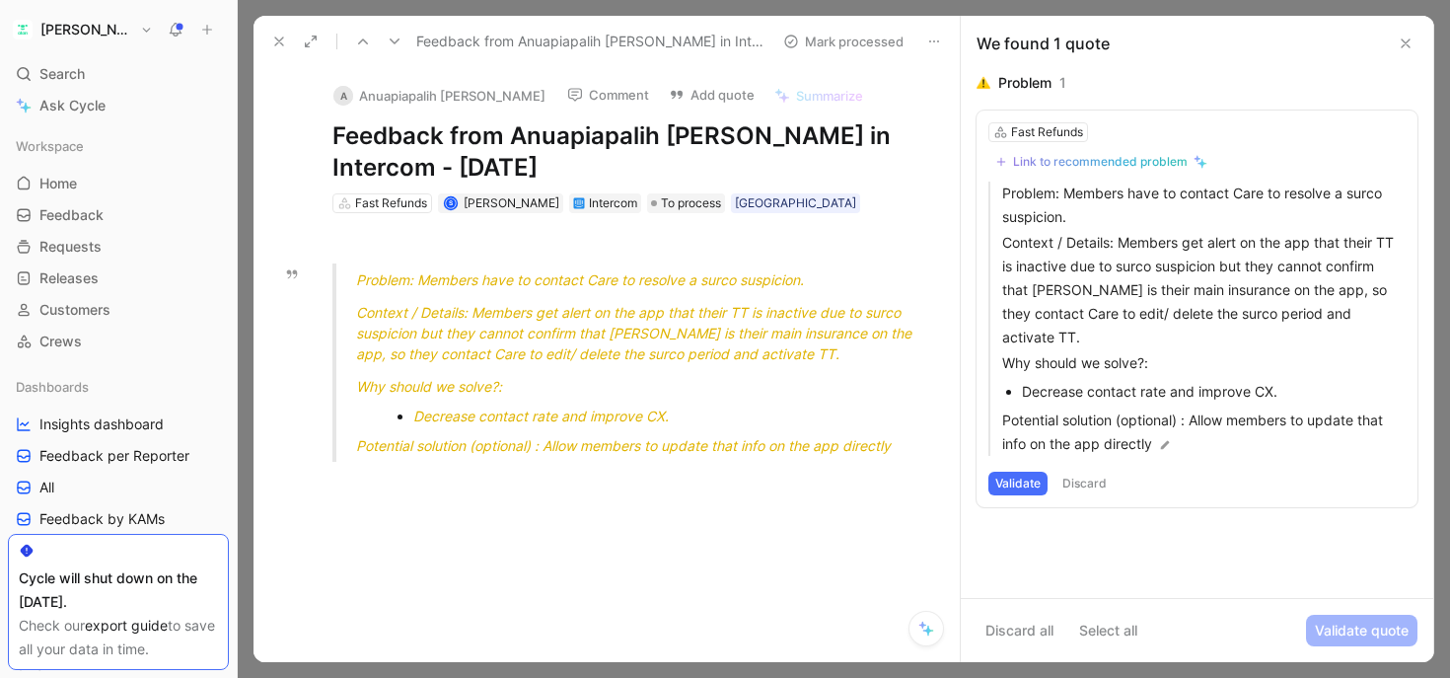
drag, startPoint x: 583, startPoint y: 449, endPoint x: 892, endPoint y: 449, distance: 308.8
click at [891, 449] on span "Potential solution (optional) : Allow members to update that info on the app di…" at bounding box center [623, 445] width 535 height 17
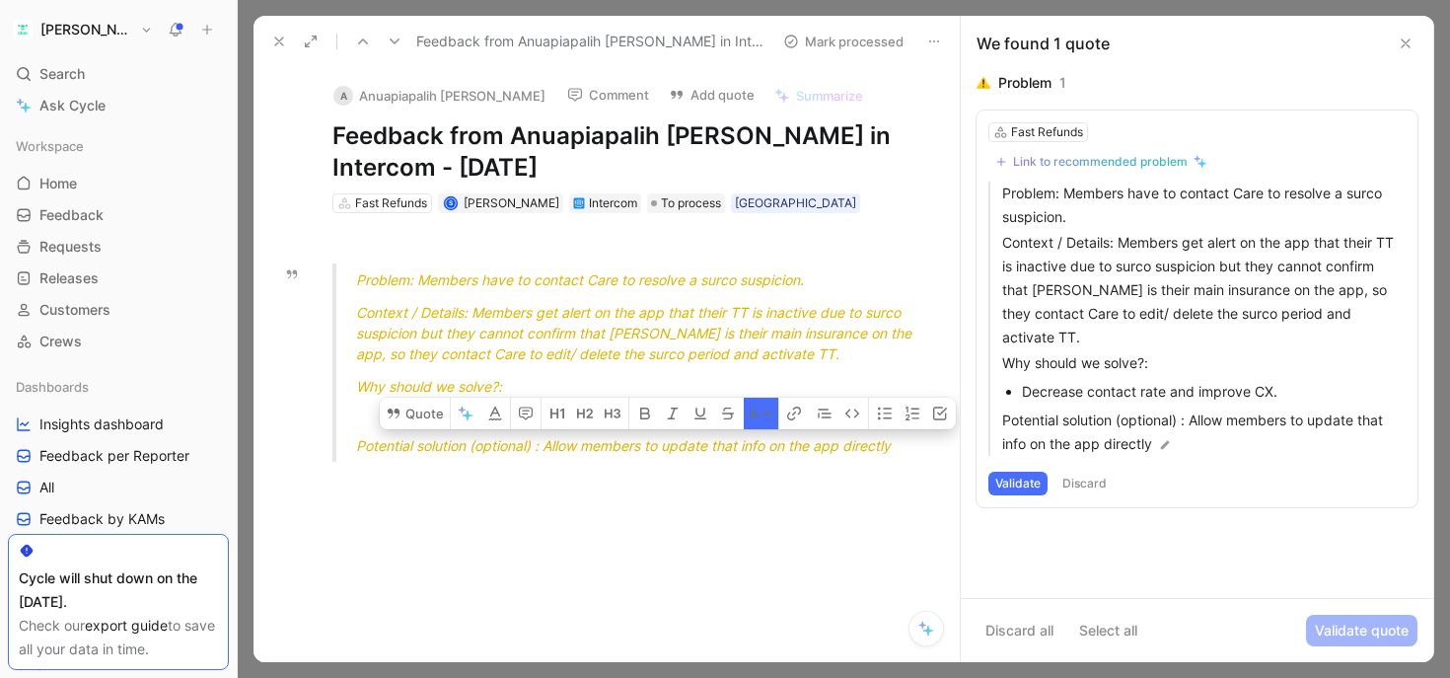
click at [861, 448] on span "Potential solution (optional) : Allow members to update that info on the app di…" at bounding box center [623, 445] width 535 height 17
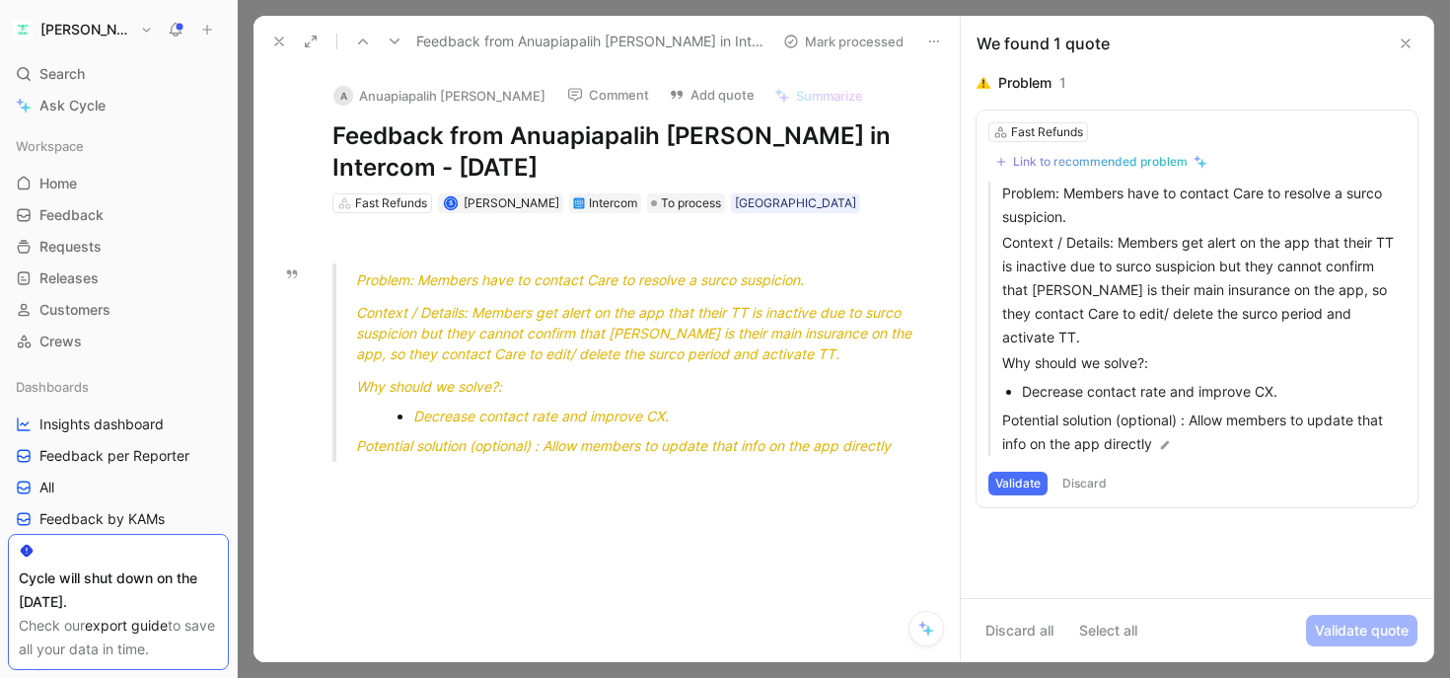
scroll to position [1378, 0]
click at [390, 196] on div "Fast Refunds" at bounding box center [391, 203] width 72 height 20
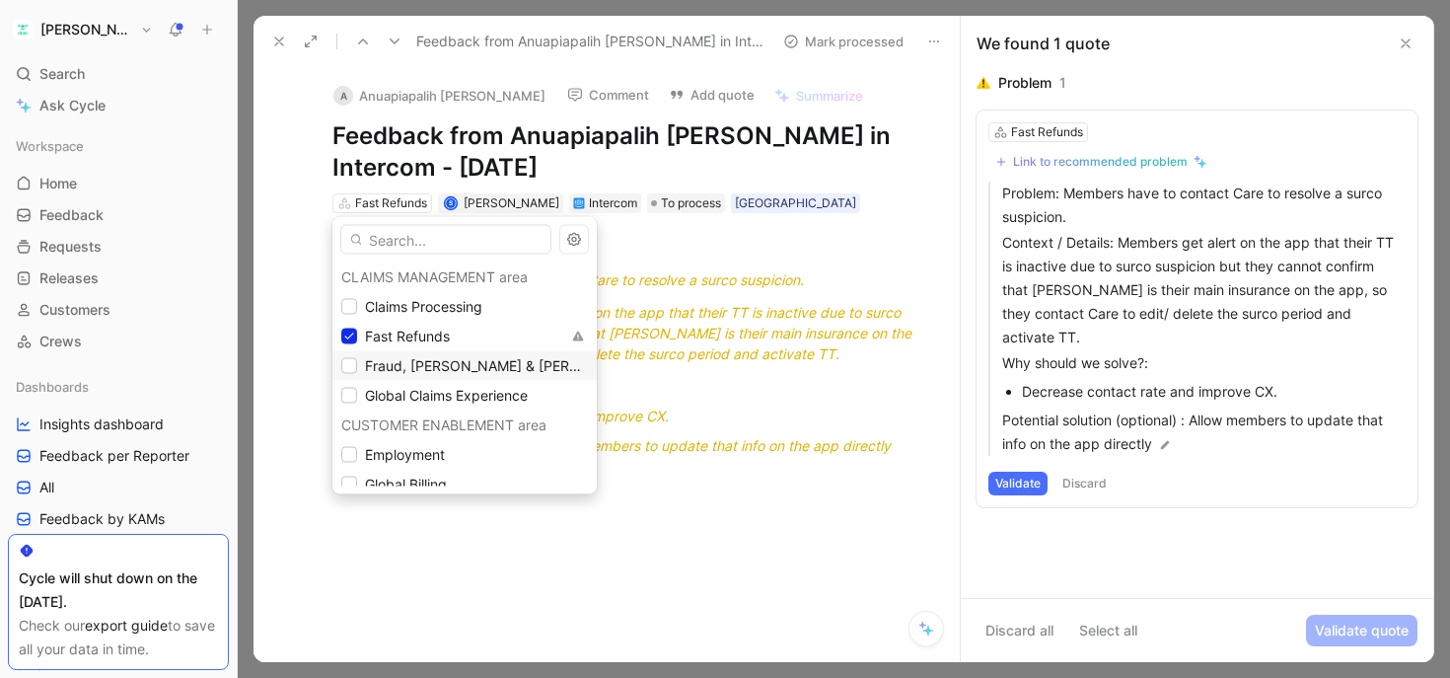
click at [417, 387] on span "Global Claims Experience" at bounding box center [446, 395] width 163 height 17
click at [399, 330] on span "Fast Refunds" at bounding box center [407, 336] width 85 height 17
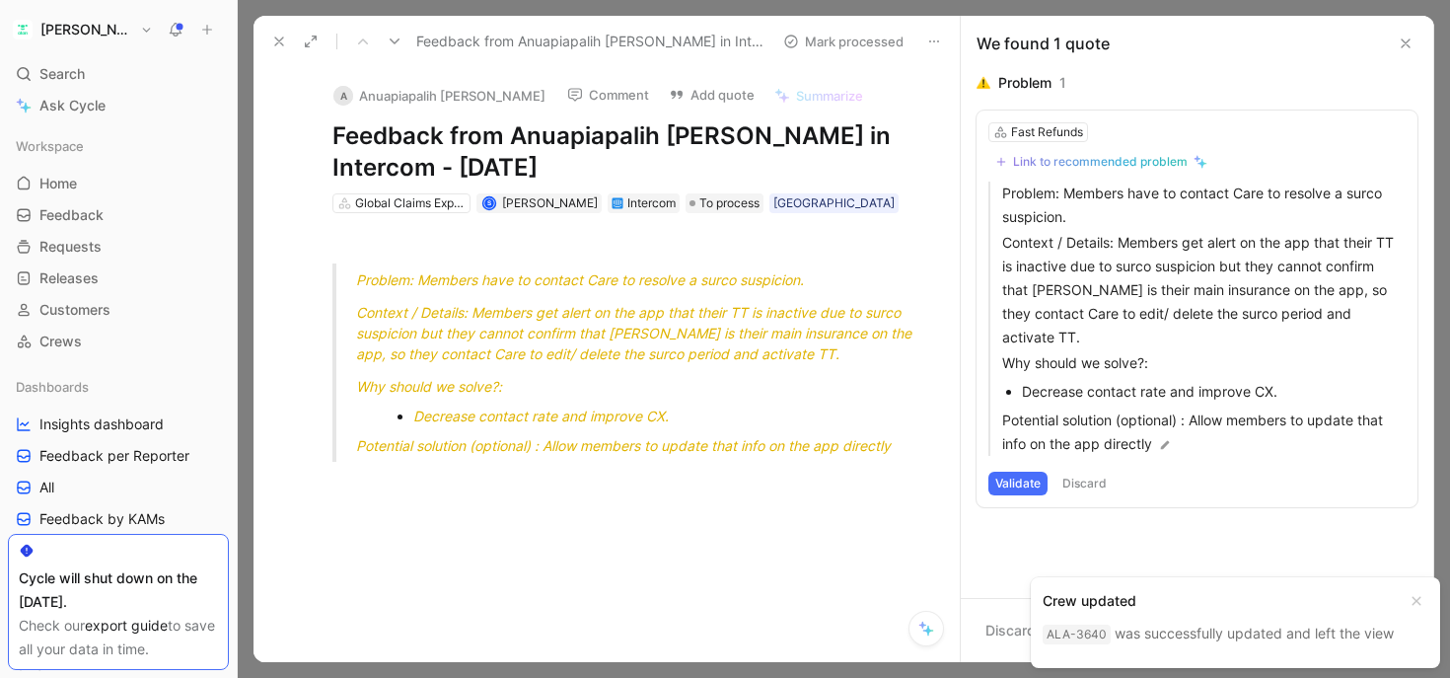
click at [279, 38] on icon at bounding box center [279, 42] width 16 height 16
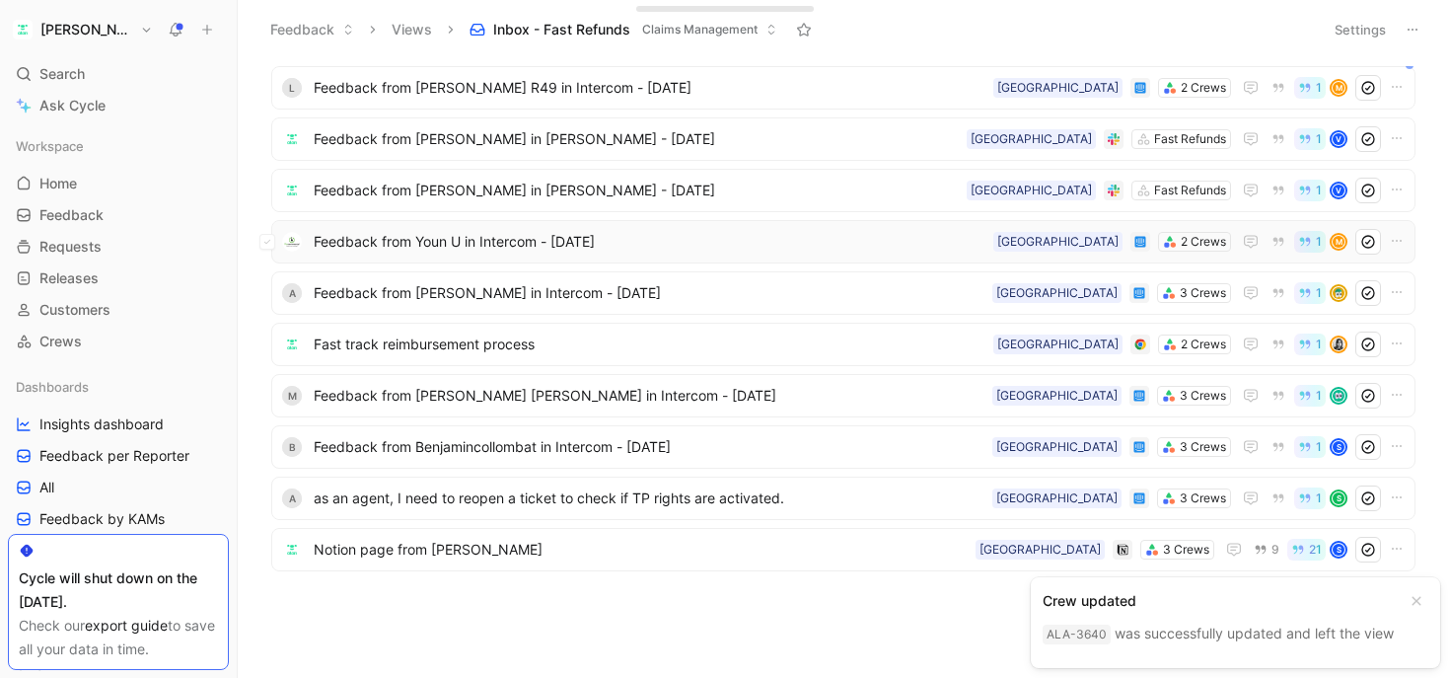
click at [461, 261] on div "Feedback from Youn U in Intercom - [DATE] 2 Crews France 1 M" at bounding box center [843, 241] width 1144 height 43
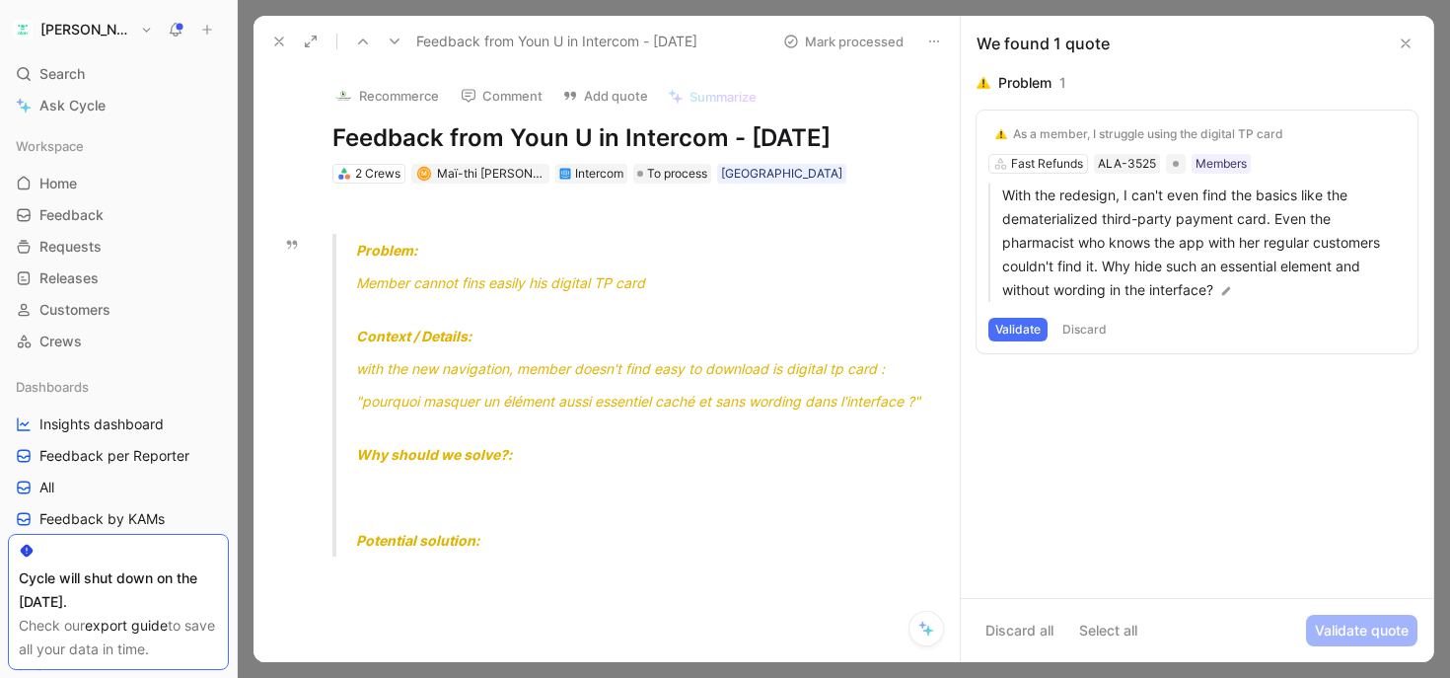
drag, startPoint x: 407, startPoint y: 294, endPoint x: 620, endPoint y: 294, distance: 213.1
click at [620, 294] on div "Member cannot fins easily his digital TP card ​" at bounding box center [651, 292] width 590 height 41
drag, startPoint x: 638, startPoint y: 278, endPoint x: 447, endPoint y: 278, distance: 191.4
click at [447, 278] on span "Member cannot fins easily his digital TP card" at bounding box center [500, 282] width 289 height 17
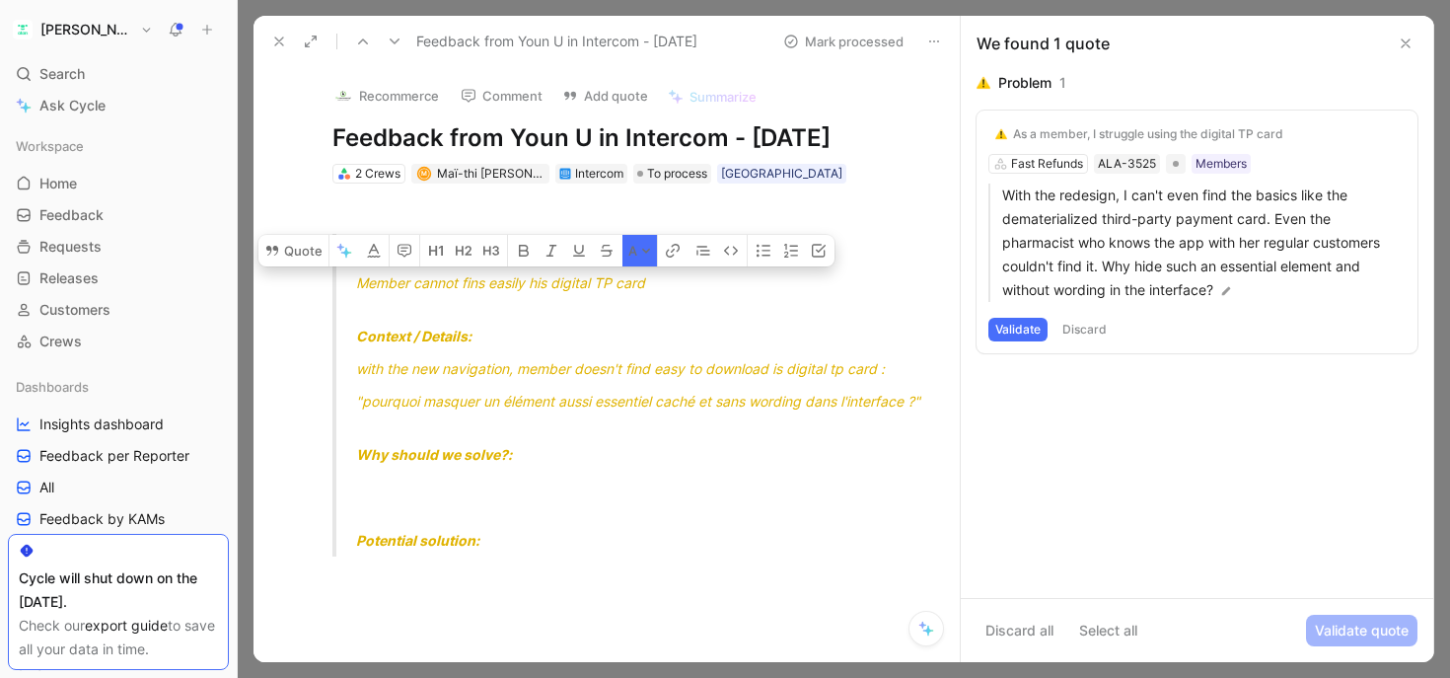
click at [491, 365] on span "with the new navigation, member doesn't find easy to download is digital tp car…" at bounding box center [620, 368] width 529 height 17
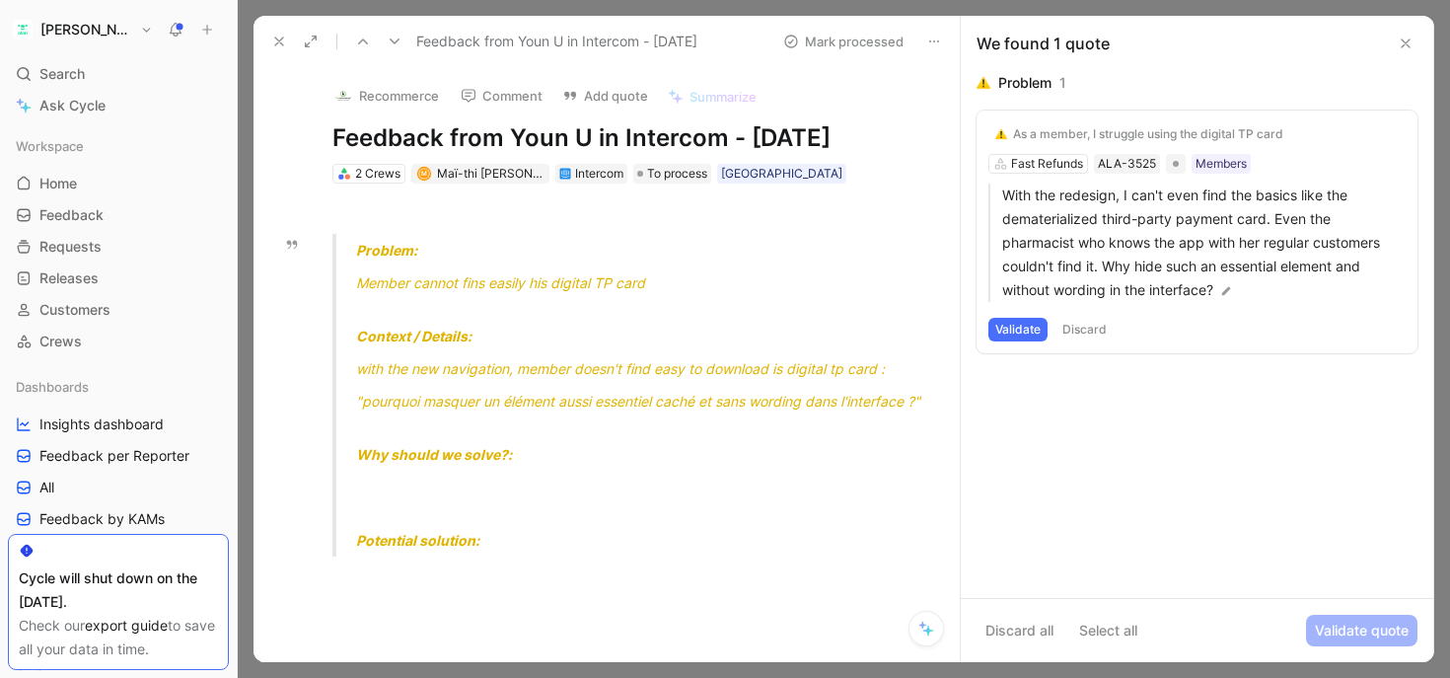
drag, startPoint x: 696, startPoint y: 365, endPoint x: 822, endPoint y: 364, distance: 125.3
click at [822, 364] on span "with the new navigation, member doesn't find easy to download is digital tp car…" at bounding box center [620, 368] width 529 height 17
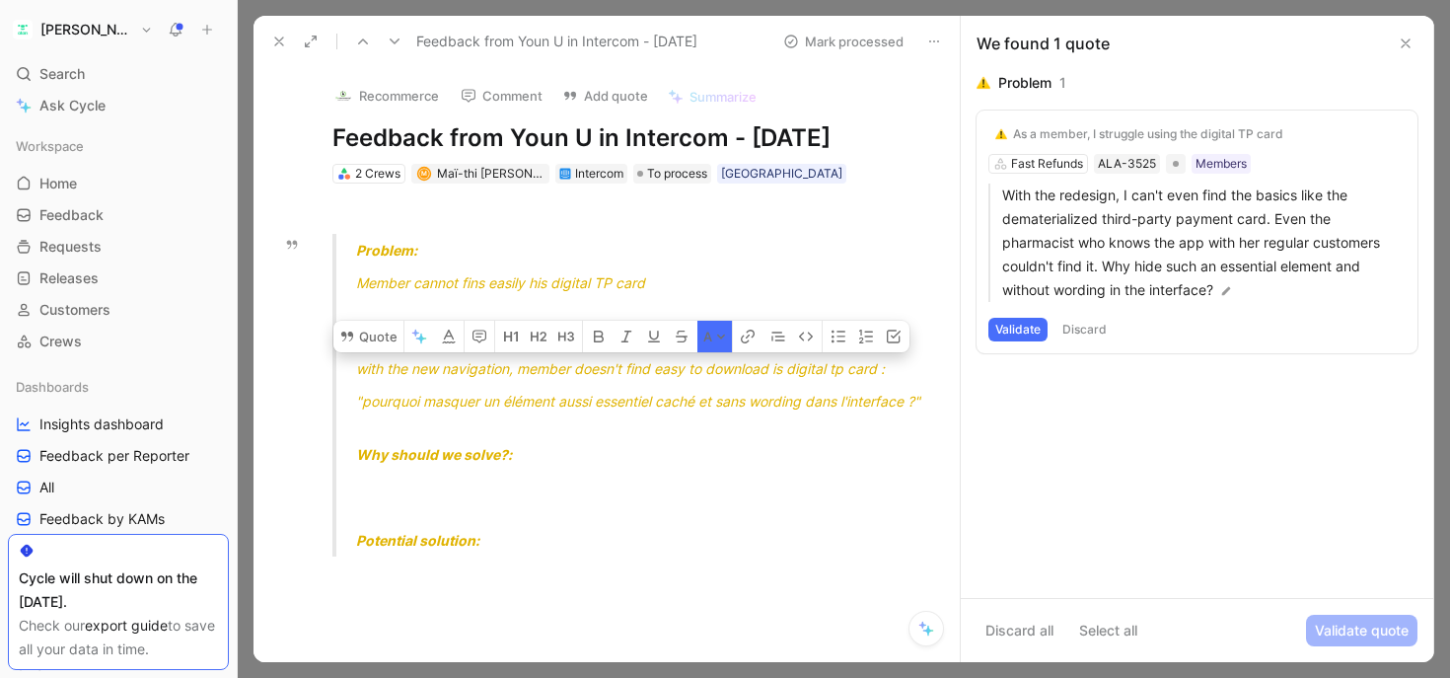
click at [830, 367] on span "with the new navigation, member doesn't find easy to download is digital tp car…" at bounding box center [620, 368] width 529 height 17
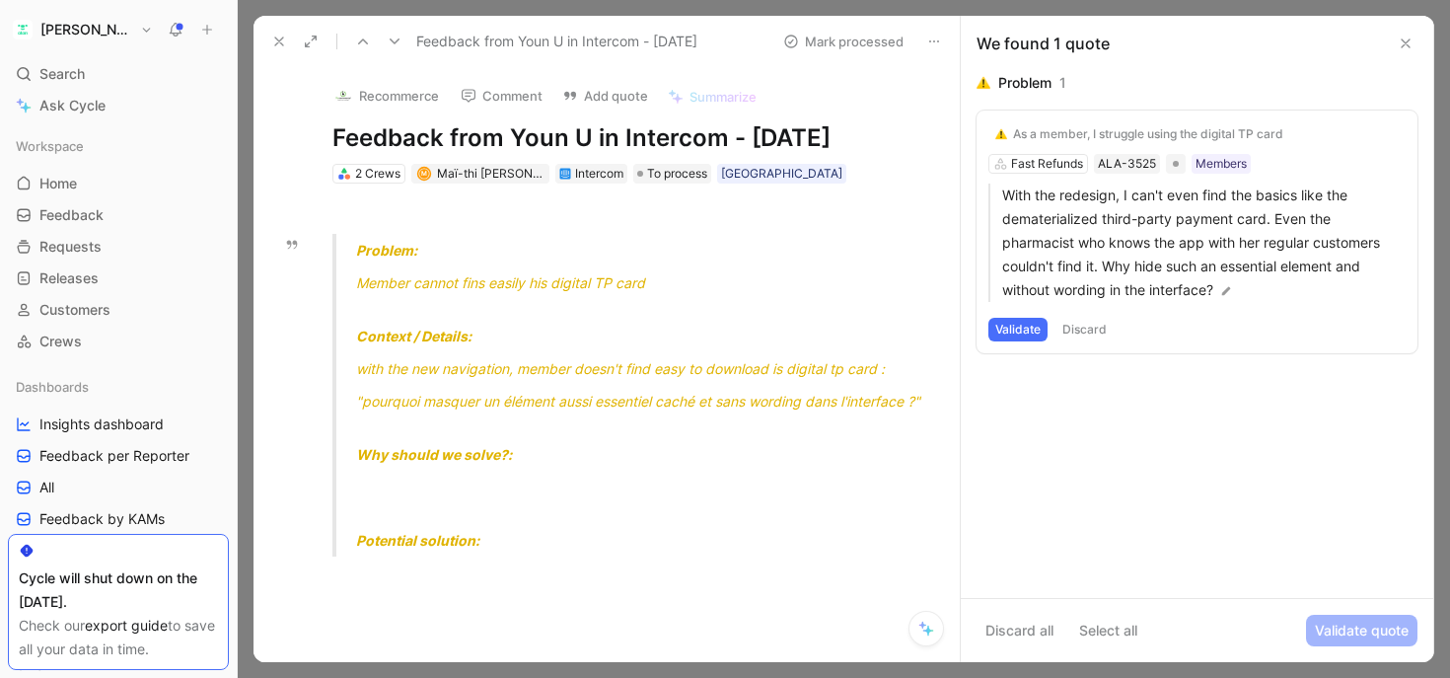
drag, startPoint x: 848, startPoint y: 401, endPoint x: 432, endPoint y: 401, distance: 416.3
click at [432, 401] on span ""pourquoi masquer un élément aussi essentiel caché et sans wording dans l'inter…" at bounding box center [638, 401] width 564 height 17
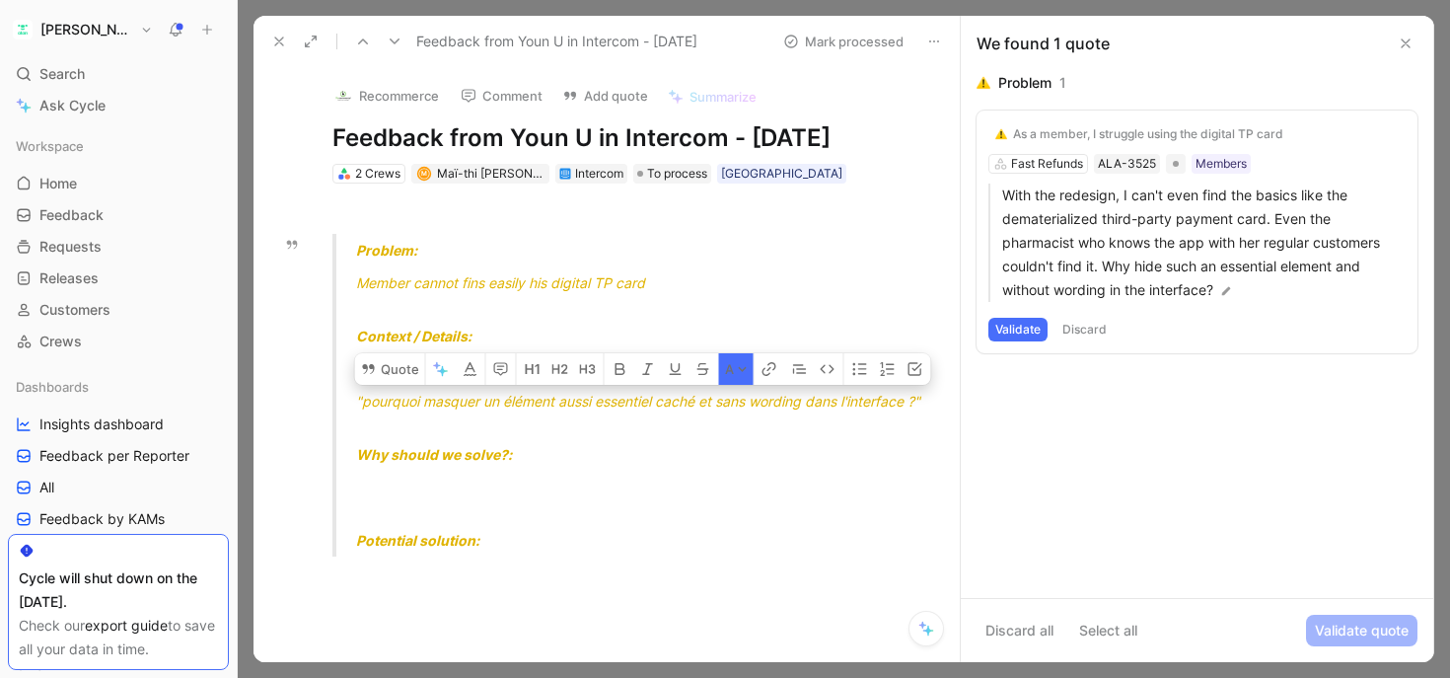
click at [432, 401] on span ""pourquoi masquer un élément aussi essentiel caché et sans wording dans l'inter…" at bounding box center [638, 401] width 564 height 17
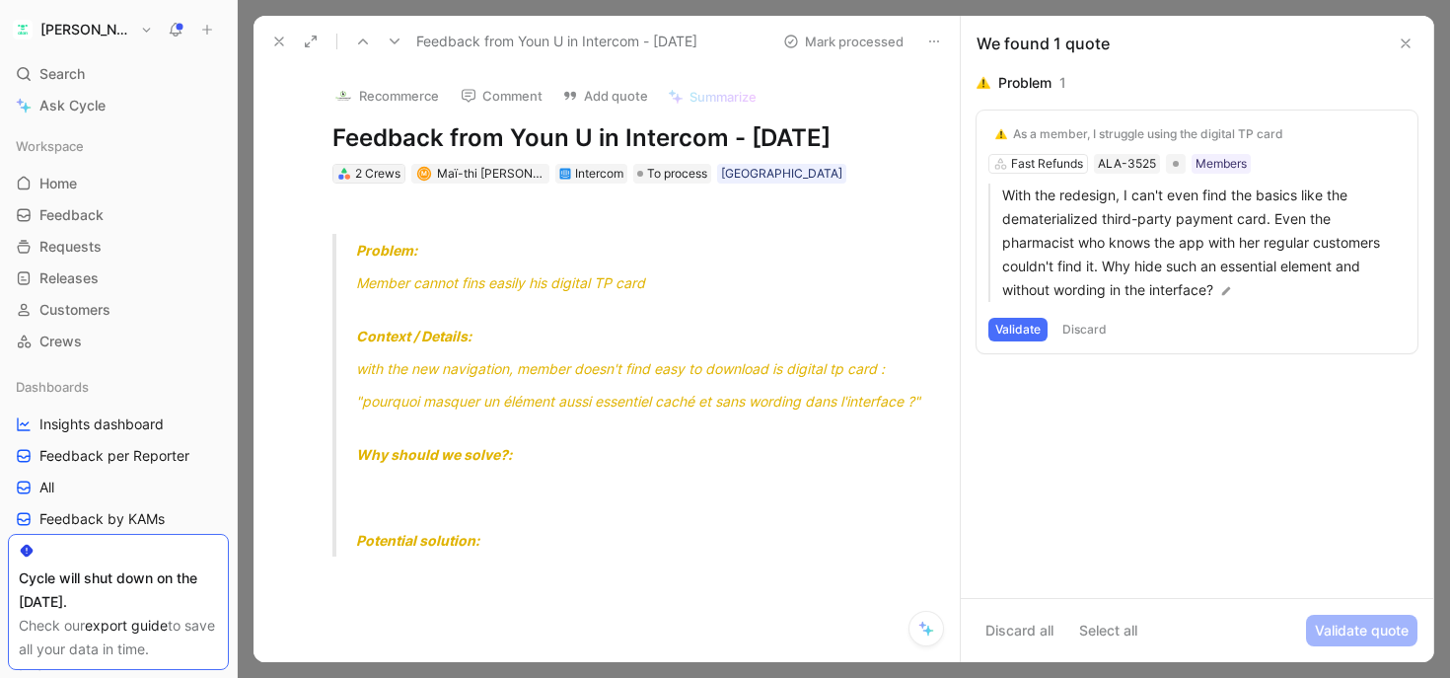
click at [377, 171] on div "2 Crews" at bounding box center [377, 174] width 45 height 20
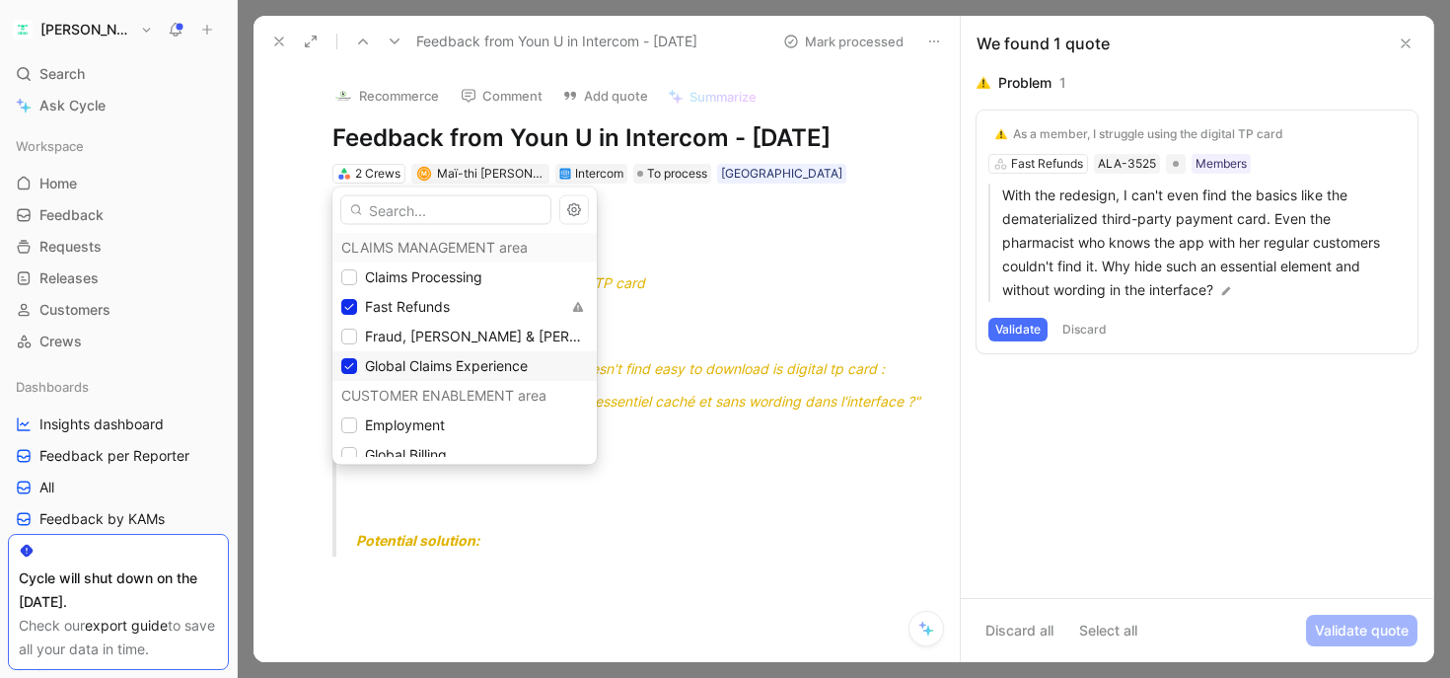
click at [385, 357] on span "Global Claims Experience" at bounding box center [446, 365] width 163 height 17
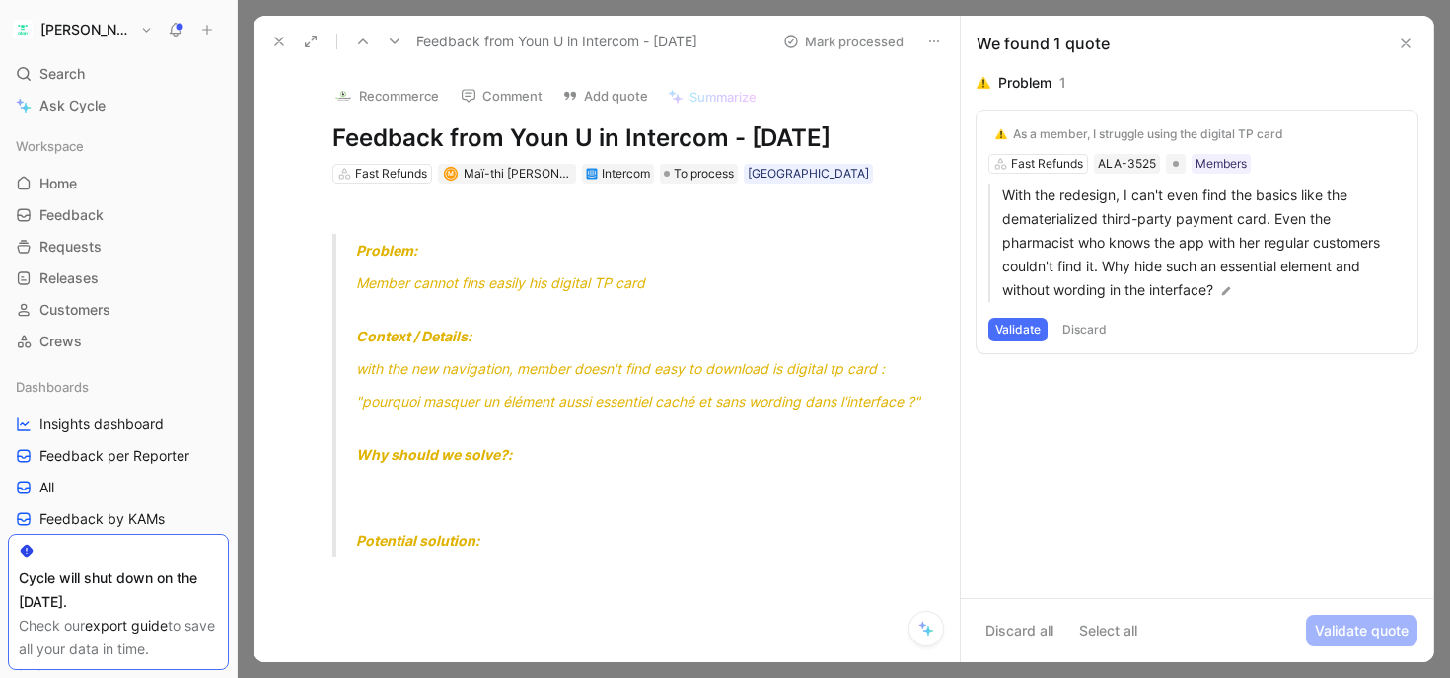
click at [1021, 330] on button "Validate" at bounding box center [1017, 330] width 59 height 24
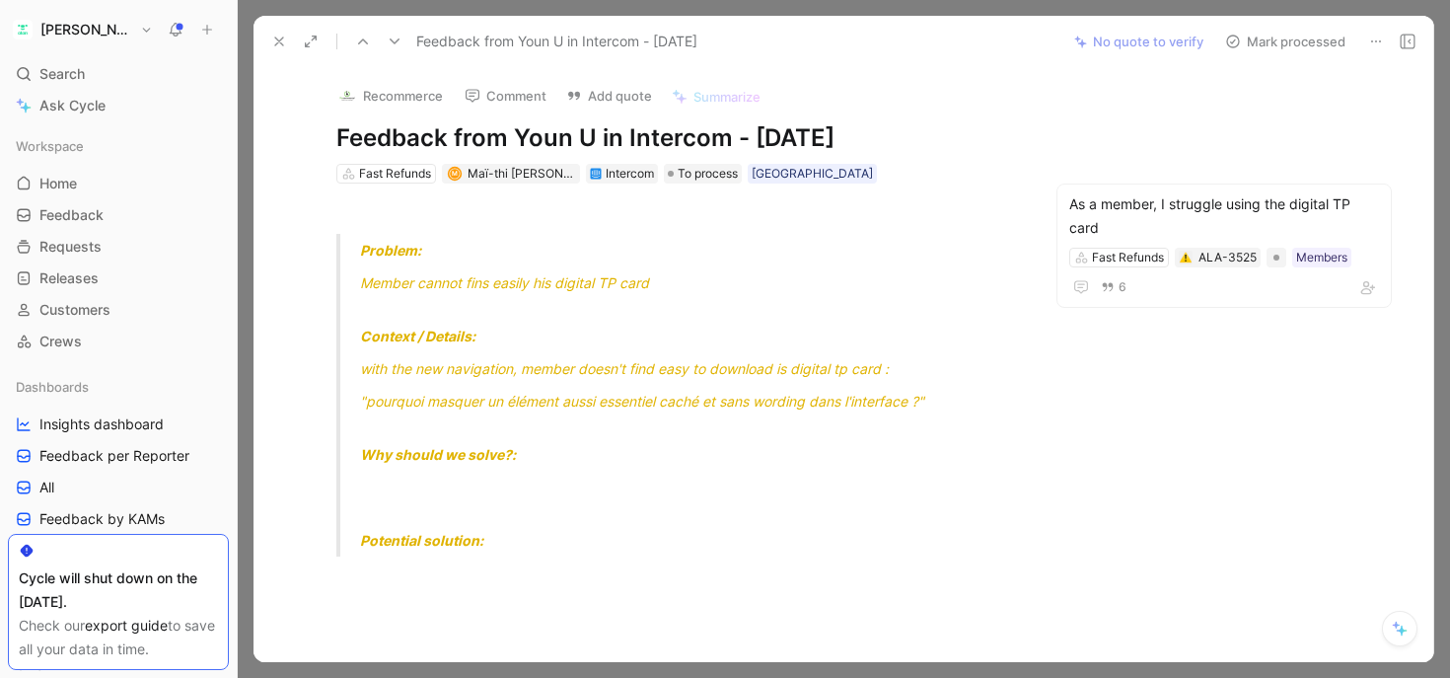
click at [1317, 39] on button "Mark processed" at bounding box center [1285, 42] width 138 height 28
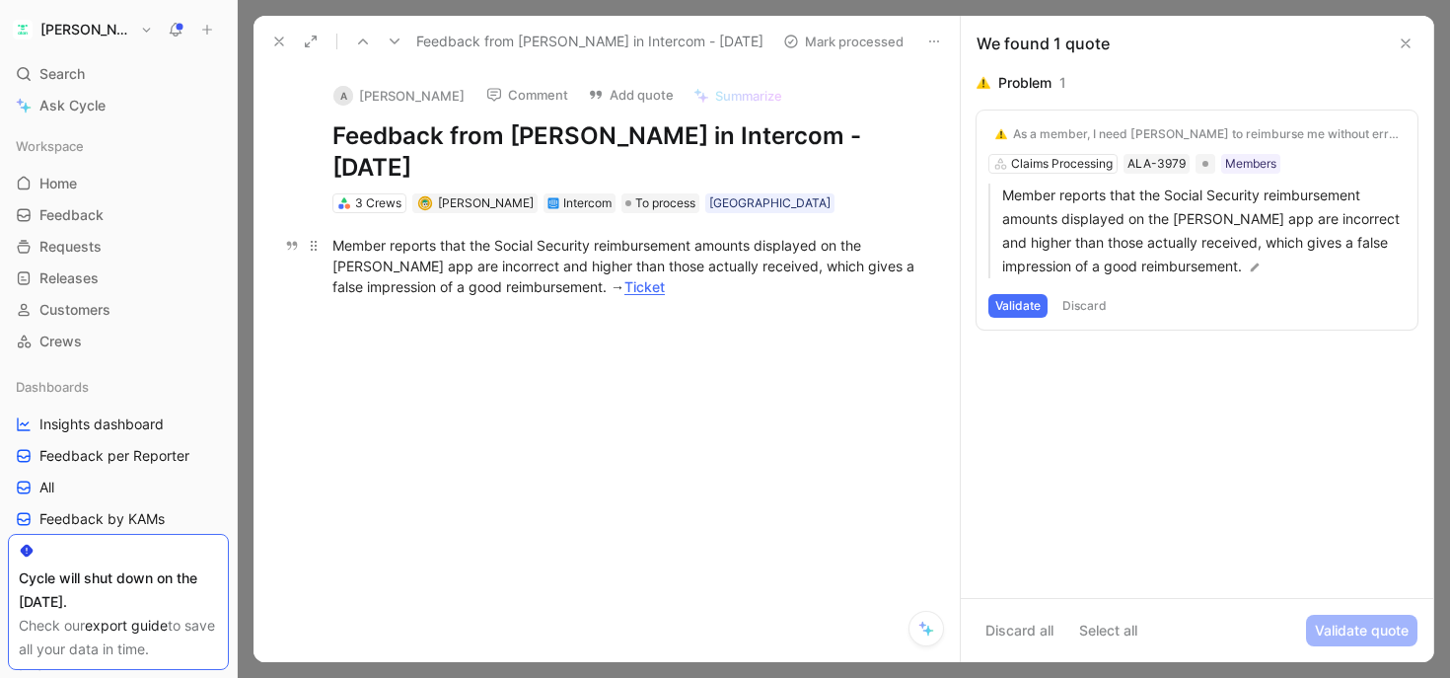
drag, startPoint x: 375, startPoint y: 245, endPoint x: 749, endPoint y: 245, distance: 373.9
click at [749, 245] on div "Member reports that the Social Security reimbursement amounts displayed on the …" at bounding box center [627, 266] width 590 height 62
click at [793, 246] on div "Member reports that the Social Security reimbursement amounts displayed on the …" at bounding box center [627, 266] width 590 height 62
drag, startPoint x: 816, startPoint y: 246, endPoint x: 543, endPoint y: 246, distance: 273.3
click at [543, 246] on div "Member reports that the Social Security reimbursement amounts displayed on the …" at bounding box center [627, 266] width 590 height 62
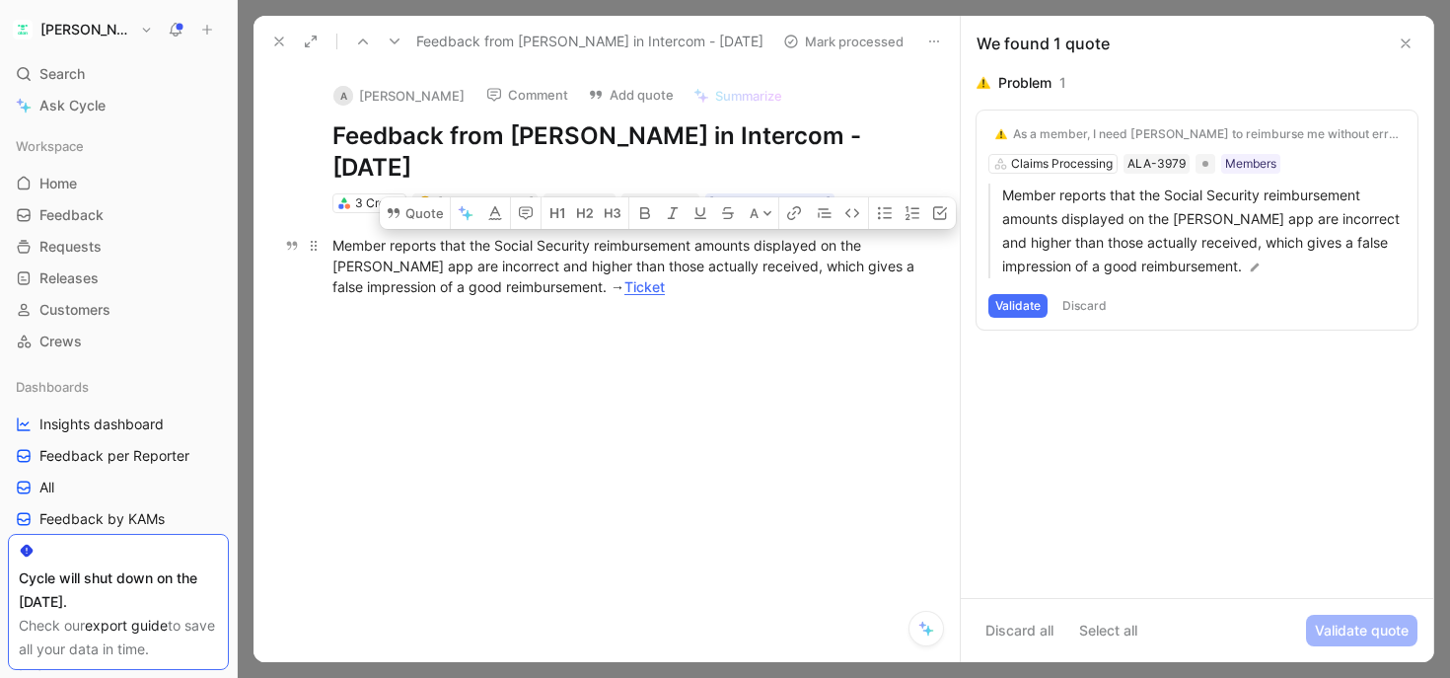
click at [543, 246] on div "Member reports that the Social Security reimbursement amounts displayed on the …" at bounding box center [627, 266] width 590 height 62
drag, startPoint x: 472, startPoint y: 263, endPoint x: 366, endPoint y: 254, distance: 106.0
click at [366, 254] on div "Member reports that the Social Security reimbursement amounts displayed on the …" at bounding box center [627, 266] width 590 height 62
drag, startPoint x: 366, startPoint y: 254, endPoint x: 454, endPoint y: 281, distance: 92.0
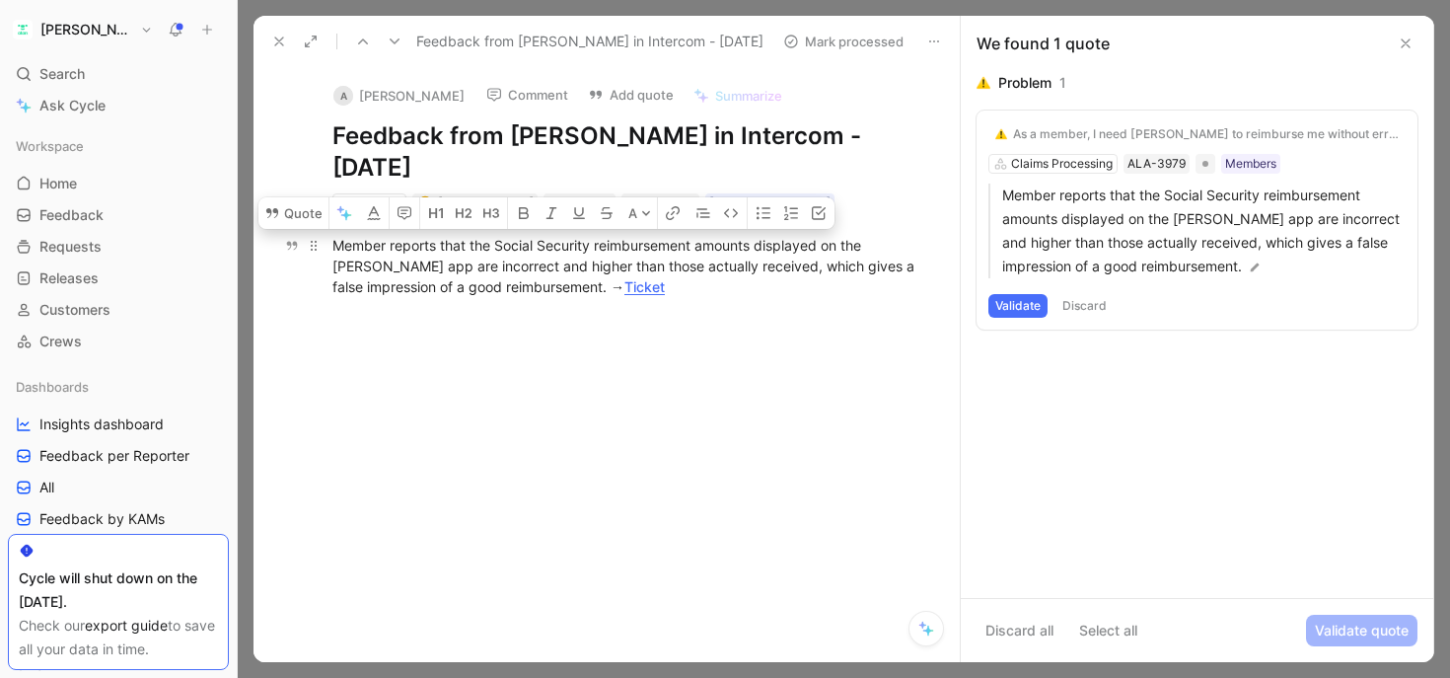
click at [454, 281] on div "Member reports that the Social Security reimbursement amounts displayed on the …" at bounding box center [627, 266] width 590 height 62
click at [430, 281] on div "Member reports that the Social Security reimbursement amounts displayed on the …" at bounding box center [627, 266] width 590 height 62
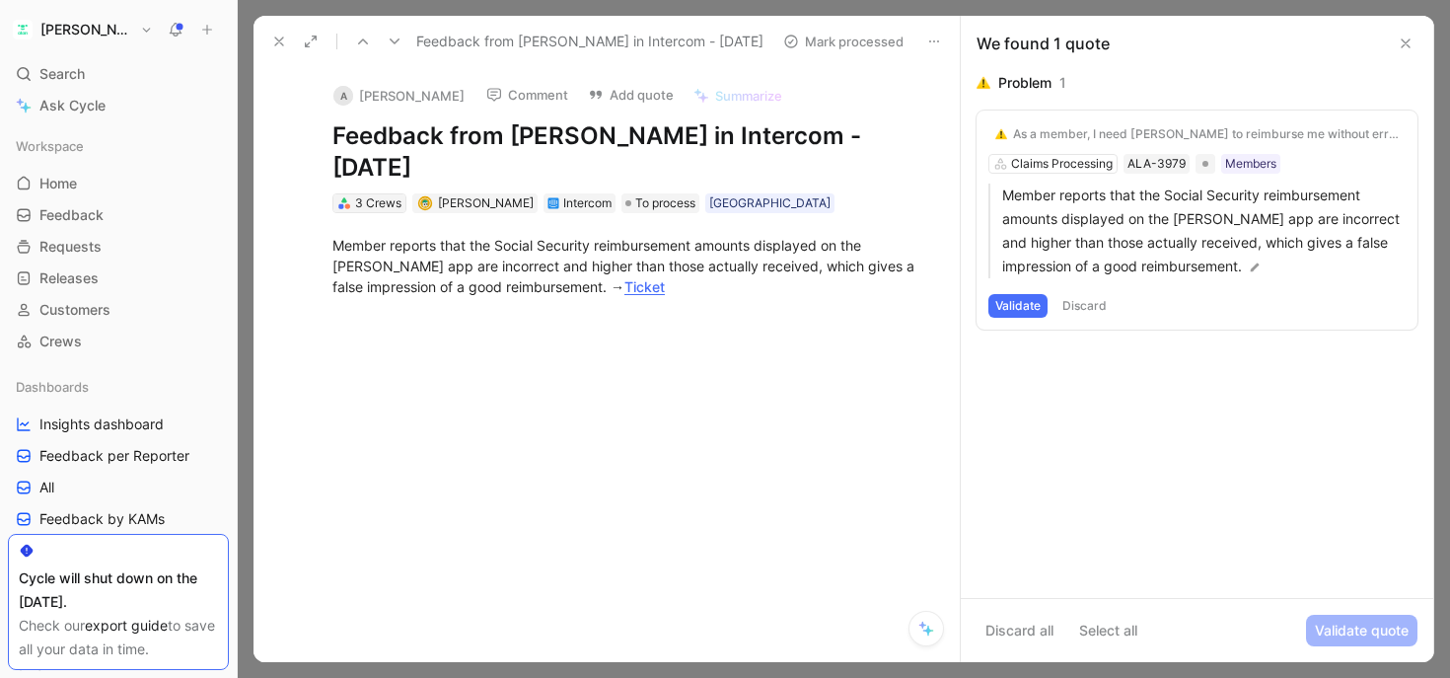
click at [381, 206] on div "3 Crews" at bounding box center [378, 203] width 46 height 20
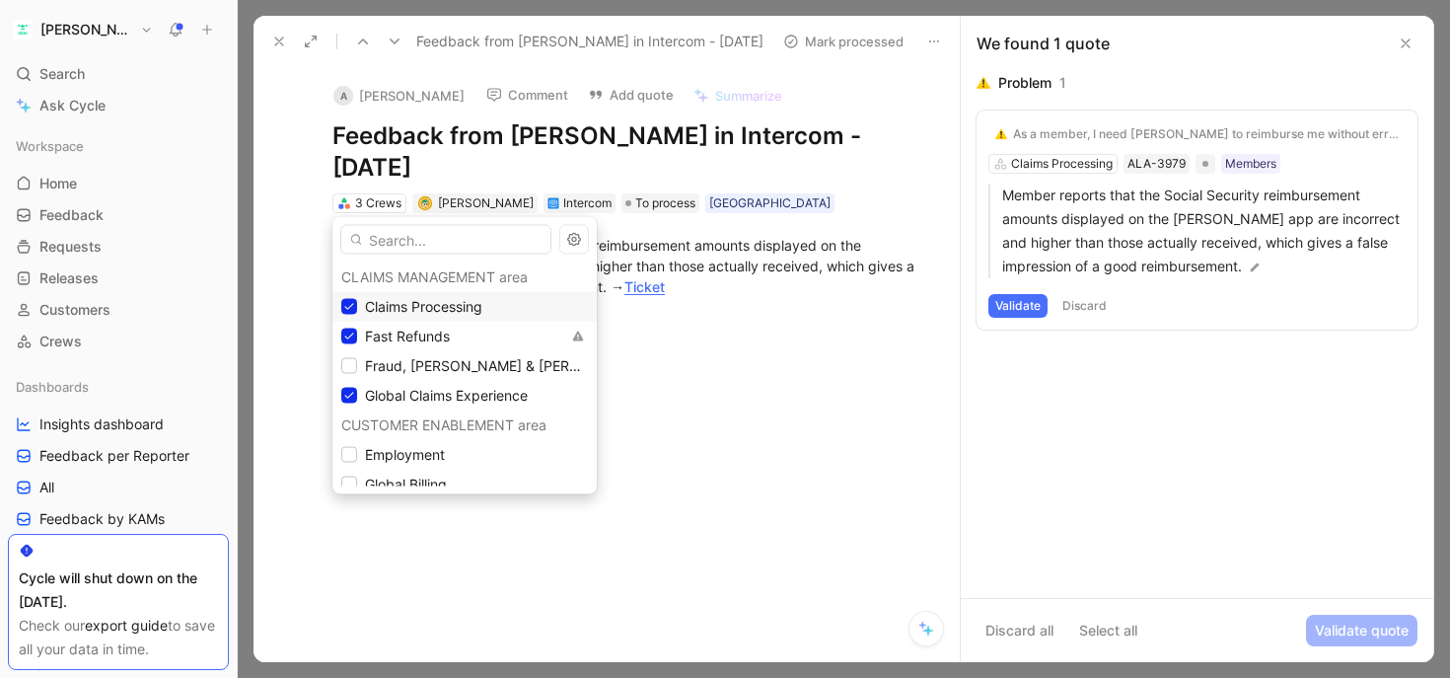
click at [416, 331] on span "Fast Refunds" at bounding box center [407, 336] width 85 height 17
click at [416, 304] on span "Claims Processing" at bounding box center [423, 306] width 117 height 17
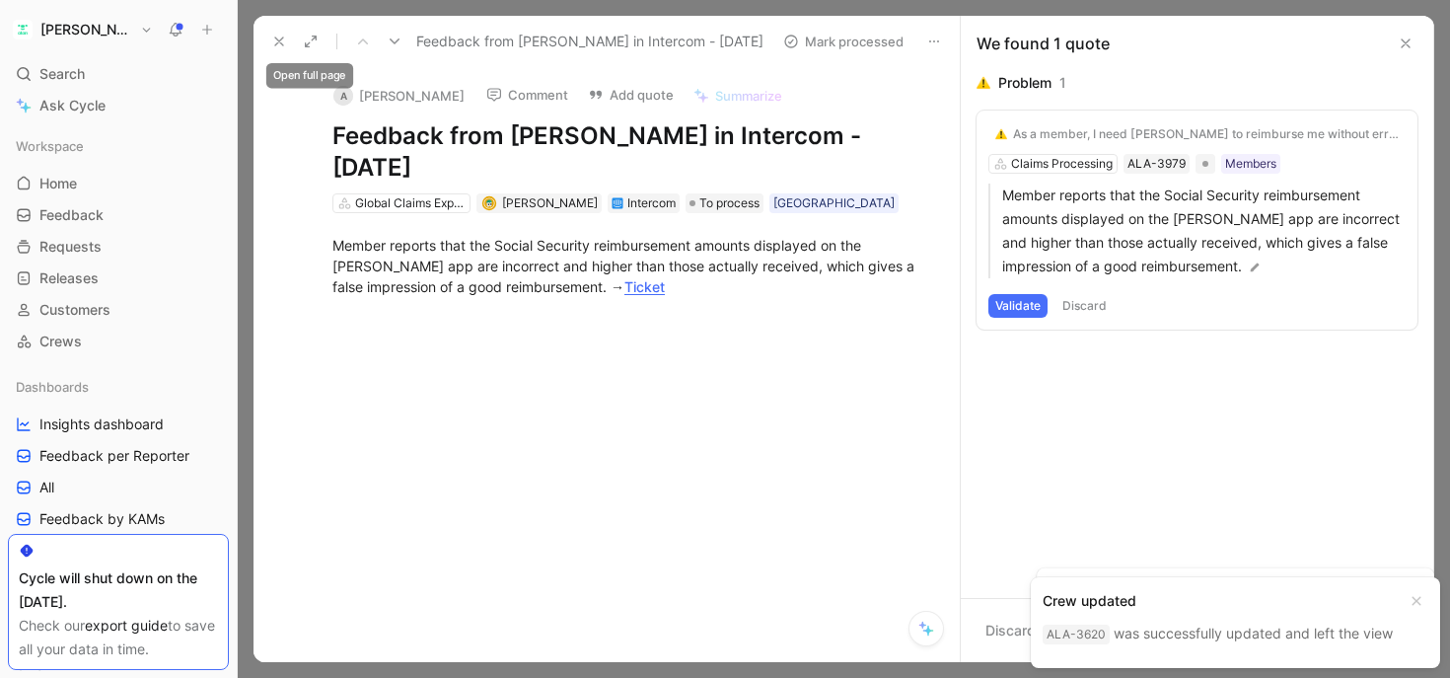
click at [282, 38] on icon at bounding box center [279, 42] width 16 height 16
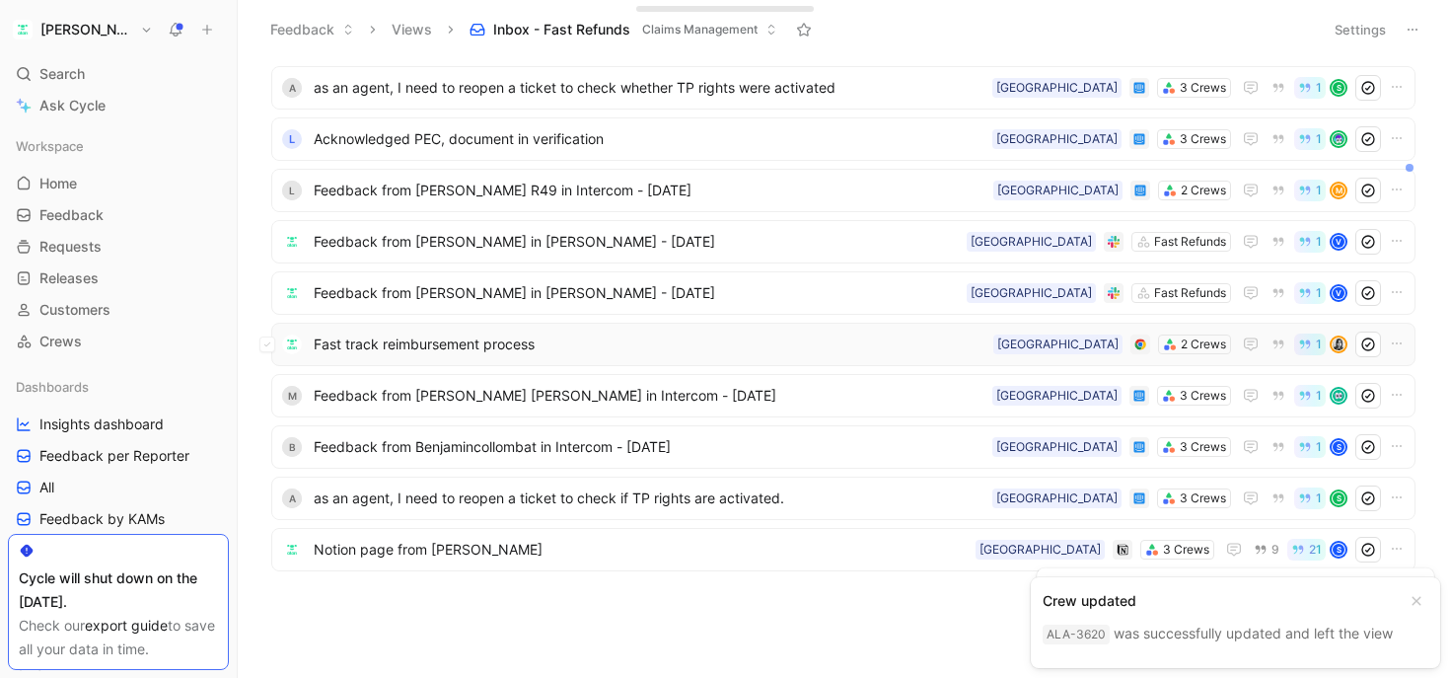
click at [507, 345] on span "Fast track reimbursement process" at bounding box center [650, 344] width 672 height 24
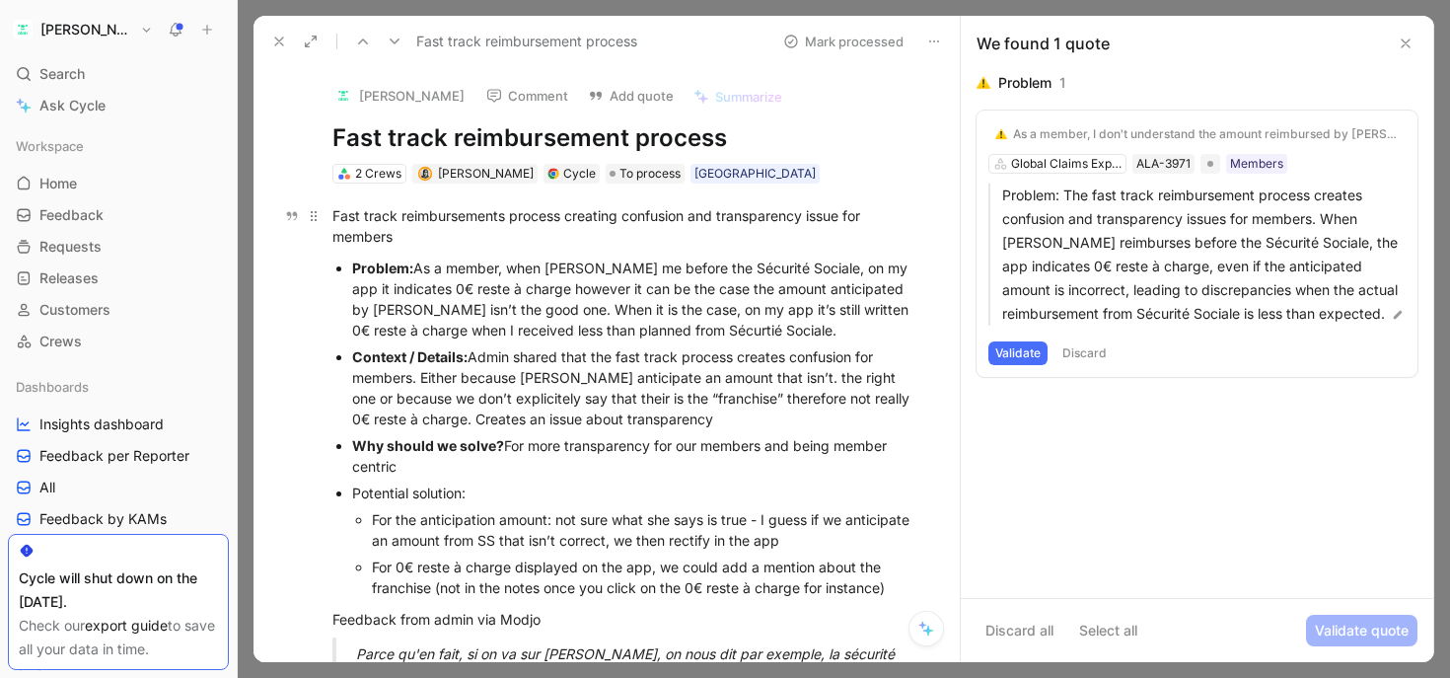
drag, startPoint x: 597, startPoint y: 216, endPoint x: 772, endPoint y: 216, distance: 175.6
click at [772, 216] on div "Fast track reimbursements process creating confusion and transparency issue for…" at bounding box center [627, 225] width 590 height 41
click at [797, 215] on div "Fast track reimbursements process creating confusion and transparency issue for…" at bounding box center [627, 225] width 590 height 41
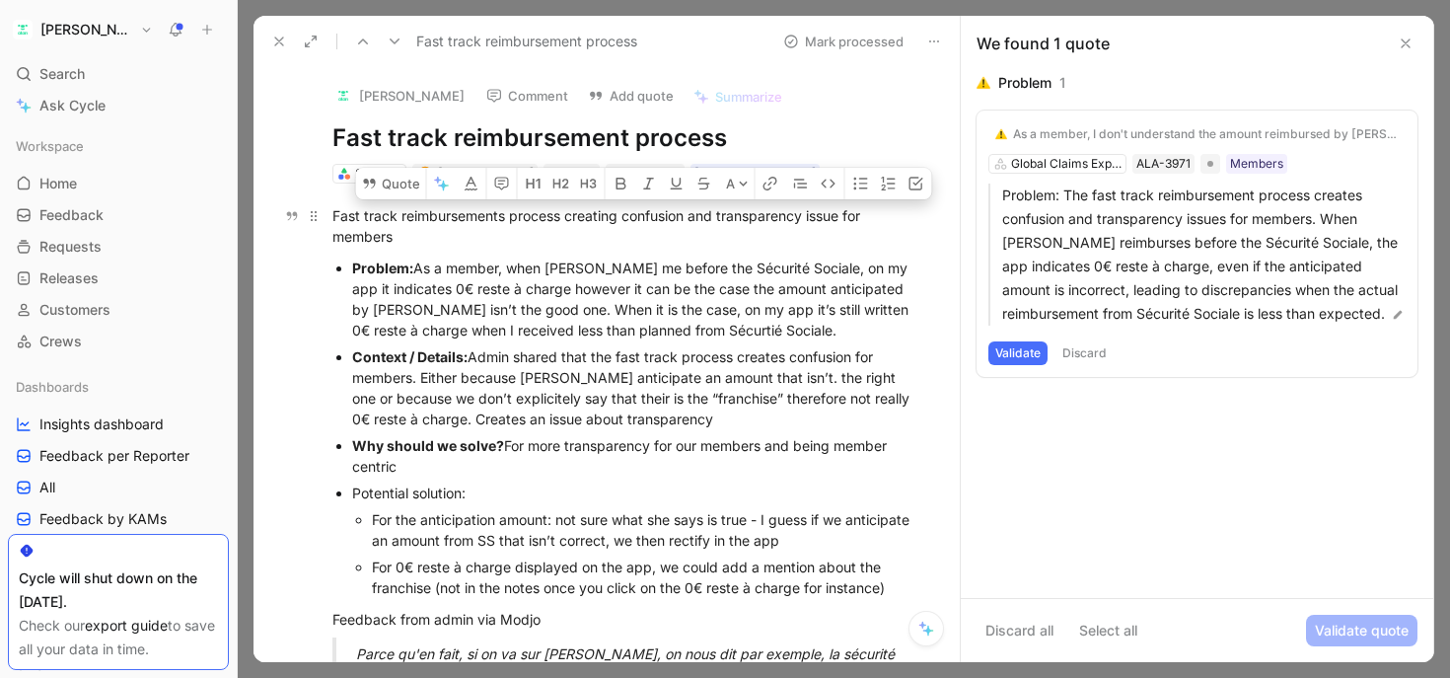
drag, startPoint x: 823, startPoint y: 215, endPoint x: 471, endPoint y: 215, distance: 352.2
click at [471, 215] on div "Fast track reimbursements process creating confusion and transparency issue for…" at bounding box center [627, 225] width 590 height 41
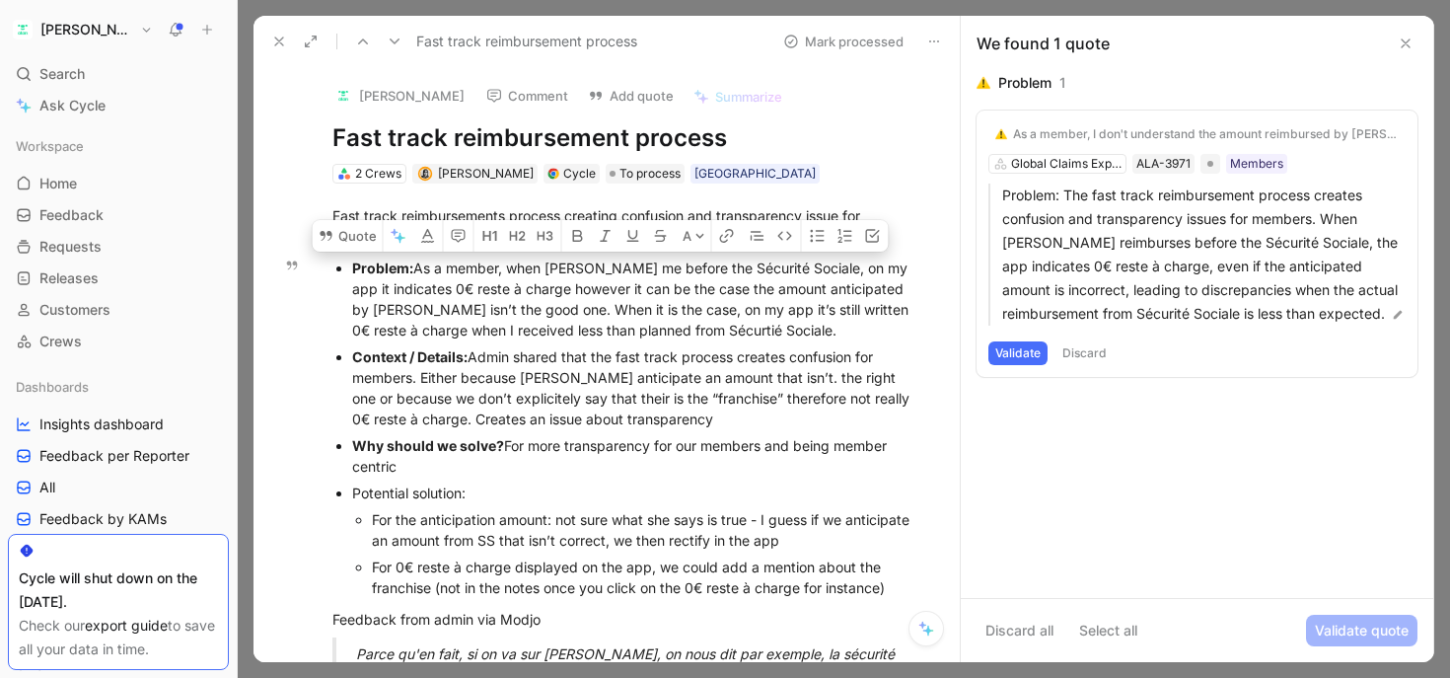
drag, startPoint x: 481, startPoint y: 276, endPoint x: 719, endPoint y: 295, distance: 238.5
click at [719, 295] on div "Problem: As a member, when [PERSON_NAME] me before the Sécurité Sociale, on my …" at bounding box center [637, 298] width 570 height 83
click at [731, 295] on div "Problem: As a member, when [PERSON_NAME] me before the Sécurité Sociale, on my …" at bounding box center [637, 298] width 570 height 83
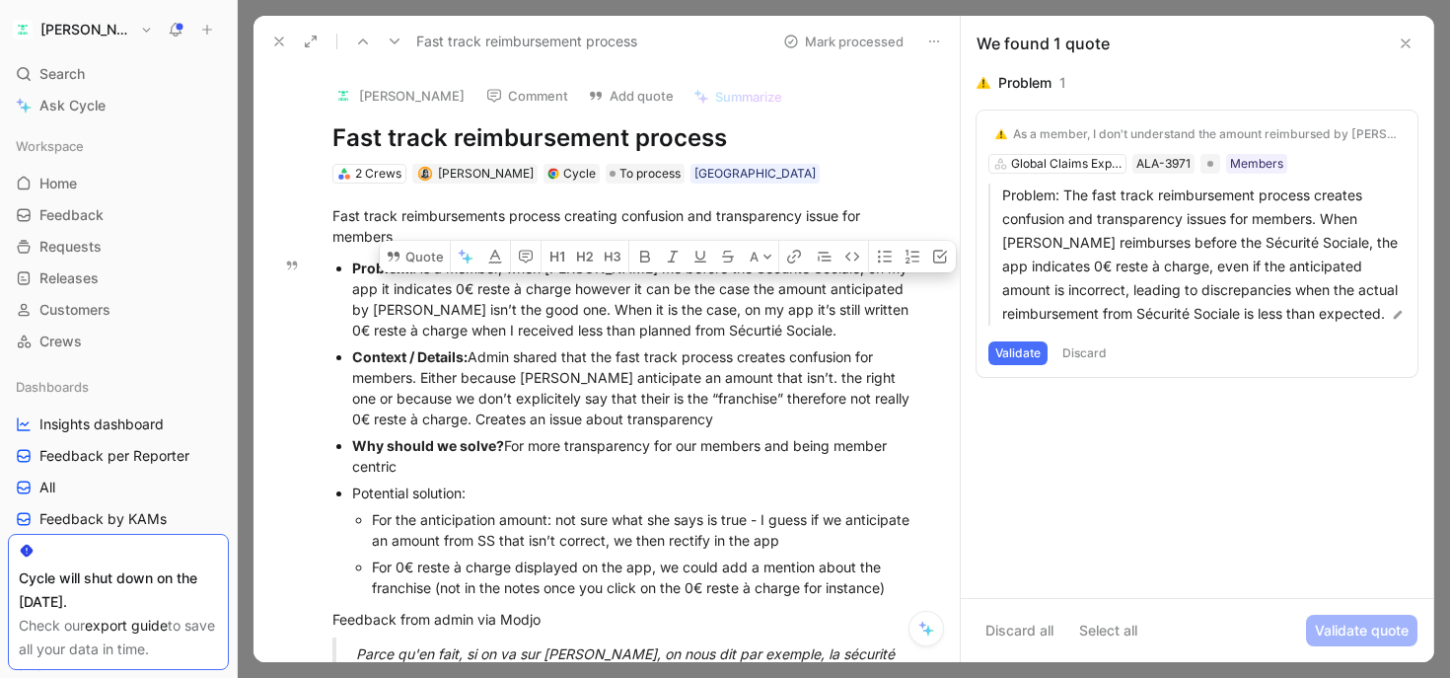
drag, startPoint x: 745, startPoint y: 290, endPoint x: 655, endPoint y: 313, distance: 92.6
click at [655, 313] on div "Problem: As a member, when [PERSON_NAME] me before the Sécurité Sociale, on my …" at bounding box center [637, 298] width 570 height 83
click at [683, 312] on div "Problem: As a member, when [PERSON_NAME] me before the Sécurité Sociale, on my …" at bounding box center [637, 298] width 570 height 83
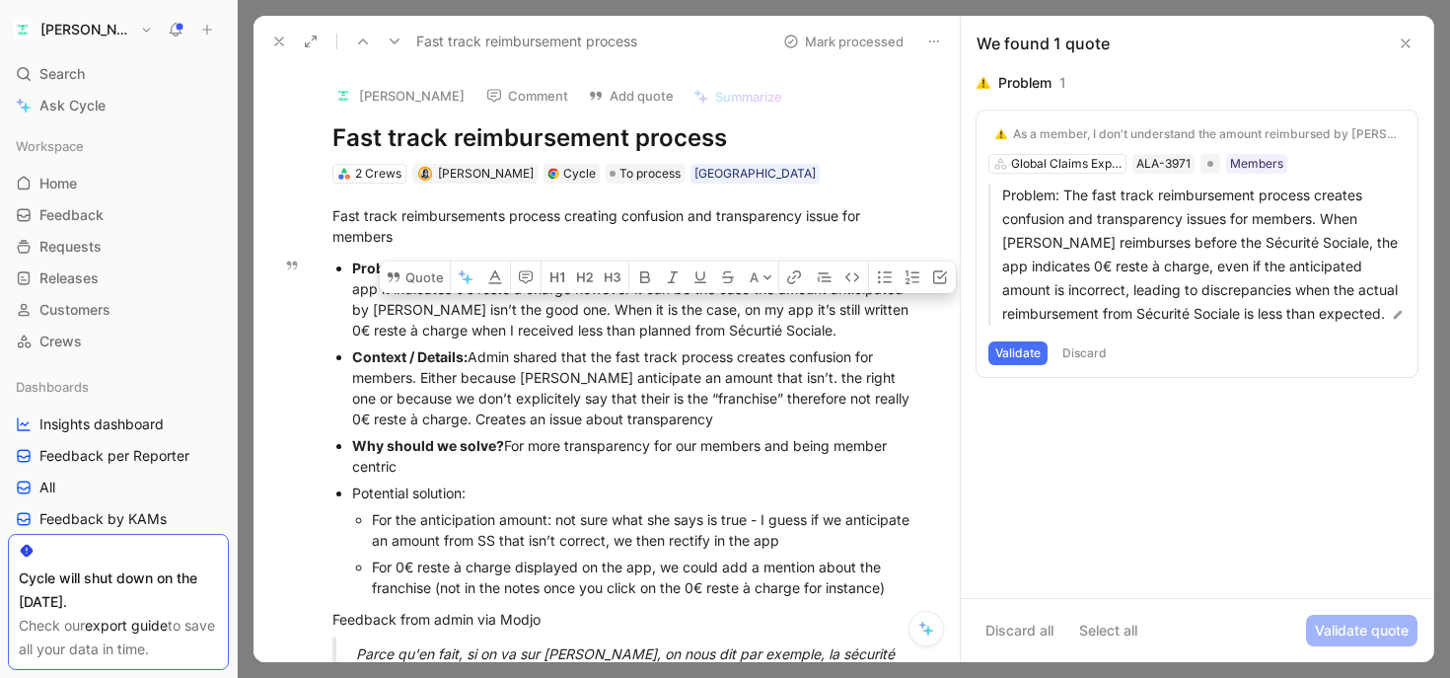
drag, startPoint x: 614, startPoint y: 312, endPoint x: 736, endPoint y: 321, distance: 122.6
click at [736, 321] on div "Problem: As a member, when [PERSON_NAME] me before the Sécurité Sociale, on my …" at bounding box center [637, 298] width 570 height 83
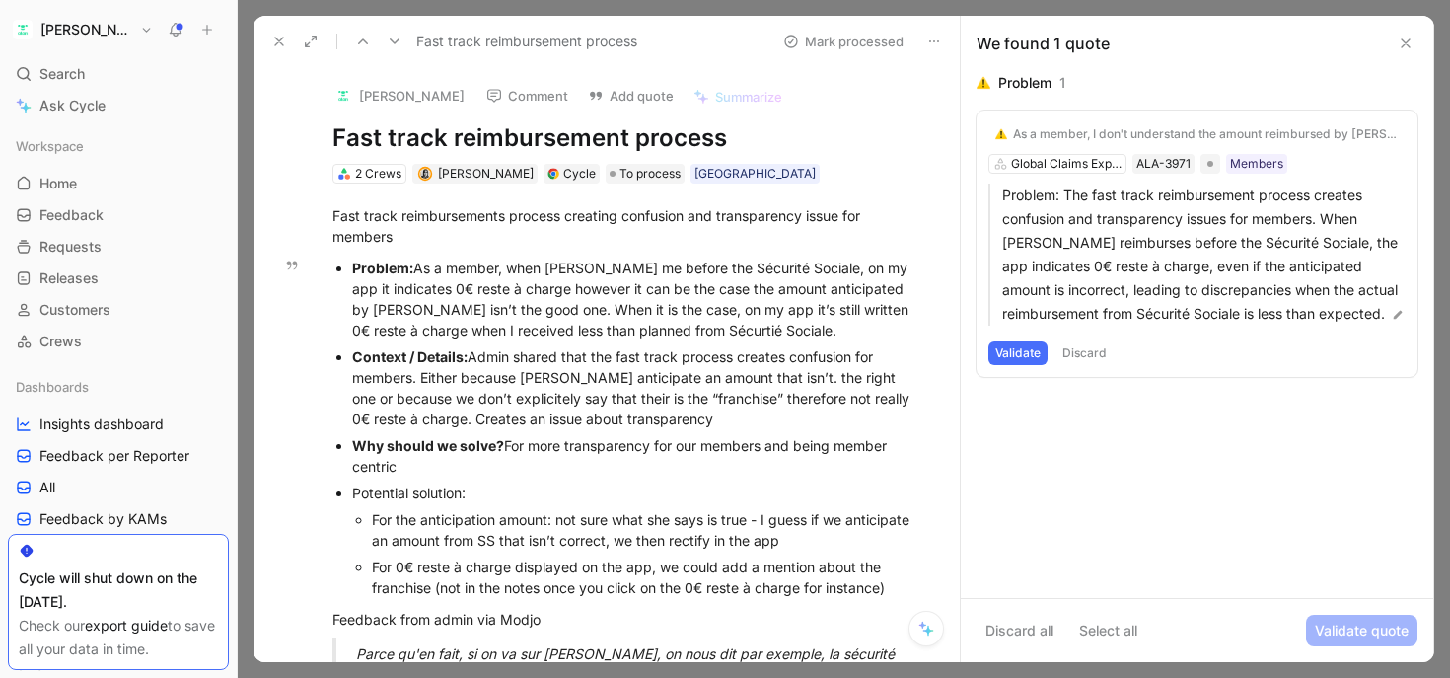
click at [746, 325] on div "Problem: As a member, when [PERSON_NAME] me before the Sécurité Sociale, on my …" at bounding box center [637, 298] width 570 height 83
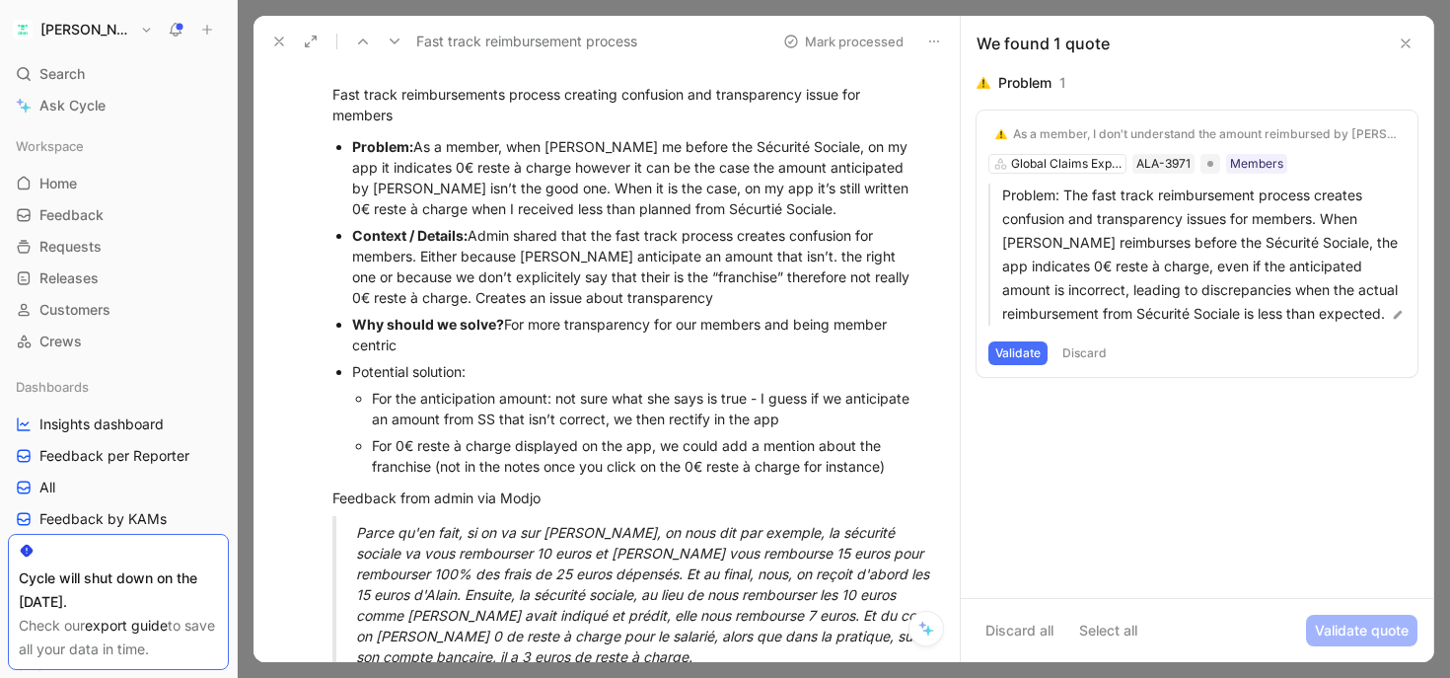
scroll to position [132, 0]
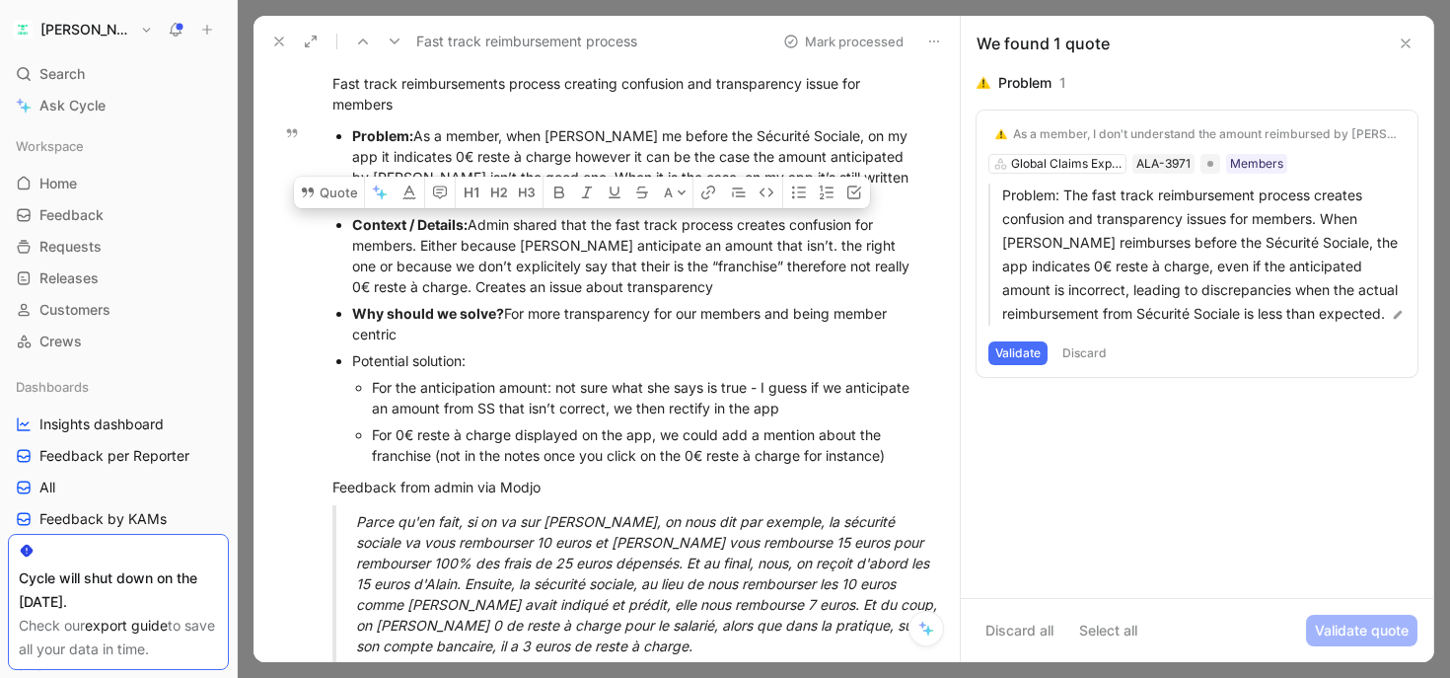
drag, startPoint x: 613, startPoint y: 271, endPoint x: 547, endPoint y: 227, distance: 79.6
click at [547, 227] on div "Context / Details: Admin shared that the fast track process creates confusion f…" at bounding box center [637, 255] width 570 height 83
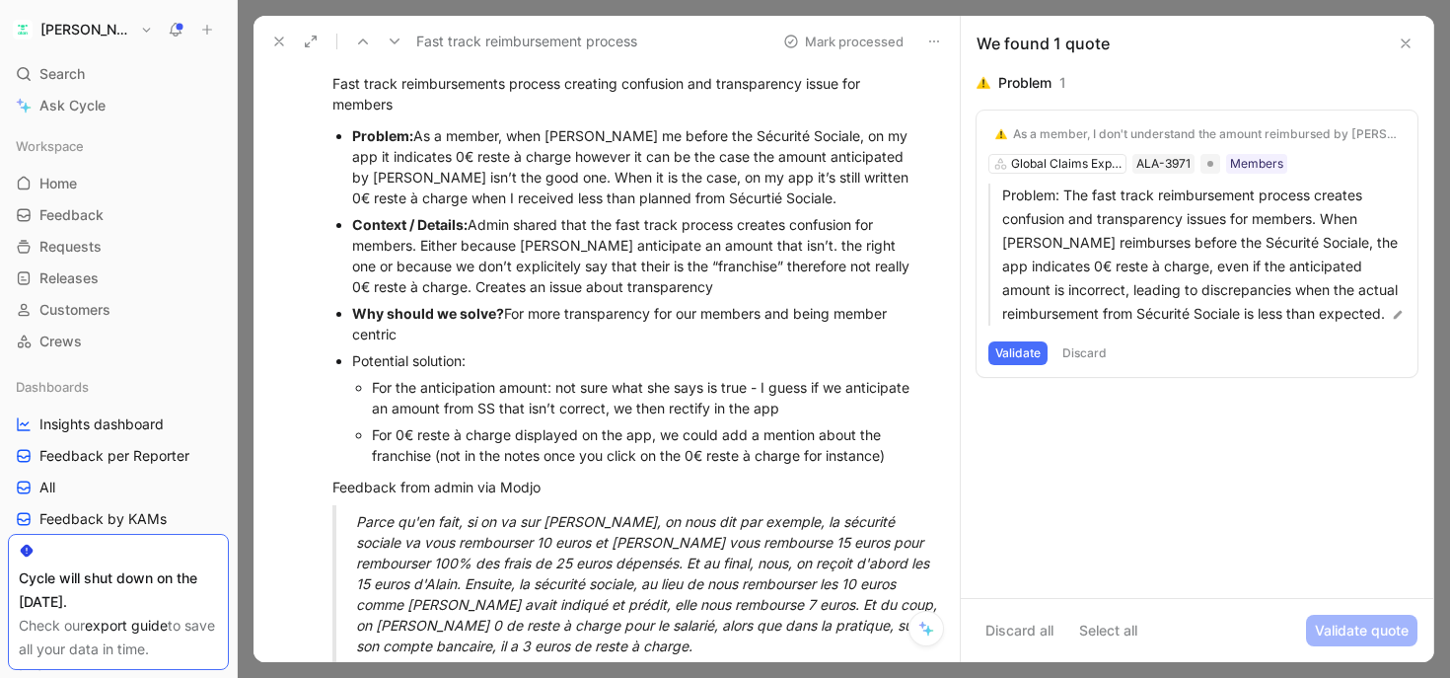
scroll to position [232, 0]
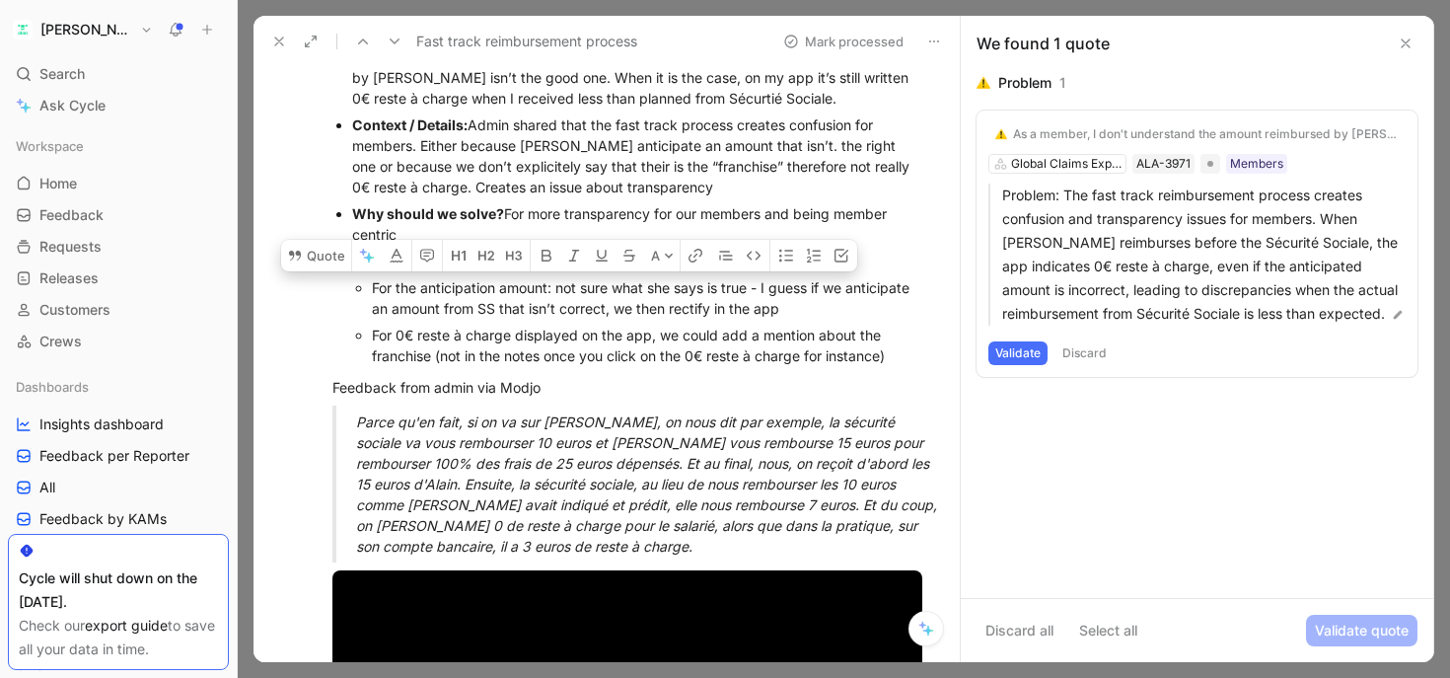
drag, startPoint x: 610, startPoint y: 289, endPoint x: 736, endPoint y: 310, distance: 128.0
click at [736, 310] on div "For the anticipation amount: not sure what she says is true - I guess if we ant…" at bounding box center [647, 297] width 550 height 41
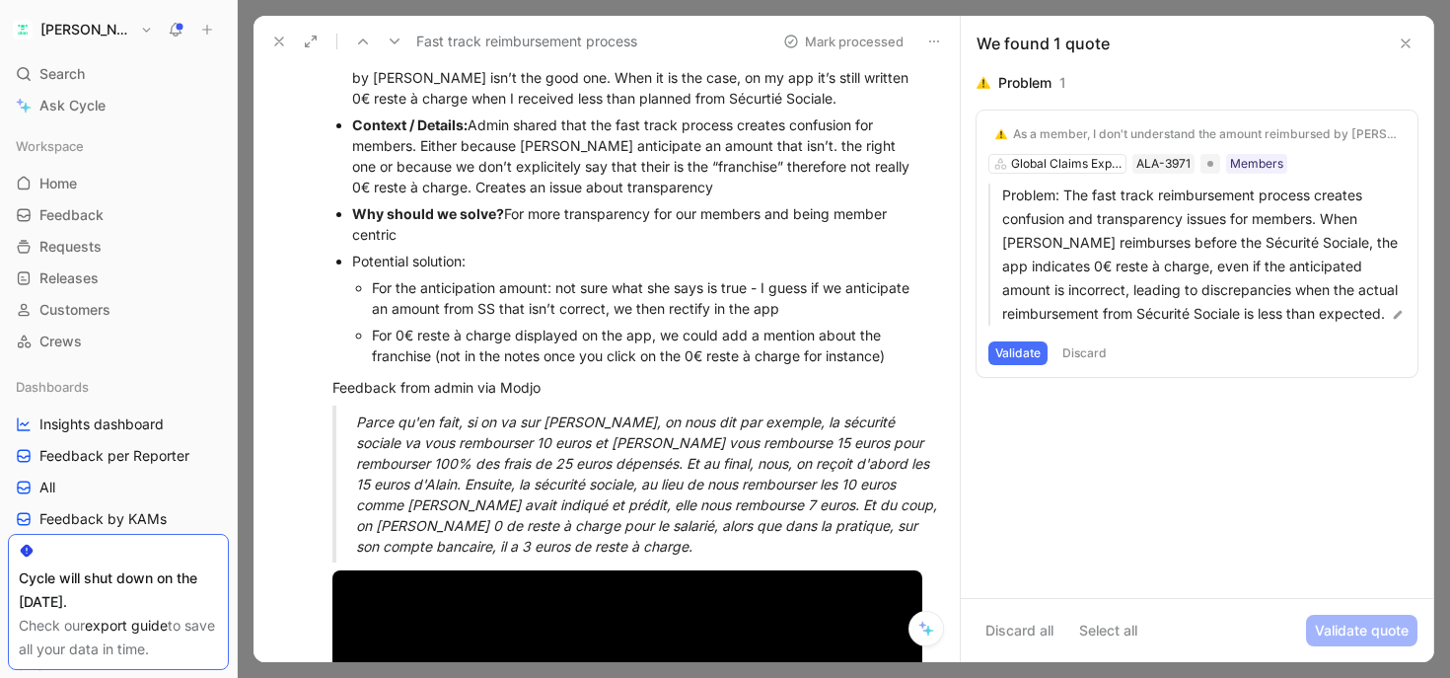
click at [747, 309] on div "For the anticipation amount: not sure what she says is true - I guess if we ant…" at bounding box center [647, 297] width 550 height 41
drag, startPoint x: 751, startPoint y: 309, endPoint x: 428, endPoint y: 311, distance: 322.6
click at [428, 311] on div "For the anticipation amount: not sure what she says is true - I guess if we ant…" at bounding box center [647, 297] width 550 height 41
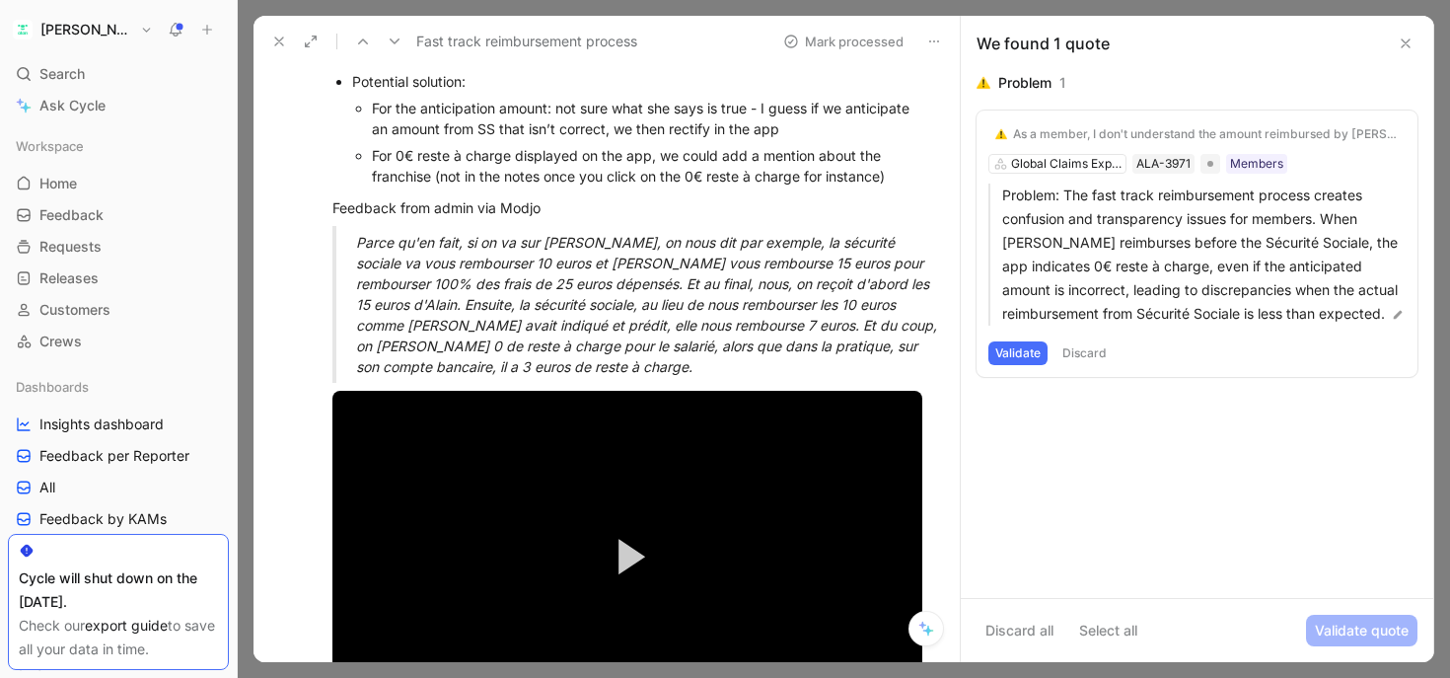
scroll to position [414, 0]
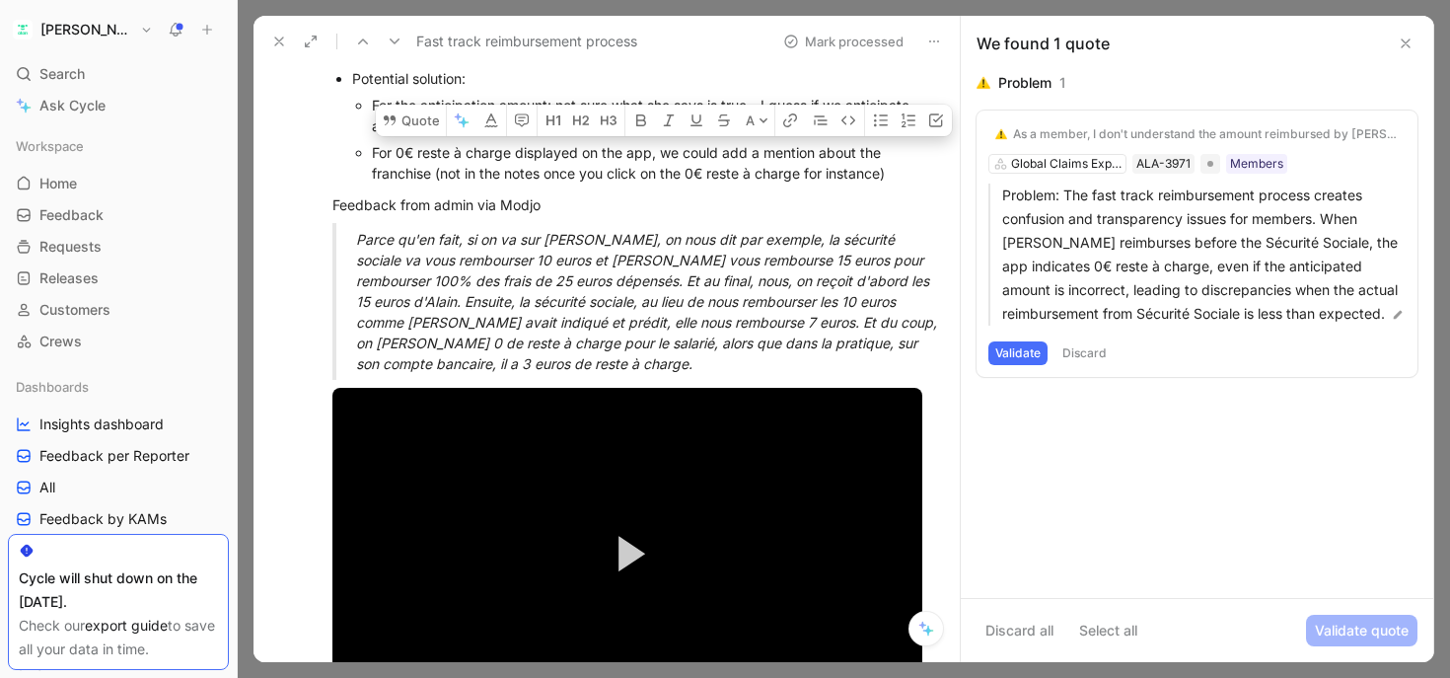
drag, startPoint x: 540, startPoint y: 153, endPoint x: 781, endPoint y: 166, distance: 242.0
click at [781, 166] on div "For 0€ reste à charge displayed on the app, we could add a mention about the fr…" at bounding box center [647, 162] width 550 height 41
click at [810, 169] on div "For 0€ reste à charge displayed on the app, we could add a mention about the fr…" at bounding box center [647, 162] width 550 height 41
drag, startPoint x: 836, startPoint y: 169, endPoint x: 459, endPoint y: 148, distance: 377.4
click at [459, 148] on div "For 0€ reste à charge displayed on the app, we could add a mention about the fr…" at bounding box center [647, 162] width 550 height 41
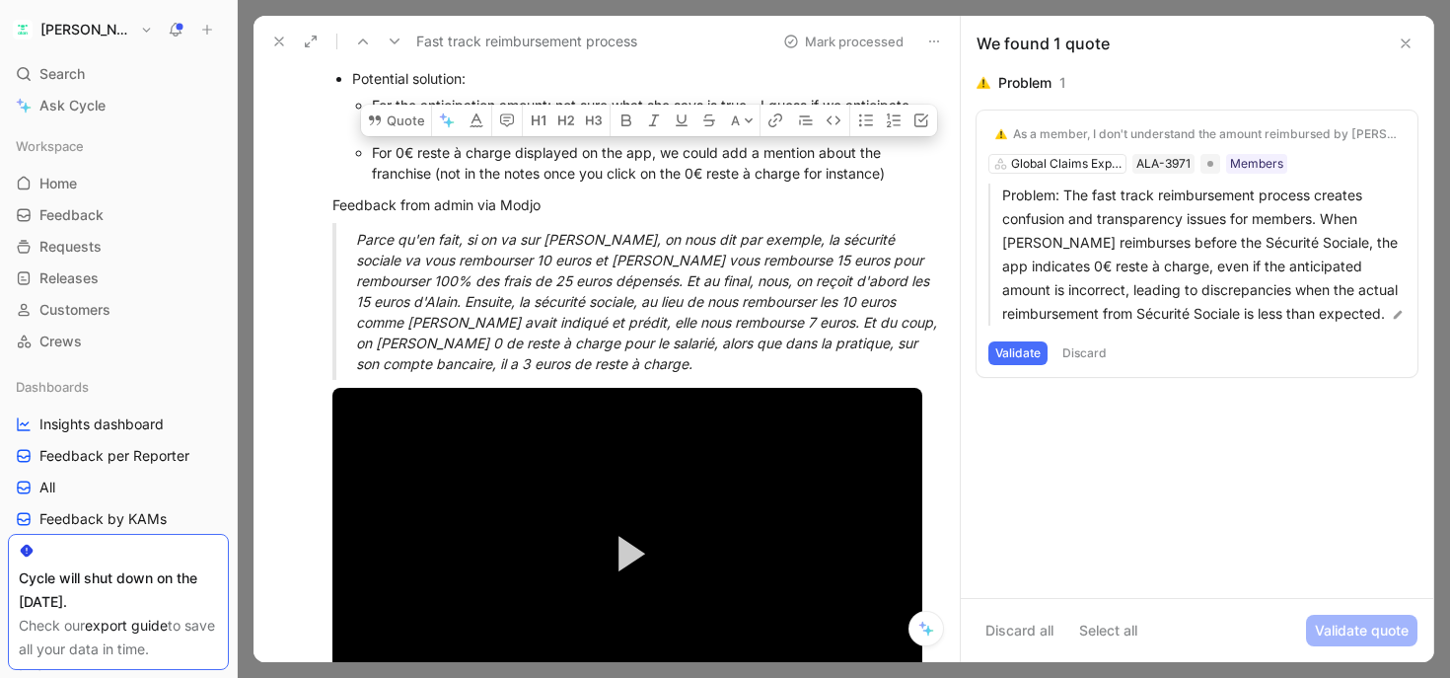
click at [459, 148] on div "For 0€ reste à charge displayed on the app, we could add a mention about the fr…" at bounding box center [647, 162] width 550 height 41
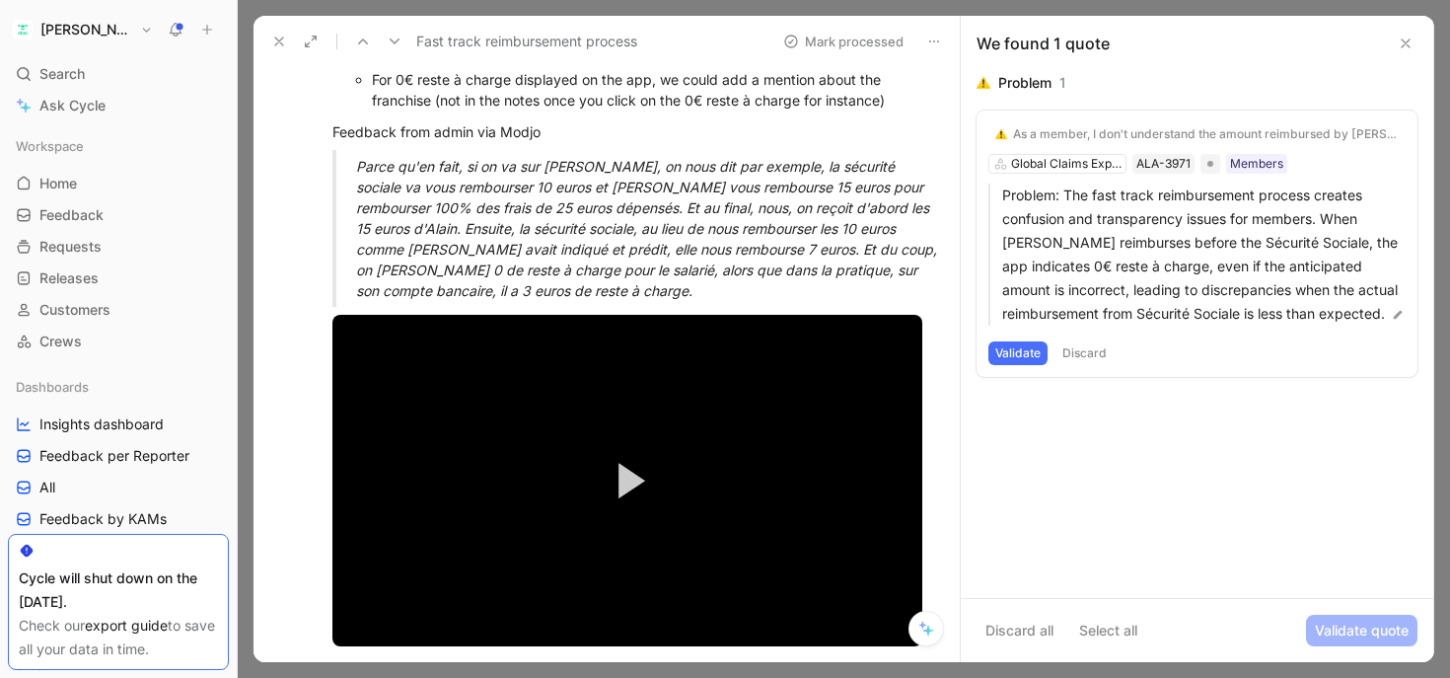
scroll to position [469, 0]
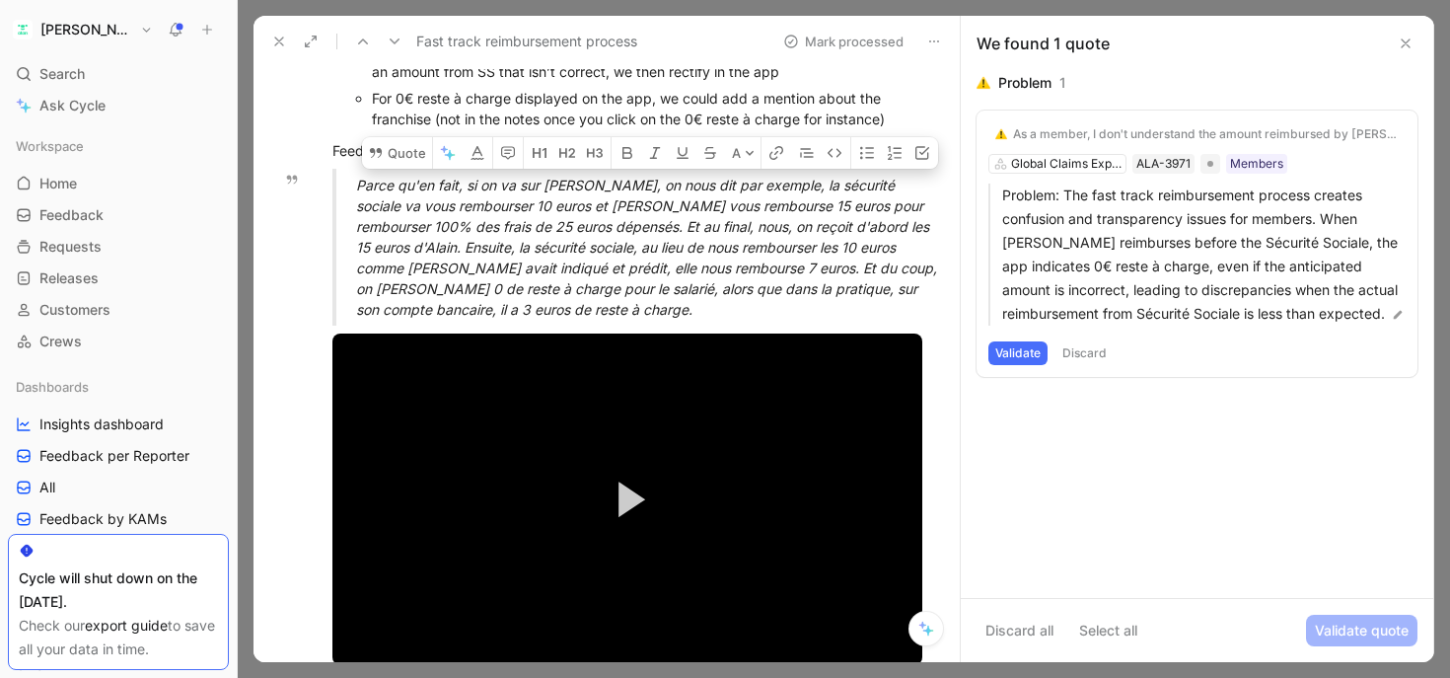
drag, startPoint x: 664, startPoint y: 187, endPoint x: 630, endPoint y: 199, distance: 35.6
click at [630, 199] on span "Parce qu'en fait, si on va sur [PERSON_NAME], on nous dit par exemple, la sécur…" at bounding box center [648, 247] width 585 height 141
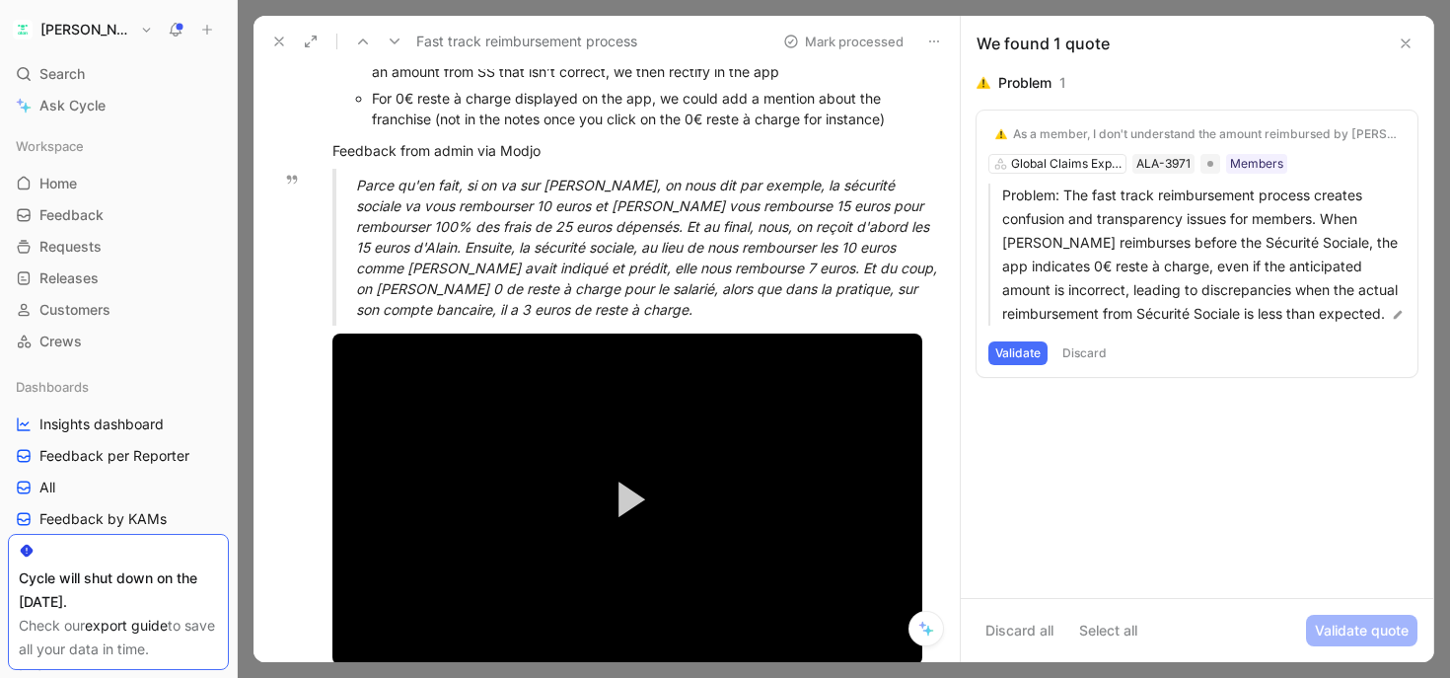
click at [659, 204] on span "Parce qu'en fait, si on va sur [PERSON_NAME], on nous dit par exemple, la sécur…" at bounding box center [648, 247] width 585 height 141
drag, startPoint x: 628, startPoint y: 203, endPoint x: 611, endPoint y: 217, distance: 22.5
click at [611, 217] on span "Parce qu'en fait, si on va sur [PERSON_NAME], on nous dit par exemple, la sécur…" at bounding box center [648, 247] width 585 height 141
click at [633, 221] on span "Parce qu'en fait, si on va sur [PERSON_NAME], on nous dit par exemple, la sécur…" at bounding box center [648, 247] width 585 height 141
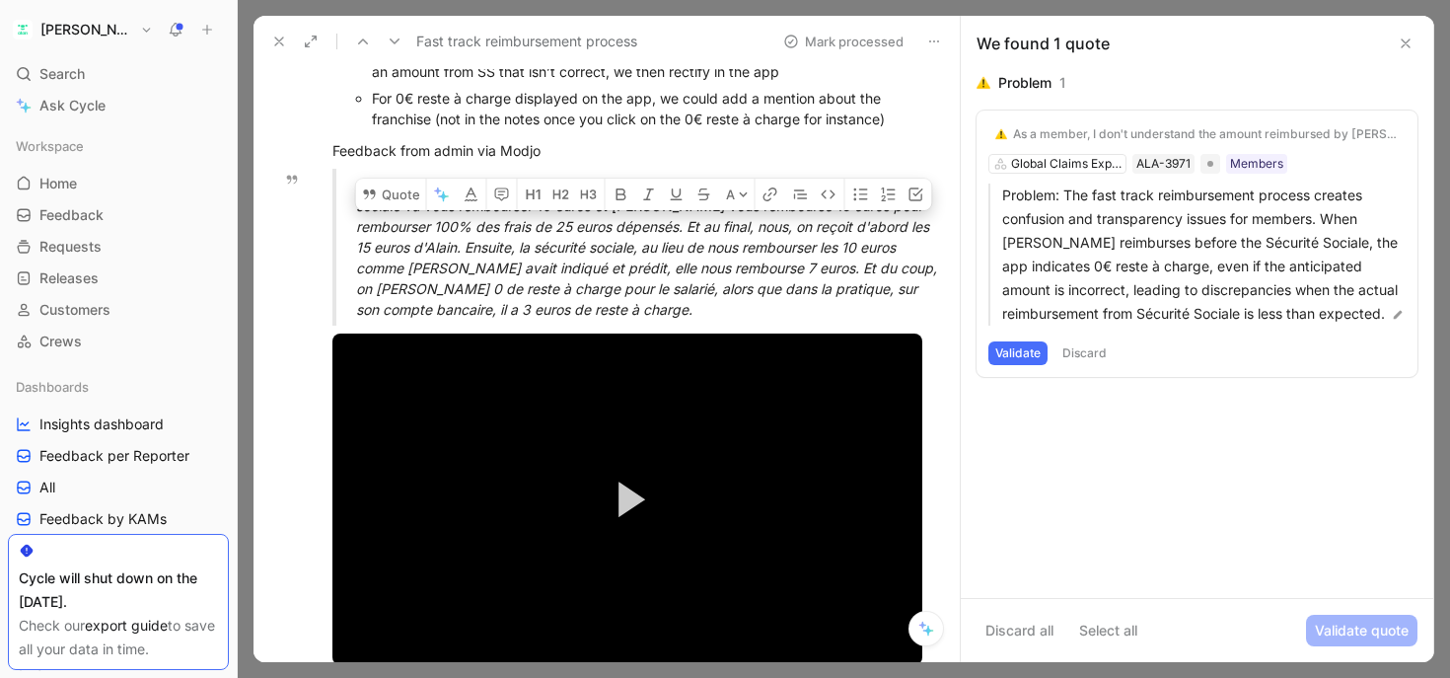
drag, startPoint x: 657, startPoint y: 221, endPoint x: 630, endPoint y: 244, distance: 35.0
click at [630, 244] on span "Parce qu'en fait, si on va sur [PERSON_NAME], on nous dit par exemple, la sécur…" at bounding box center [648, 247] width 585 height 141
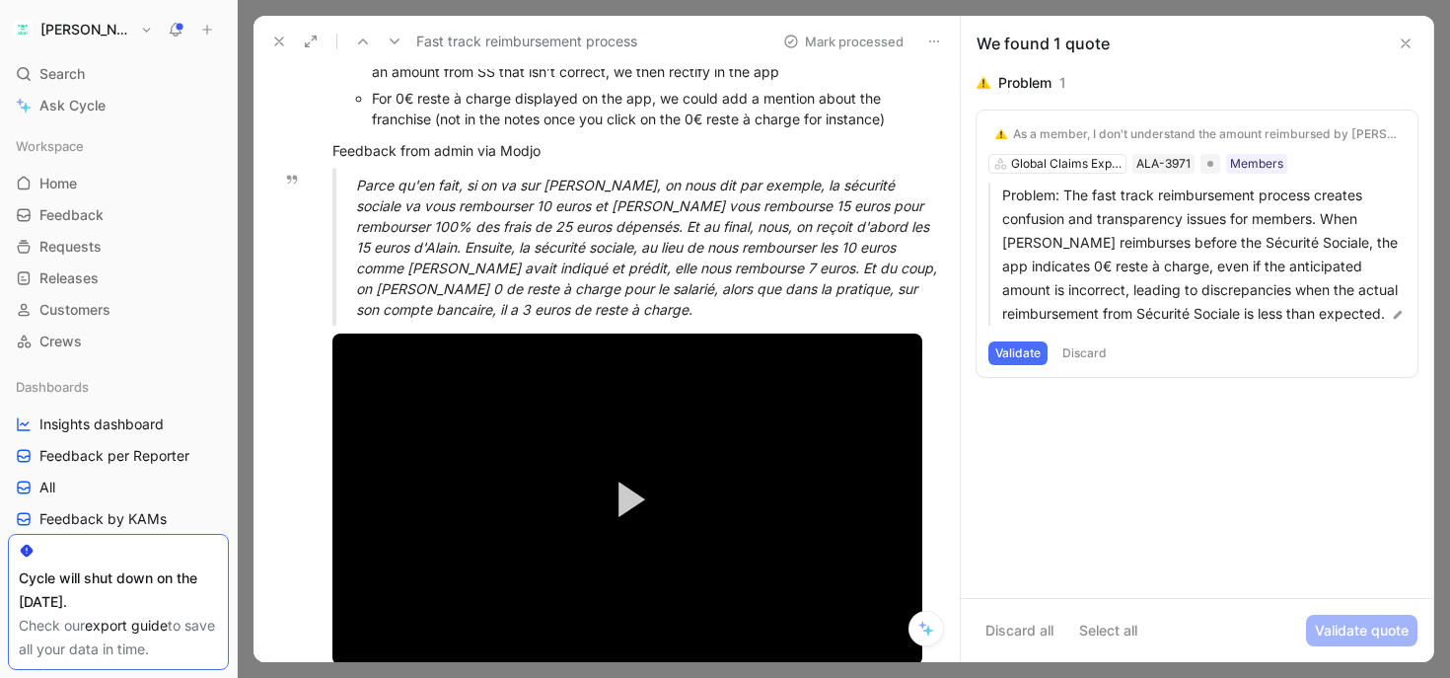
click at [654, 246] on span "Parce qu'en fait, si on va sur [PERSON_NAME], on nous dit par exemple, la sécur…" at bounding box center [648, 247] width 585 height 141
drag, startPoint x: 608, startPoint y: 246, endPoint x: 679, endPoint y: 282, distance: 79.9
click at [680, 283] on span "Parce qu'en fait, si on va sur [PERSON_NAME], on nous dit par exemple, la sécur…" at bounding box center [648, 247] width 585 height 141
click at [696, 283] on span "Parce qu'en fait, si on va sur [PERSON_NAME], on nous dit par exemple, la sécur…" at bounding box center [648, 247] width 585 height 141
drag, startPoint x: 721, startPoint y: 283, endPoint x: 588, endPoint y: 241, distance: 139.8
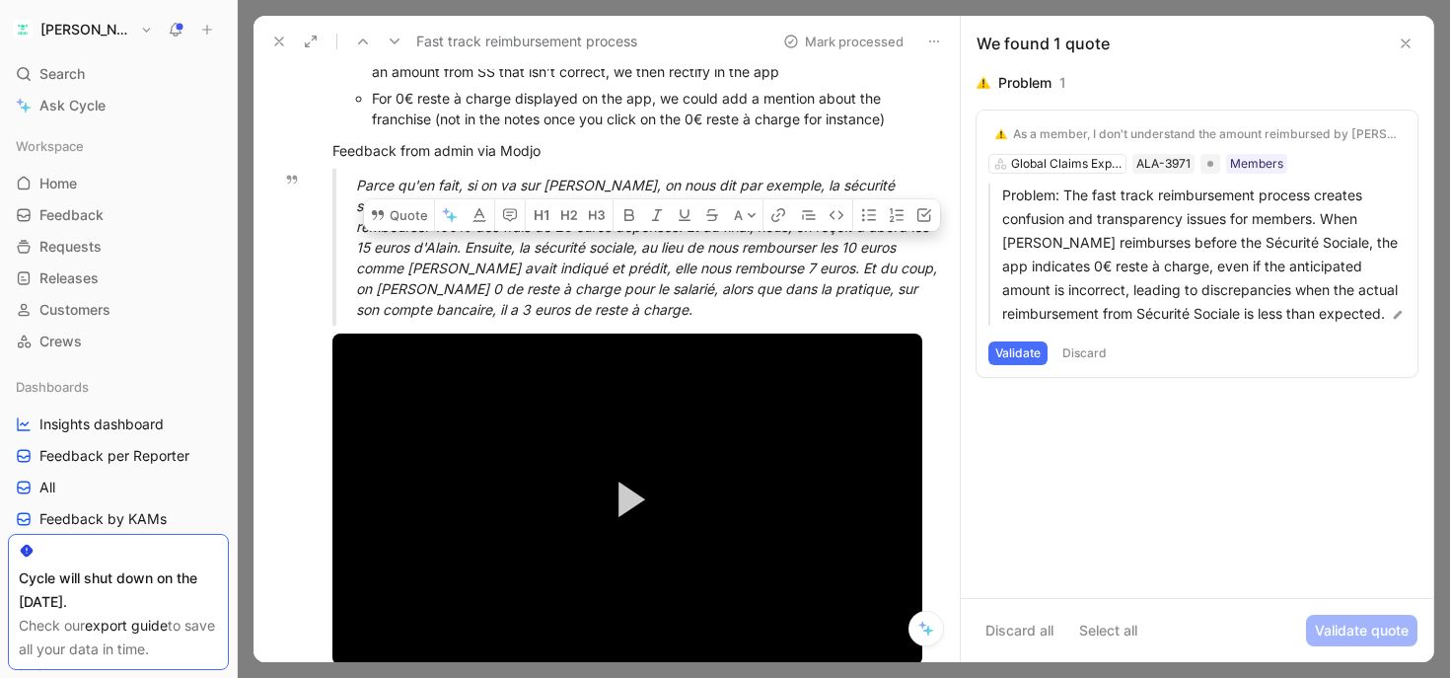
click at [588, 241] on span "Parce qu'en fait, si on va sur [PERSON_NAME], on nous dit par exemple, la sécur…" at bounding box center [648, 247] width 585 height 141
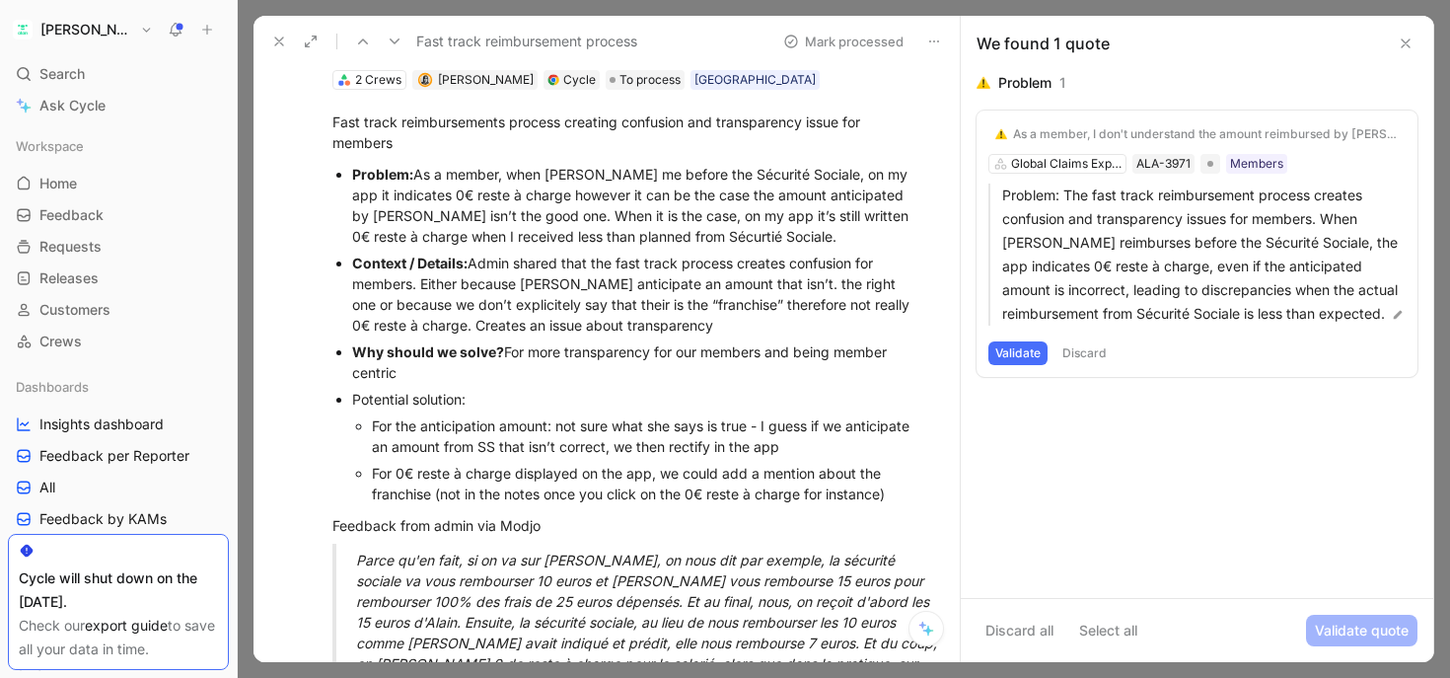
scroll to position [0, 0]
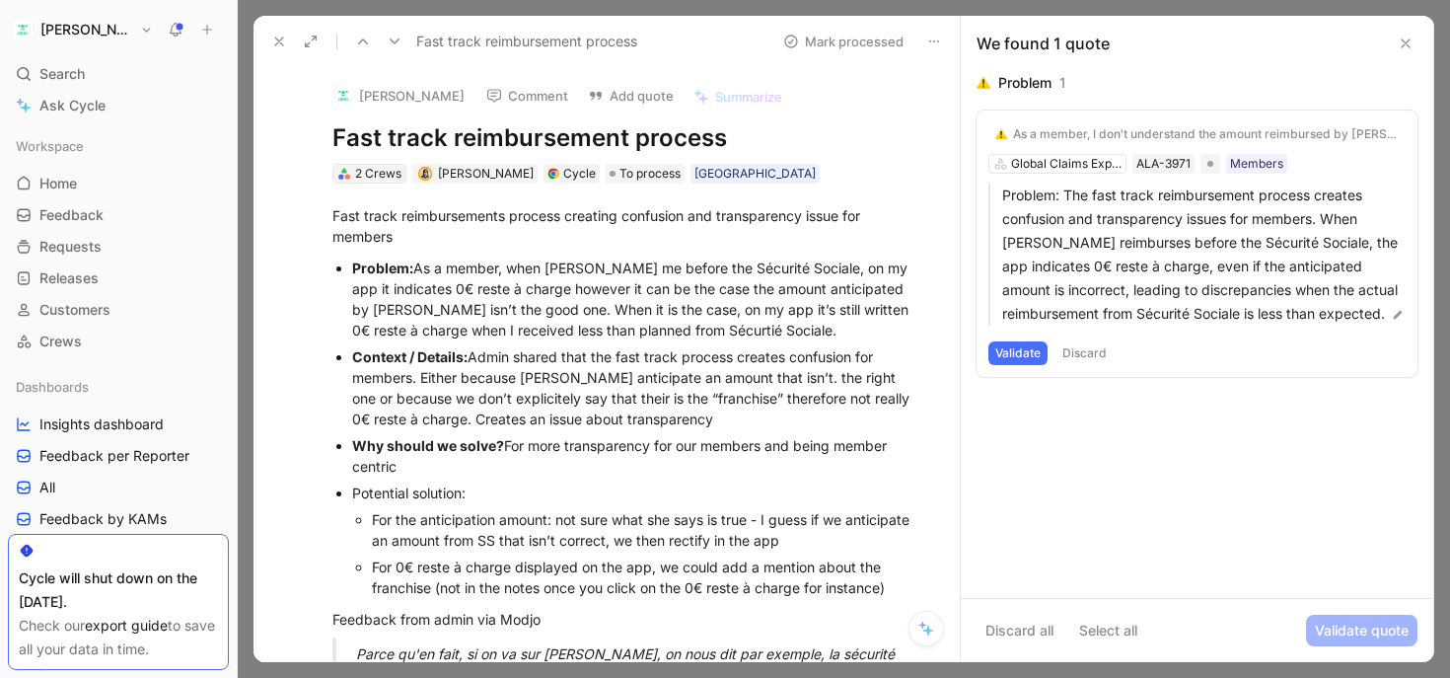
click at [364, 178] on div "2 Crews" at bounding box center [378, 174] width 46 height 20
click at [382, 179] on div "2 Crews" at bounding box center [378, 174] width 46 height 20
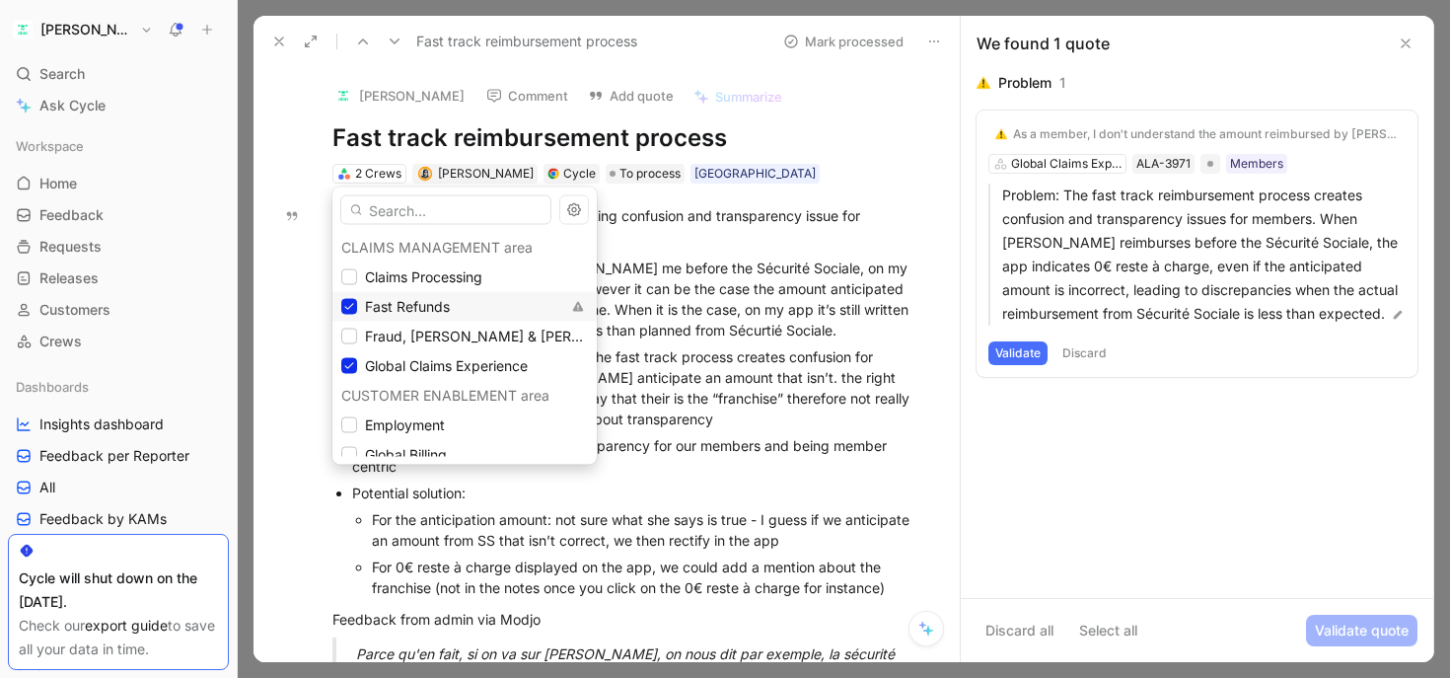
click at [460, 312] on div "Fast Refunds" at bounding box center [450, 307] width 219 height 24
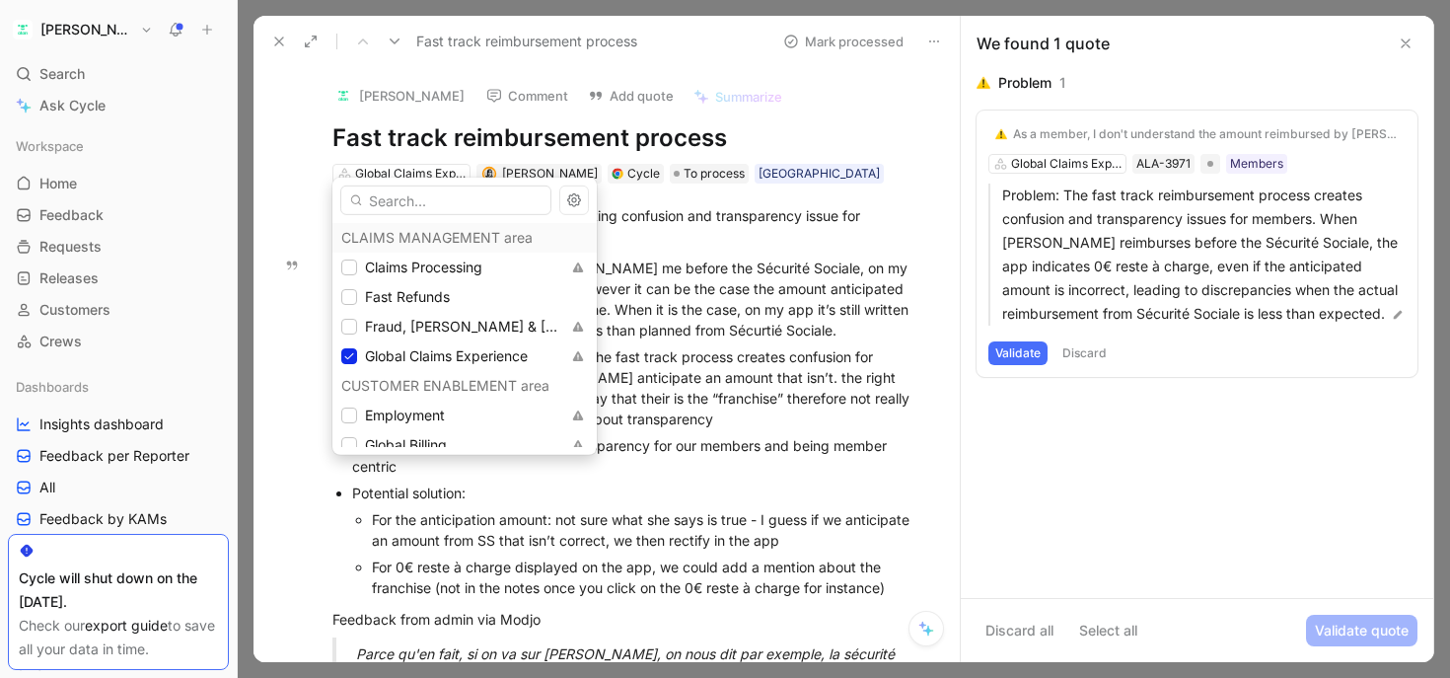
scroll to position [1122, 0]
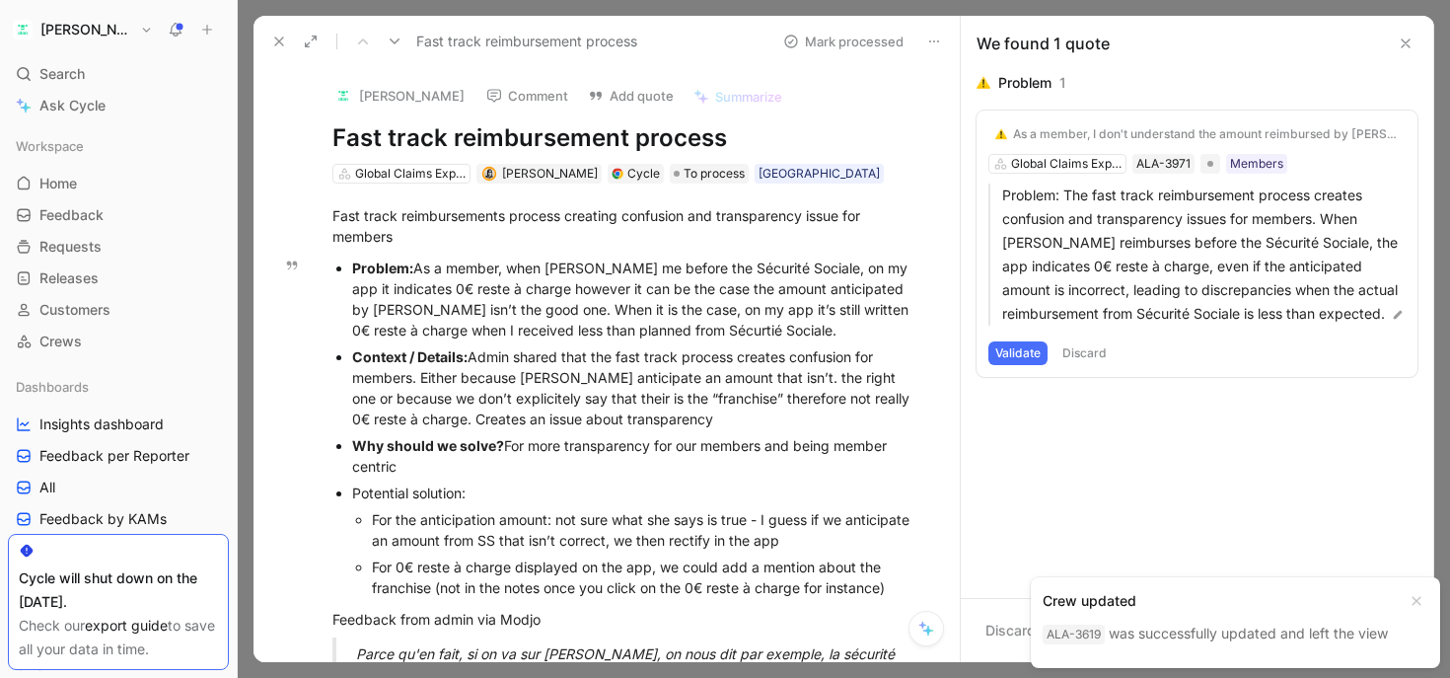
click at [1028, 360] on button "Validate" at bounding box center [1017, 353] width 59 height 24
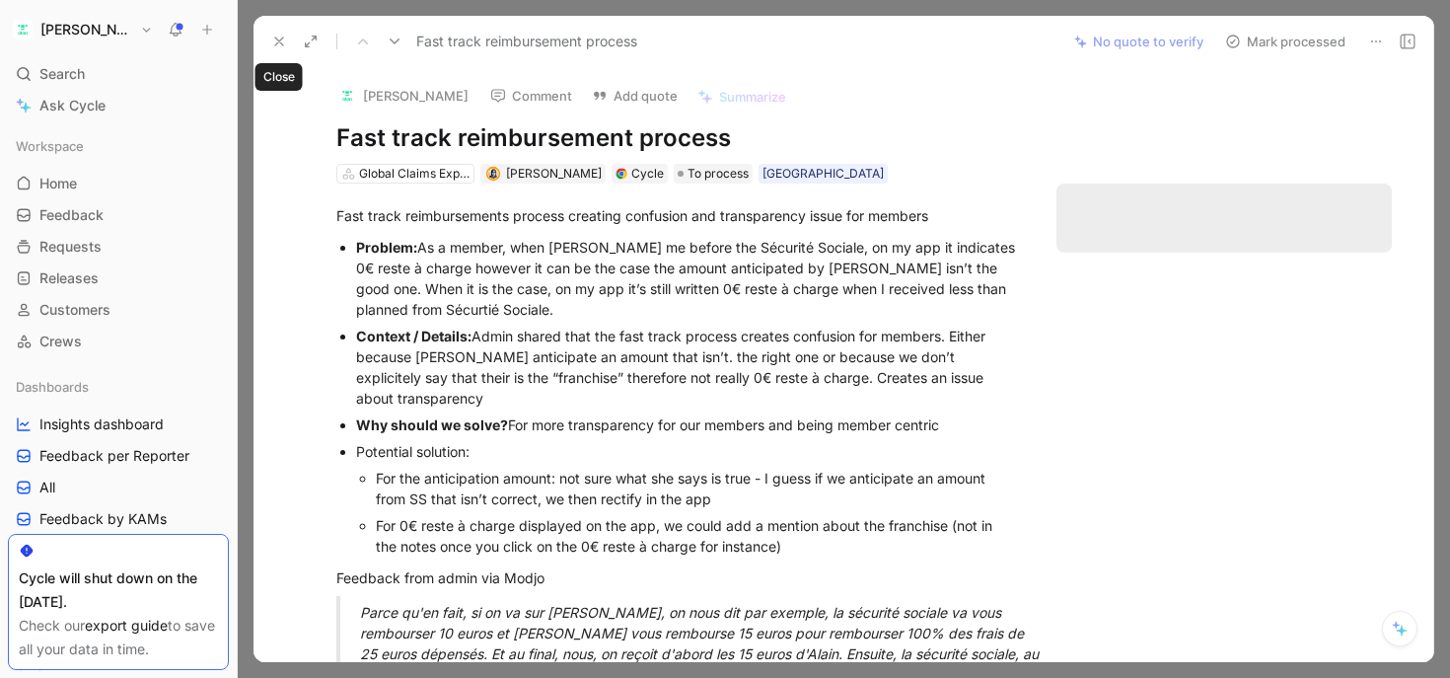
click at [275, 41] on icon at bounding box center [279, 42] width 16 height 16
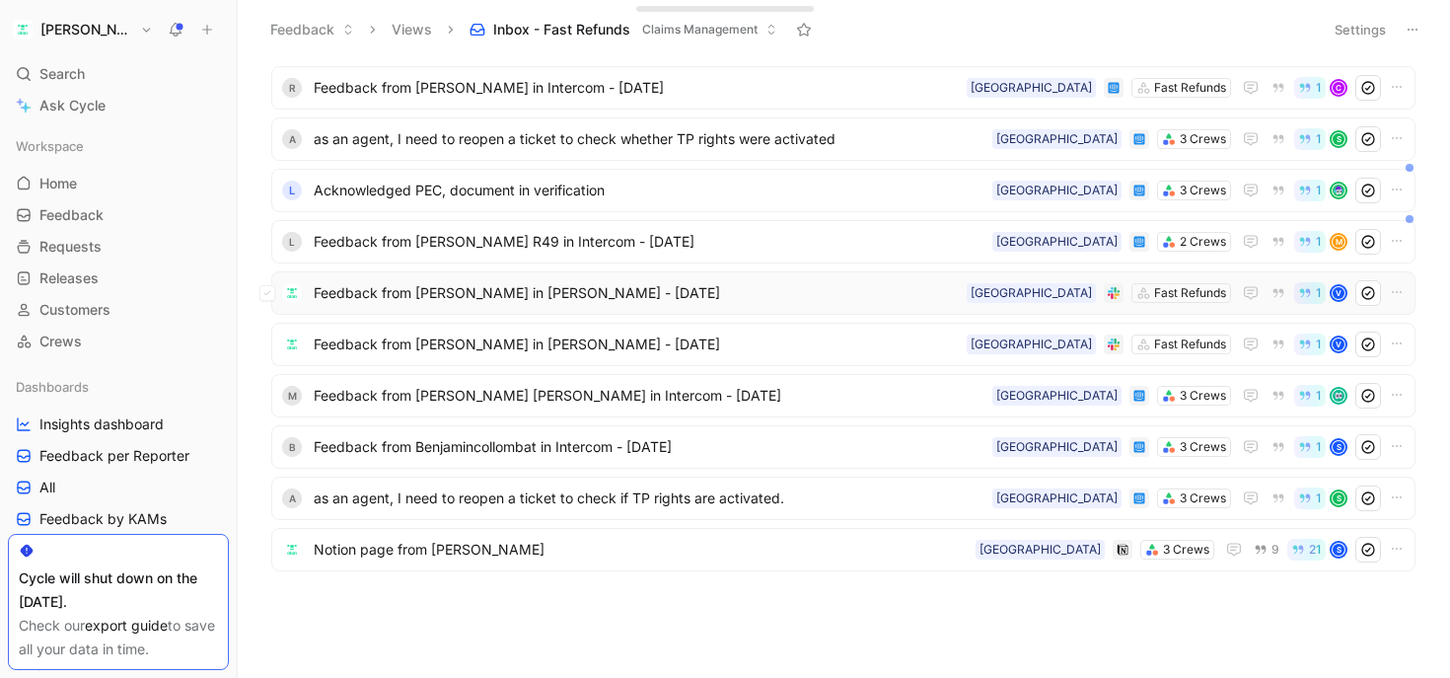
click at [513, 301] on span "Feedback from [PERSON_NAME] in [PERSON_NAME] - [DATE]" at bounding box center [636, 293] width 645 height 24
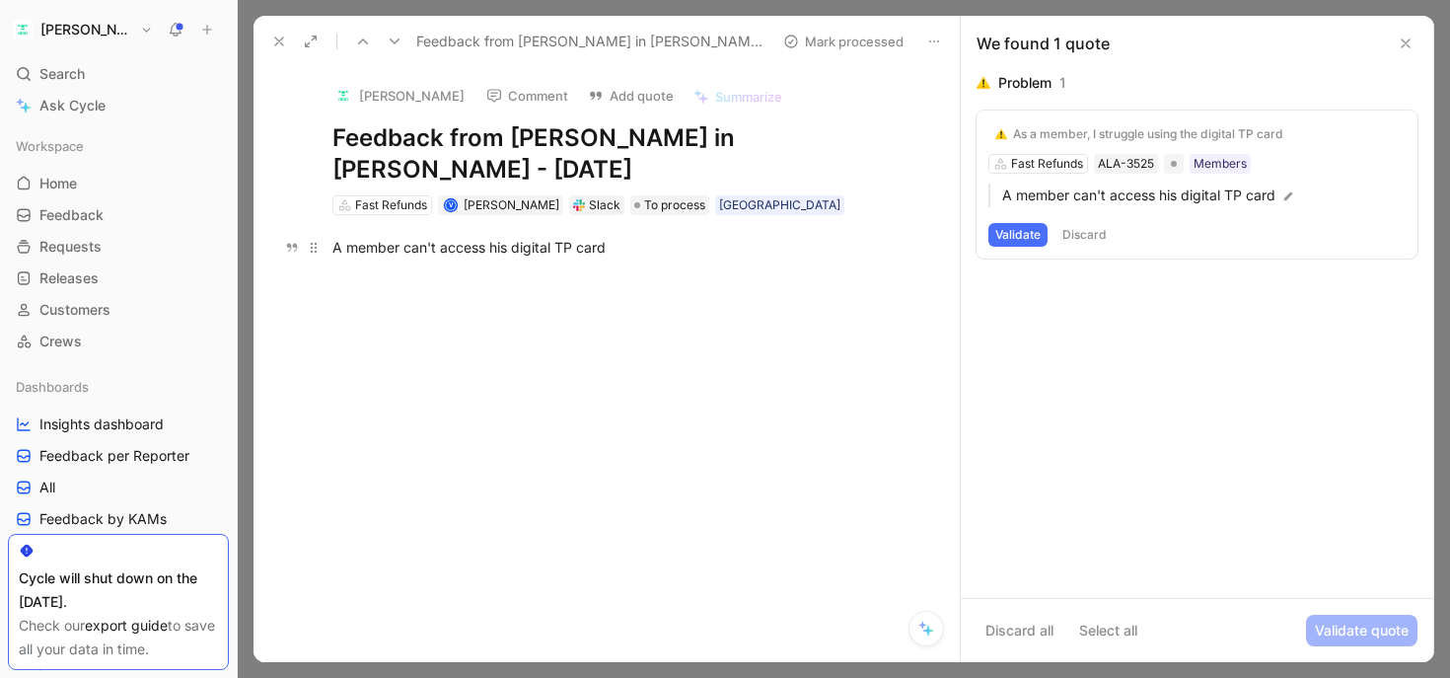
drag, startPoint x: 571, startPoint y: 248, endPoint x: 350, endPoint y: 247, distance: 221.0
click at [350, 247] on div "A member can't access his digital TP card" at bounding box center [627, 247] width 590 height 21
click at [592, 208] on div "Slack" at bounding box center [605, 205] width 32 height 20
click at [596, 203] on div "Slack" at bounding box center [605, 205] width 32 height 20
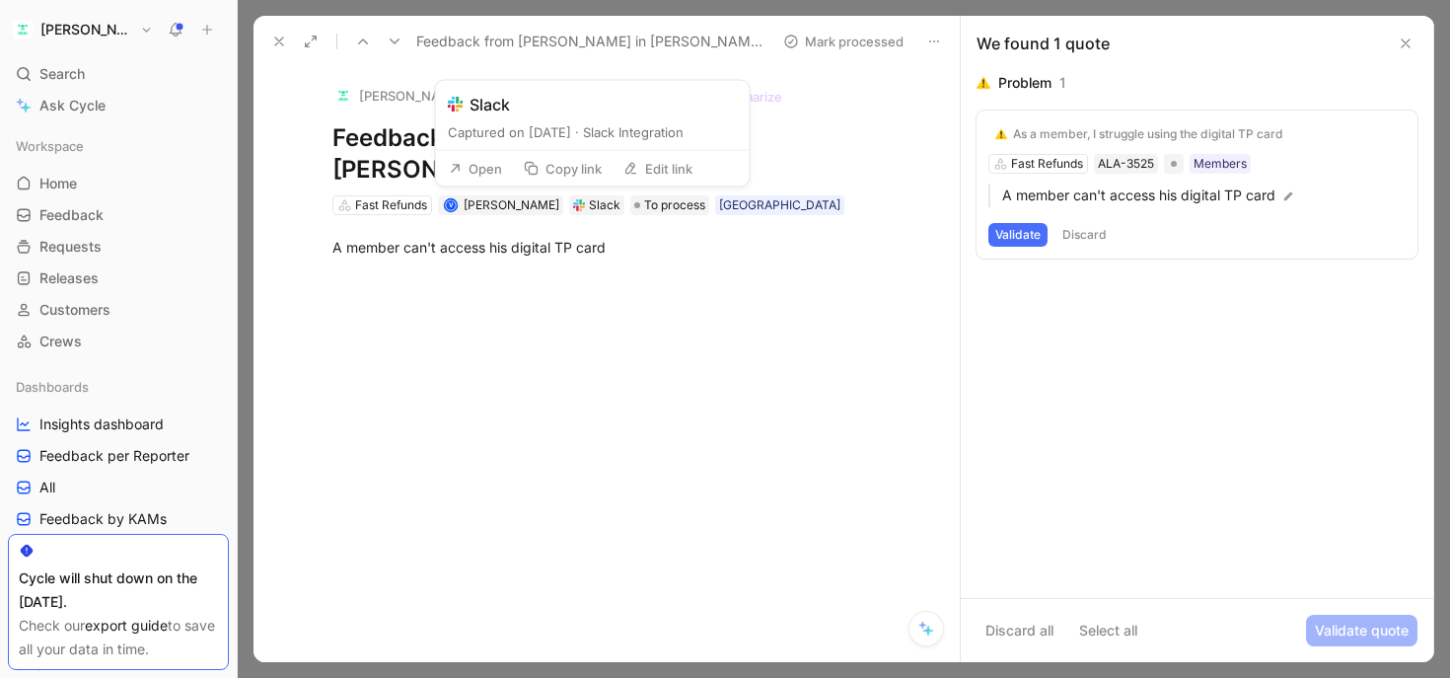
click at [476, 167] on button "Open" at bounding box center [475, 169] width 71 height 28
click at [652, 205] on span "To process" at bounding box center [674, 205] width 61 height 20
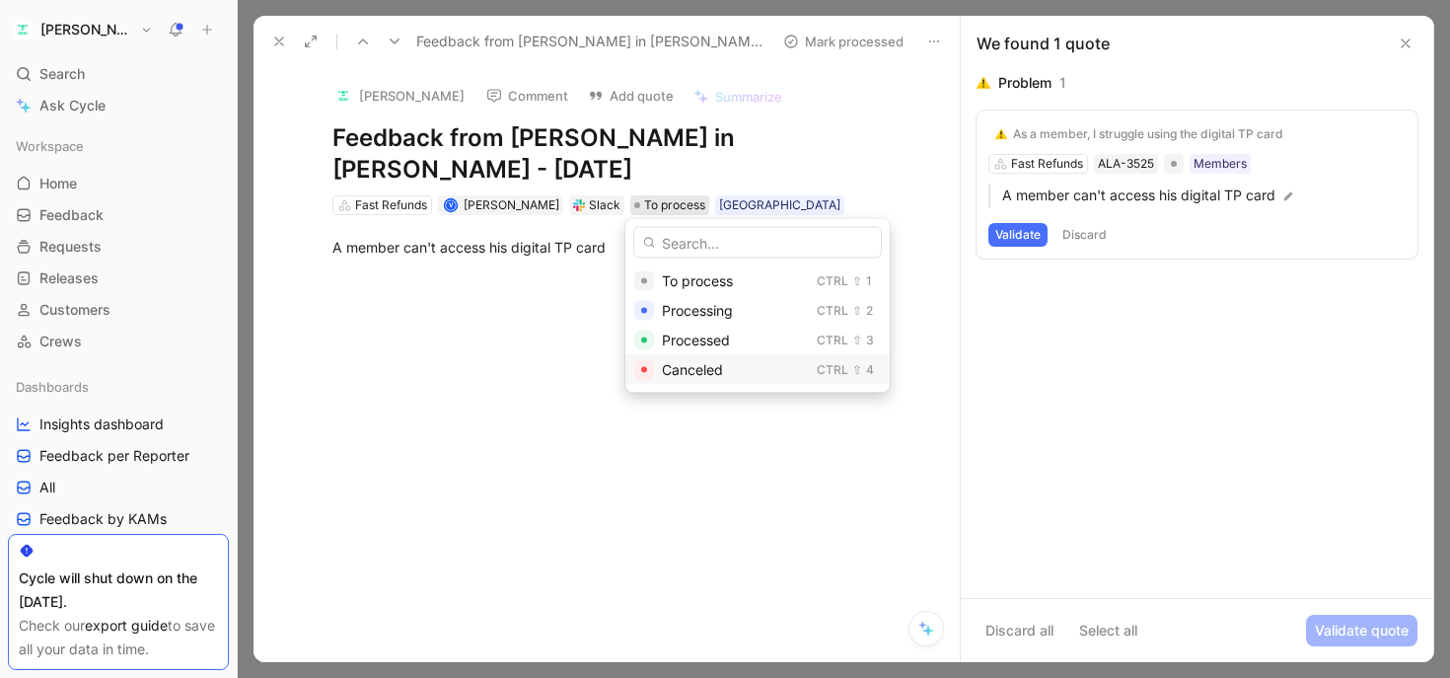
click at [689, 368] on span "Canceled" at bounding box center [692, 369] width 61 height 17
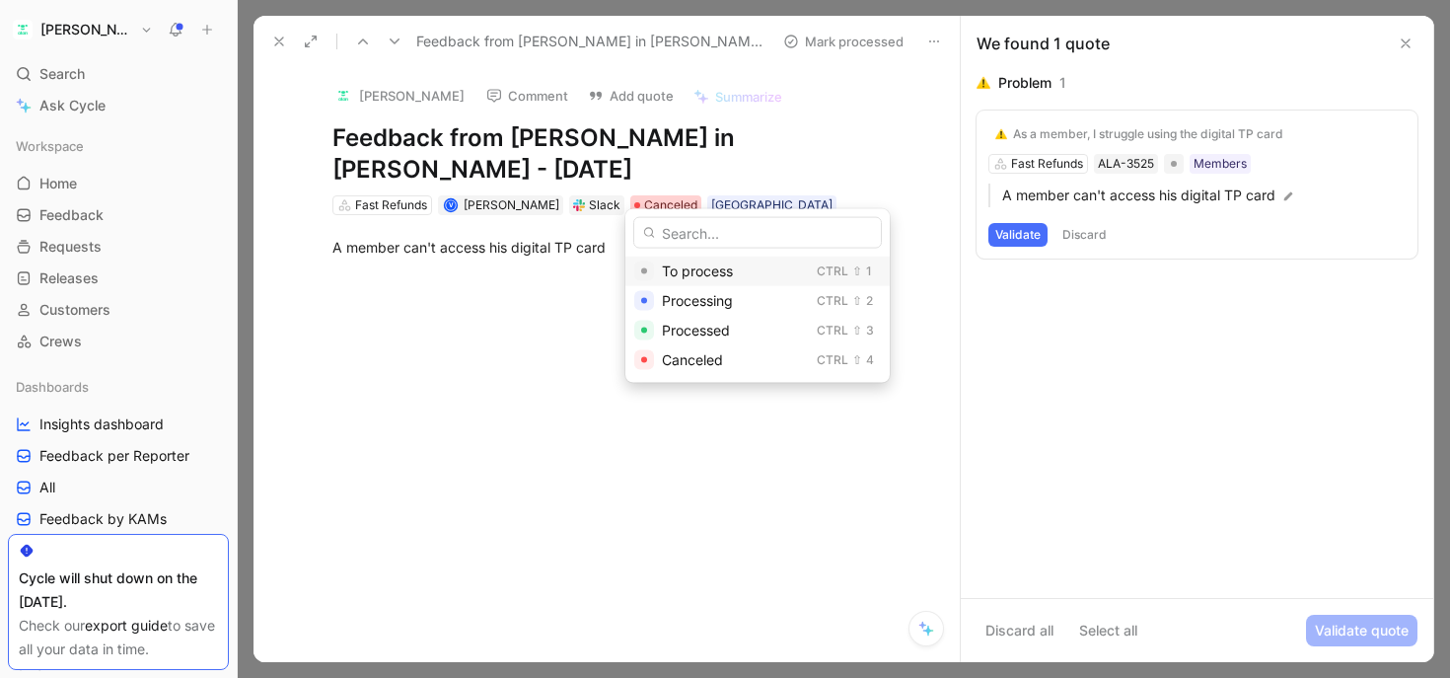
scroll to position [1070, 0]
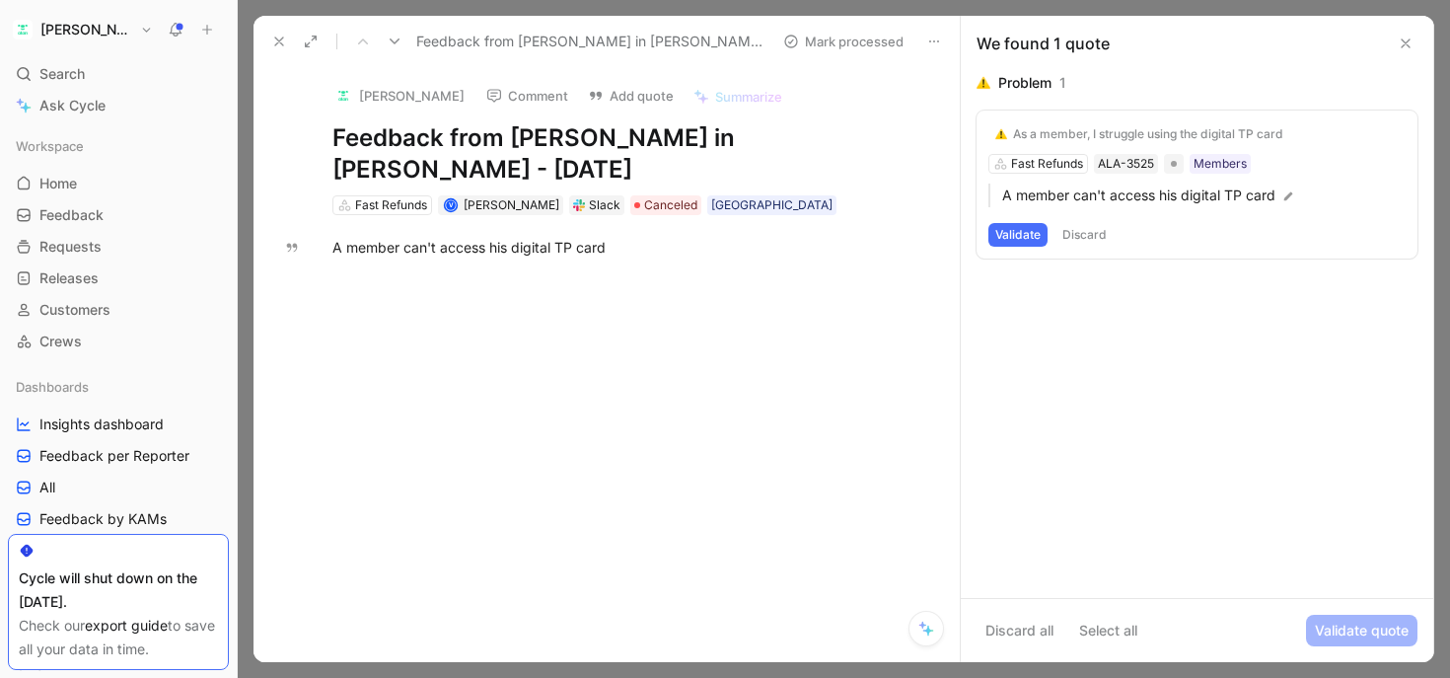
click at [546, 97] on button "Comment" at bounding box center [527, 96] width 100 height 28
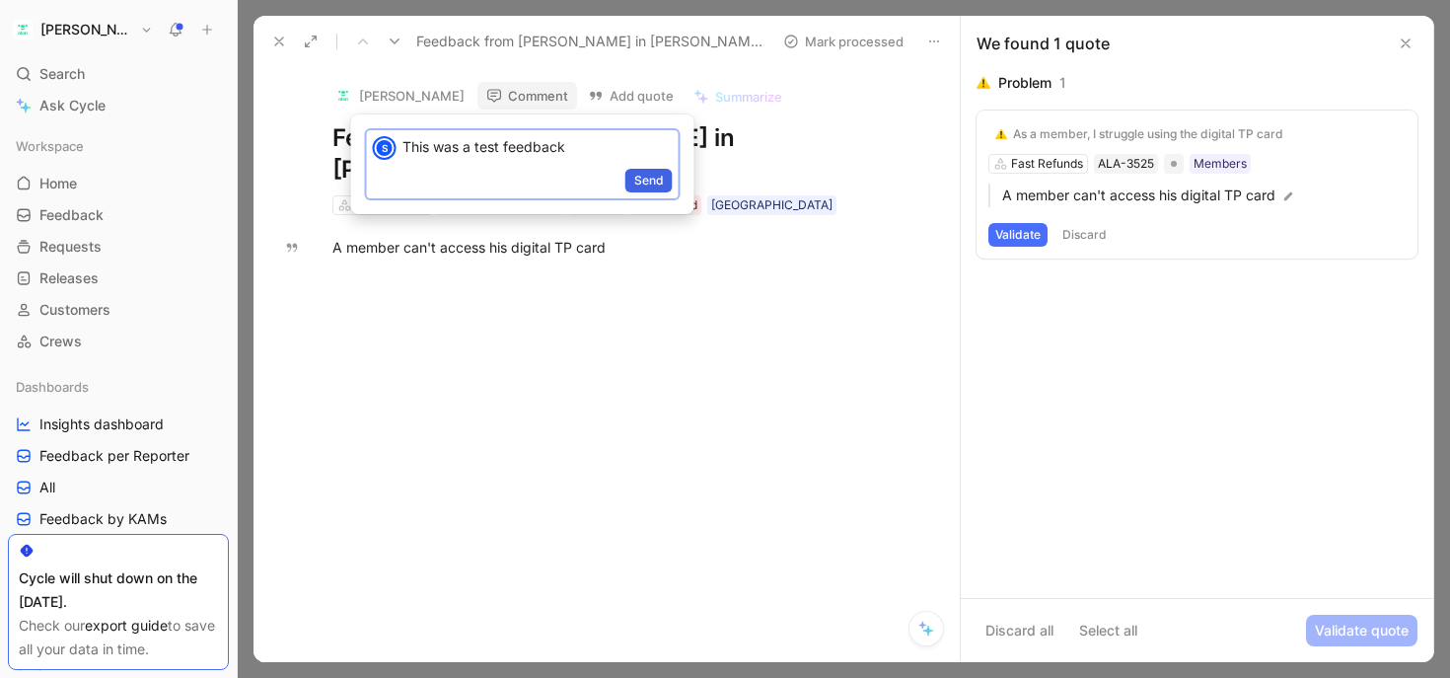
scroll to position [1019, 0]
click at [637, 177] on span "Send" at bounding box center [649, 181] width 30 height 20
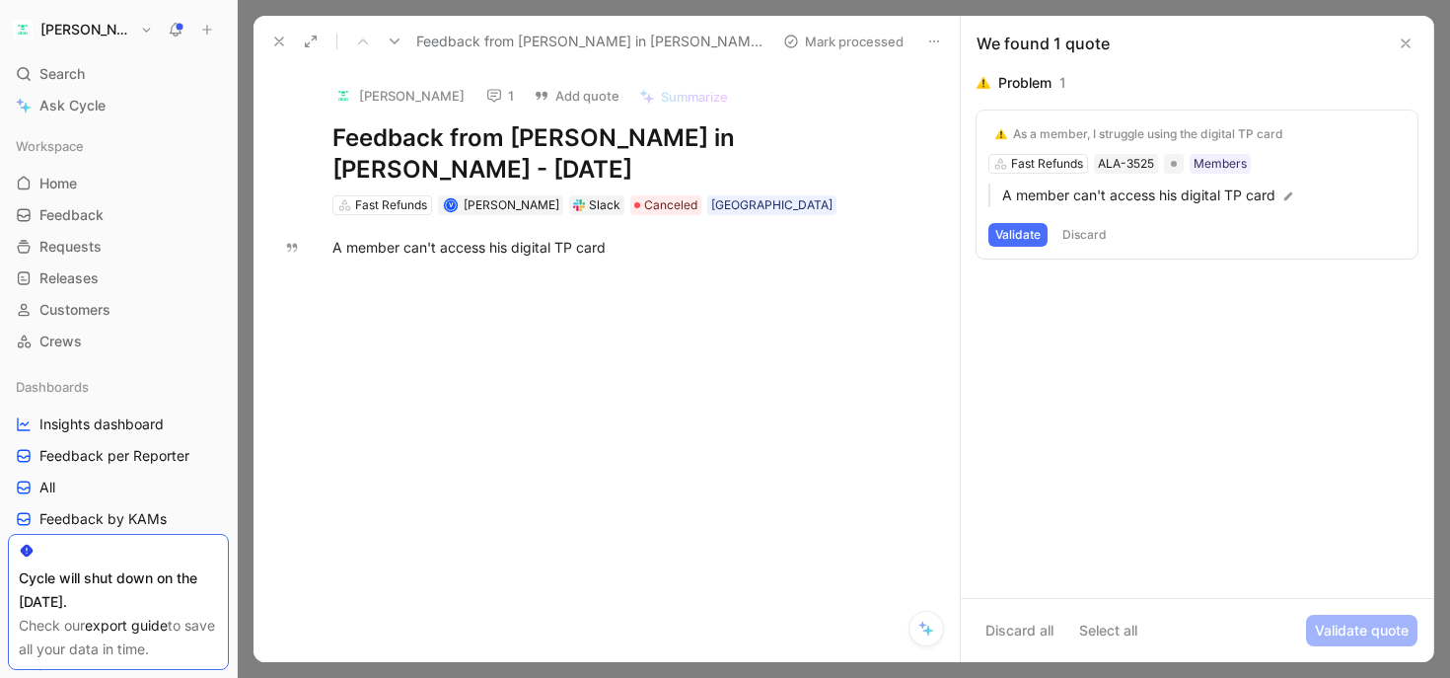
click at [1089, 233] on button "Discard" at bounding box center [1085, 235] width 58 height 24
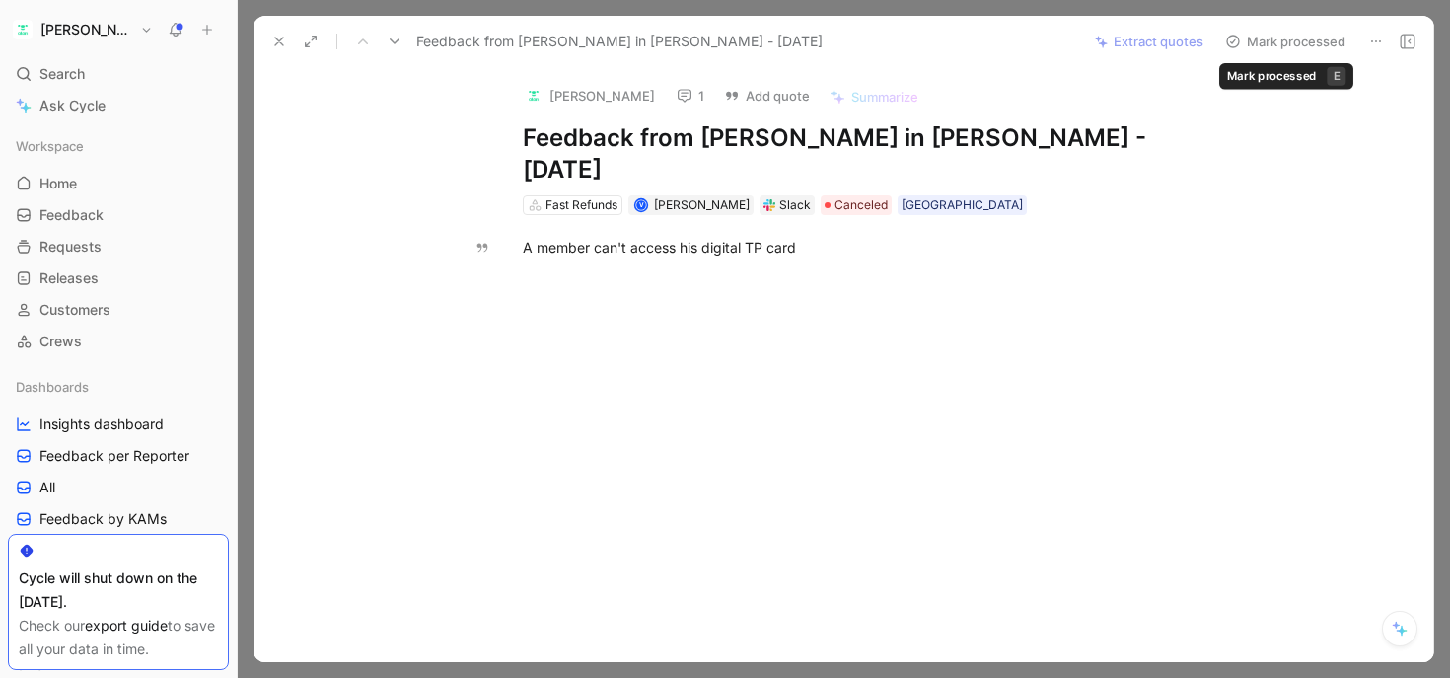
click at [1257, 34] on button "Mark processed" at bounding box center [1285, 42] width 138 height 28
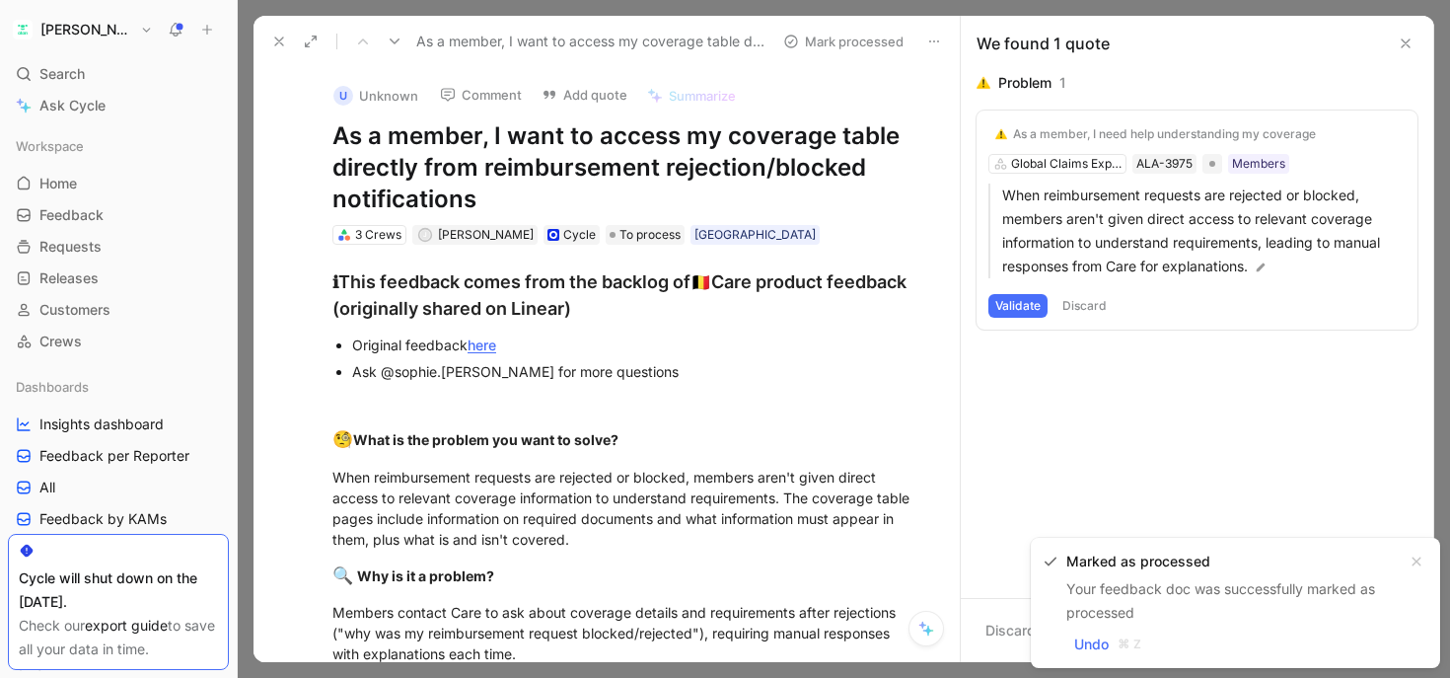
drag, startPoint x: 575, startPoint y: 122, endPoint x: 758, endPoint y: 156, distance: 185.6
click at [758, 156] on h1 "As a member, I want to access my coverage table directly from reimbursement rej…" at bounding box center [627, 167] width 590 height 95
drag, startPoint x: 796, startPoint y: 160, endPoint x: 591, endPoint y: 140, distance: 206.1
click at [591, 140] on h1 "As a member, I want to access my coverage table directly from reimbursement rej…" at bounding box center [627, 167] width 590 height 95
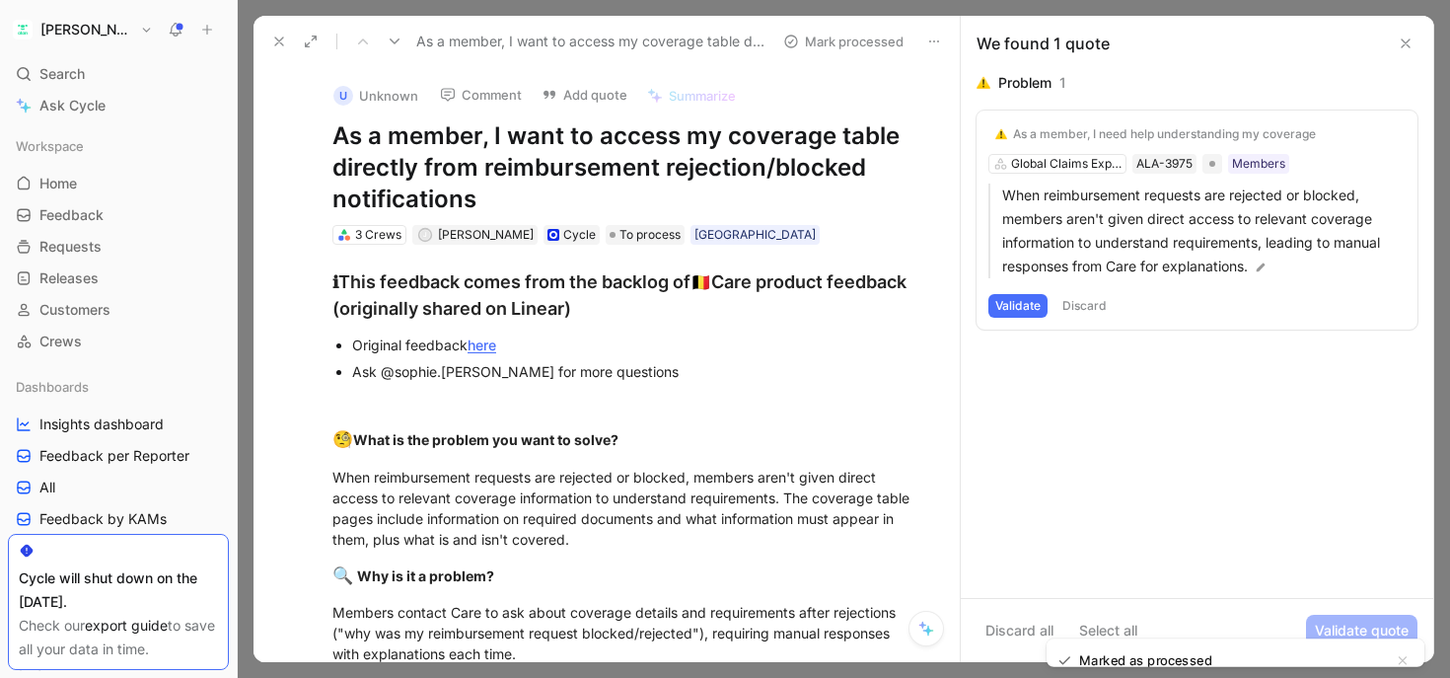
click at [591, 140] on h1 "As a member, I want to access my coverage table directly from reimbursement rej…" at bounding box center [627, 167] width 590 height 95
click at [361, 233] on div "3 Crews" at bounding box center [378, 235] width 46 height 20
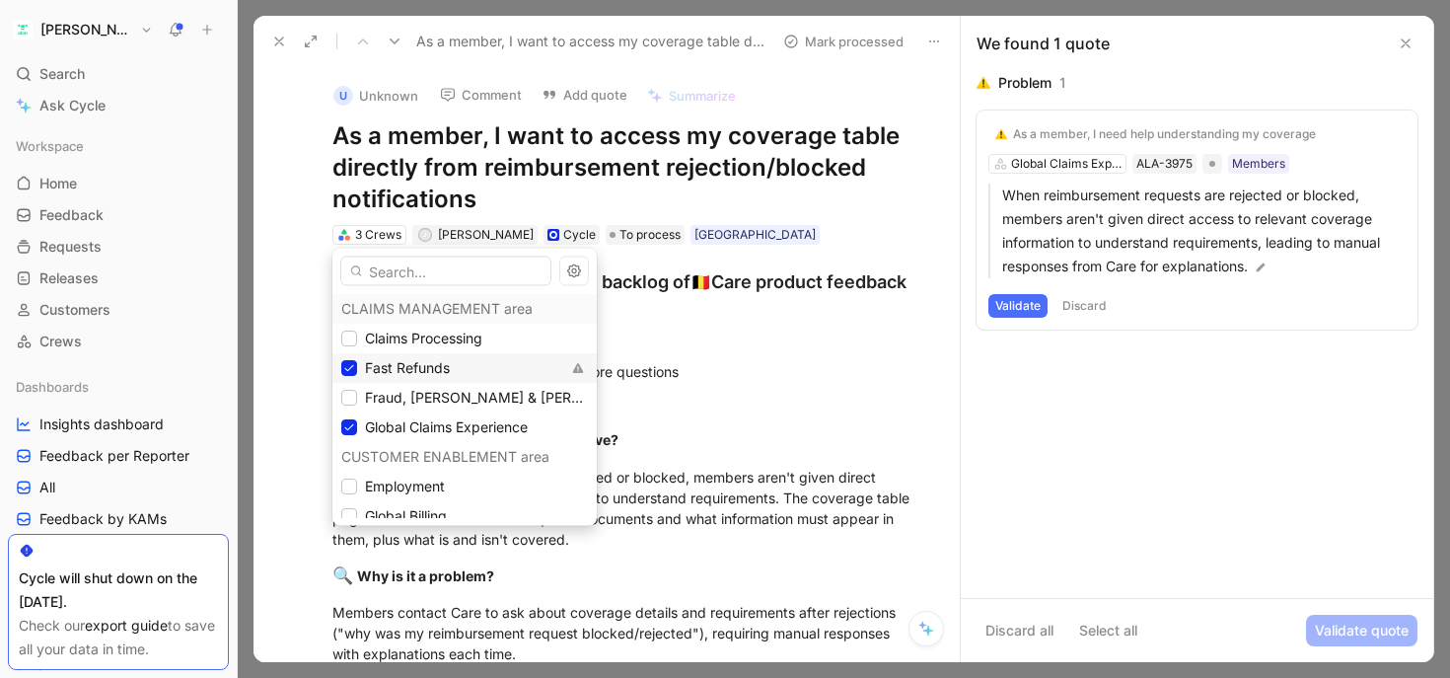
click at [400, 361] on span "Fast Refunds" at bounding box center [407, 367] width 85 height 17
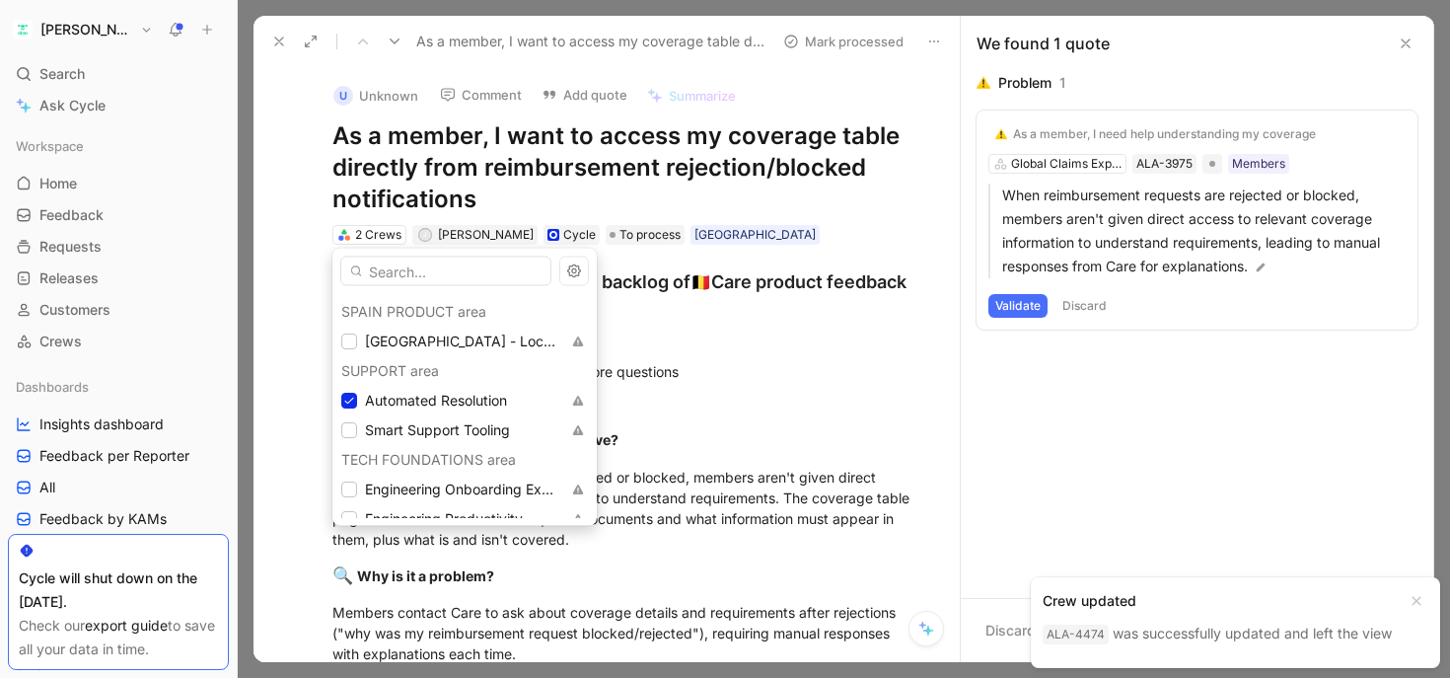
scroll to position [751, 0]
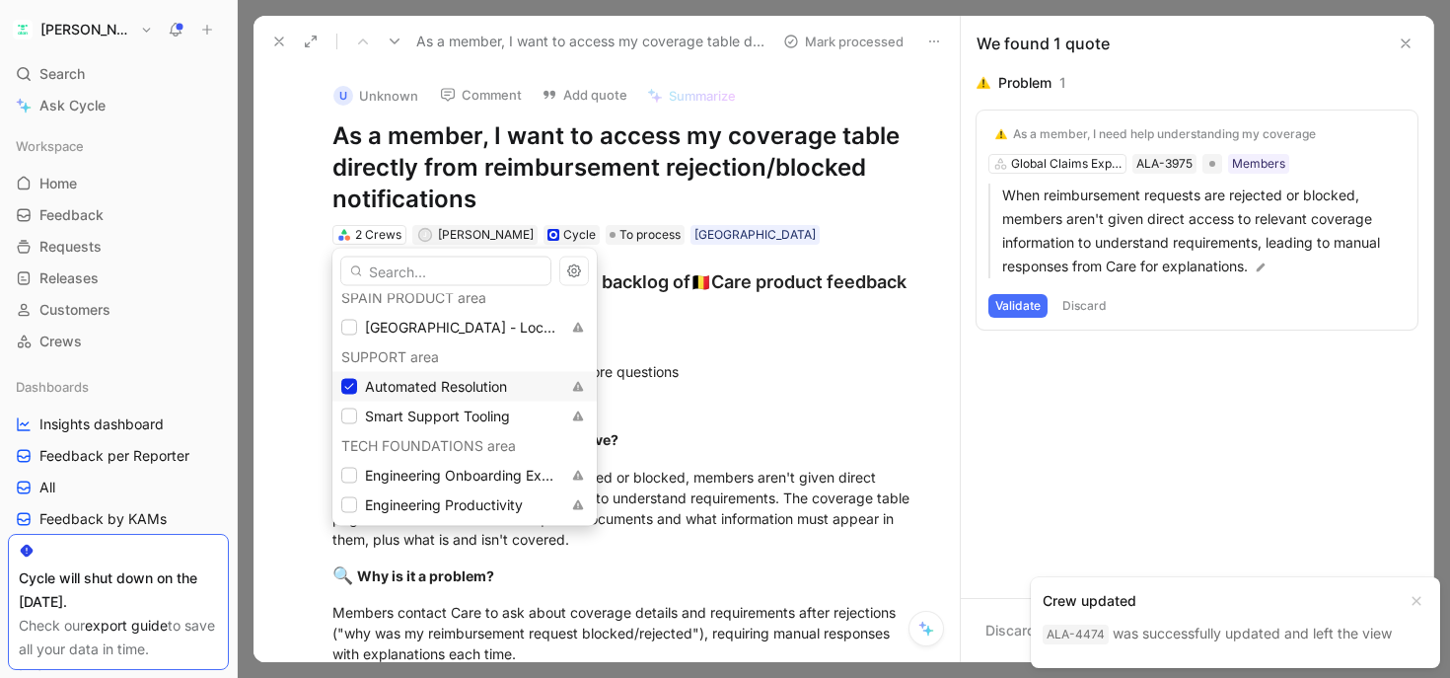
click at [422, 394] on span "Automated Resolution" at bounding box center [436, 386] width 142 height 17
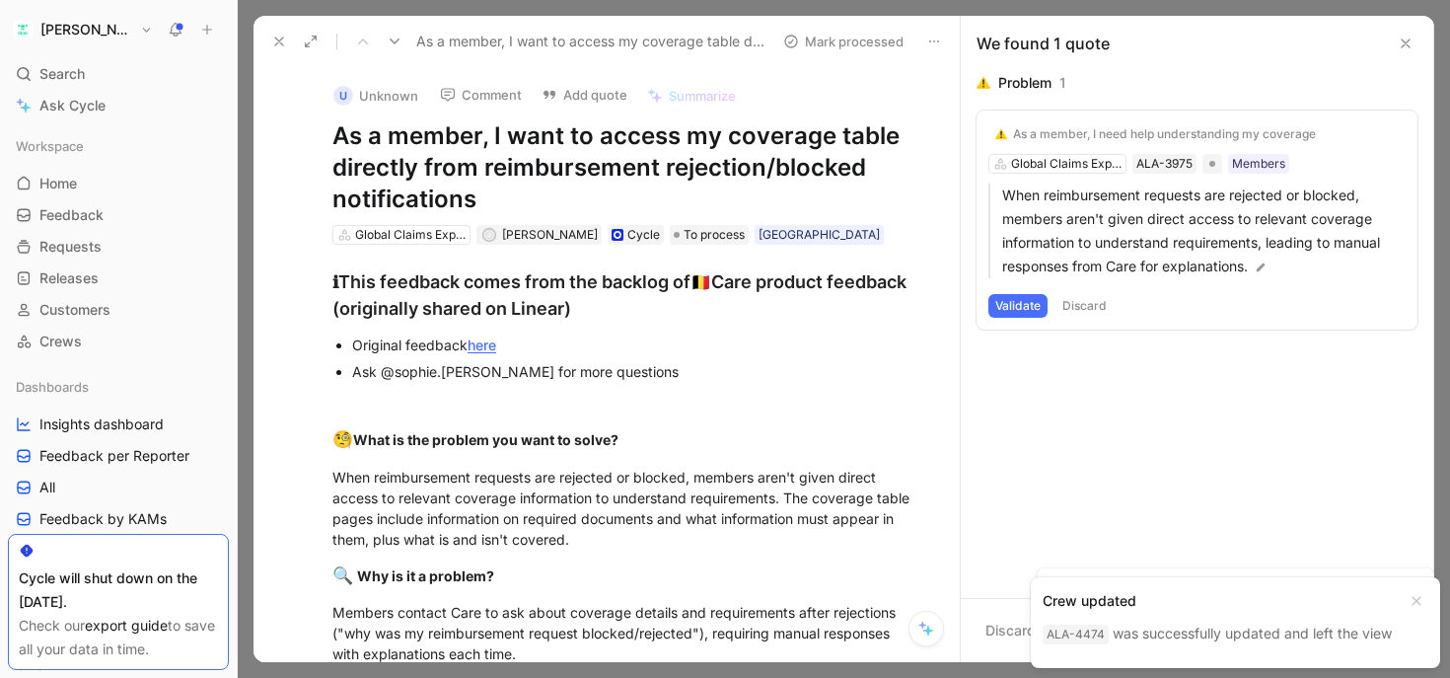
click at [265, 39] on button at bounding box center [279, 42] width 28 height 28
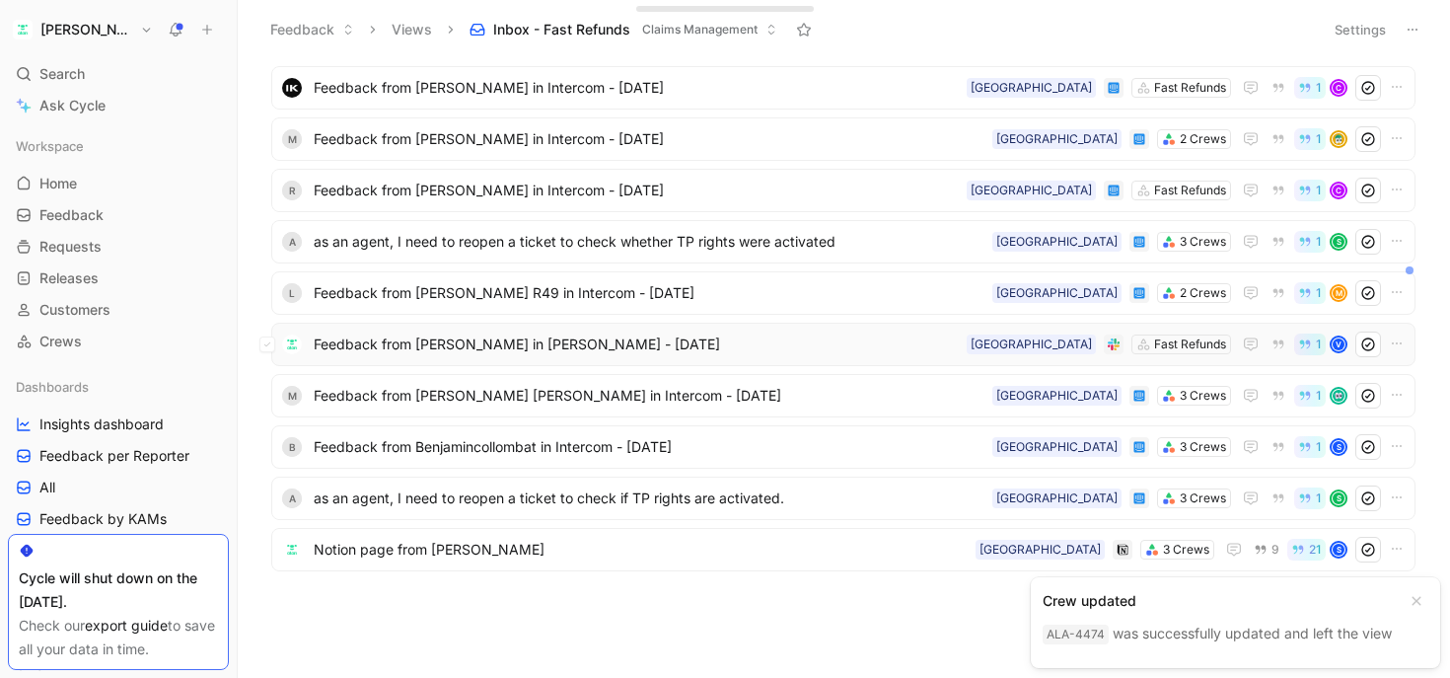
click at [480, 351] on span "Feedback from [PERSON_NAME] in [PERSON_NAME] - [DATE]" at bounding box center [636, 344] width 645 height 24
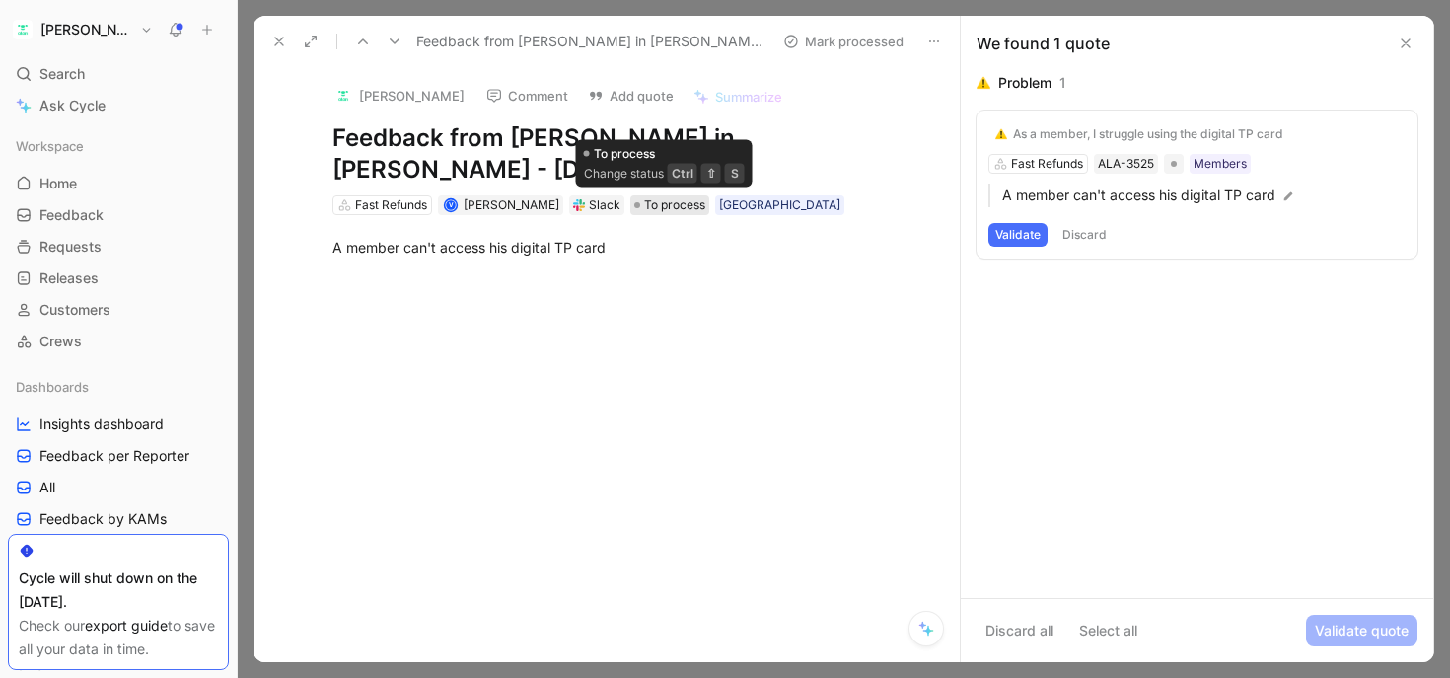
click at [651, 208] on span "To process" at bounding box center [674, 205] width 61 height 20
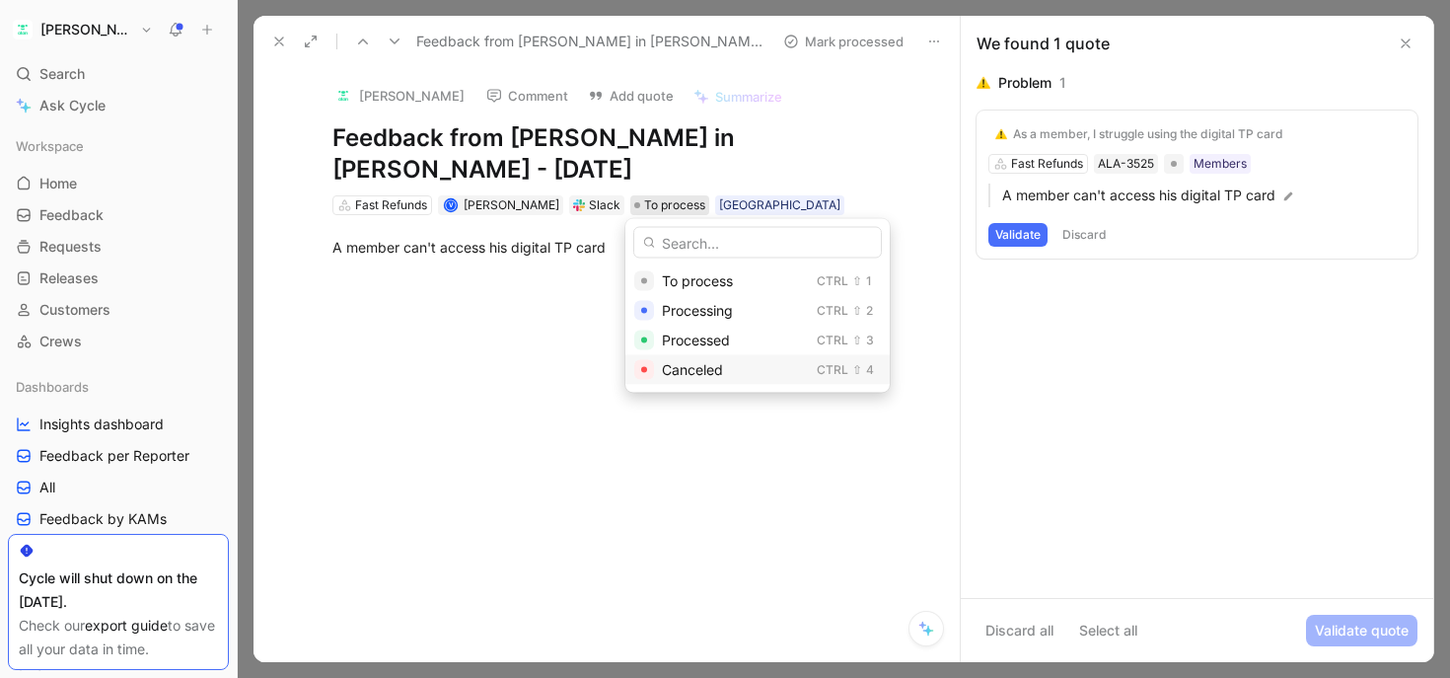
click at [676, 362] on span "Canceled" at bounding box center [692, 369] width 61 height 17
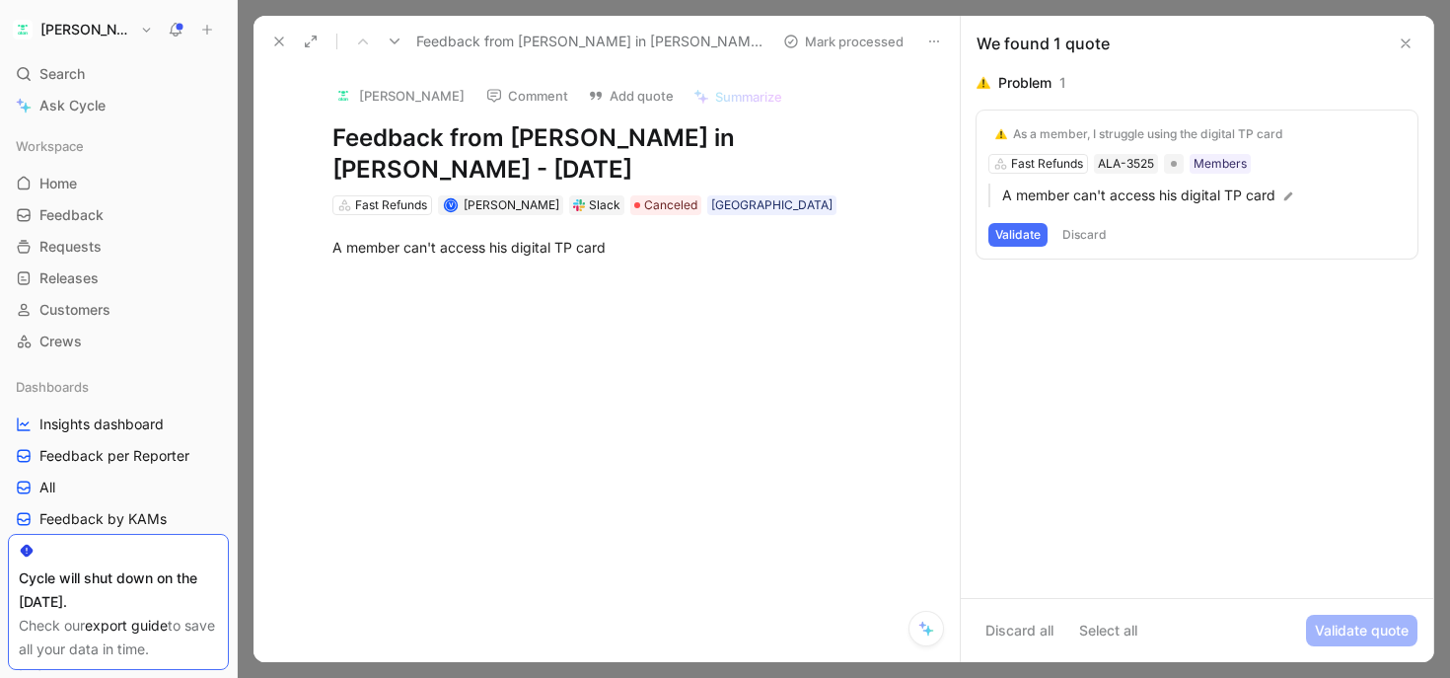
scroll to position [916, 0]
click at [547, 96] on button "Comment" at bounding box center [527, 96] width 100 height 28
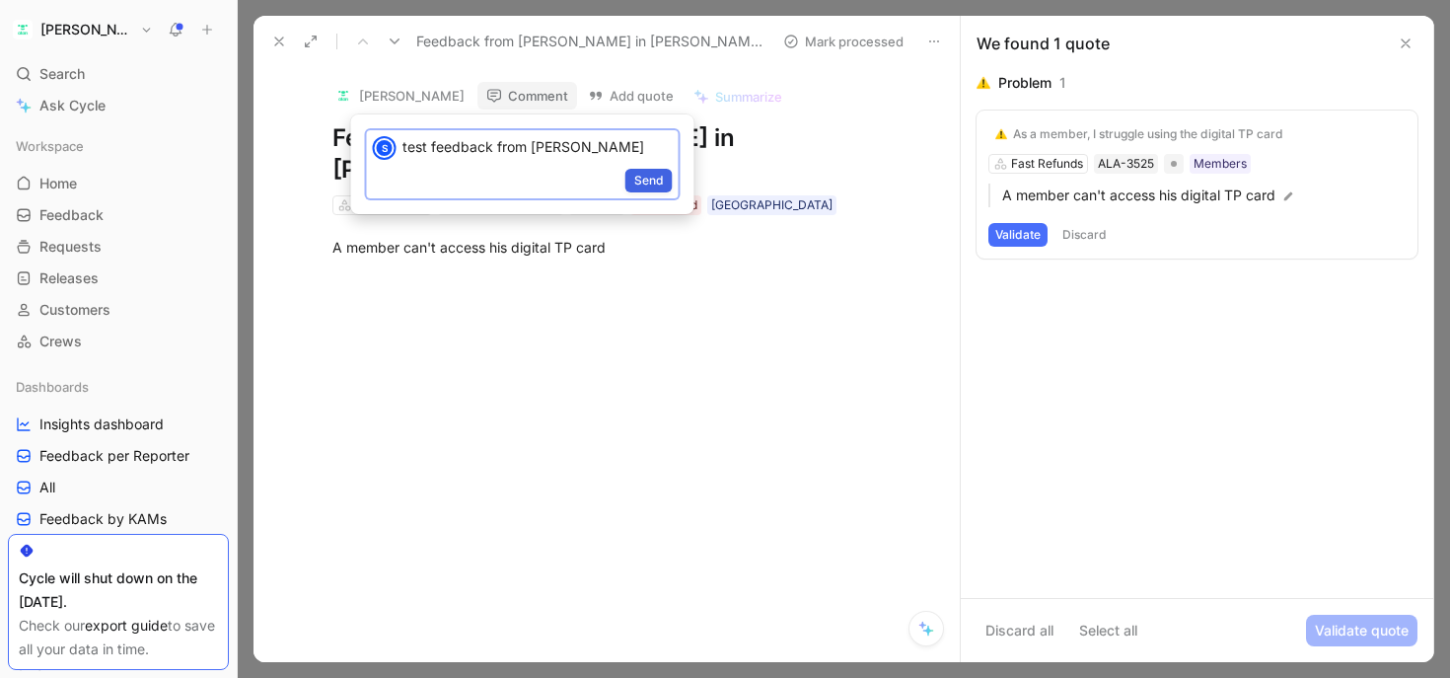
click at [651, 180] on span "Send" at bounding box center [649, 181] width 30 height 20
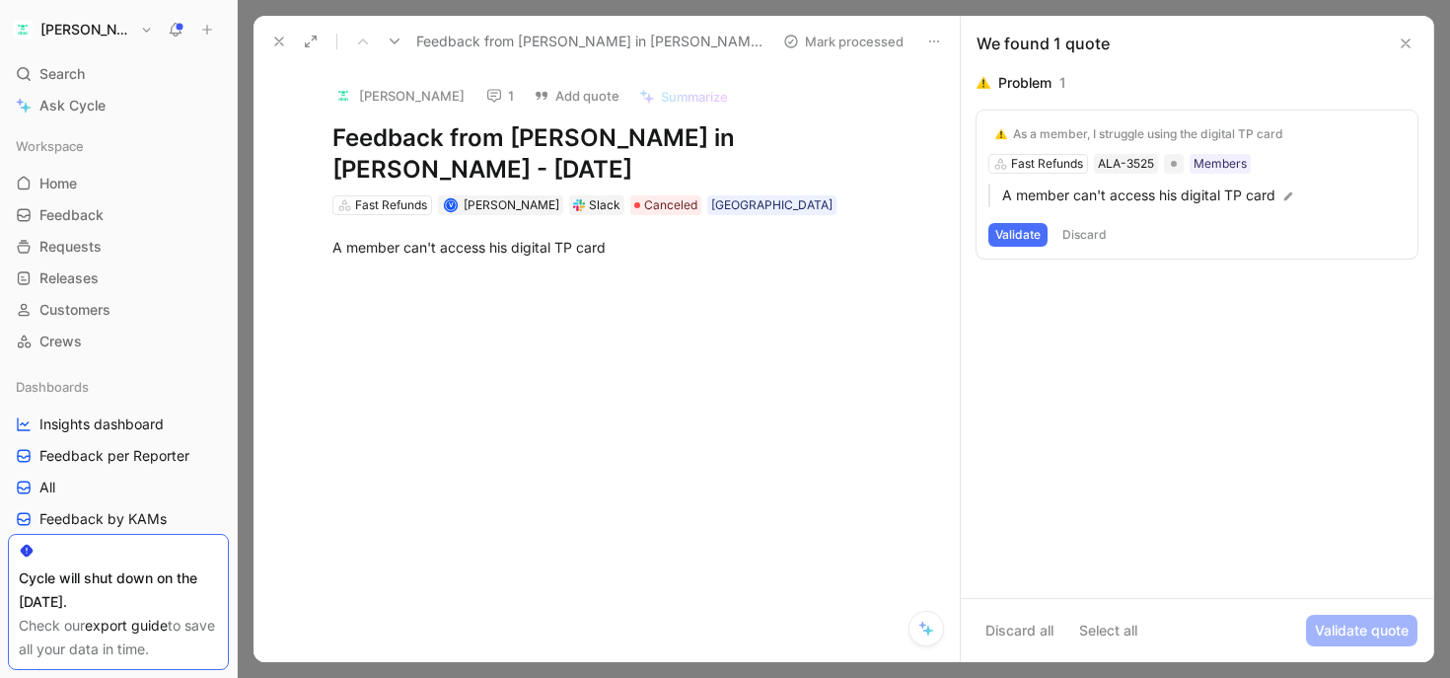
click at [1078, 232] on button "Discard" at bounding box center [1085, 235] width 58 height 24
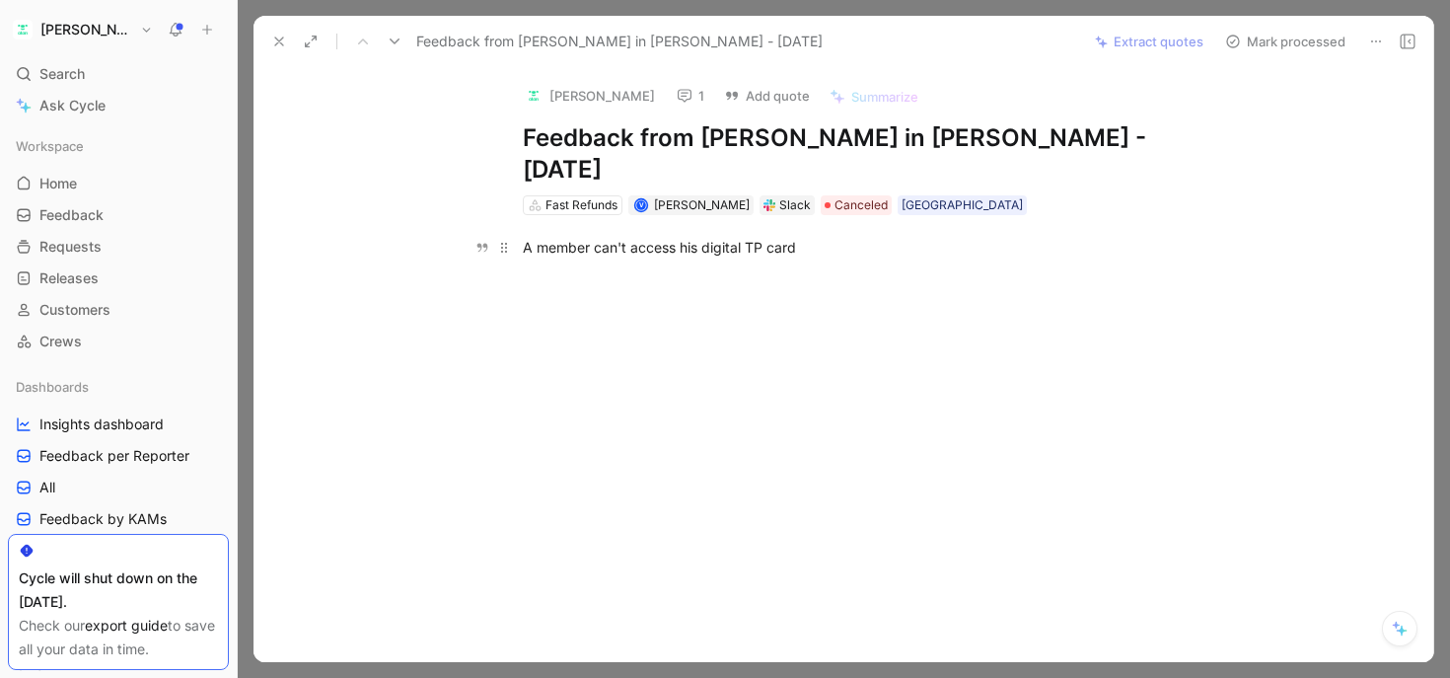
scroll to position [865, 0]
click at [283, 33] on button at bounding box center [279, 42] width 28 height 28
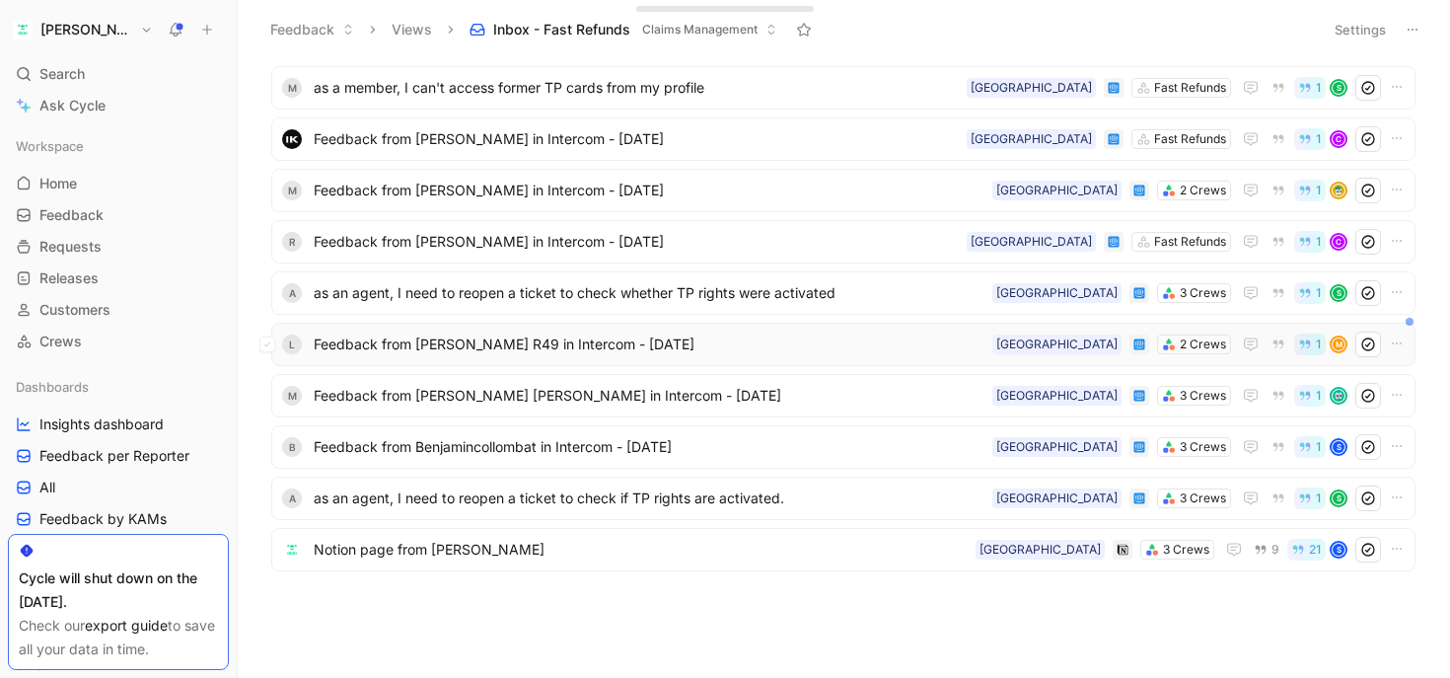
click at [518, 337] on span "Feedback from [PERSON_NAME] R49 in Intercom - [DATE]" at bounding box center [649, 344] width 671 height 24
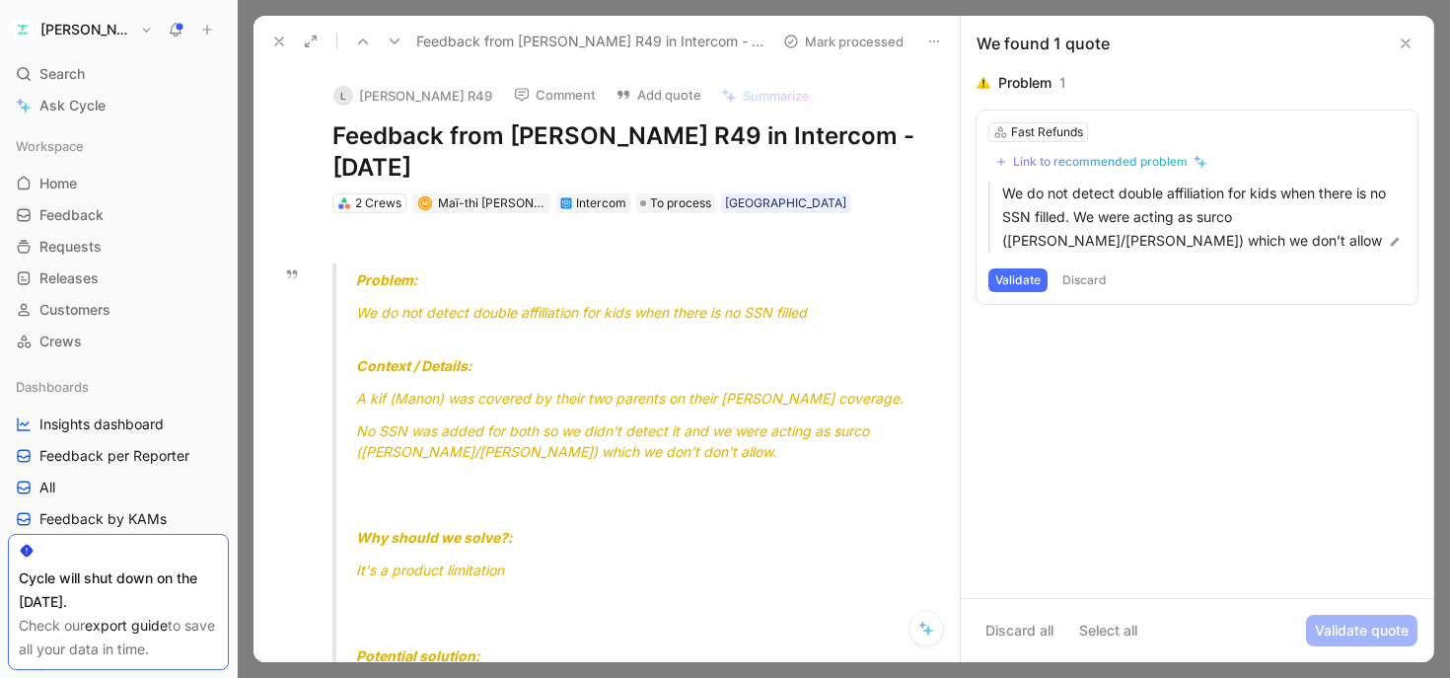
drag, startPoint x: 421, startPoint y: 307, endPoint x: 690, endPoint y: 307, distance: 268.3
click at [691, 307] on span "We do not detect double affiliation for kids when there is no SSN filled" at bounding box center [581, 312] width 451 height 17
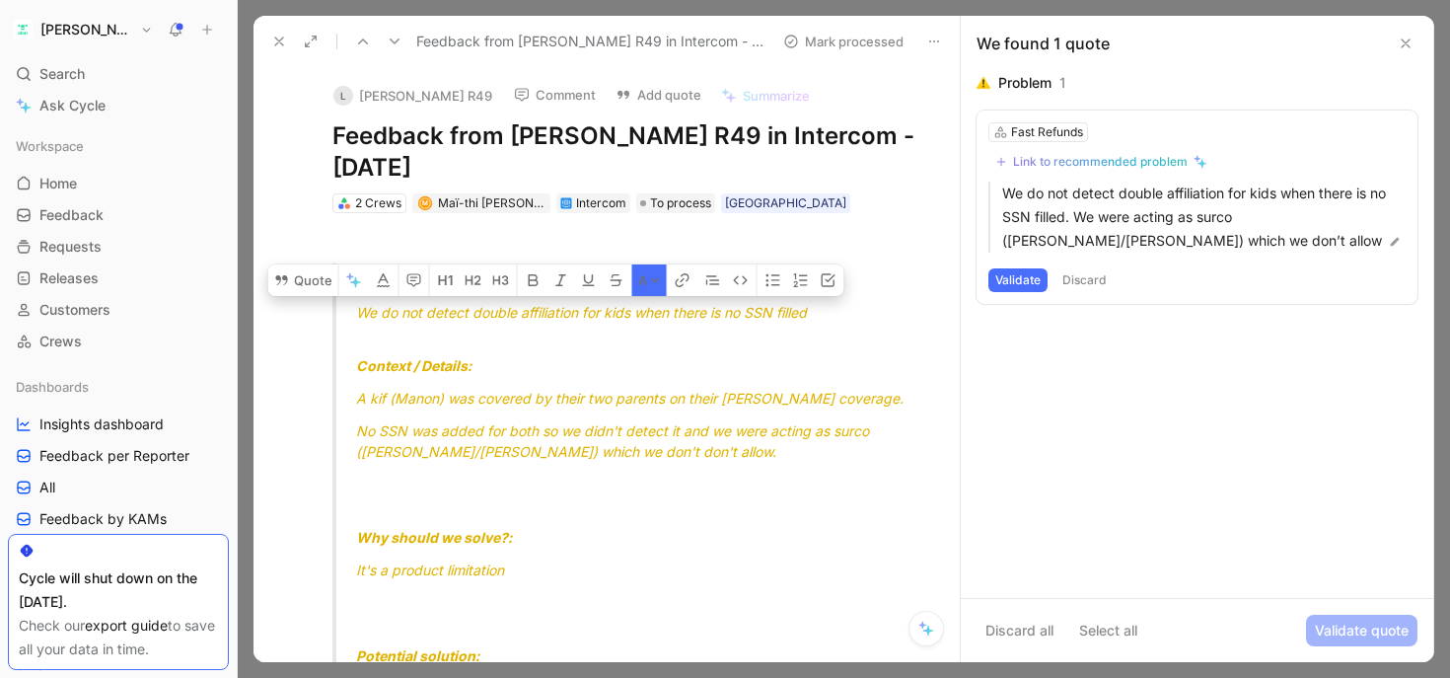
click at [690, 307] on span "We do not detect double affiliation for kids when there is no SSN filled" at bounding box center [581, 312] width 451 height 17
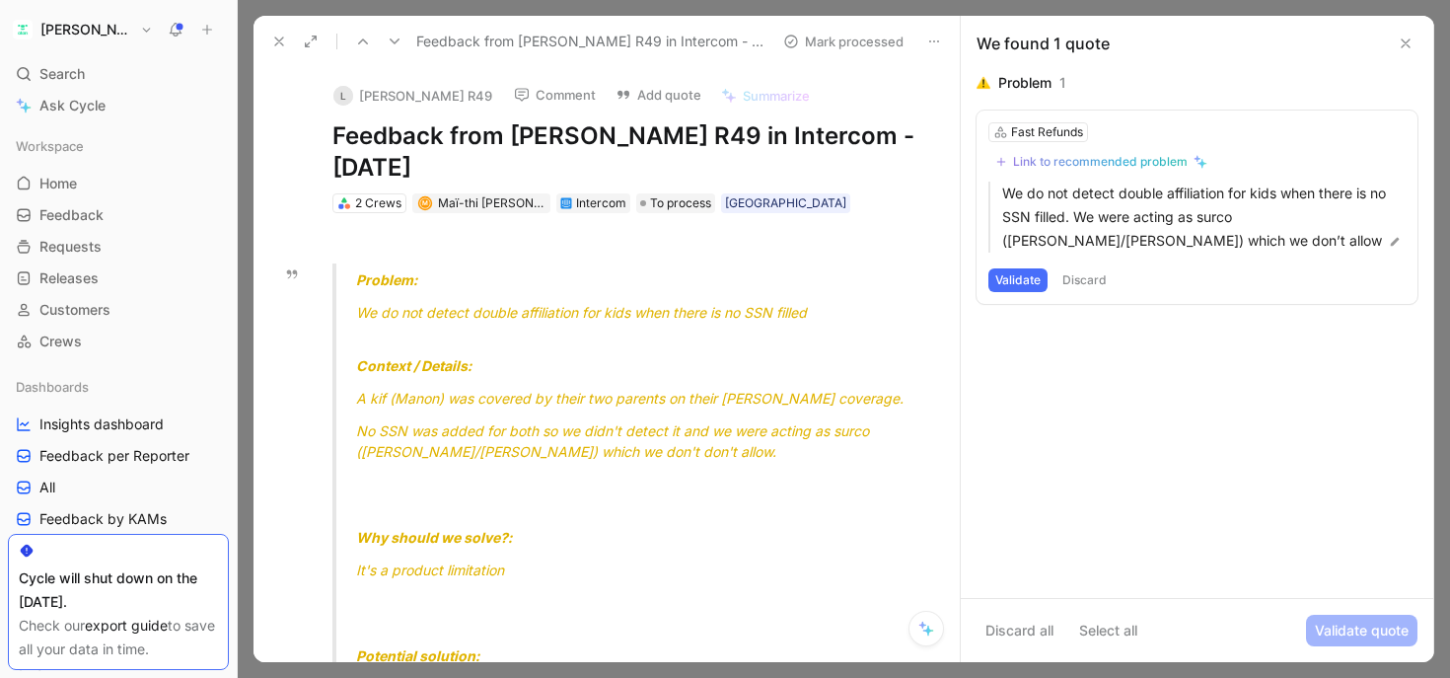
drag, startPoint x: 765, startPoint y: 307, endPoint x: 482, endPoint y: 307, distance: 283.1
click at [482, 307] on span "We do not detect double affiliation for kids when there is no SSN filled" at bounding box center [581, 312] width 451 height 17
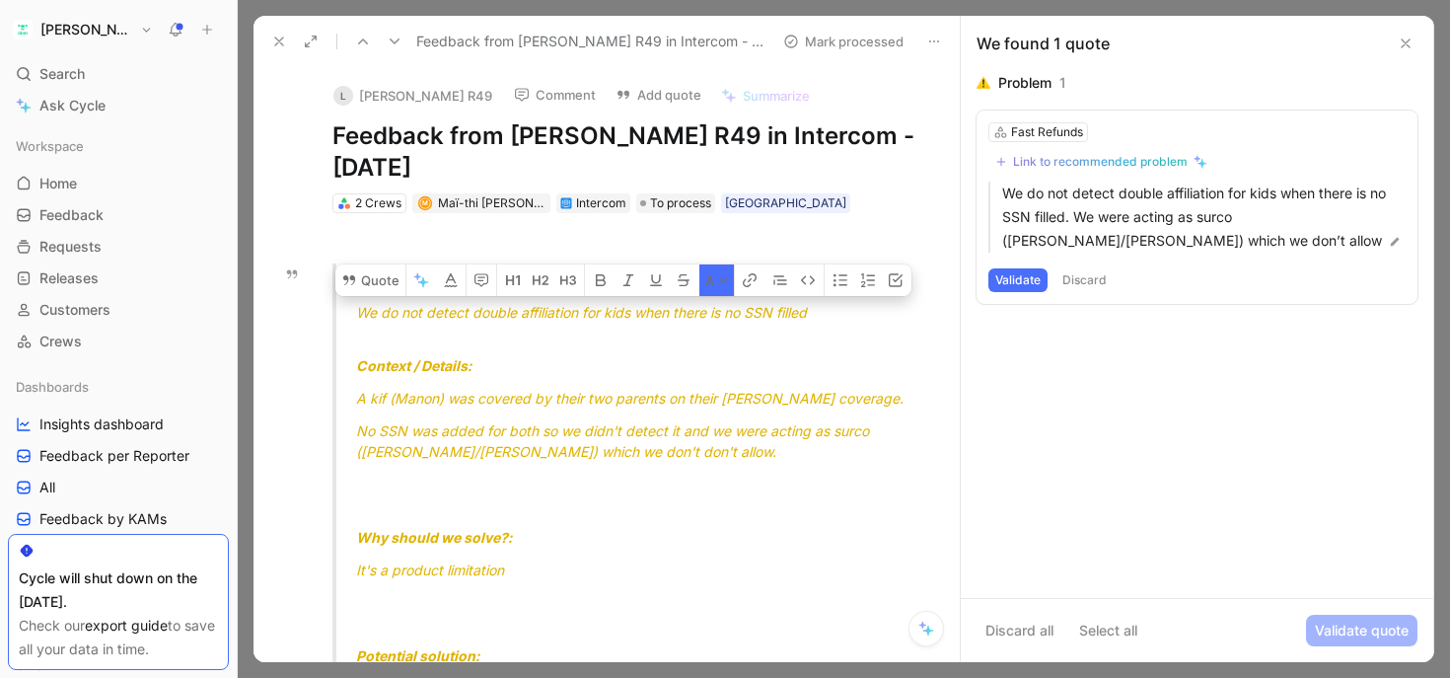
click at [482, 307] on span "We do not detect double affiliation for kids when there is no SSN filled" at bounding box center [581, 312] width 451 height 17
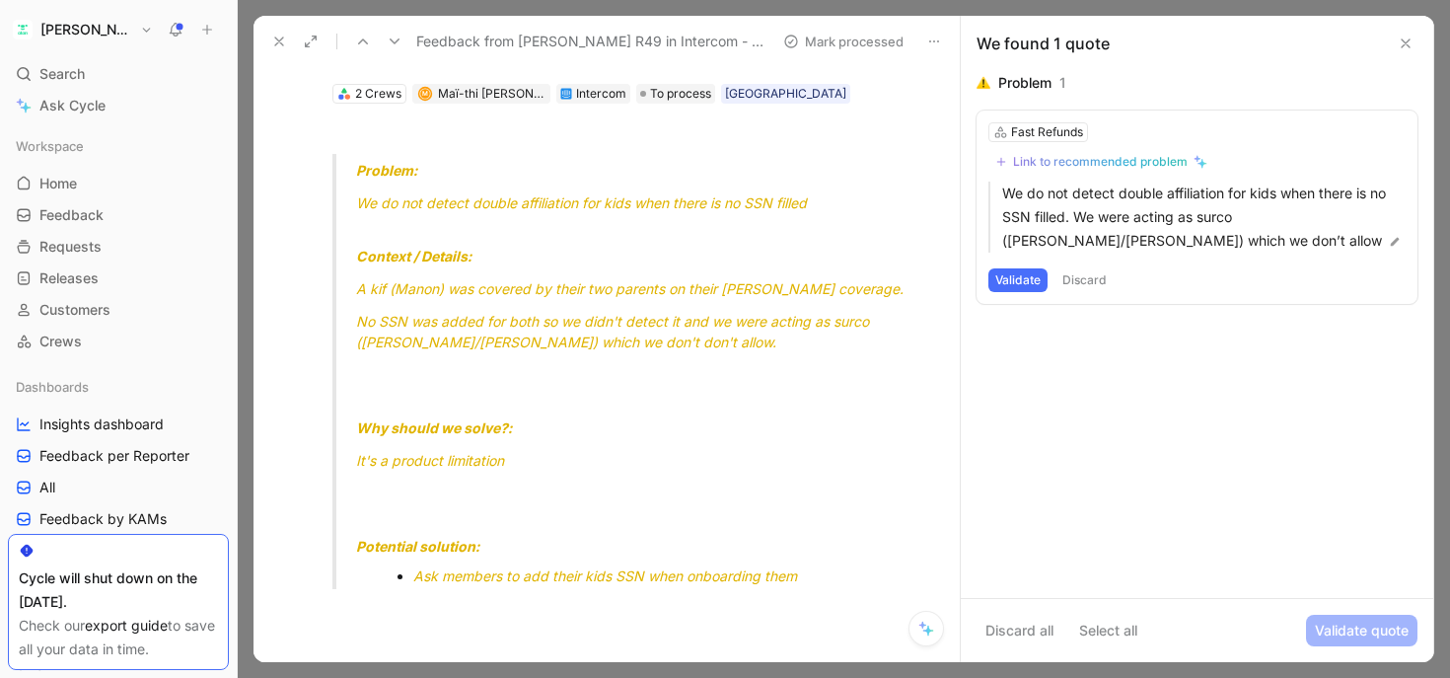
scroll to position [111, 0]
drag, startPoint x: 473, startPoint y: 285, endPoint x: 807, endPoint y: 284, distance: 334.4
click at [809, 285] on span "A kif (Manon) was covered by their two parents on their [PERSON_NAME] coverage." at bounding box center [629, 286] width 547 height 17
click at [807, 284] on span "A kif (Manon) was covered by their two parents on their [PERSON_NAME] coverage." at bounding box center [629, 286] width 547 height 17
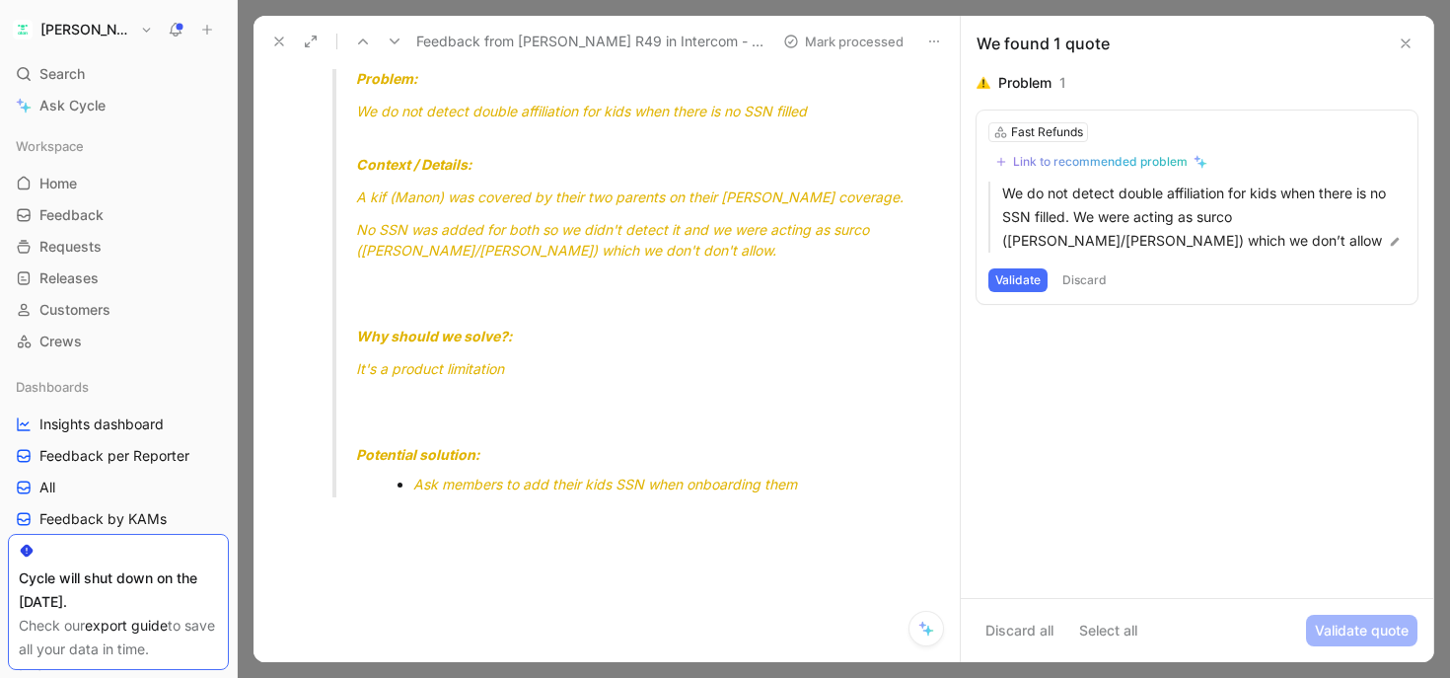
scroll to position [216, 0]
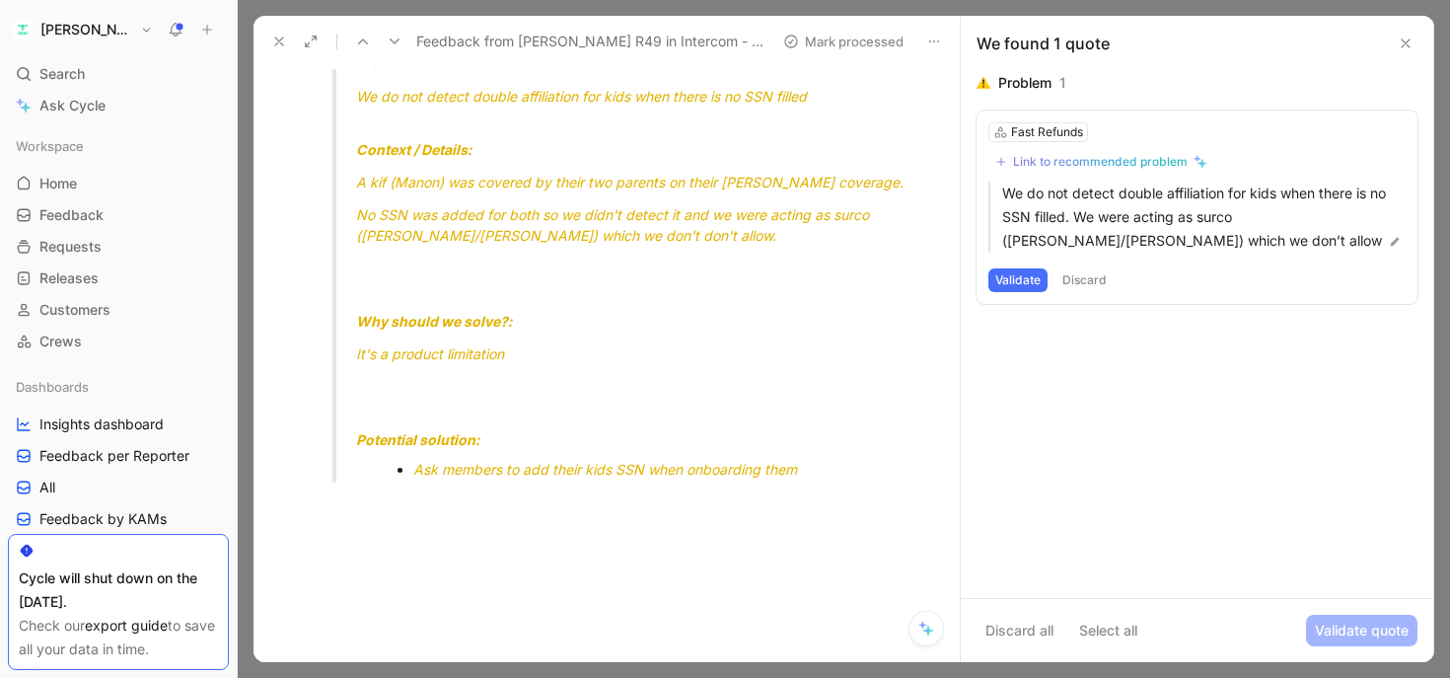
drag, startPoint x: 608, startPoint y: 462, endPoint x: 645, endPoint y: 462, distance: 37.5
click at [649, 462] on span "Ask members to add their kids SSN when onboarding them" at bounding box center [605, 469] width 384 height 17
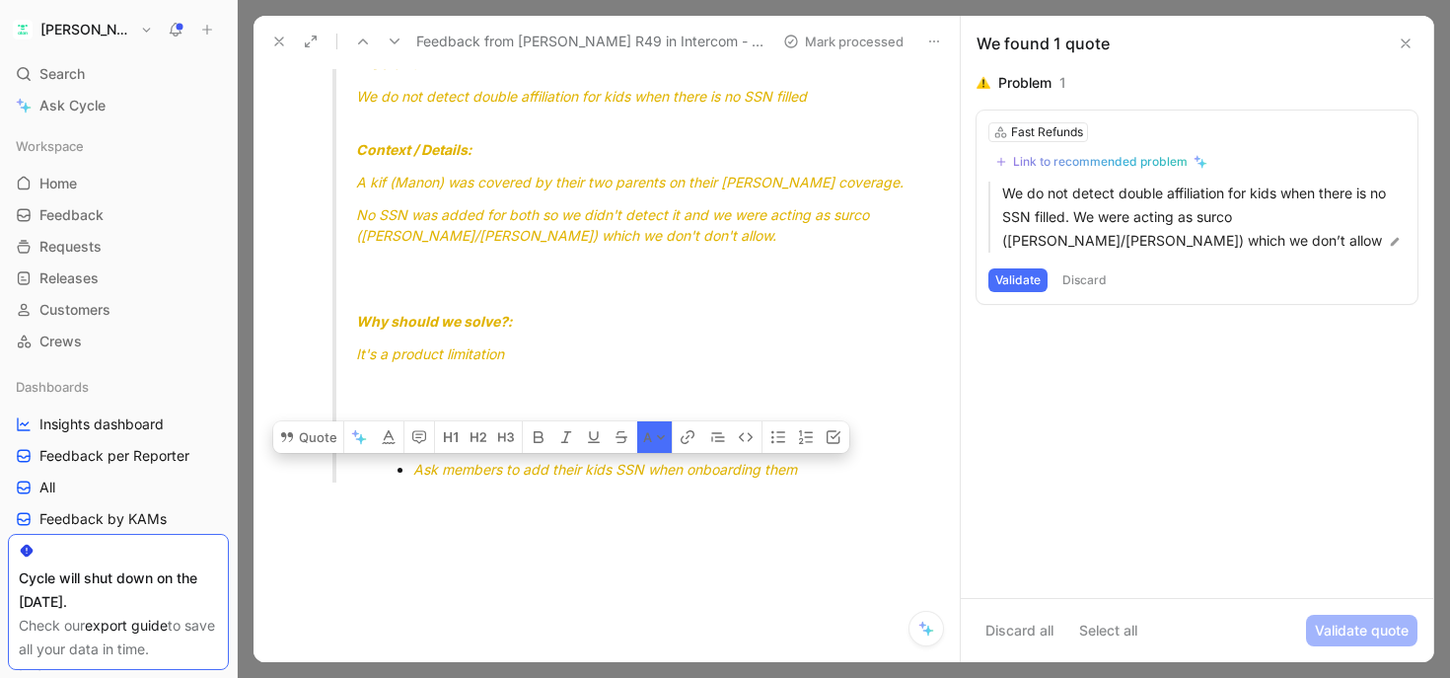
click at [645, 462] on span "Ask members to add their kids SSN when onboarding them" at bounding box center [605, 469] width 384 height 17
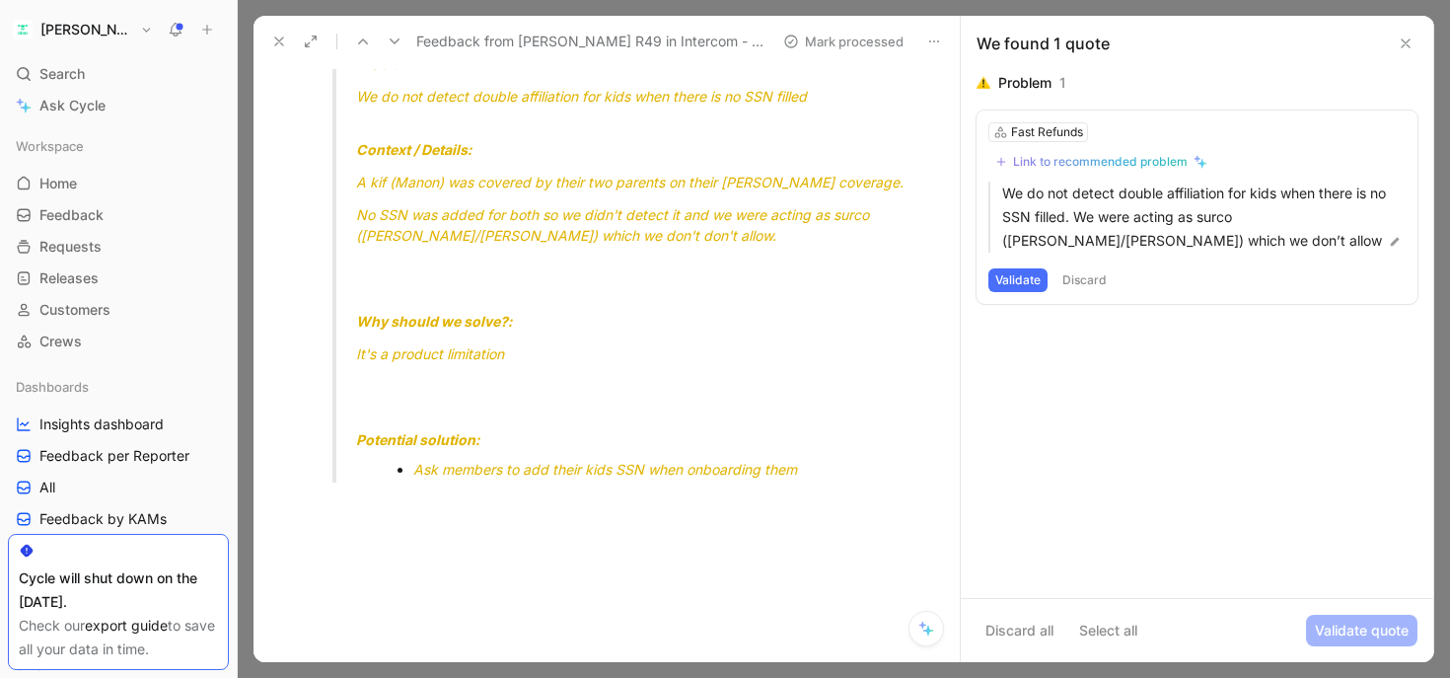
drag, startPoint x: 700, startPoint y: 462, endPoint x: 478, endPoint y: 462, distance: 222.0
click at [478, 462] on span "Ask members to add their kids SSN when onboarding them" at bounding box center [605, 469] width 384 height 17
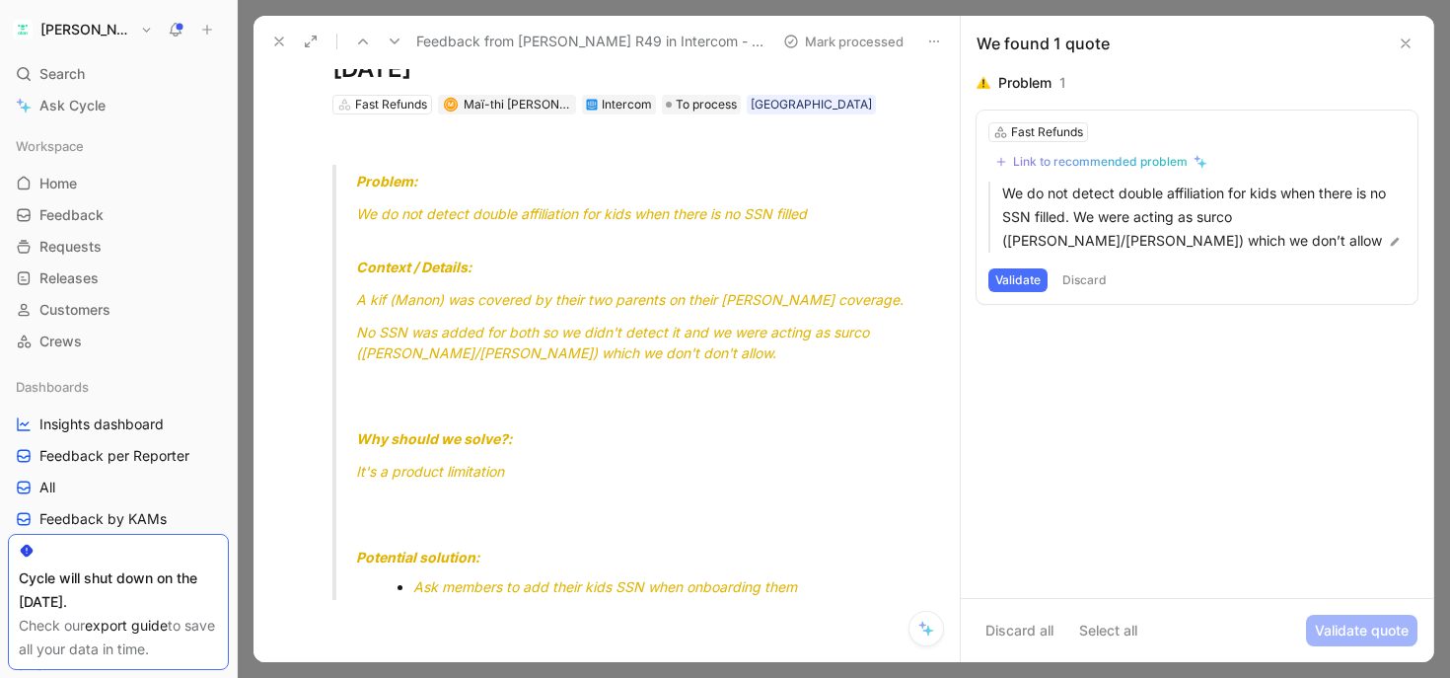
scroll to position [763, 0]
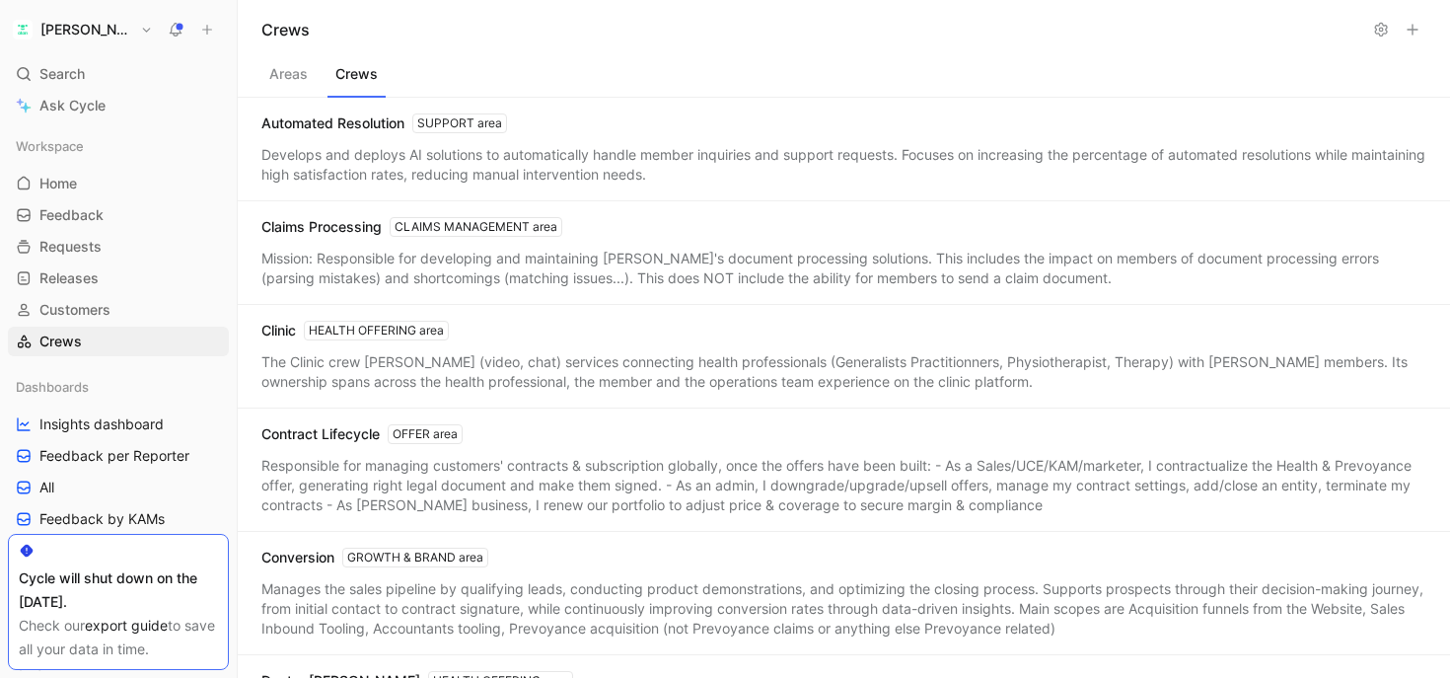
click at [354, 81] on button "Crews" at bounding box center [357, 78] width 58 height 37
click at [92, 214] on span "Feedback" at bounding box center [71, 215] width 64 height 20
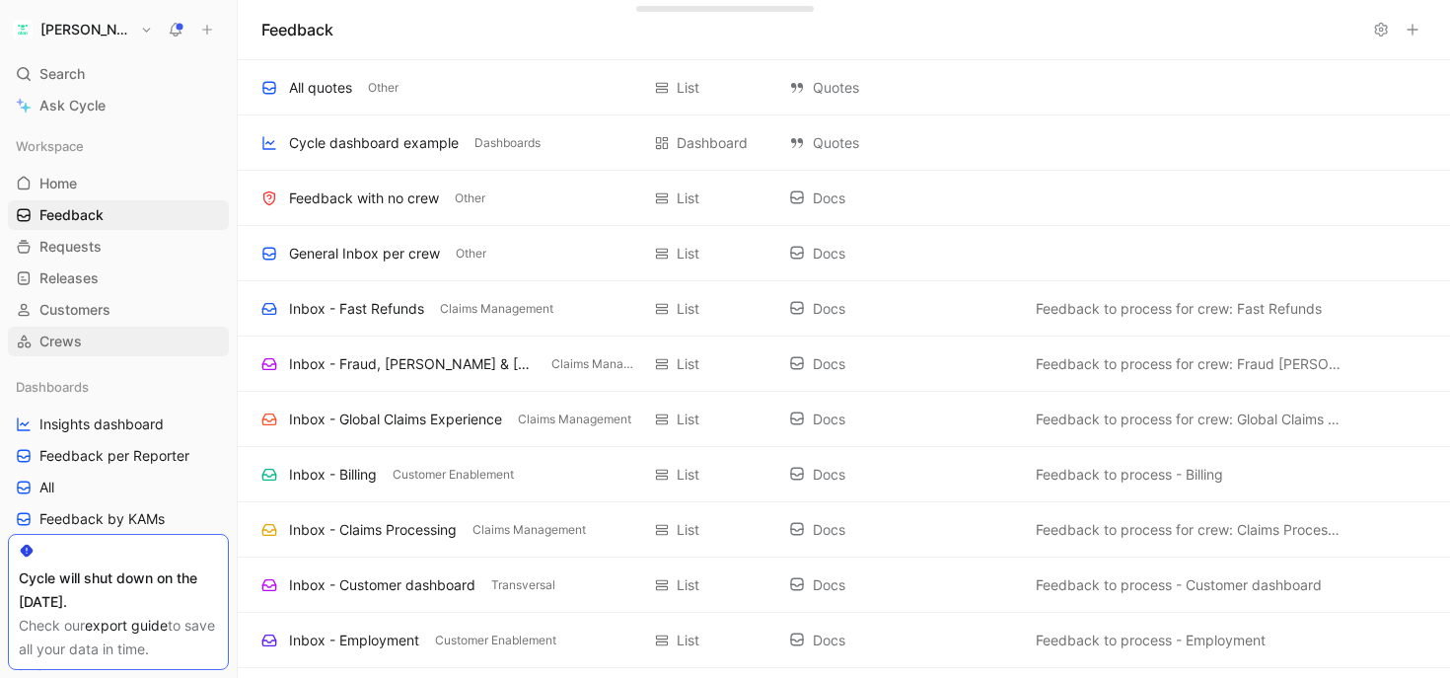
click at [75, 345] on span "Crews" at bounding box center [60, 341] width 42 height 20
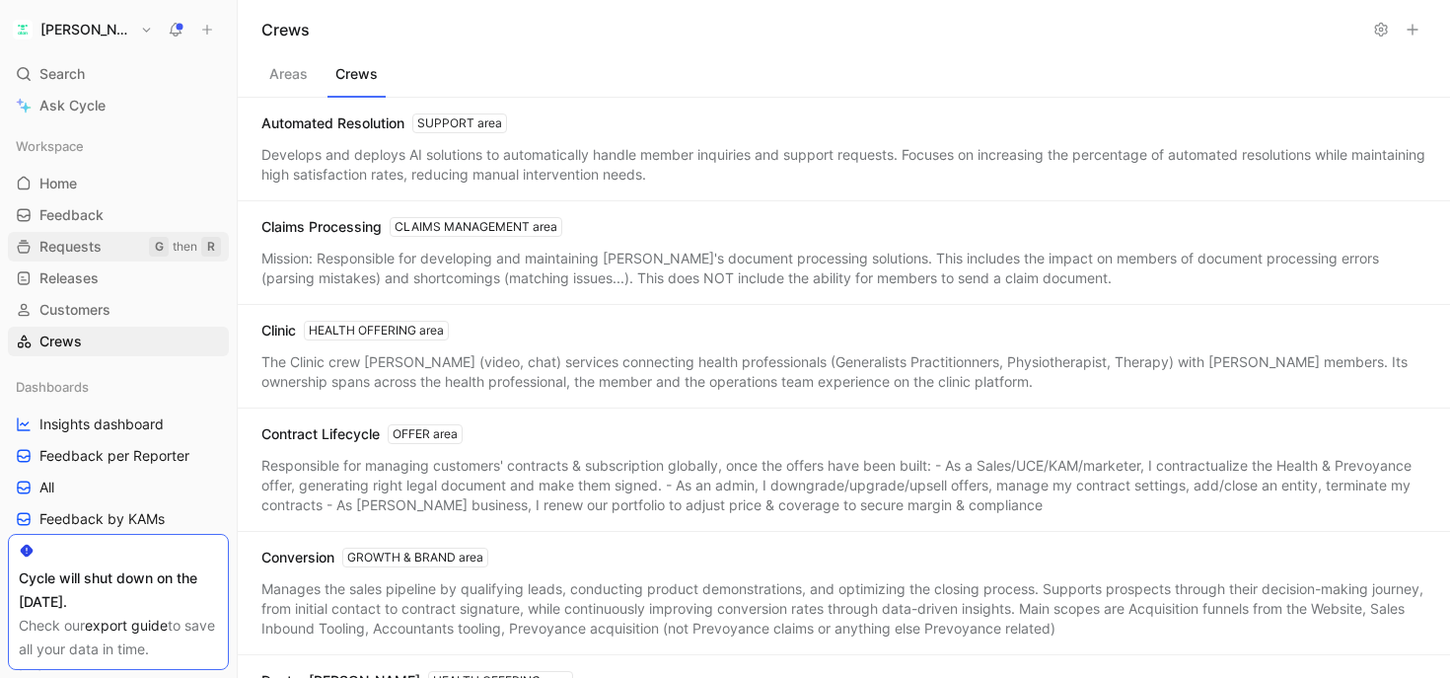
click at [84, 253] on span "Requests" at bounding box center [70, 247] width 62 height 20
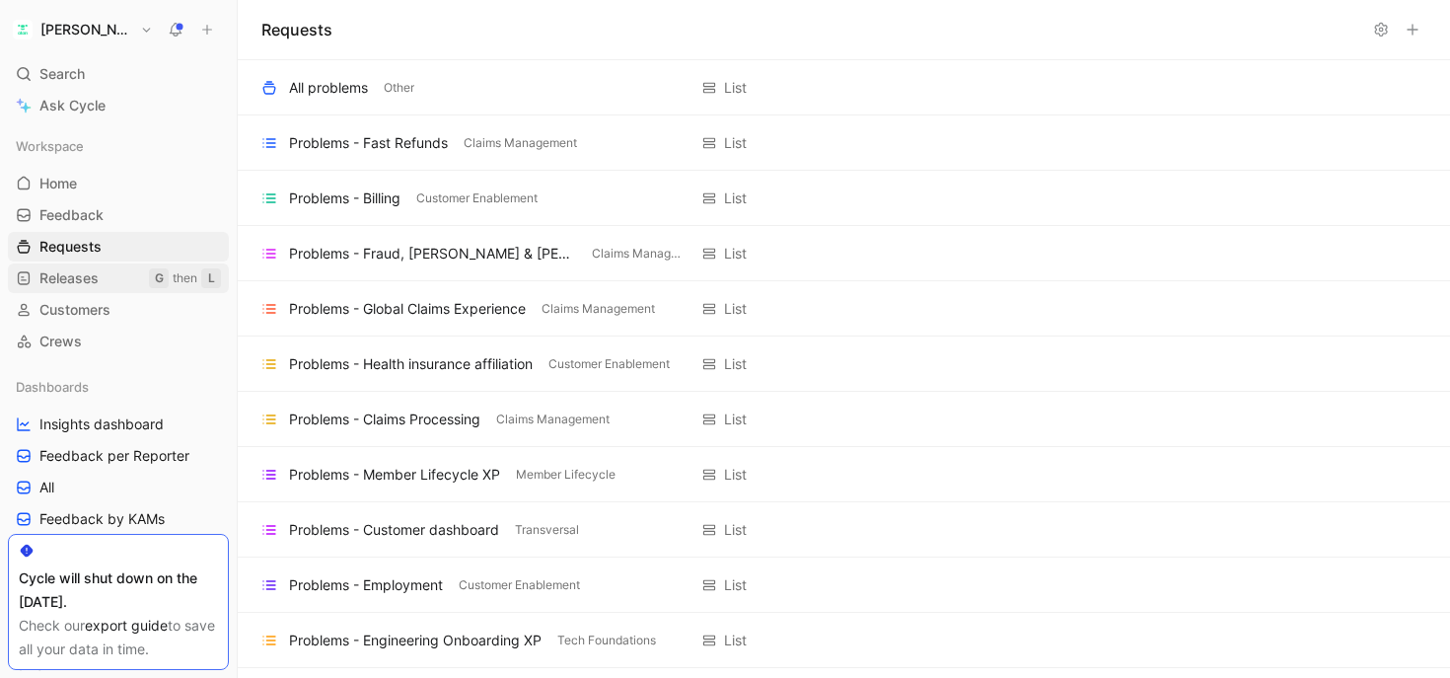
click at [78, 284] on span "Releases" at bounding box center [68, 278] width 59 height 20
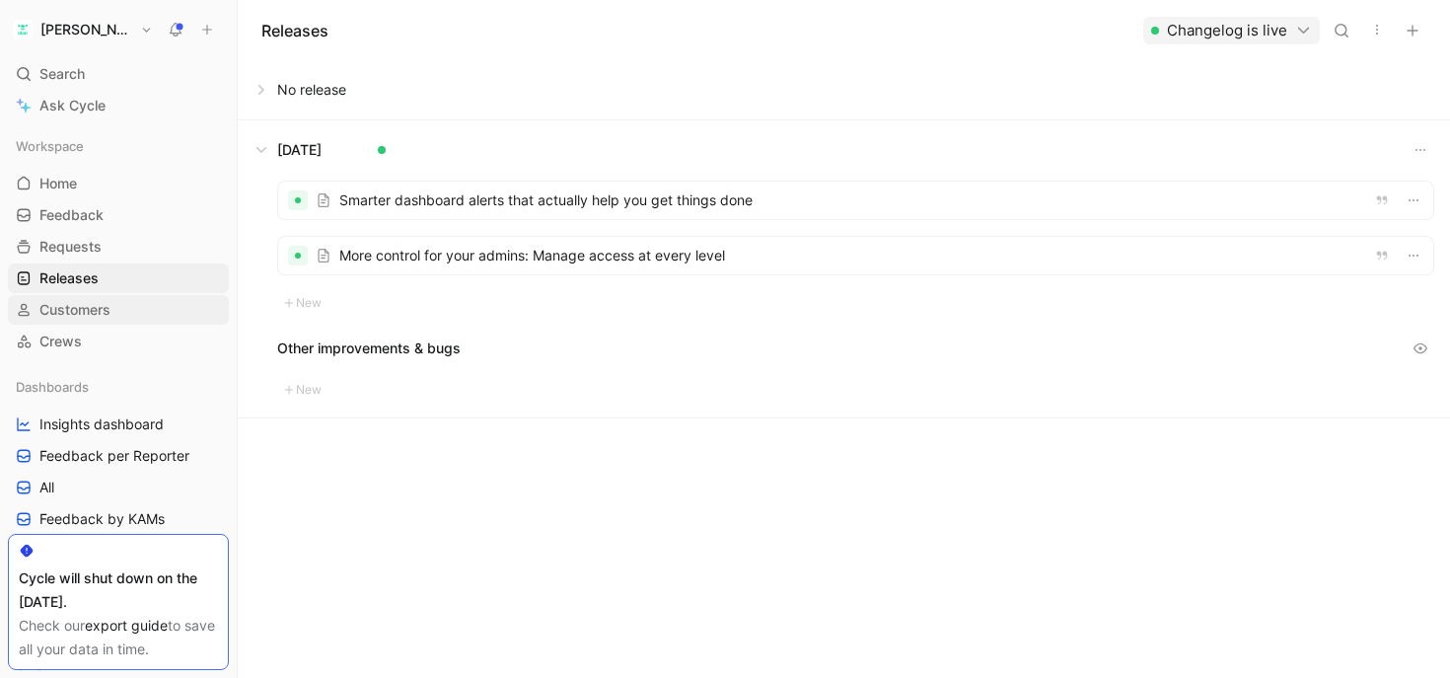
click at [74, 312] on span "Customers" at bounding box center [74, 310] width 71 height 20
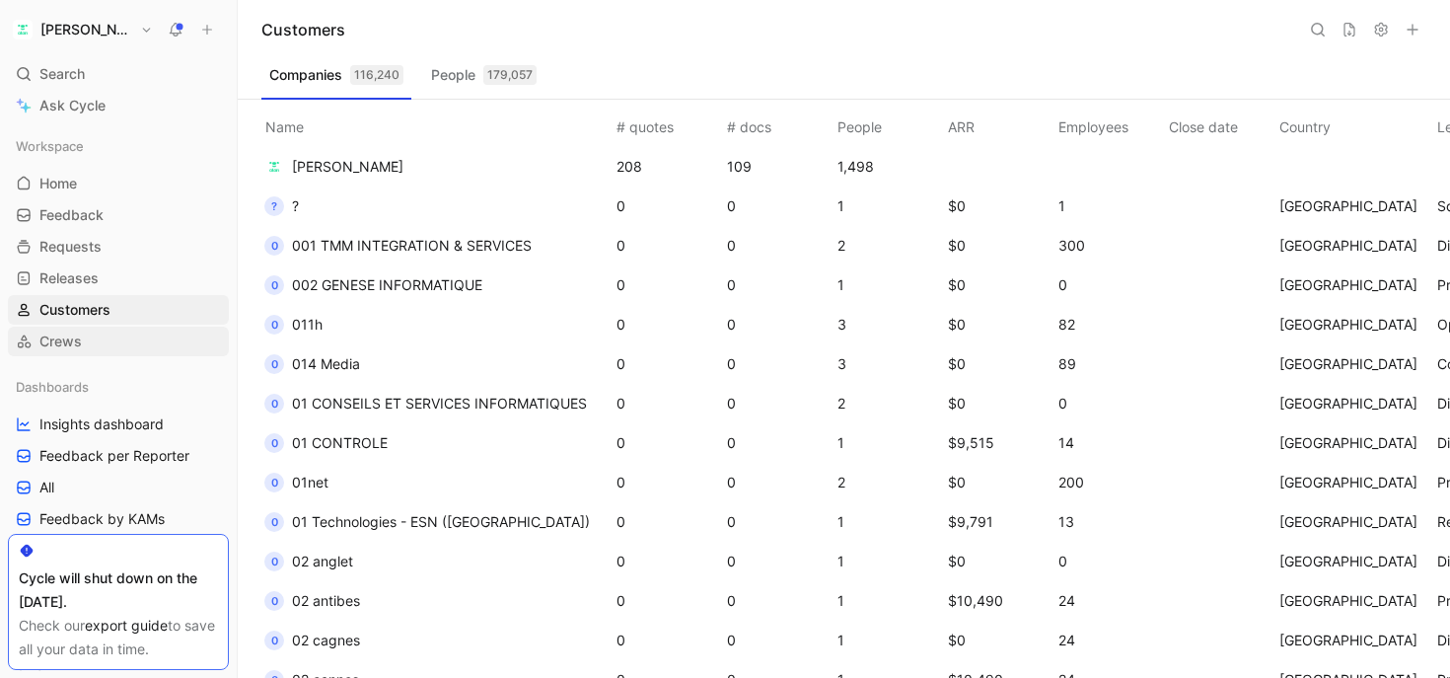
click at [74, 334] on span "Crews" at bounding box center [60, 341] width 42 height 20
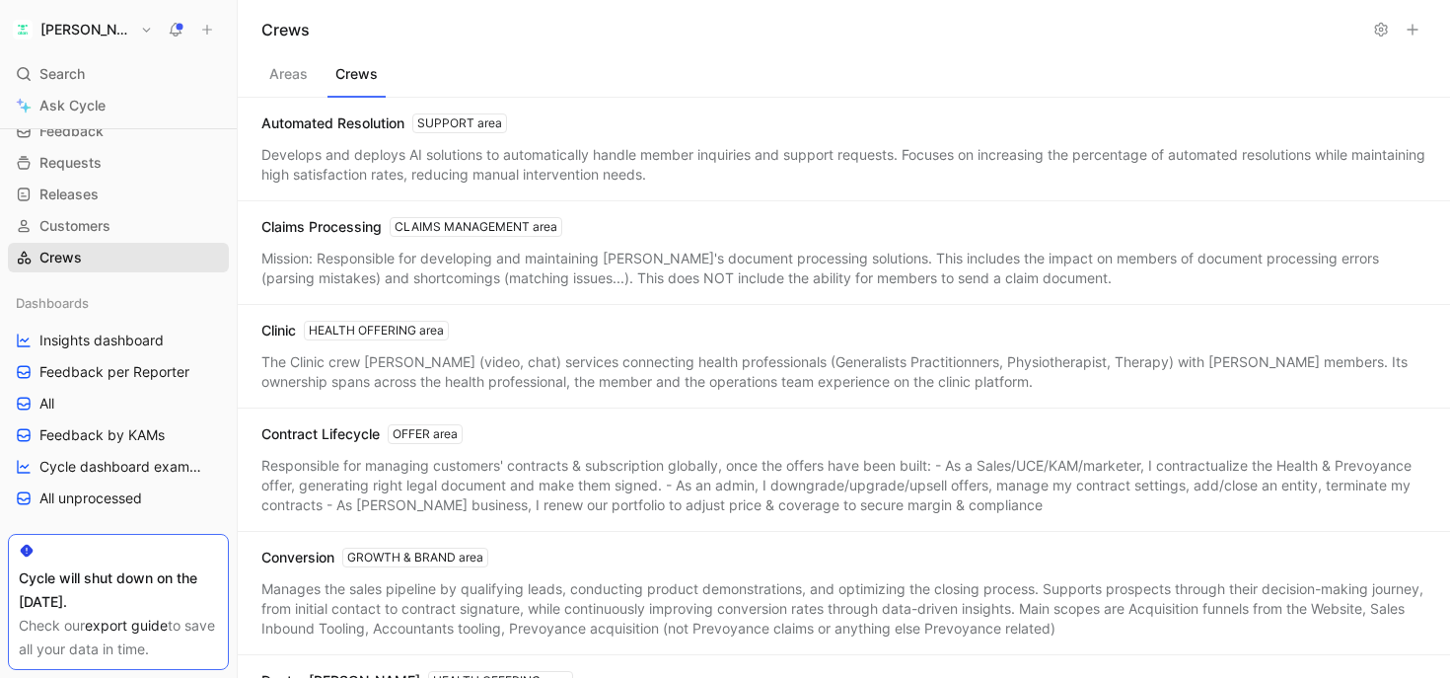
scroll to position [96, 0]
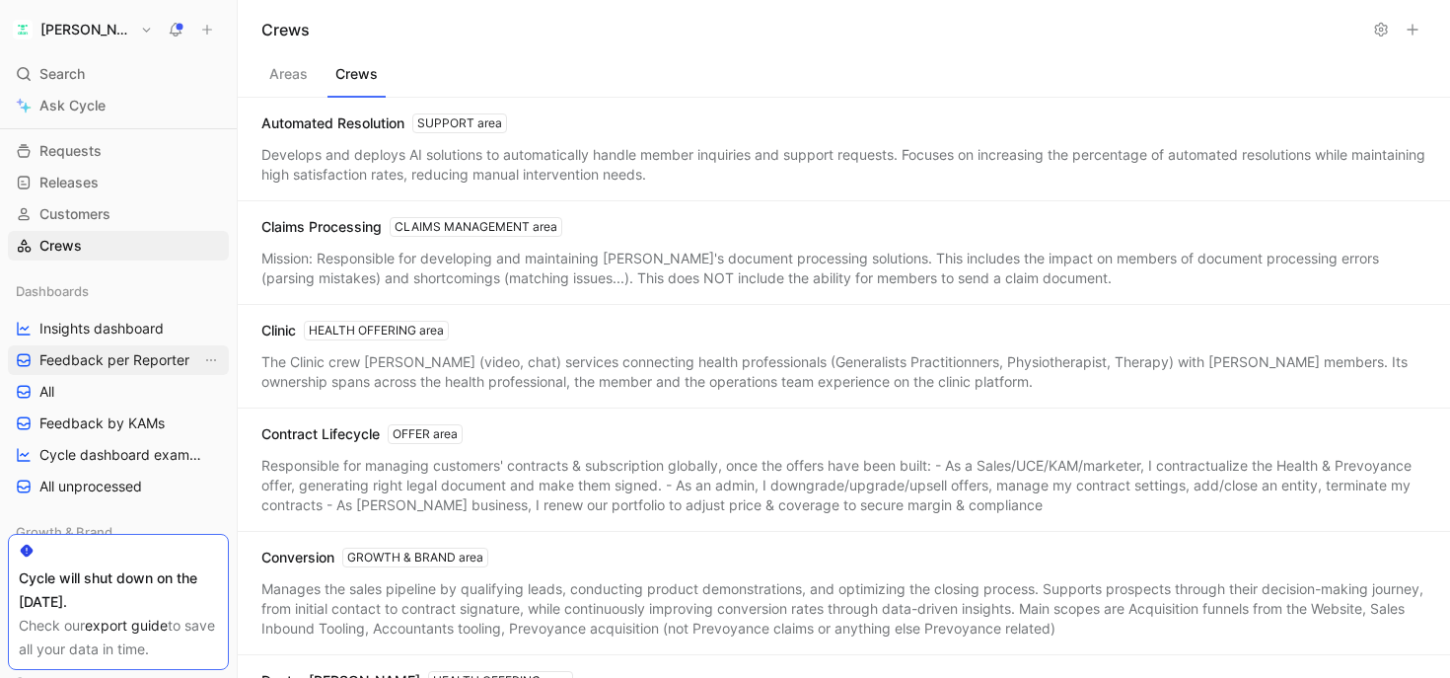
click at [70, 356] on span "Feedback per Reporter" at bounding box center [114, 360] width 150 height 20
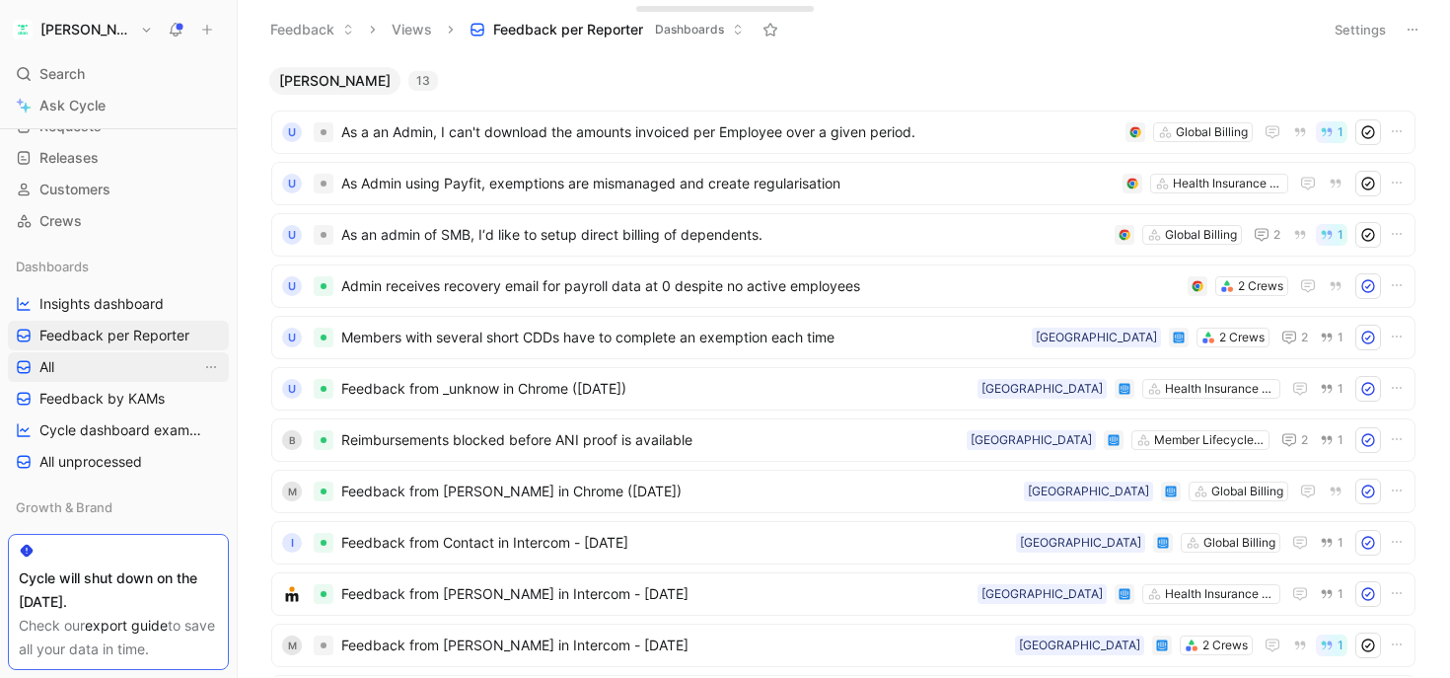
scroll to position [121, 0]
click at [79, 303] on span "Insights dashboard" at bounding box center [101, 303] width 124 height 20
